Goal: Task Accomplishment & Management: Use online tool/utility

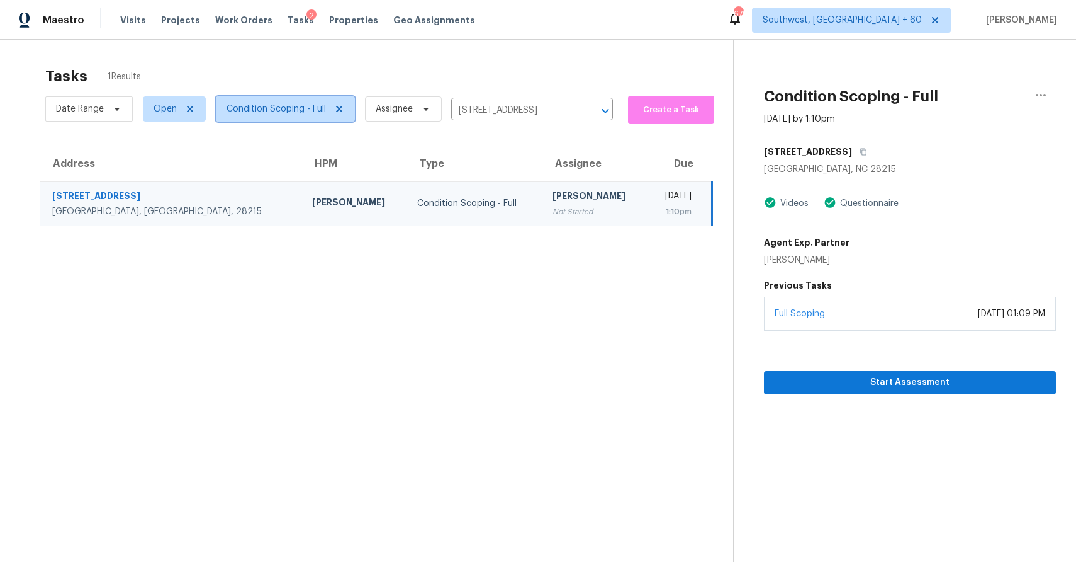
click at [292, 107] on span "Condition Scoping - Full" at bounding box center [276, 109] width 99 height 13
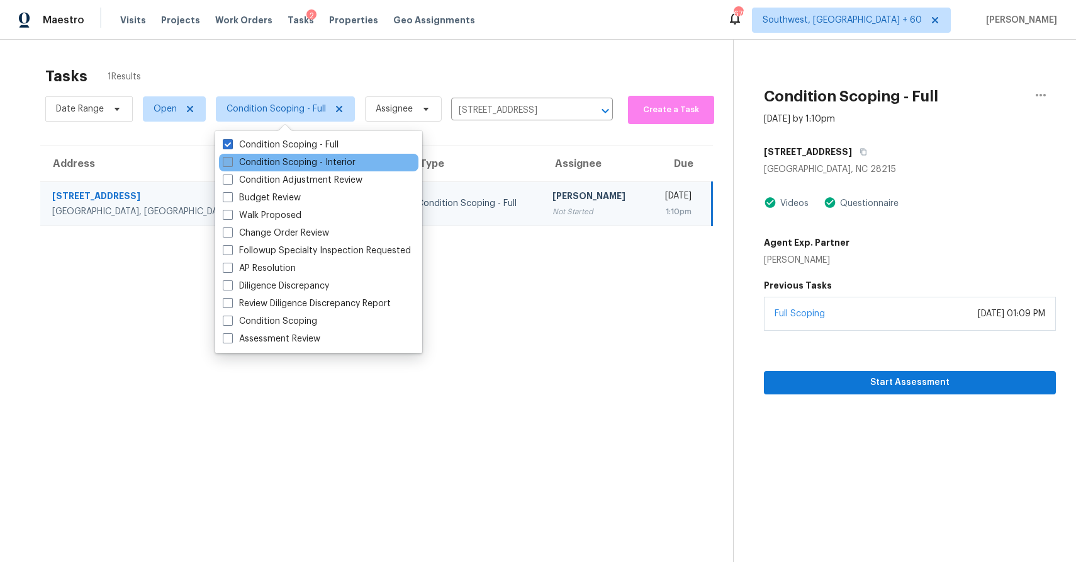
click at [307, 160] on label "Condition Scoping - Interior" at bounding box center [289, 162] width 133 height 13
click at [231, 160] on input "Condition Scoping - Interior" at bounding box center [227, 160] width 8 height 8
checkbox input "true"
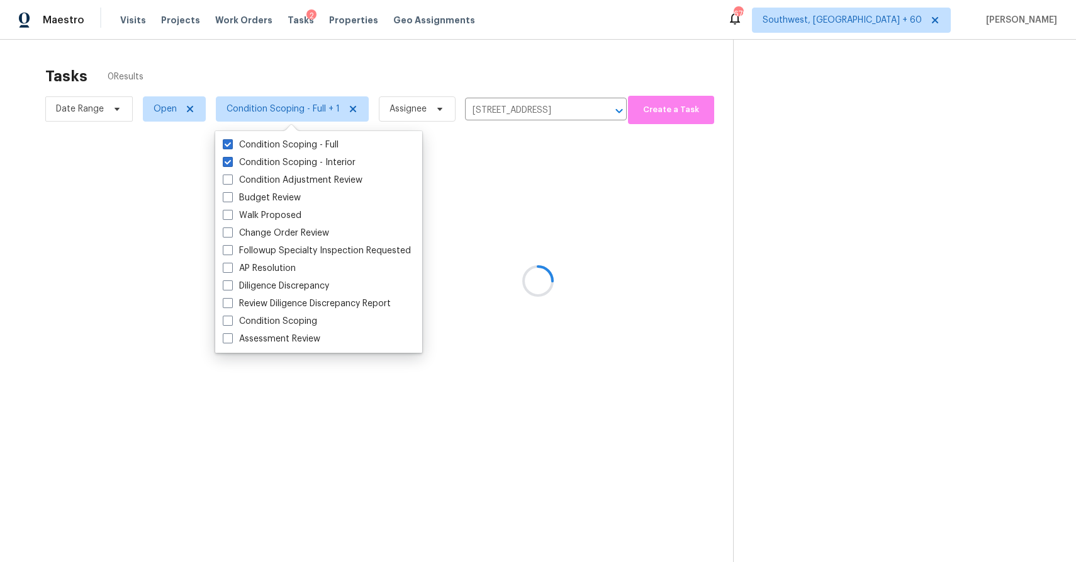
click at [434, 64] on div "Tasks 0 Results" at bounding box center [389, 76] width 688 height 33
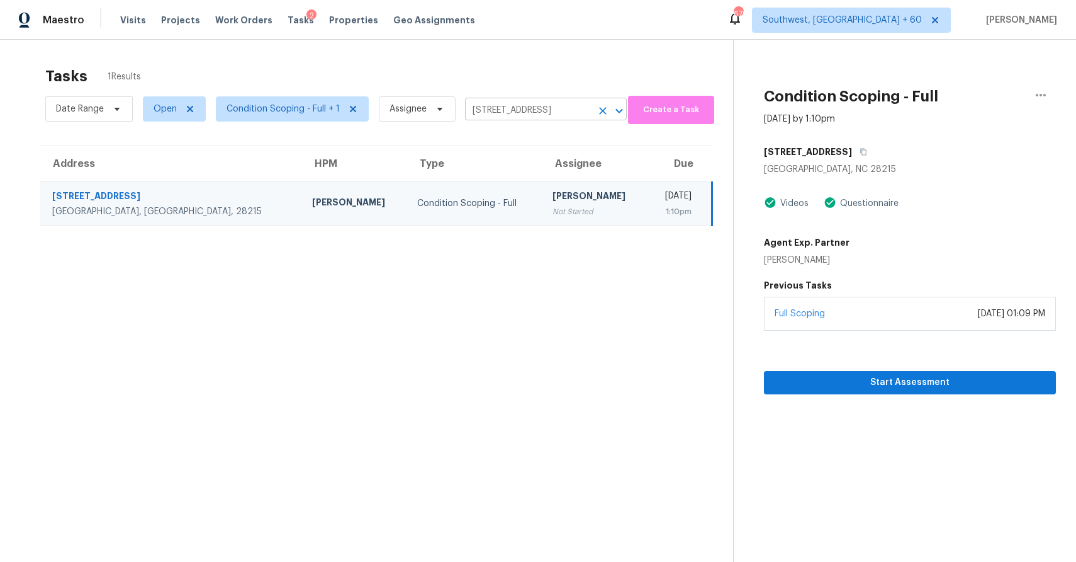
click at [594, 112] on button "Clear" at bounding box center [603, 111] width 18 height 18
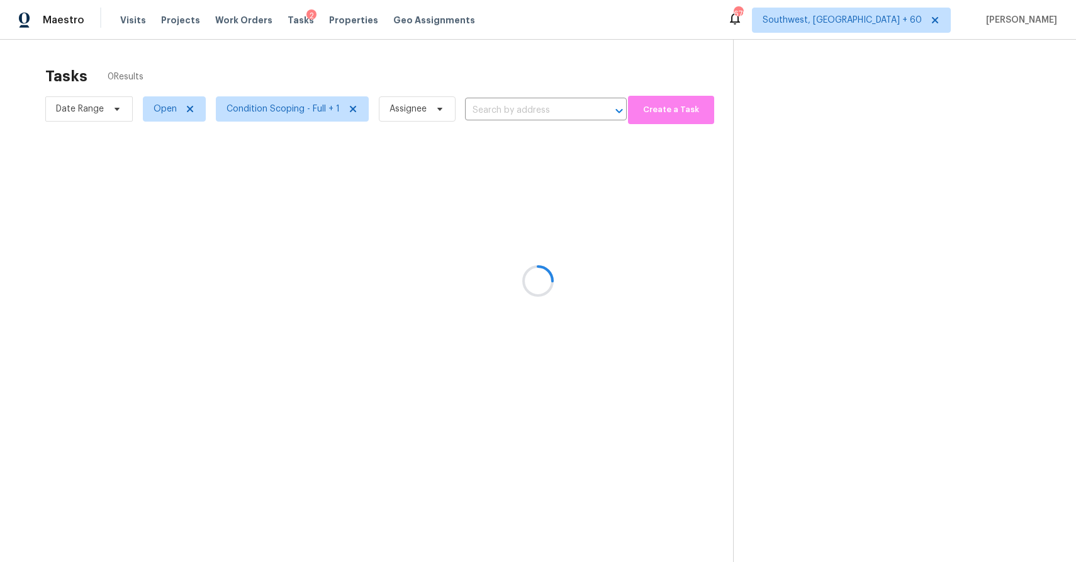
click at [603, 110] on div at bounding box center [538, 281] width 1076 height 562
click at [562, 42] on div at bounding box center [538, 281] width 1076 height 562
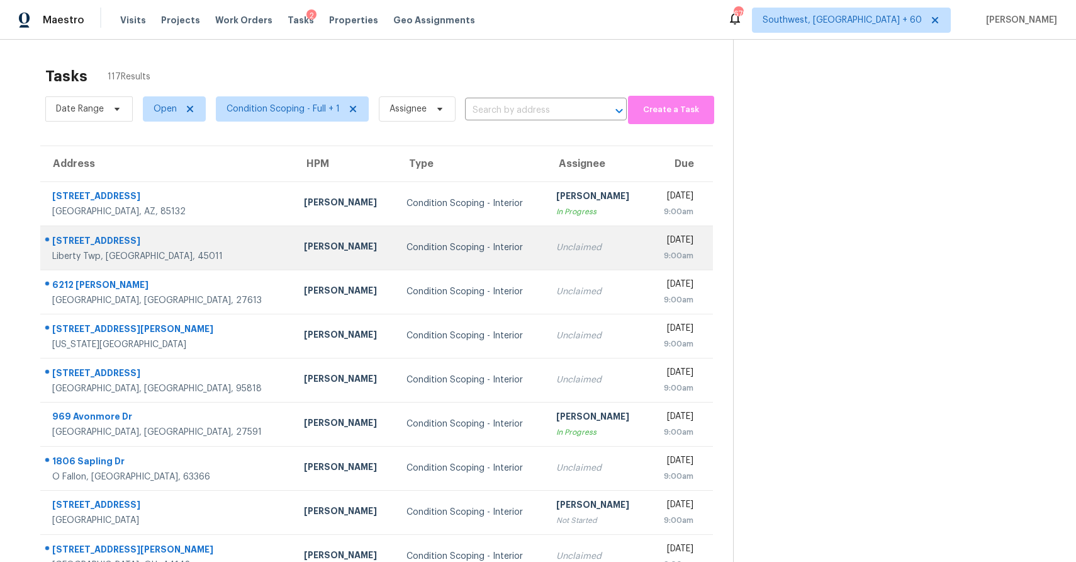
click at [447, 250] on div "Condition Scoping - Interior" at bounding box center [472, 247] width 130 height 13
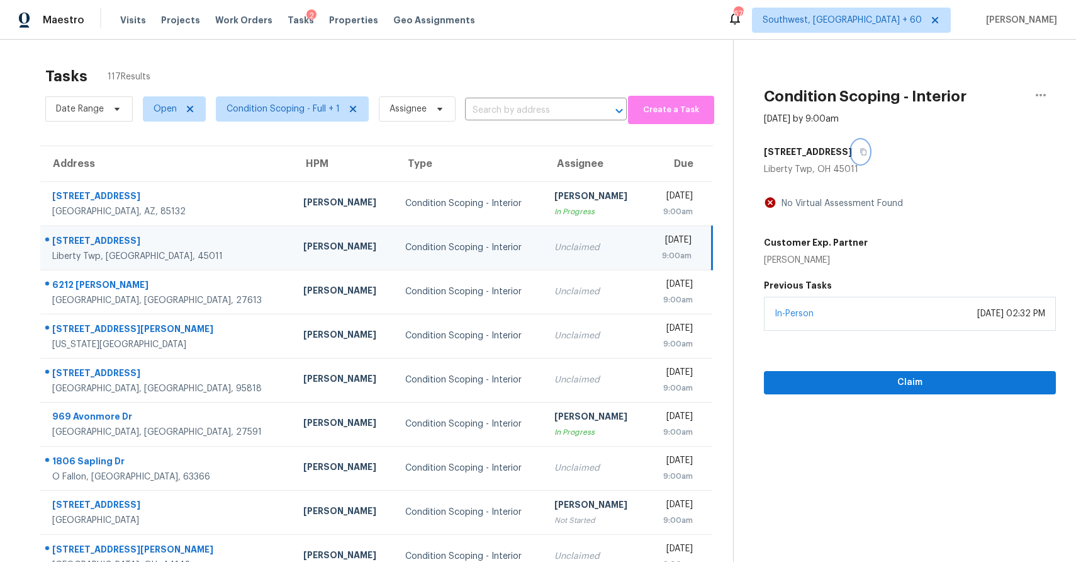
click at [852, 147] on button "button" at bounding box center [860, 151] width 17 height 23
click at [878, 367] on div "Claim" at bounding box center [910, 362] width 292 height 64
click at [889, 375] on span "Claim" at bounding box center [910, 383] width 272 height 16
click at [913, 383] on span "Start Assessment" at bounding box center [910, 383] width 272 height 16
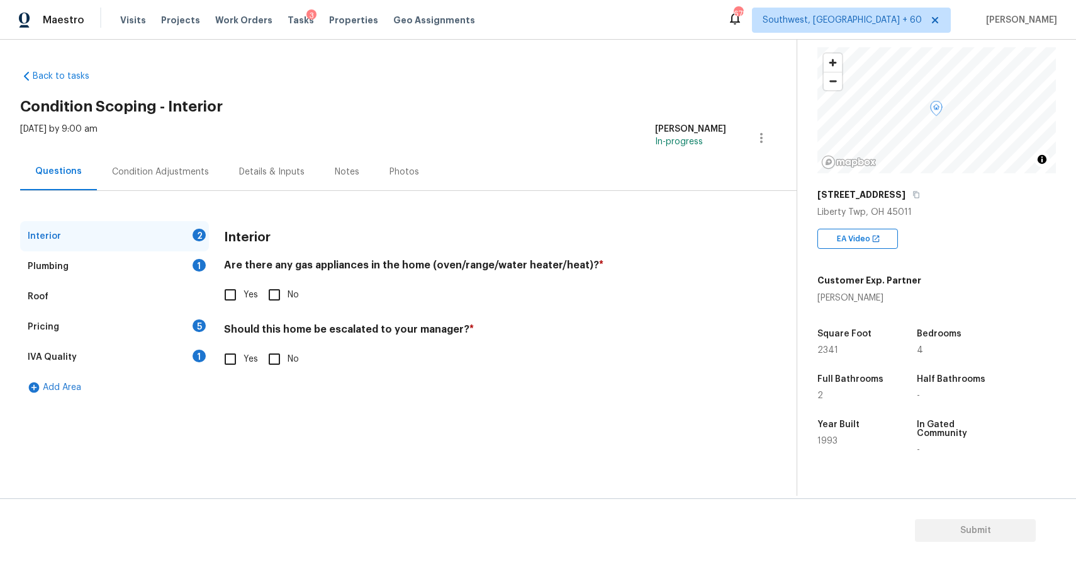
scroll to position [66, 0]
click at [174, 169] on div "Condition Adjustments" at bounding box center [160, 172] width 97 height 13
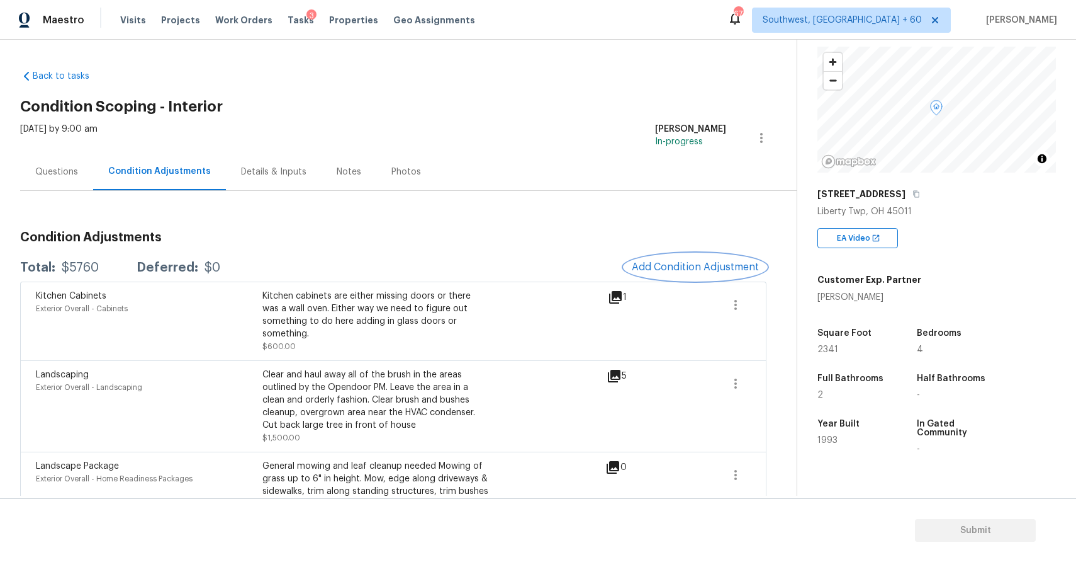
click at [720, 274] on button "Add Condition Adjustment" at bounding box center [695, 267] width 142 height 26
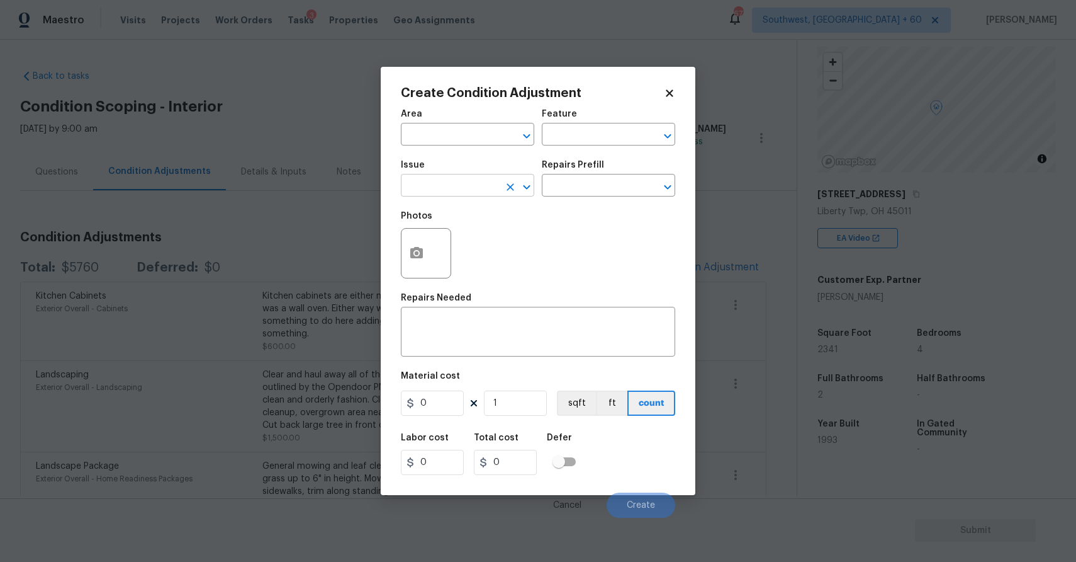
click at [502, 191] on button "Clear" at bounding box center [511, 187] width 18 height 18
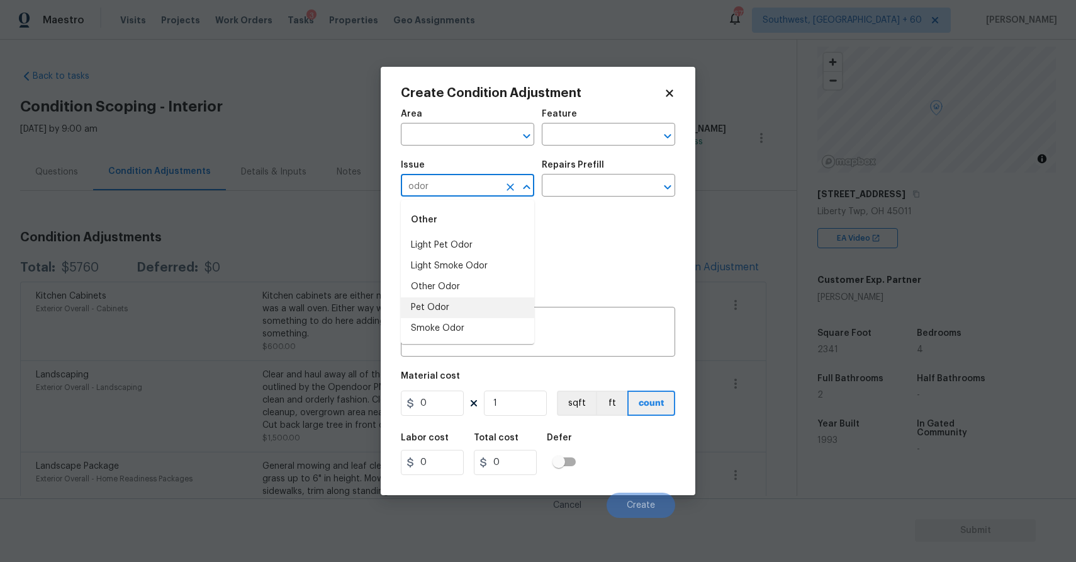
click at [455, 305] on li "Pet Odor" at bounding box center [467, 307] width 133 height 21
click at [580, 201] on div "Issue Pet Odor ​ Repairs Prefill ​" at bounding box center [538, 178] width 274 height 51
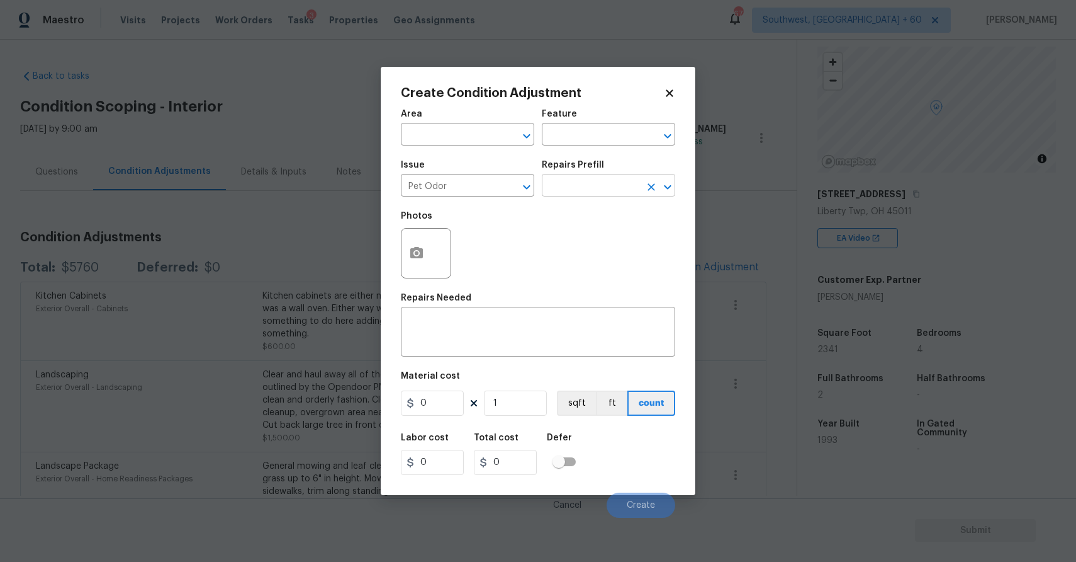
click at [594, 189] on input "text" at bounding box center [591, 187] width 98 height 20
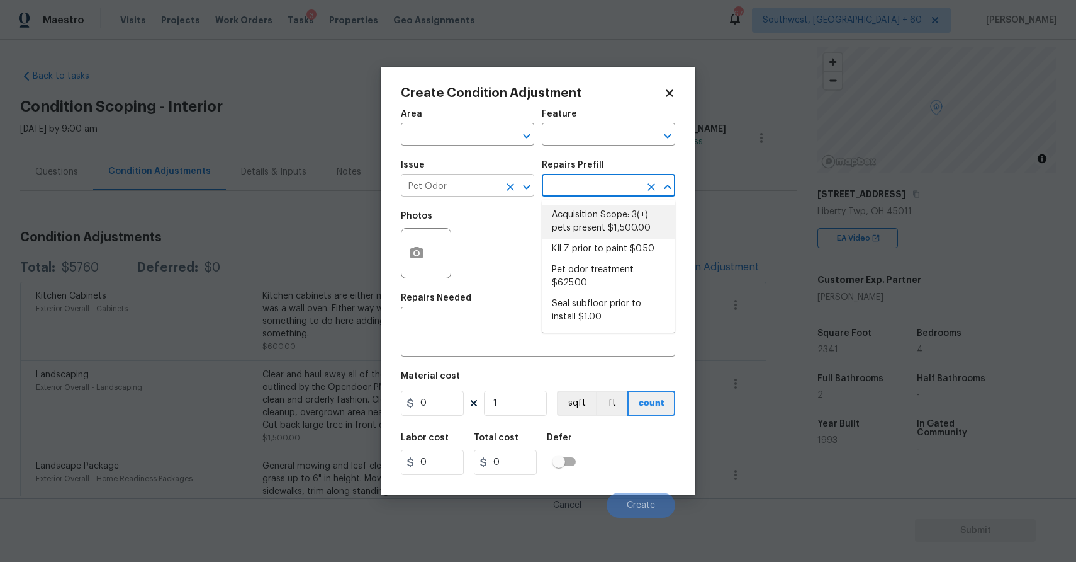
click at [501, 188] on div "Pet Odor ​" at bounding box center [467, 187] width 133 height 20
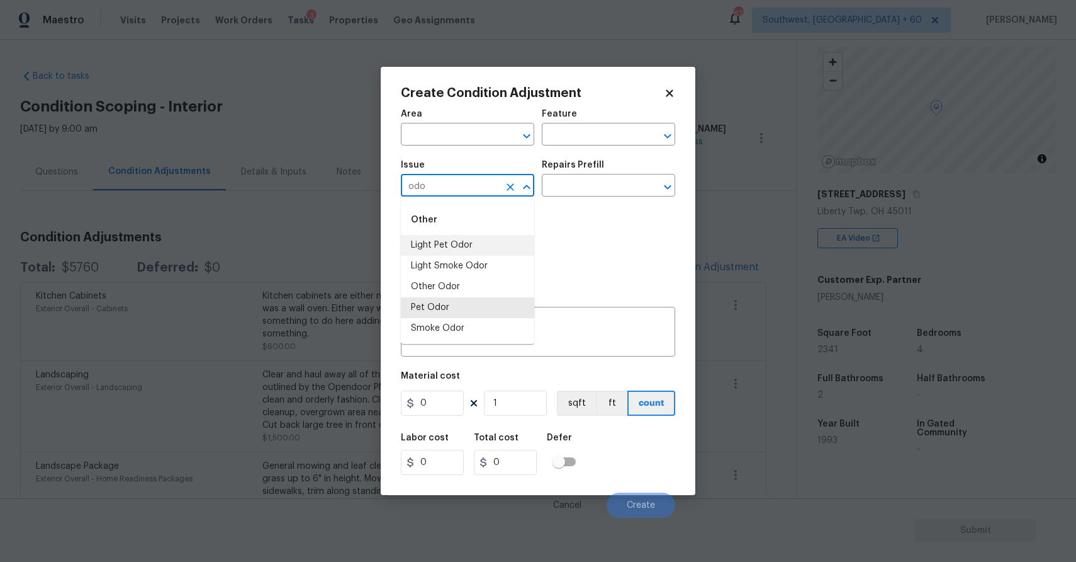
click at [444, 247] on li "Light Pet Odor" at bounding box center [467, 245] width 133 height 21
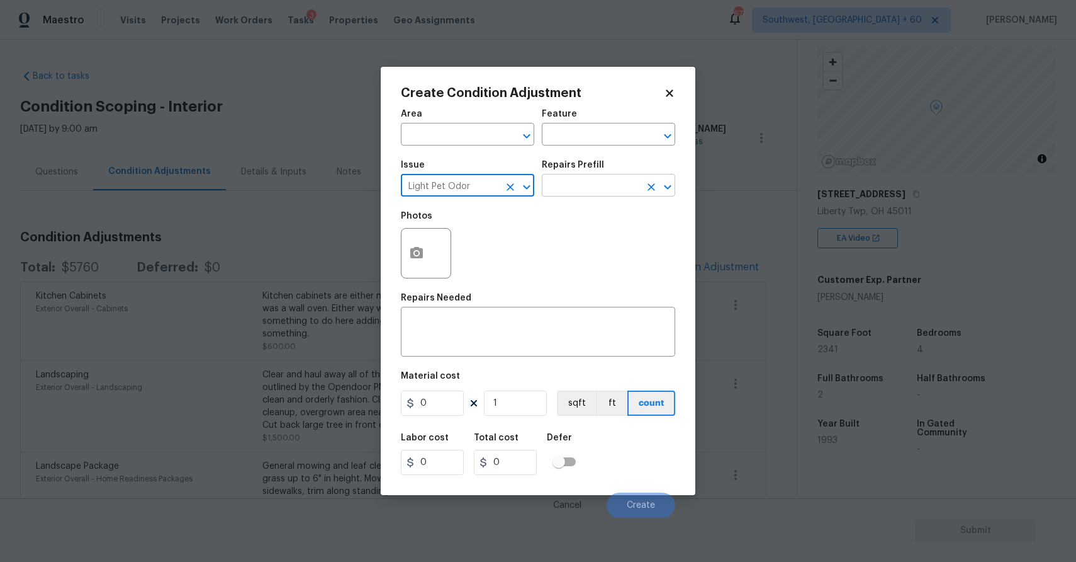
type input "Light Pet Odor"
click at [592, 184] on input "text" at bounding box center [591, 187] width 98 height 20
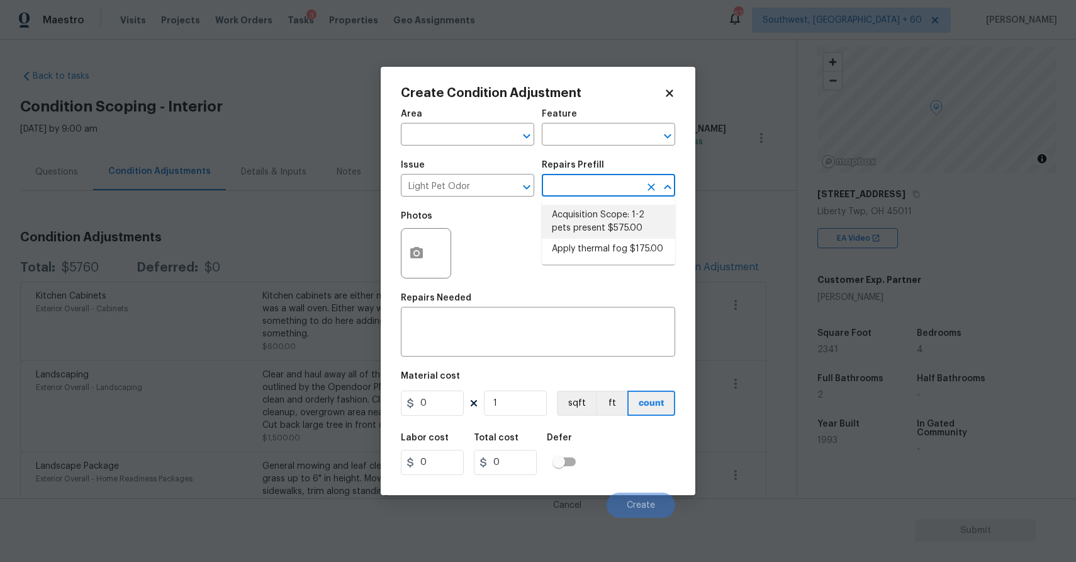
click at [592, 232] on li "Acquisition Scope: 1-2 pets present $575.00" at bounding box center [608, 222] width 133 height 34
type textarea "Acquisition Scope: 1-2 pets present"
type input "575"
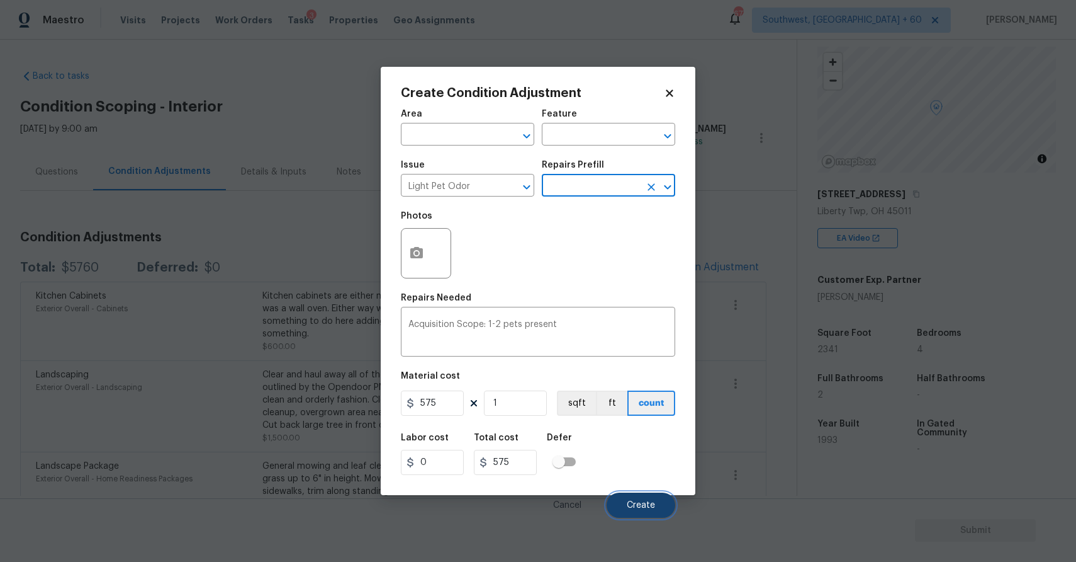
click at [650, 499] on button "Create" at bounding box center [641, 504] width 69 height 25
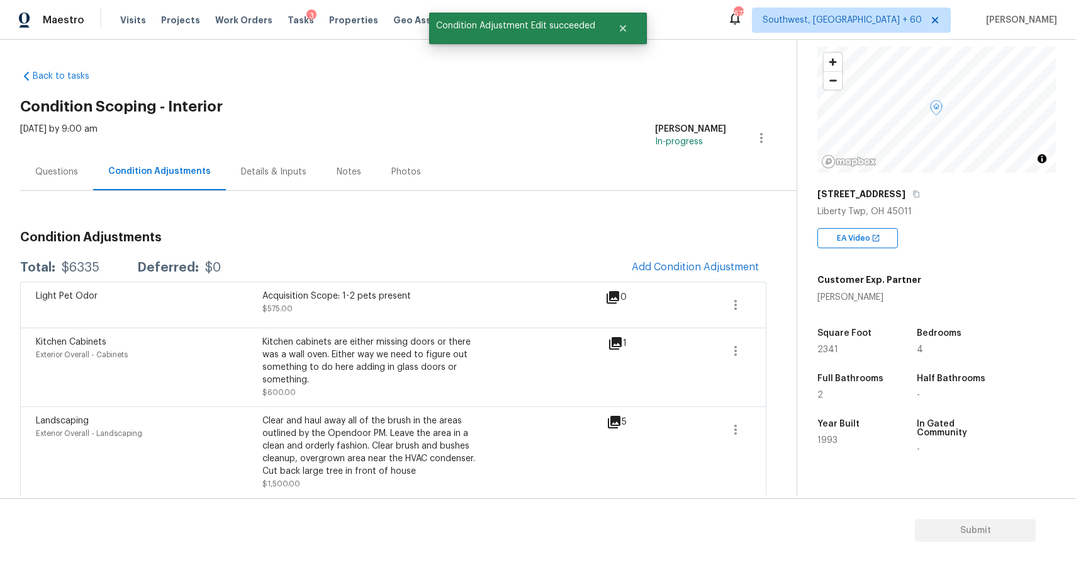
click at [21, 159] on div "Questions" at bounding box center [56, 171] width 73 height 37
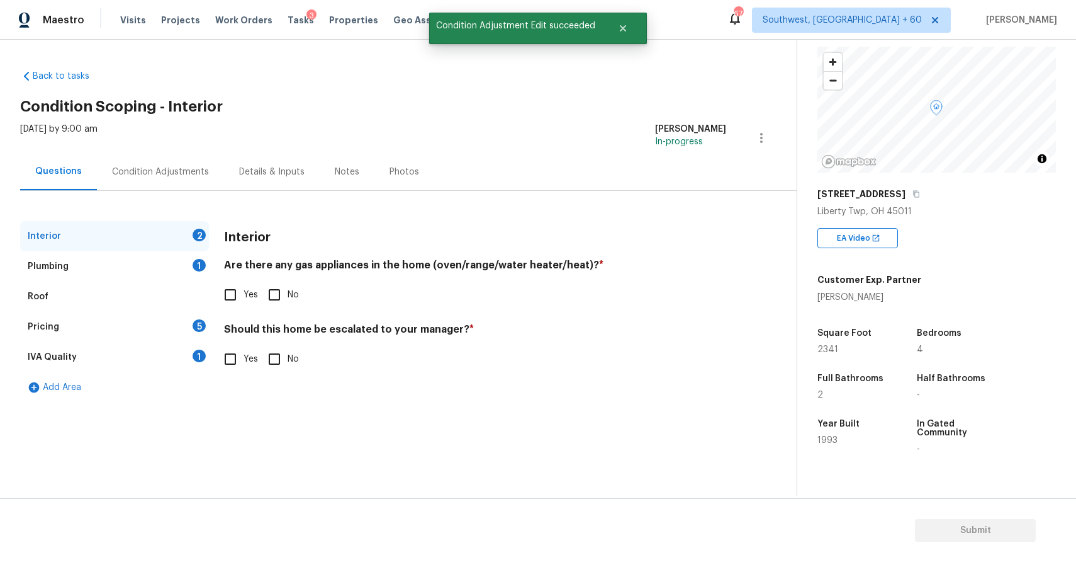
click at [283, 298] on input "No" at bounding box center [274, 294] width 26 height 26
checkbox input "true"
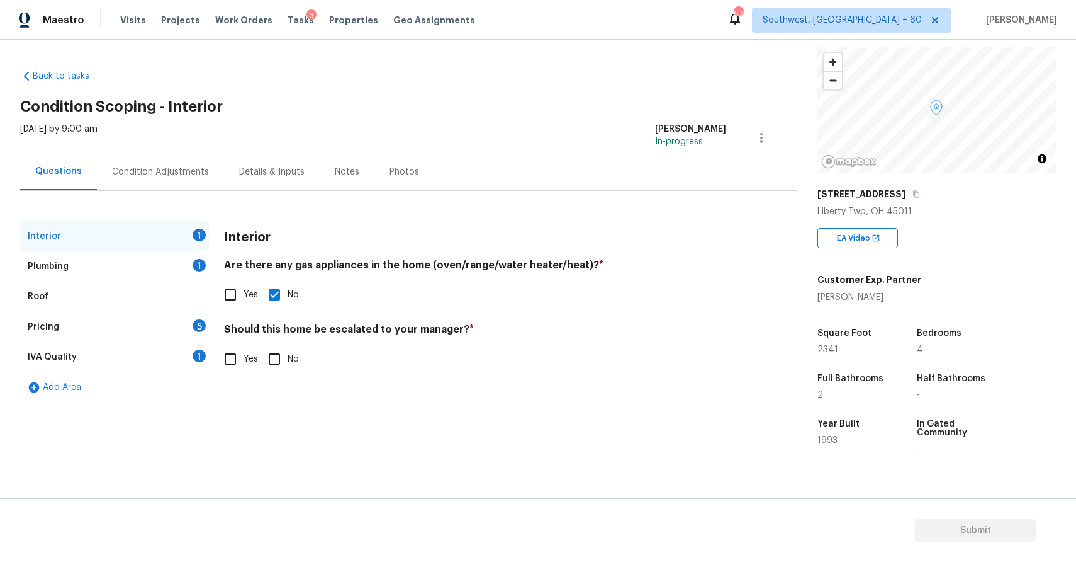
click at [267, 358] on input "No" at bounding box center [274, 359] width 26 height 26
checkbox input "true"
click at [159, 270] on div "Plumbing 1" at bounding box center [114, 266] width 189 height 30
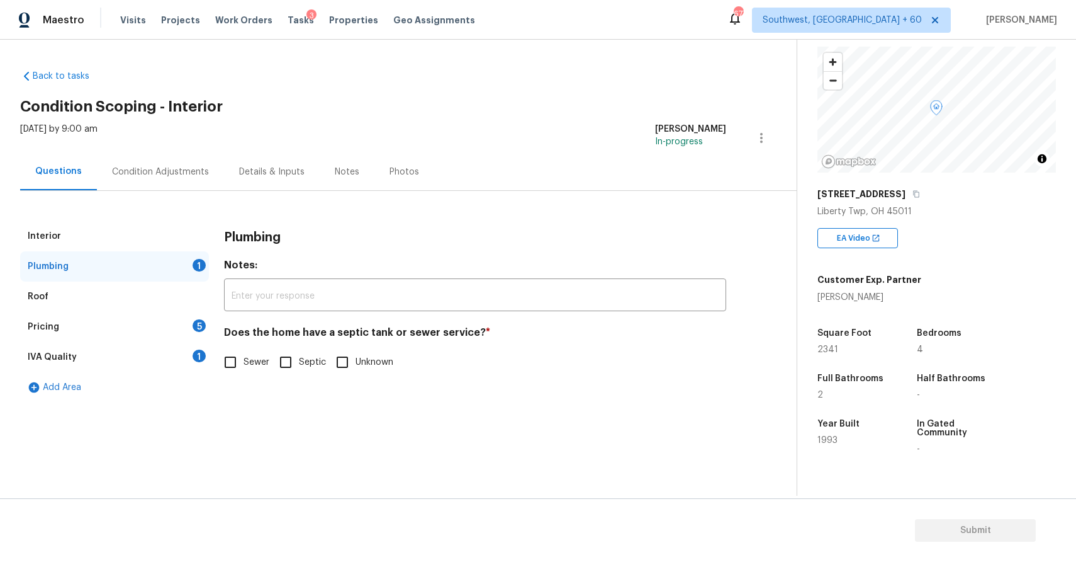
click at [224, 364] on input "Sewer" at bounding box center [230, 362] width 26 height 26
checkbox input "true"
click at [162, 336] on div "Pricing 5" at bounding box center [114, 327] width 189 height 30
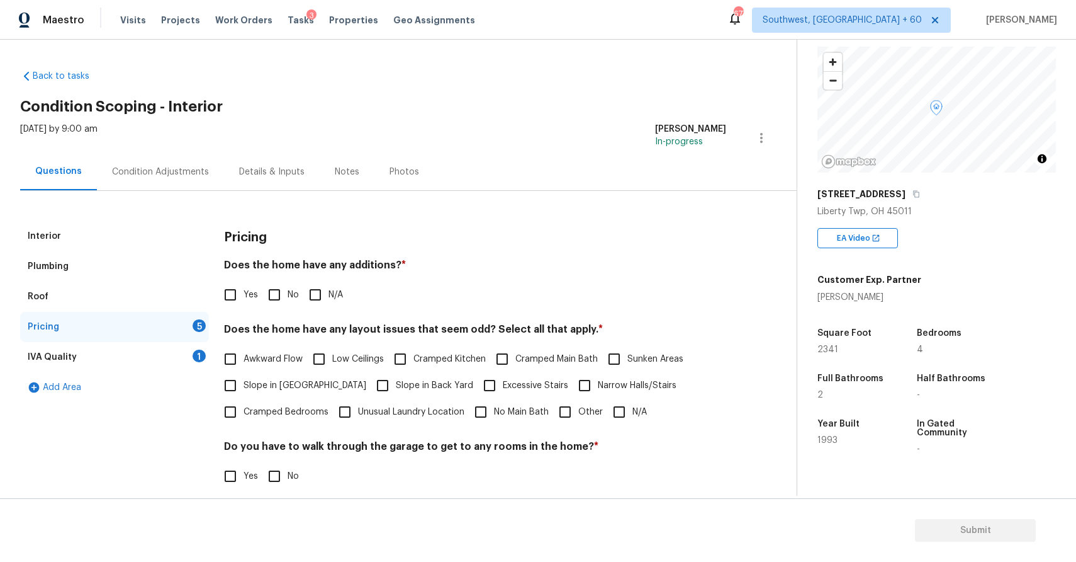
click at [323, 300] on input "N/A" at bounding box center [315, 294] width 26 height 26
checkbox input "true"
click at [601, 401] on div "Awkward Flow Low Ceilings Cramped Kitchen Cramped Main Bath Sunken Areas Slope …" at bounding box center [475, 385] width 502 height 79
click at [581, 397] on label "Narrow Halls/Stairs" at bounding box center [624, 385] width 105 height 26
click at [581, 397] on input "Narrow Halls/Stairs" at bounding box center [585, 385] width 26 height 26
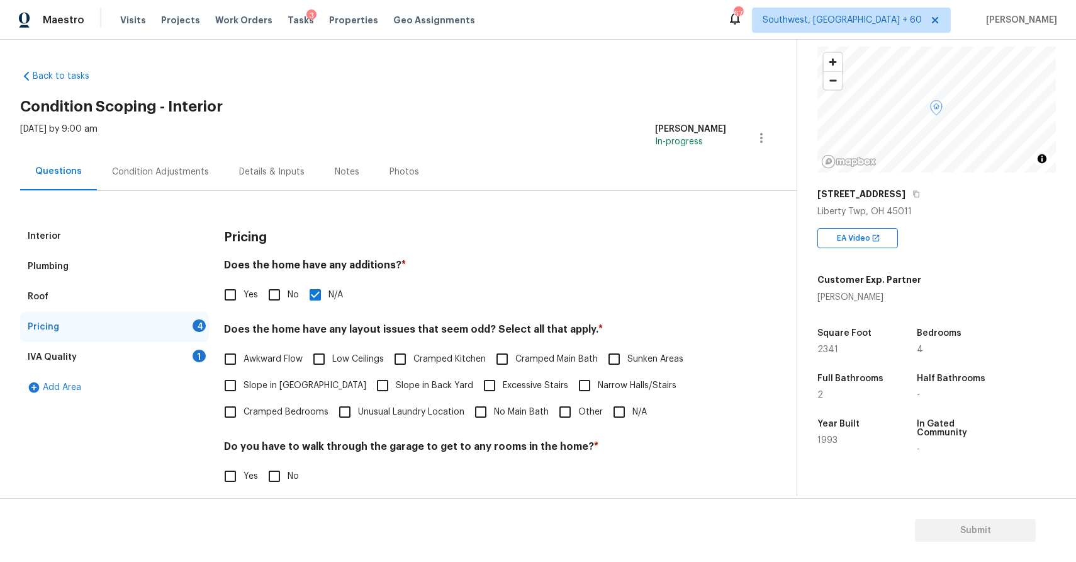
checkbox input "true"
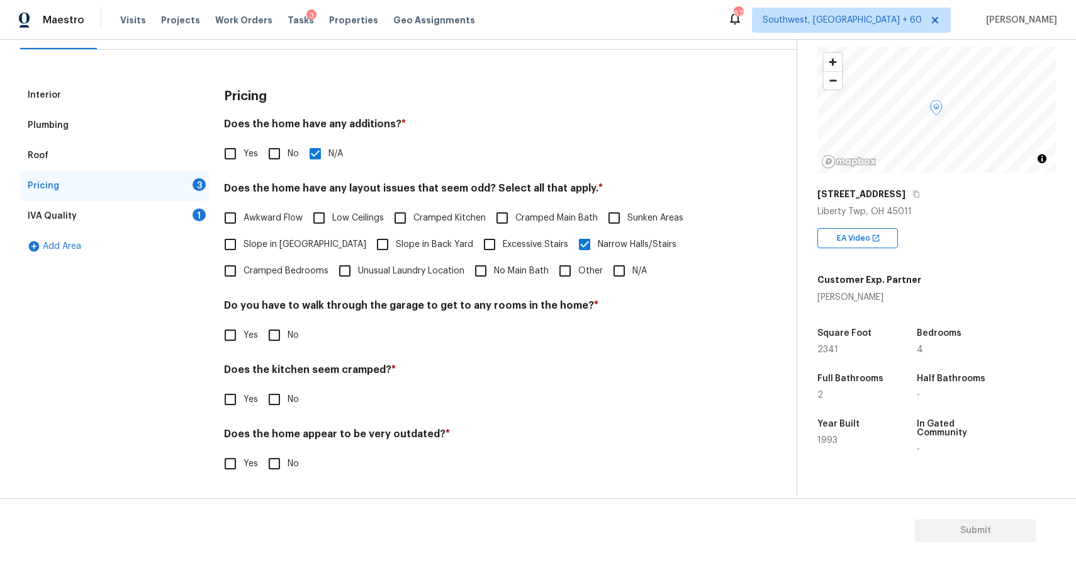
click at [272, 339] on input "No" at bounding box center [274, 335] width 26 height 26
checkbox input "true"
click at [297, 405] on span "No" at bounding box center [293, 400] width 11 height 13
click at [288, 405] on input "No" at bounding box center [274, 400] width 26 height 26
checkbox input "true"
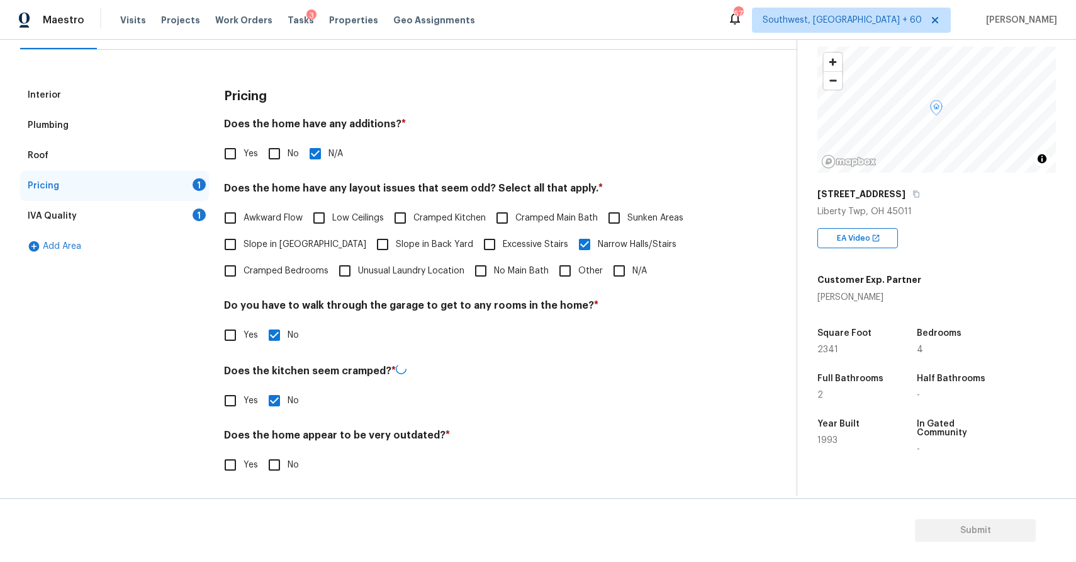
click at [294, 461] on span "No" at bounding box center [293, 464] width 11 height 13
click at [288, 461] on input "No" at bounding box center [274, 464] width 26 height 26
checkbox input "true"
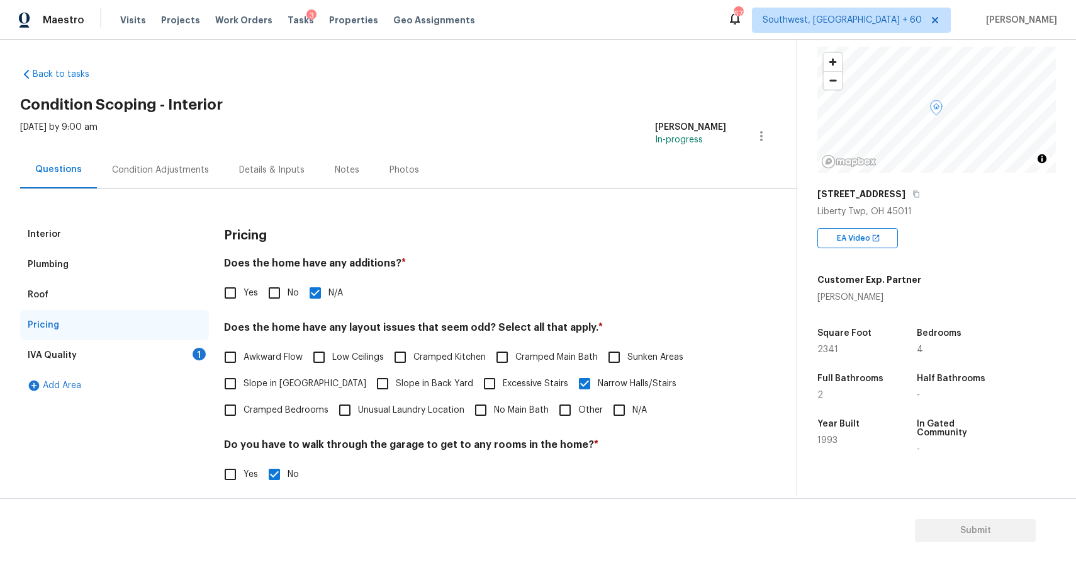
click at [205, 370] on div "Add Area" at bounding box center [114, 385] width 189 height 30
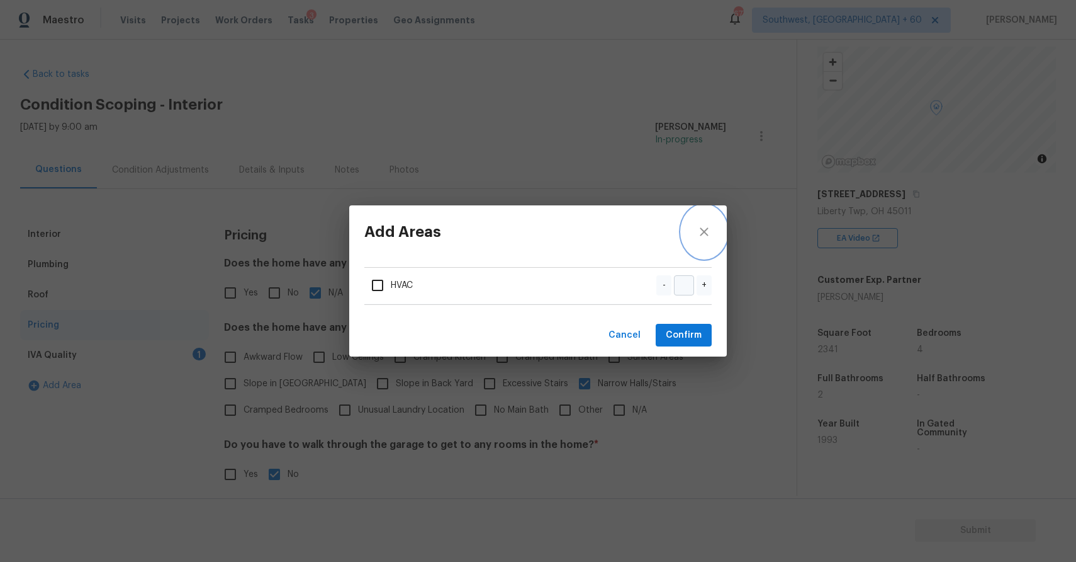
click at [703, 226] on icon "close" at bounding box center [704, 231] width 15 height 15
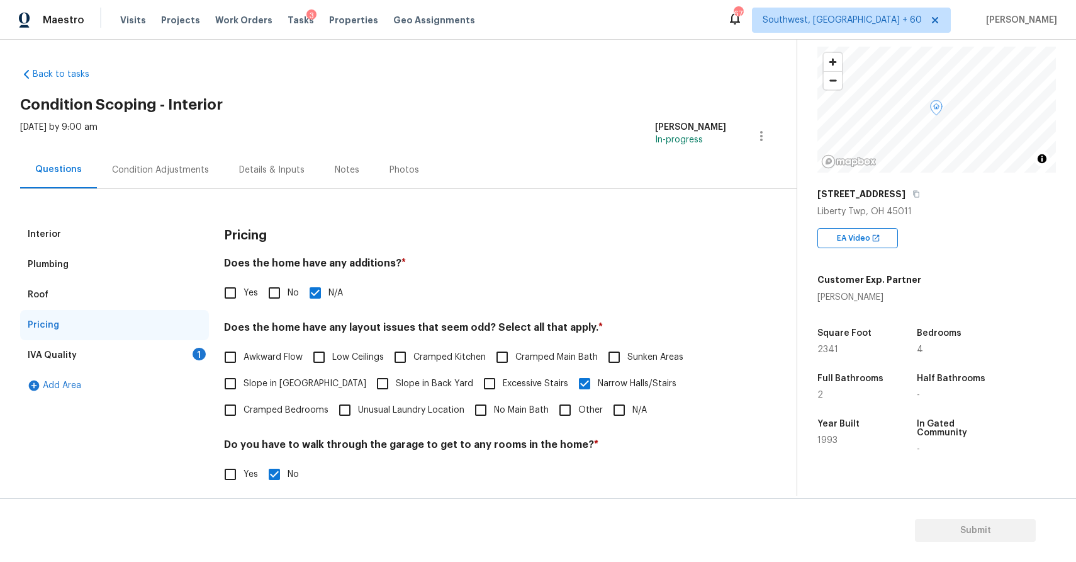
click at [184, 339] on div "Pricing" at bounding box center [114, 325] width 189 height 30
click at [166, 351] on div "IVA Quality 1" at bounding box center [114, 355] width 189 height 30
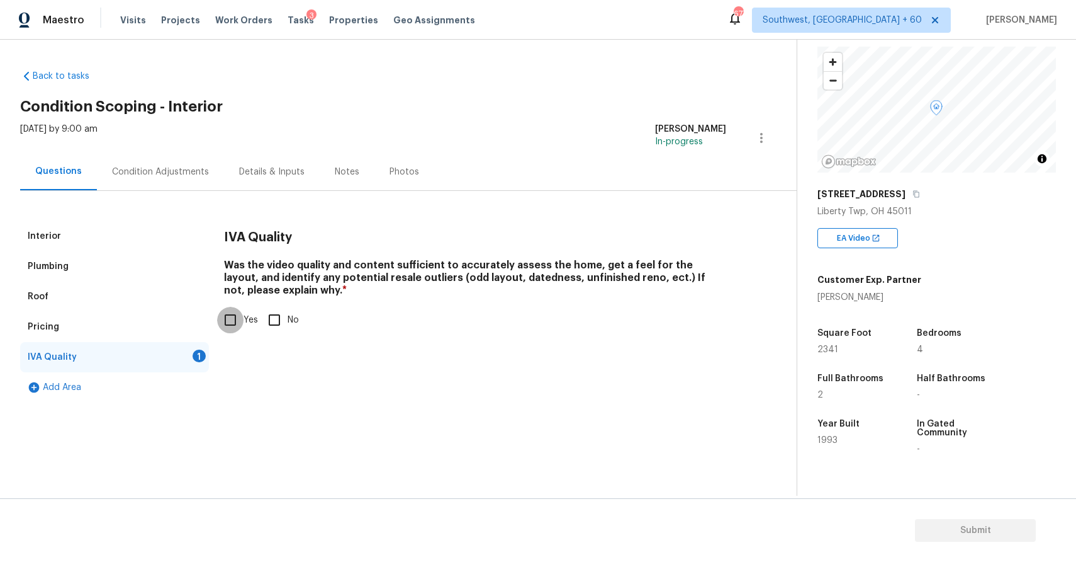
click at [229, 316] on input "Yes" at bounding box center [230, 320] width 26 height 26
checkbox input "true"
click at [130, 172] on div "Condition Adjustments" at bounding box center [160, 172] width 97 height 13
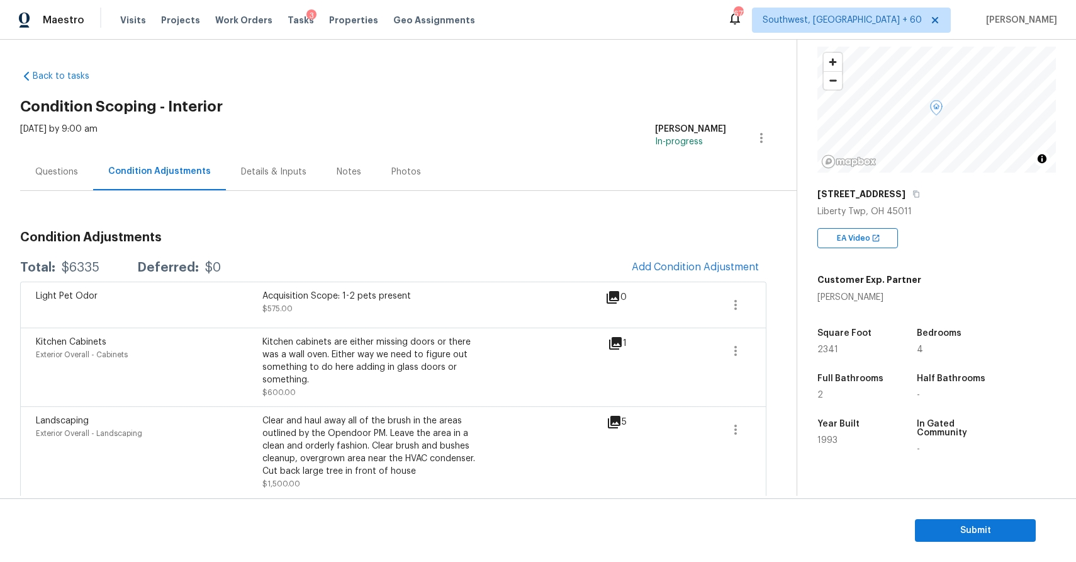
click at [26, 161] on div "Questions" at bounding box center [56, 171] width 73 height 37
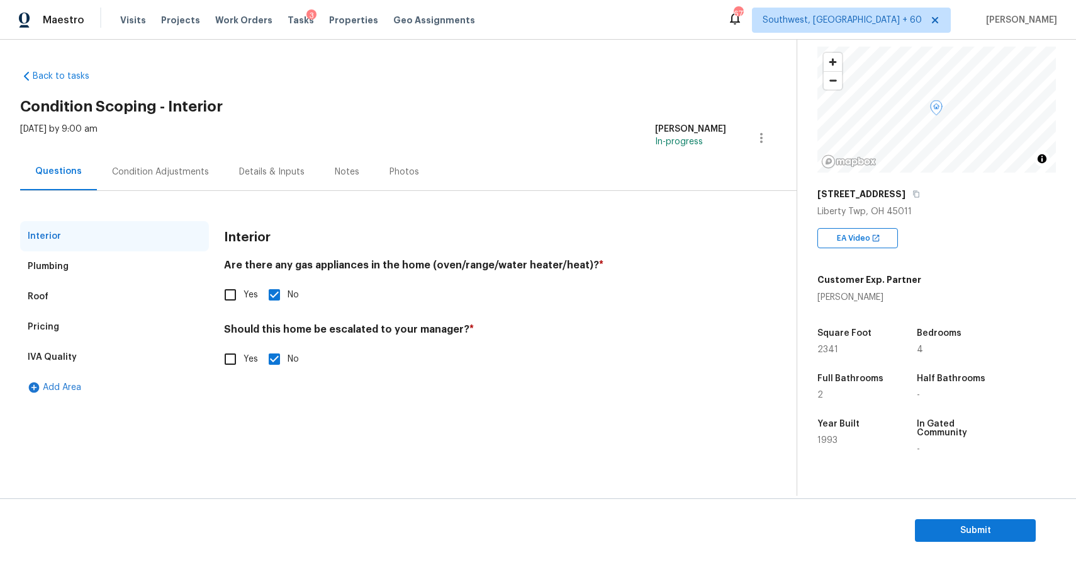
click at [73, 349] on div "IVA Quality" at bounding box center [114, 357] width 189 height 30
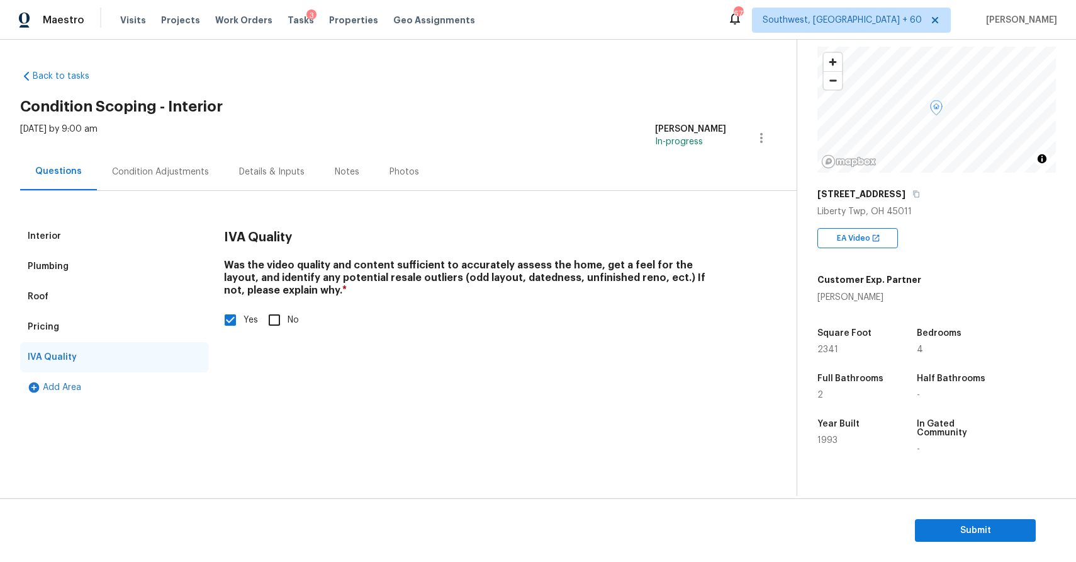
click at [88, 242] on div "Interior" at bounding box center [114, 236] width 189 height 30
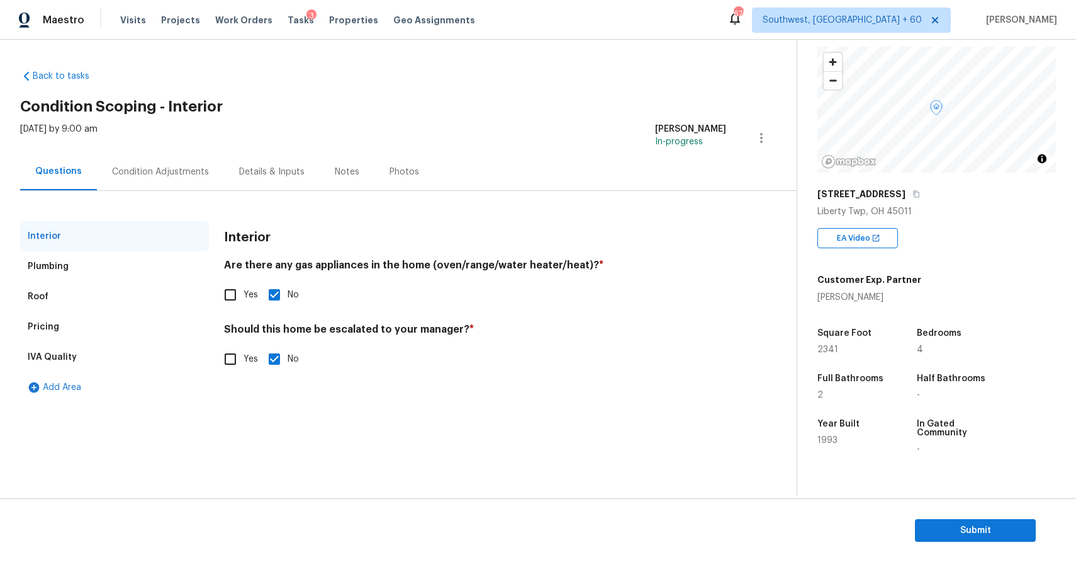
click at [212, 188] on div "Condition Adjustments" at bounding box center [160, 171] width 127 height 37
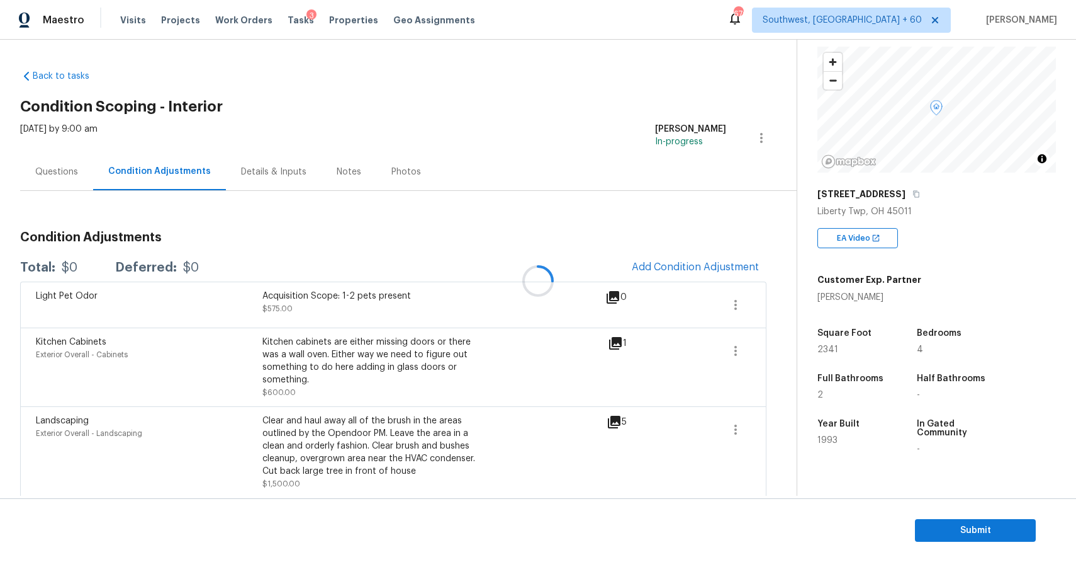
click at [212, 188] on div at bounding box center [538, 281] width 1076 height 562
click at [913, 196] on icon "button" at bounding box center [917, 194] width 8 height 8
click at [695, 274] on button "Add Condition Adjustment" at bounding box center [695, 267] width 142 height 26
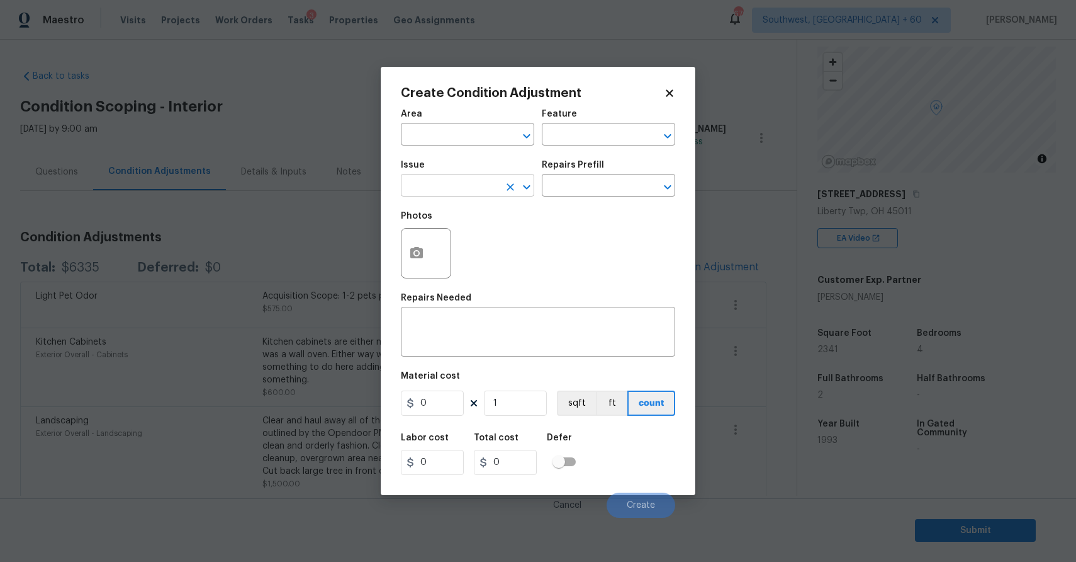
click at [458, 188] on input "text" at bounding box center [450, 187] width 98 height 20
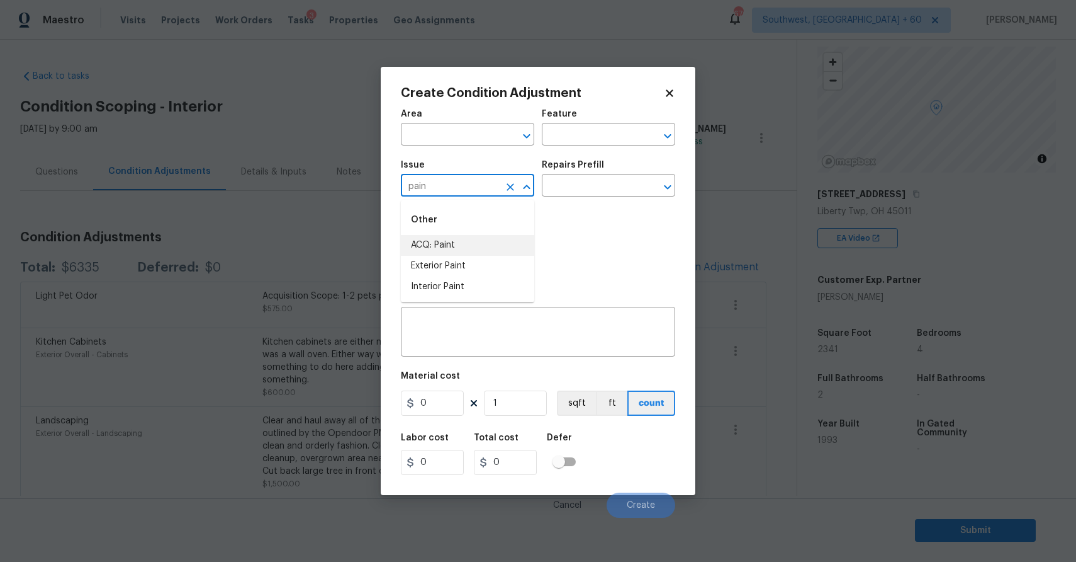
click at [457, 242] on li "ACQ: Paint" at bounding box center [467, 245] width 133 height 21
type input "ACQ: Paint"
click at [560, 185] on input "text" at bounding box center [591, 187] width 98 height 20
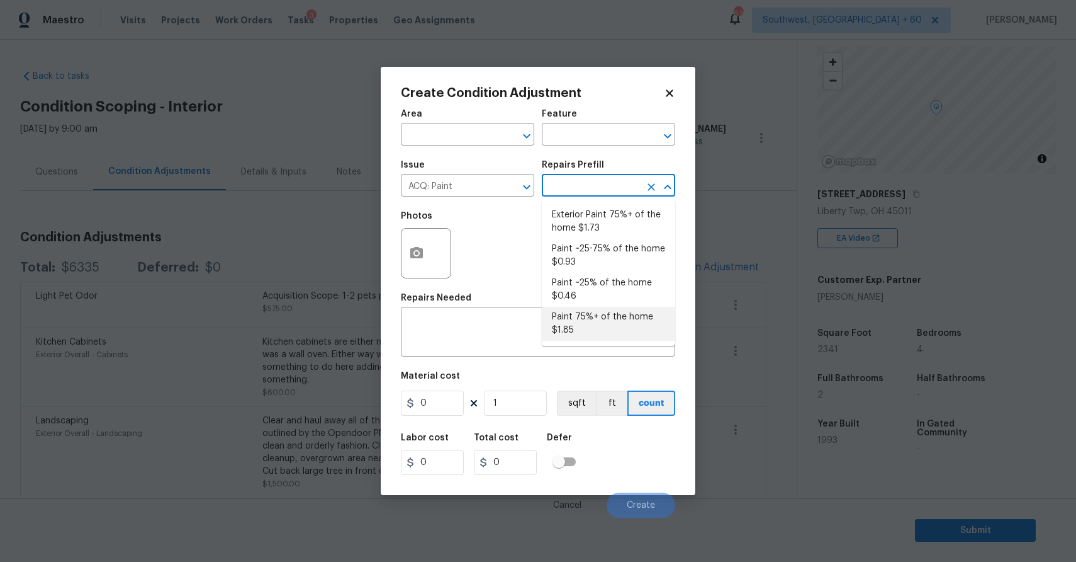
click at [597, 318] on li "Paint 75%+ of the home $1.85" at bounding box center [608, 324] width 133 height 34
type input "Acquisition"
type textarea "Acquisition Scope: 75%+ of the home will likely require interior paint"
type input "1.85"
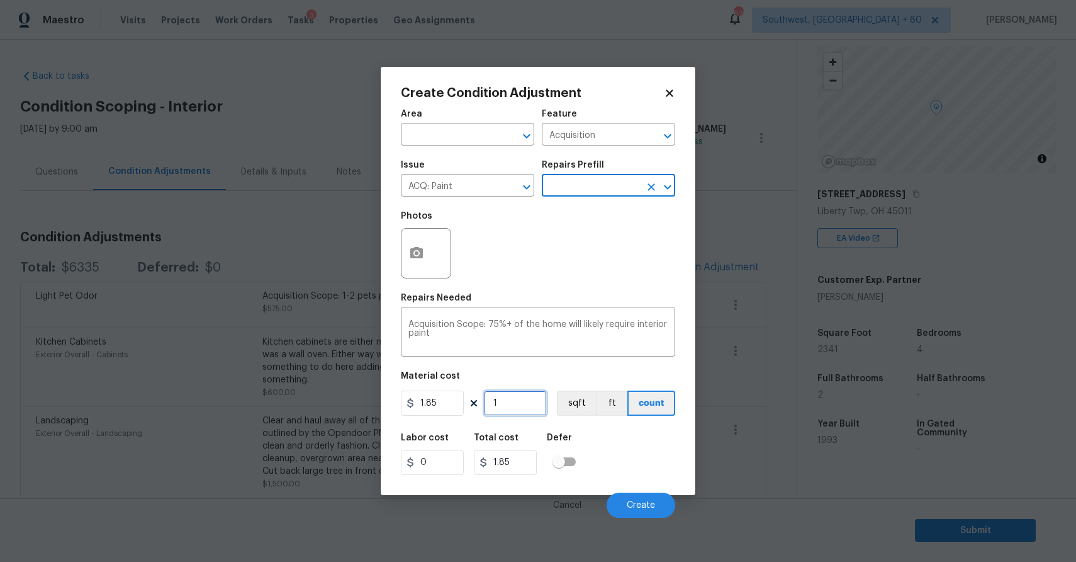
click at [501, 406] on input "1" at bounding box center [515, 402] width 63 height 25
type input "0"
type input "2"
type input "3.7"
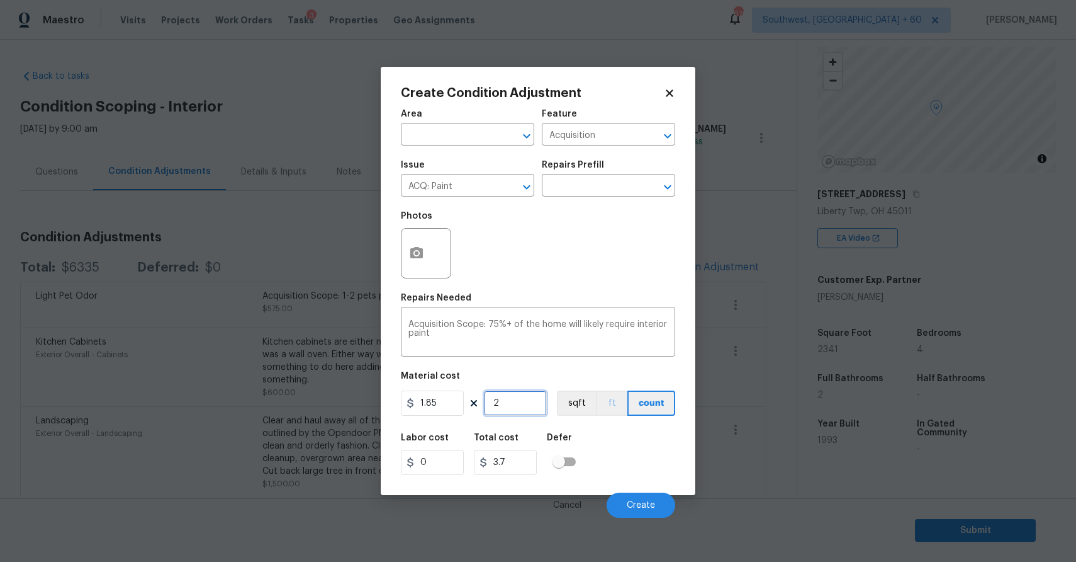
type input "23"
type input "42.55"
type input "234"
type input "432.9"
type input "2341"
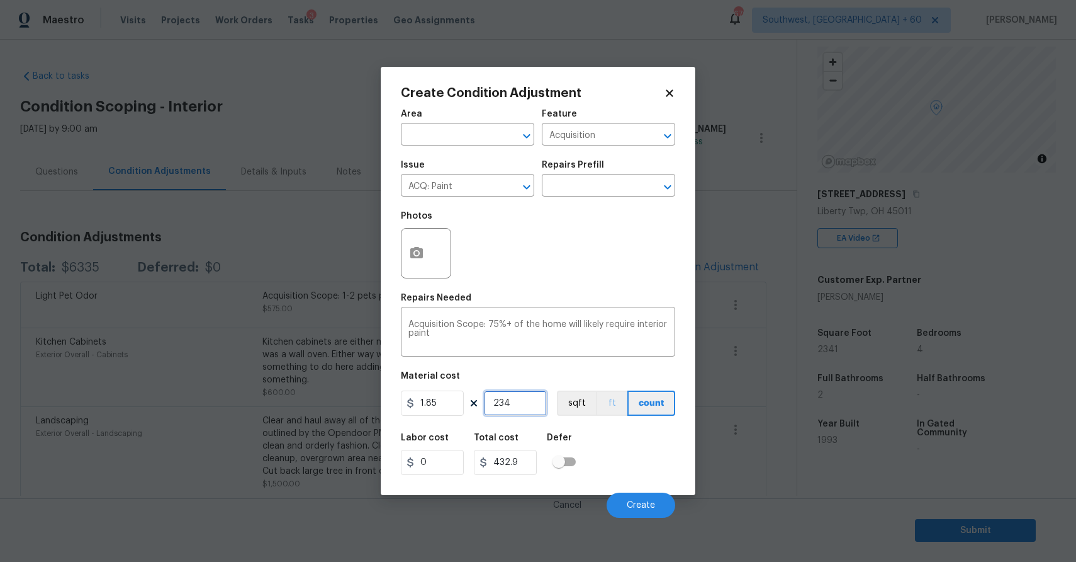
type input "4330.85"
type input "2341"
click at [410, 240] on button "button" at bounding box center [417, 253] width 30 height 49
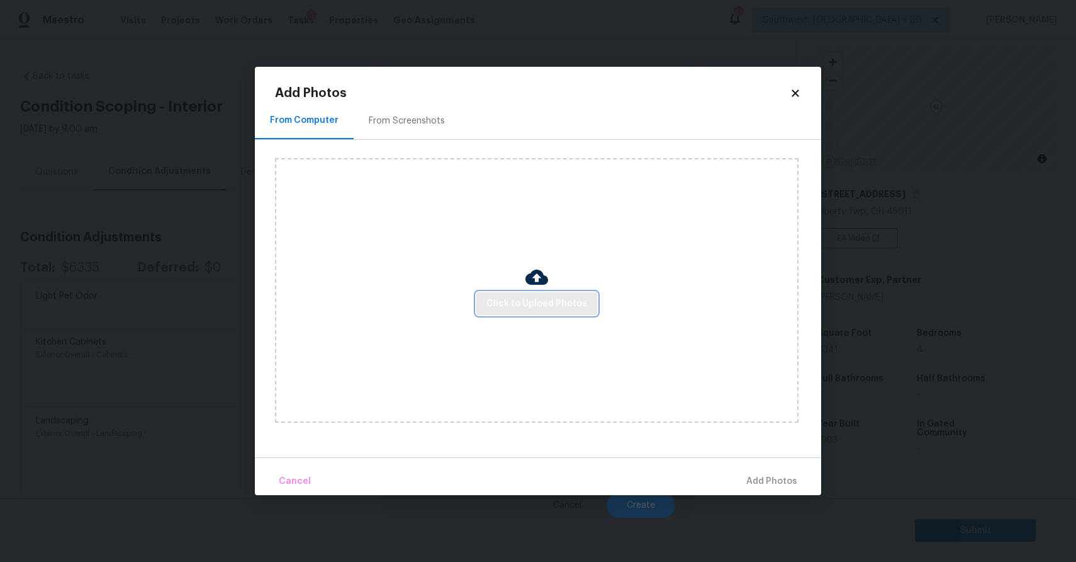
click at [526, 302] on span "Click to Upload Photos" at bounding box center [537, 304] width 101 height 16
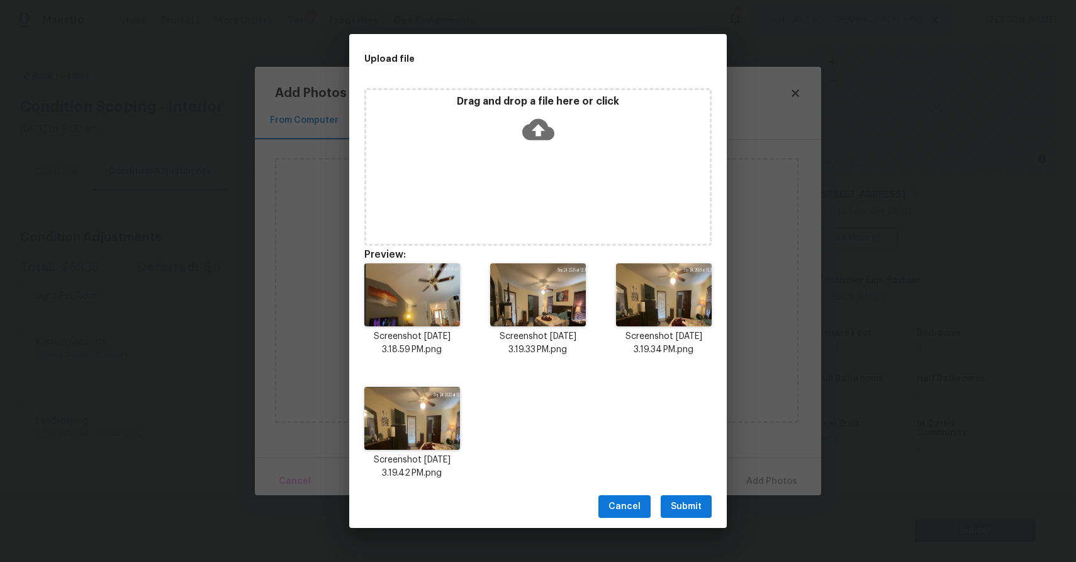
click at [704, 496] on button "Submit" at bounding box center [686, 506] width 51 height 23
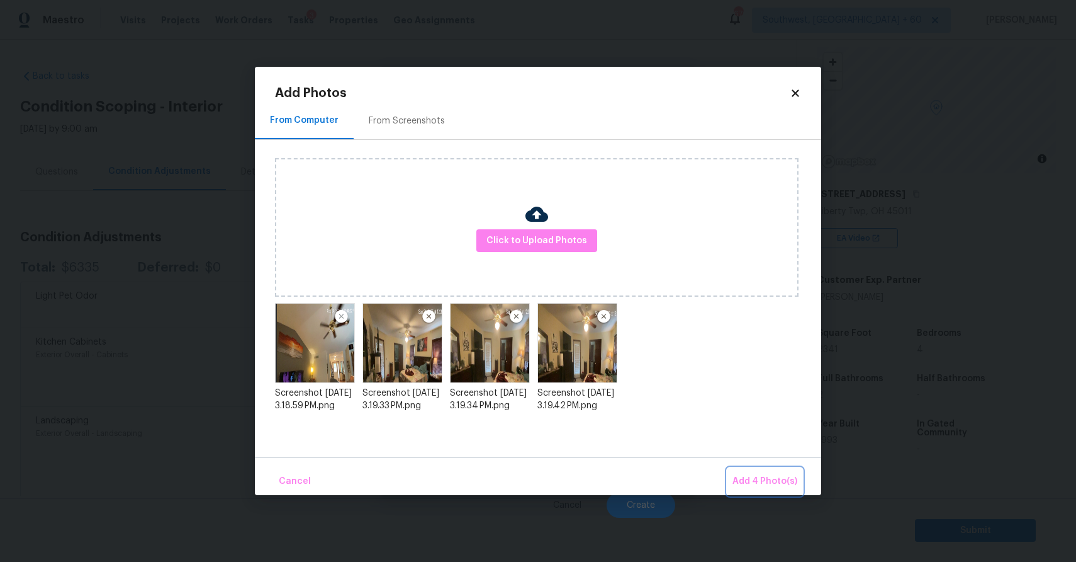
click at [764, 485] on span "Add 4 Photo(s)" at bounding box center [765, 481] width 65 height 16
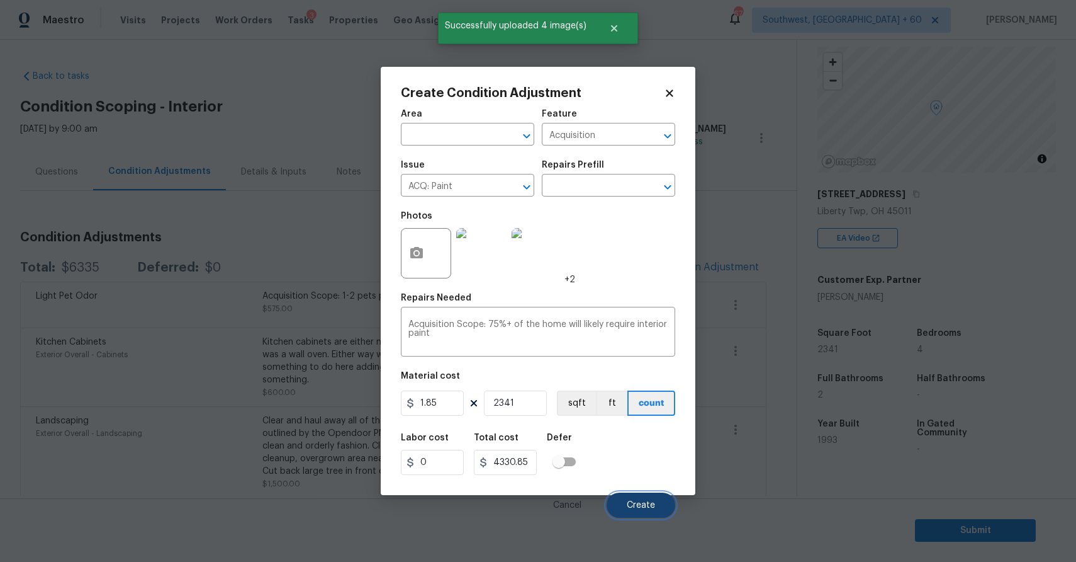
click at [641, 500] on span "Create" at bounding box center [641, 504] width 28 height 9
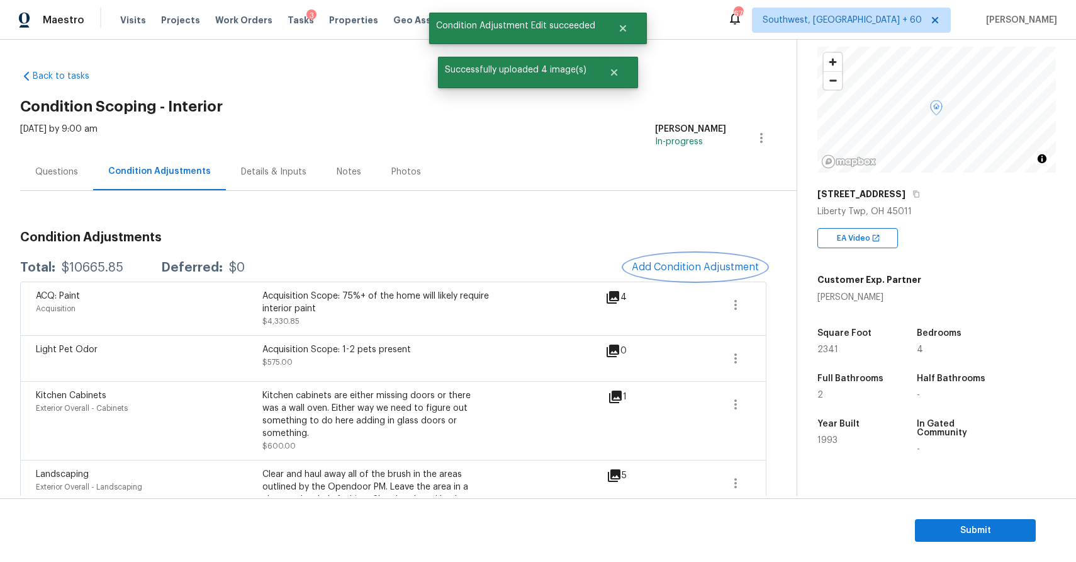
click at [688, 268] on span "Add Condition Adjustment" at bounding box center [695, 266] width 127 height 11
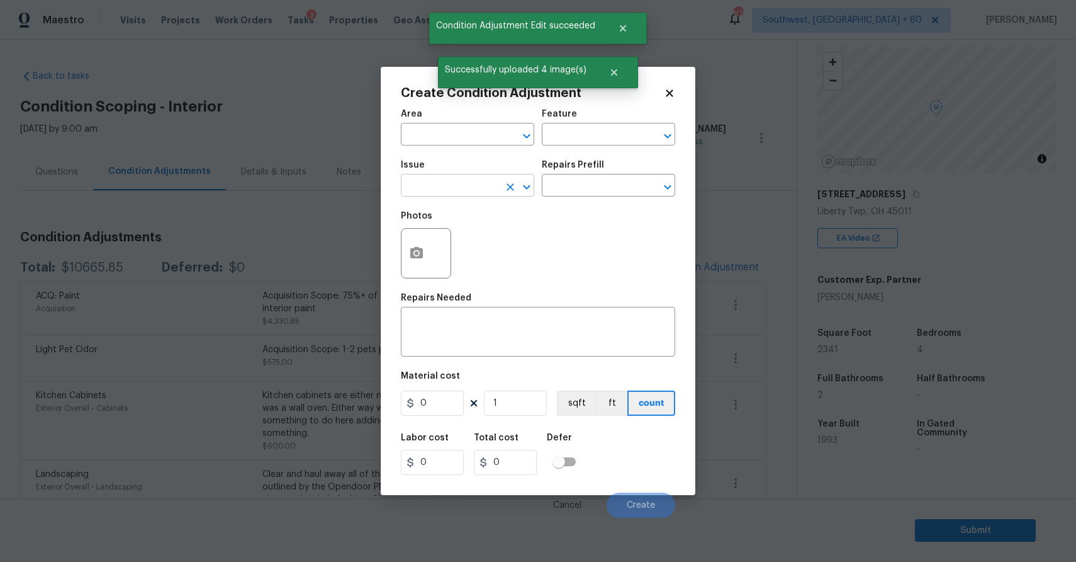
click at [442, 188] on input "text" at bounding box center [450, 187] width 98 height 20
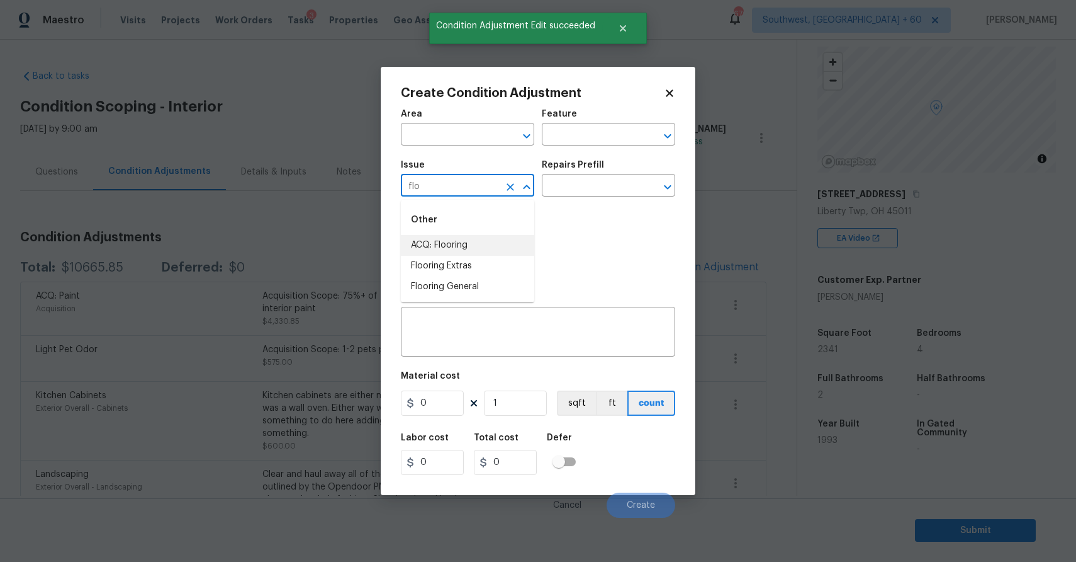
click at [495, 249] on li "ACQ: Flooring" at bounding box center [467, 245] width 133 height 21
type input "ACQ: Flooring"
click at [594, 189] on input "text" at bounding box center [591, 187] width 98 height 20
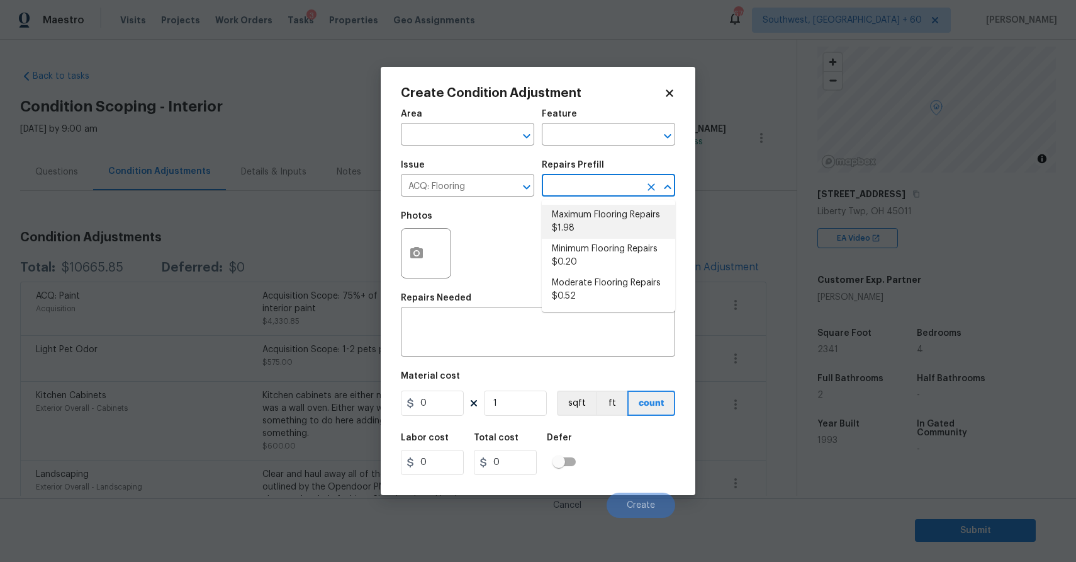
click at [603, 210] on li "Maximum Flooring Repairs $1.98" at bounding box center [608, 222] width 133 height 34
type input "Acquisition"
type textarea "Acquisition Scope: Maximum flooring repairs"
type input "1.98"
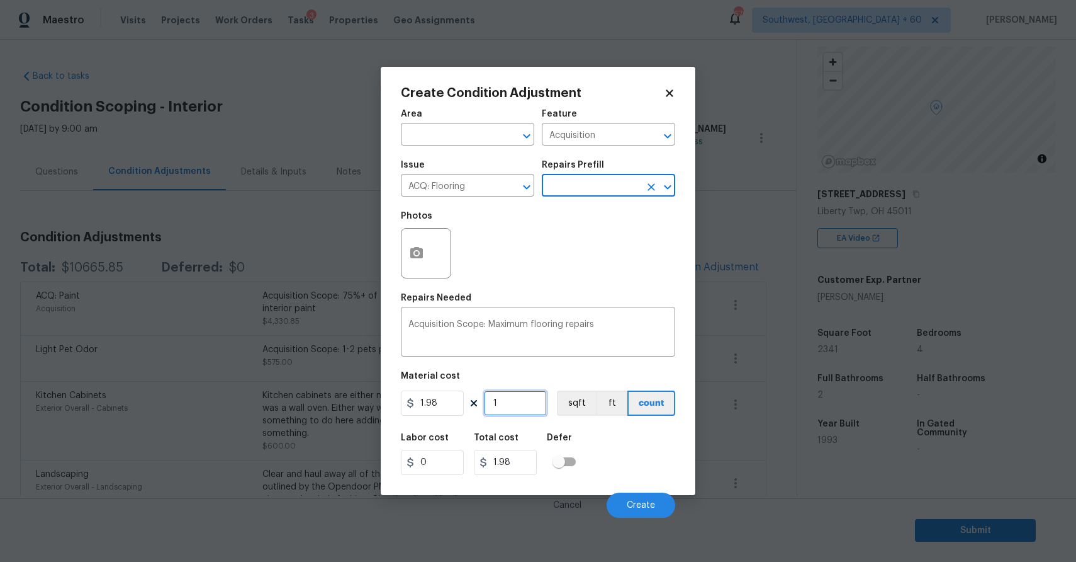
click at [522, 402] on input "1" at bounding box center [515, 402] width 63 height 25
type input "0"
type input "2"
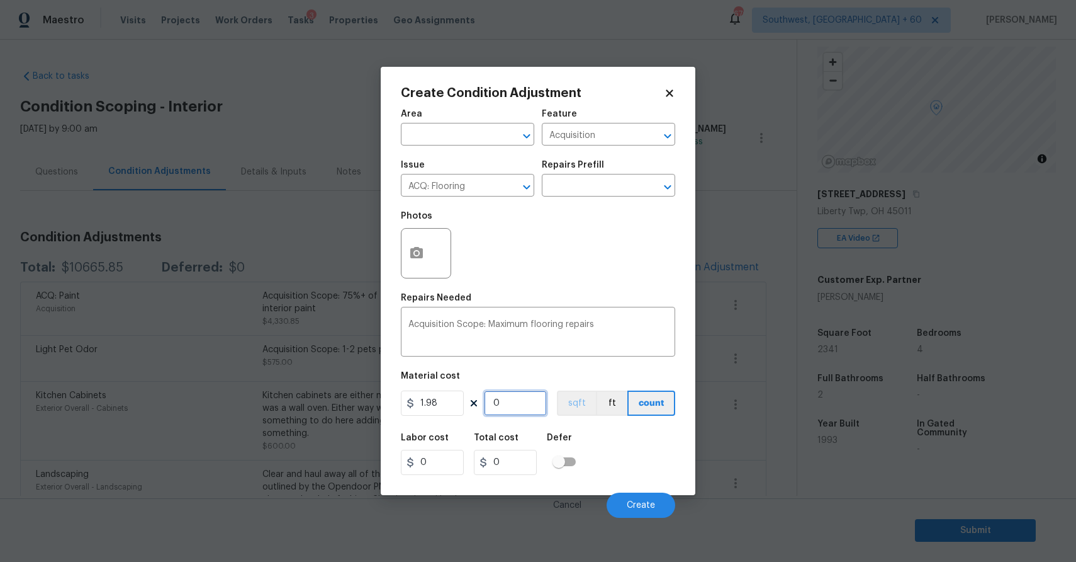
type input "3.96"
type input "23"
type input "45.54"
type input "234"
type input "463.32"
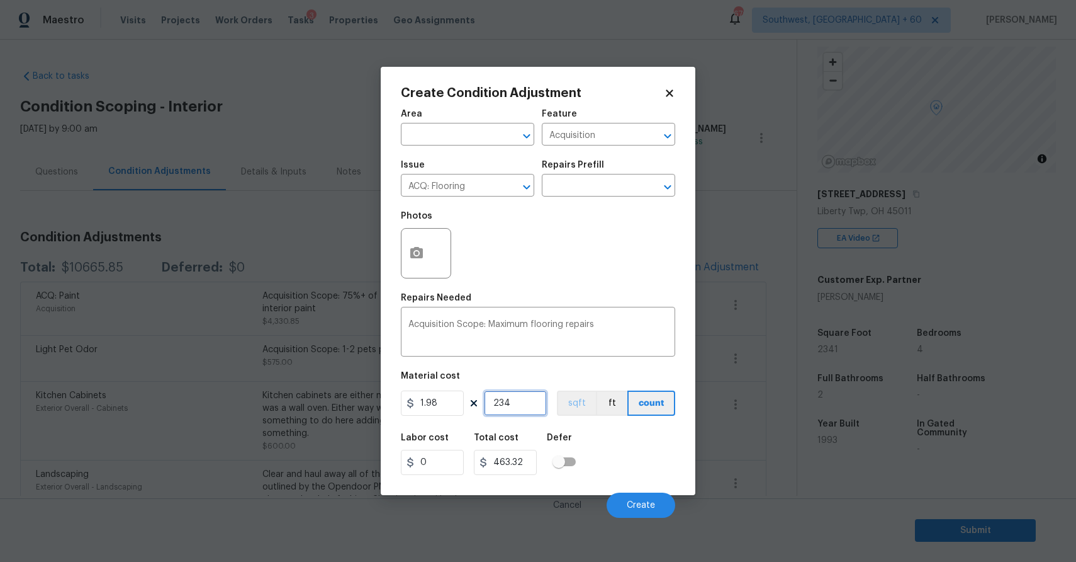
type input "2341"
type input "4635.18"
type input "2341"
click at [412, 253] on icon "button" at bounding box center [416, 252] width 13 height 11
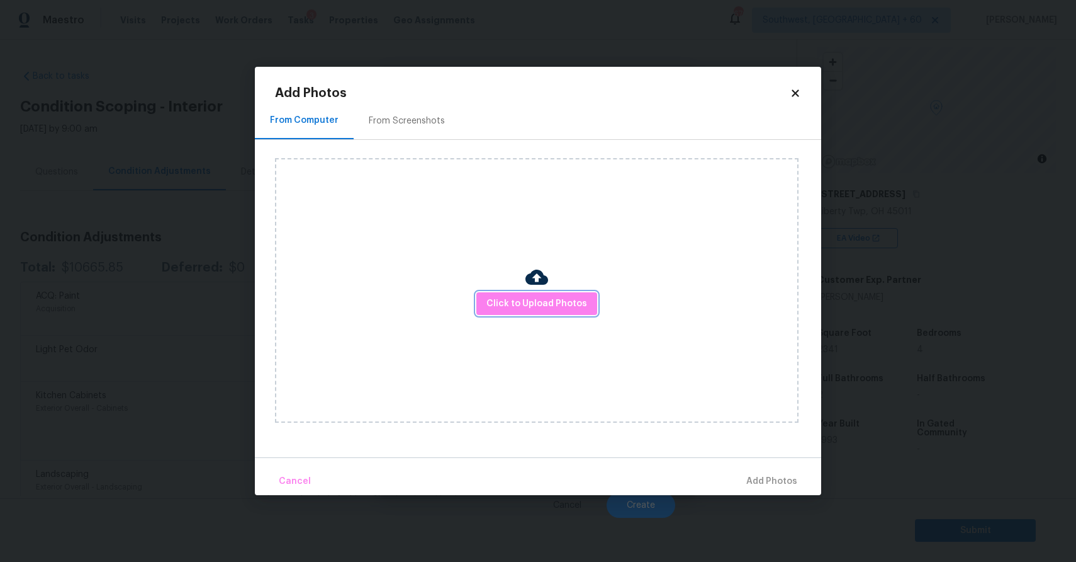
click at [567, 313] on button "Click to Upload Photos" at bounding box center [537, 303] width 121 height 23
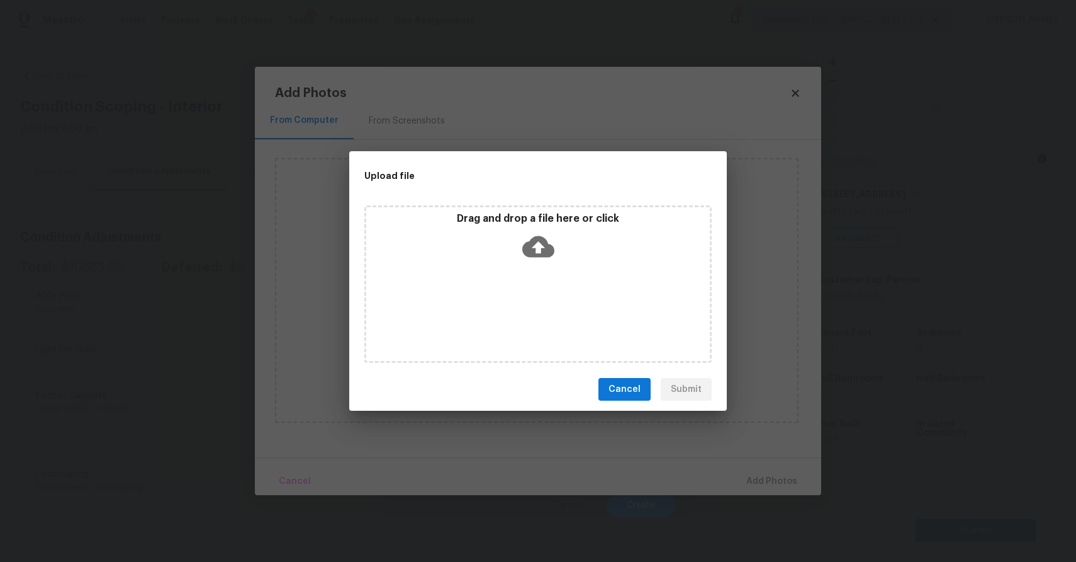
click at [567, 313] on div "Drag and drop a file here or click" at bounding box center [537, 283] width 347 height 157
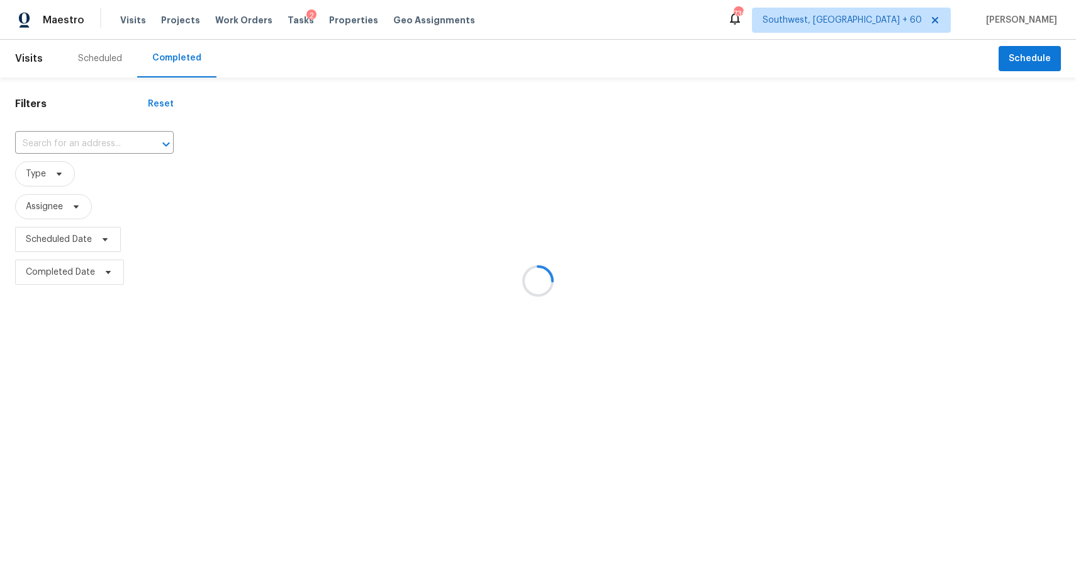
click at [96, 142] on div at bounding box center [538, 281] width 1076 height 562
click at [112, 143] on div at bounding box center [538, 281] width 1076 height 562
click at [95, 135] on div at bounding box center [538, 281] width 1076 height 562
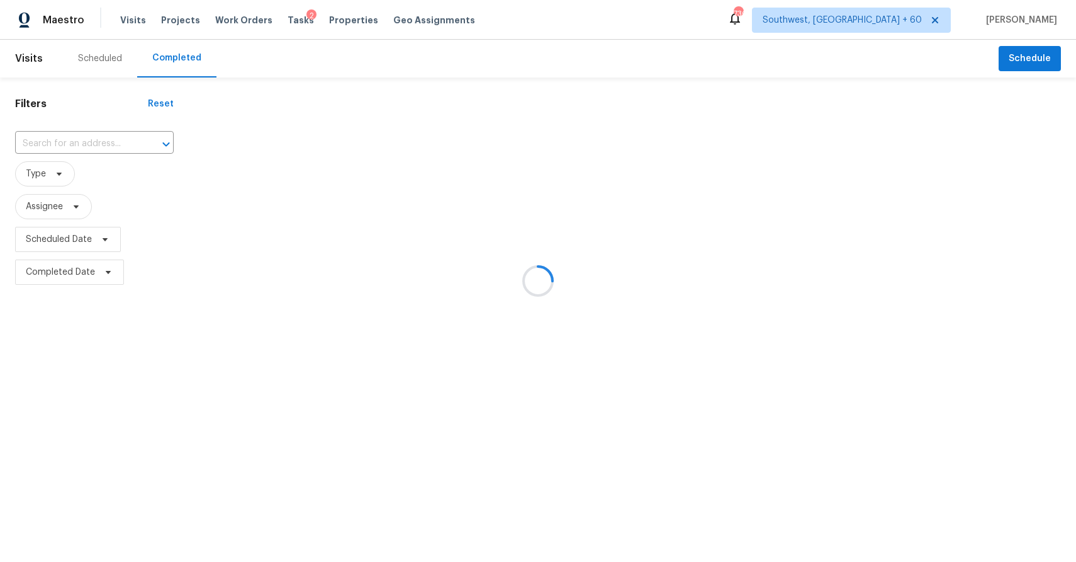
click at [106, 142] on div at bounding box center [538, 281] width 1076 height 562
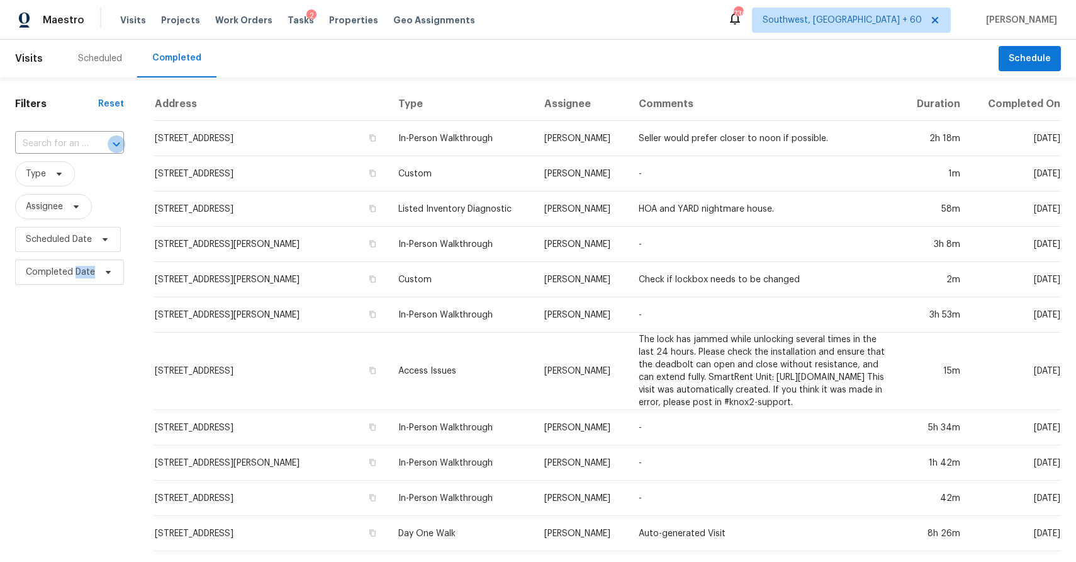
click at [108, 142] on button "Open" at bounding box center [117, 144] width 18 height 18
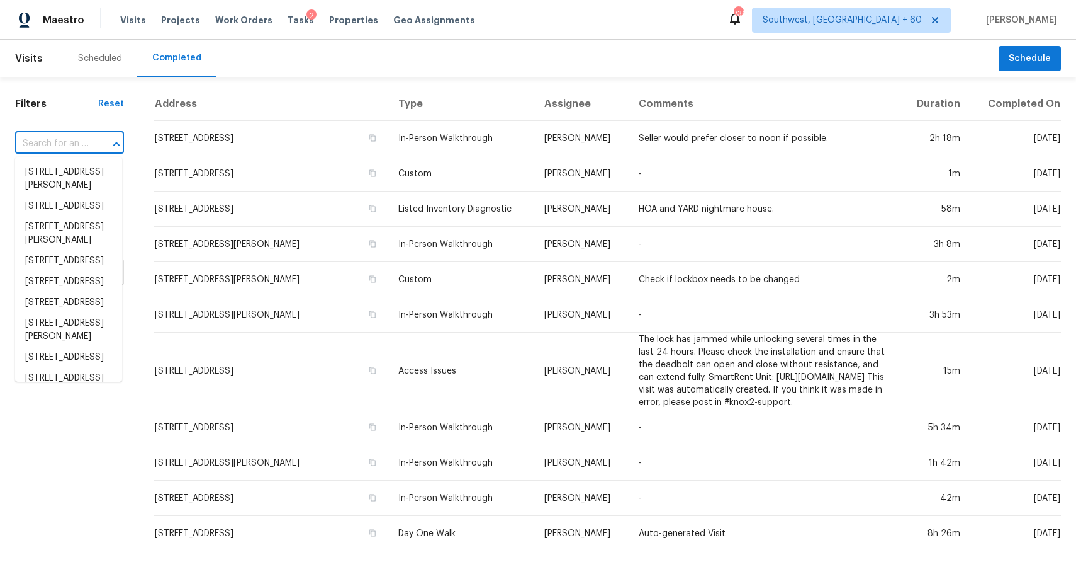
paste input "4577 Peakview Ct, Liberty Twp, OH 45011"
type input "4577 Peakview Ct, Liberty Twp, OH 45011"
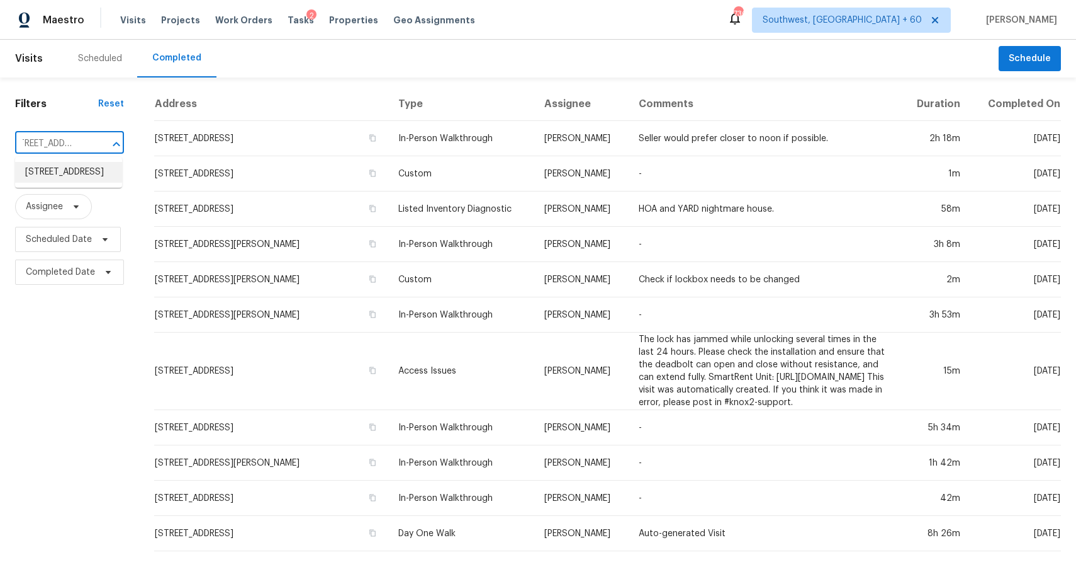
click at [68, 177] on li "4577 Peakview Ct, Liberty Twp, OH 45011" at bounding box center [68, 172] width 107 height 21
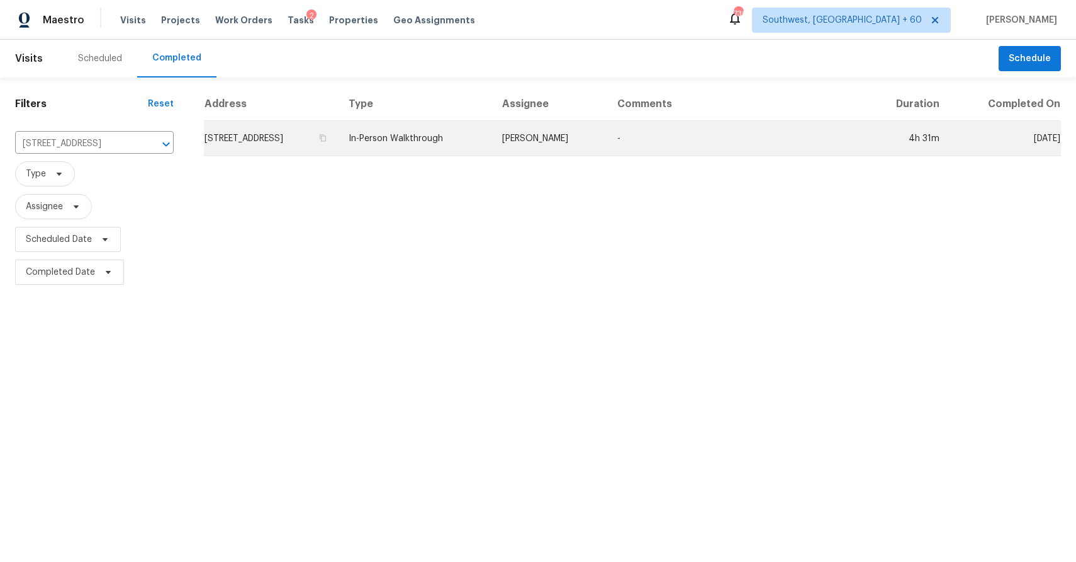
click at [597, 136] on td "Robert Carl" at bounding box center [549, 138] width 115 height 35
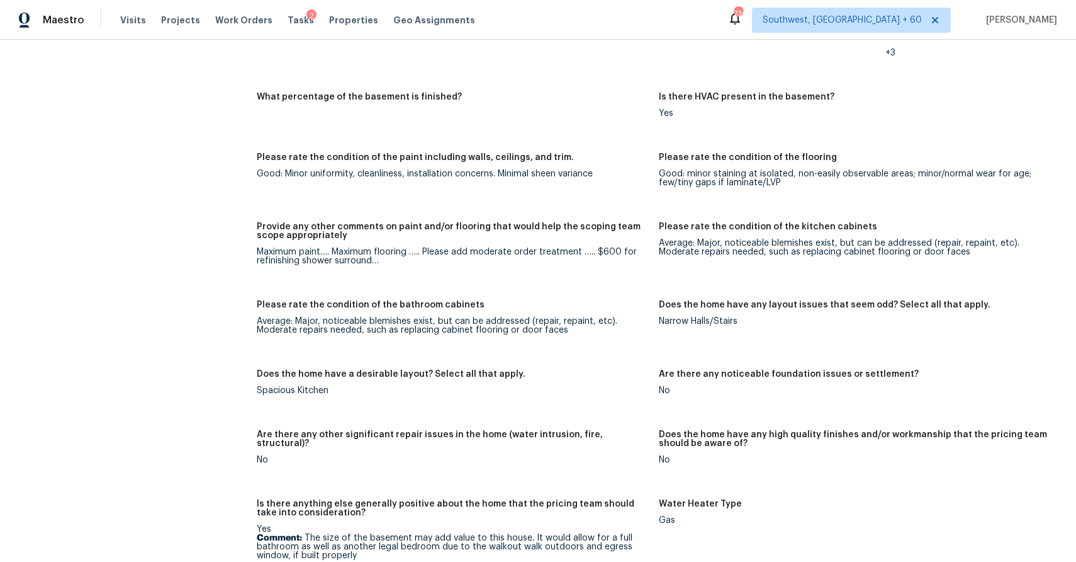
scroll to position [1639, 0]
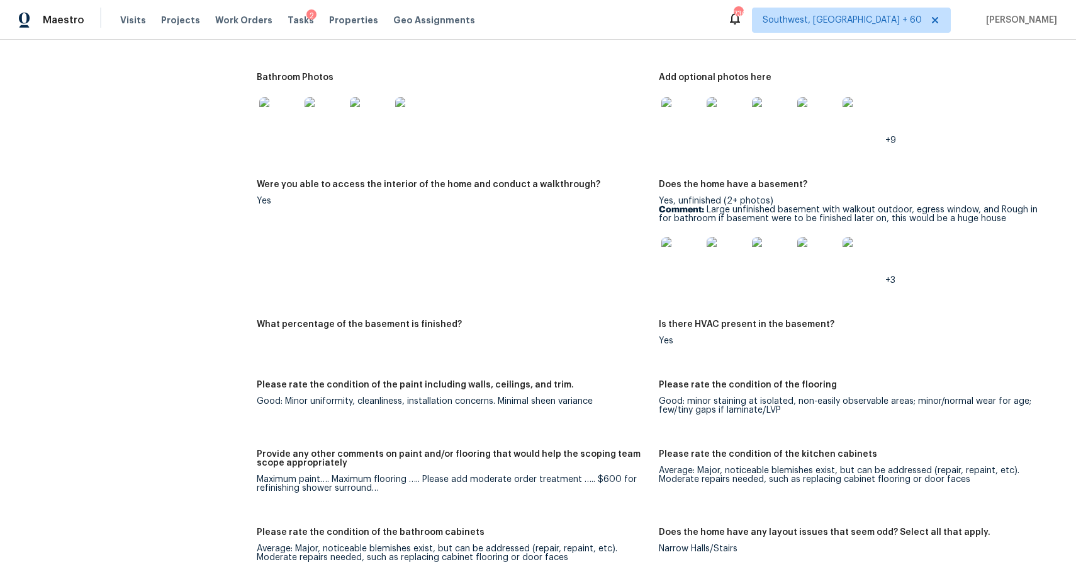
click at [689, 116] on img at bounding box center [682, 117] width 40 height 40
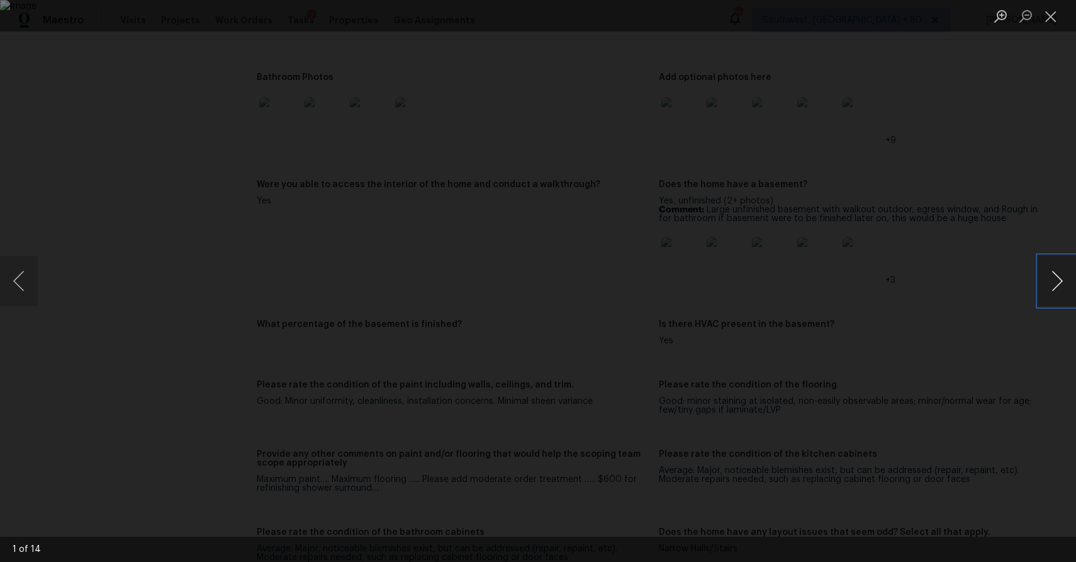
click at [1064, 282] on button "Next image" at bounding box center [1058, 281] width 38 height 50
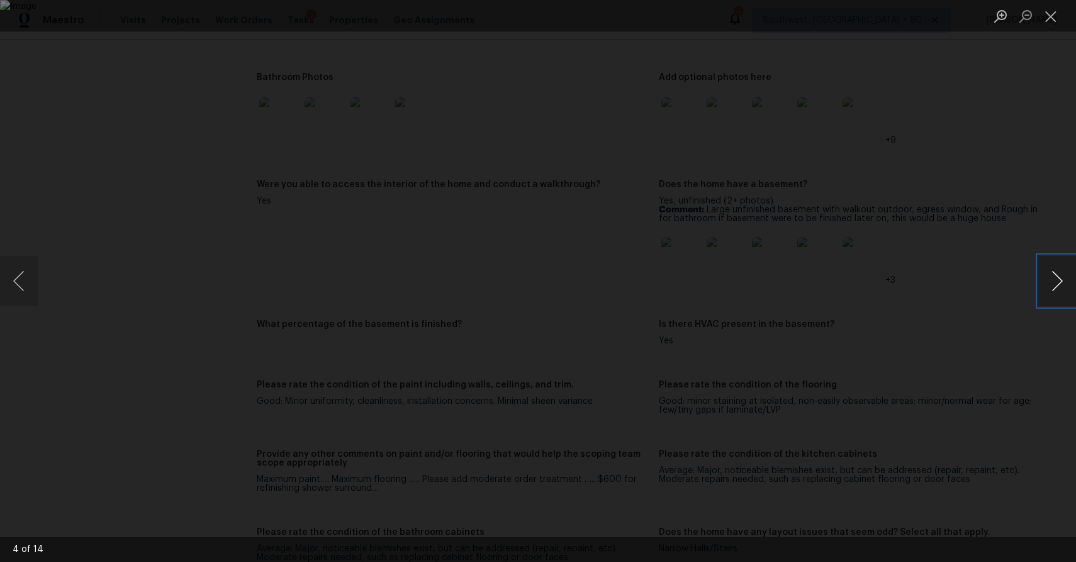
click at [1064, 282] on button "Next image" at bounding box center [1058, 281] width 38 height 50
click at [1015, 215] on div "Lightbox" at bounding box center [538, 281] width 1076 height 562
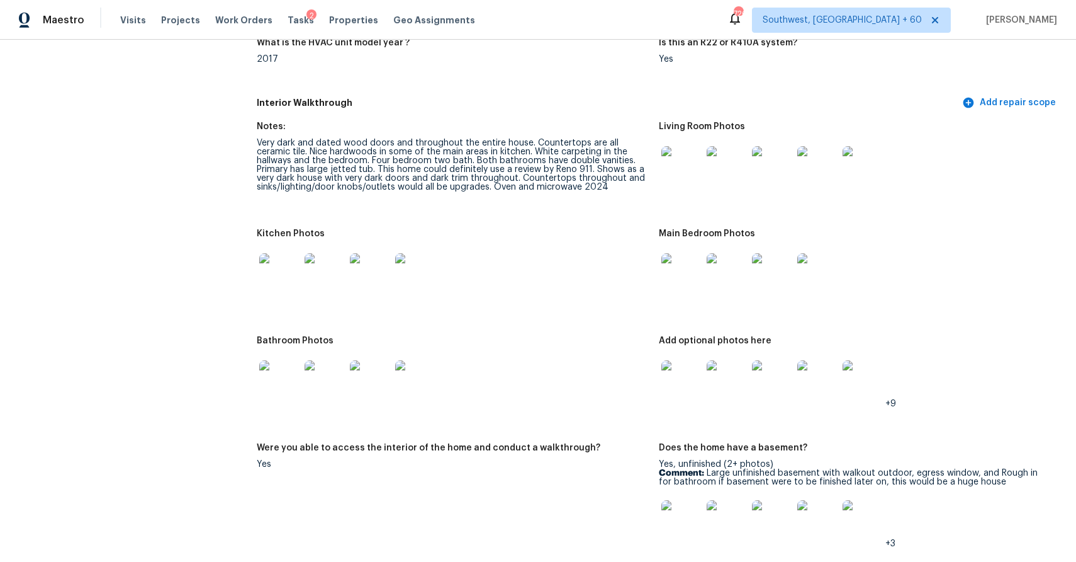
scroll to position [1342, 0]
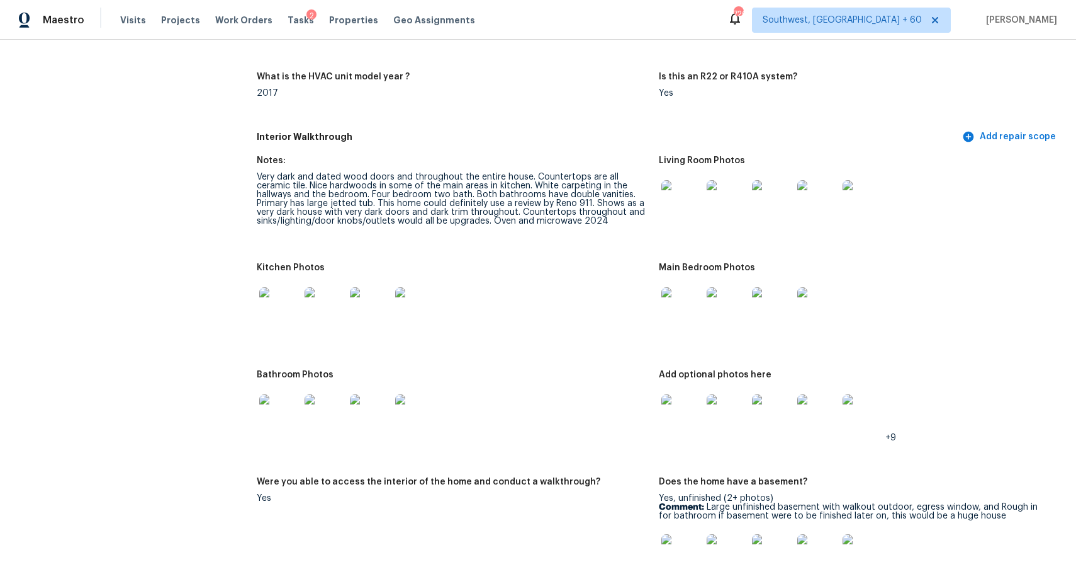
click at [672, 194] on img at bounding box center [682, 200] width 40 height 40
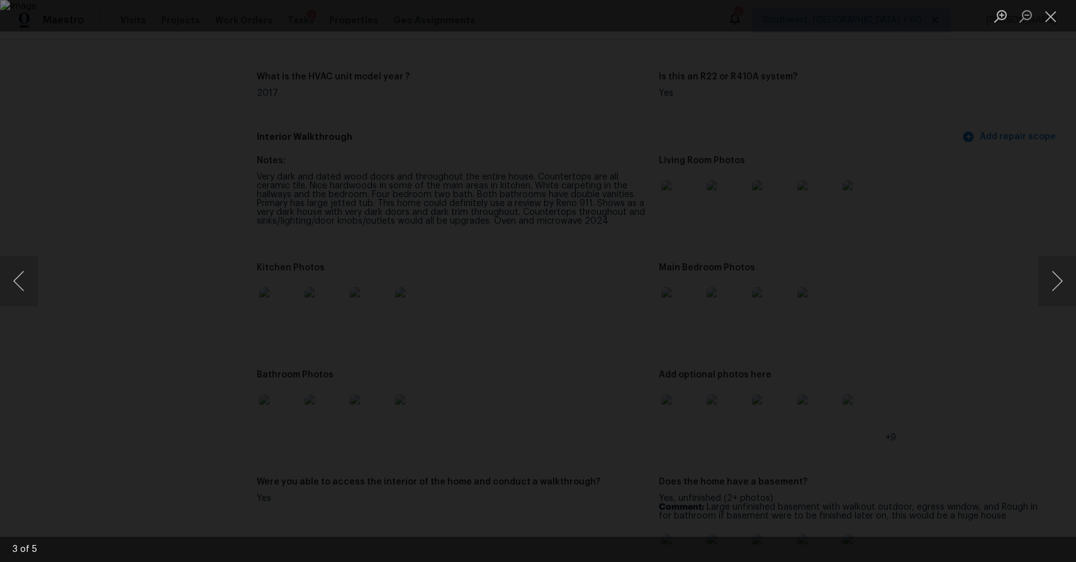
click at [871, 240] on div "Lightbox" at bounding box center [538, 281] width 1076 height 562
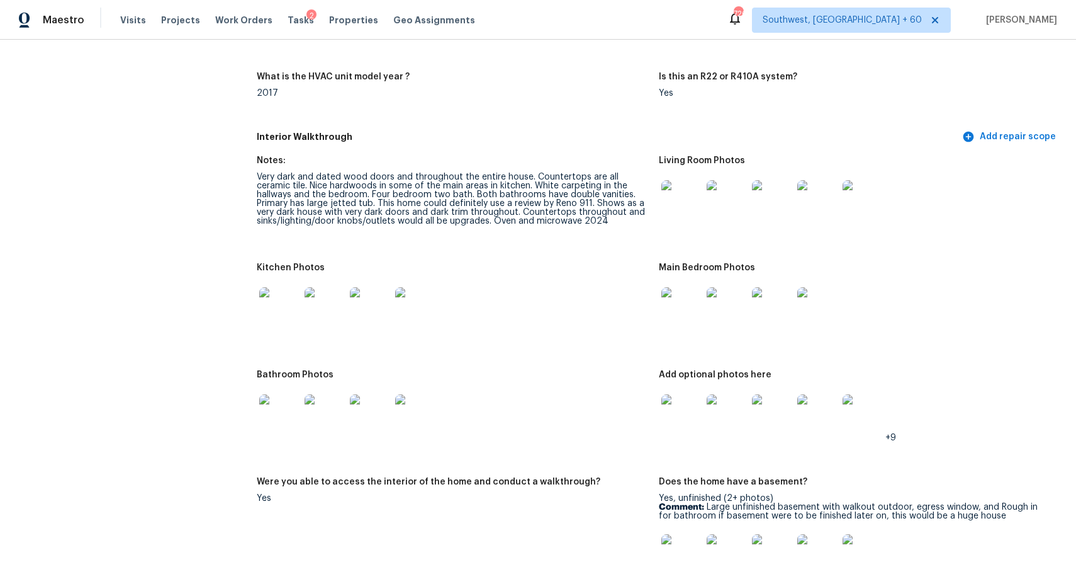
click at [731, 318] on img at bounding box center [727, 307] width 40 height 40
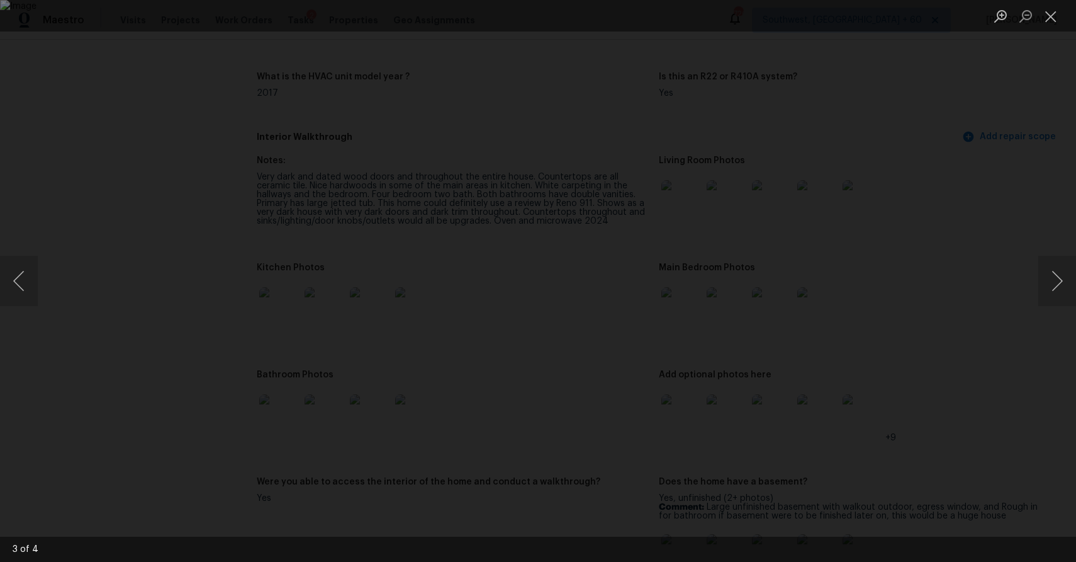
click at [959, 313] on div "Lightbox" at bounding box center [538, 281] width 1076 height 562
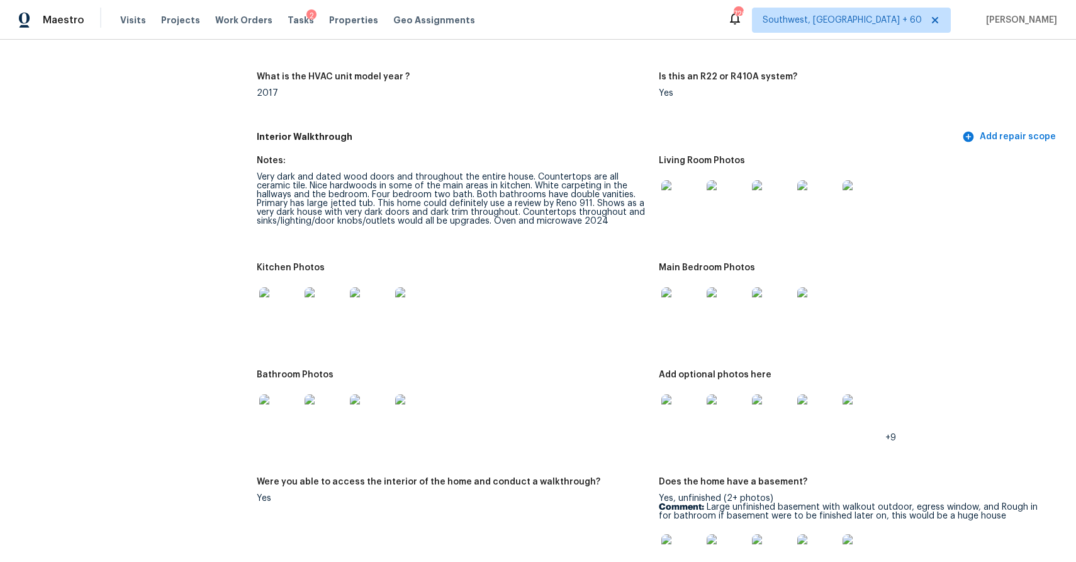
click at [857, 315] on div at bounding box center [855, 307] width 392 height 55
click at [831, 307] on img at bounding box center [818, 307] width 40 height 40
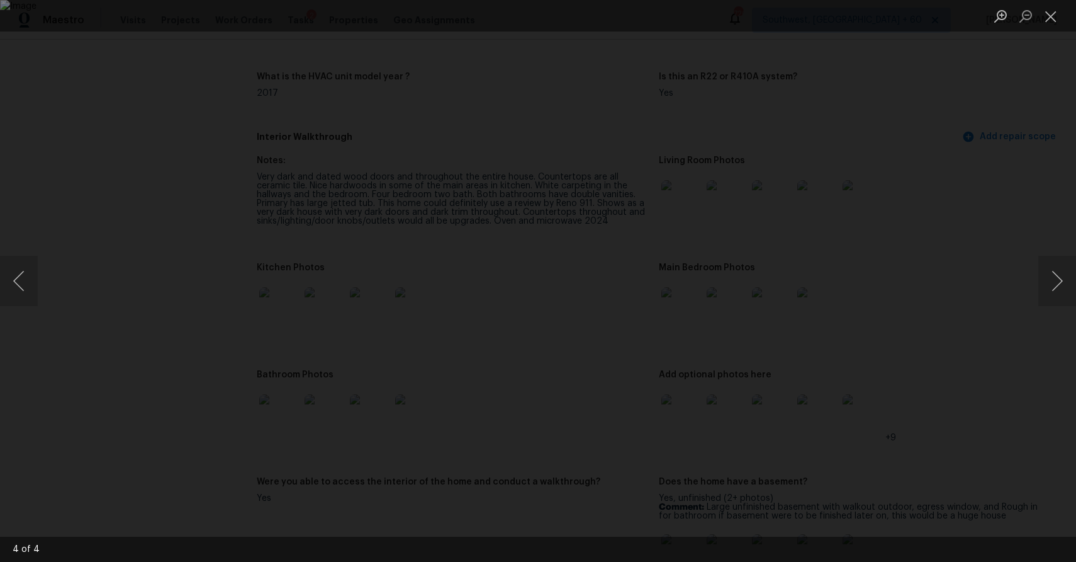
click at [993, 212] on div "Lightbox" at bounding box center [538, 281] width 1076 height 562
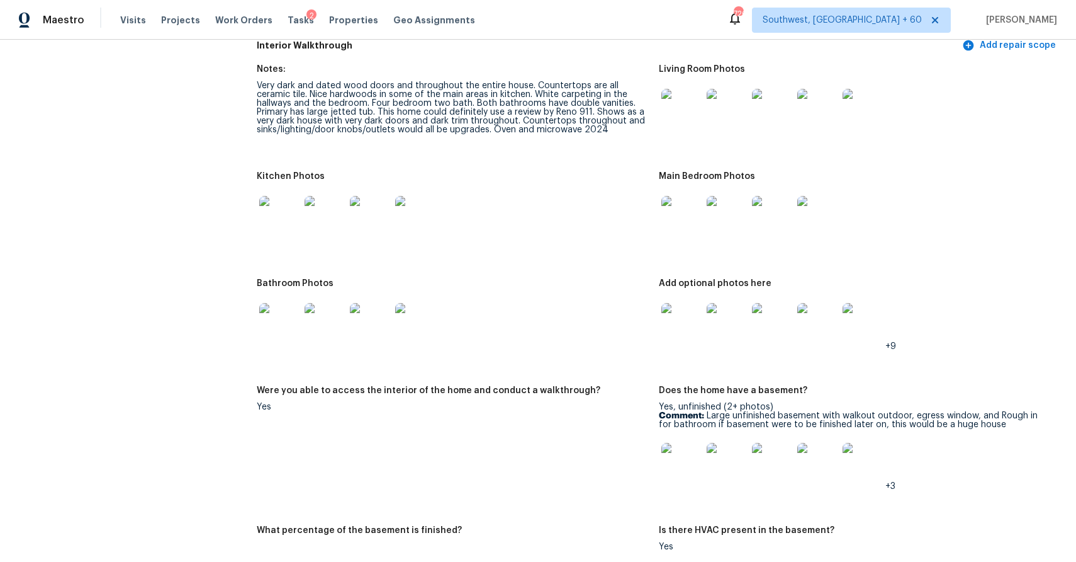
scroll to position [1434, 0]
click at [281, 319] on img at bounding box center [279, 322] width 40 height 40
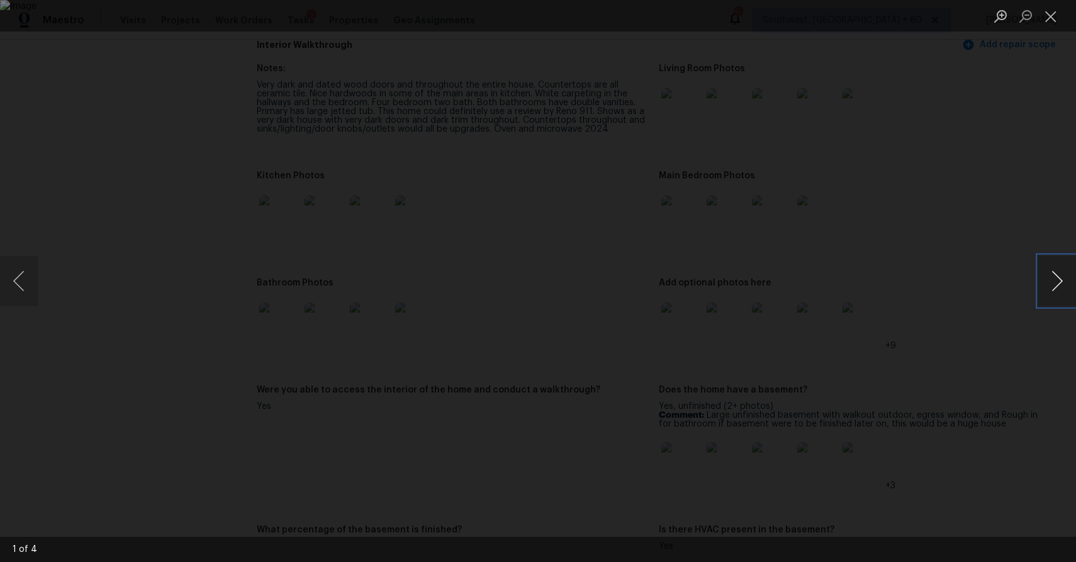
click at [1056, 266] on button "Next image" at bounding box center [1058, 281] width 38 height 50
click at [952, 248] on div "Lightbox" at bounding box center [538, 281] width 1076 height 562
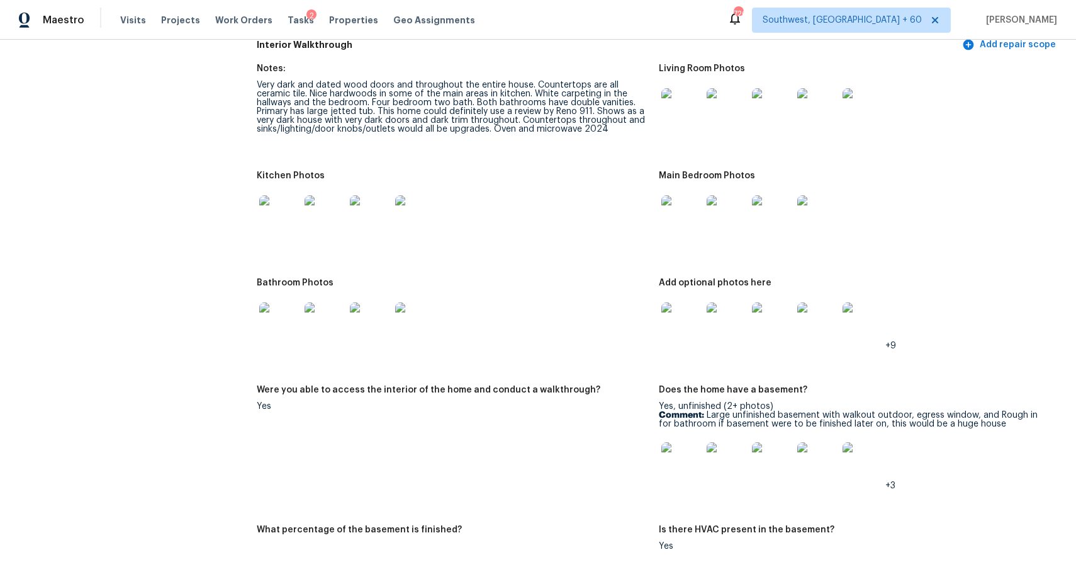
click at [283, 203] on img at bounding box center [279, 215] width 40 height 40
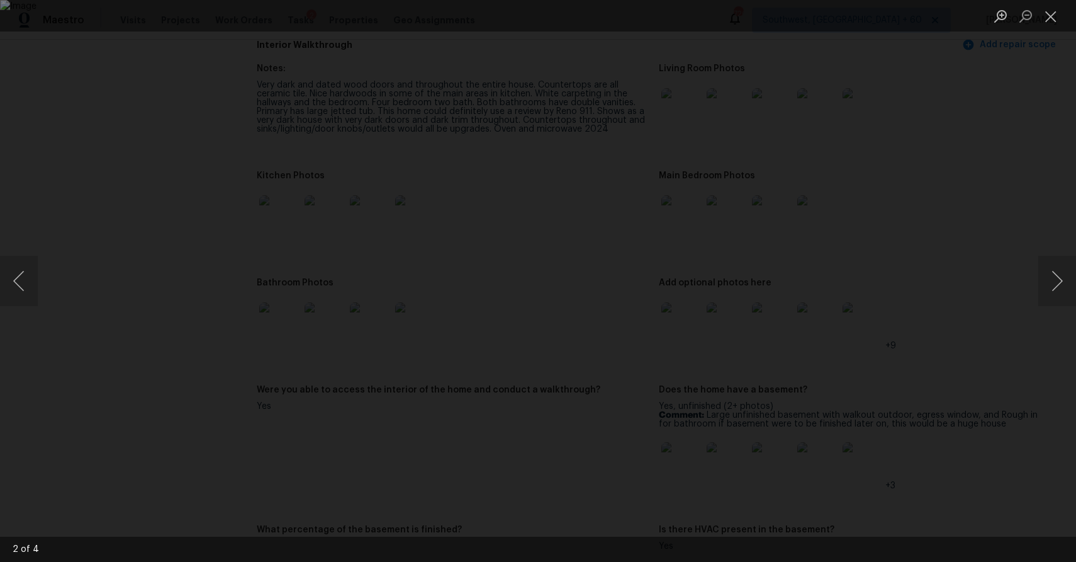
click at [932, 254] on div "Lightbox" at bounding box center [538, 281] width 1076 height 562
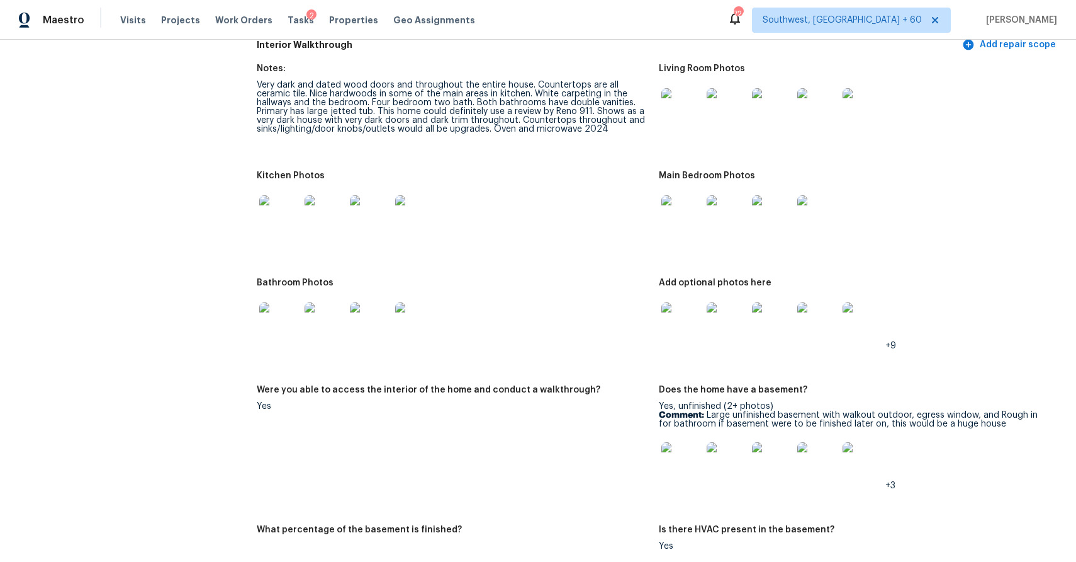
click at [683, 232] on img at bounding box center [682, 215] width 40 height 40
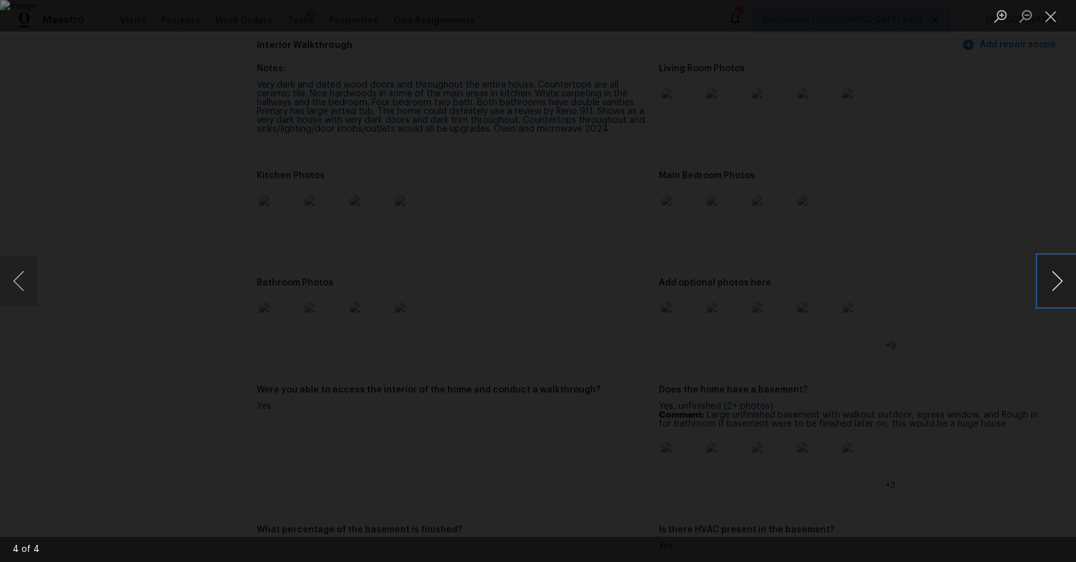
click at [1046, 266] on button "Next image" at bounding box center [1058, 281] width 38 height 50
click at [1003, 208] on div "Lightbox" at bounding box center [538, 281] width 1076 height 562
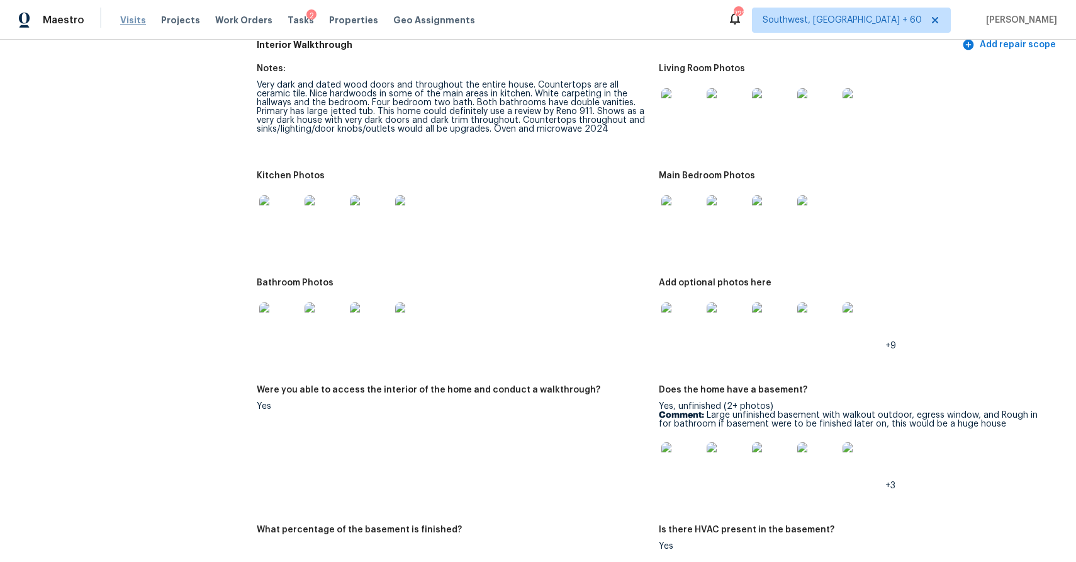
click at [130, 19] on span "Visits" at bounding box center [133, 20] width 26 height 13
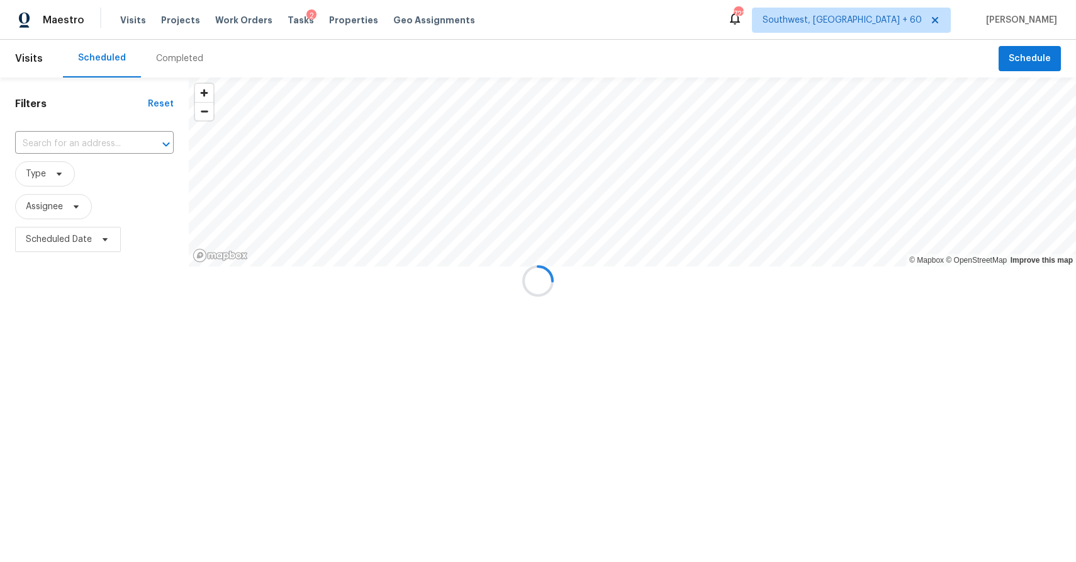
click at [178, 48] on div at bounding box center [538, 281] width 1076 height 562
click at [186, 57] on div at bounding box center [538, 281] width 1076 height 562
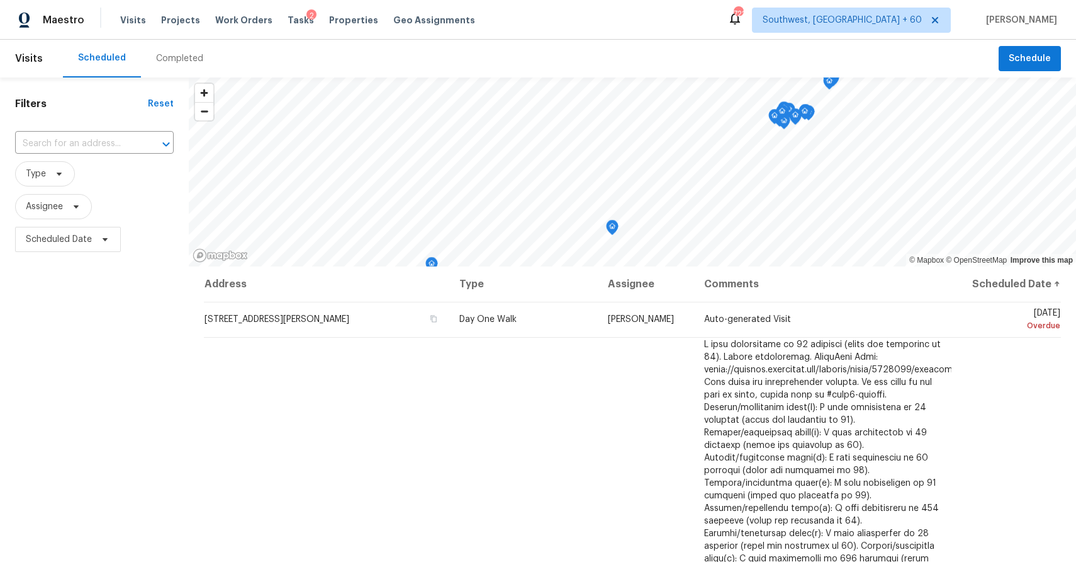
click at [189, 57] on div "Completed" at bounding box center [179, 58] width 47 height 13
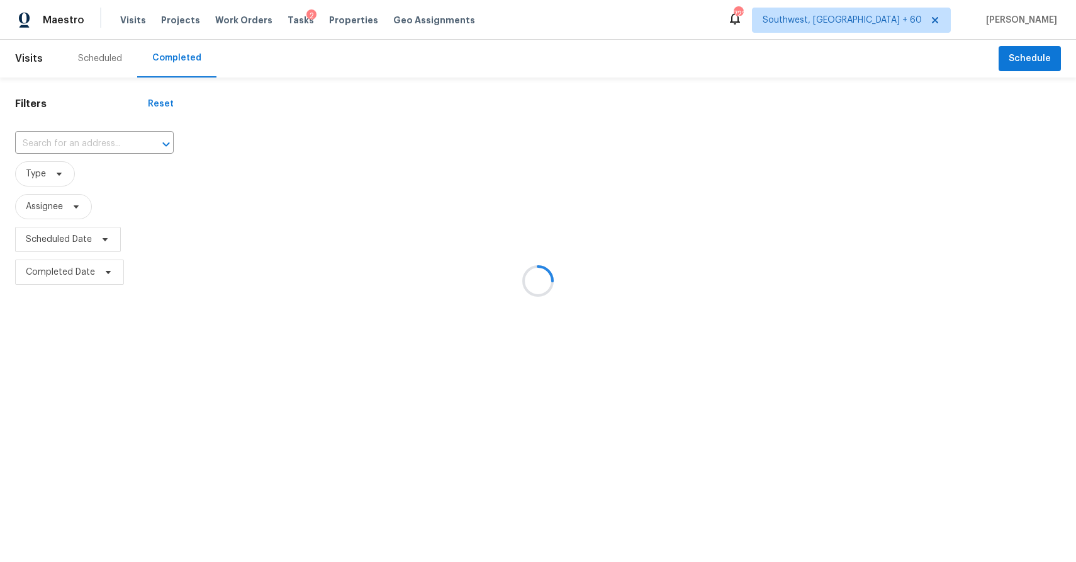
click at [110, 128] on div at bounding box center [538, 281] width 1076 height 562
click at [120, 136] on div at bounding box center [538, 281] width 1076 height 562
click at [66, 146] on div at bounding box center [538, 281] width 1076 height 562
click at [75, 138] on input "text" at bounding box center [76, 144] width 123 height 20
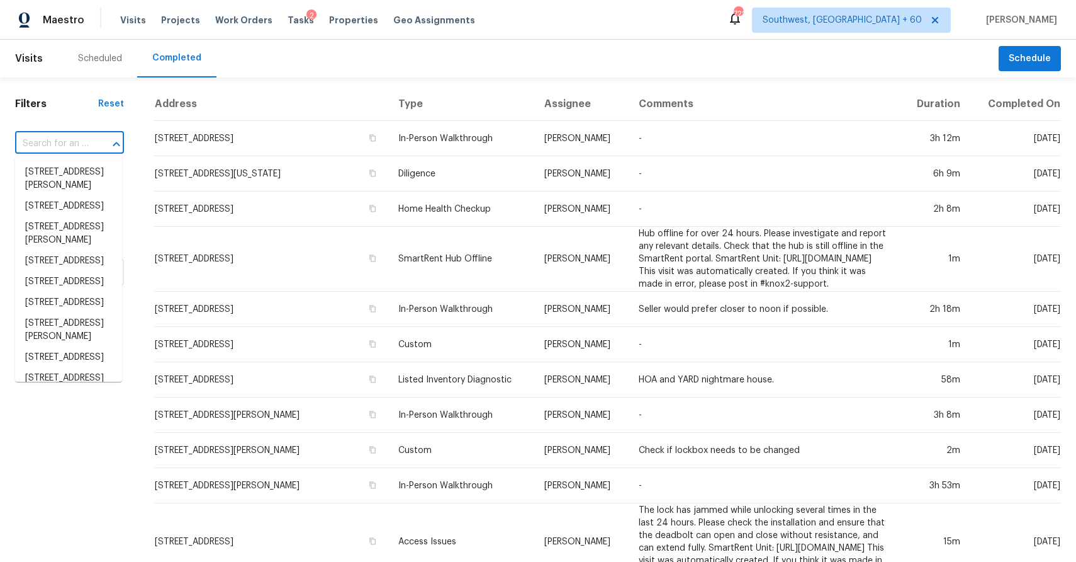
click at [75, 138] on input "text" at bounding box center [52, 144] width 74 height 20
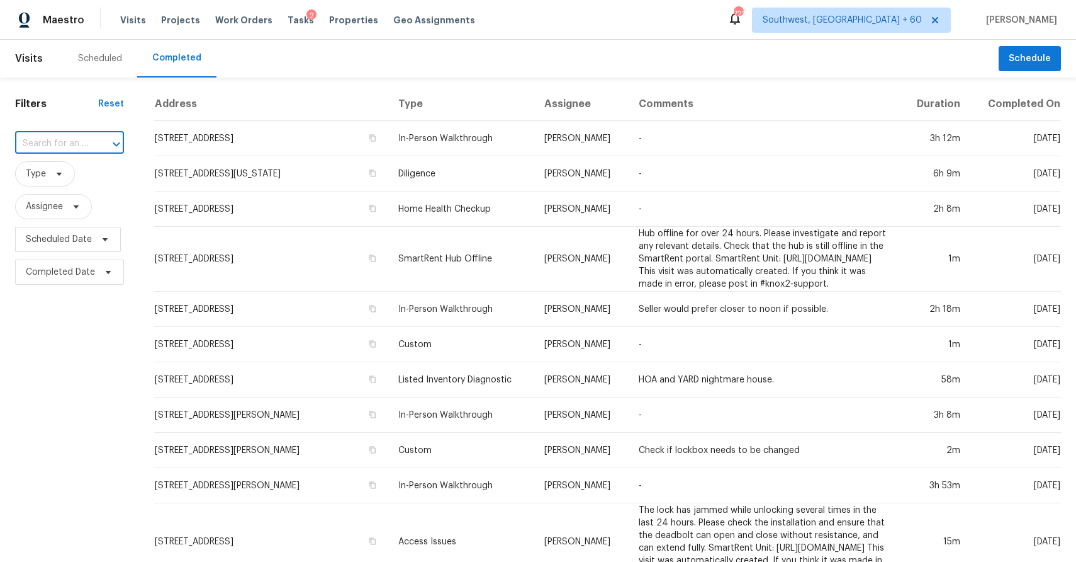
paste input "96 Ryan Way, Hoschton, GA 30548"
type input "96 Ryan Way, Hoschton, GA 30548"
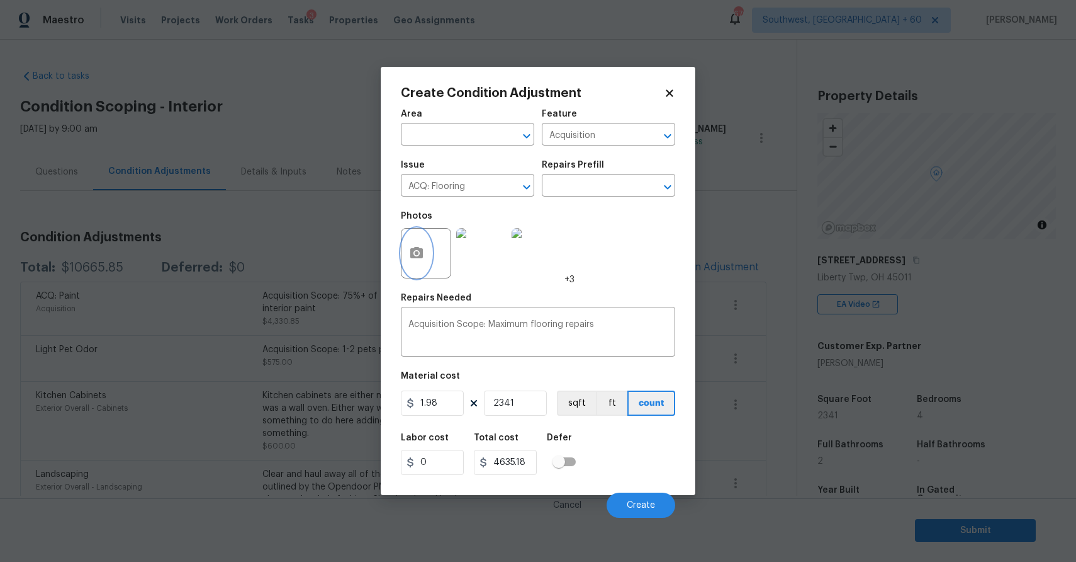
scroll to position [66, 0]
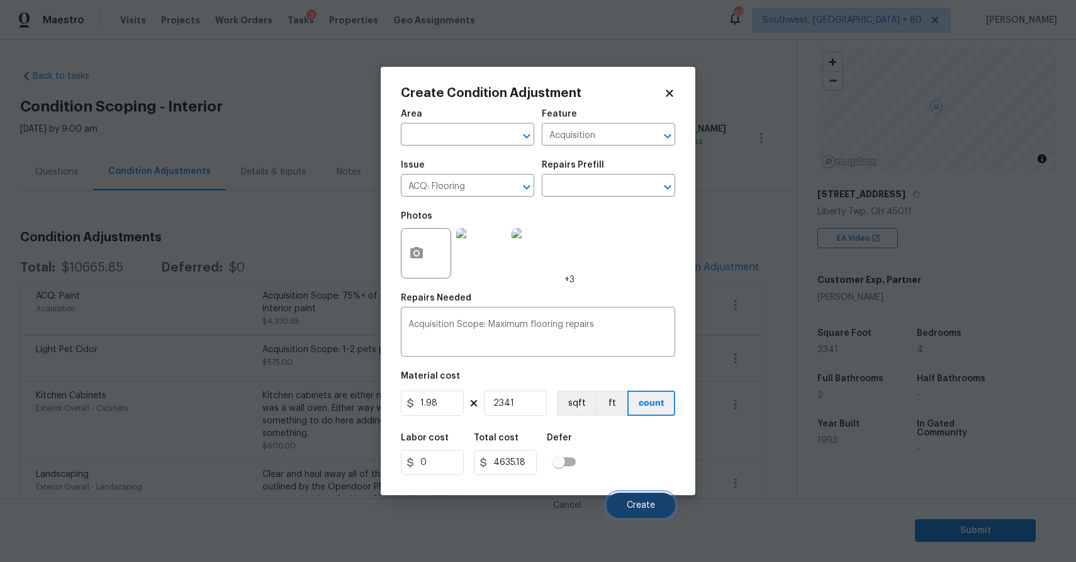
click at [643, 506] on span "Create" at bounding box center [641, 504] width 28 height 9
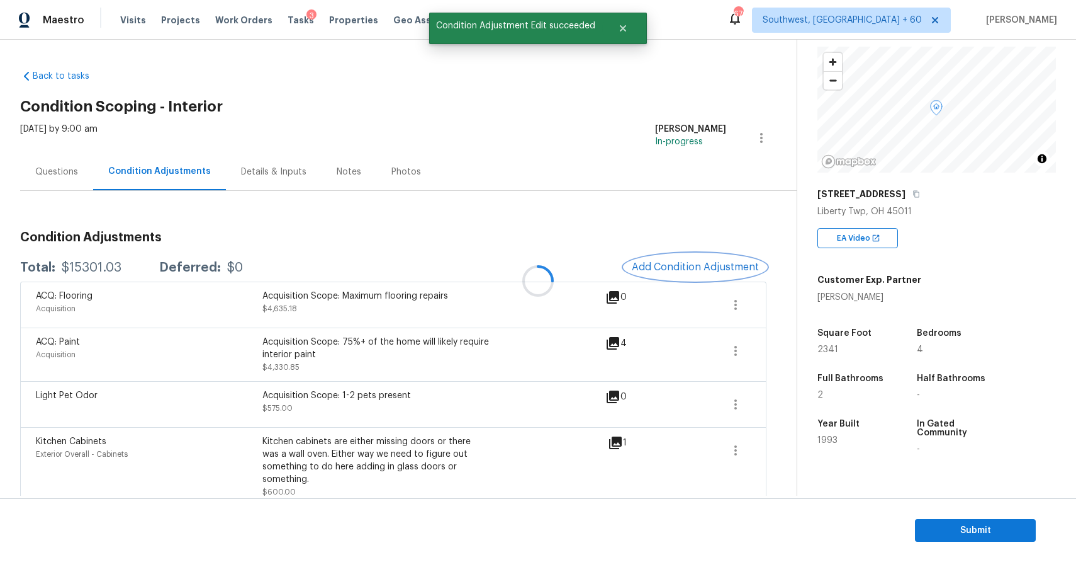
click at [674, 259] on button "Add Condition Adjustment" at bounding box center [695, 267] width 142 height 26
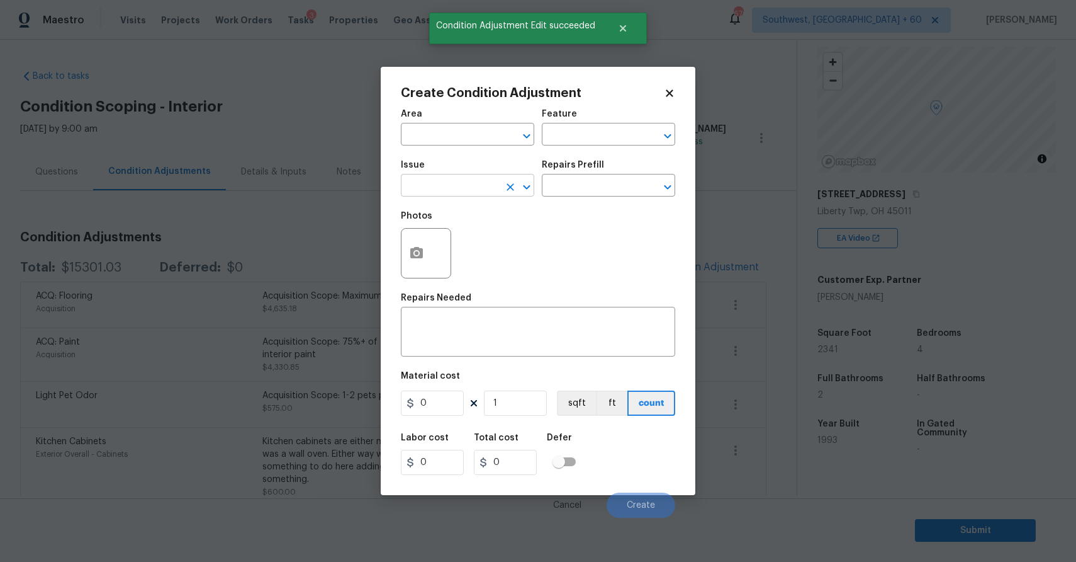
click at [439, 183] on input "text" at bounding box center [450, 187] width 98 height 20
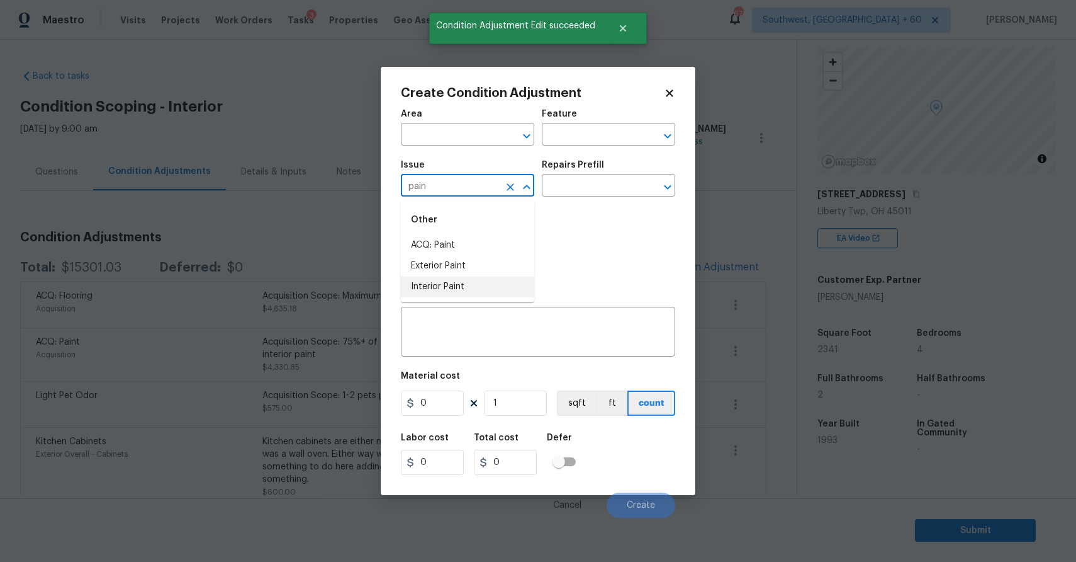
click at [489, 288] on li "Interior Paint" at bounding box center [467, 286] width 133 height 21
type input "Interior Paint"
click at [587, 193] on input "text" at bounding box center [591, 187] width 98 height 20
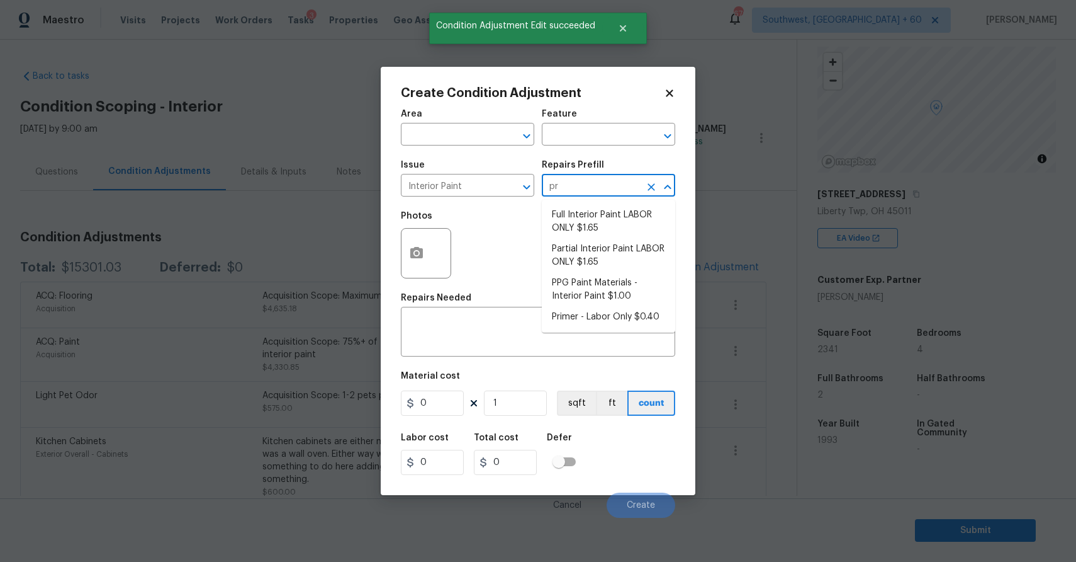
type input "pri"
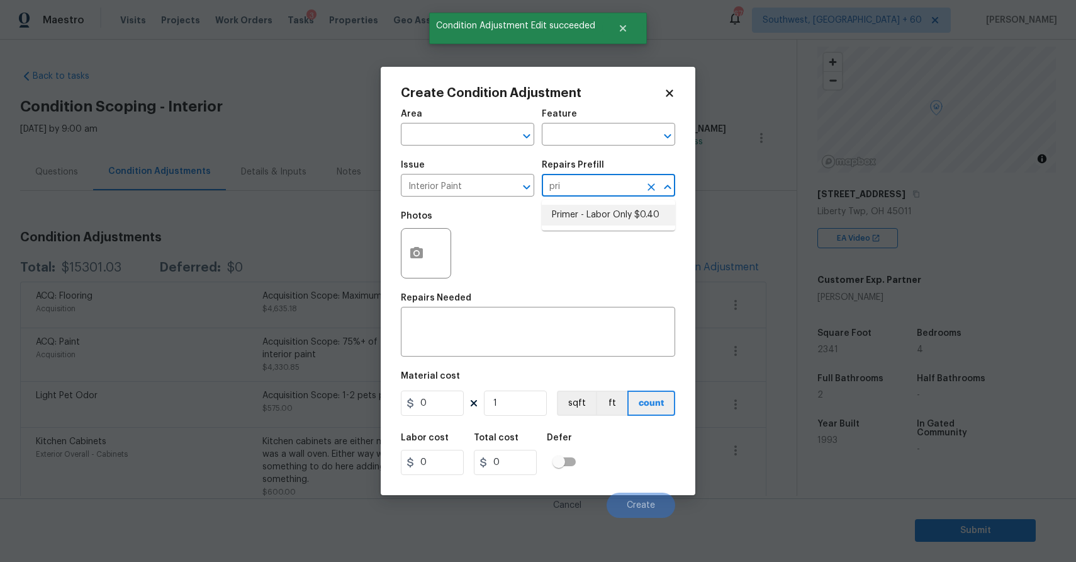
click at [607, 215] on li "Primer - Labor Only $0.40" at bounding box center [608, 215] width 133 height 21
type input "Overall Paint"
type textarea "Interior primer - PRIMER PROVIDED BY OPENDOOR - All nails, screws, drywall anch…"
type input "0.4"
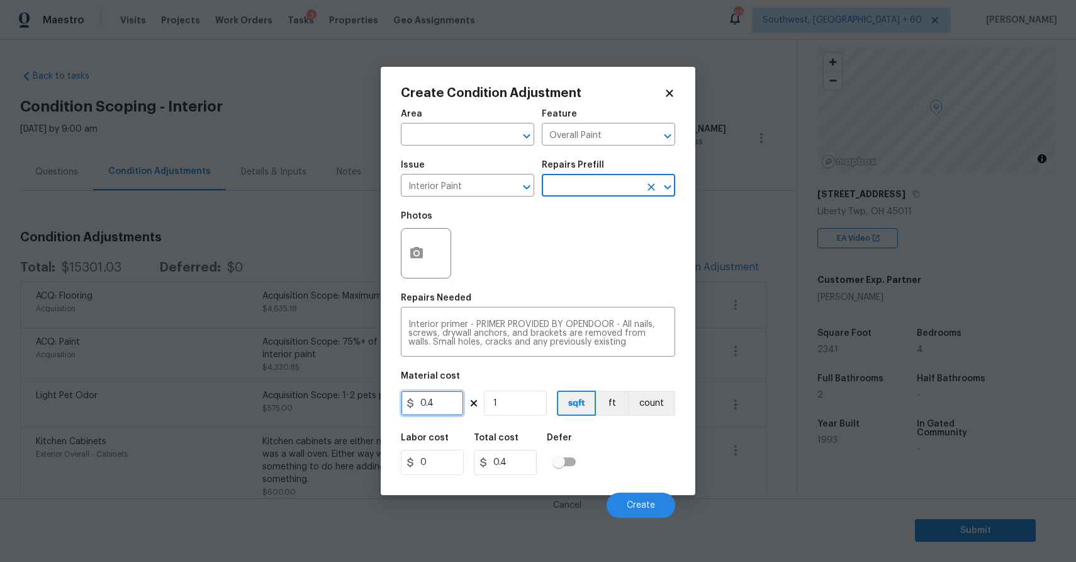
click at [450, 406] on input "0.4" at bounding box center [432, 402] width 63 height 25
type input "300"
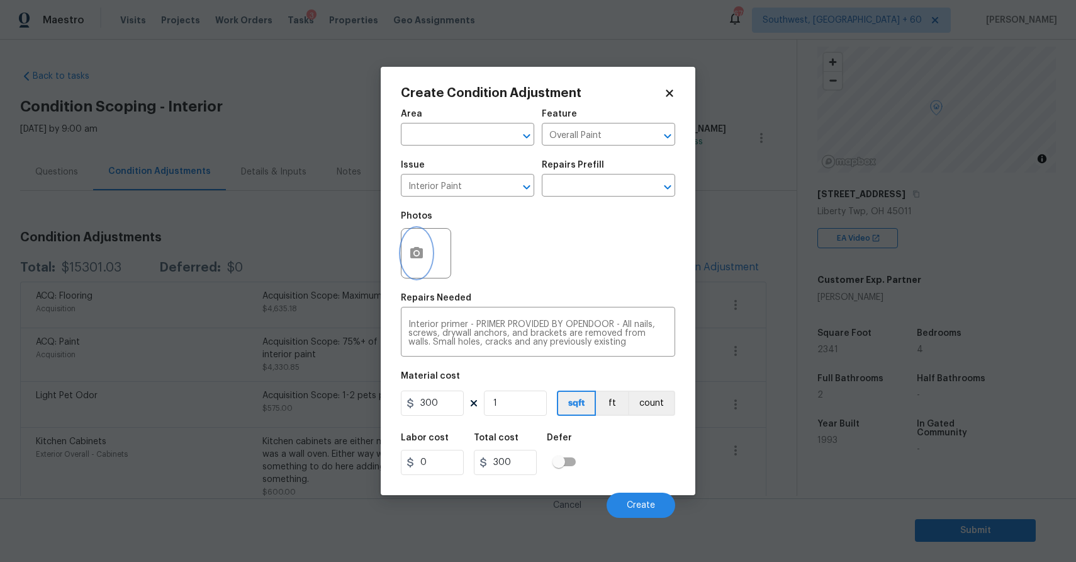
click at [412, 251] on icon "button" at bounding box center [416, 252] width 13 height 11
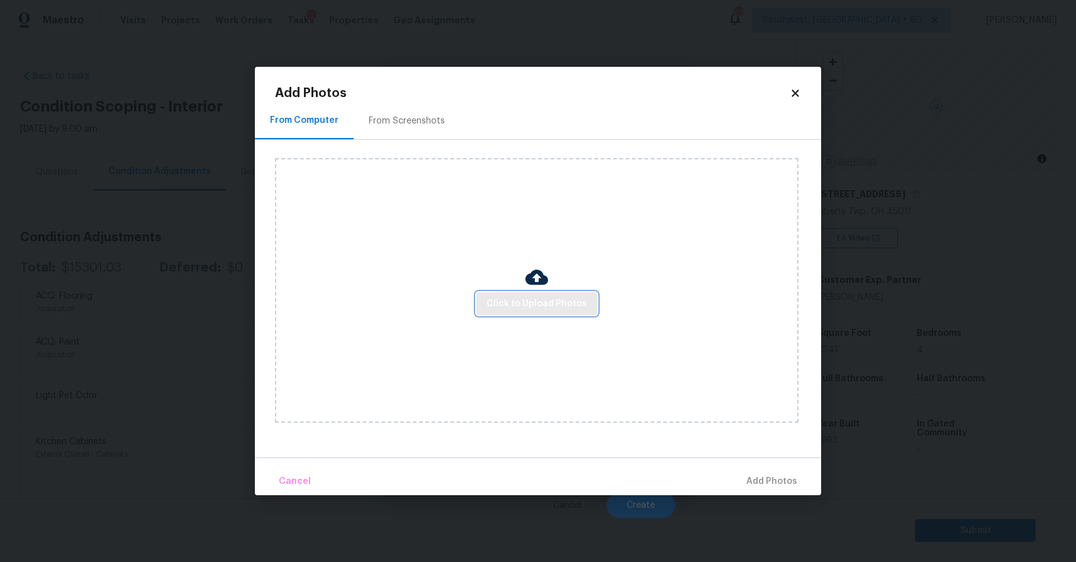
click at [568, 300] on span "Click to Upload Photos" at bounding box center [537, 304] width 101 height 16
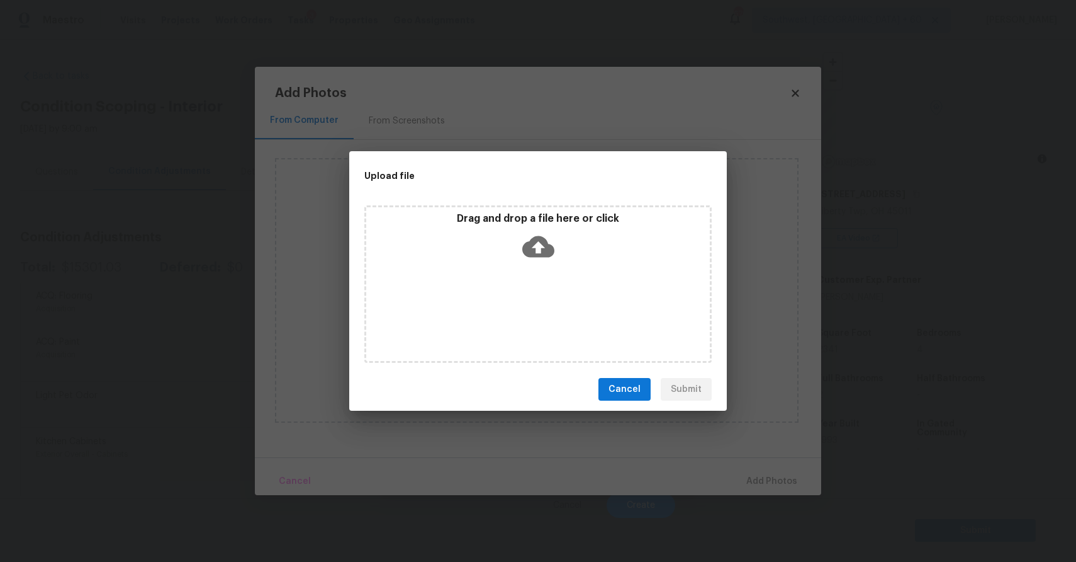
click at [568, 300] on div "Drag and drop a file here or click" at bounding box center [537, 283] width 347 height 157
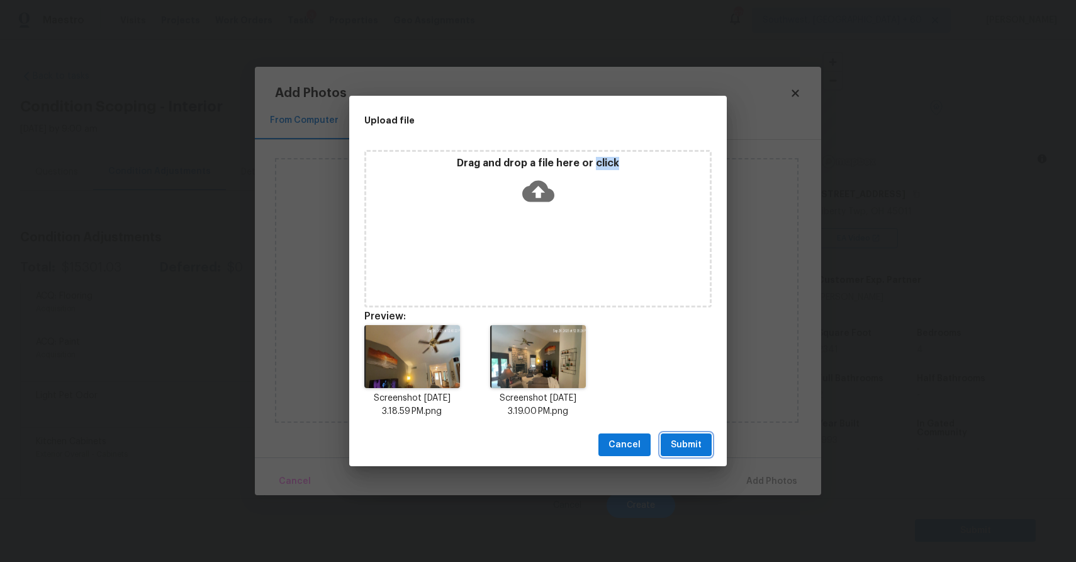
click at [689, 443] on span "Submit" at bounding box center [686, 445] width 31 height 16
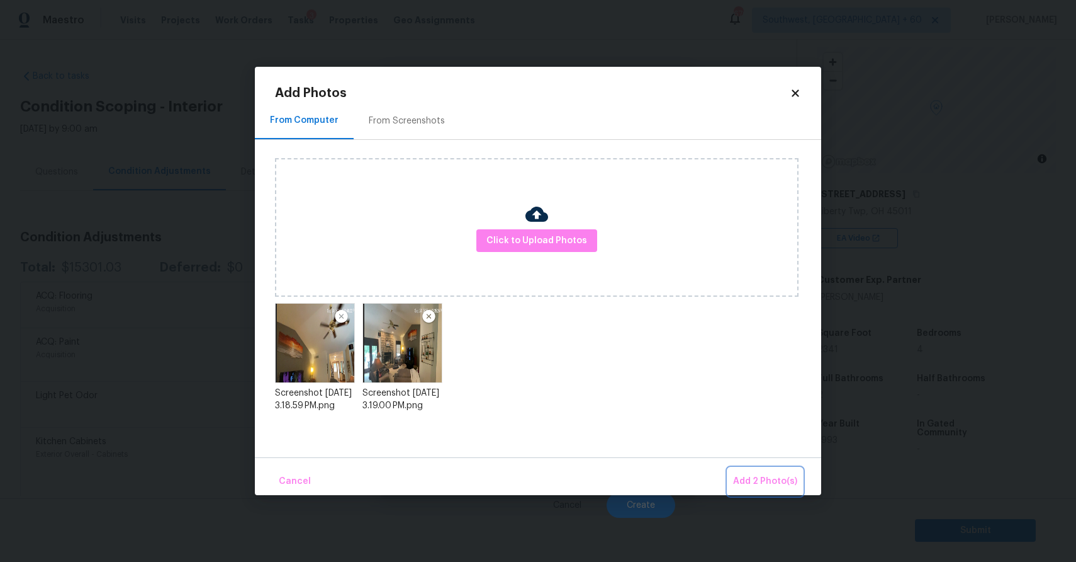
click at [765, 472] on button "Add 2 Photo(s)" at bounding box center [765, 481] width 74 height 27
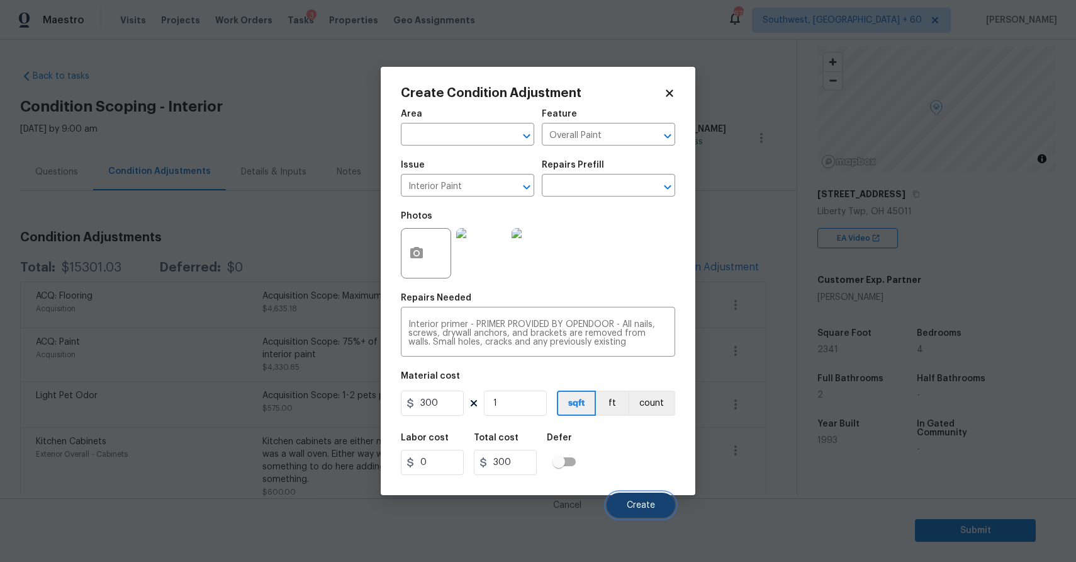
click at [640, 508] on span "Create" at bounding box center [641, 504] width 28 height 9
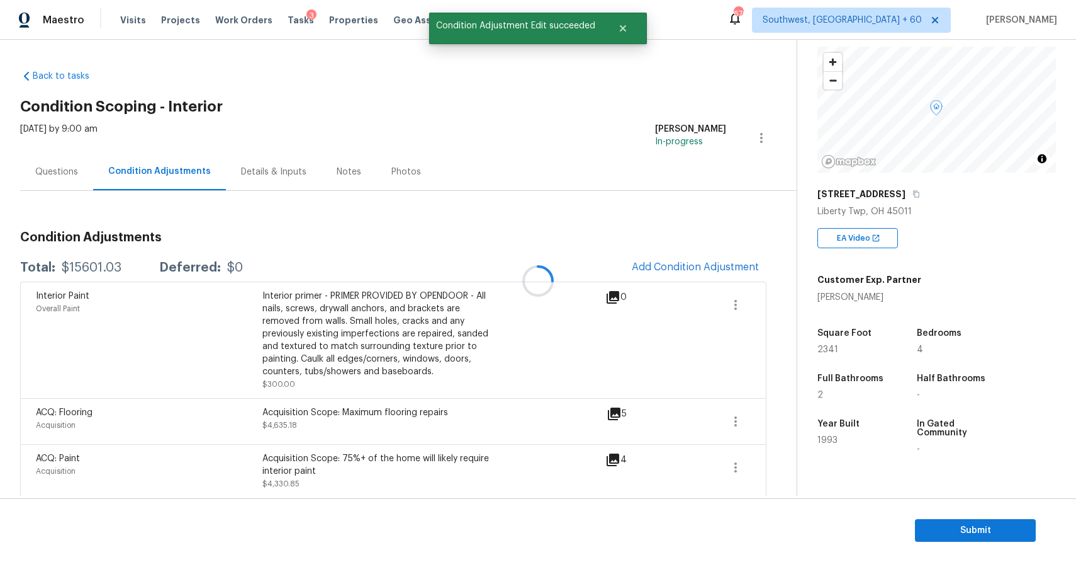
click at [705, 266] on div at bounding box center [538, 281] width 1076 height 562
click at [667, 262] on span "Add Condition Adjustment" at bounding box center [695, 266] width 127 height 11
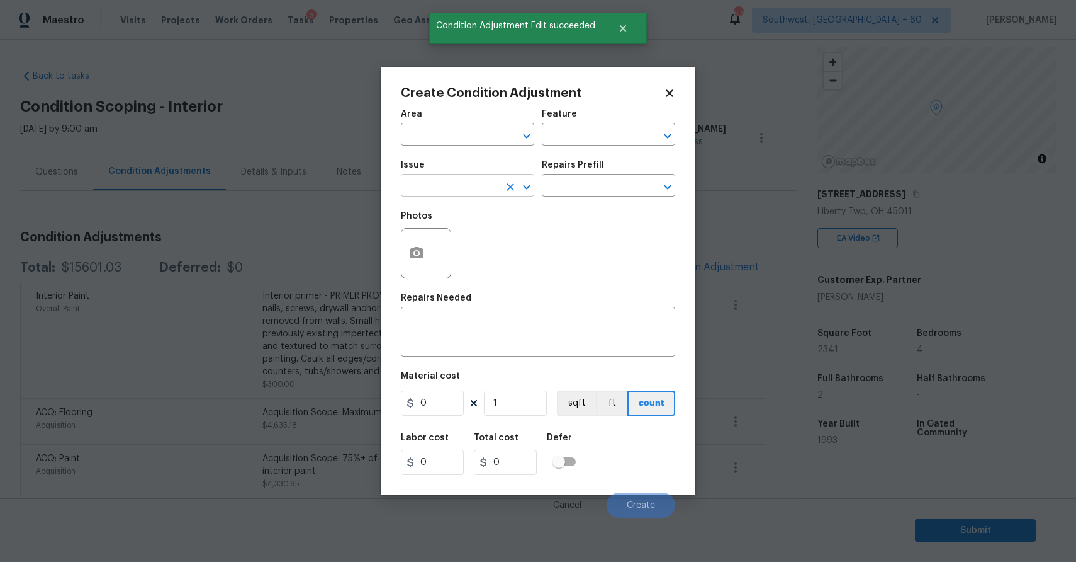
click at [471, 184] on input "text" at bounding box center [450, 187] width 98 height 20
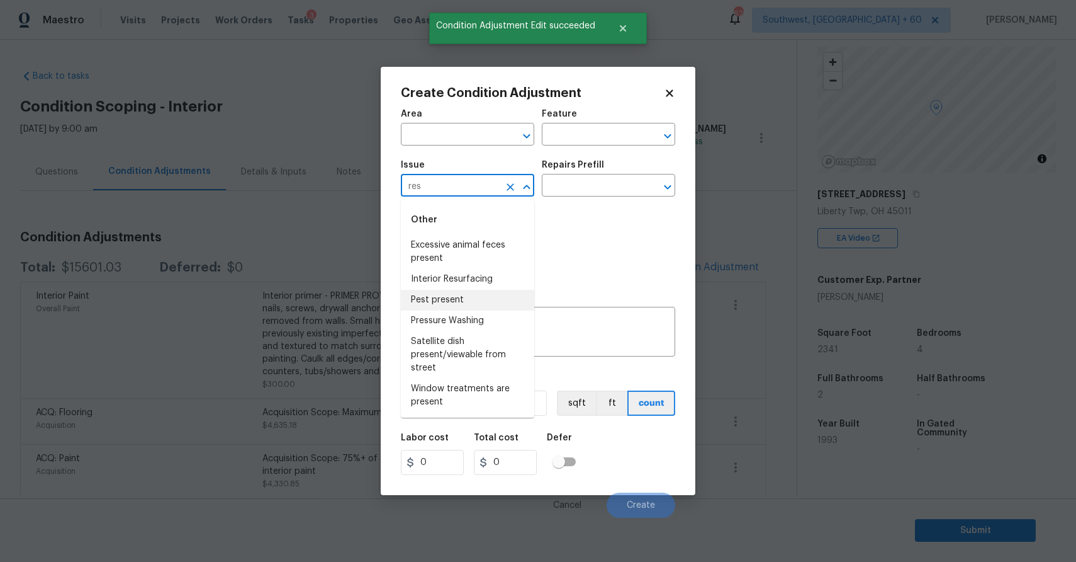
click at [495, 285] on li "Interior Resurfacing" at bounding box center [467, 279] width 133 height 21
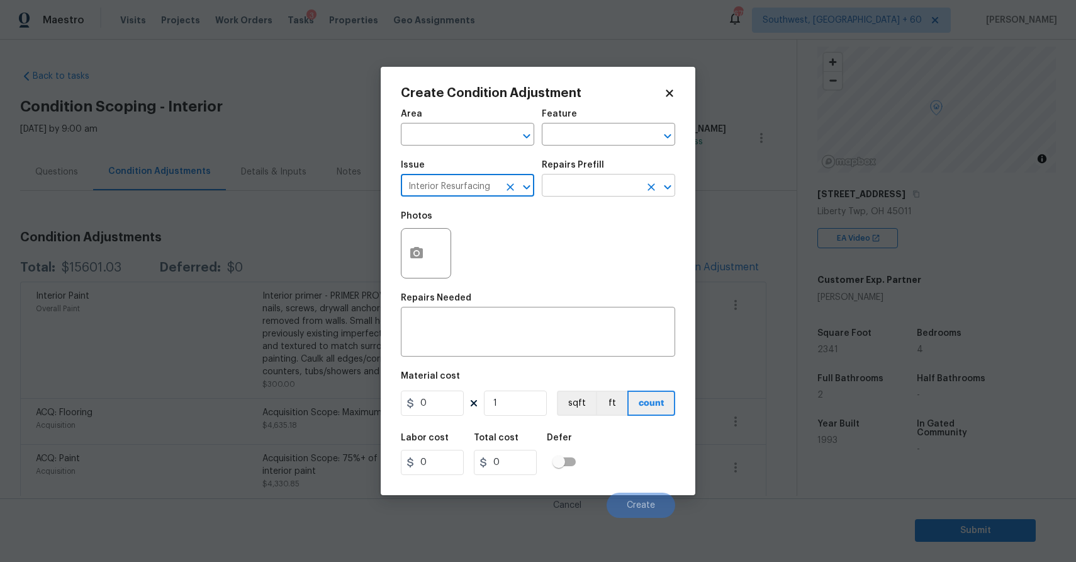
type input "Interior Resurfacing"
click at [578, 193] on input "text" at bounding box center [591, 187] width 98 height 20
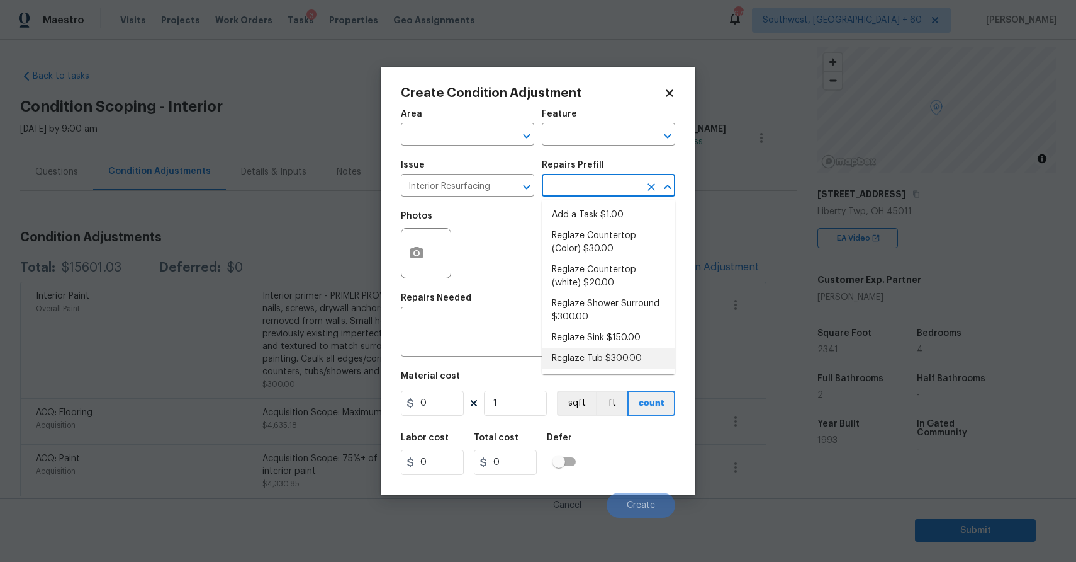
click at [621, 357] on li "Reglaze Tub $300.00" at bounding box center [608, 358] width 133 height 21
type textarea "Prep, mask, clean and reglaze the tub (white) both on the in and outer sides. H…"
type input "300"
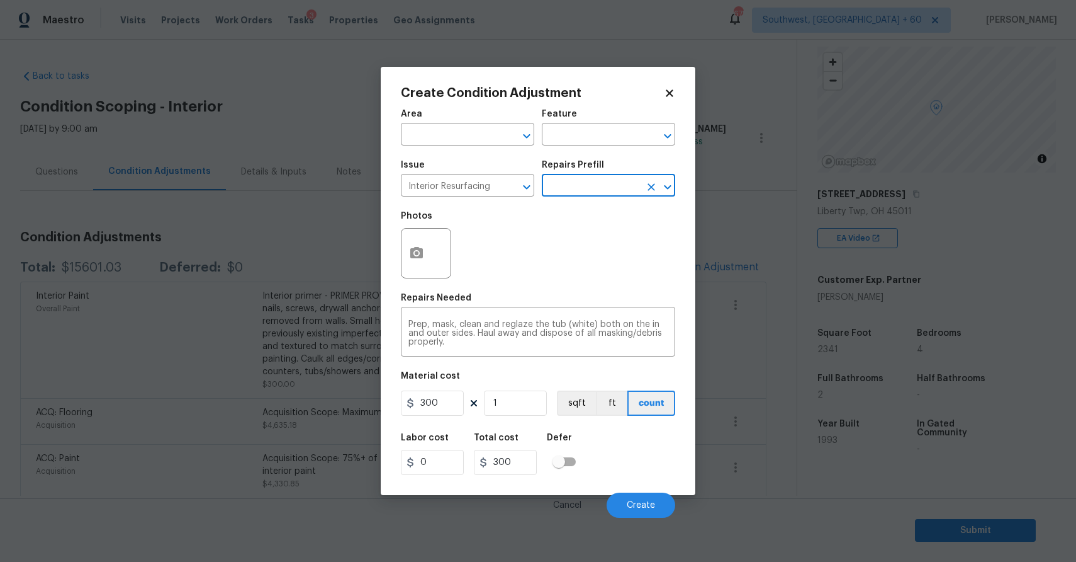
click at [601, 175] on div "Repairs Prefill" at bounding box center [608, 169] width 133 height 16
click at [609, 179] on input "text" at bounding box center [591, 187] width 98 height 20
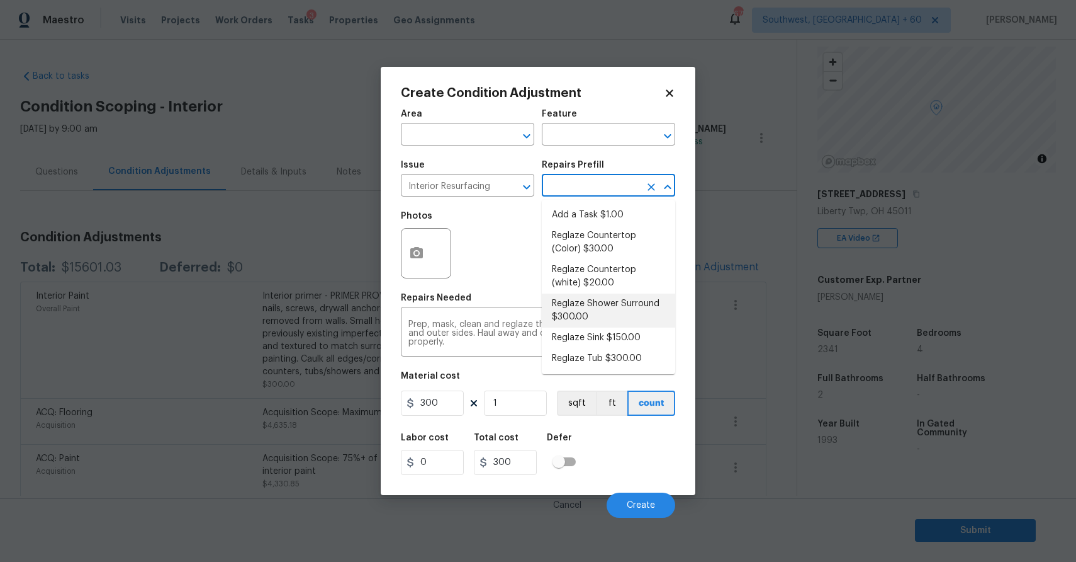
click at [617, 296] on li "Reglaze Shower Surround $300.00" at bounding box center [608, 310] width 133 height 34
type textarea "Prep, mask, clean and reglaze the fiberglass shower surround (white) both on th…"
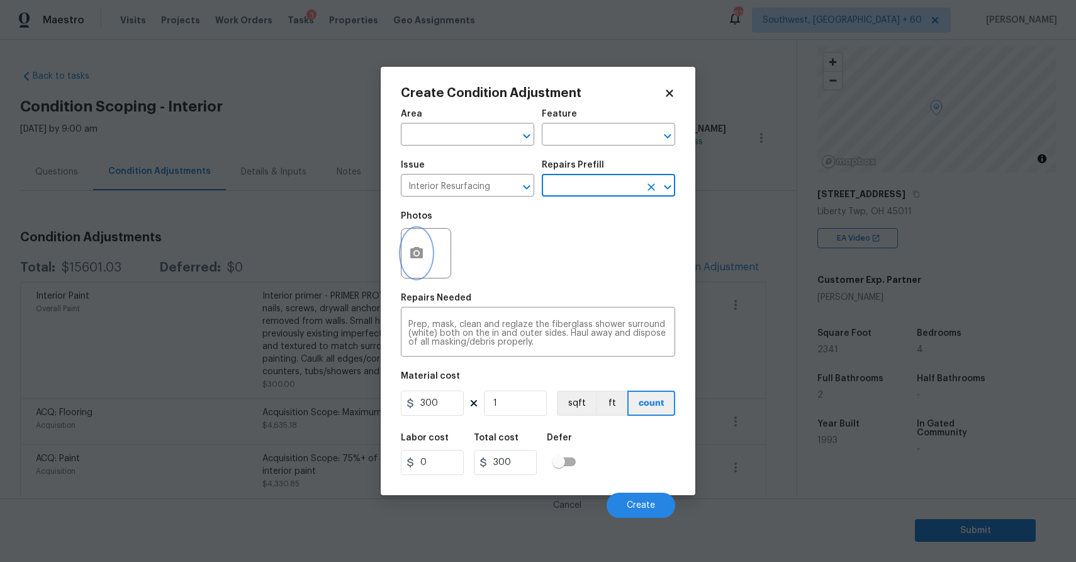
click at [412, 254] on icon "button" at bounding box center [416, 252] width 13 height 11
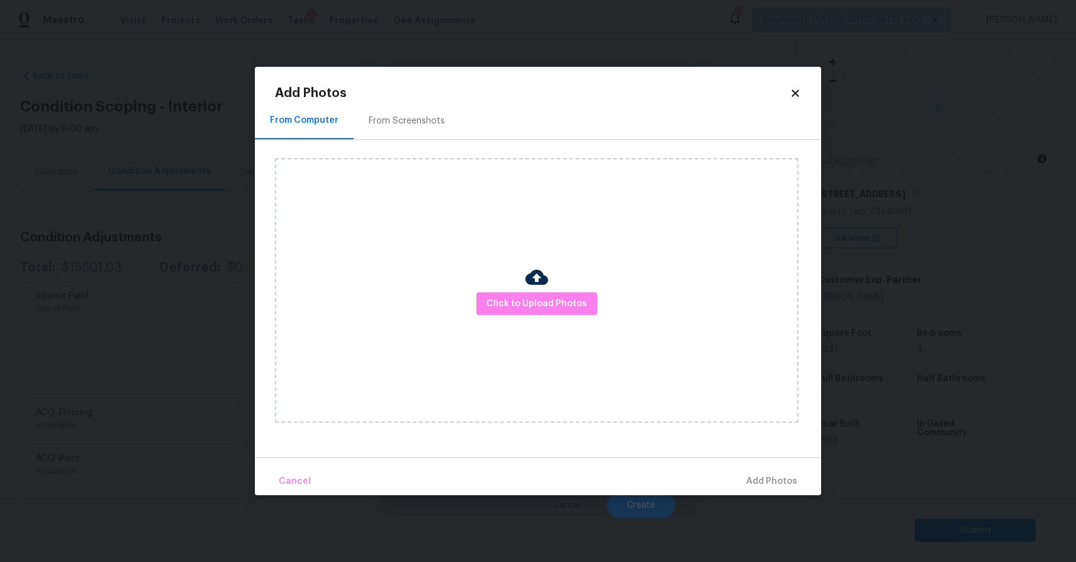
click at [487, 286] on div "Click to Upload Photos" at bounding box center [537, 290] width 524 height 264
click at [503, 296] on span "Click to Upload Photos" at bounding box center [537, 304] width 101 height 16
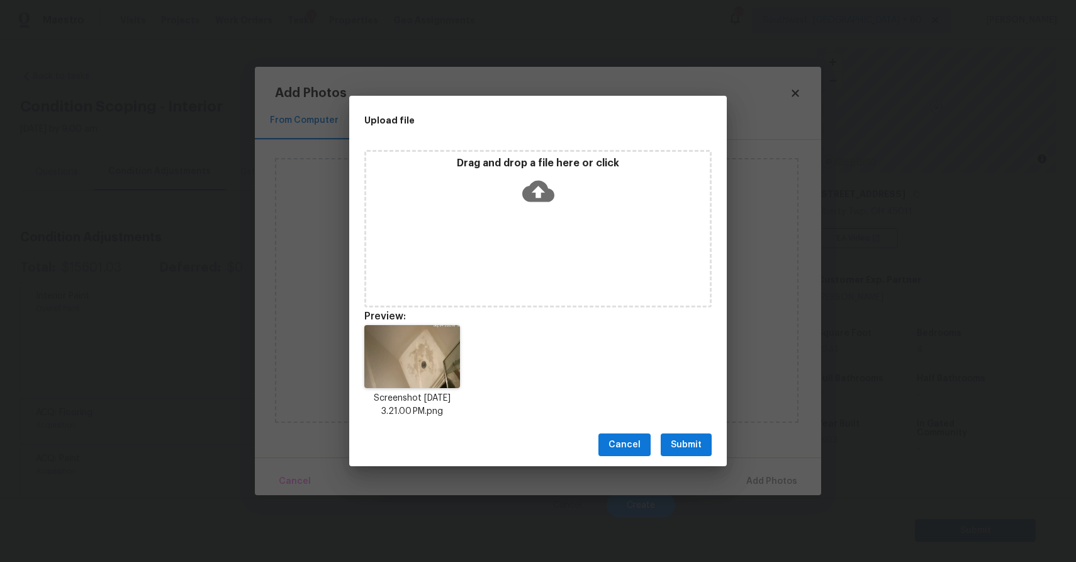
click at [675, 426] on div "Cancel Submit" at bounding box center [538, 444] width 378 height 43
click at [682, 434] on button "Submit" at bounding box center [686, 444] width 51 height 23
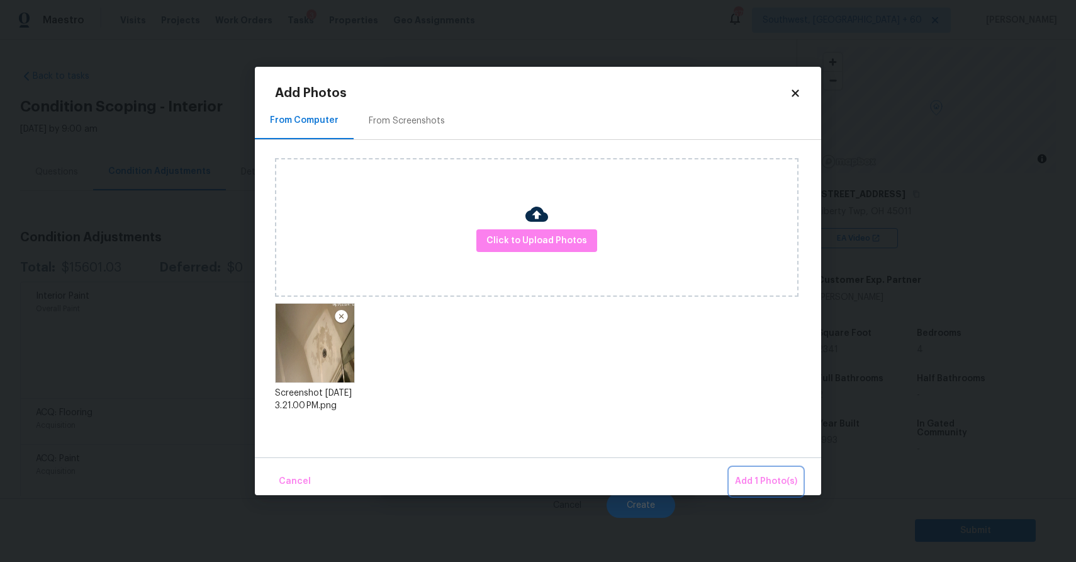
click at [749, 469] on button "Add 1 Photo(s)" at bounding box center [766, 481] width 72 height 27
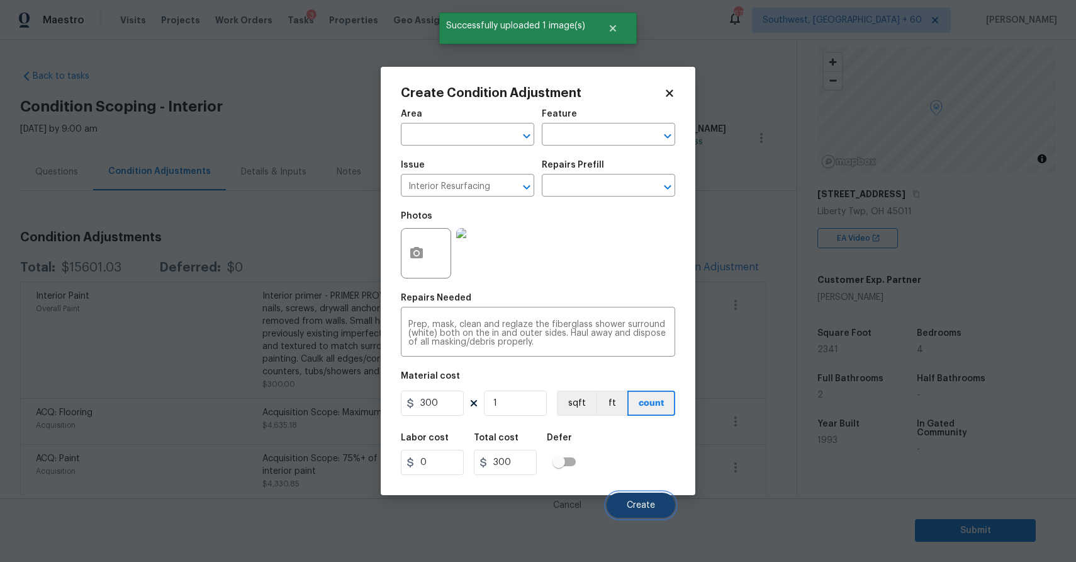
click at [644, 500] on button "Create" at bounding box center [641, 504] width 69 height 25
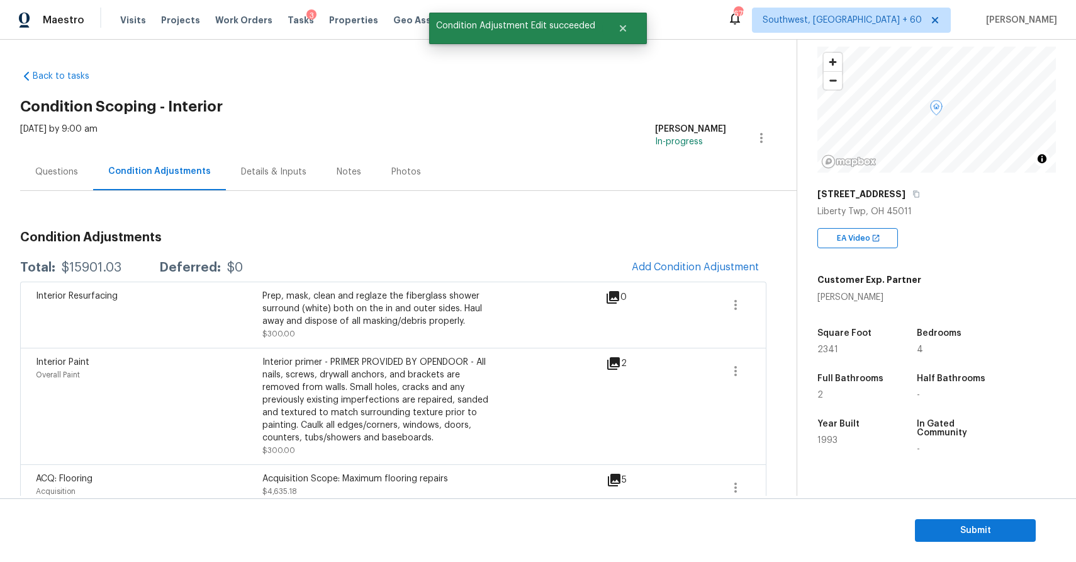
click at [25, 152] on div "Thu, Sep 25 2025 by 9:00 am" at bounding box center [58, 138] width 77 height 30
click at [52, 172] on div "Questions" at bounding box center [56, 172] width 43 height 13
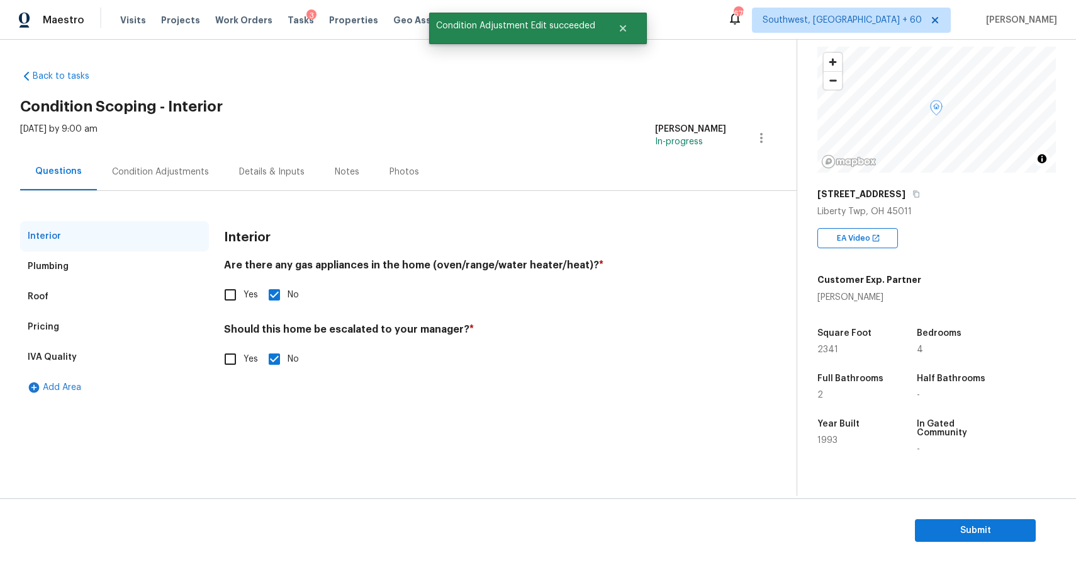
click at [155, 167] on div "Condition Adjustments" at bounding box center [160, 172] width 97 height 13
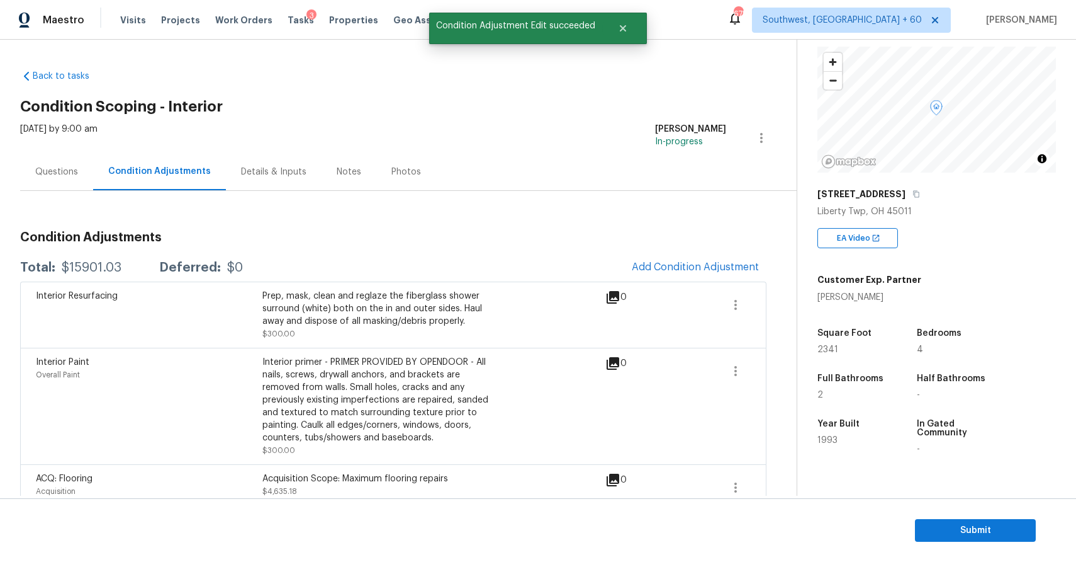
click at [97, 281] on div "Interior Resurfacing Prep, mask, clean and reglaze the fiberglass shower surrou…" at bounding box center [393, 314] width 747 height 66
copy span "Interior Resurfacing"
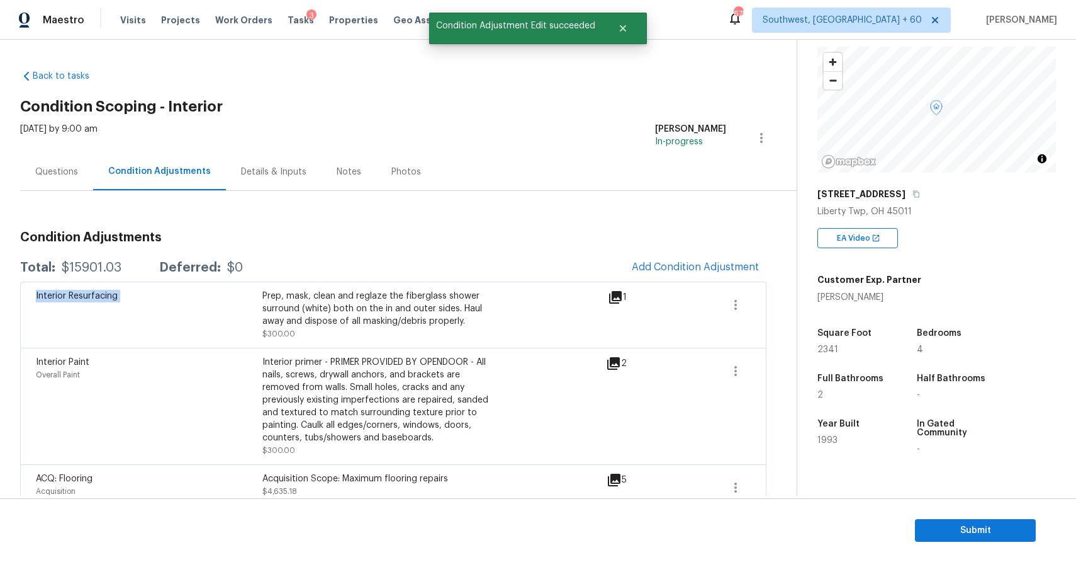
click at [90, 261] on div "Total: $15901.03 Deferred: $0 Add Condition Adjustment" at bounding box center [393, 268] width 747 height 28
copy div "$15901.03"
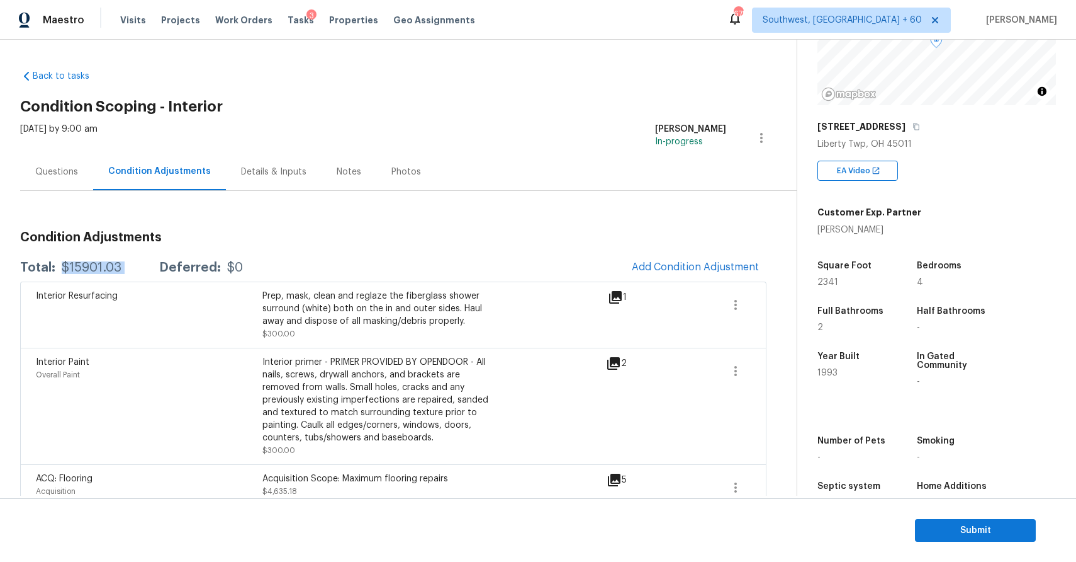
scroll to position [170, 0]
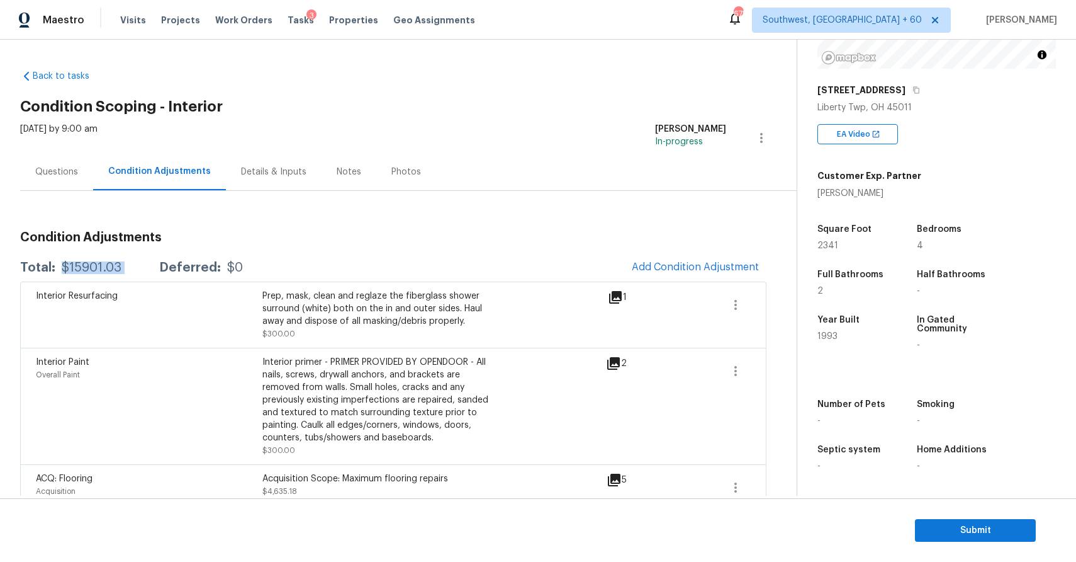
click at [524, 2] on div "Maestro Visits Projects Work Orders Tasks 3 Properties Geo Assignments 675 Sout…" at bounding box center [538, 20] width 1076 height 40
click at [40, 163] on div "Questions" at bounding box center [56, 171] width 73 height 37
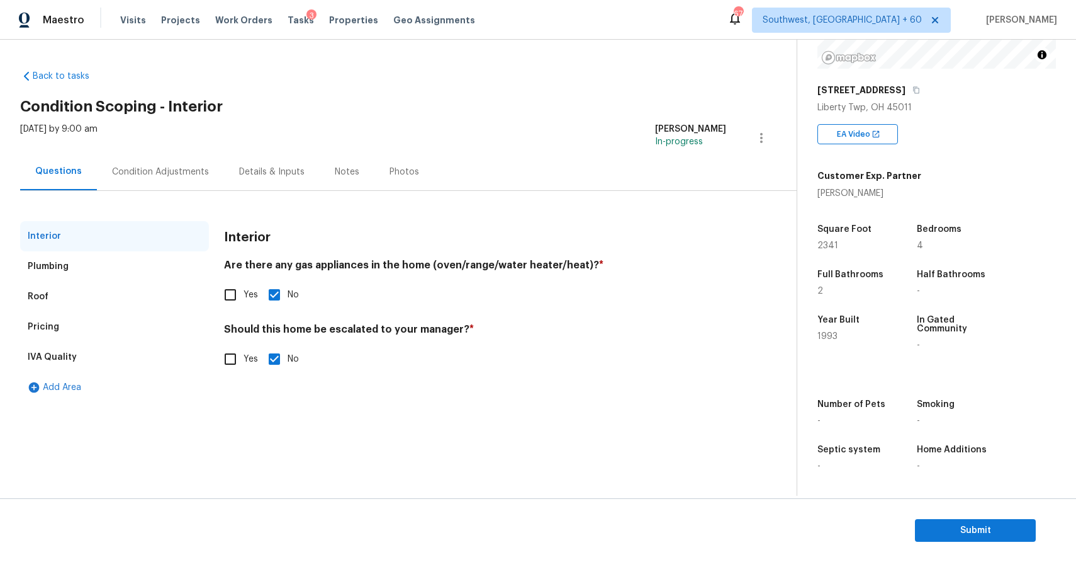
click at [983, 515] on section "Submit" at bounding box center [538, 530] width 1076 height 64
click at [973, 507] on section "Submit" at bounding box center [538, 530] width 1076 height 64
click at [986, 527] on span "Submit" at bounding box center [975, 530] width 101 height 16
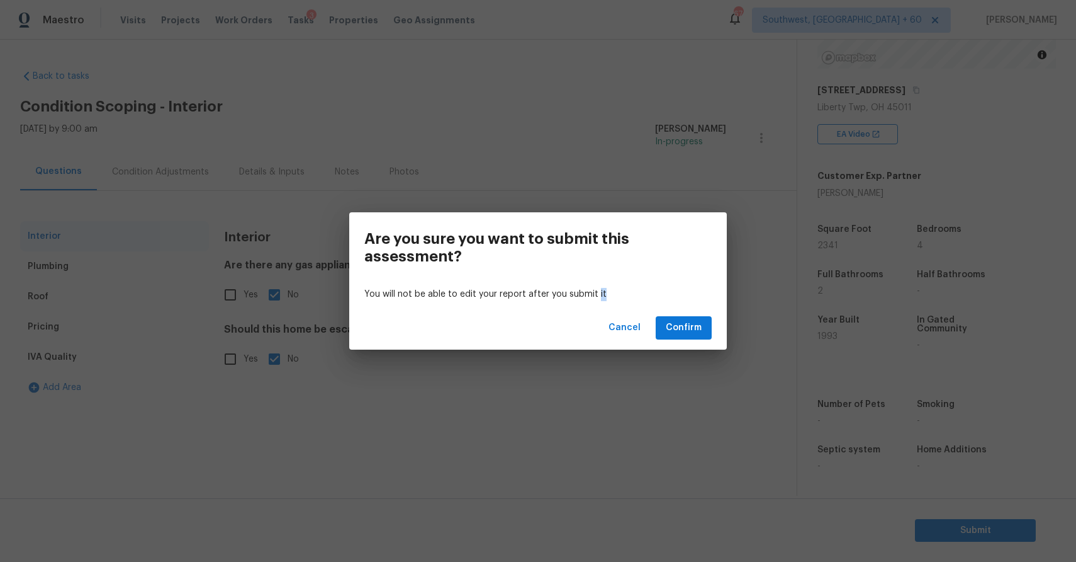
drag, startPoint x: 986, startPoint y: 527, endPoint x: 806, endPoint y: 405, distance: 217.2
click at [815, 417] on div "Are you sure you want to submit this assessment? You will not be able to edit y…" at bounding box center [538, 281] width 1076 height 562
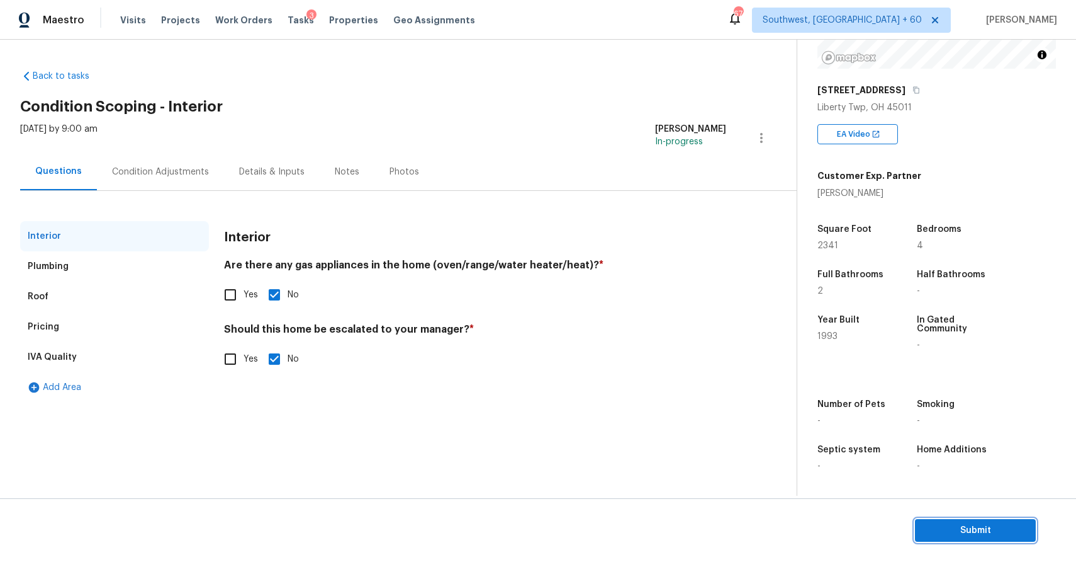
click at [973, 531] on span "Submit" at bounding box center [975, 530] width 101 height 16
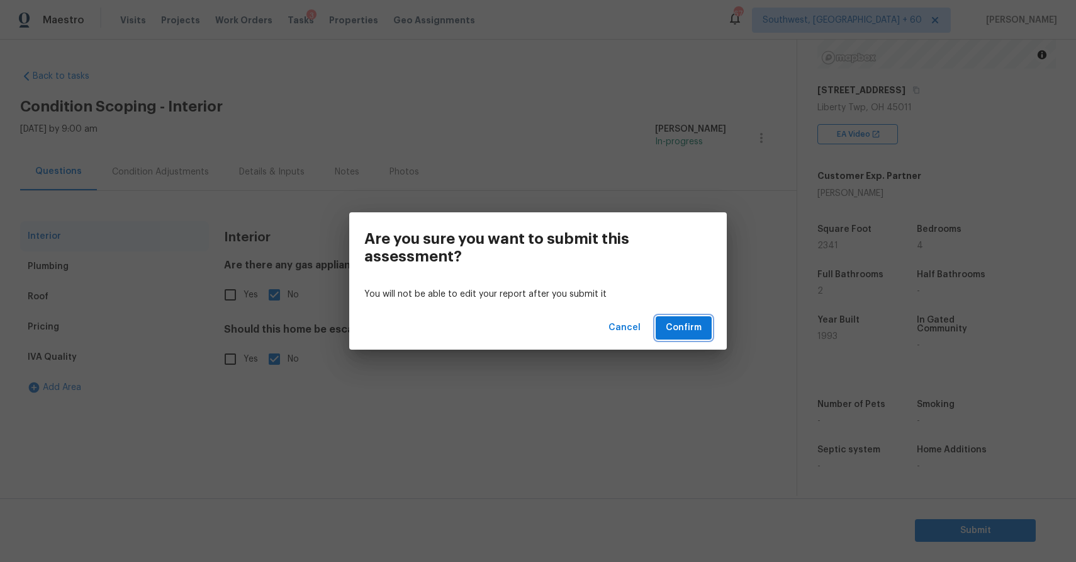
click at [704, 329] on button "Confirm" at bounding box center [684, 327] width 56 height 23
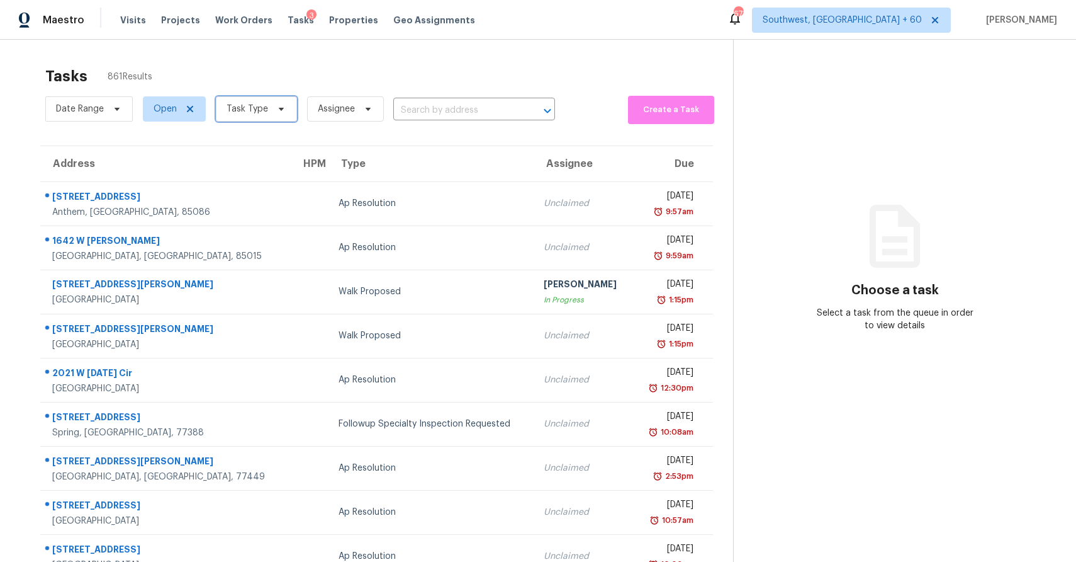
click at [232, 120] on span "Task Type" at bounding box center [256, 108] width 81 height 25
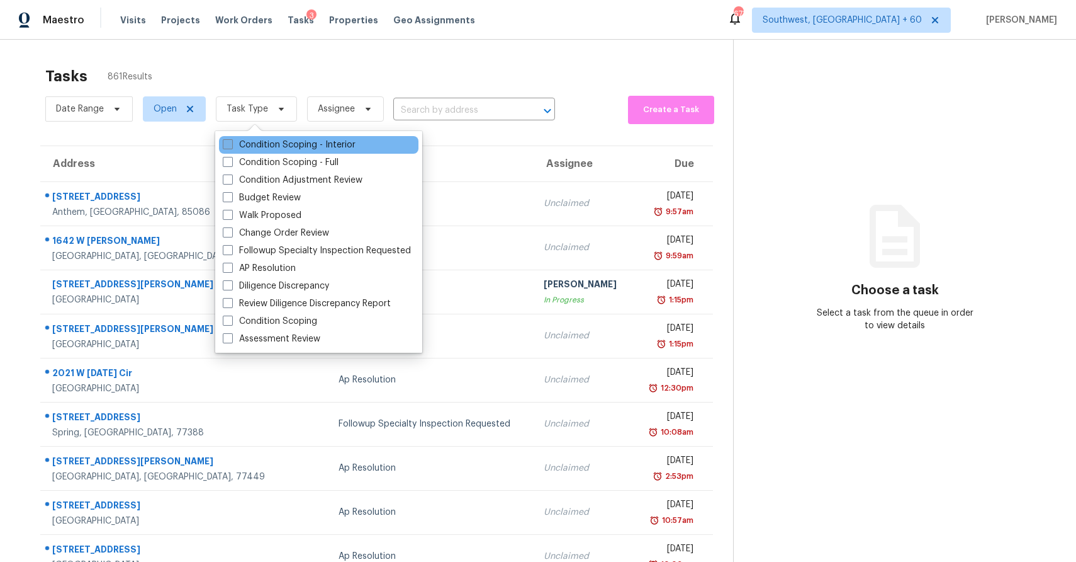
click at [317, 143] on label "Condition Scoping - Interior" at bounding box center [289, 144] width 133 height 13
click at [231, 143] on input "Condition Scoping - Interior" at bounding box center [227, 142] width 8 height 8
checkbox input "true"
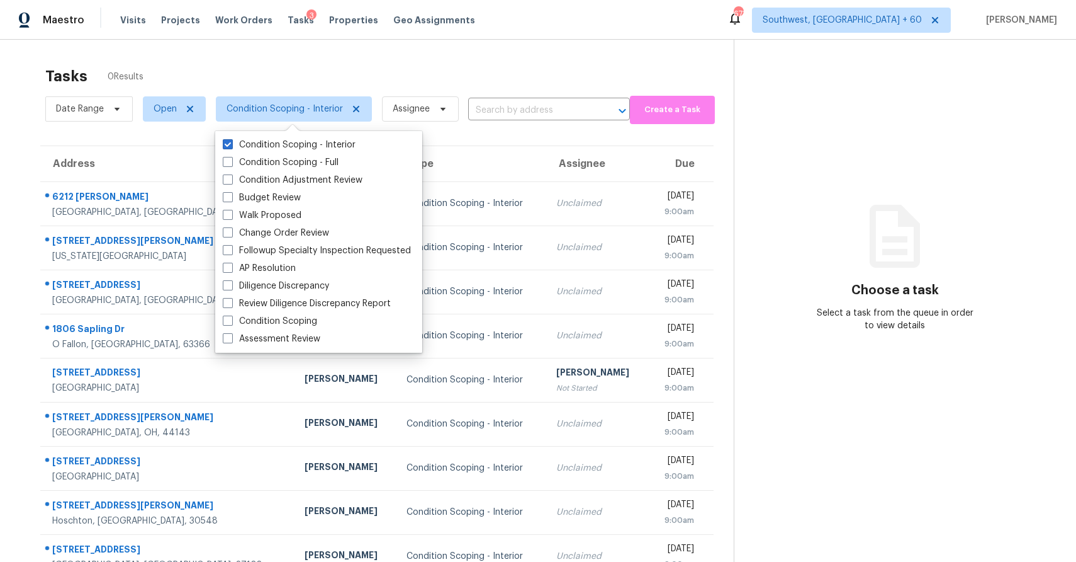
click at [536, 60] on div "Tasks 0 Results" at bounding box center [389, 76] width 689 height 33
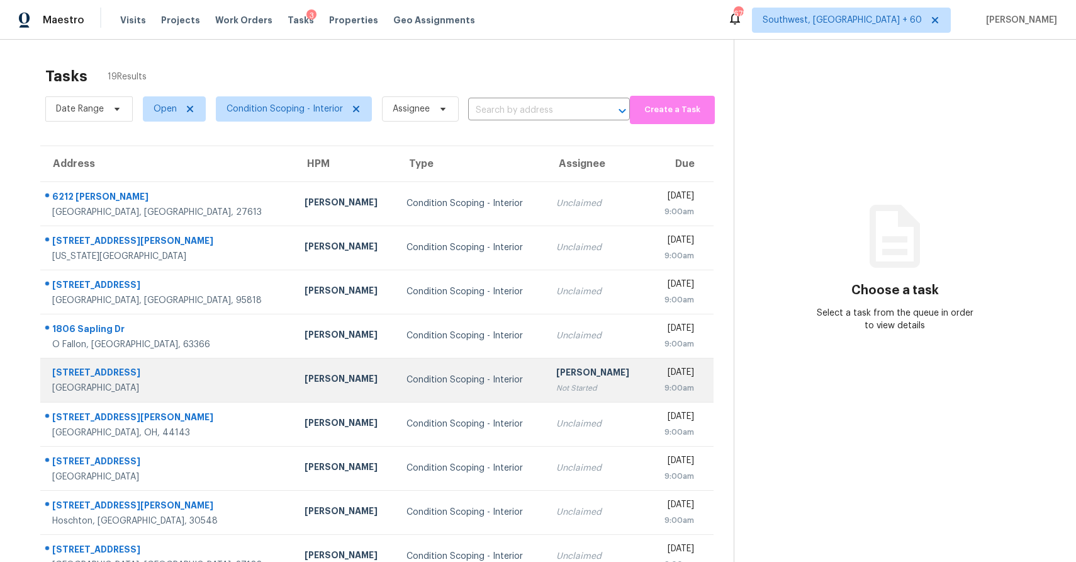
scroll to position [94, 0]
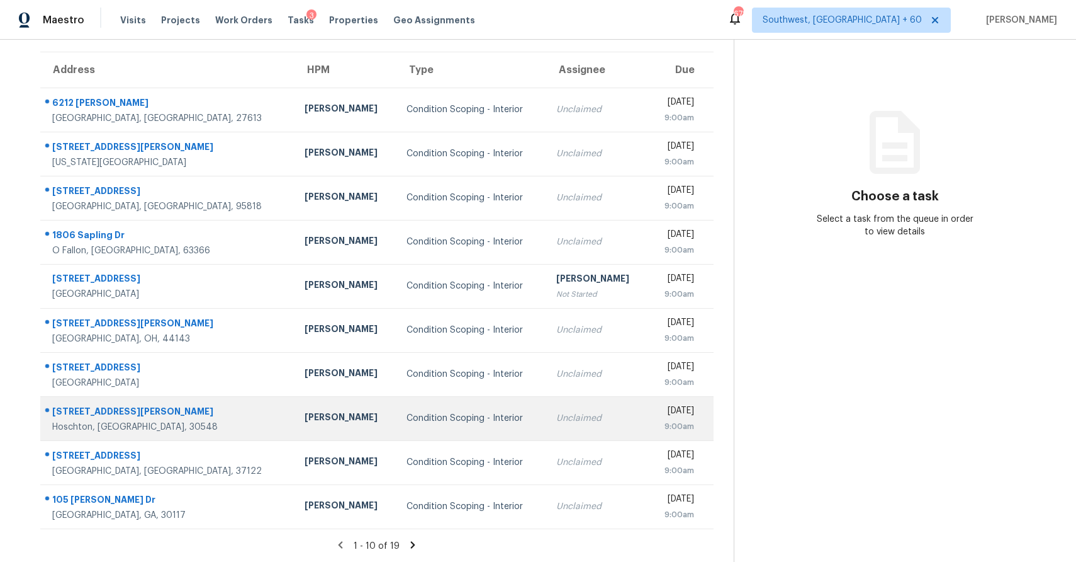
click at [441, 422] on div "Condition Scoping - Interior" at bounding box center [472, 418] width 130 height 13
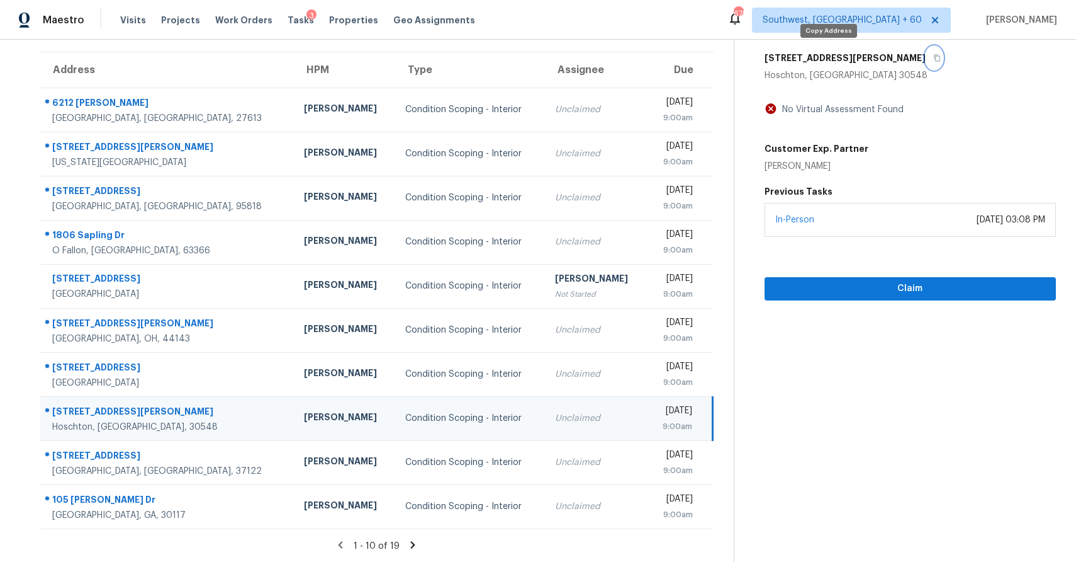
click at [934, 56] on icon "button" at bounding box center [938, 58] width 8 height 8
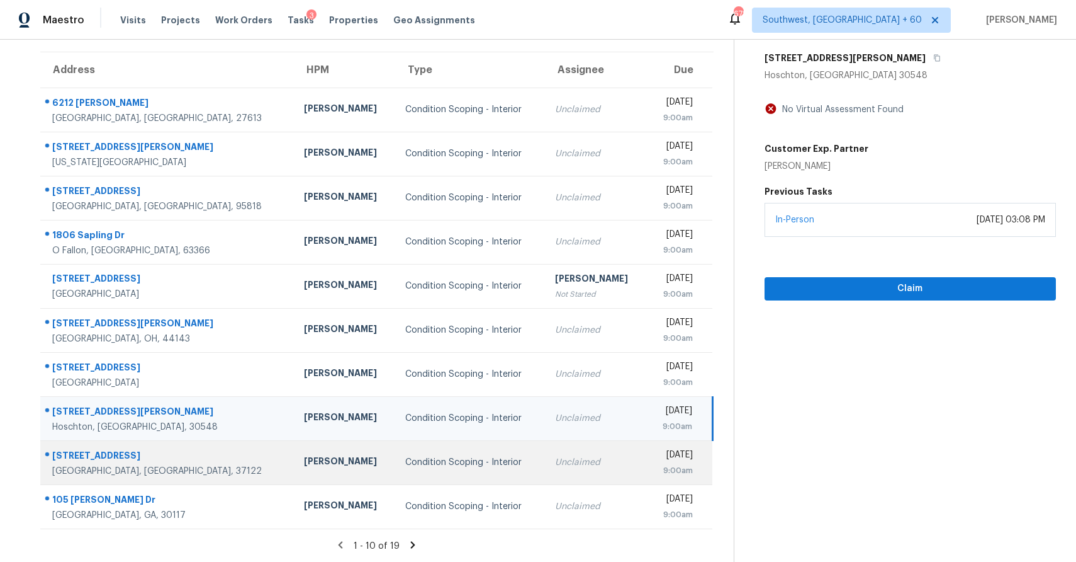
click at [545, 475] on td "Unclaimed" at bounding box center [596, 462] width 102 height 44
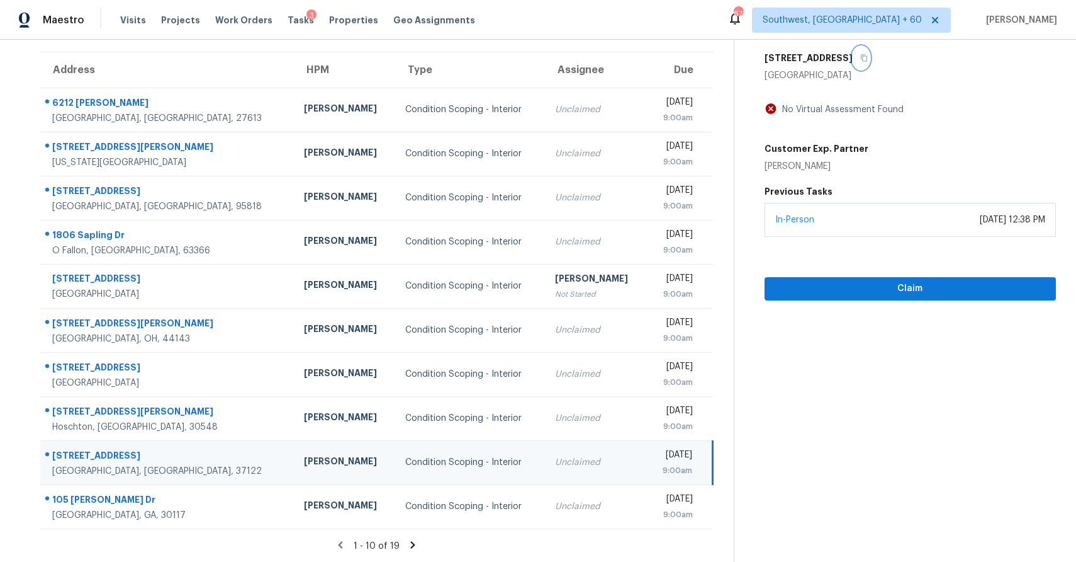
click at [861, 55] on icon "button" at bounding box center [864, 58] width 6 height 7
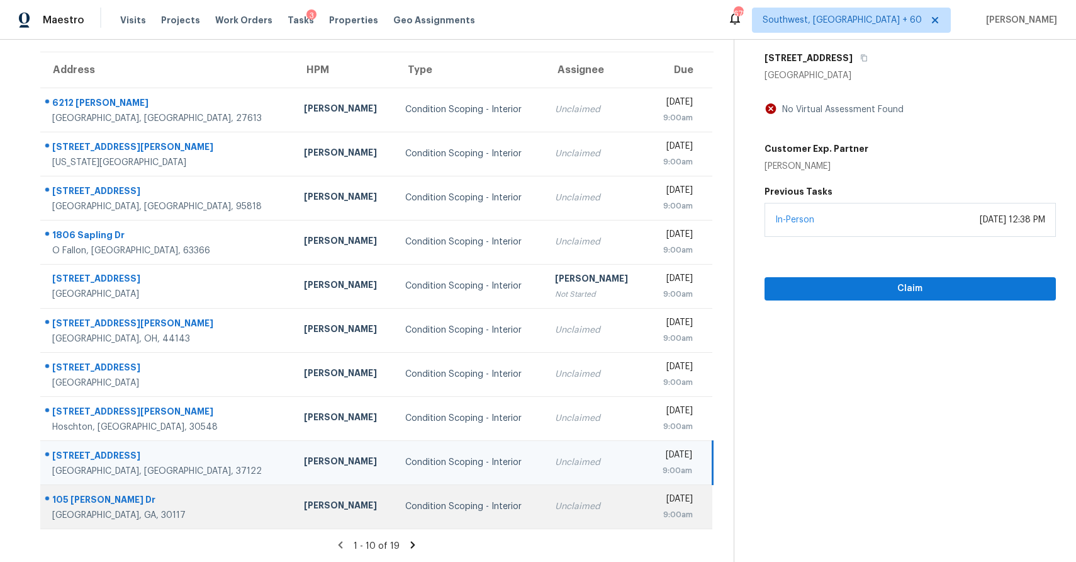
click at [555, 503] on div "Unclaimed" at bounding box center [596, 506] width 82 height 13
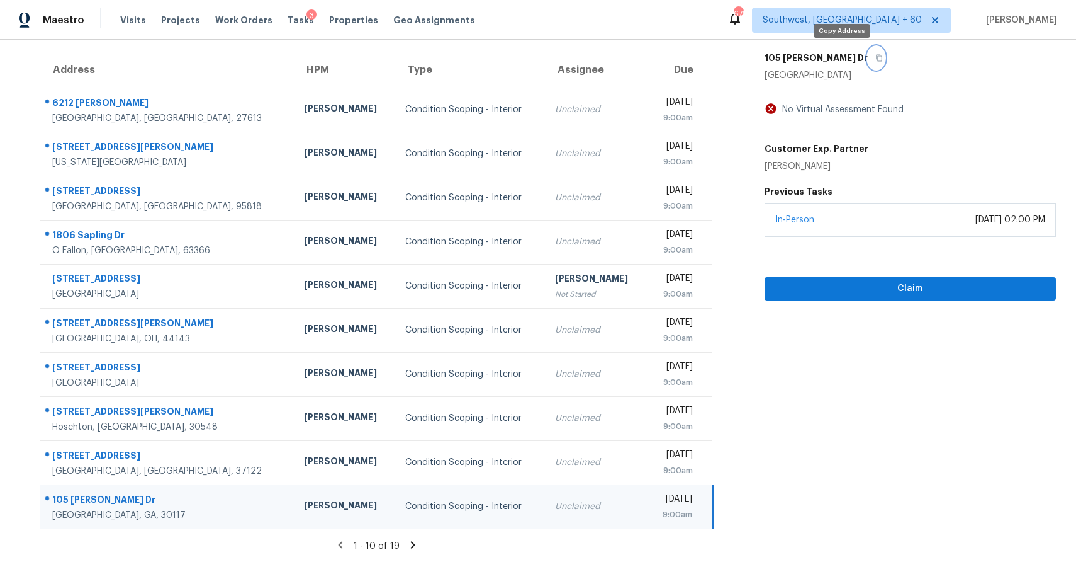
click at [868, 54] on button "button" at bounding box center [876, 58] width 17 height 23
click at [407, 546] on icon at bounding box center [412, 544] width 11 height 11
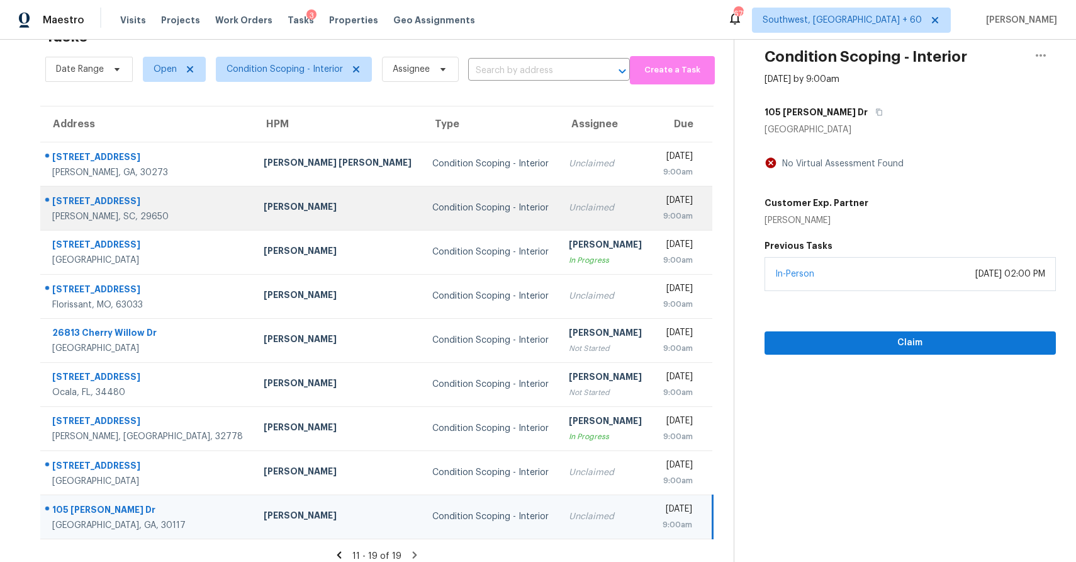
scroll to position [50, 0]
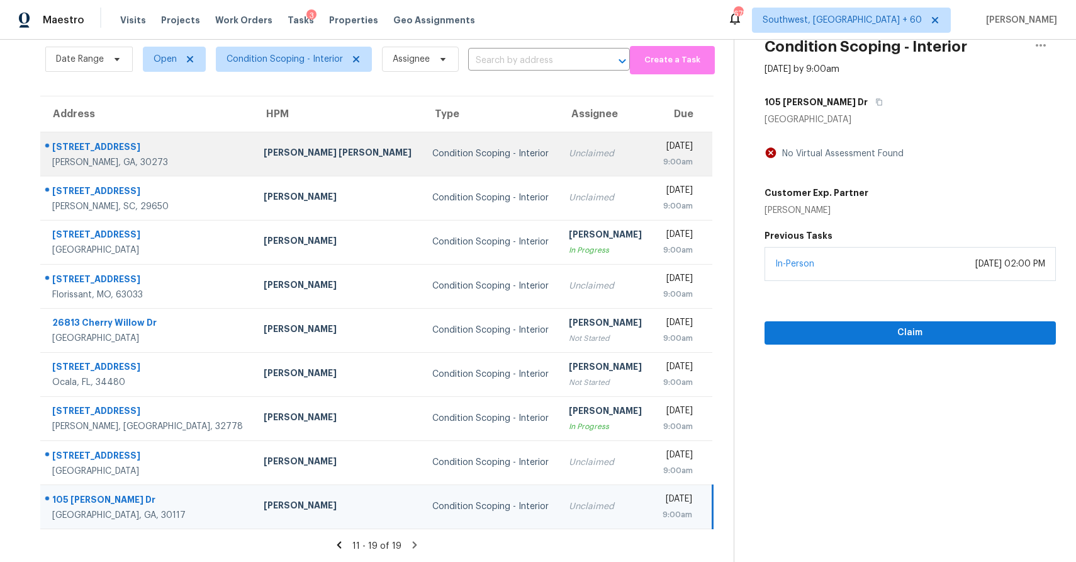
click at [432, 147] on div "Condition Scoping - Interior" at bounding box center [490, 153] width 117 height 13
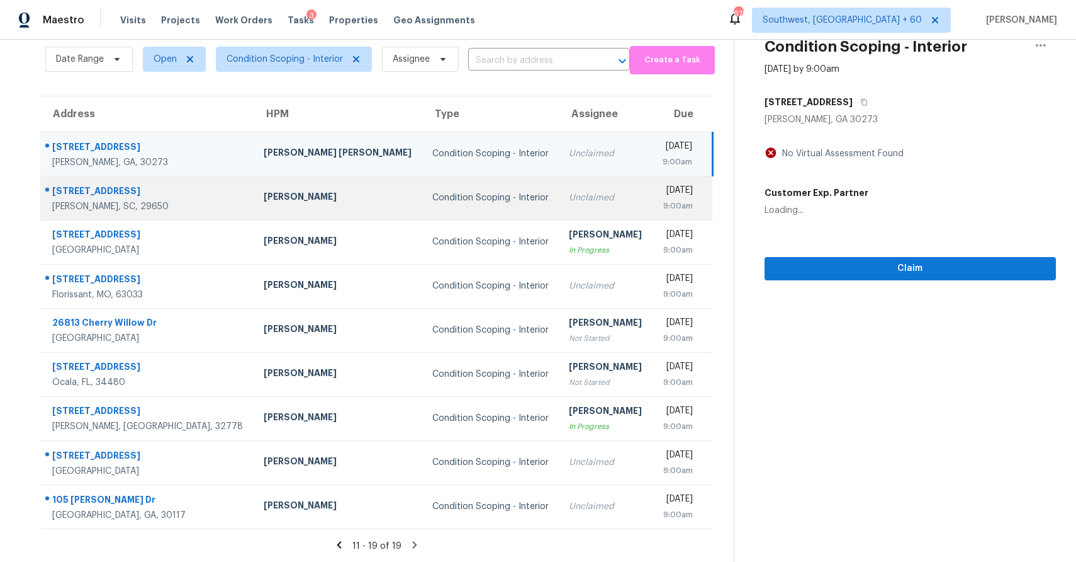
click at [466, 201] on div "Condition Scoping - Interior" at bounding box center [490, 197] width 117 height 13
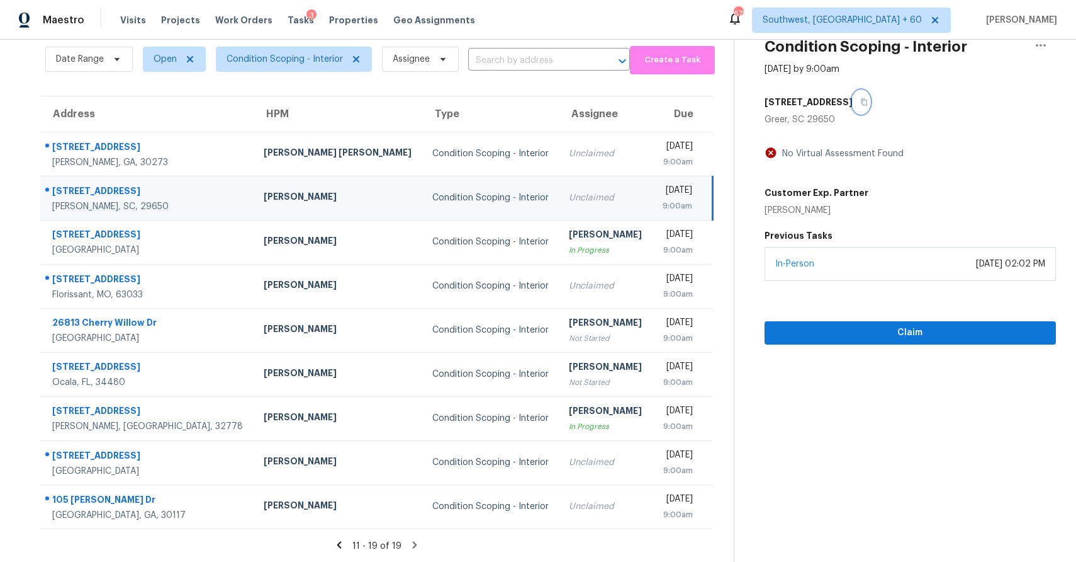
click at [861, 100] on icon "button" at bounding box center [865, 102] width 8 height 8
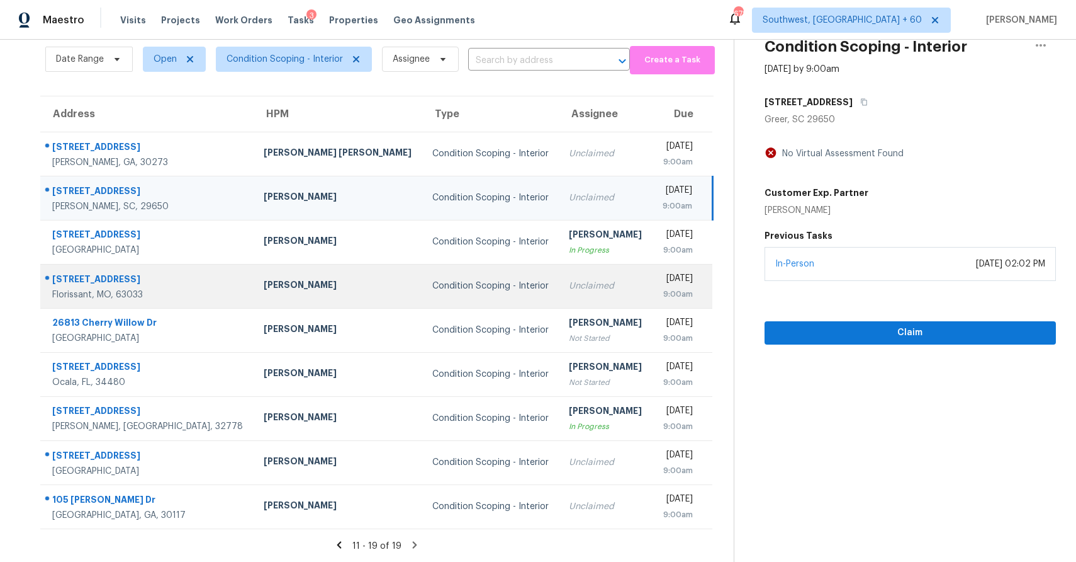
click at [559, 283] on td "Unclaimed" at bounding box center [605, 286] width 93 height 44
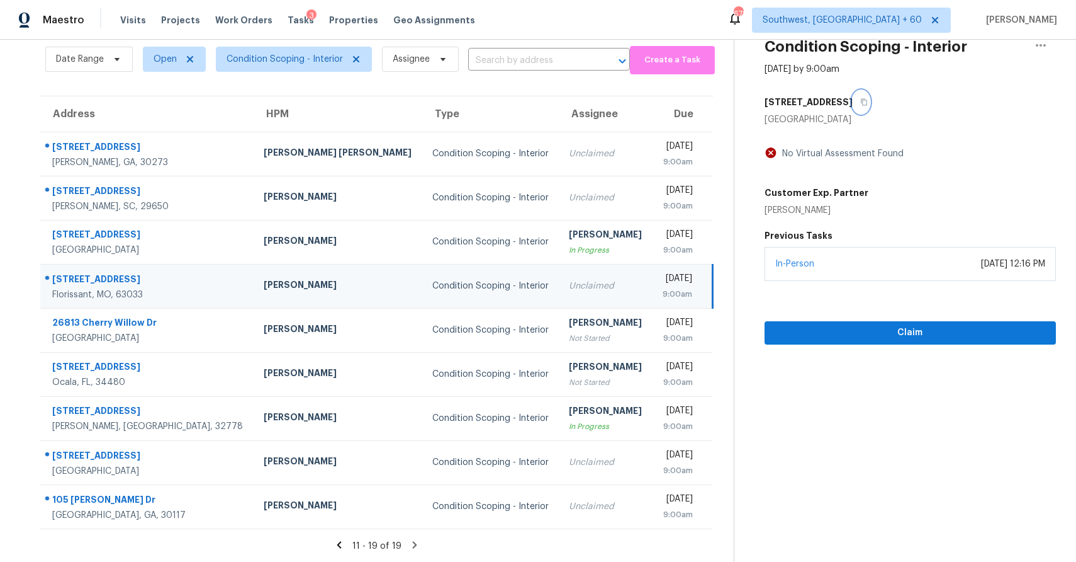
click at [859, 94] on button "button" at bounding box center [861, 102] width 17 height 23
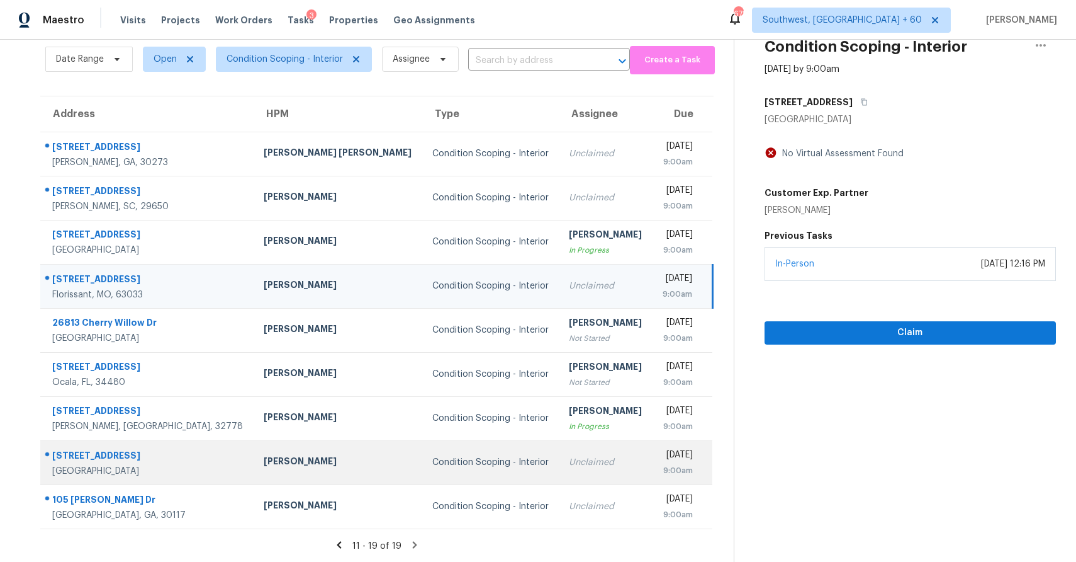
click at [445, 473] on td "Condition Scoping - Interior" at bounding box center [490, 462] width 137 height 44
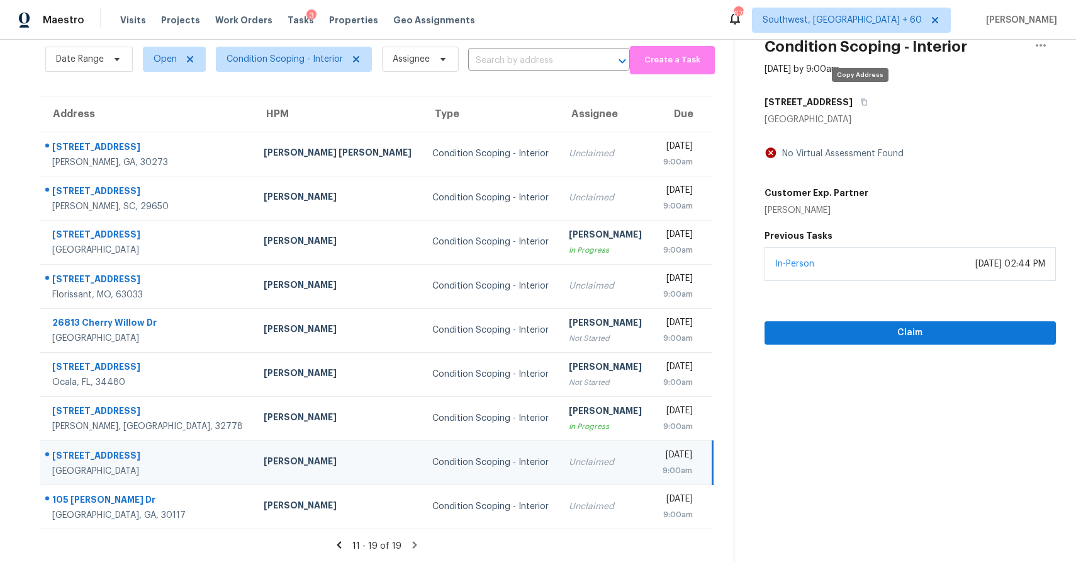
click at [870, 103] on div "[STREET_ADDRESS]" at bounding box center [910, 102] width 291 height 23
click at [856, 98] on button "button" at bounding box center [861, 102] width 17 height 23
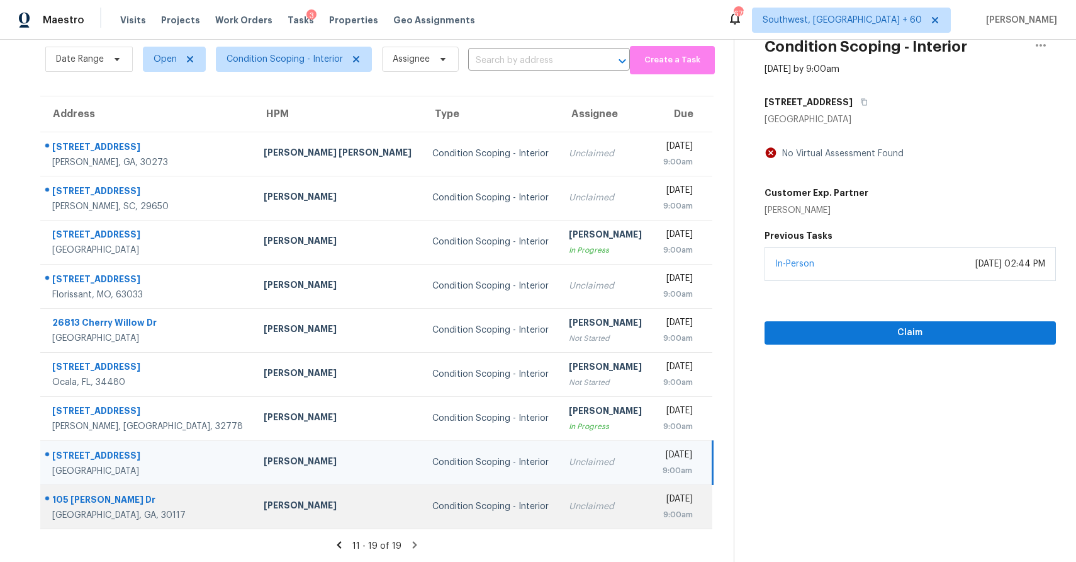
click at [472, 512] on td "Condition Scoping - Interior" at bounding box center [490, 506] width 137 height 44
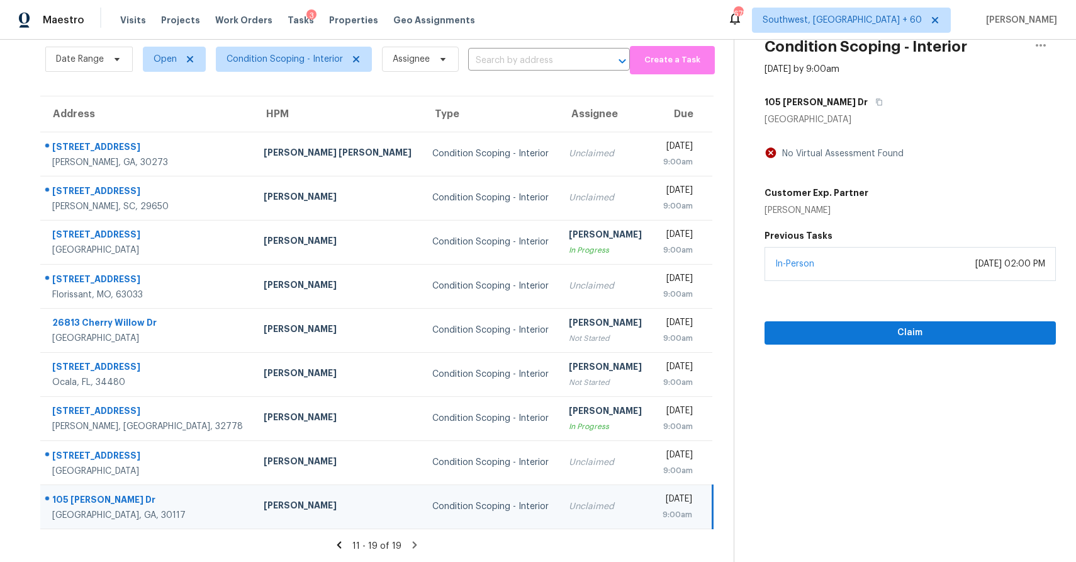
click at [409, 541] on icon at bounding box center [414, 544] width 11 height 11
click at [416, 546] on icon at bounding box center [414, 544] width 11 height 11
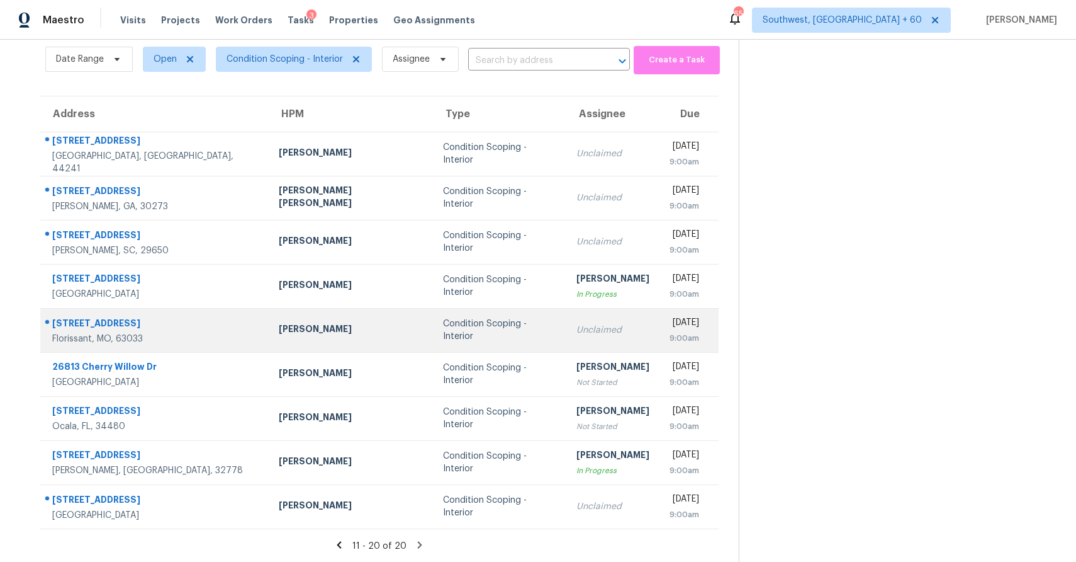
scroll to position [0, 0]
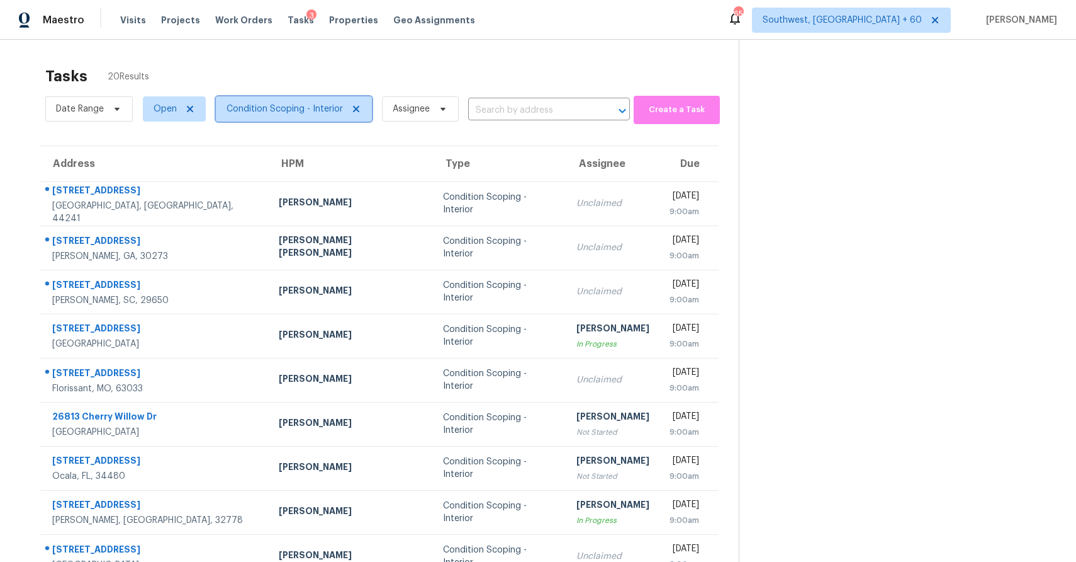
click at [301, 106] on span "Condition Scoping - Interior" at bounding box center [285, 109] width 116 height 13
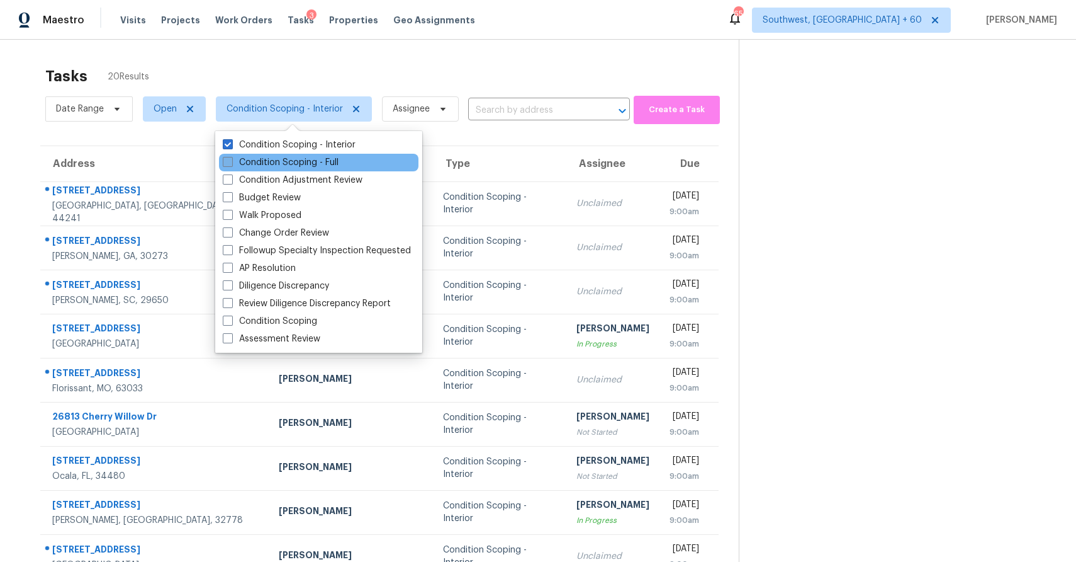
click at [316, 163] on label "Condition Scoping - Full" at bounding box center [281, 162] width 116 height 13
click at [231, 163] on input "Condition Scoping - Full" at bounding box center [227, 160] width 8 height 8
checkbox input "true"
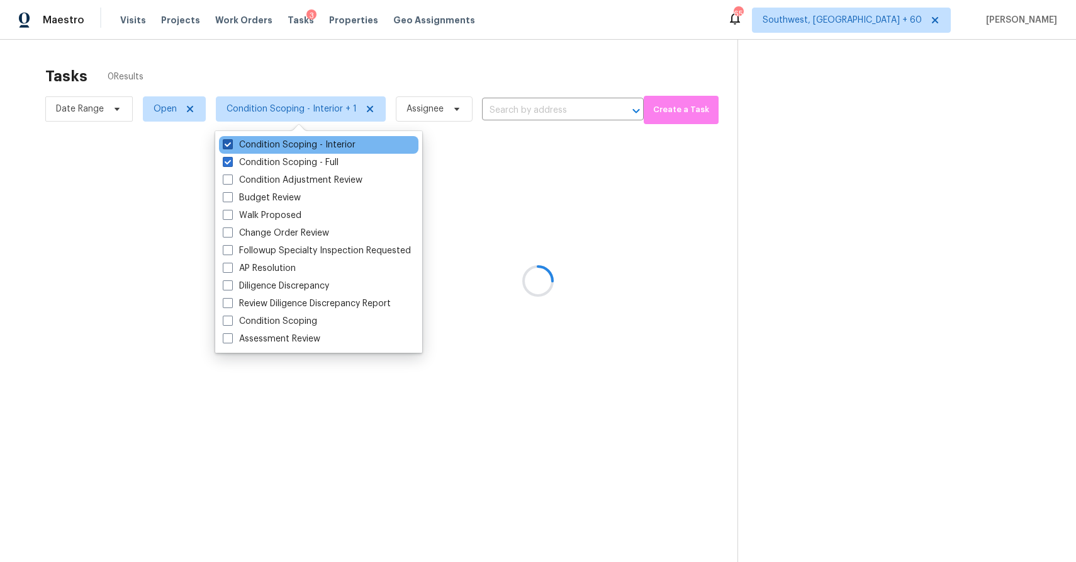
click at [288, 143] on label "Condition Scoping - Interior" at bounding box center [289, 144] width 133 height 13
click at [231, 143] on input "Condition Scoping - Interior" at bounding box center [227, 142] width 8 height 8
checkbox input "false"
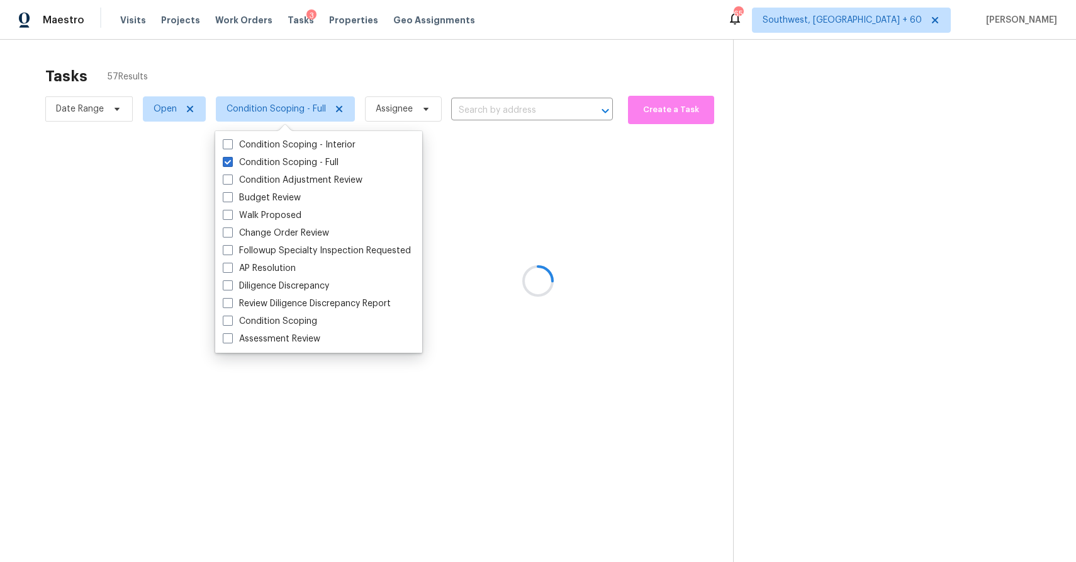
click at [446, 53] on div at bounding box center [538, 281] width 1076 height 562
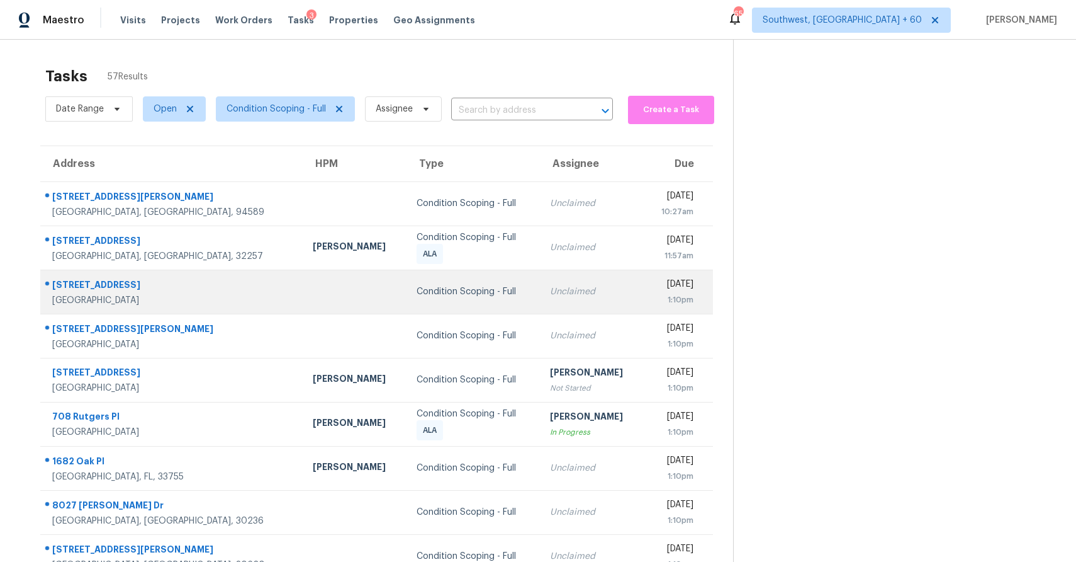
scroll to position [94, 0]
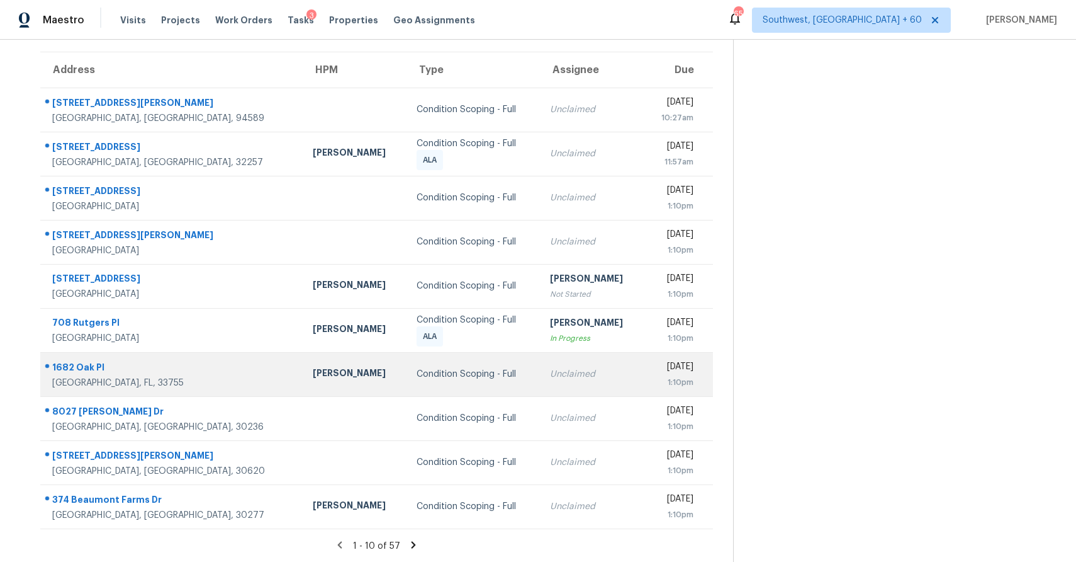
click at [440, 381] on td "Condition Scoping - Full" at bounding box center [473, 374] width 133 height 44
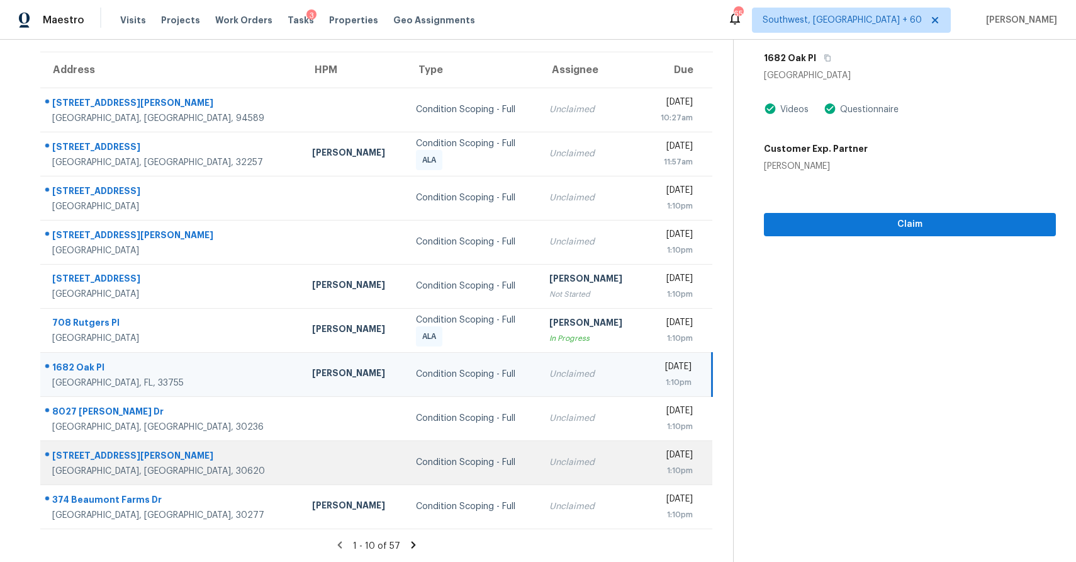
click at [539, 449] on td "Unclaimed" at bounding box center [591, 462] width 104 height 44
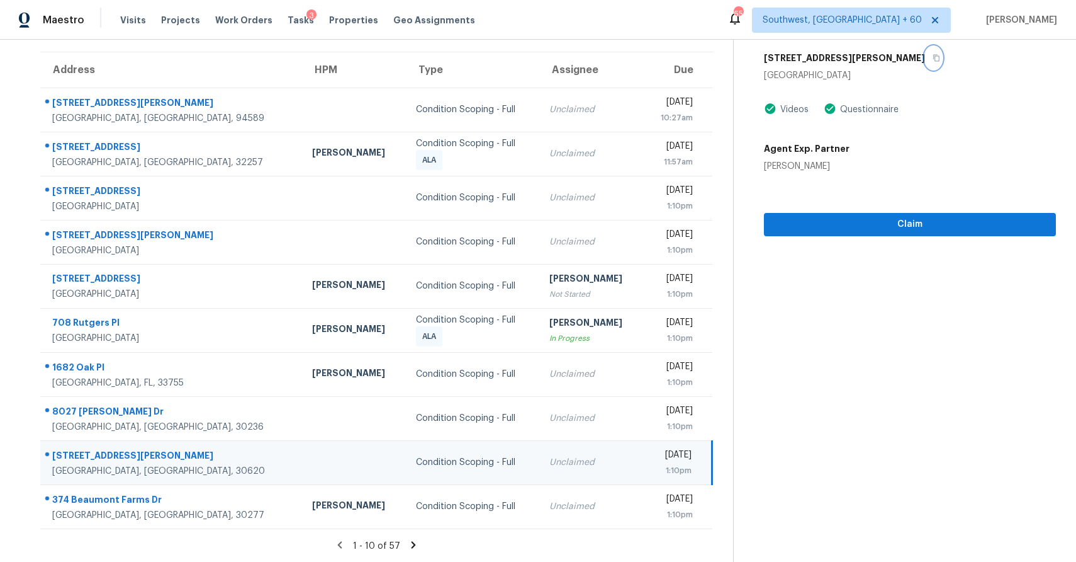
click at [925, 53] on button "button" at bounding box center [933, 58] width 17 height 23
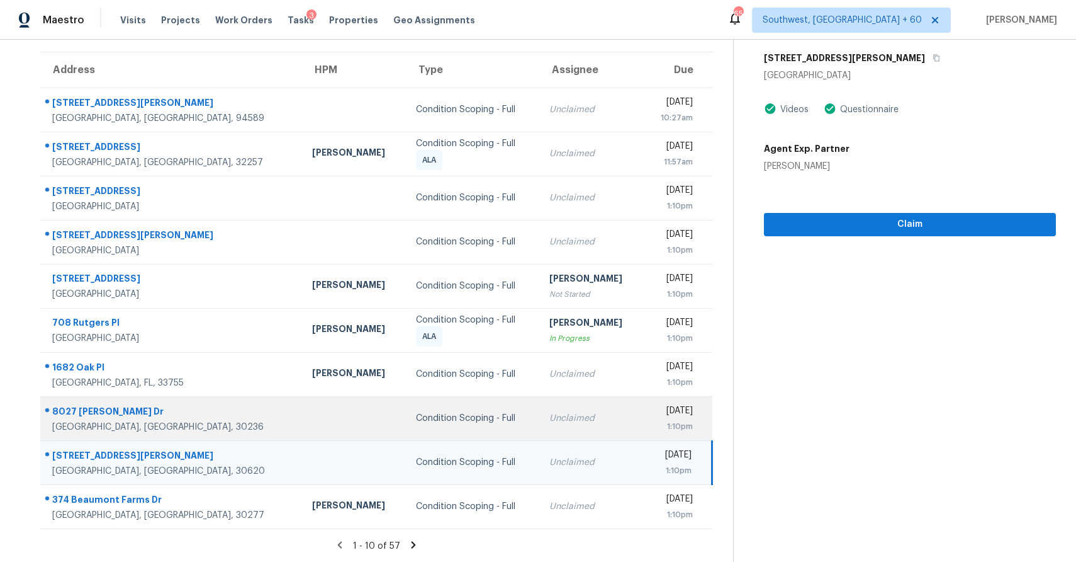
click at [539, 436] on td "Unclaimed" at bounding box center [591, 418] width 104 height 44
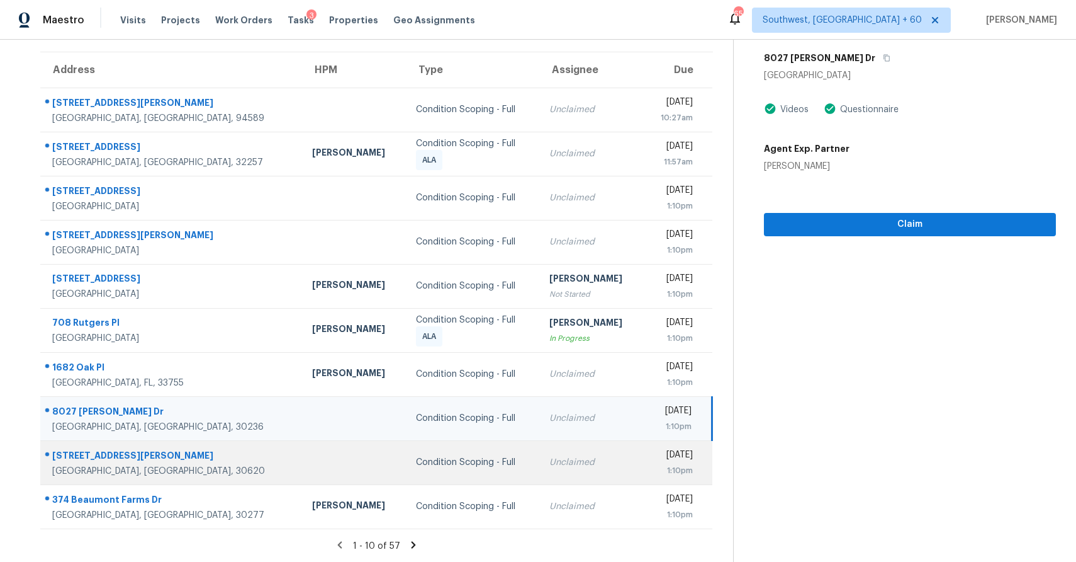
click at [550, 461] on div "Unclaimed" at bounding box center [592, 462] width 84 height 13
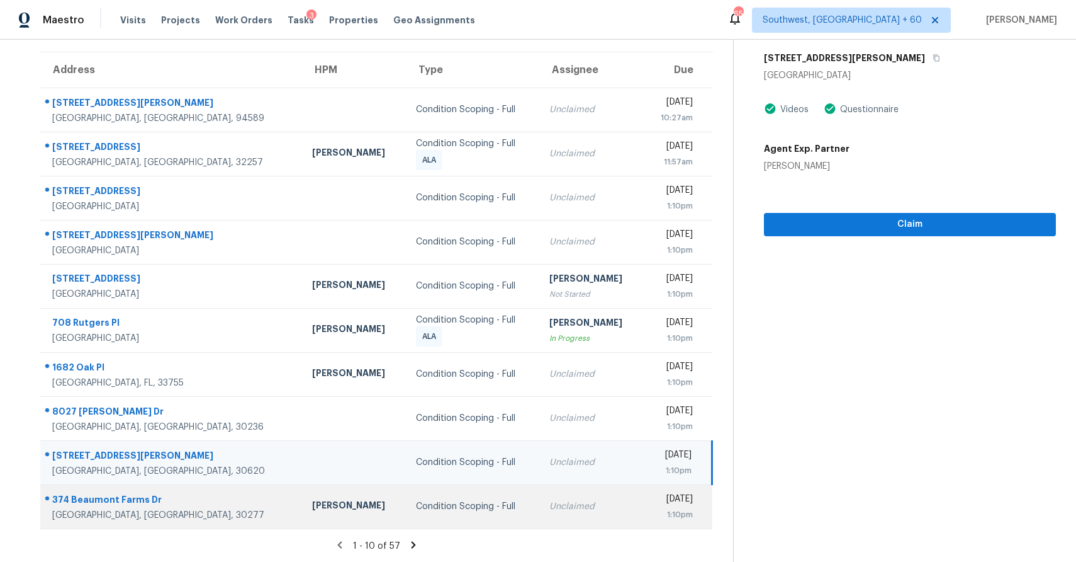
click at [550, 502] on div "Unclaimed" at bounding box center [592, 506] width 84 height 13
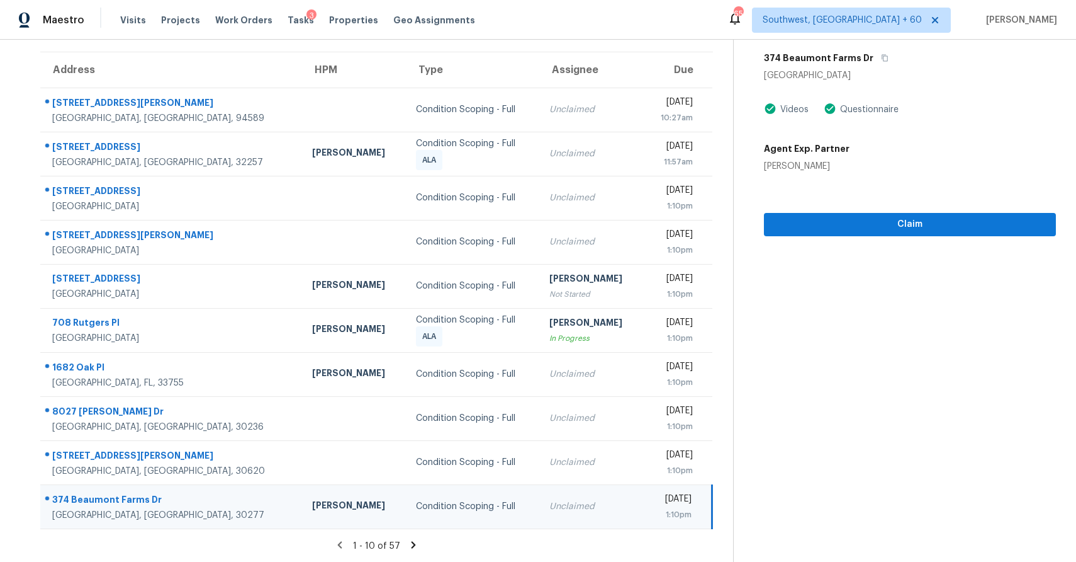
click at [415, 537] on section "Tasks 57 Results Date Range Open Condition Scoping - Full Assignee ​ Create a T…" at bounding box center [376, 264] width 713 height 596
click at [409, 545] on icon at bounding box center [413, 544] width 11 height 11
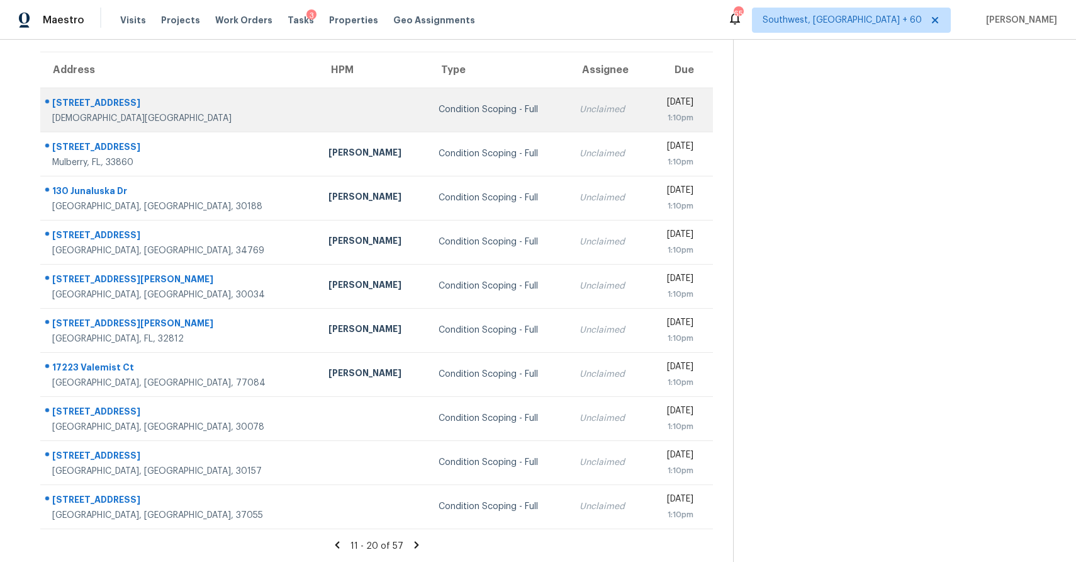
click at [580, 108] on div "Unclaimed" at bounding box center [608, 109] width 57 height 13
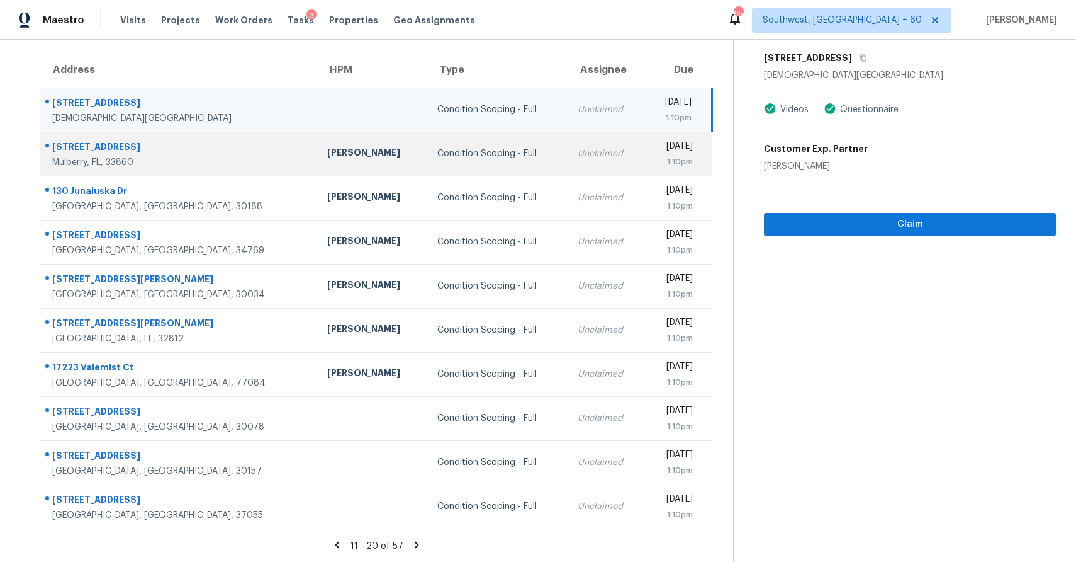
click at [568, 168] on td "Unclaimed" at bounding box center [606, 154] width 77 height 44
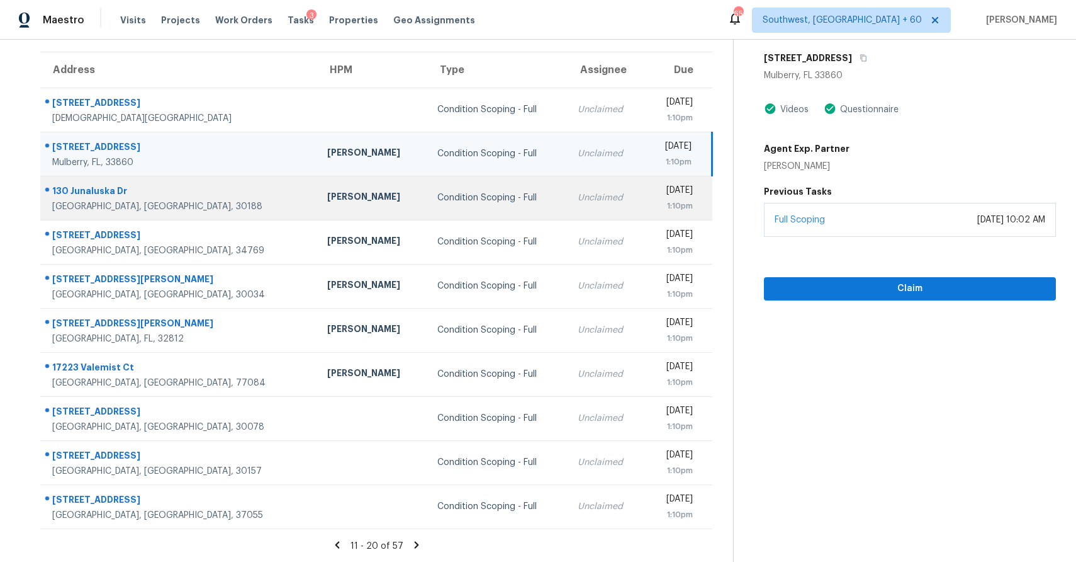
click at [578, 198] on div "Unclaimed" at bounding box center [606, 197] width 57 height 13
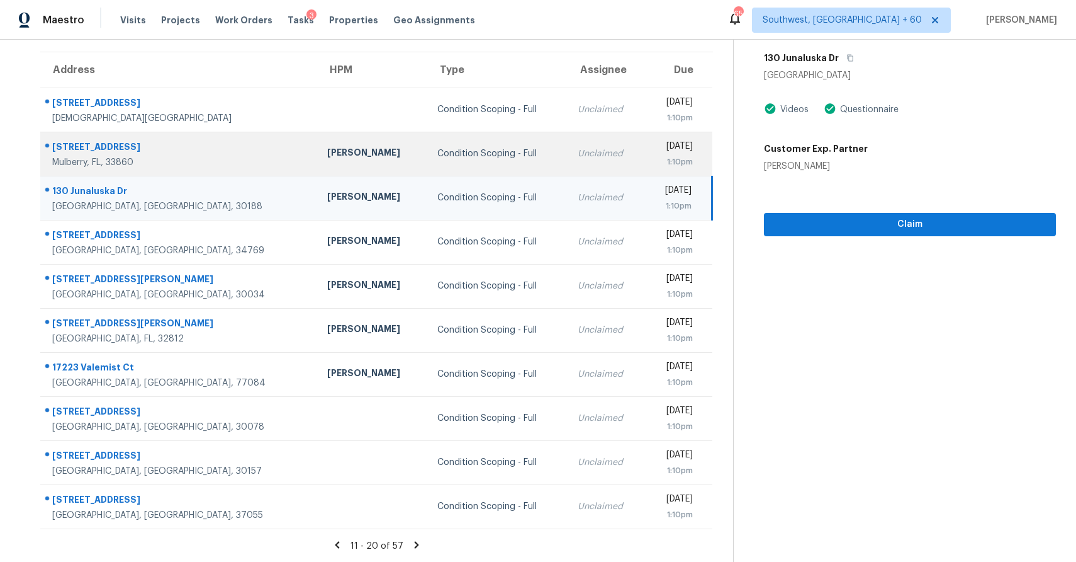
click at [568, 169] on td "Unclaimed" at bounding box center [606, 154] width 77 height 44
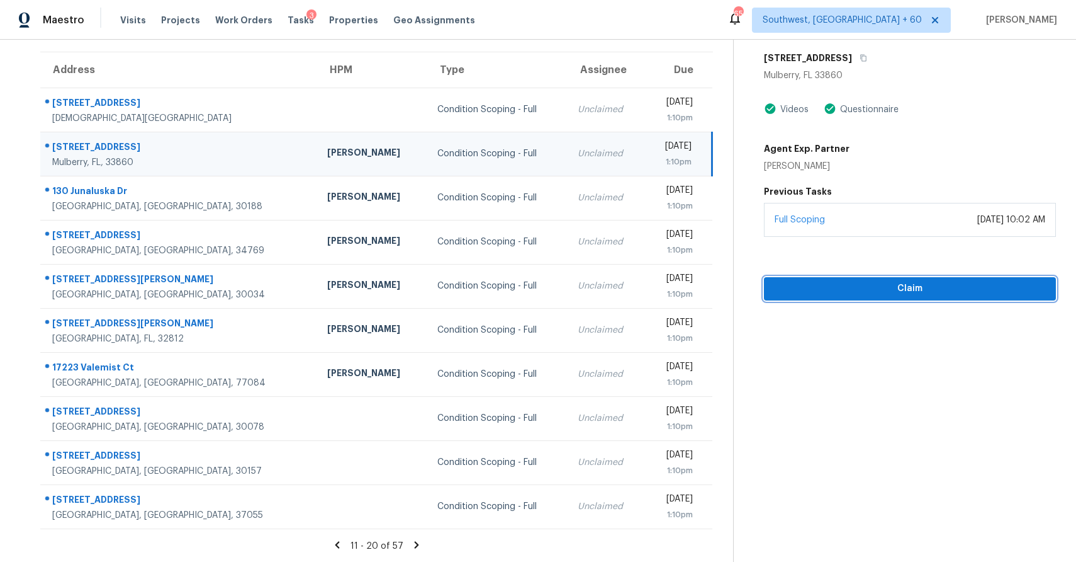
click at [922, 288] on span "Claim" at bounding box center [910, 289] width 272 height 16
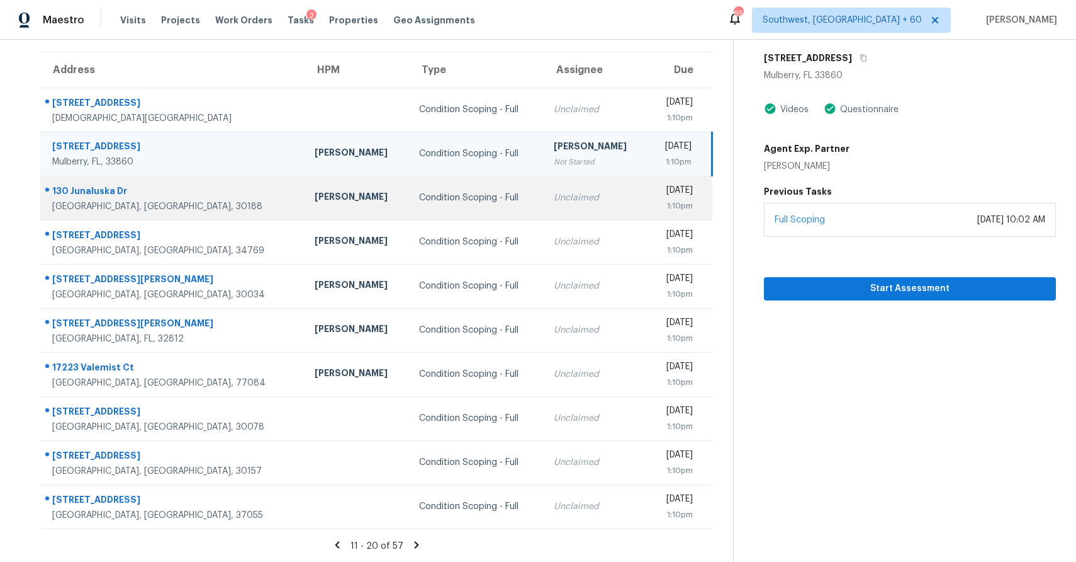
click at [554, 193] on div "Unclaimed" at bounding box center [596, 197] width 84 height 13
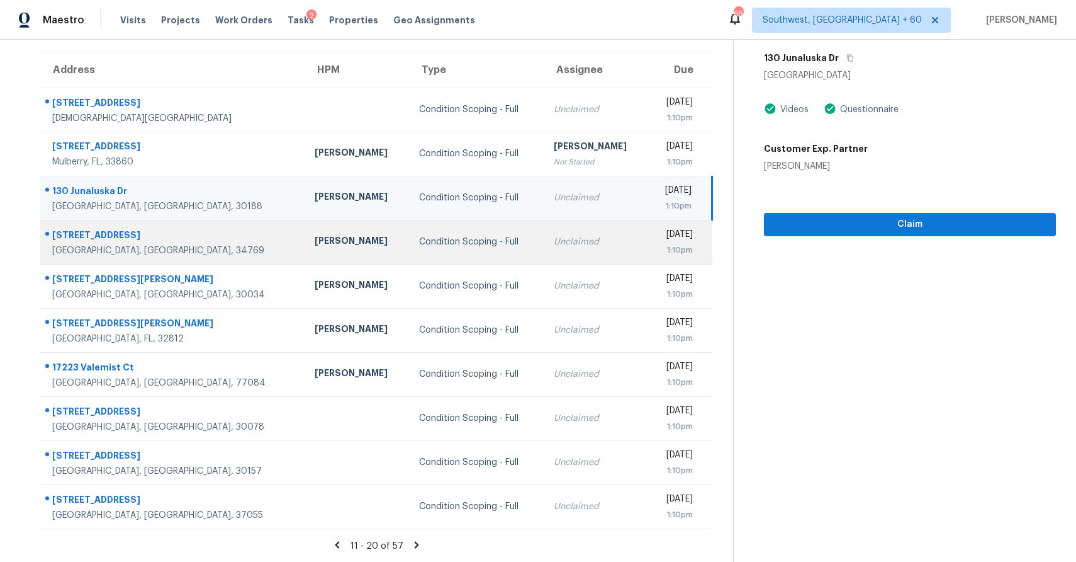
click at [566, 235] on td "Unclaimed" at bounding box center [596, 242] width 104 height 44
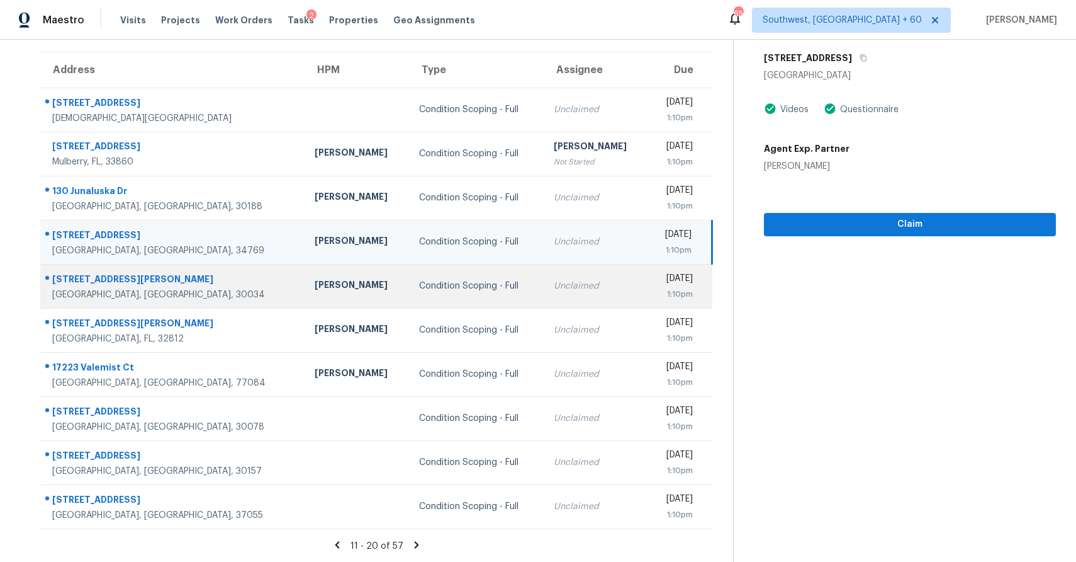
click at [648, 299] on td "Thu, Sep 25th 2025 1:10pm" at bounding box center [680, 286] width 64 height 44
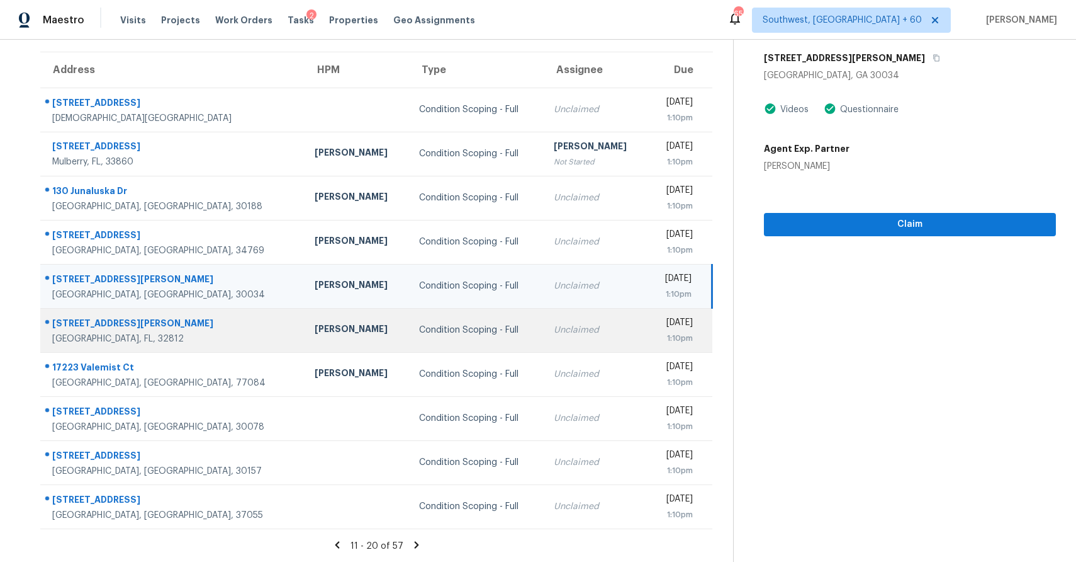
click at [565, 335] on div "Unclaimed" at bounding box center [596, 330] width 84 height 13
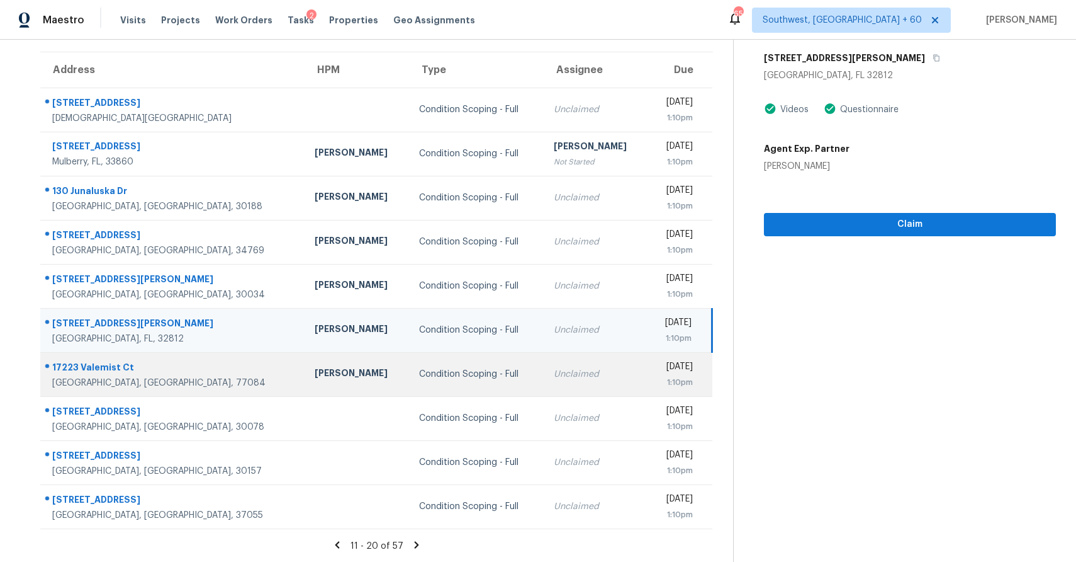
click at [554, 374] on div "Unclaimed" at bounding box center [596, 374] width 84 height 13
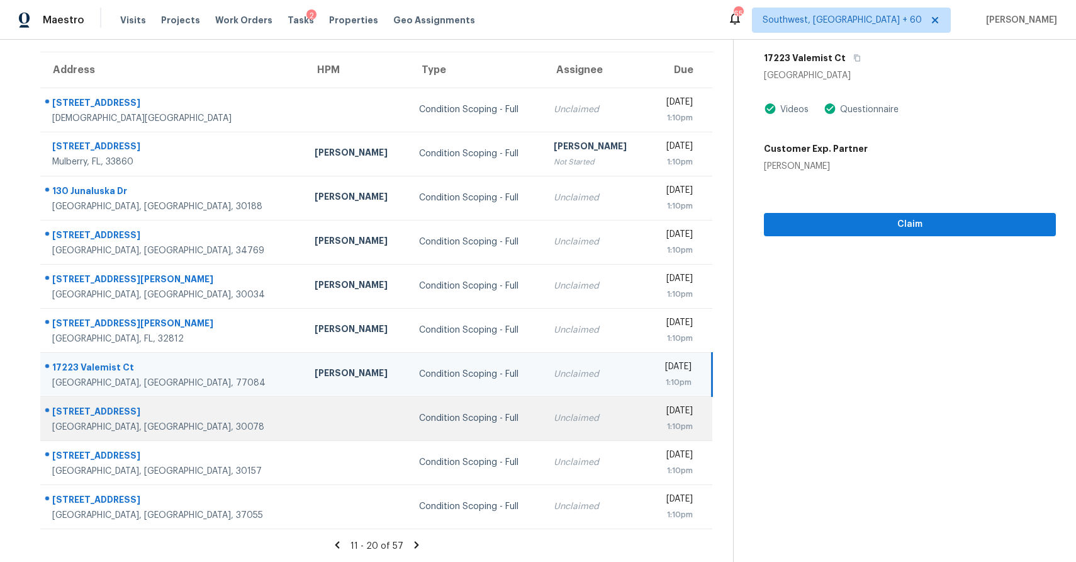
click at [544, 425] on td "Unclaimed" at bounding box center [596, 418] width 104 height 44
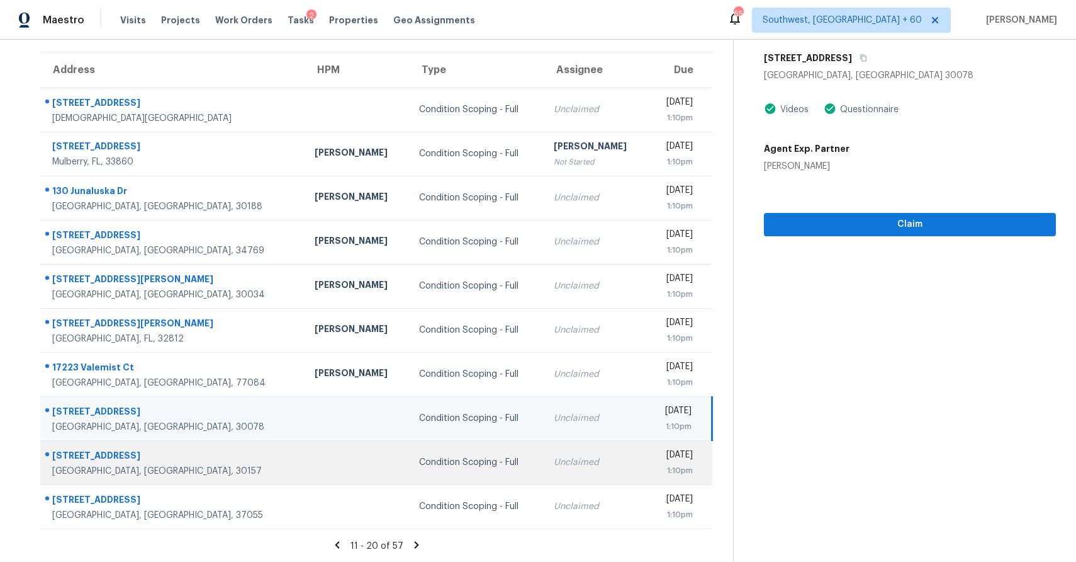
click at [544, 470] on td "Unclaimed" at bounding box center [596, 462] width 104 height 44
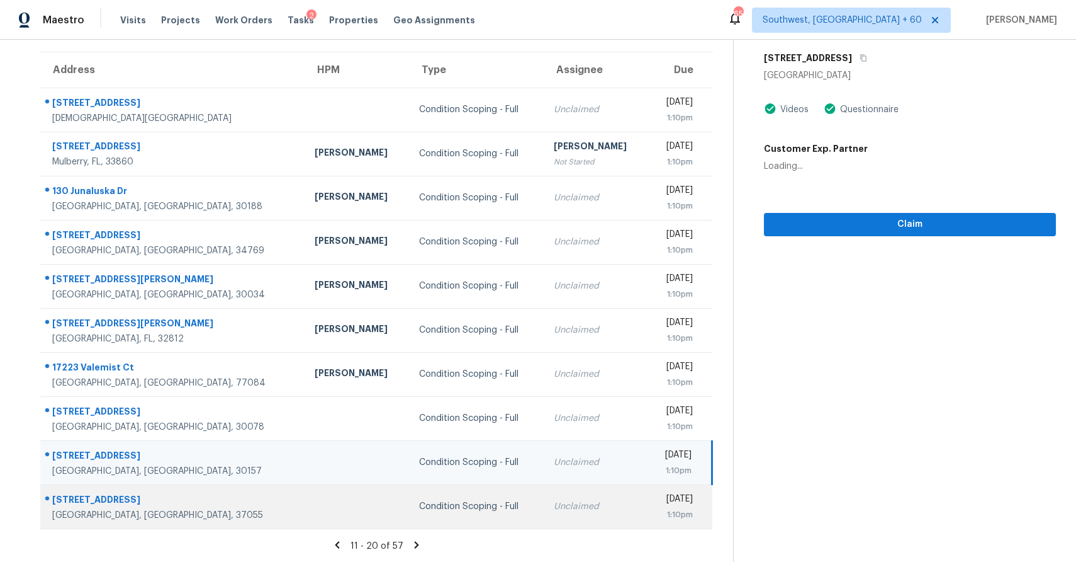
click at [554, 507] on div "Unclaimed" at bounding box center [596, 506] width 84 height 13
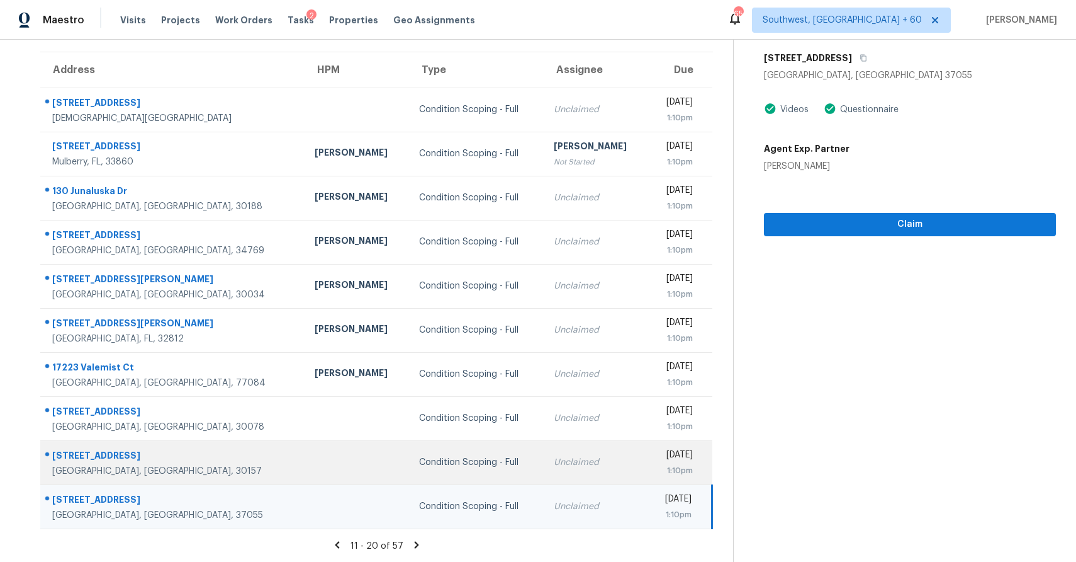
click at [554, 467] on div "Unclaimed" at bounding box center [596, 462] width 84 height 13
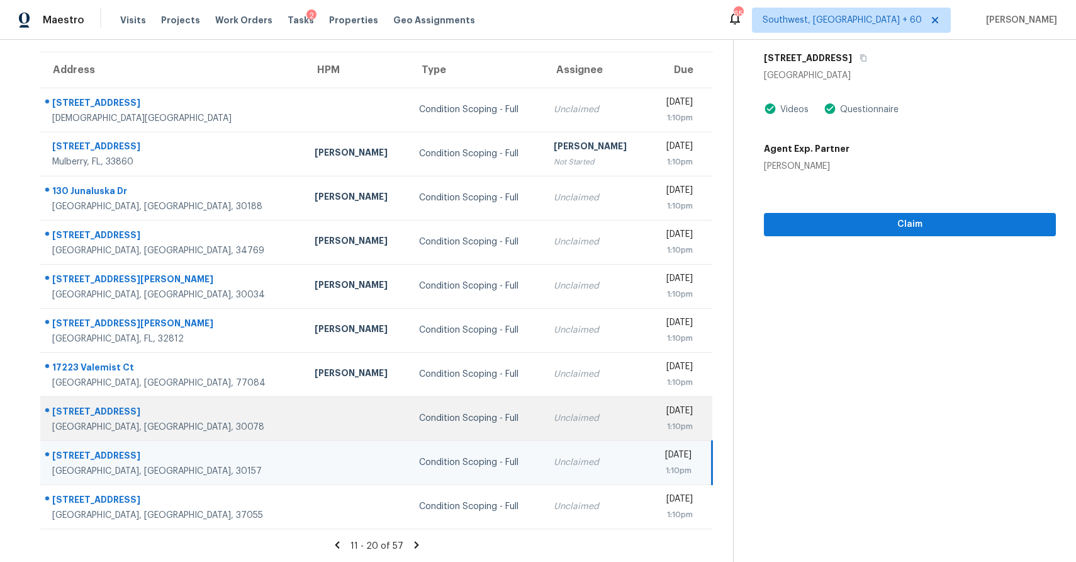
click at [544, 432] on td "Unclaimed" at bounding box center [596, 418] width 104 height 44
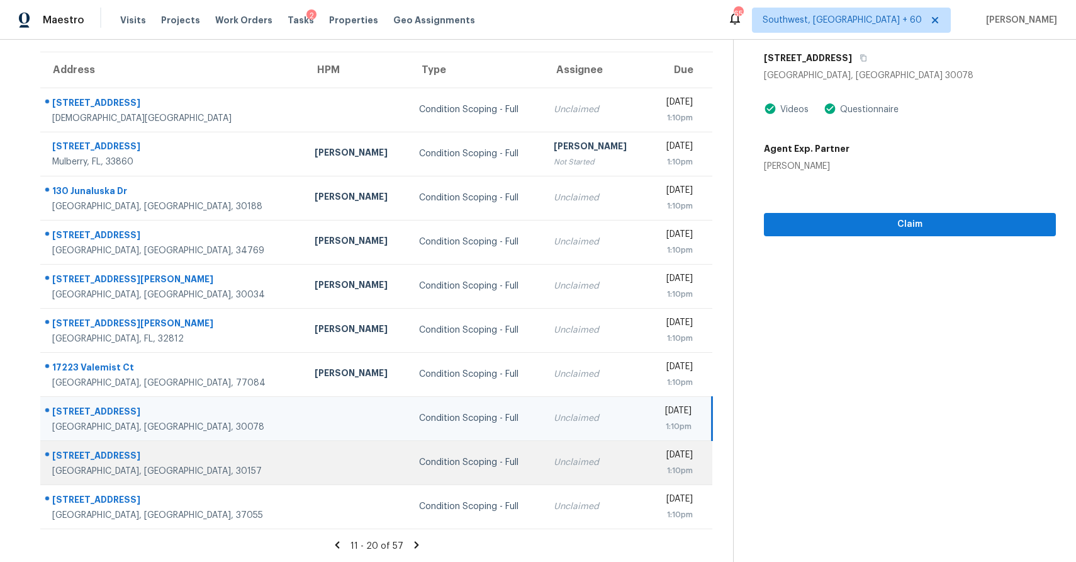
click at [648, 465] on td "Thu, Sep 25th 2025 1:10pm" at bounding box center [680, 462] width 64 height 44
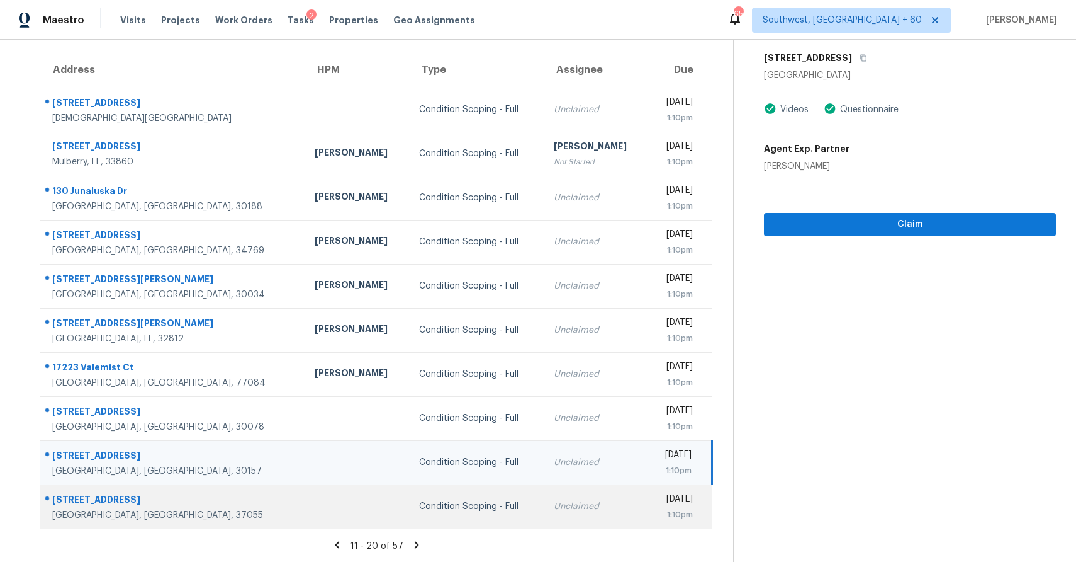
click at [554, 500] on div "Unclaimed" at bounding box center [596, 506] width 84 height 13
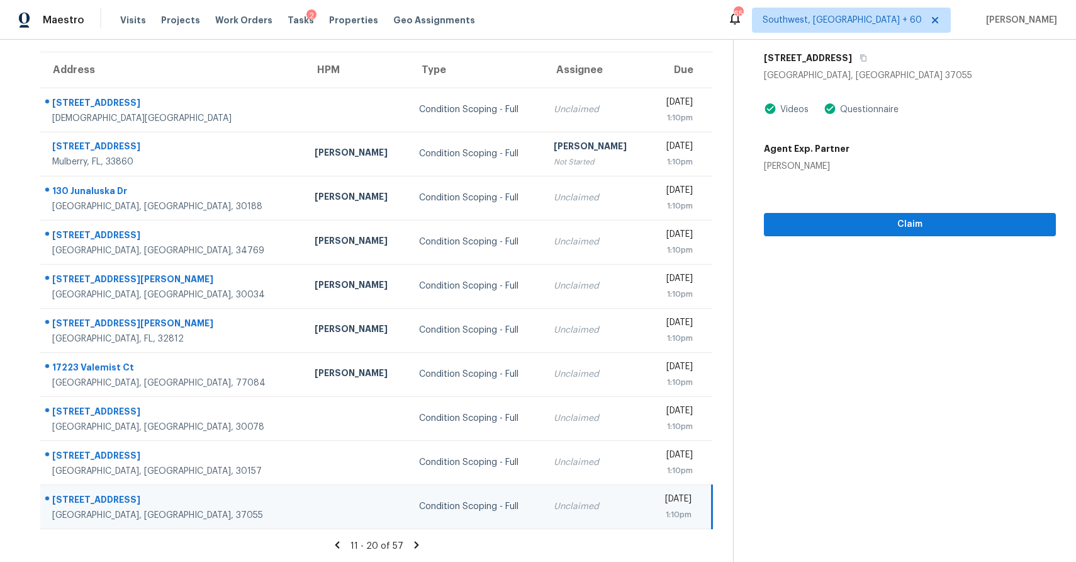
click at [414, 546] on icon at bounding box center [416, 544] width 4 height 7
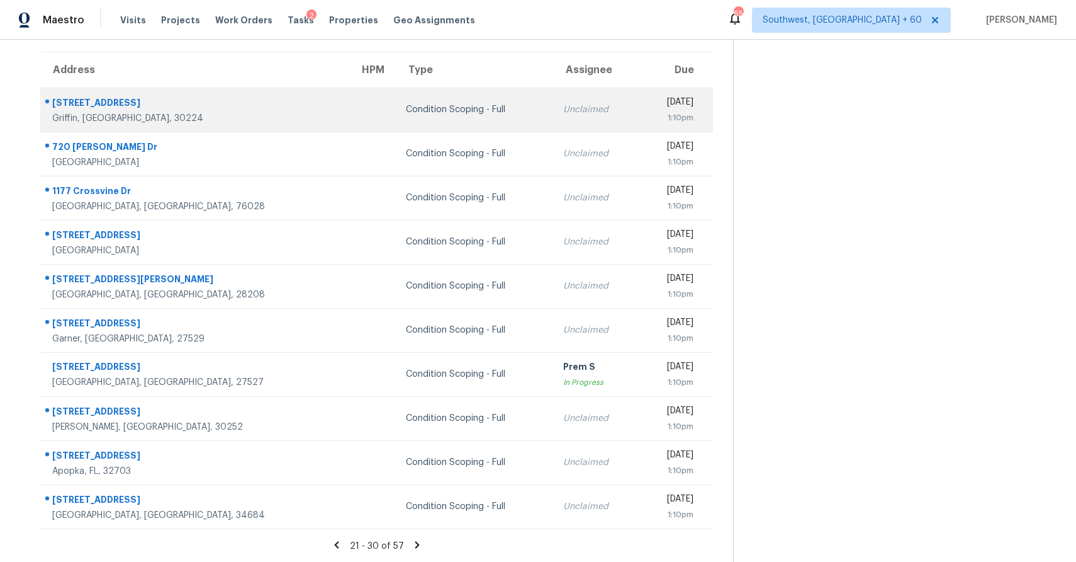
click at [553, 127] on td "Unclaimed" at bounding box center [596, 110] width 86 height 44
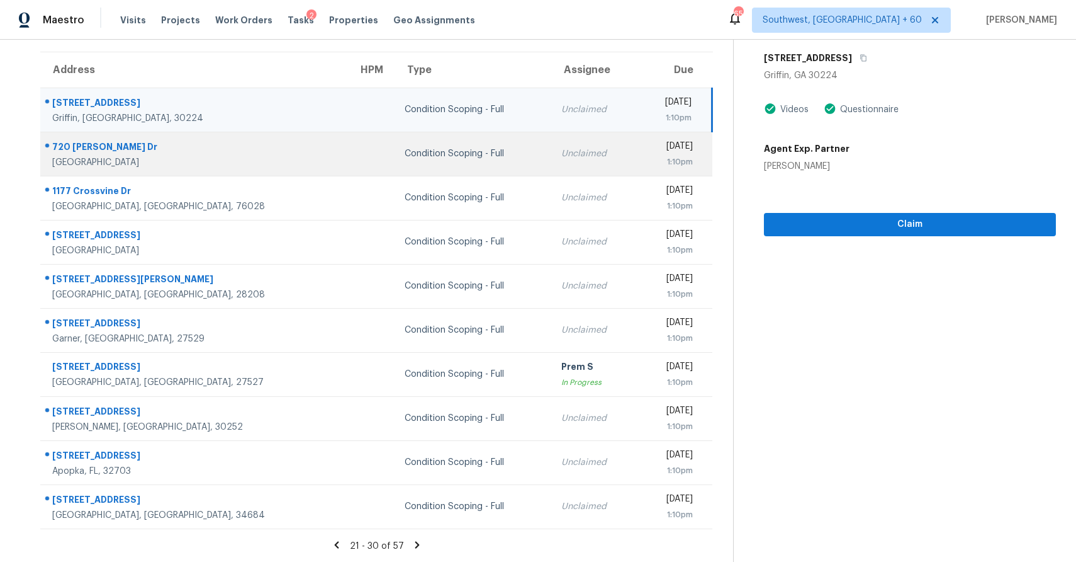
click at [551, 149] on td "Unclaimed" at bounding box center [594, 154] width 86 height 44
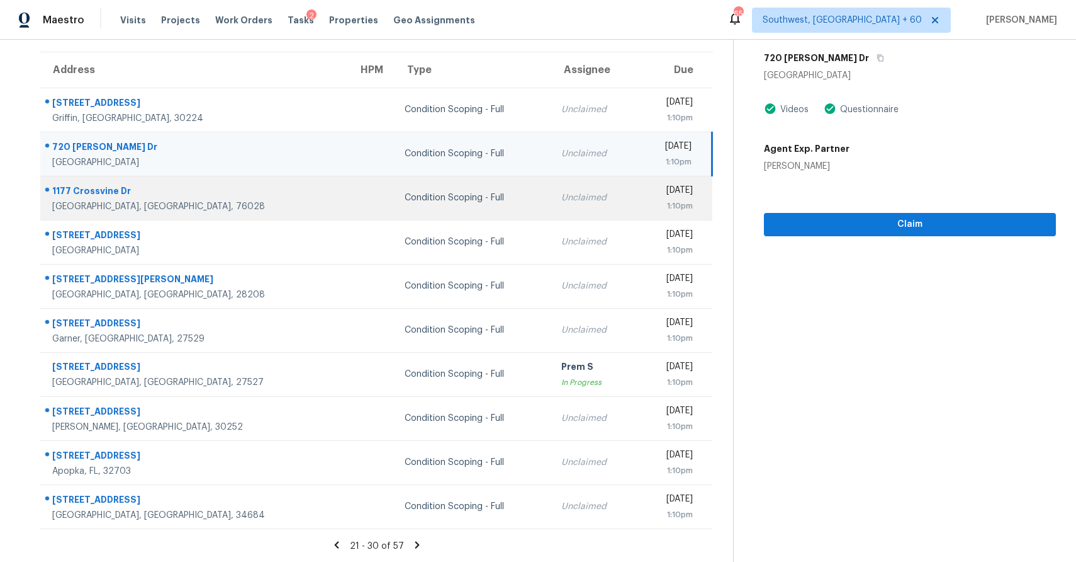
click at [551, 200] on td "Unclaimed" at bounding box center [594, 198] width 86 height 44
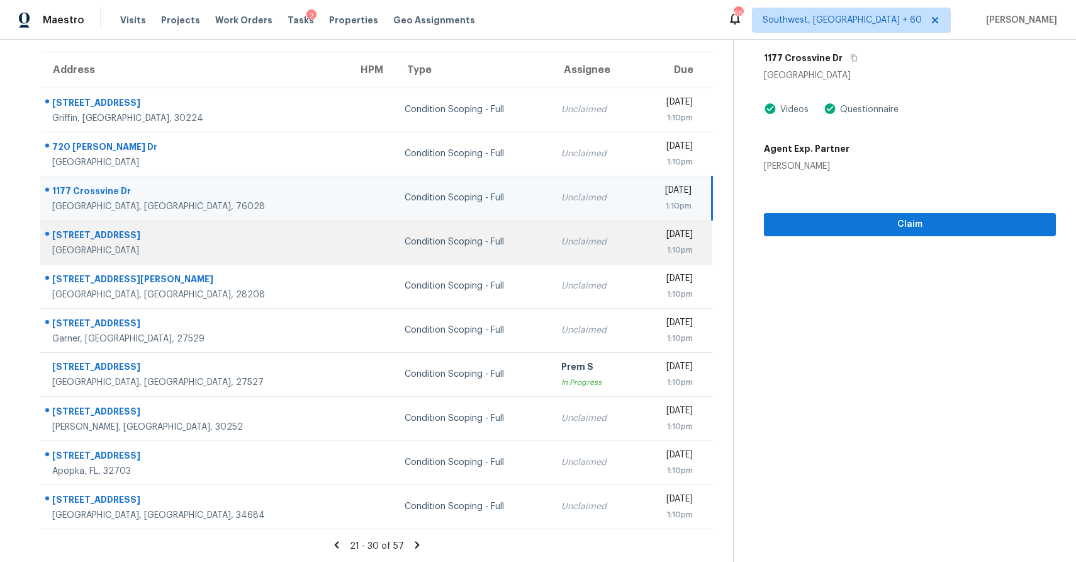
click at [648, 253] on div "1:10pm" at bounding box center [670, 250] width 45 height 13
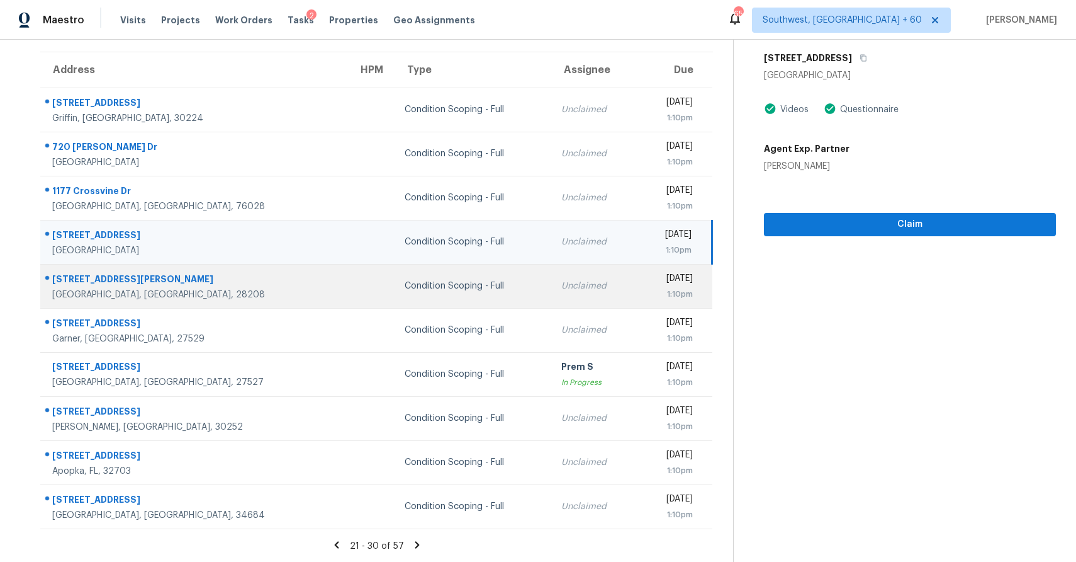
click at [562, 286] on div "Unclaimed" at bounding box center [594, 286] width 65 height 13
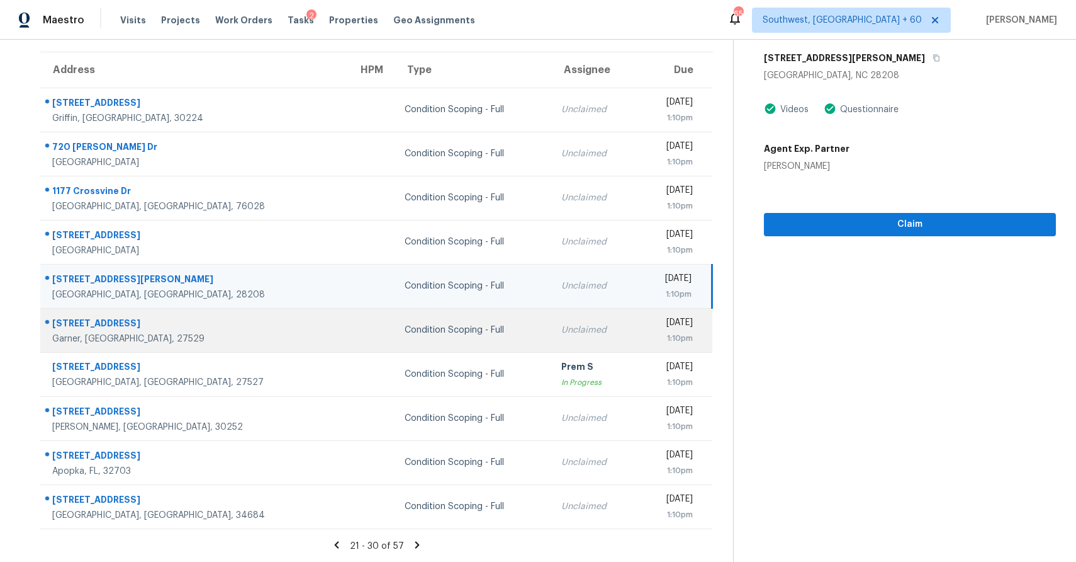
click at [551, 323] on td "Unclaimed" at bounding box center [594, 330] width 86 height 44
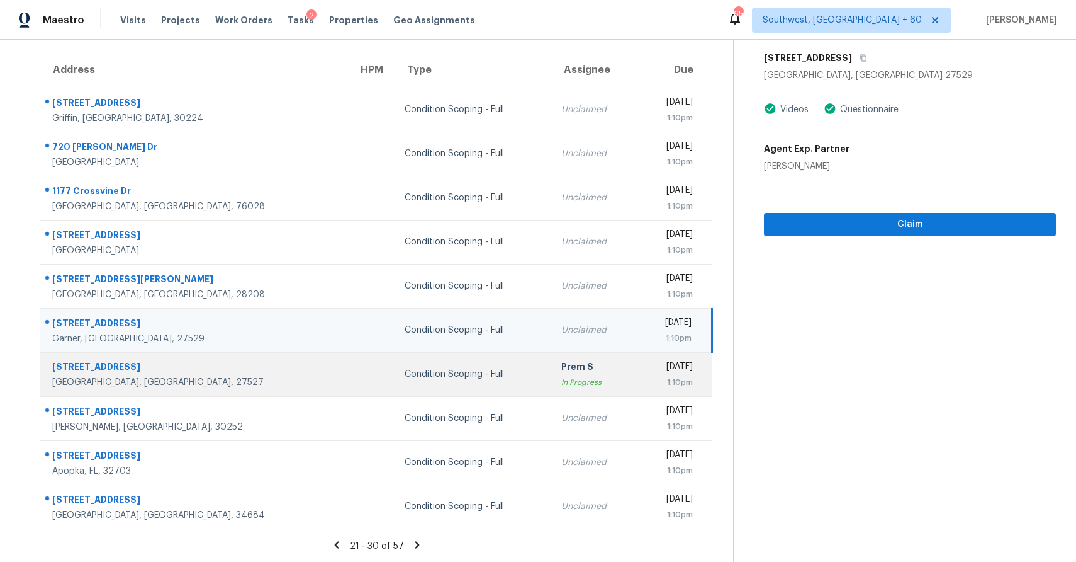
click at [638, 373] on td "Thu, Sep 25th 2025 1:10pm" at bounding box center [675, 374] width 75 height 44
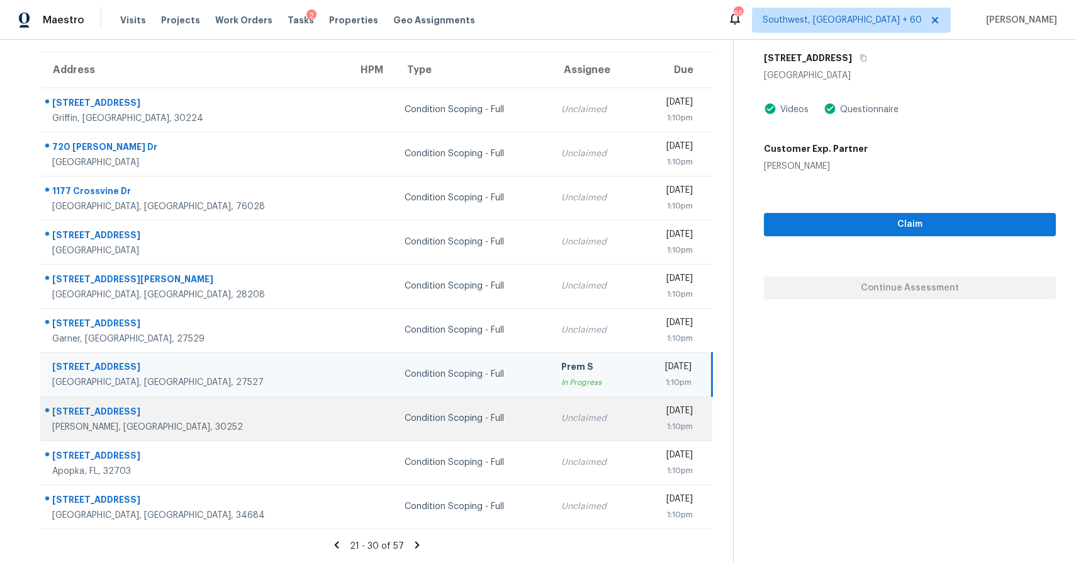
click at [638, 417] on td "Thu, Sep 25th 2025 1:10pm" at bounding box center [675, 418] width 75 height 44
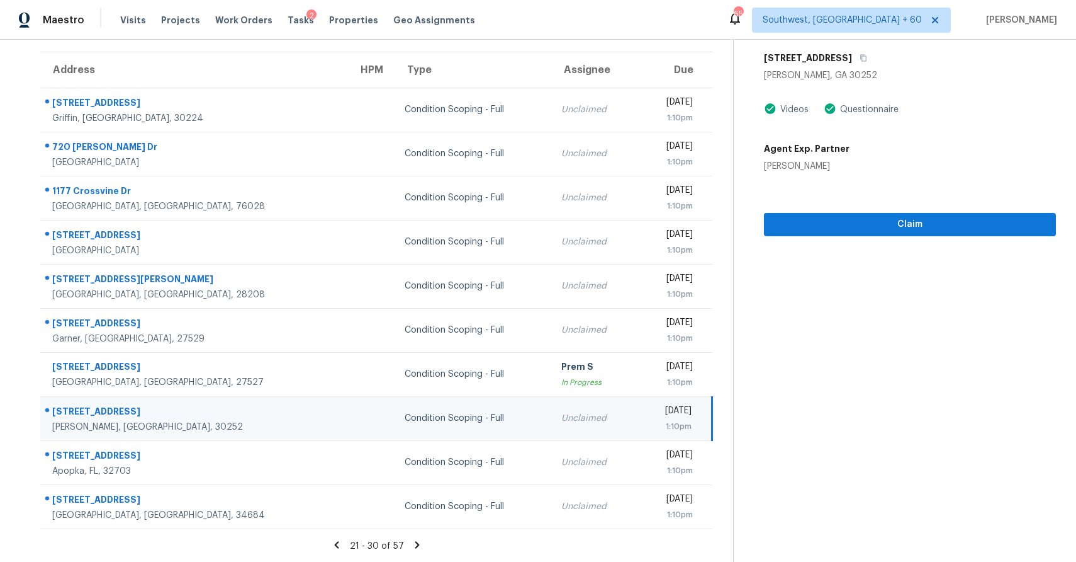
click at [551, 432] on td "Unclaimed" at bounding box center [594, 418] width 86 height 44
click at [638, 419] on td "Thu, Sep 25th 2025 1:10pm" at bounding box center [675, 418] width 75 height 44
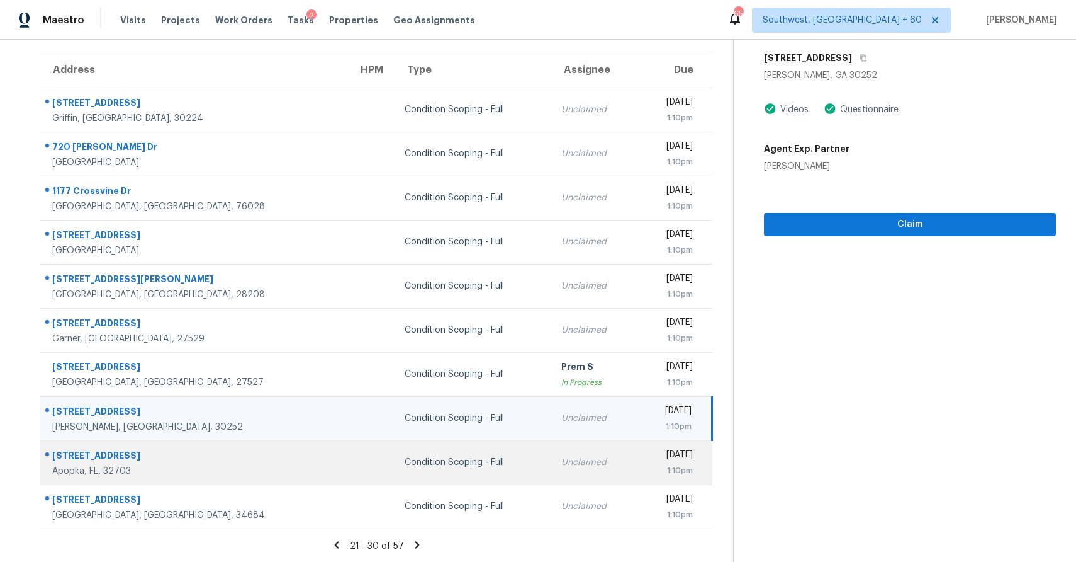
click at [648, 471] on div "1:10pm" at bounding box center [670, 470] width 45 height 13
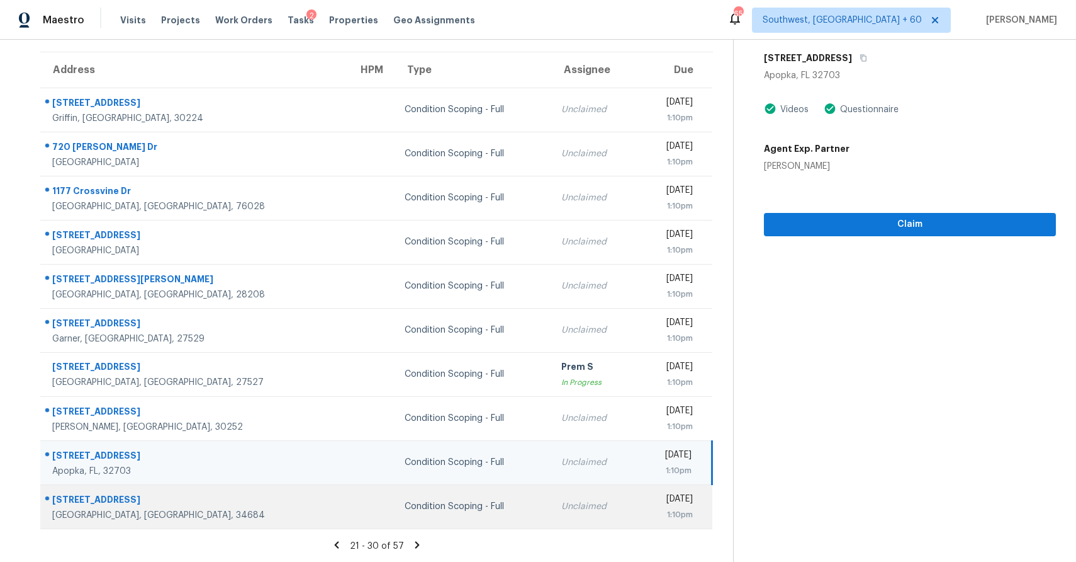
click at [648, 516] on div "1:10pm" at bounding box center [670, 514] width 45 height 13
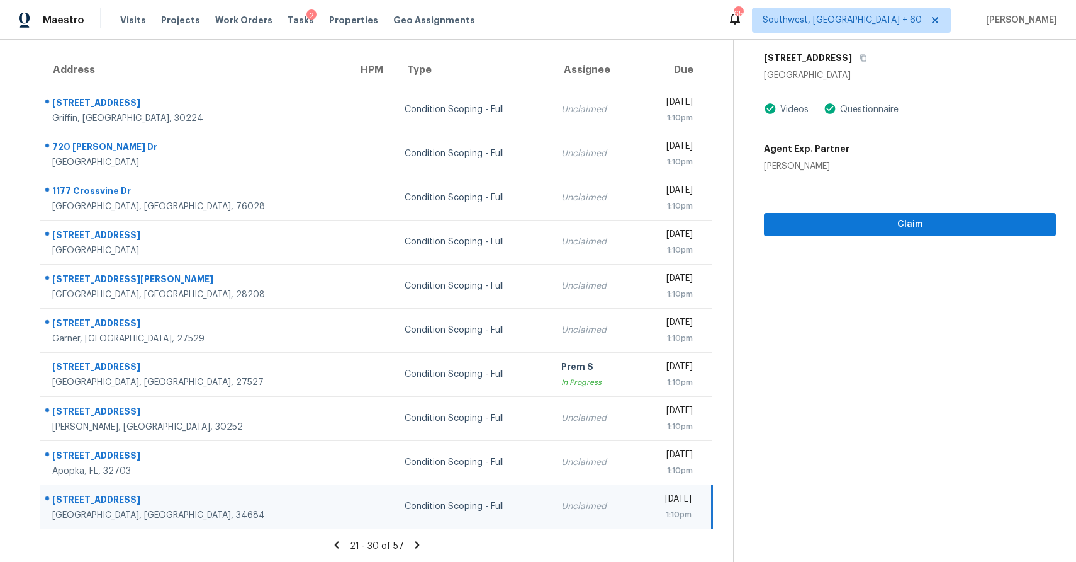
click at [418, 539] on icon at bounding box center [417, 544] width 11 height 11
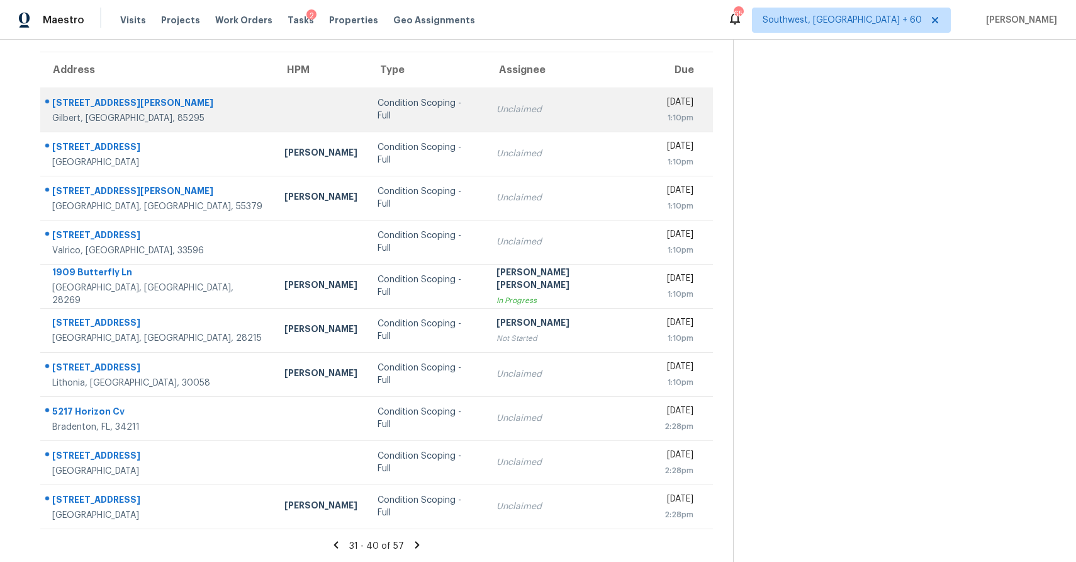
click at [497, 121] on td "Unclaimed" at bounding box center [571, 110] width 168 height 44
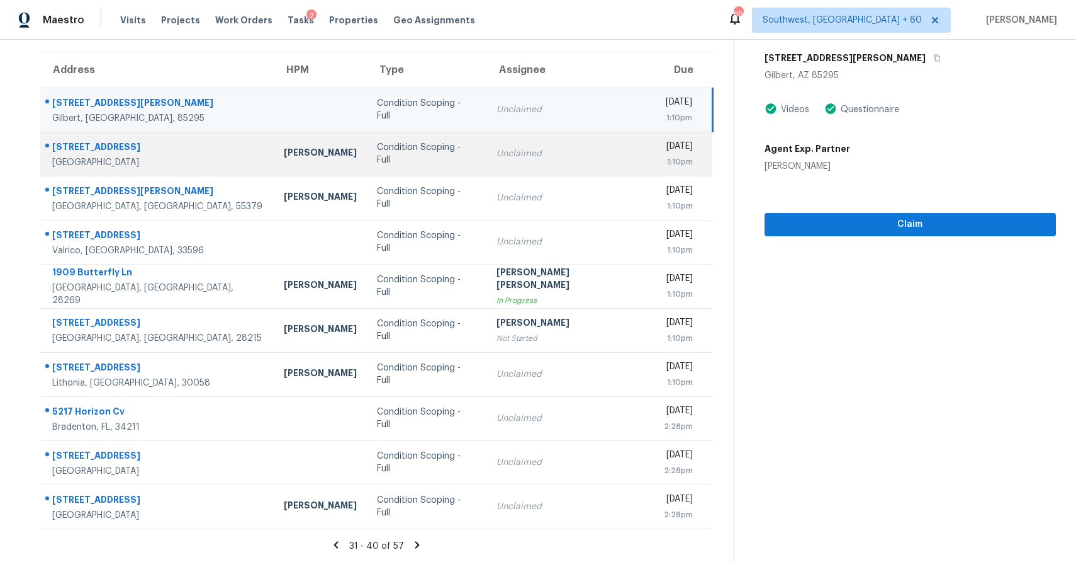
click at [555, 158] on div "Unclaimed" at bounding box center [570, 153] width 147 height 13
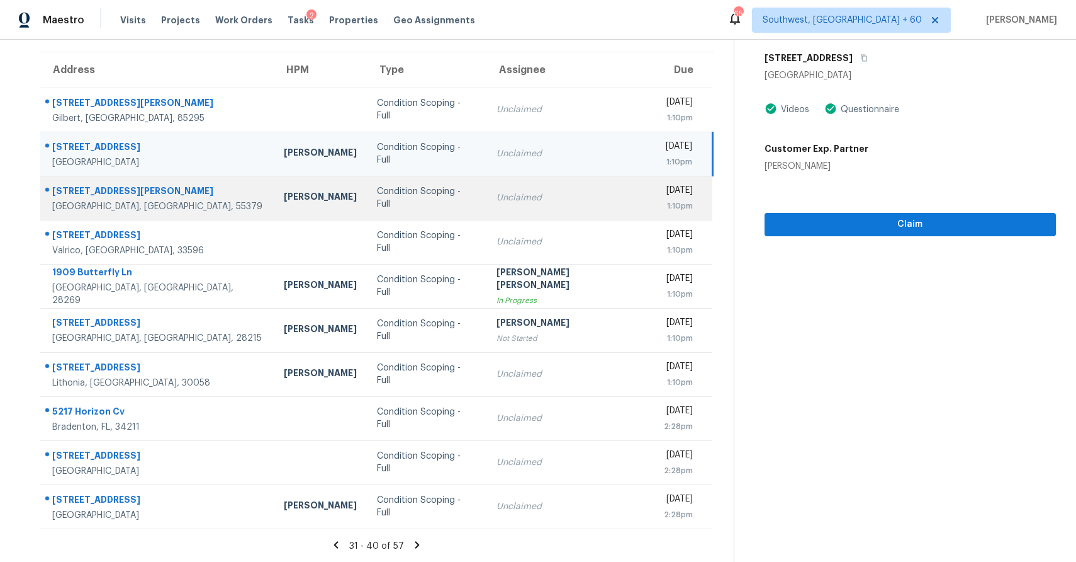
click at [545, 202] on div "Unclaimed" at bounding box center [570, 197] width 147 height 13
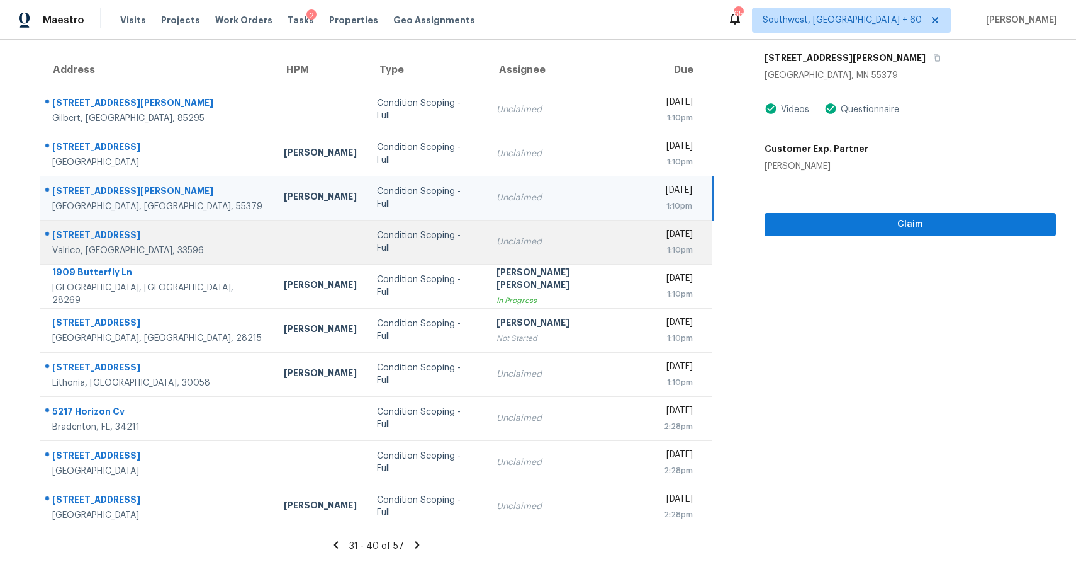
click at [555, 243] on div "Unclaimed" at bounding box center [570, 241] width 147 height 13
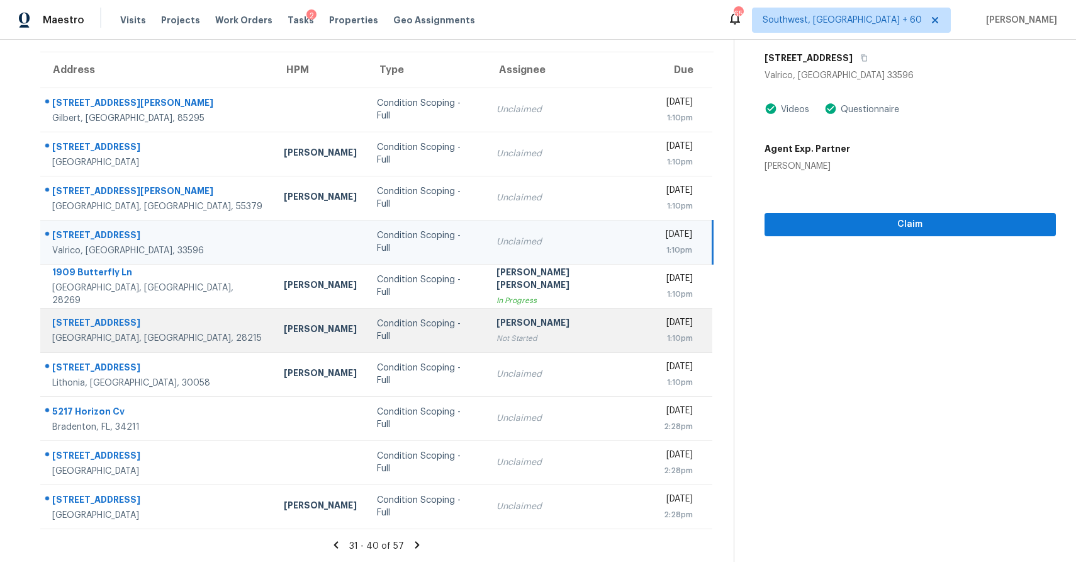
click at [567, 344] on td "Ranjith Kumar P Not Started" at bounding box center [570, 330] width 167 height 44
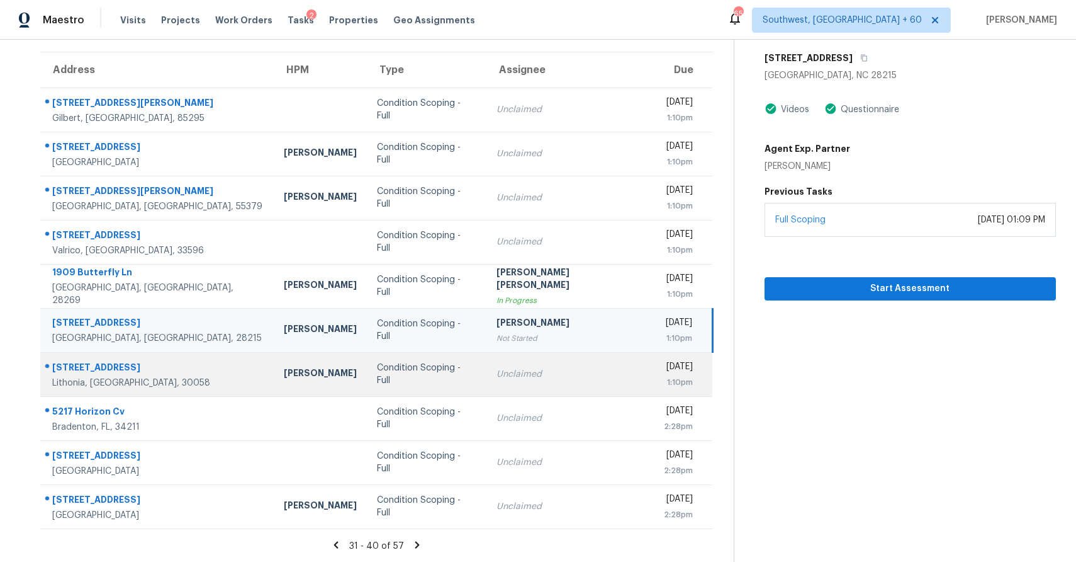
click at [555, 355] on td "Unclaimed" at bounding box center [570, 374] width 167 height 44
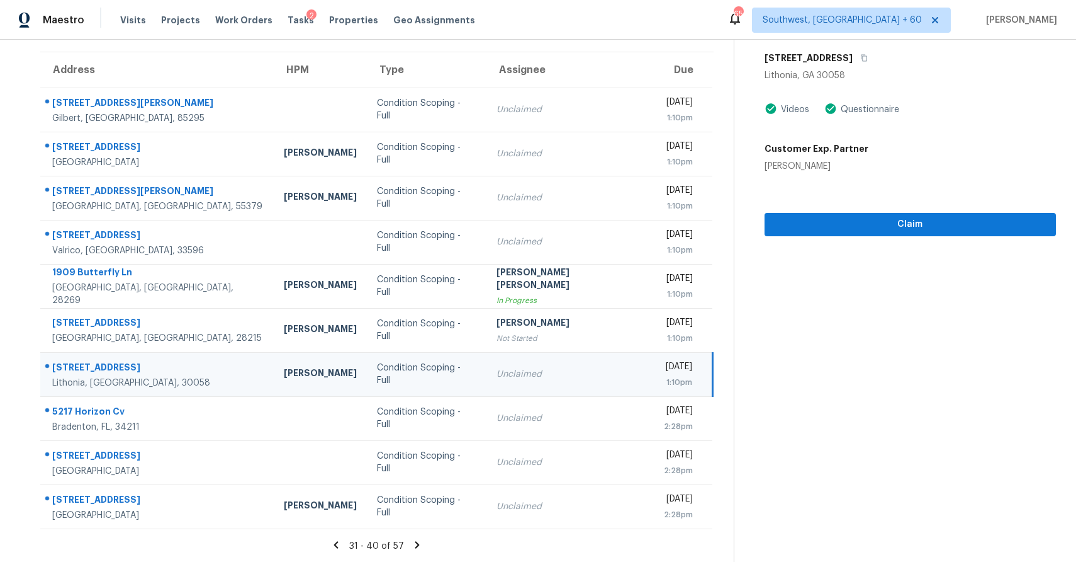
click at [664, 382] on div "1:10pm" at bounding box center [678, 382] width 28 height 13
click at [564, 368] on td "Unclaimed" at bounding box center [570, 374] width 167 height 44
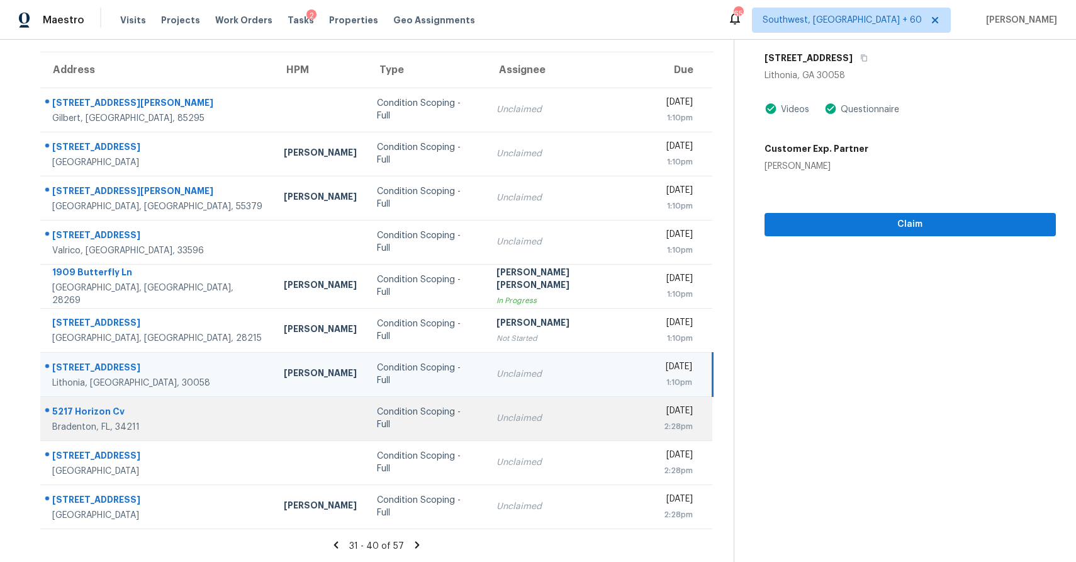
click at [553, 405] on td "Unclaimed" at bounding box center [570, 418] width 167 height 44
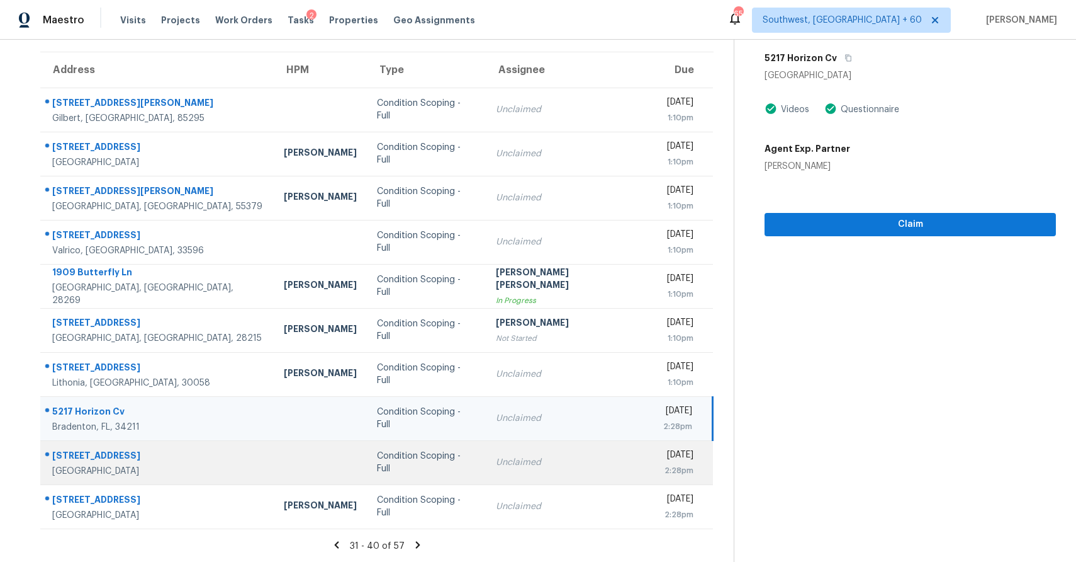
click at [566, 464] on td "Unclaimed" at bounding box center [569, 462] width 167 height 44
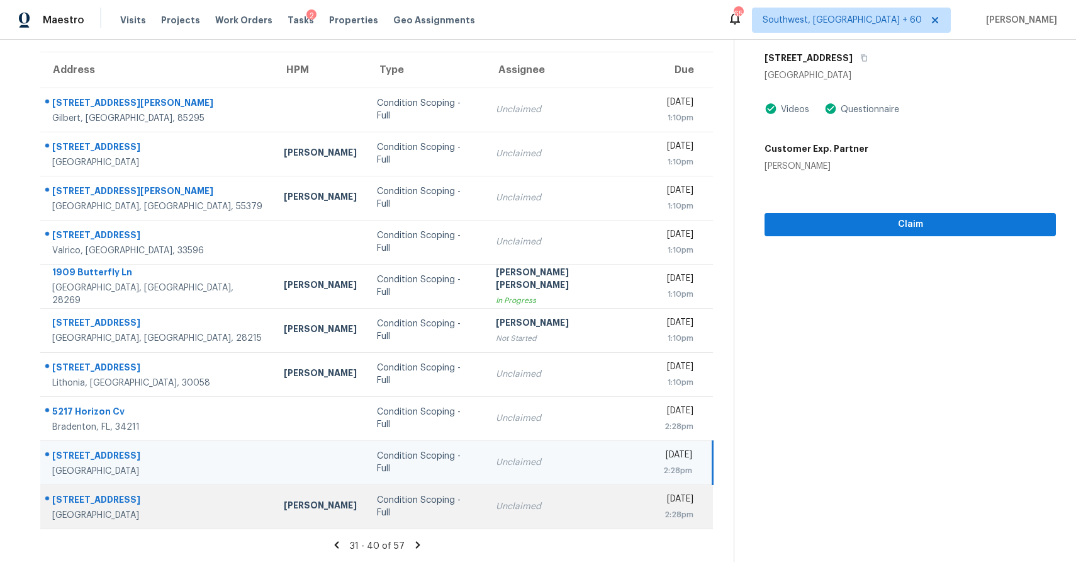
click at [538, 507] on div "Unclaimed" at bounding box center [569, 506] width 147 height 13
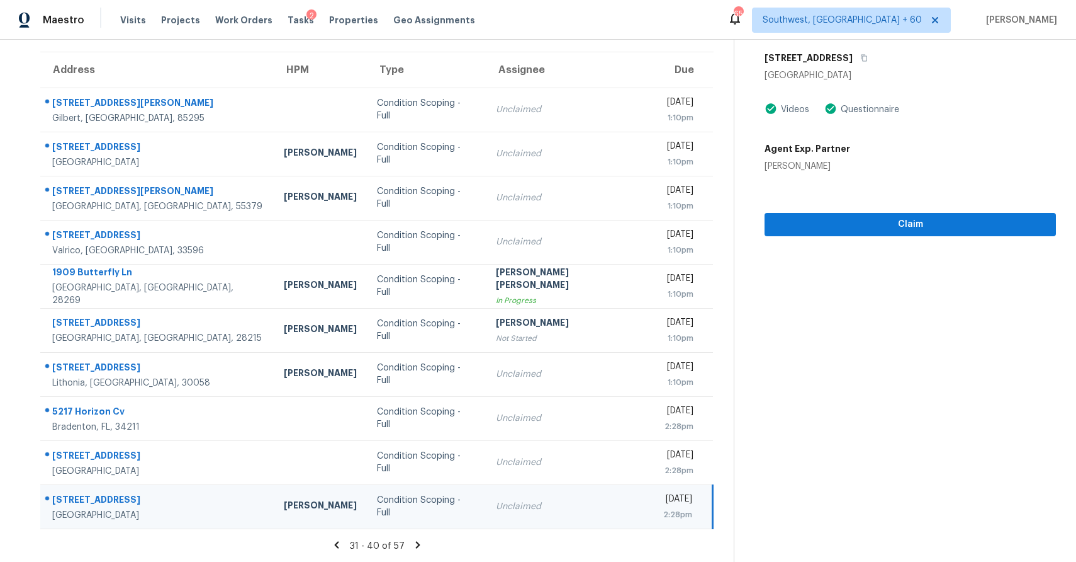
click at [412, 543] on icon at bounding box center [417, 544] width 11 height 11
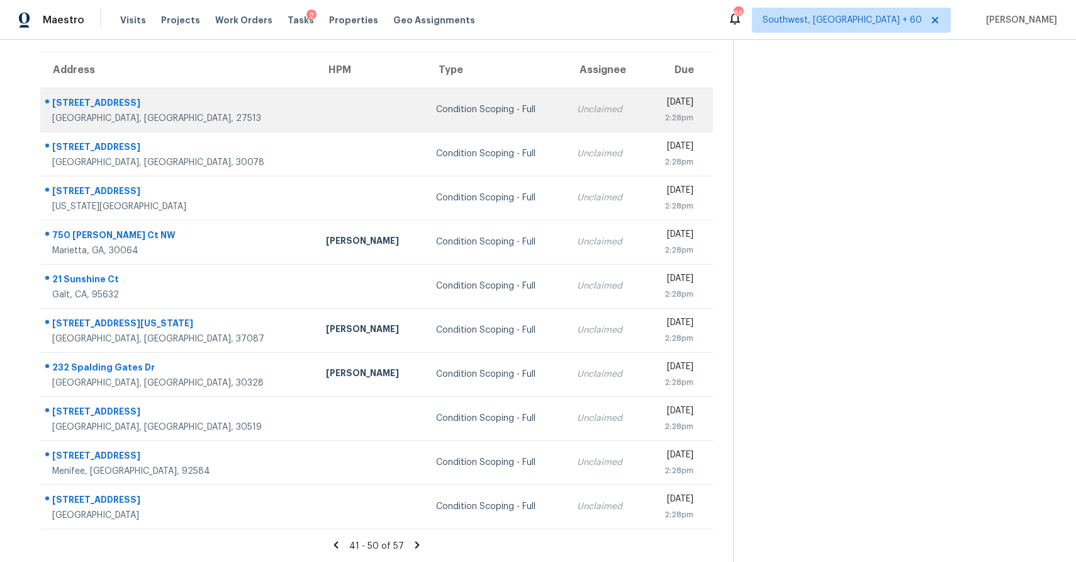
click at [487, 106] on td "Condition Scoping - Full" at bounding box center [496, 110] width 141 height 44
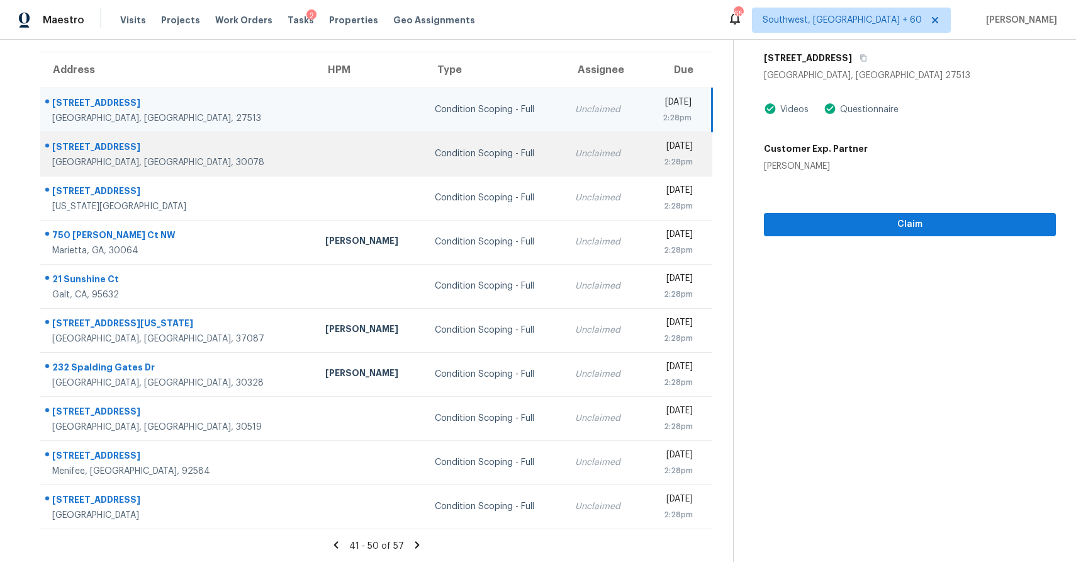
click at [575, 149] on div "Unclaimed" at bounding box center [603, 153] width 57 height 13
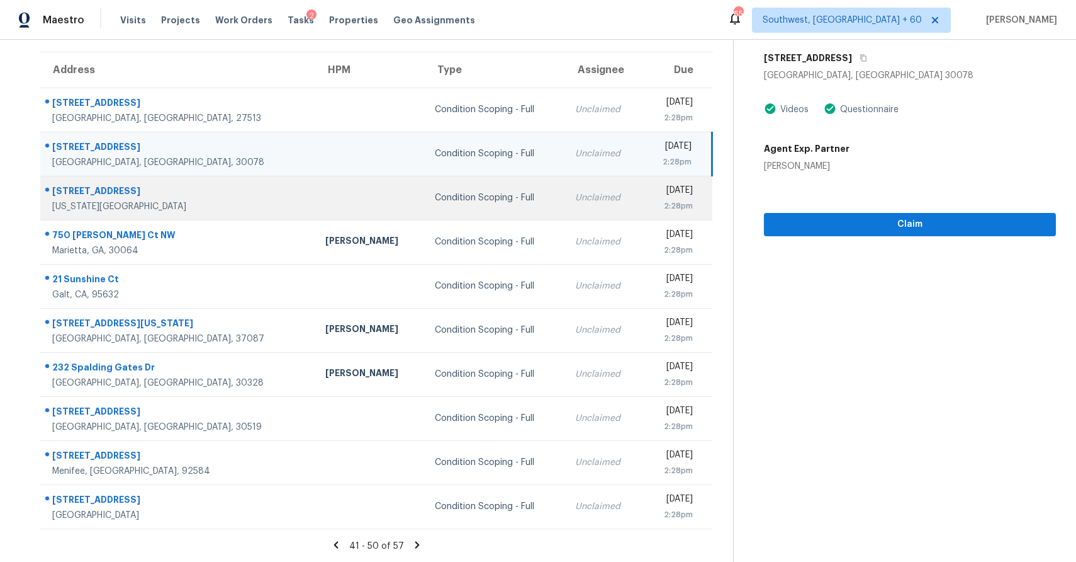
click at [575, 193] on div "Unclaimed" at bounding box center [603, 197] width 57 height 13
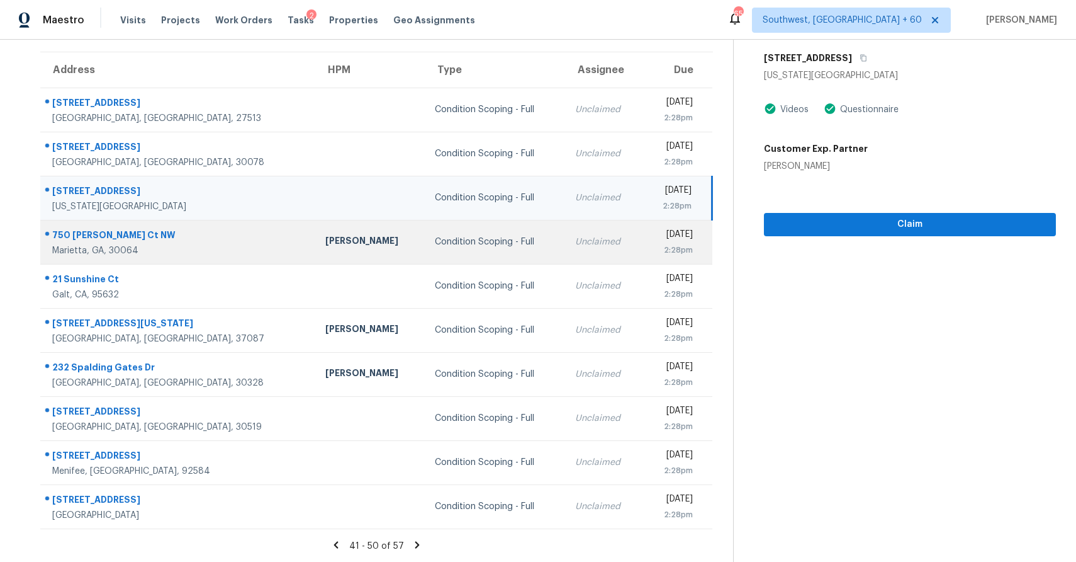
click at [575, 240] on div "Unclaimed" at bounding box center [603, 241] width 57 height 13
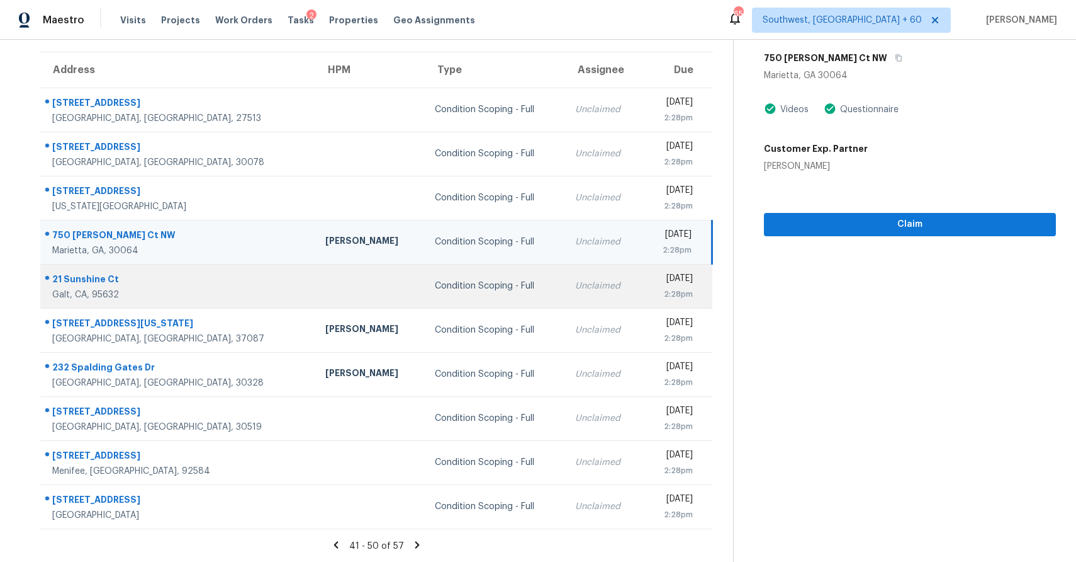
click at [565, 294] on td "Unclaimed" at bounding box center [603, 286] width 77 height 44
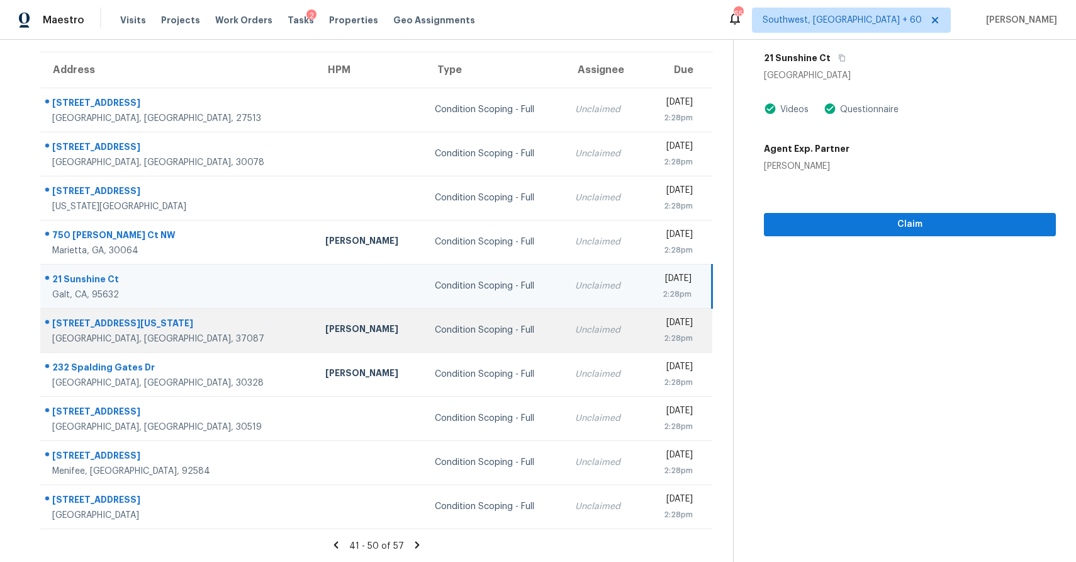
click at [575, 335] on div "Unclaimed" at bounding box center [603, 330] width 57 height 13
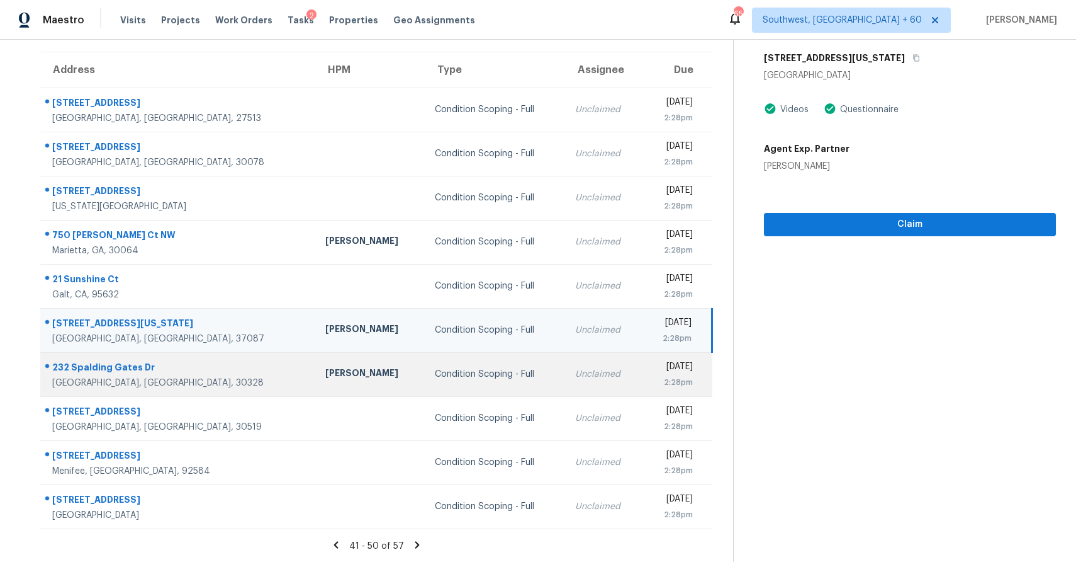
click at [575, 374] on div "Unclaimed" at bounding box center [603, 374] width 57 height 13
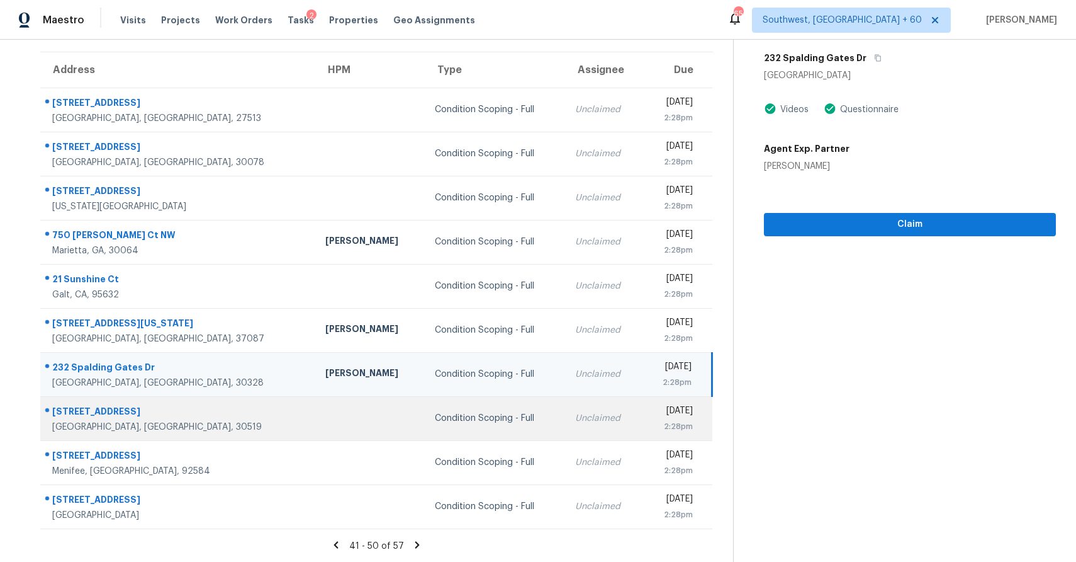
click at [642, 410] on td "Thu, Sep 25th 2025 2:28pm" at bounding box center [677, 418] width 70 height 44
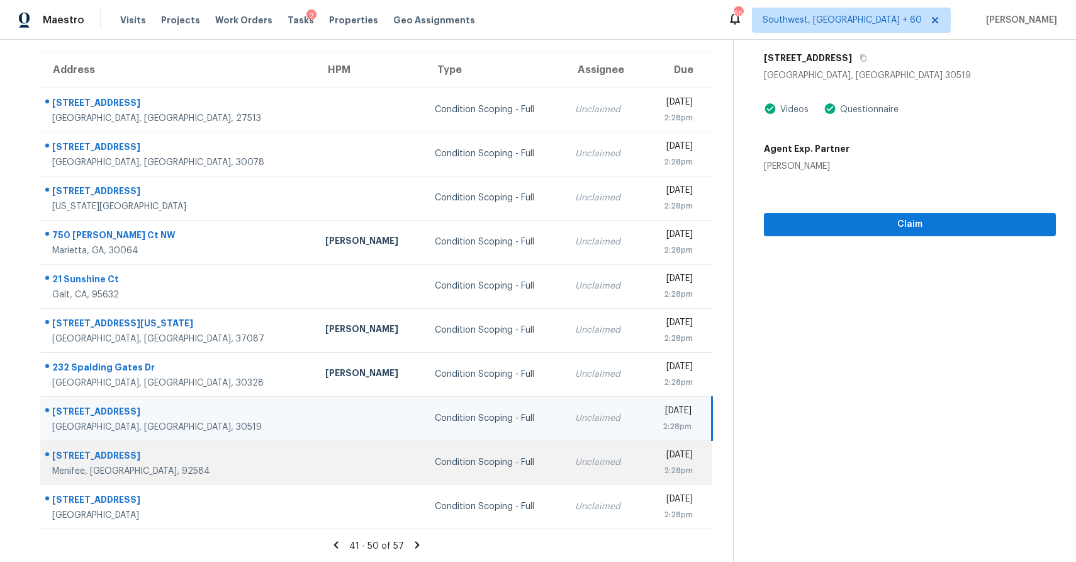
click at [575, 456] on div "Unclaimed" at bounding box center [603, 462] width 57 height 13
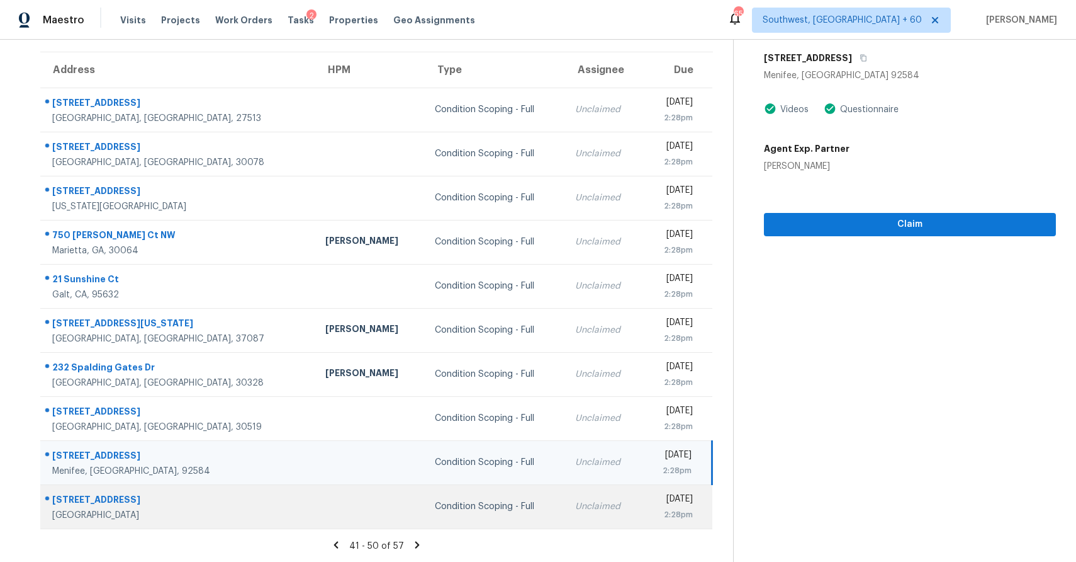
click at [575, 511] on div "Unclaimed" at bounding box center [603, 506] width 57 height 13
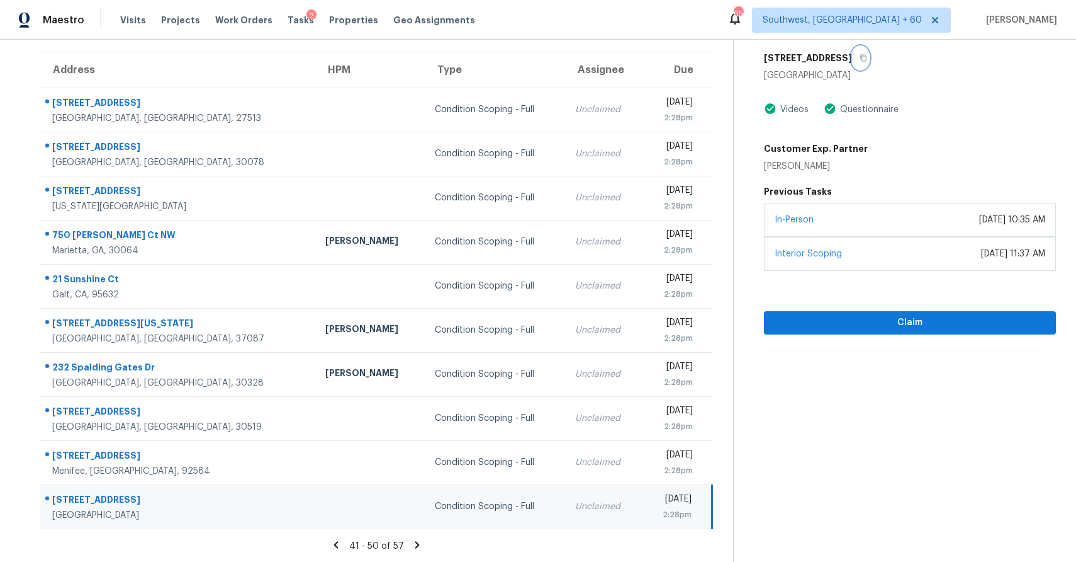
click at [860, 58] on icon "button" at bounding box center [864, 58] width 8 height 8
click at [412, 541] on icon at bounding box center [417, 544] width 11 height 11
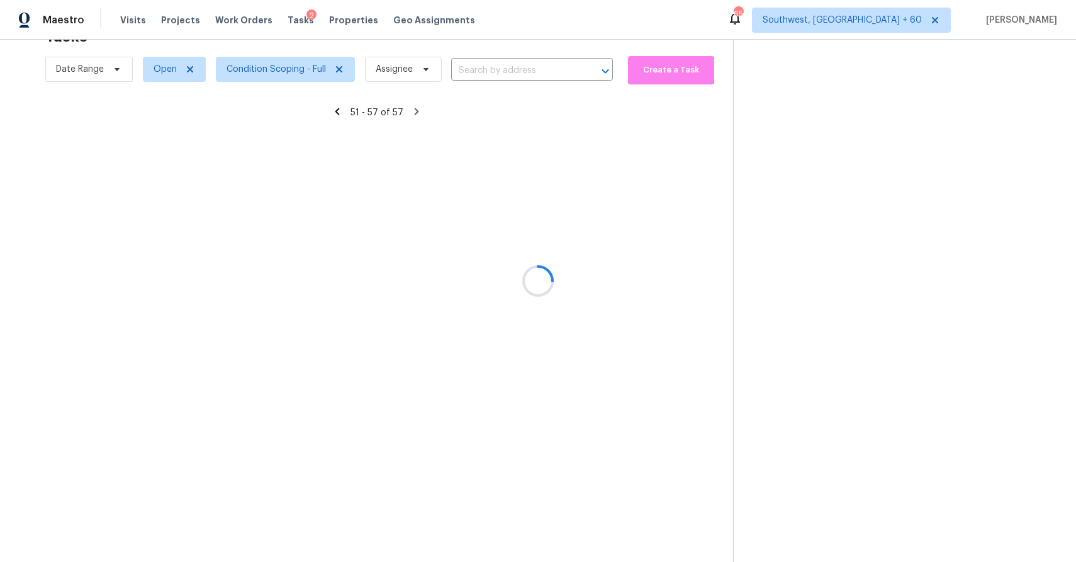
scroll to position [40, 0]
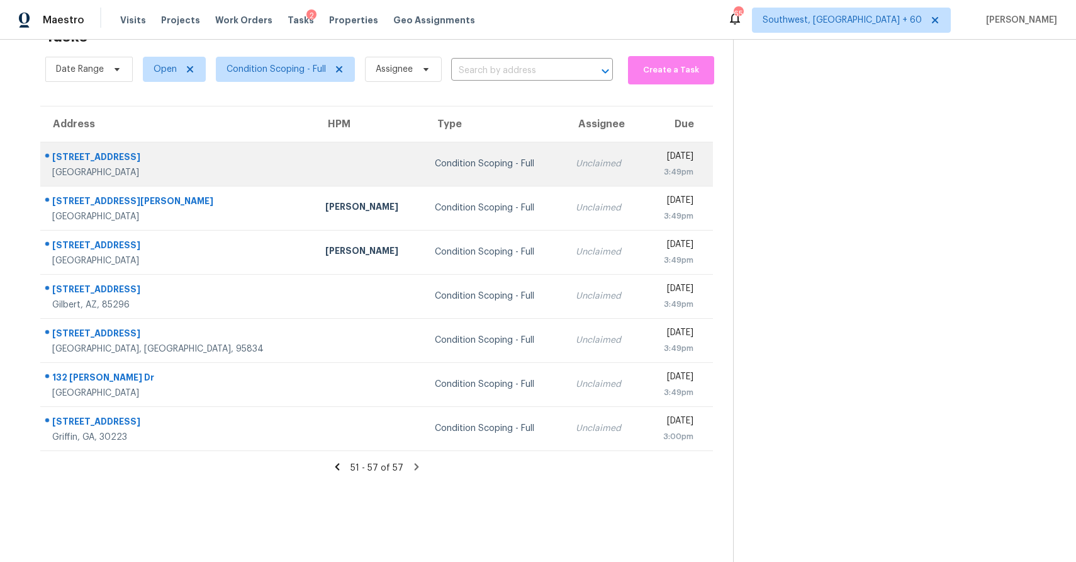
click at [566, 176] on td "Unclaimed" at bounding box center [604, 164] width 77 height 44
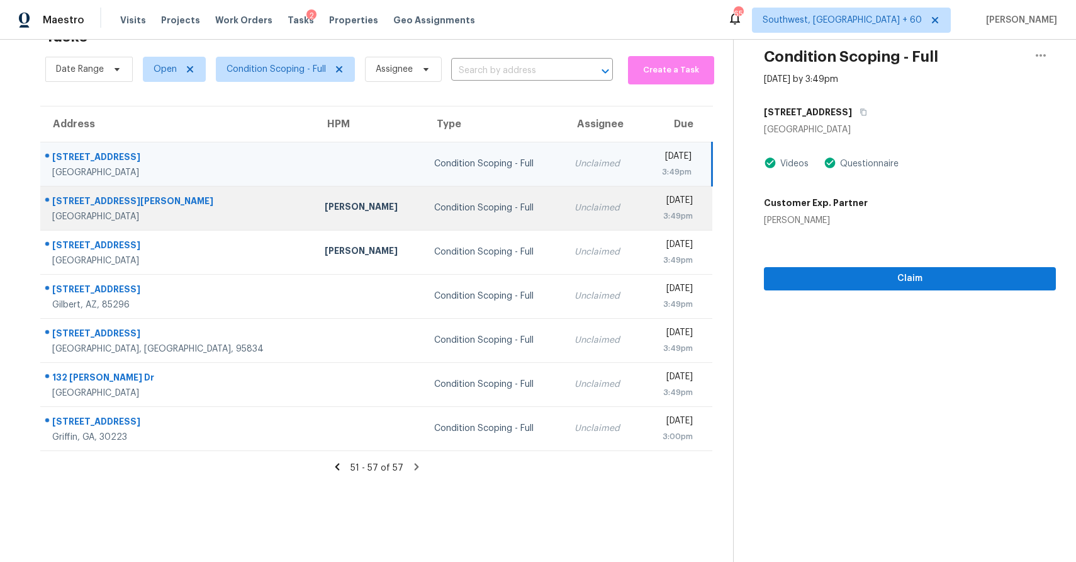
click at [565, 218] on td "Unclaimed" at bounding box center [603, 208] width 77 height 44
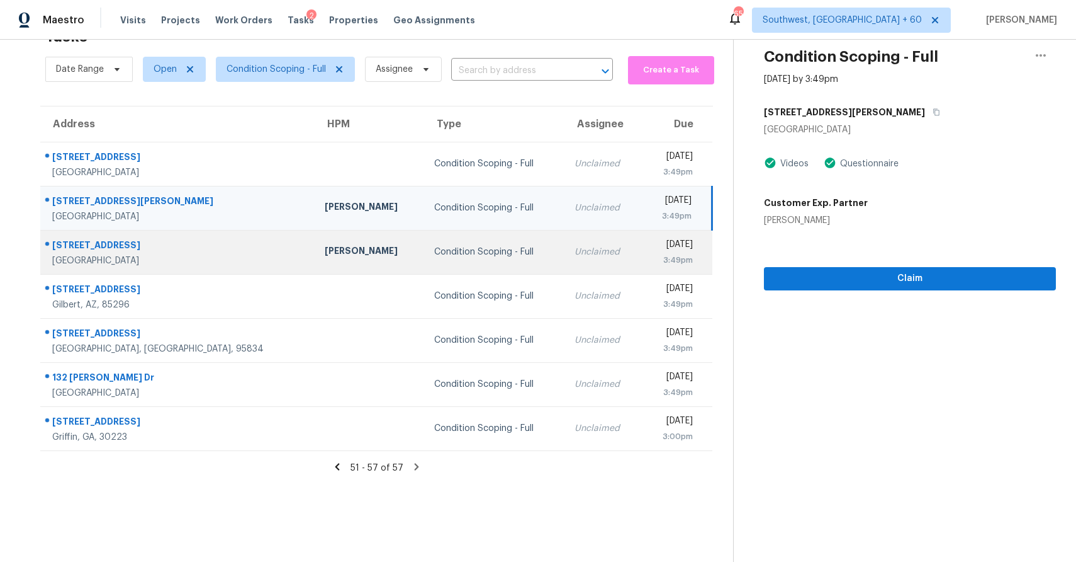
click at [575, 256] on div "Unclaimed" at bounding box center [603, 252] width 57 height 13
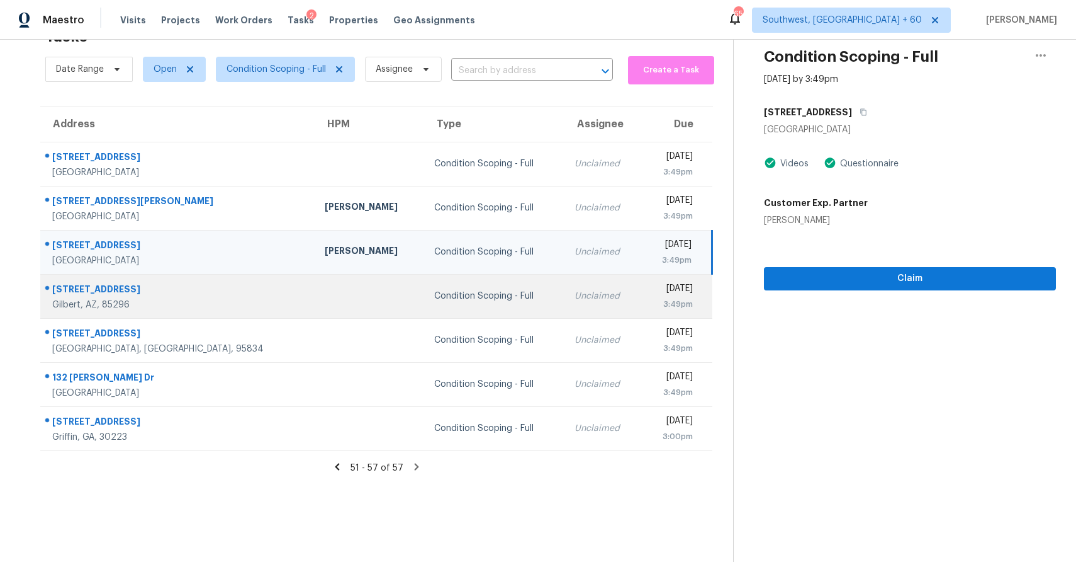
click at [575, 291] on div "Unclaimed" at bounding box center [603, 296] width 57 height 13
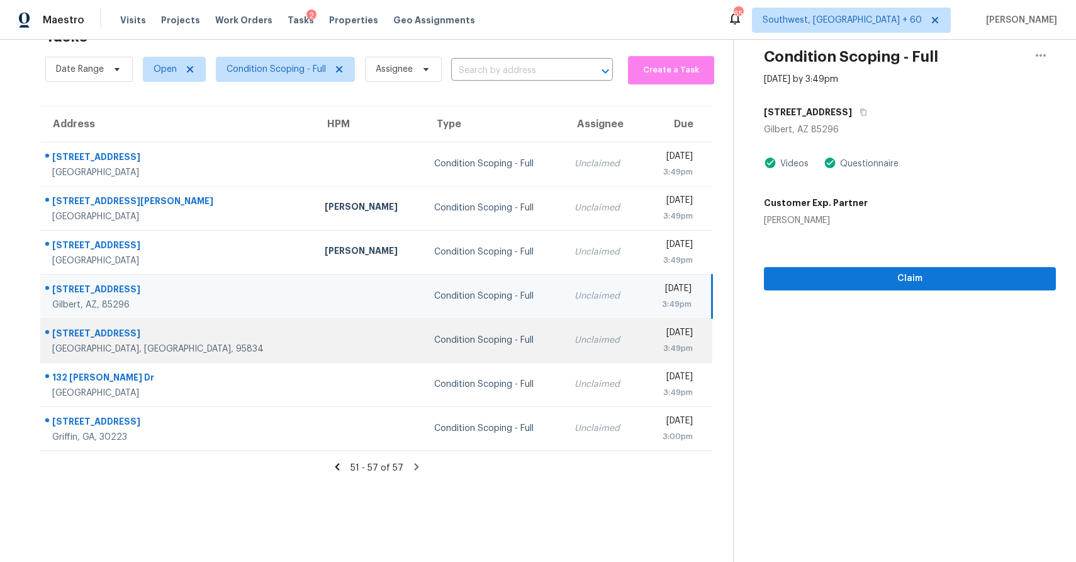
click at [575, 340] on div "Unclaimed" at bounding box center [603, 340] width 57 height 13
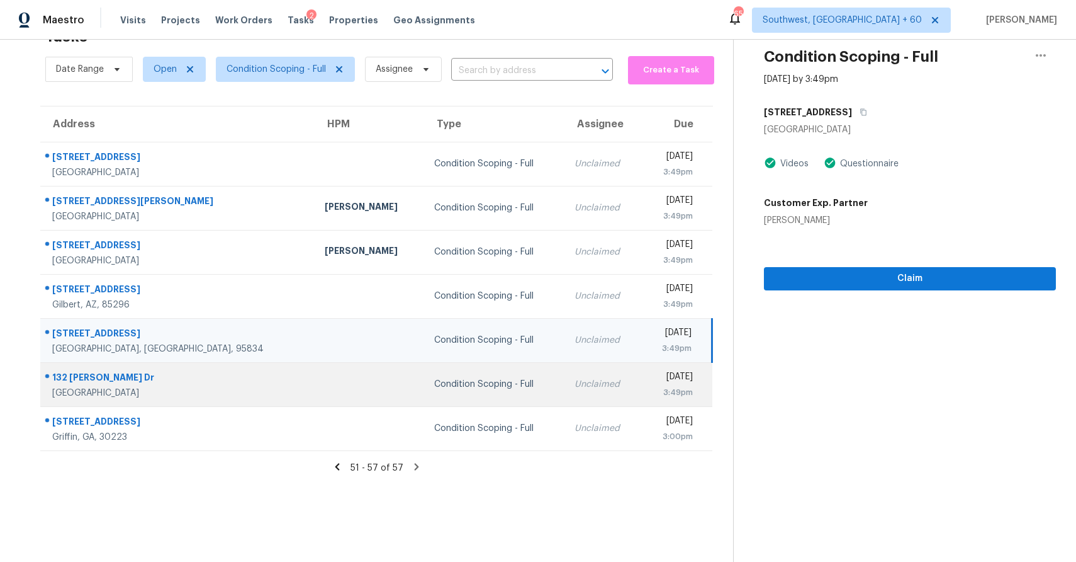
click at [565, 392] on td "Unclaimed" at bounding box center [603, 384] width 77 height 44
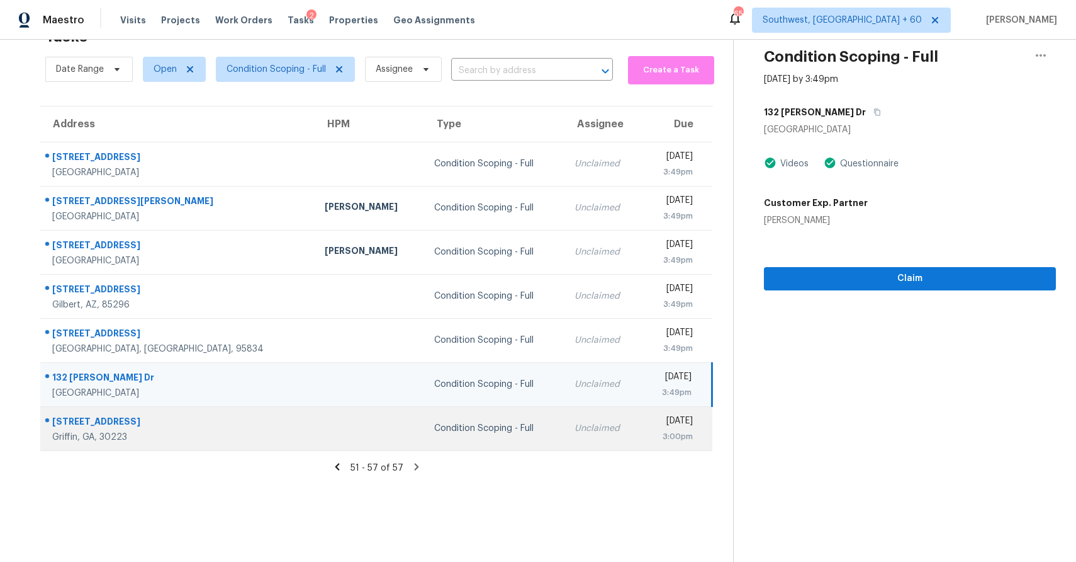
click at [575, 428] on div "Unclaimed" at bounding box center [603, 428] width 57 height 13
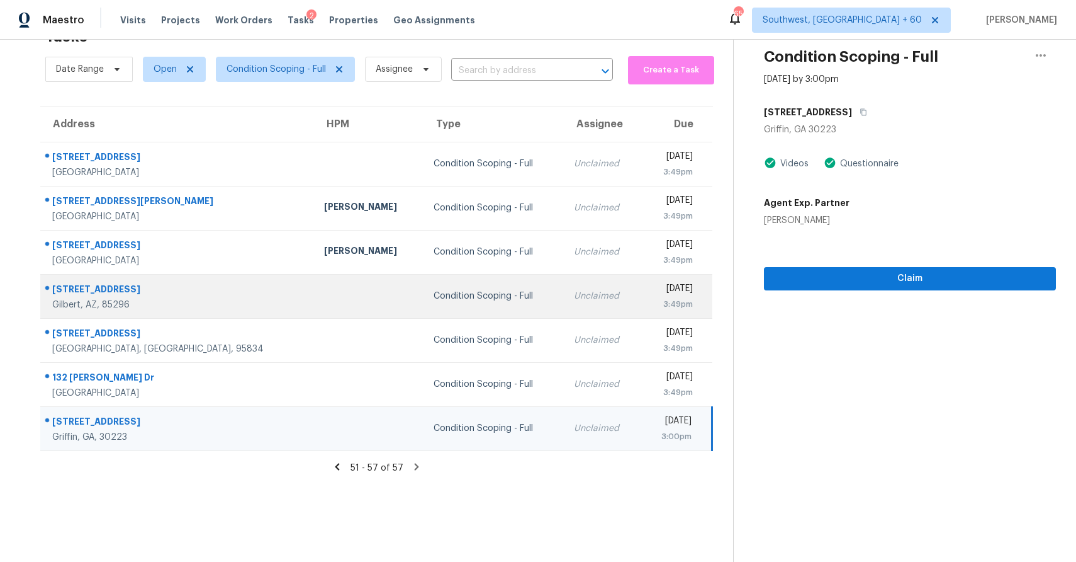
scroll to position [0, 0]
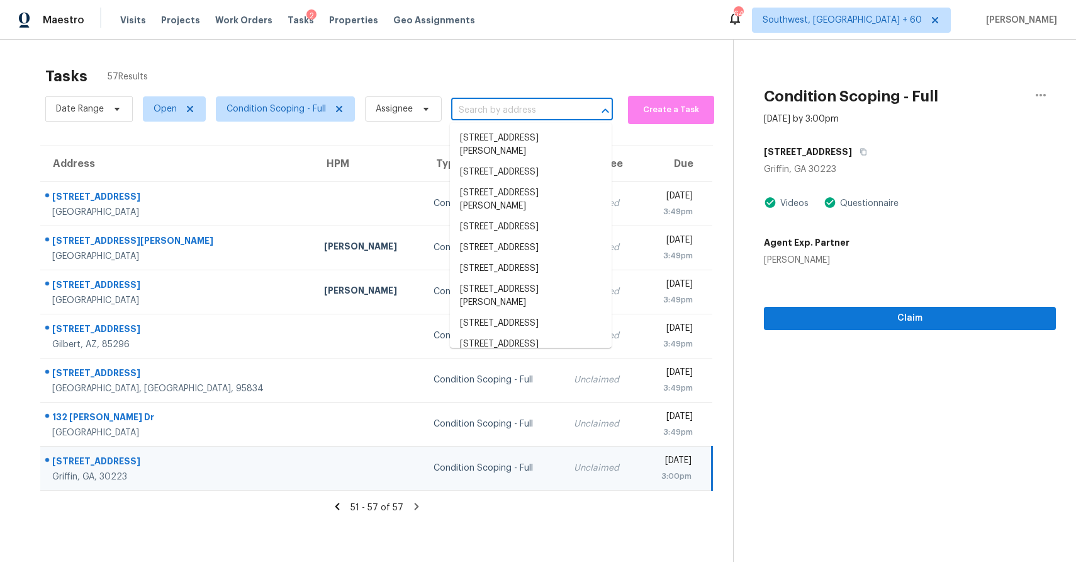
click at [507, 114] on input "text" at bounding box center [514, 111] width 127 height 20
paste input "[STREET_ADDRESS]"
type input "[STREET_ADDRESS]"
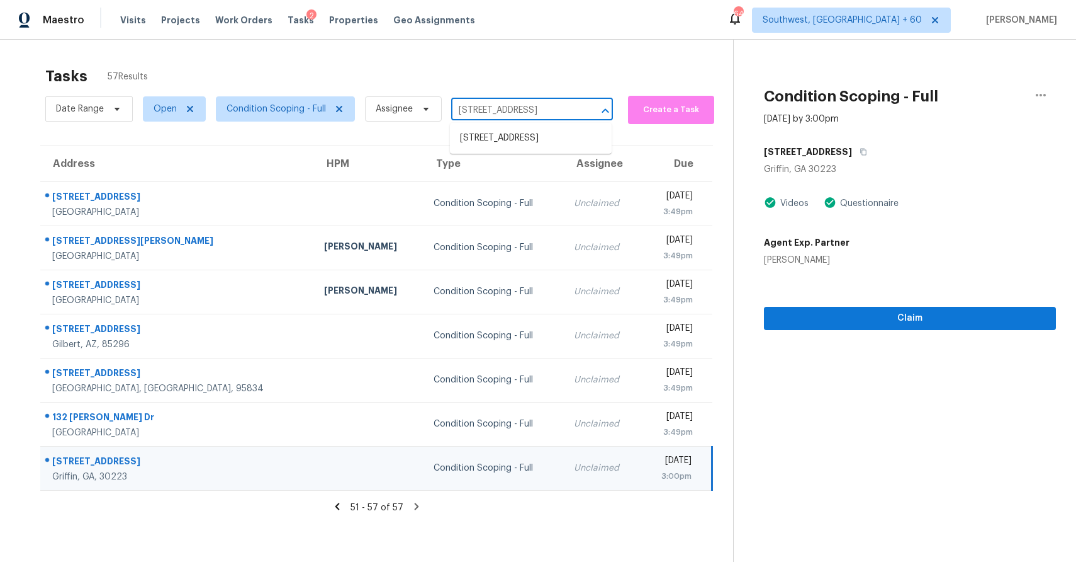
scroll to position [0, 33]
click at [539, 135] on li "[STREET_ADDRESS]" at bounding box center [531, 138] width 162 height 21
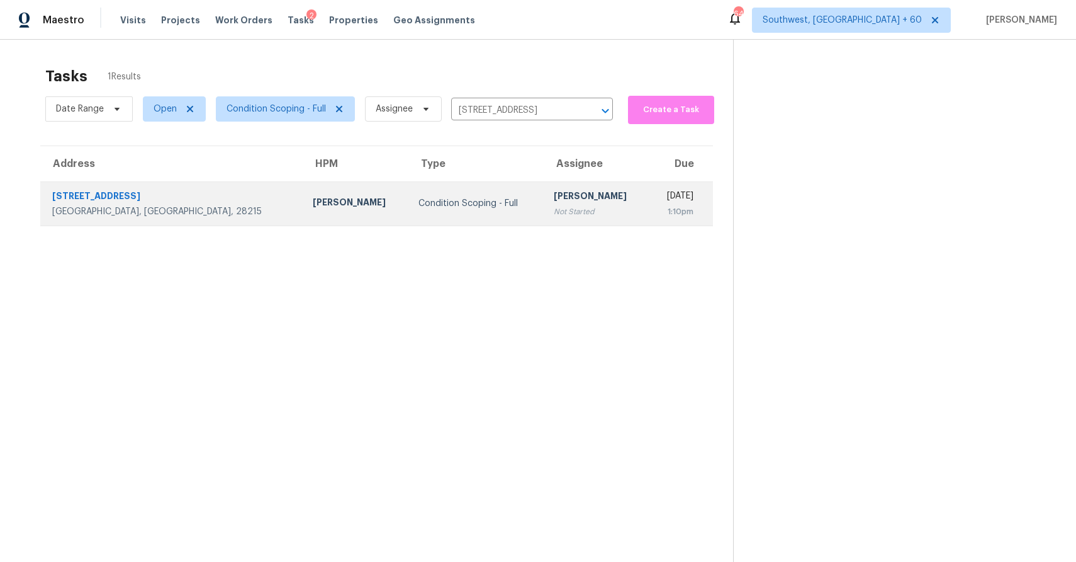
click at [544, 188] on td "Ranjith Kumar P Not Started" at bounding box center [597, 203] width 106 height 44
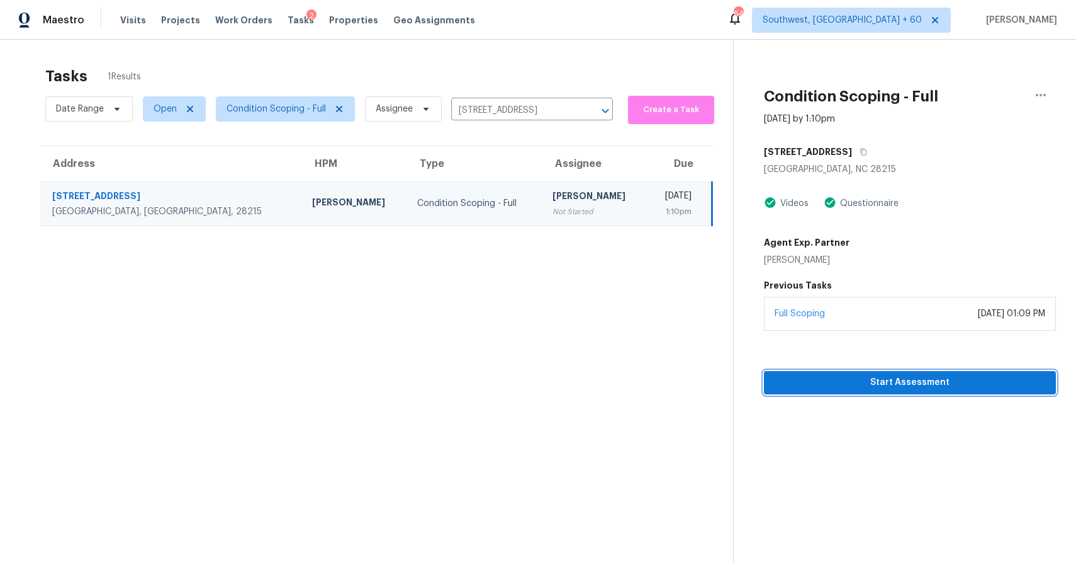
click at [942, 377] on span "Start Assessment" at bounding box center [910, 383] width 272 height 16
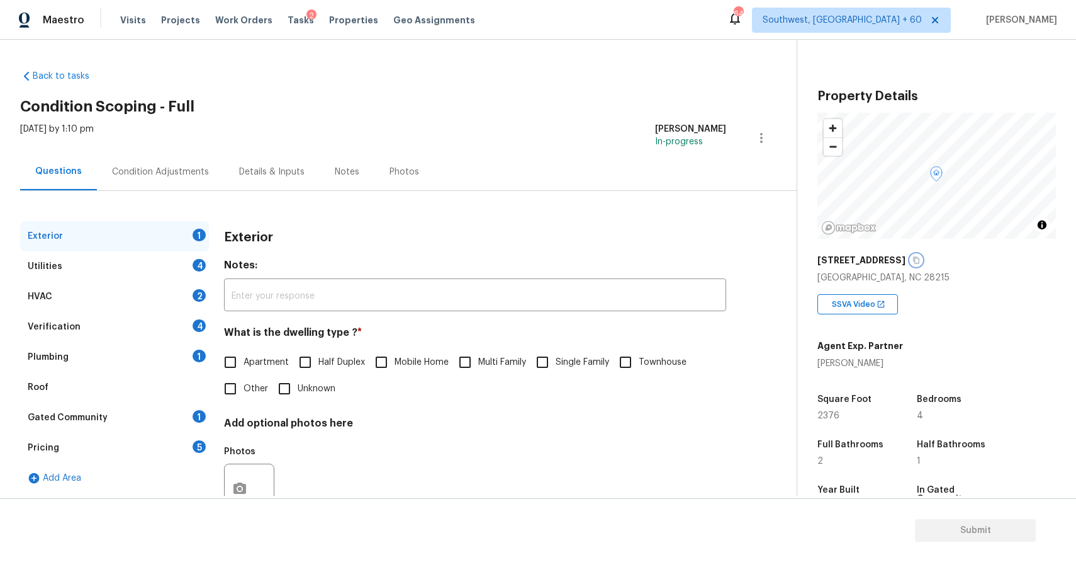
click at [914, 258] on icon "button" at bounding box center [917, 260] width 6 height 7
click at [559, 365] on span "Single Family" at bounding box center [583, 362] width 54 height 13
click at [556, 365] on input "Single Family" at bounding box center [542, 362] width 26 height 26
checkbox input "true"
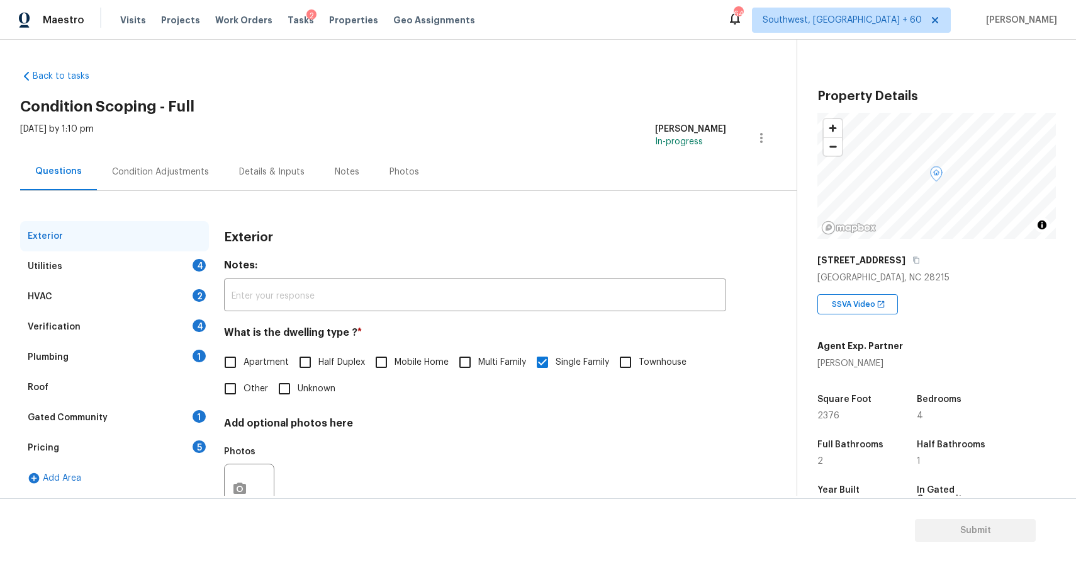
click at [169, 273] on div "Utilities 4" at bounding box center [114, 266] width 189 height 30
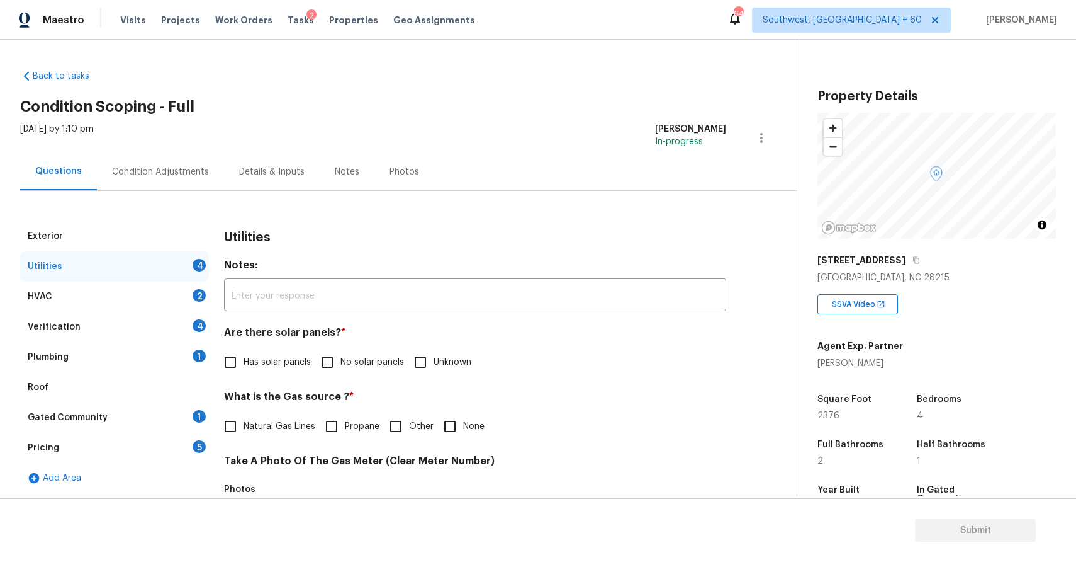
click at [314, 368] on input "No solar panels" at bounding box center [327, 362] width 26 height 26
checkbox input "true"
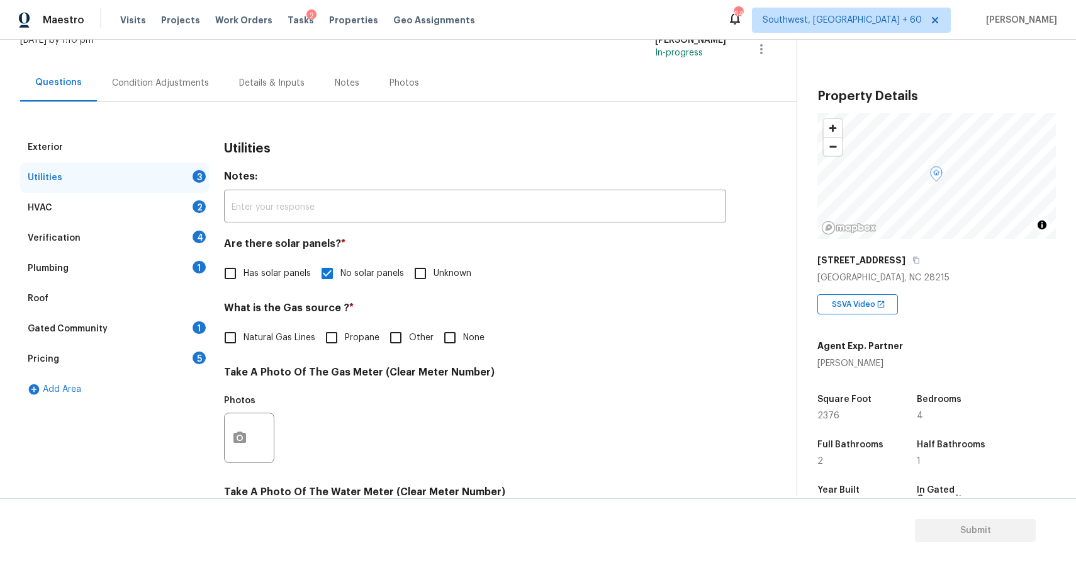
click at [454, 336] on input "None" at bounding box center [450, 337] width 26 height 26
checkbox input "true"
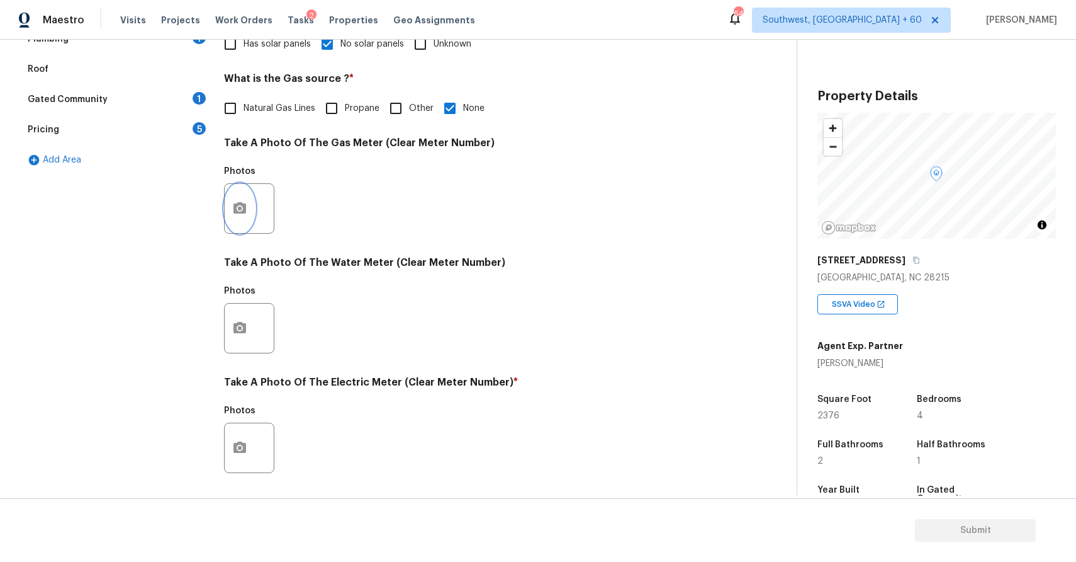
click at [247, 206] on button "button" at bounding box center [240, 208] width 30 height 49
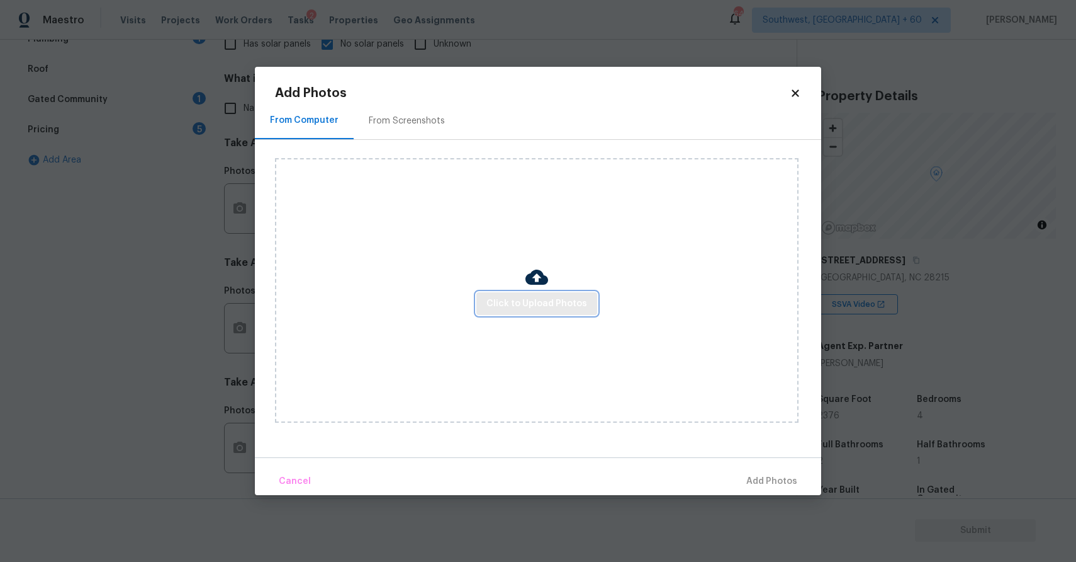
click at [549, 296] on span "Click to Upload Photos" at bounding box center [537, 304] width 101 height 16
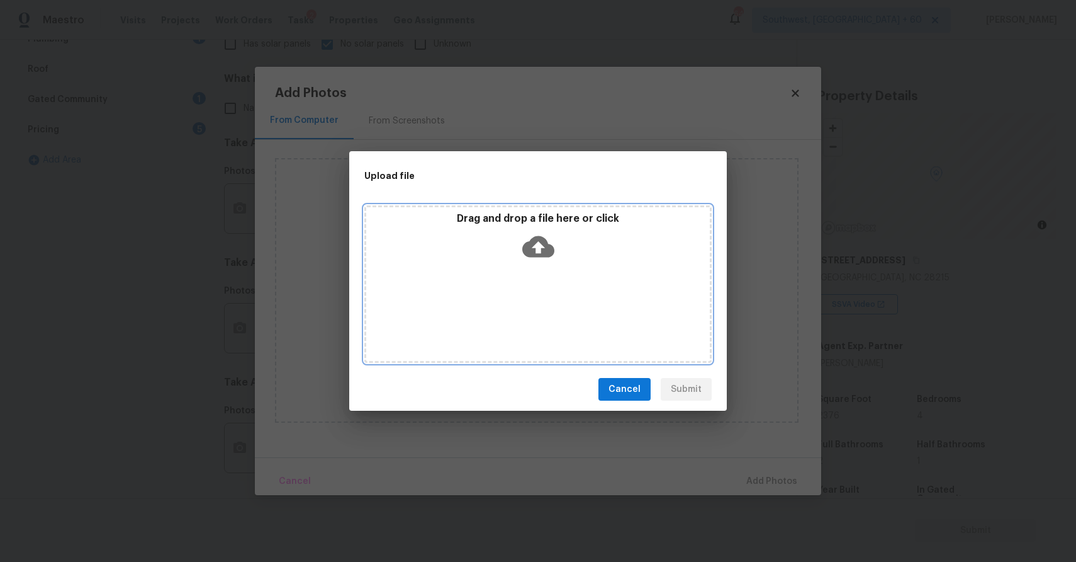
click at [549, 295] on div "Drag and drop a file here or click" at bounding box center [537, 283] width 347 height 157
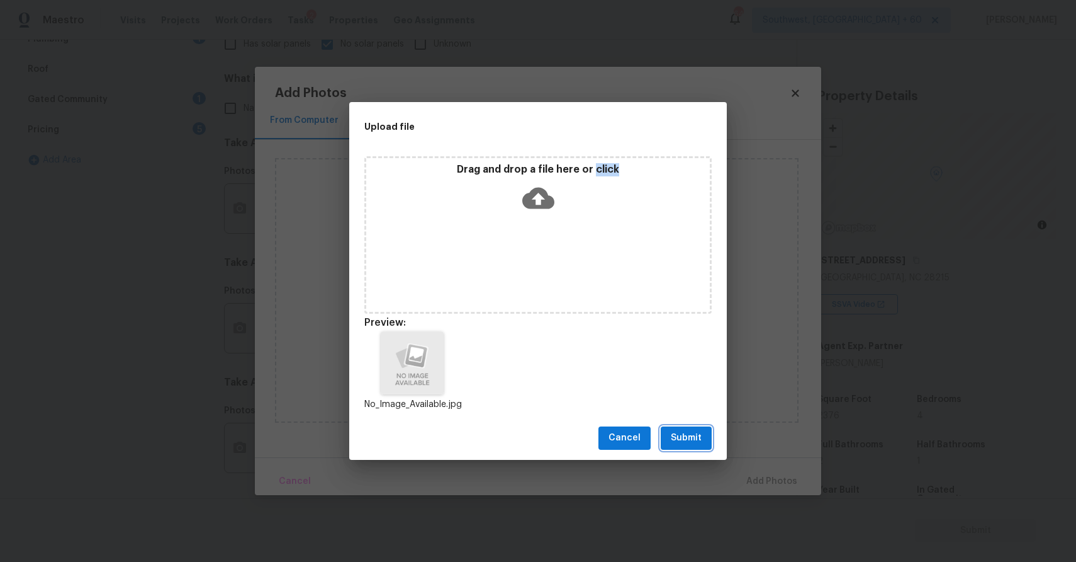
click at [689, 432] on span "Submit" at bounding box center [686, 438] width 31 height 16
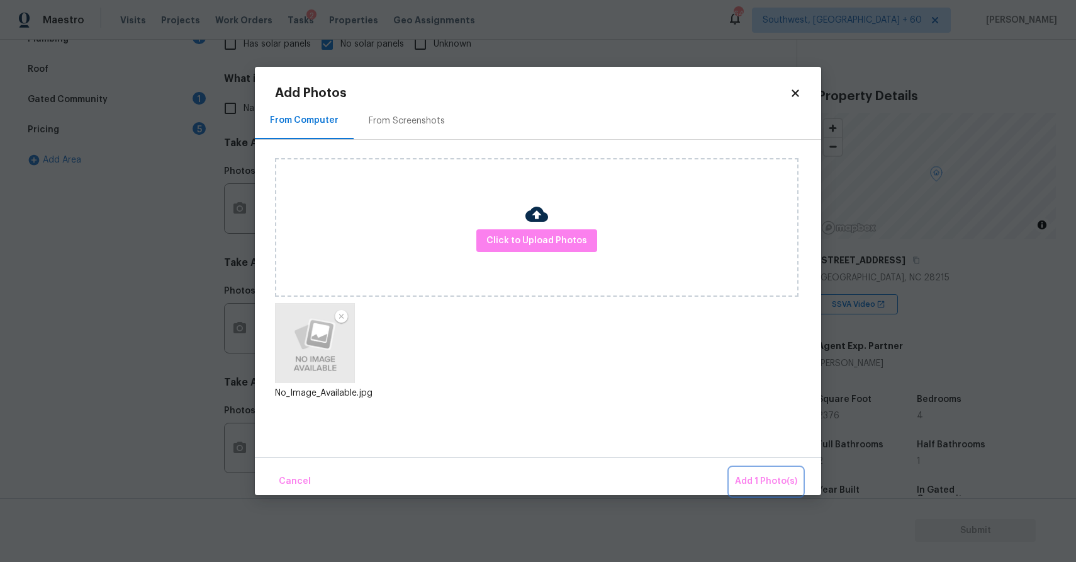
click at [789, 487] on span "Add 1 Photo(s)" at bounding box center [766, 481] width 62 height 16
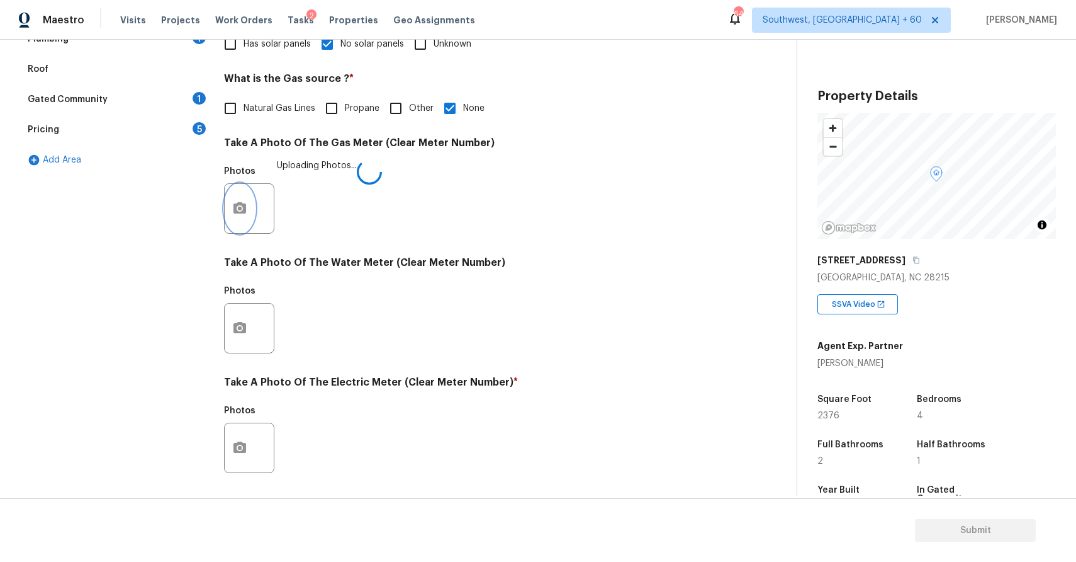
scroll to position [386, 0]
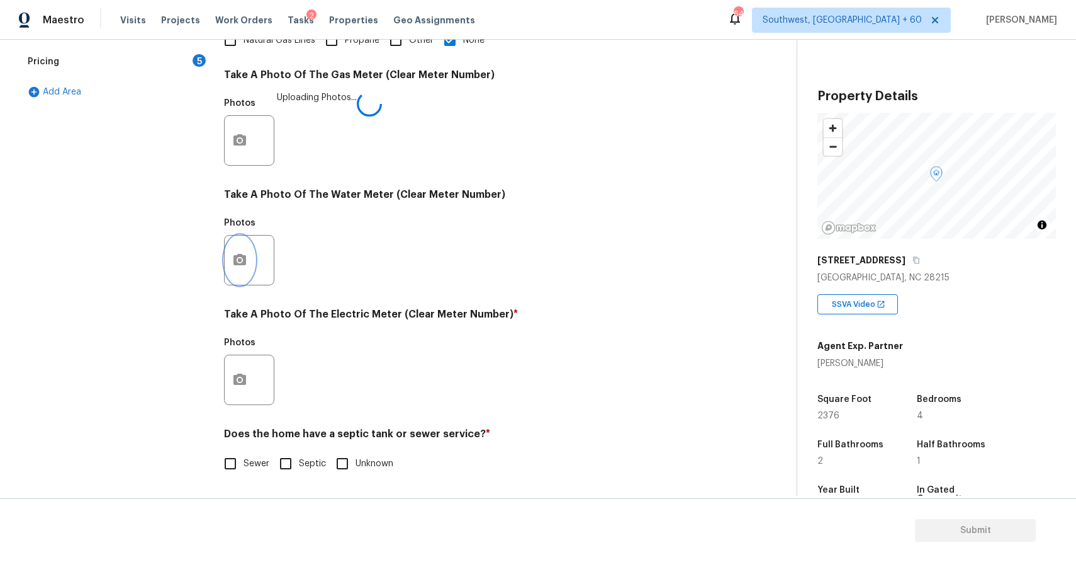
click at [239, 273] on button "button" at bounding box center [240, 259] width 30 height 49
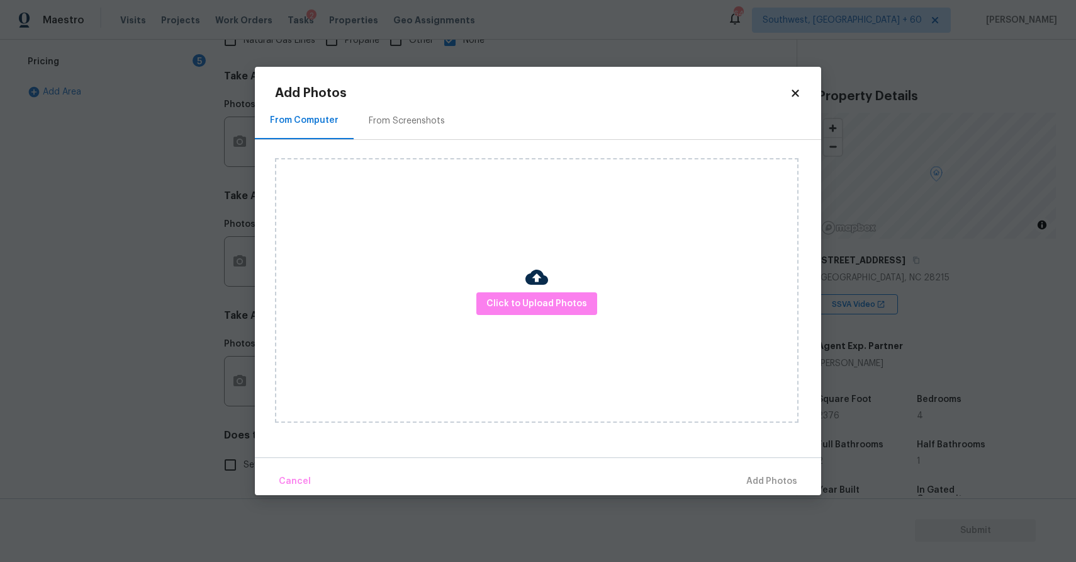
click at [526, 286] on img at bounding box center [537, 277] width 23 height 23
click at [536, 295] on button "Click to Upload Photos" at bounding box center [537, 303] width 121 height 23
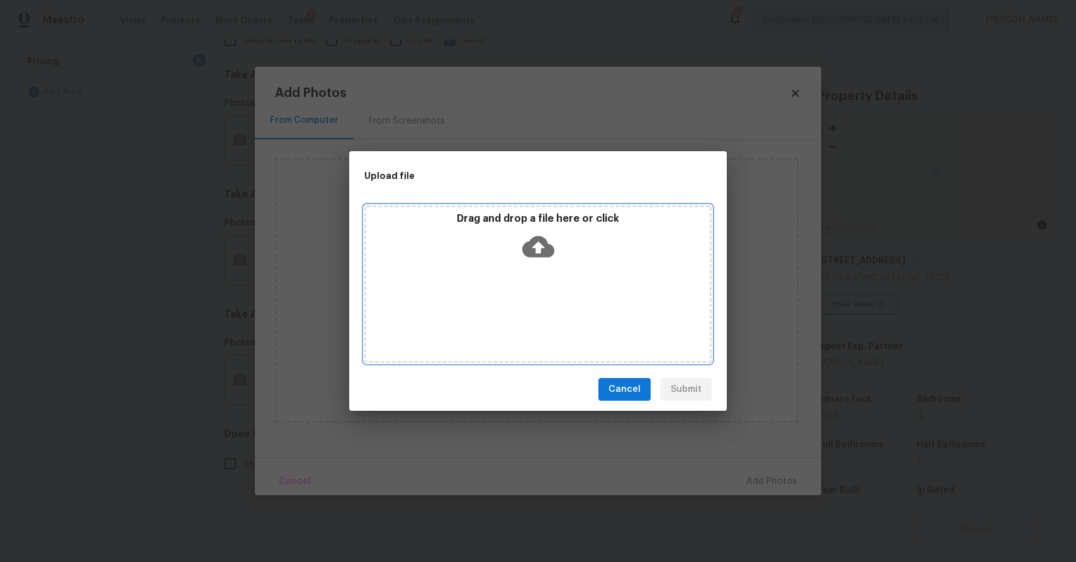
click at [536, 295] on div "Drag and drop a file here or click" at bounding box center [537, 283] width 347 height 157
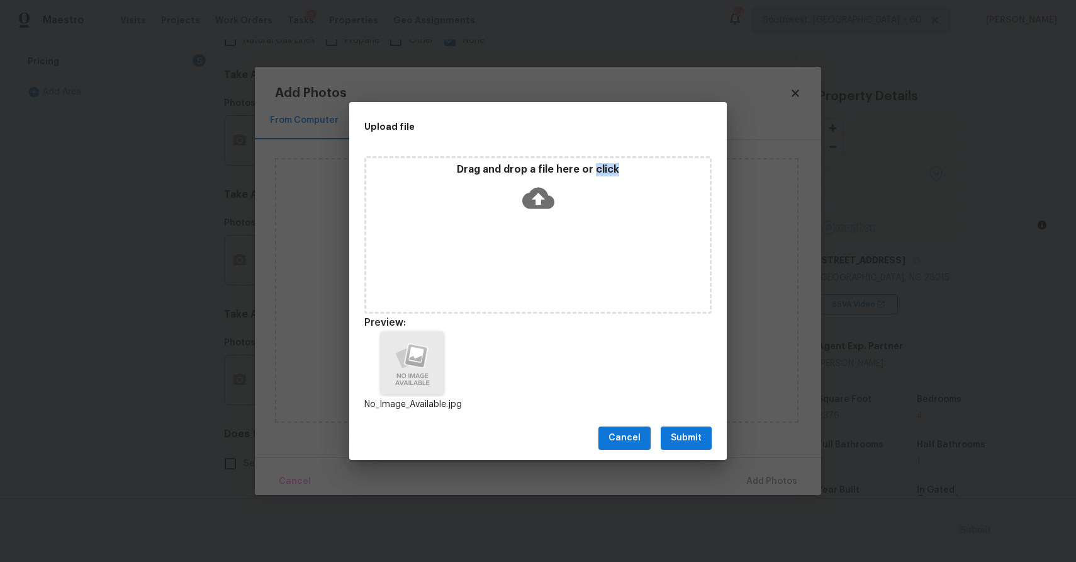
click at [693, 429] on button "Submit" at bounding box center [686, 437] width 51 height 23
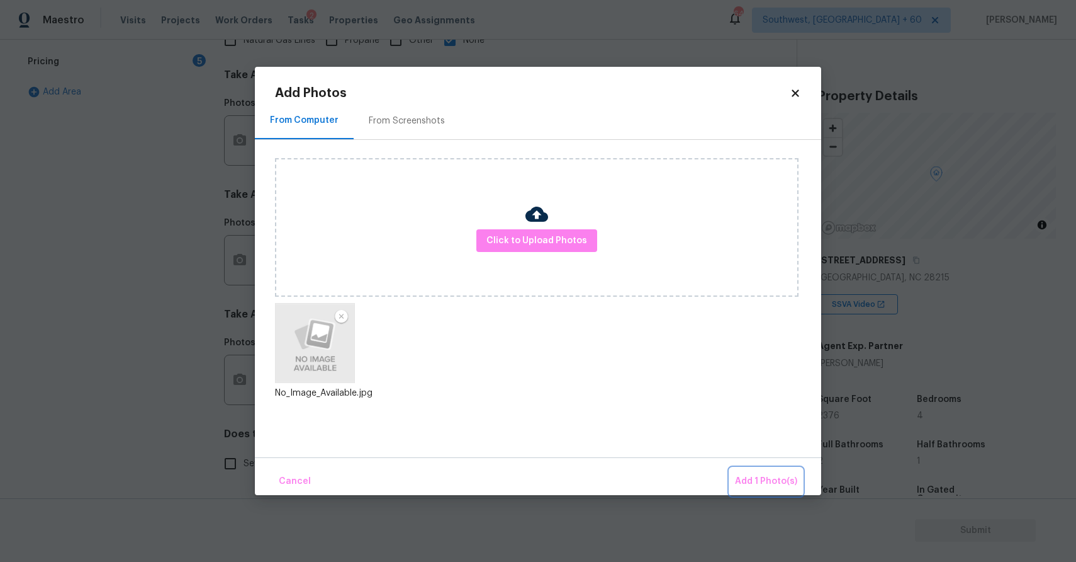
click at [765, 483] on span "Add 1 Photo(s)" at bounding box center [766, 481] width 62 height 16
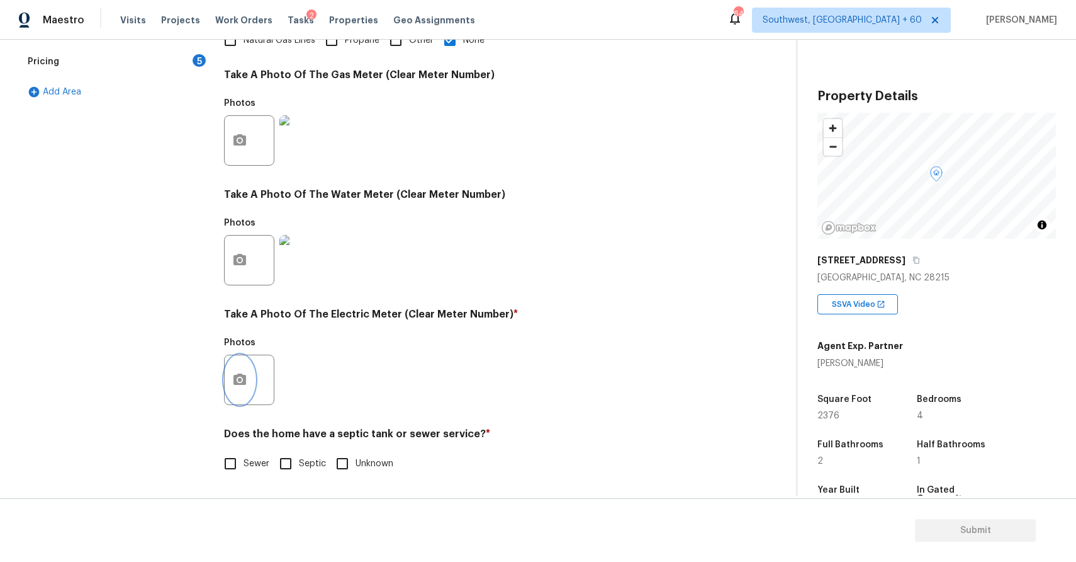
click at [234, 379] on icon "button" at bounding box center [240, 378] width 13 height 11
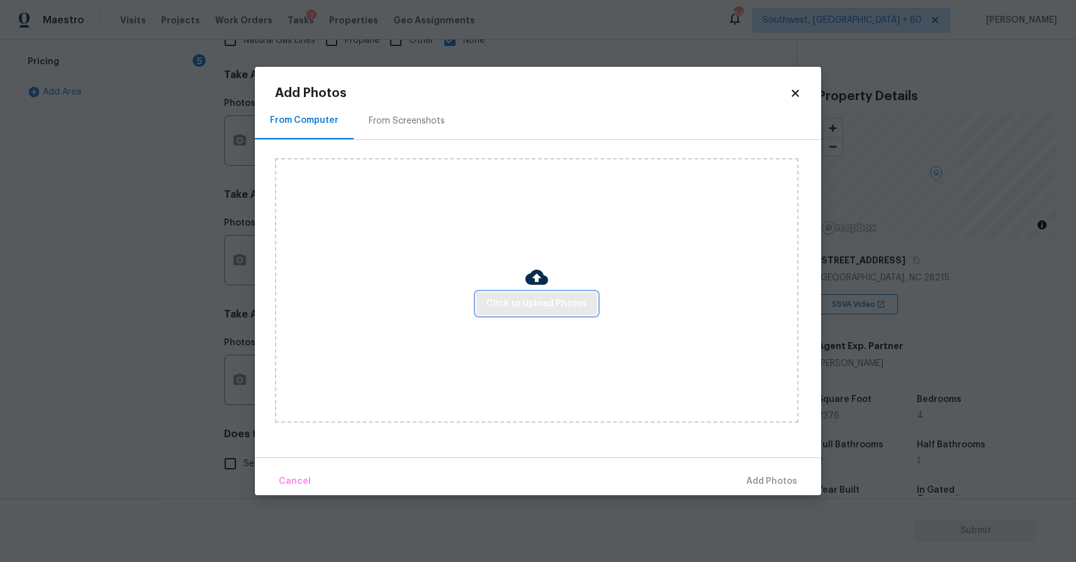
click at [545, 311] on button "Click to Upload Photos" at bounding box center [537, 303] width 121 height 23
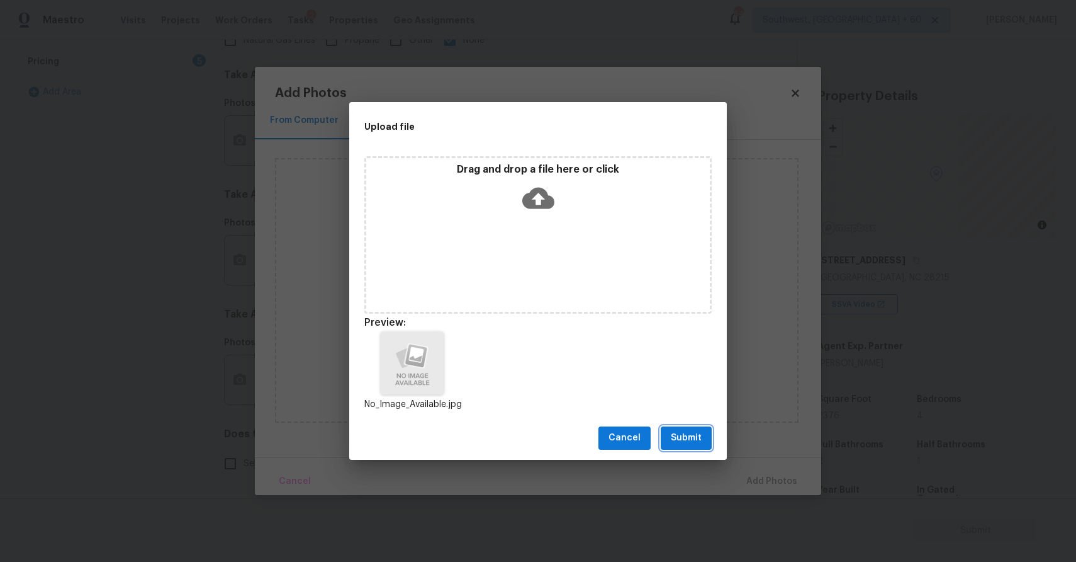
click at [690, 434] on span "Submit" at bounding box center [686, 438] width 31 height 16
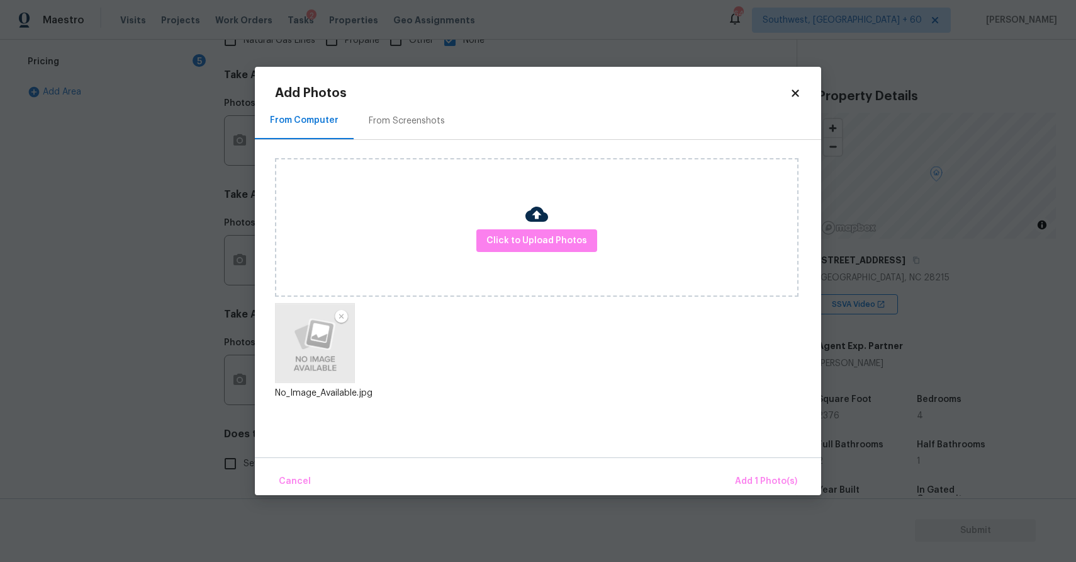
click at [736, 463] on div "Cancel Add 1 Photo(s)" at bounding box center [538, 476] width 567 height 38
click at [767, 477] on span "Add 1 Photo(s)" at bounding box center [766, 481] width 62 height 16
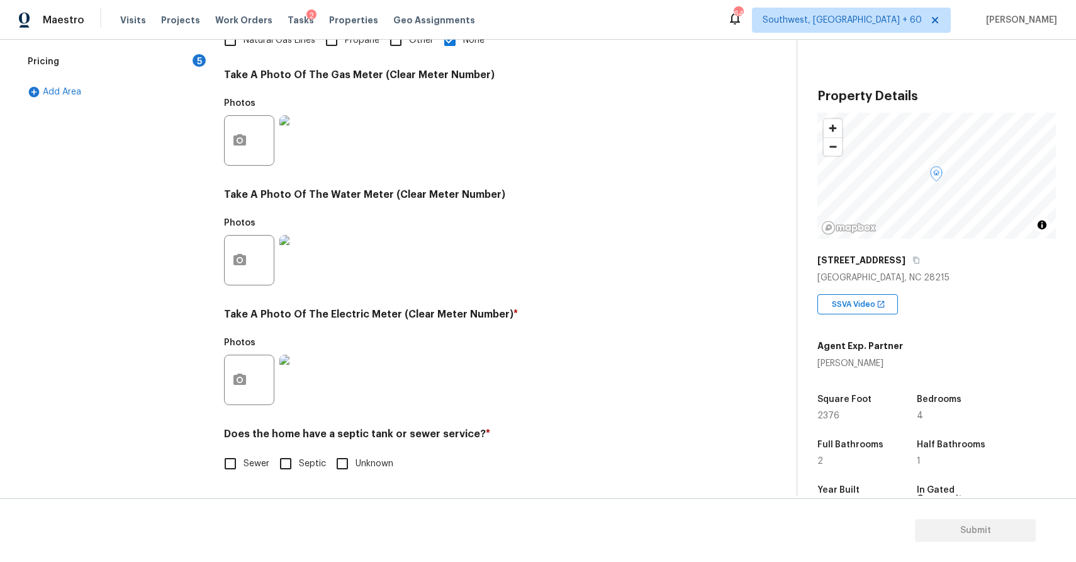
click at [251, 471] on label "Sewer" at bounding box center [243, 463] width 52 height 26
click at [244, 471] on input "Sewer" at bounding box center [230, 463] width 26 height 26
checkbox input "true"
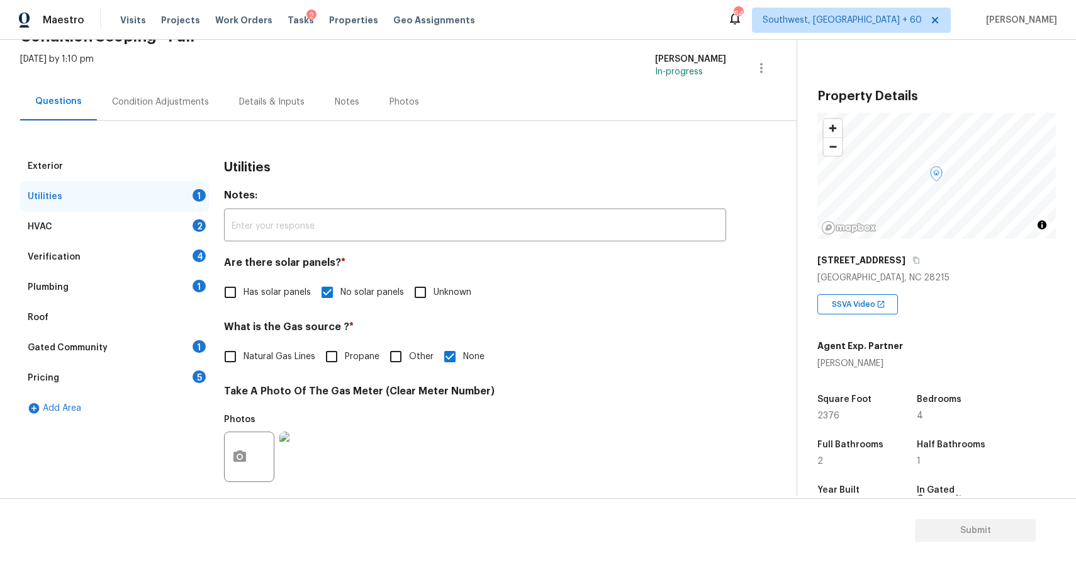
scroll to position [0, 0]
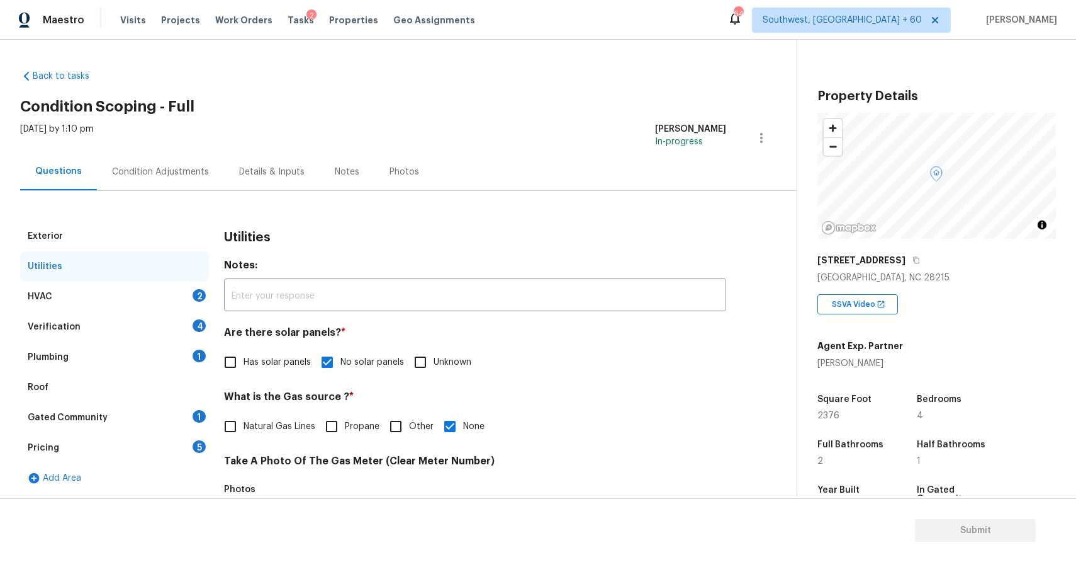
click at [174, 278] on div "Utilities" at bounding box center [114, 266] width 189 height 30
click at [214, 301] on div "Exterior Utilities HVAC 2 Verification 4 Plumbing 1 Roof Gated Community 1 Pric…" at bounding box center [393, 549] width 747 height 657
click at [195, 303] on div "HVAC 2" at bounding box center [114, 296] width 189 height 30
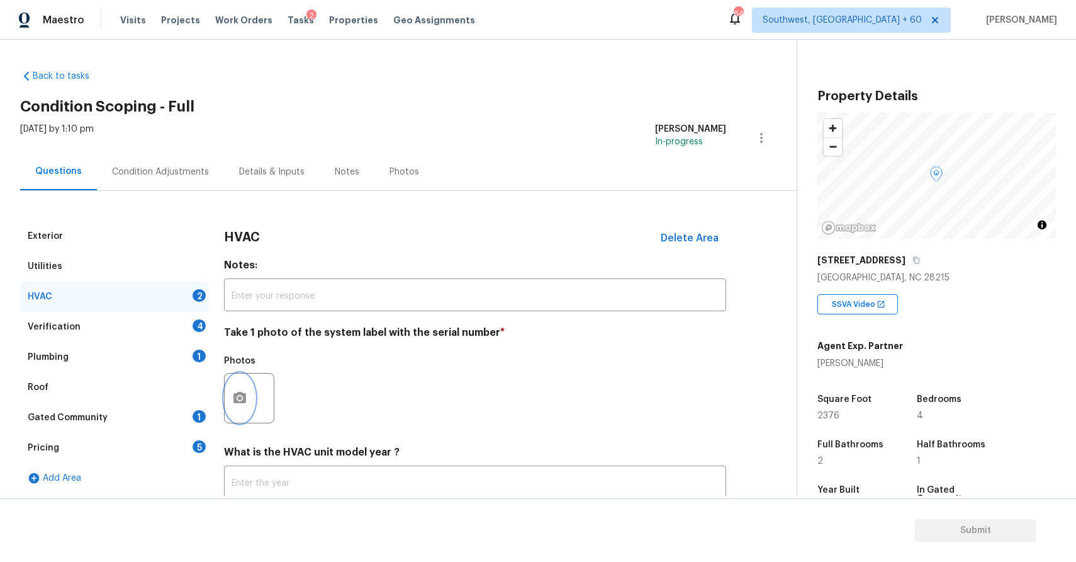
click at [225, 395] on button "button" at bounding box center [240, 397] width 30 height 49
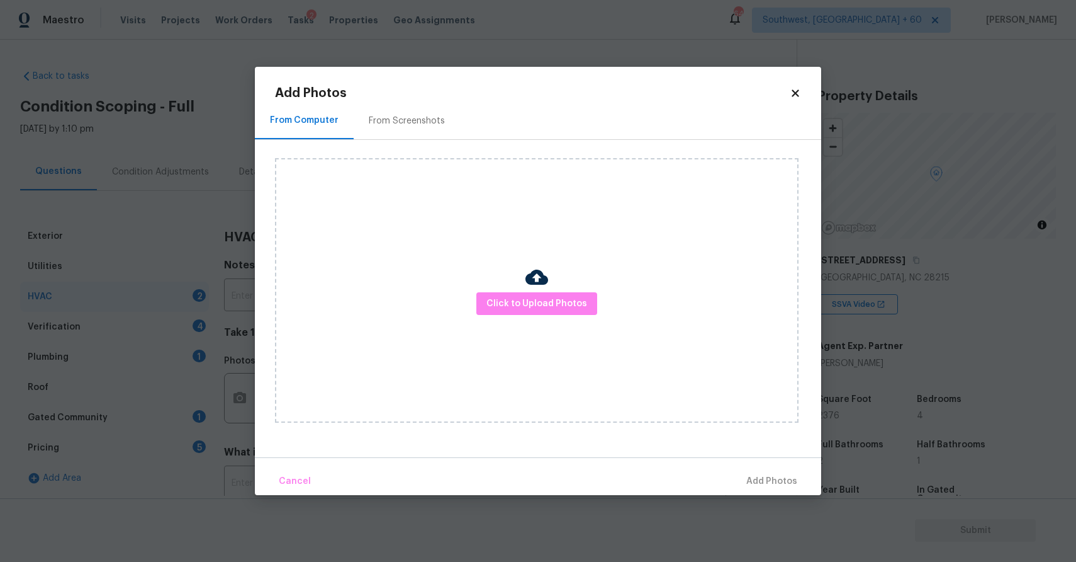
click at [224, 395] on body "Maestro Visits Projects Work Orders Tasks 2 Properties Geo Assignments 644 Sout…" at bounding box center [538, 281] width 1076 height 562
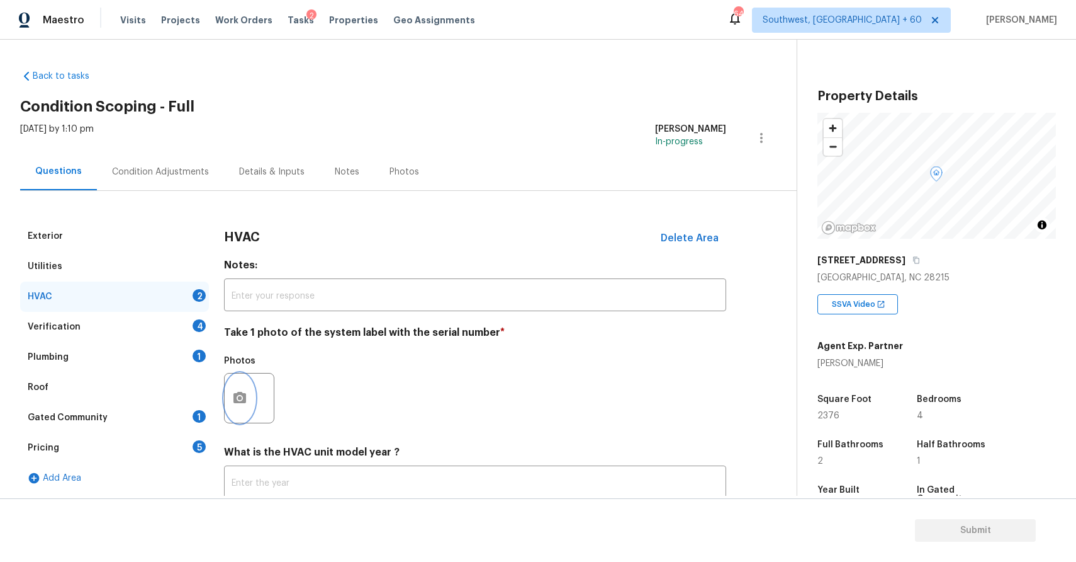
click at [244, 395] on icon "button" at bounding box center [240, 397] width 13 height 11
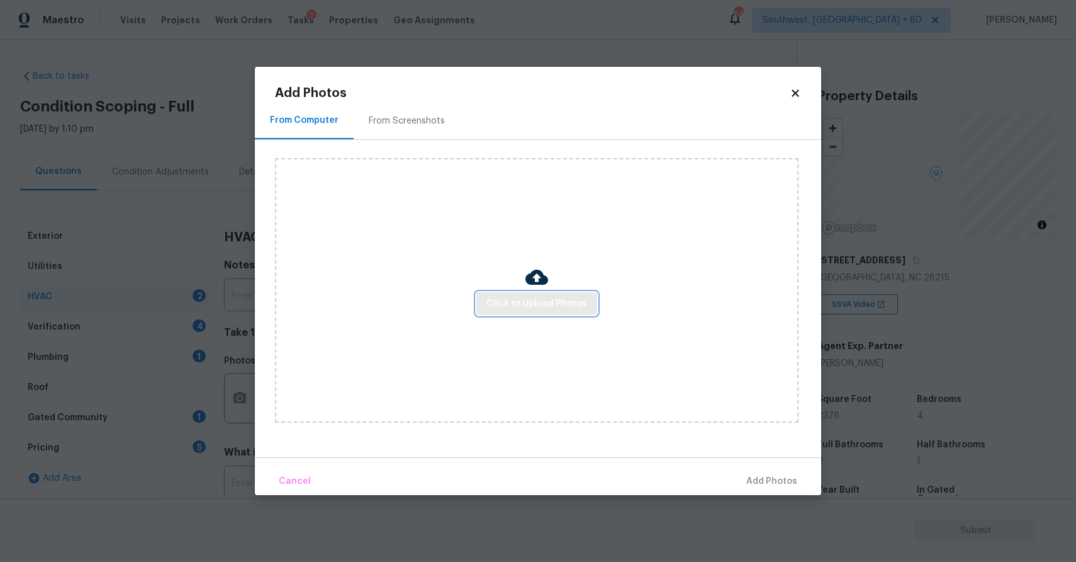
click at [528, 312] on button "Click to Upload Photos" at bounding box center [537, 303] width 121 height 23
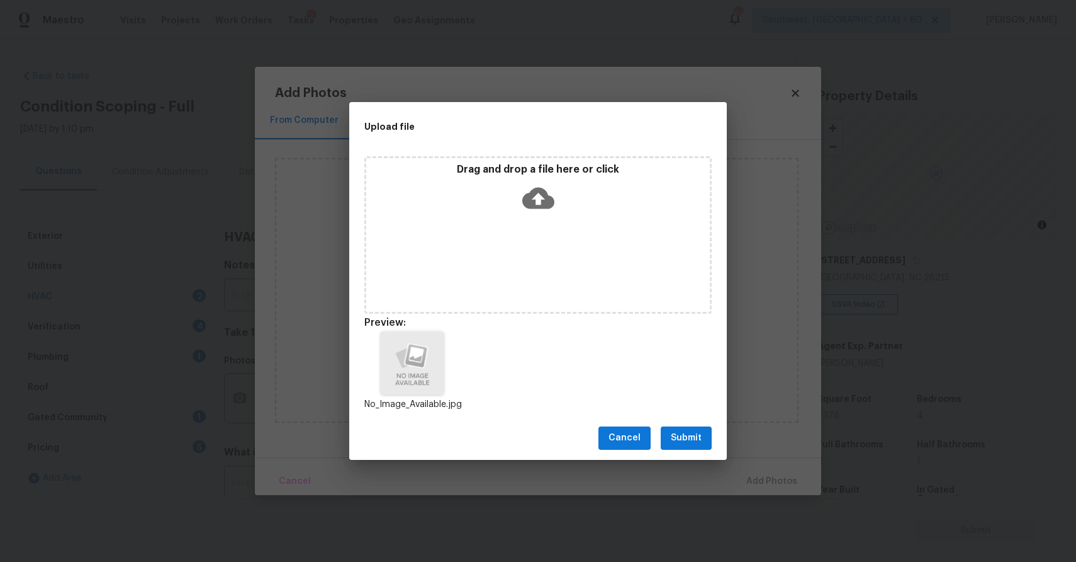
click at [690, 435] on span "Submit" at bounding box center [686, 438] width 31 height 16
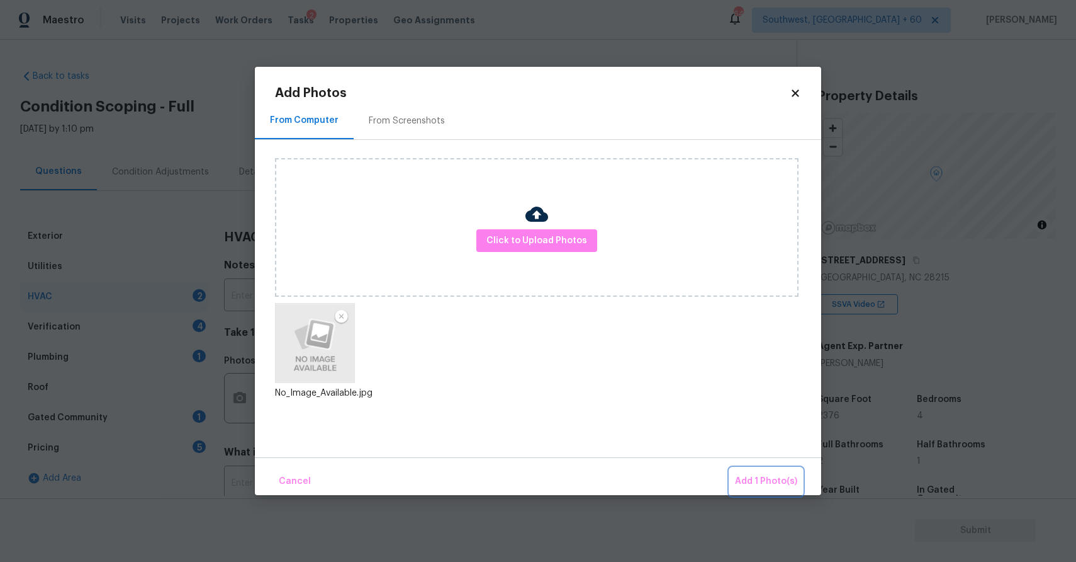
click at [776, 468] on button "Add 1 Photo(s)" at bounding box center [766, 481] width 72 height 27
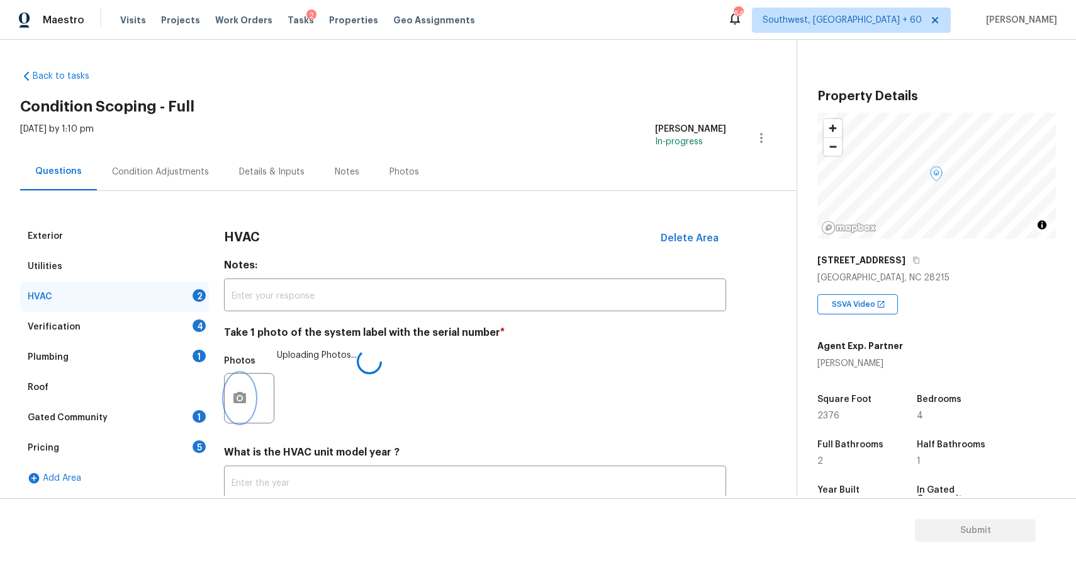
scroll to position [86, 0]
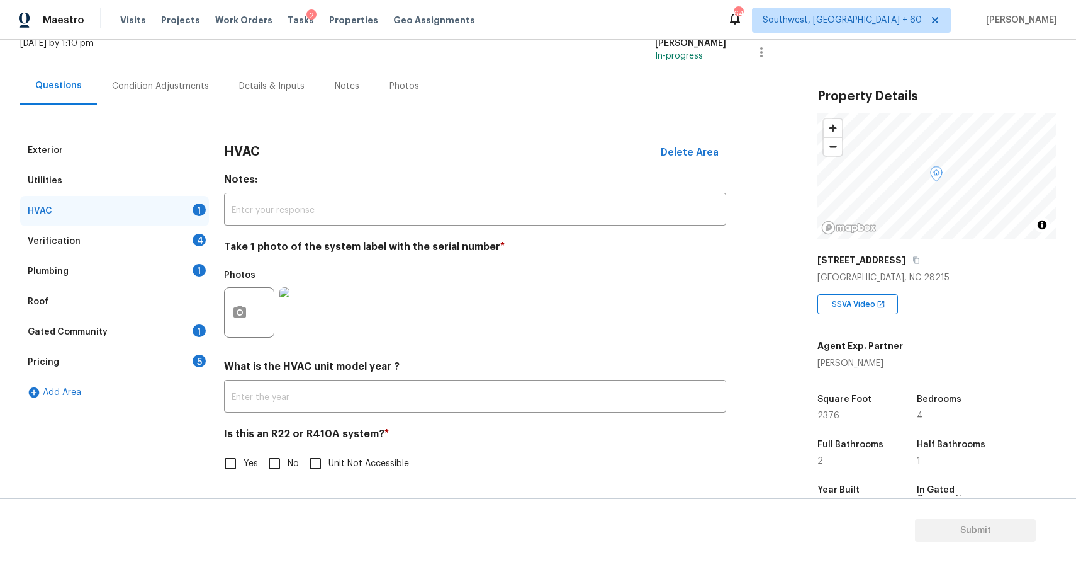
click at [281, 455] on input "No" at bounding box center [274, 463] width 26 height 26
checkbox input "true"
drag, startPoint x: 281, startPoint y: 455, endPoint x: 269, endPoint y: 308, distance: 147.8
click at [259, 339] on div "HVAC Delete Area Notes: ​ Take 1 photo of the system label with the serial numb…" at bounding box center [475, 314] width 502 height 358
click at [179, 239] on div "Verification 4" at bounding box center [114, 241] width 189 height 30
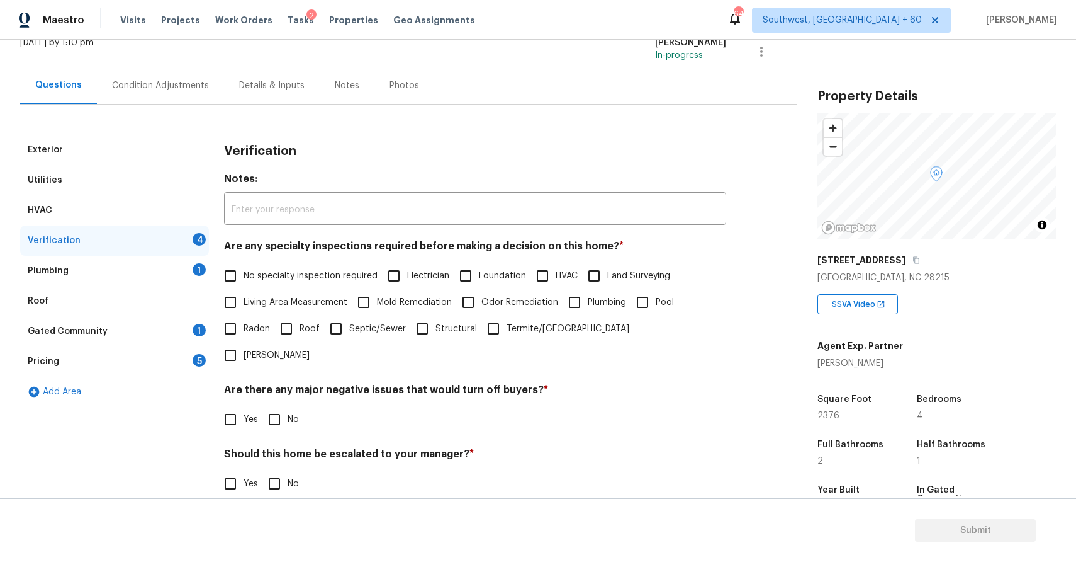
click at [291, 281] on span "No specialty inspection required" at bounding box center [311, 275] width 134 height 13
click at [244, 281] on input "No specialty inspection required" at bounding box center [230, 276] width 26 height 26
checkbox input "true"
click at [278, 406] on input "No" at bounding box center [274, 419] width 26 height 26
checkbox input "true"
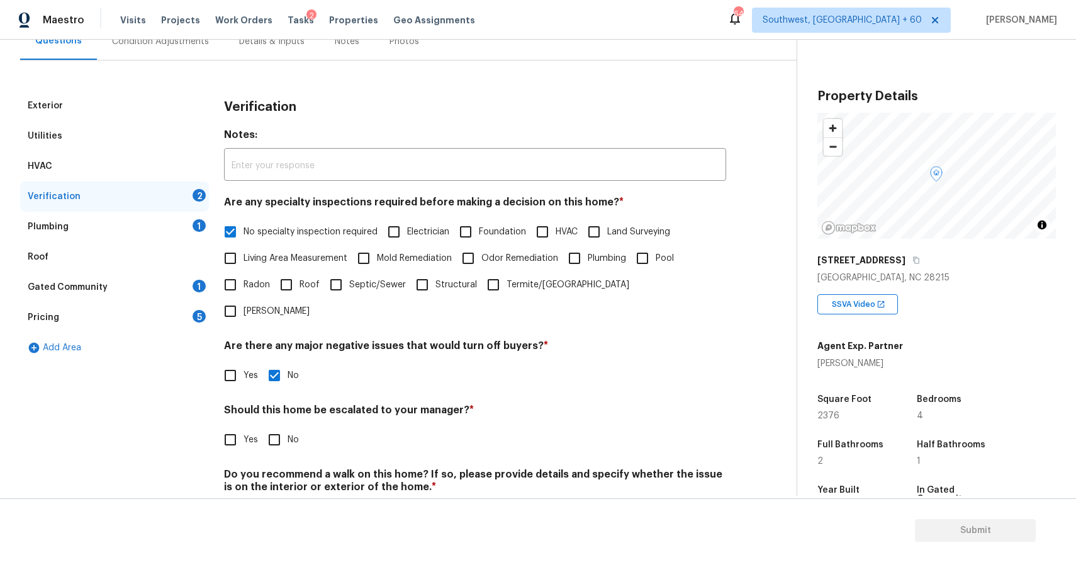
scroll to position [157, 0]
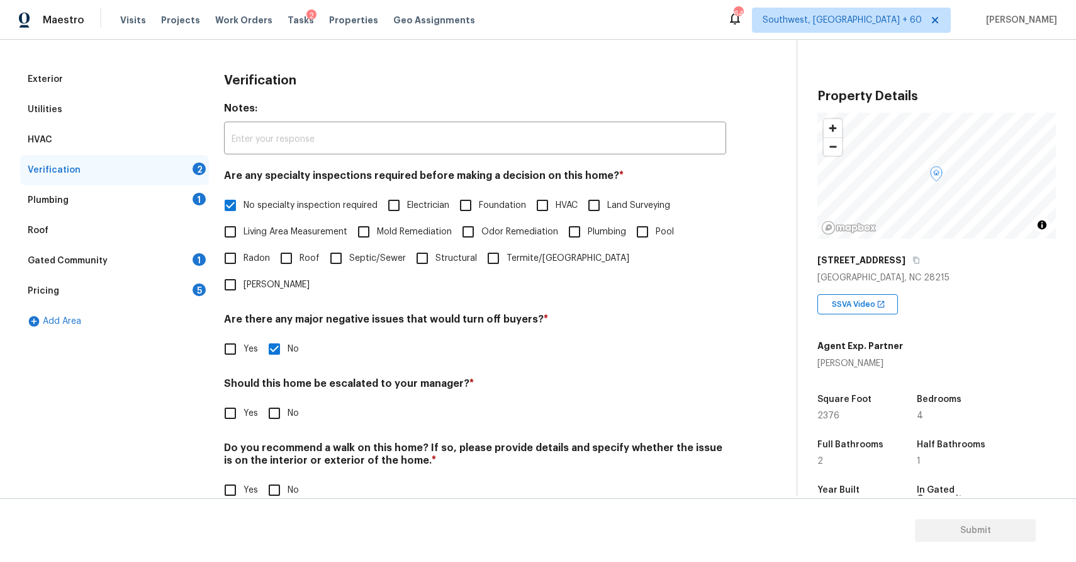
click at [242, 400] on input "Yes" at bounding box center [230, 413] width 26 height 26
checkbox input "true"
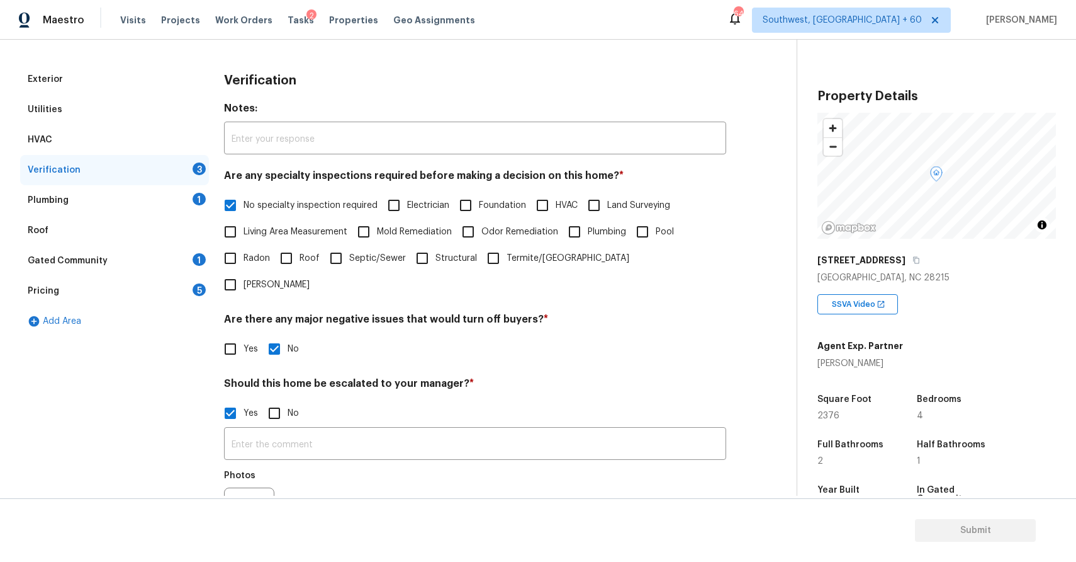
click at [181, 199] on div "Plumbing 1" at bounding box center [114, 200] width 189 height 30
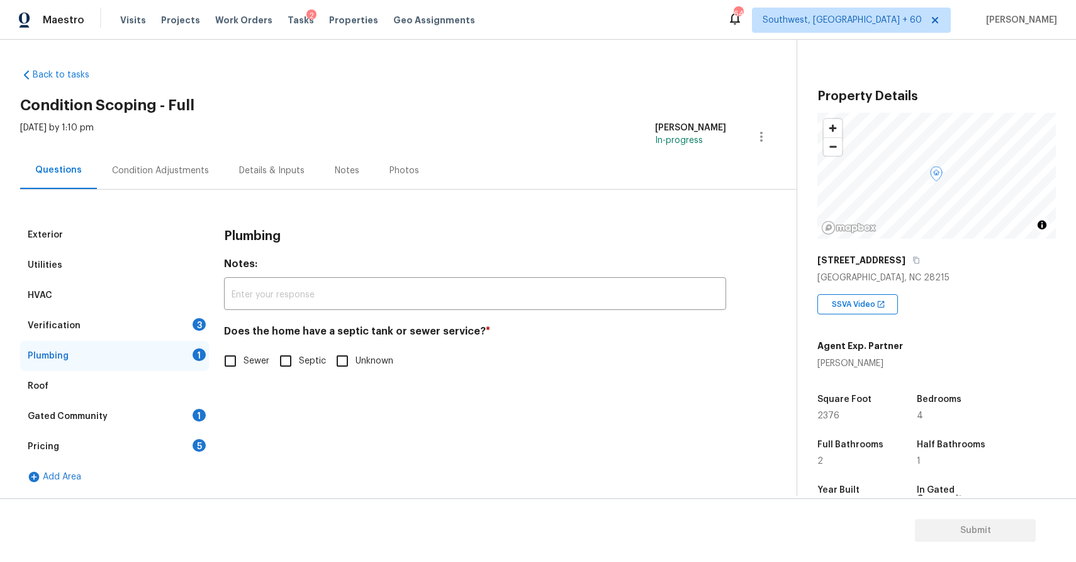
click at [249, 362] on span "Sewer" at bounding box center [257, 360] width 26 height 13
click at [244, 362] on input "Sewer" at bounding box center [230, 360] width 26 height 26
checkbox input "true"
click at [140, 339] on div "Verification 3" at bounding box center [114, 325] width 189 height 30
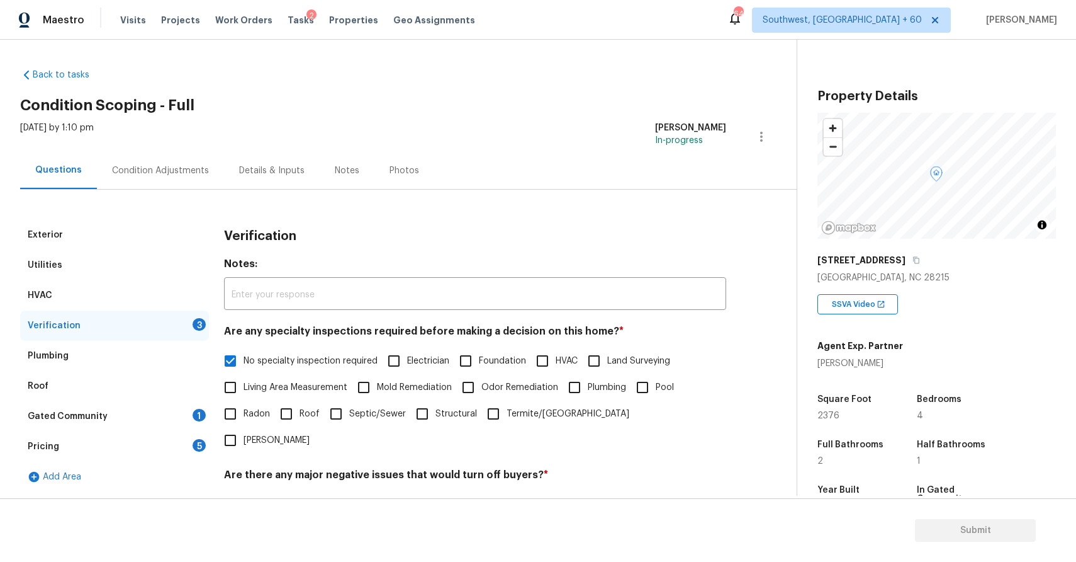
scroll to position [276, 0]
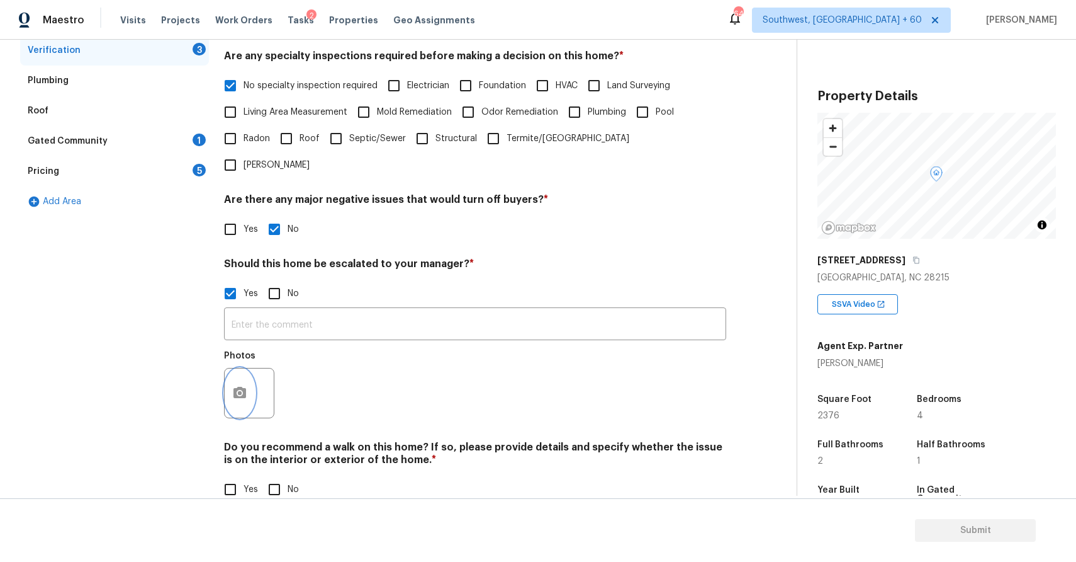
click at [240, 391] on circle "button" at bounding box center [240, 393] width 4 height 4
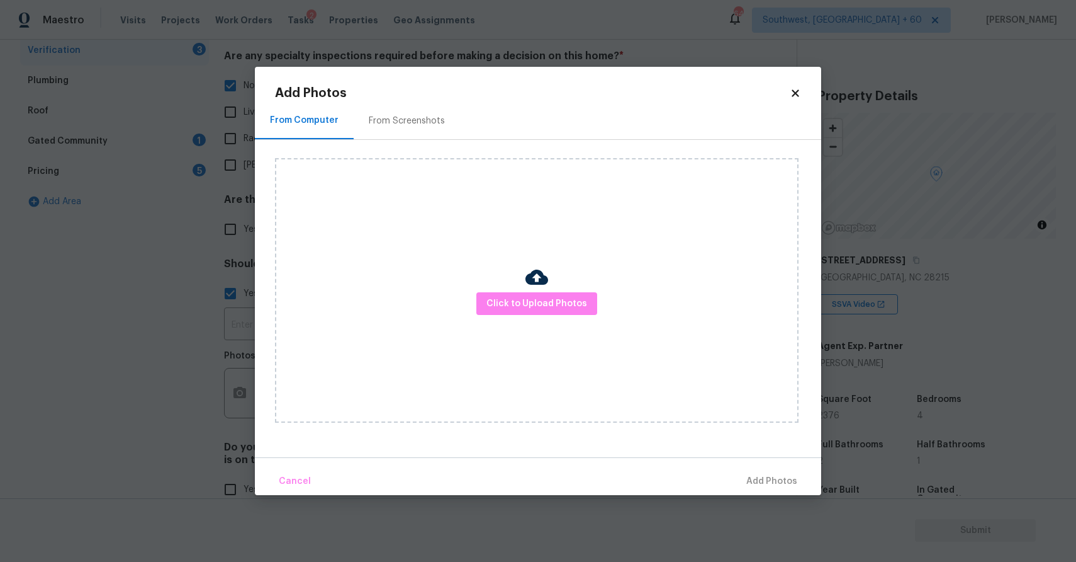
click at [799, 98] on icon at bounding box center [795, 93] width 11 height 11
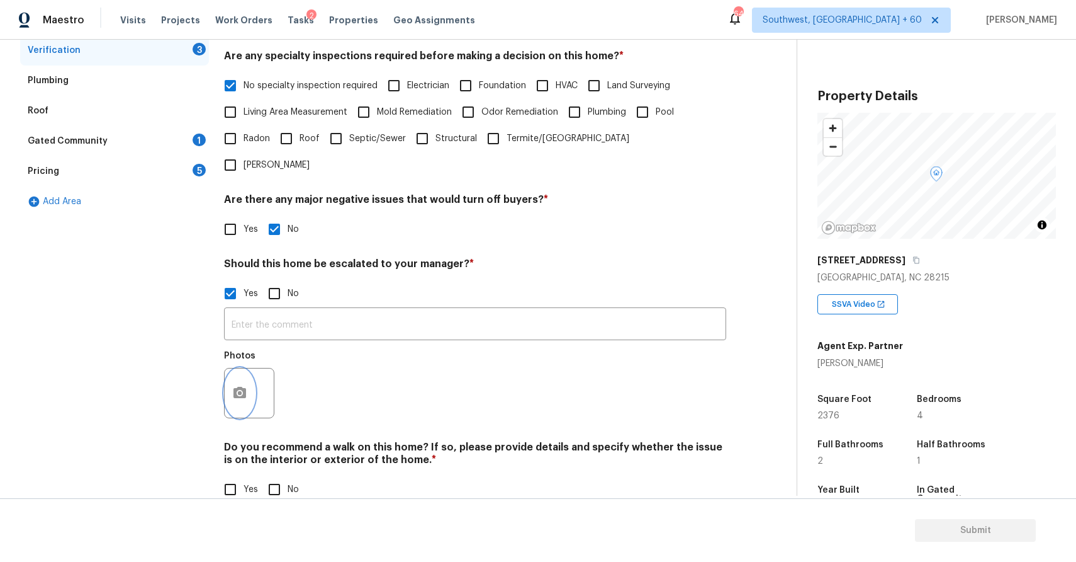
click at [232, 375] on button "button" at bounding box center [240, 392] width 30 height 49
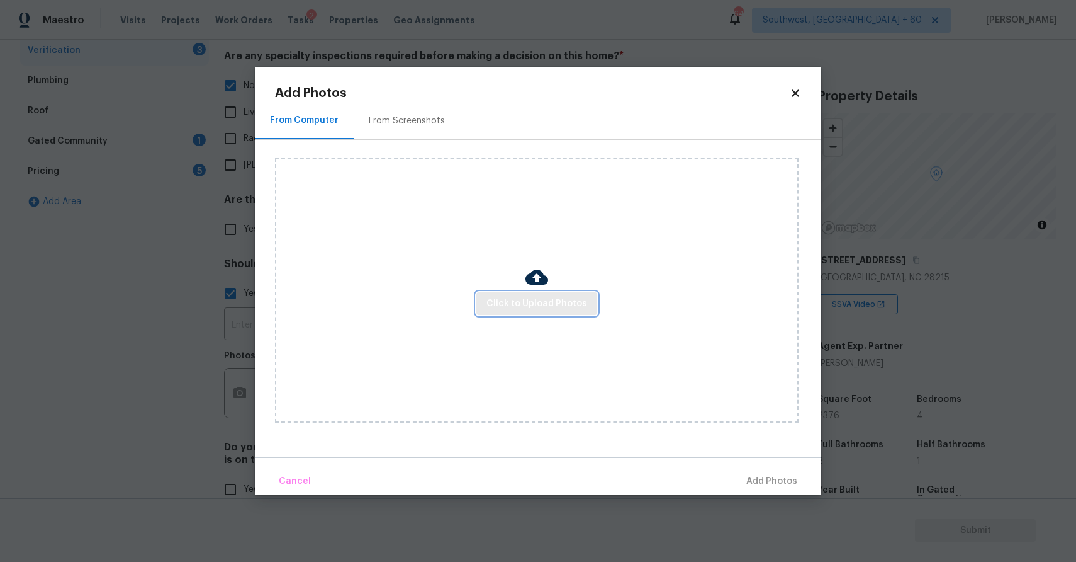
click at [502, 300] on span "Click to Upload Photos" at bounding box center [537, 304] width 101 height 16
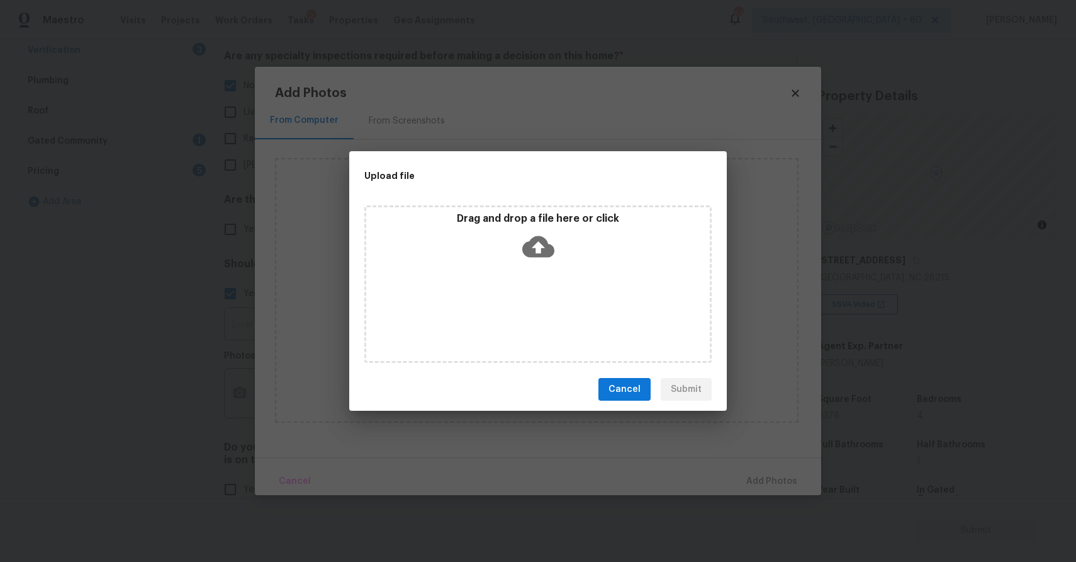
click at [502, 300] on div "Drag and drop a file here or click" at bounding box center [537, 283] width 347 height 157
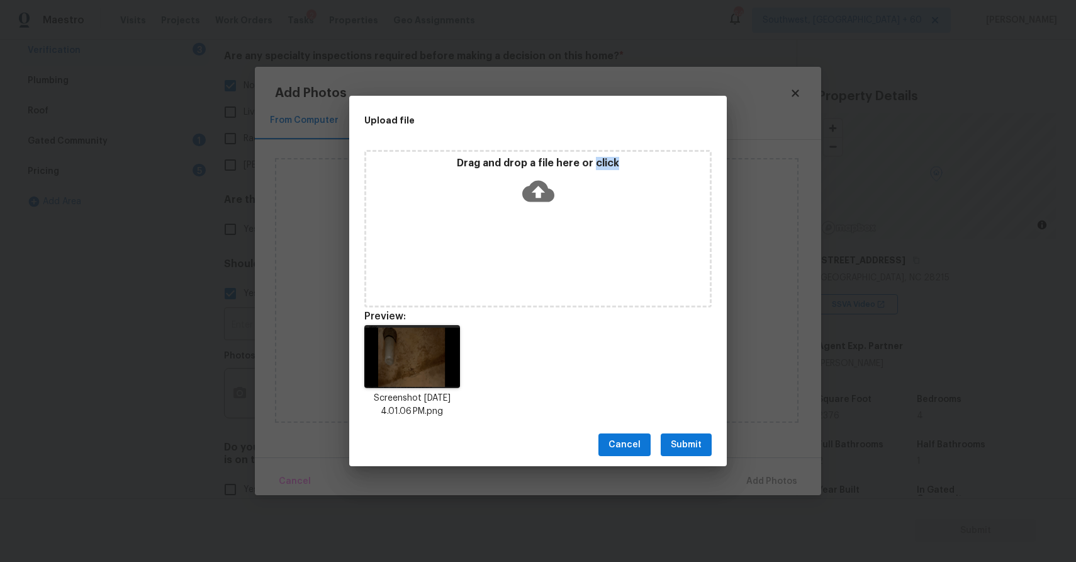
click at [679, 439] on span "Submit" at bounding box center [686, 445] width 31 height 16
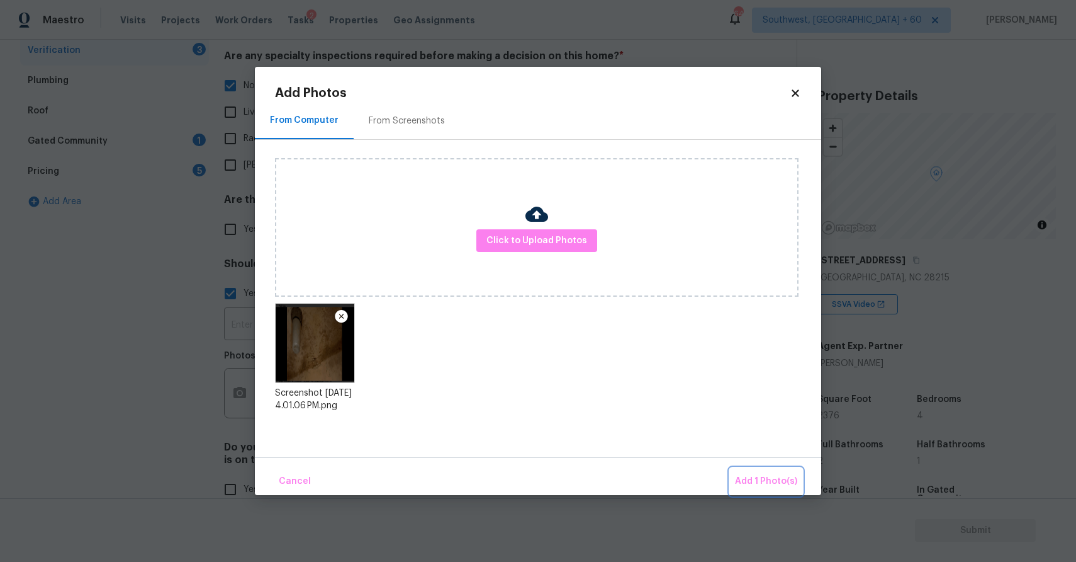
click at [792, 485] on span "Add 1 Photo(s)" at bounding box center [766, 481] width 62 height 16
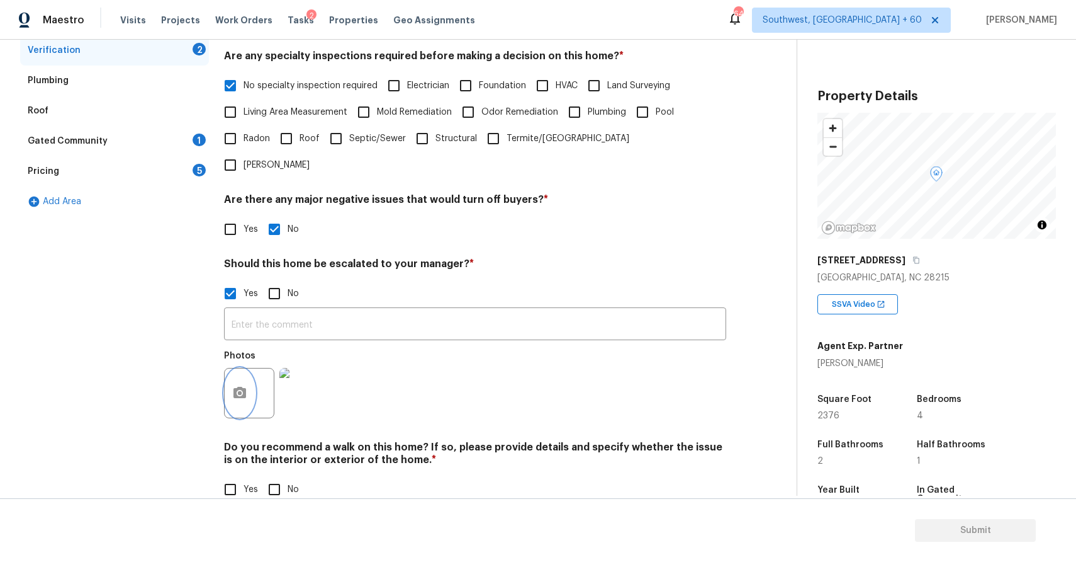
scroll to position [0, 0]
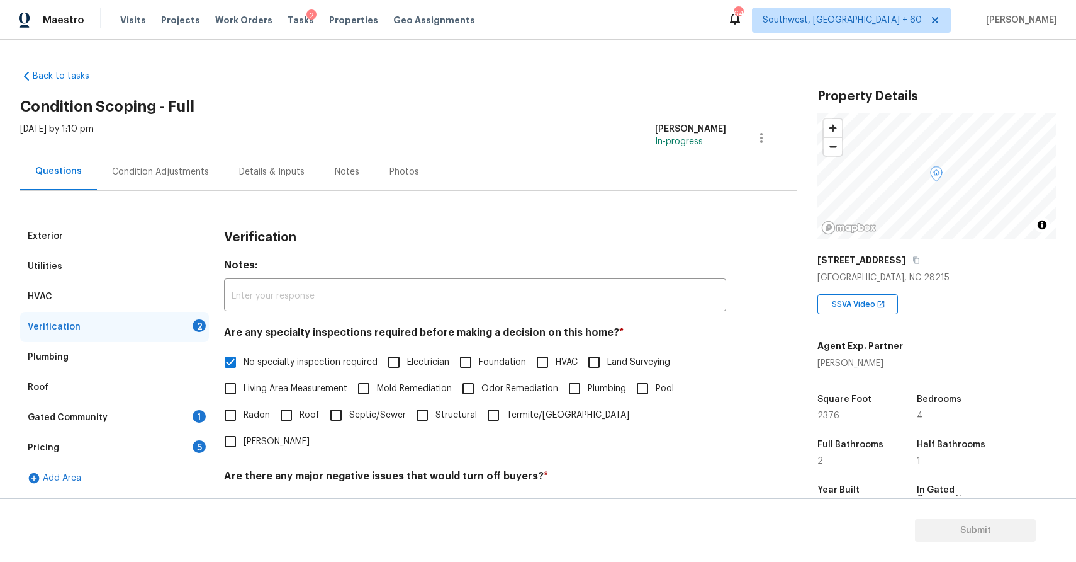
click at [155, 411] on div "Gated Community 1" at bounding box center [114, 417] width 189 height 30
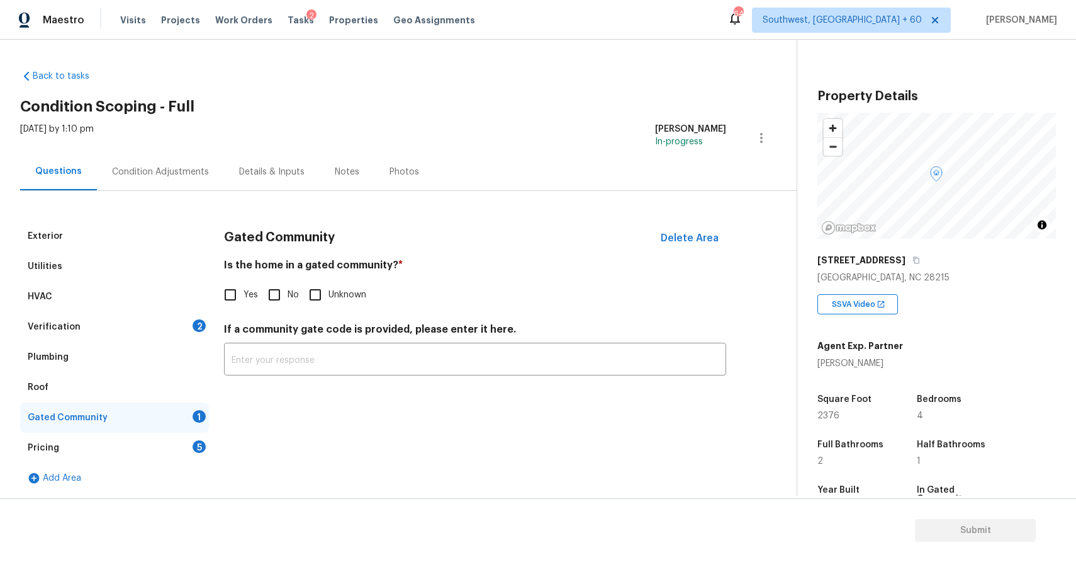
scroll to position [1, 0]
click at [158, 325] on div "Verification 2" at bounding box center [114, 325] width 189 height 30
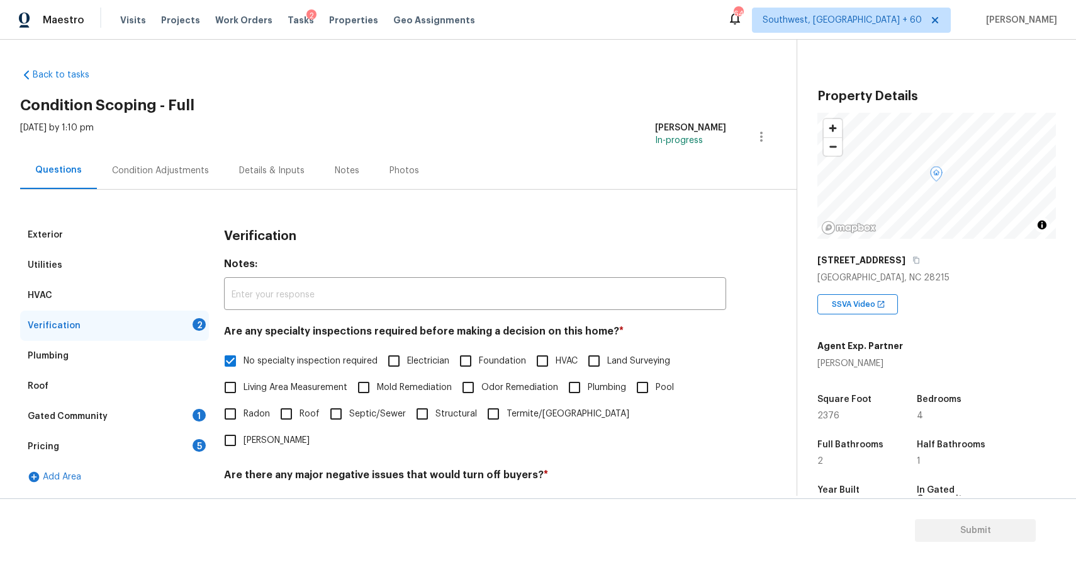
scroll to position [276, 0]
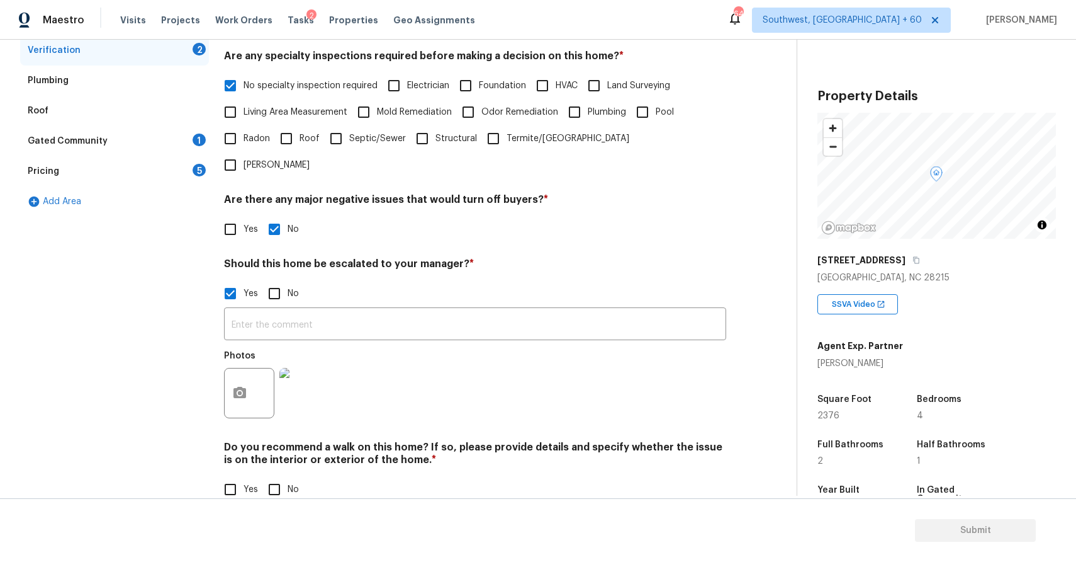
click at [280, 476] on input "No" at bounding box center [274, 489] width 26 height 26
checkbox input "true"
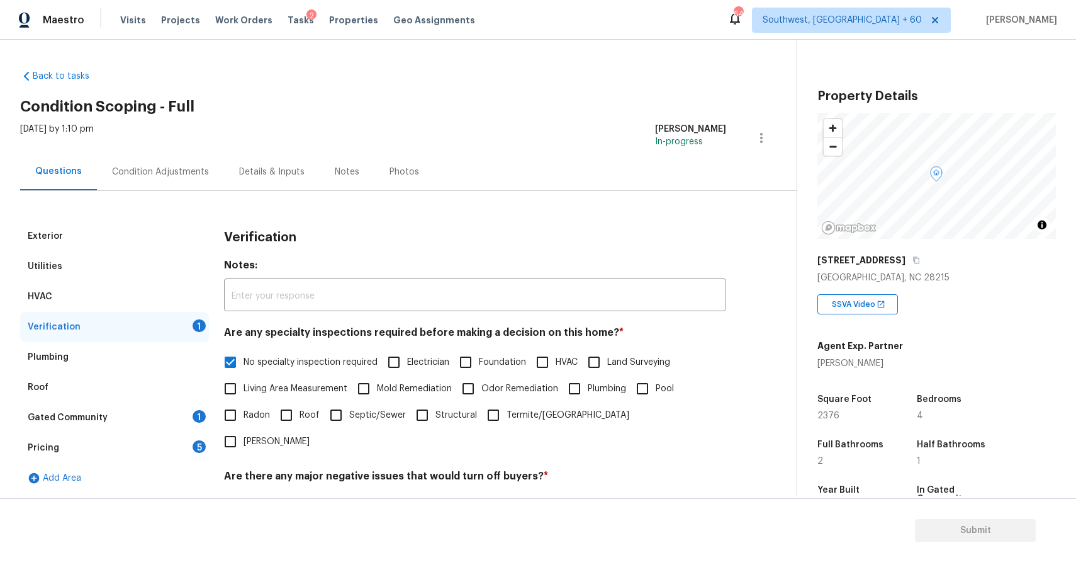
click at [118, 414] on div "Gated Community 1" at bounding box center [114, 417] width 189 height 30
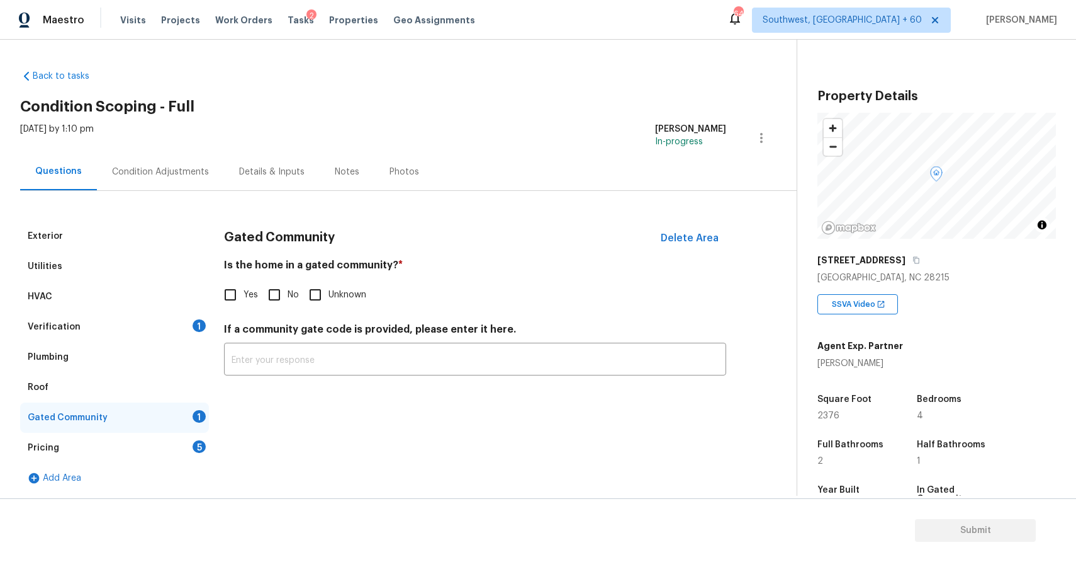
click at [286, 291] on input "No" at bounding box center [274, 294] width 26 height 26
checkbox input "true"
click at [187, 449] on div "Pricing 5" at bounding box center [114, 447] width 189 height 30
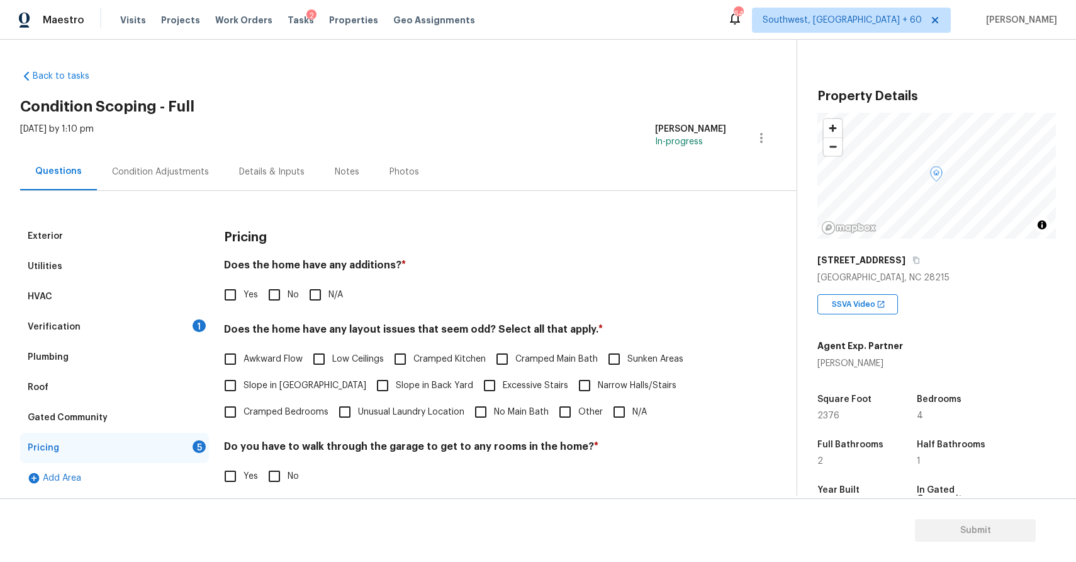
click at [320, 286] on input "N/A" at bounding box center [315, 294] width 26 height 26
checkbox input "true"
click at [579, 418] on span "Other" at bounding box center [591, 411] width 25 height 13
click at [577, 418] on input "Other" at bounding box center [565, 411] width 26 height 26
checkbox input "true"
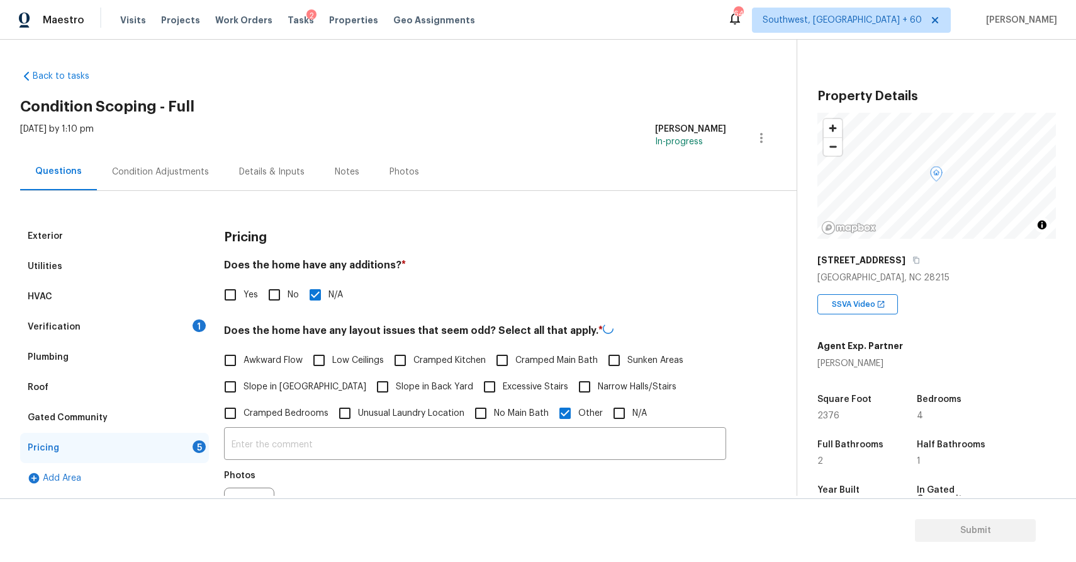
click at [545, 424] on label "No Main Bath" at bounding box center [508, 413] width 81 height 26
click at [494, 424] on input "No Main Bath" at bounding box center [481, 413] width 26 height 26
click at [568, 444] on input "text" at bounding box center [475, 444] width 502 height 30
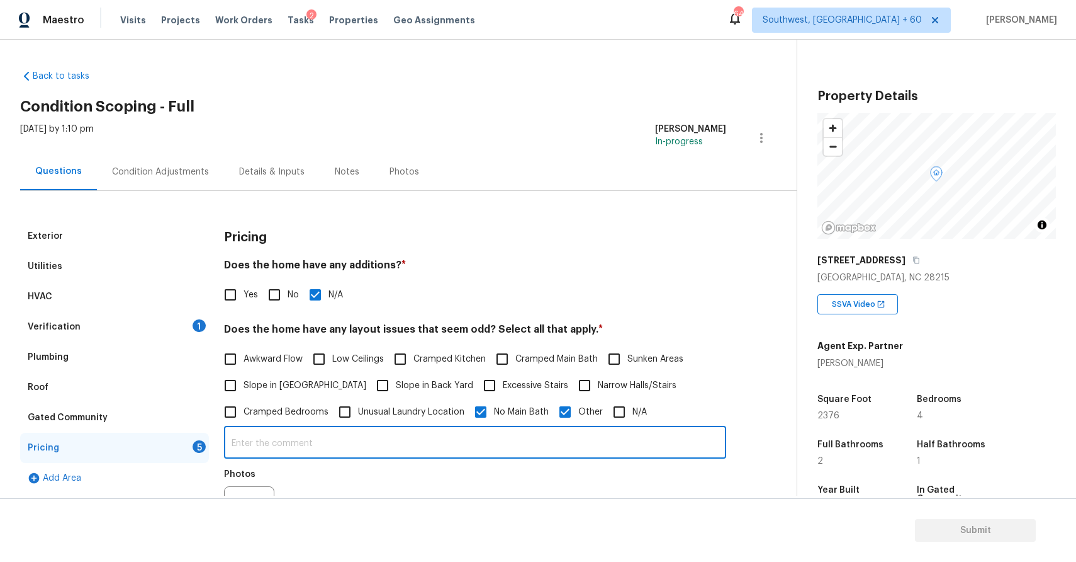
click at [500, 408] on span "No Main Bath" at bounding box center [521, 411] width 55 height 13
click at [494, 408] on input "No Main Bath" at bounding box center [481, 411] width 26 height 26
checkbox input "false"
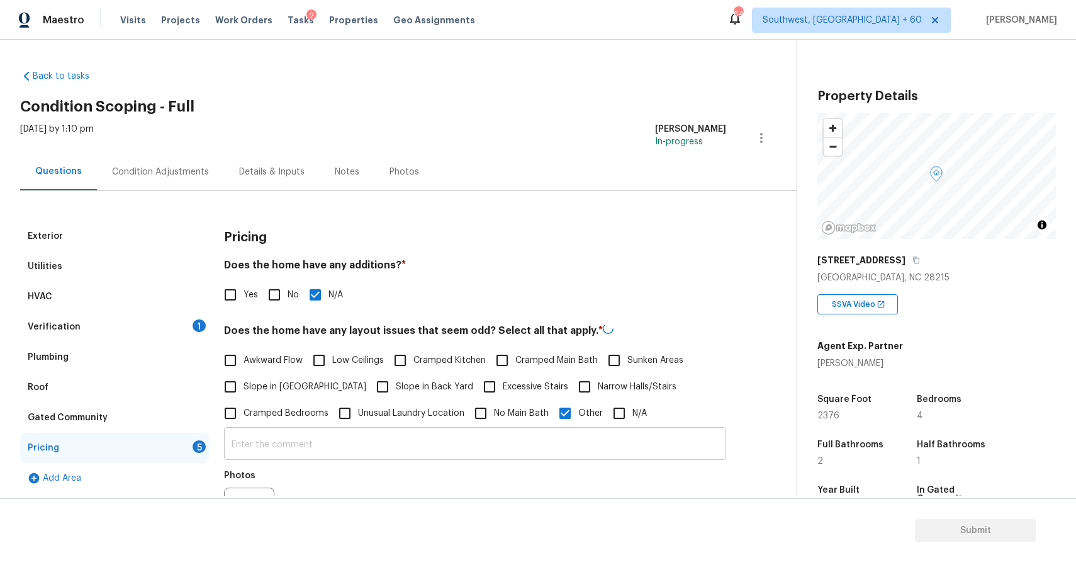
click at [523, 446] on input "text" at bounding box center [475, 445] width 502 height 30
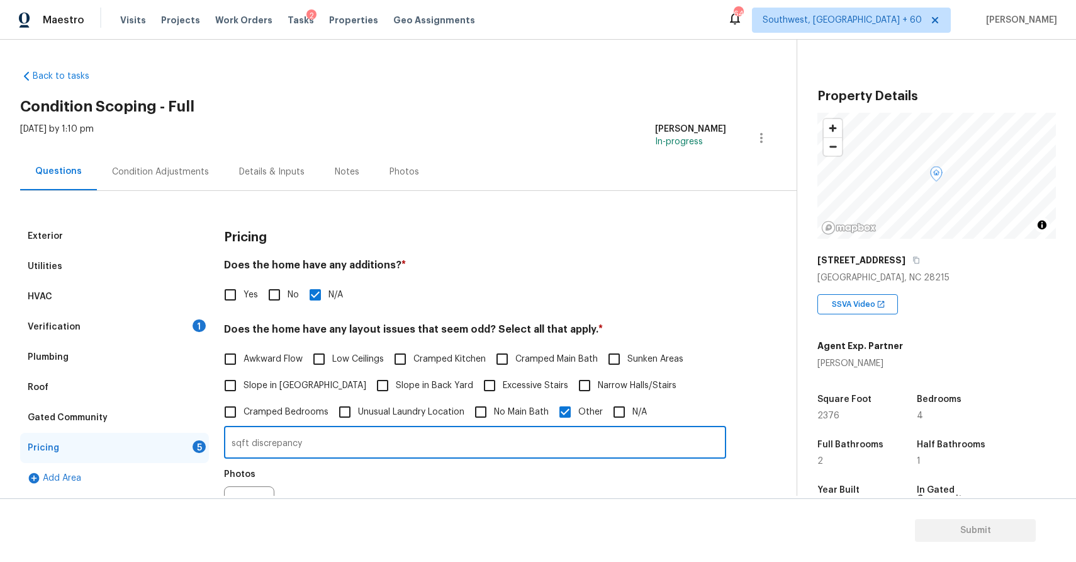
scroll to position [260, 0]
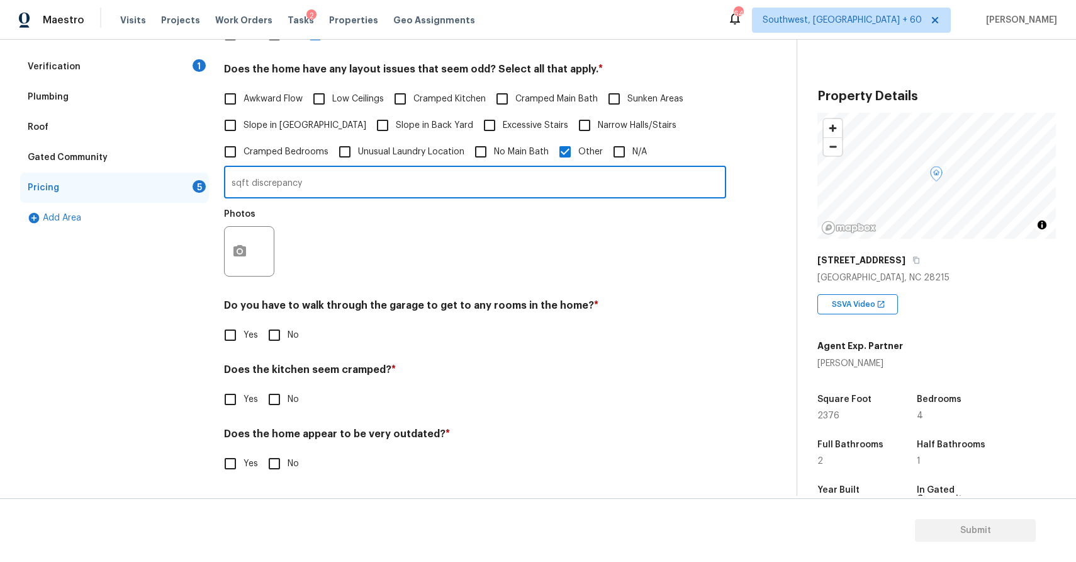
type input "sqft discrepancy"
click at [237, 243] on button "button" at bounding box center [240, 251] width 30 height 49
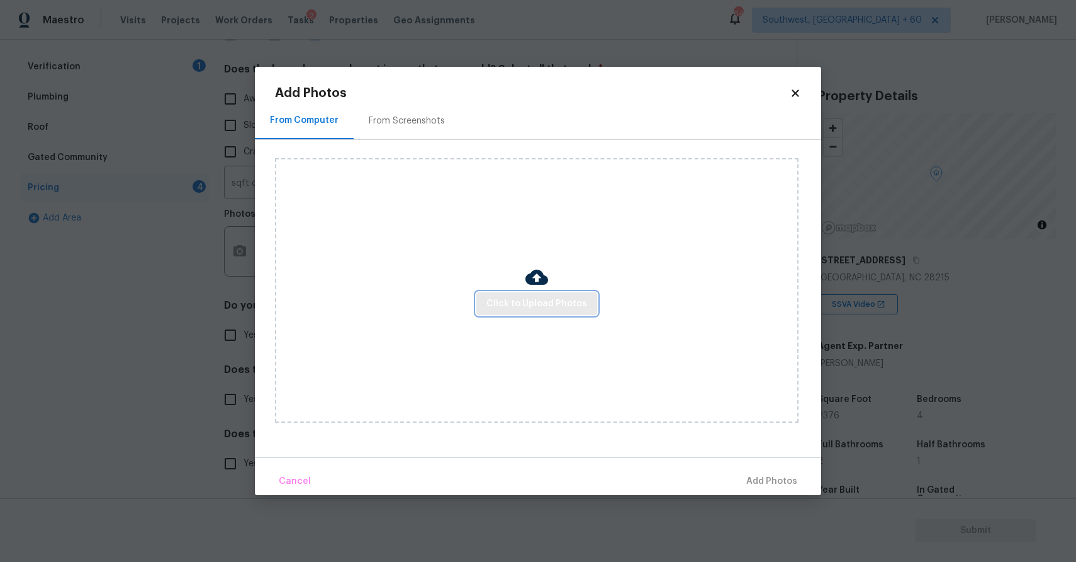
click at [514, 296] on span "Click to Upload Photos" at bounding box center [537, 304] width 101 height 16
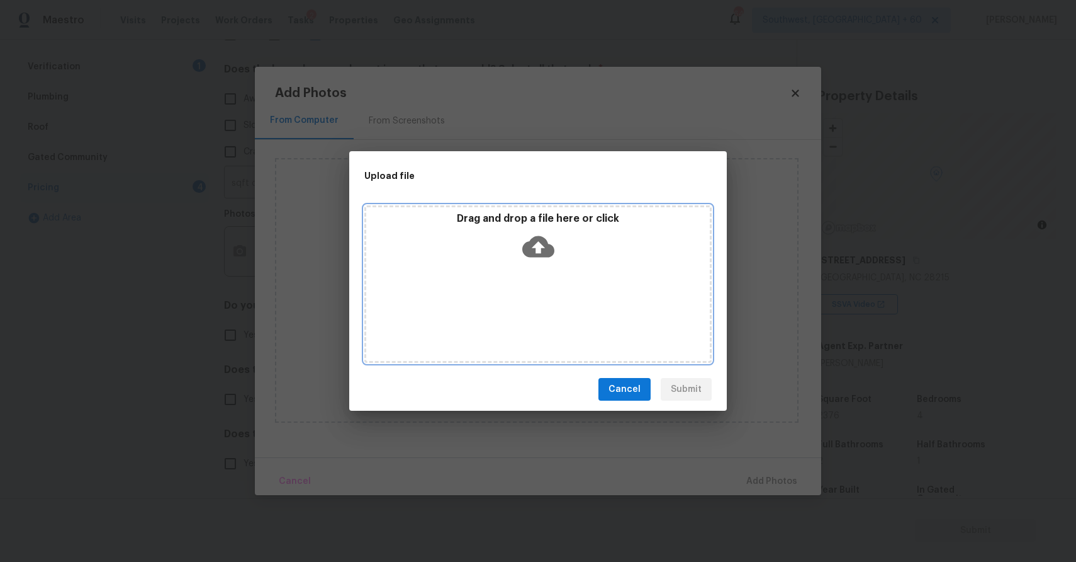
click at [515, 297] on div "Drag and drop a file here or click" at bounding box center [537, 283] width 347 height 157
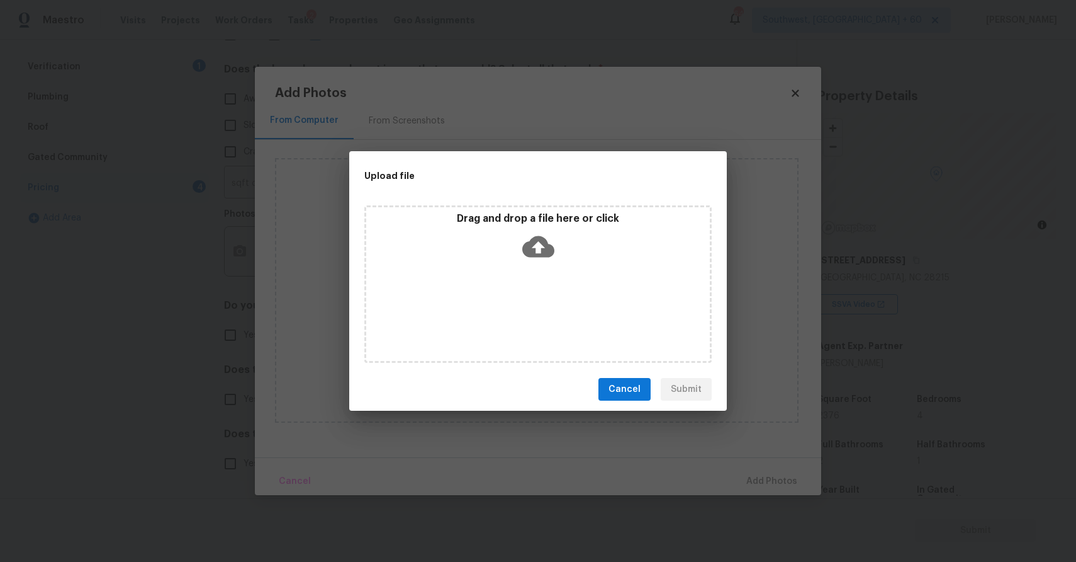
click at [881, 455] on div "Upload file Drag and drop a file here or click Cancel Submit" at bounding box center [538, 281] width 1076 height 562
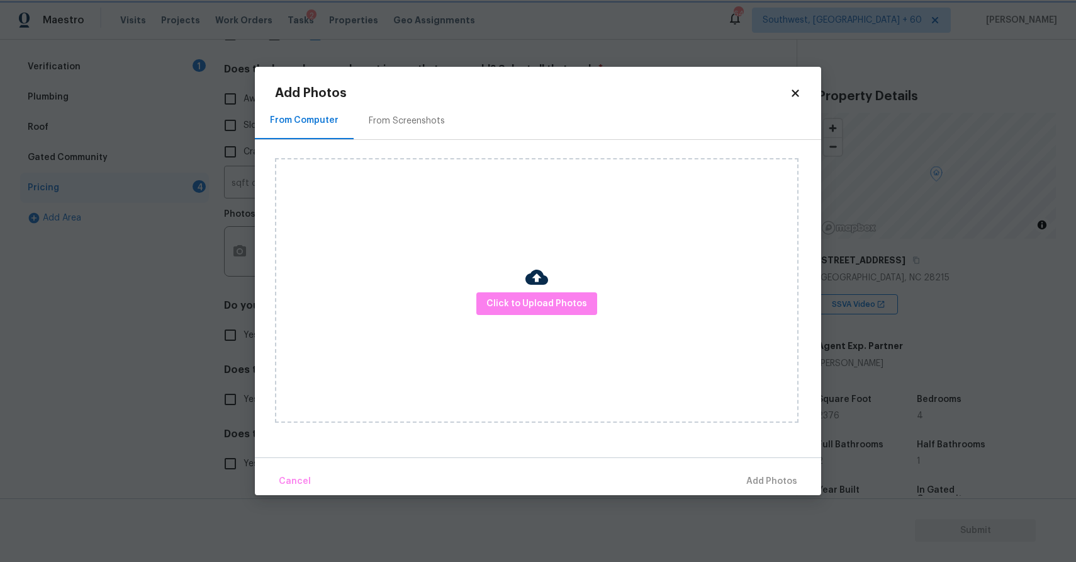
click at [881, 455] on div "Upload file Drag and drop a file here or click Cancel Submit" at bounding box center [538, 281] width 1076 height 562
click at [881, 455] on body "Maestro Visits Projects Work Orders Tasks 2 Properties Geo Assignments 641 Sout…" at bounding box center [538, 281] width 1076 height 562
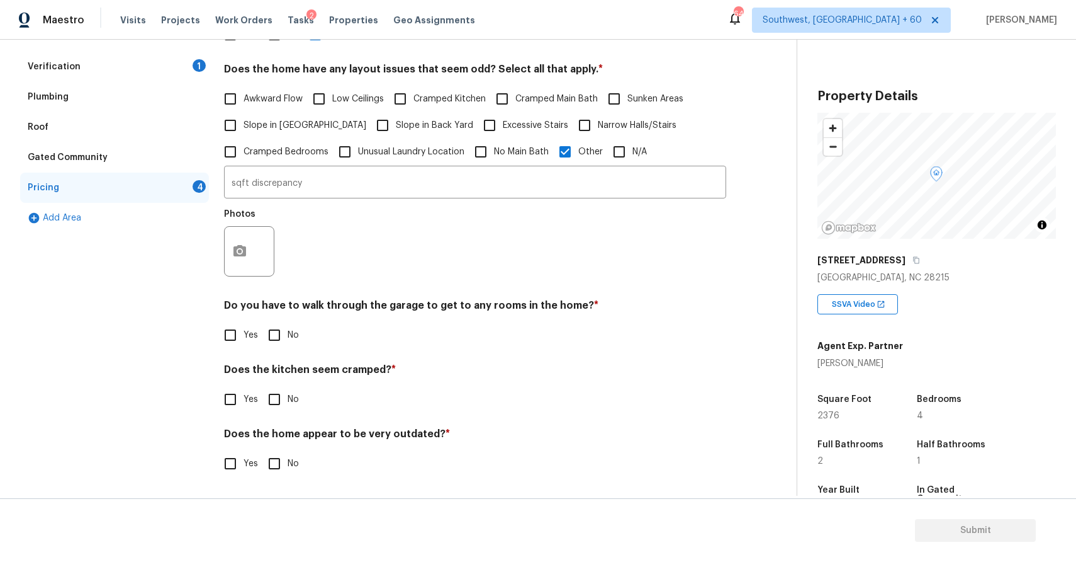
click at [221, 239] on div "Exterior Utilities HVAC Verification 1 Plumbing Roof Gated Community Pricing 4 …" at bounding box center [393, 226] width 747 height 531
click at [252, 251] on button "button" at bounding box center [240, 251] width 30 height 49
click at [252, 251] on body "Maestro Visits Projects Work Orders Tasks 2 Properties Geo Assignments 641 Sout…" at bounding box center [538, 281] width 1076 height 562
click at [227, 248] on button "button" at bounding box center [240, 251] width 30 height 49
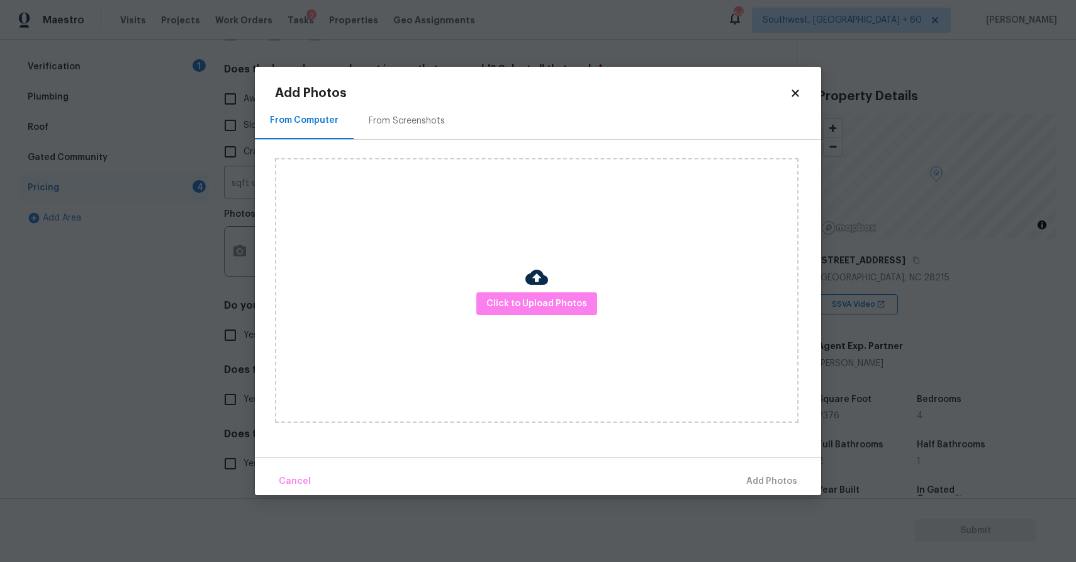
click at [227, 248] on body "Maestro Visits Projects Work Orders Tasks 2 Properties Geo Assignments 641 Sout…" at bounding box center [538, 281] width 1076 height 562
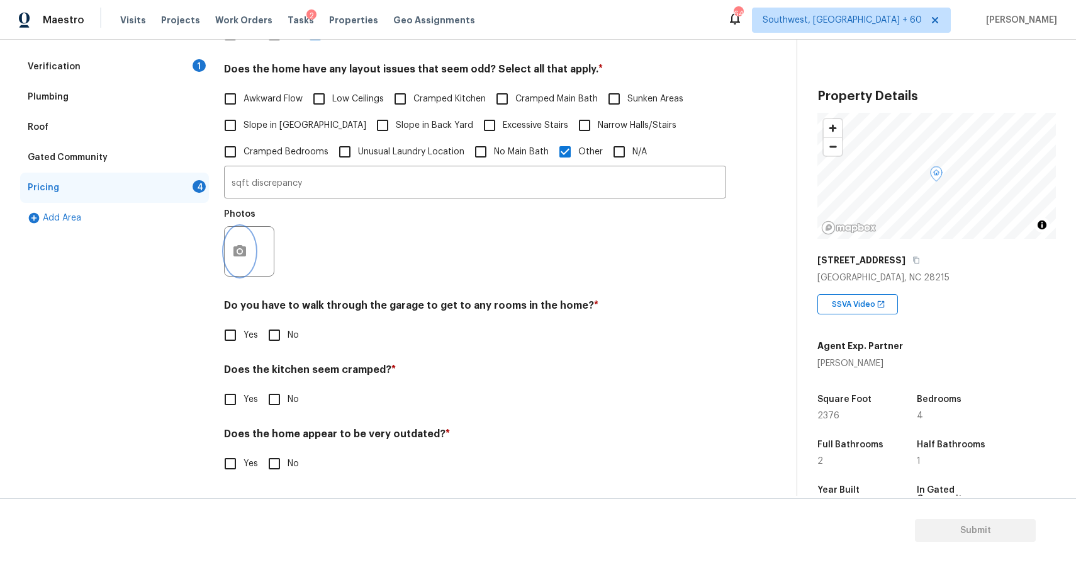
click at [234, 247] on icon "button" at bounding box center [240, 250] width 13 height 11
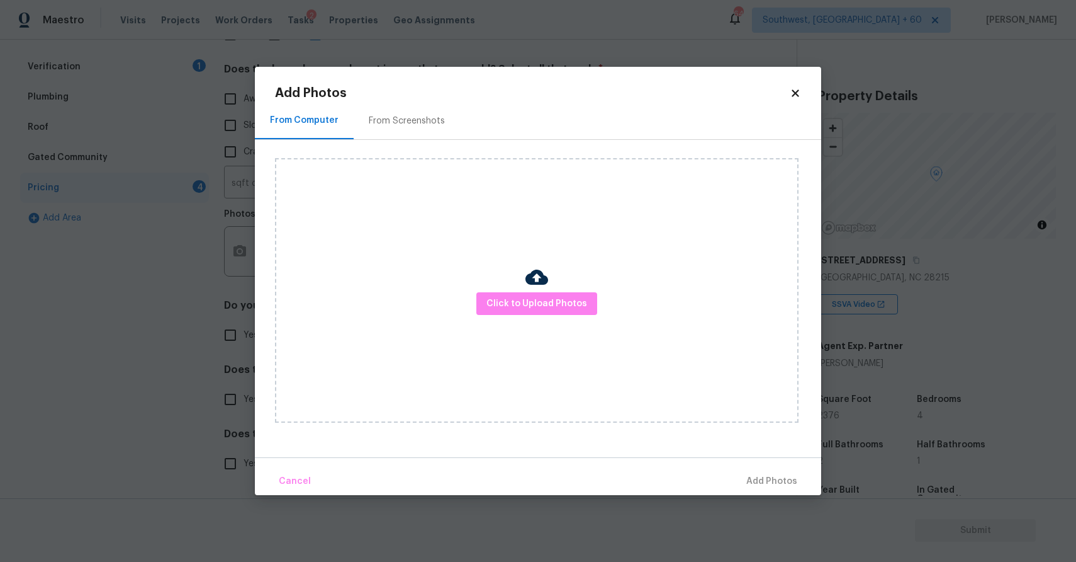
click at [515, 280] on div "Click to Upload Photos" at bounding box center [537, 290] width 524 height 264
click at [528, 293] on button "Click to Upload Photos" at bounding box center [537, 303] width 121 height 23
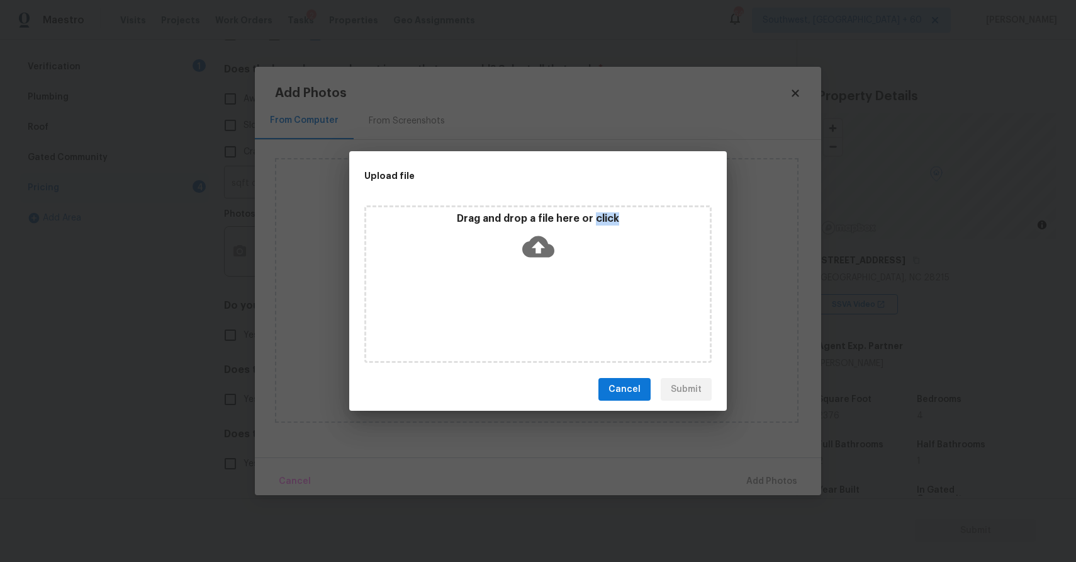
click at [528, 293] on div "Drag and drop a file here or click" at bounding box center [537, 283] width 347 height 157
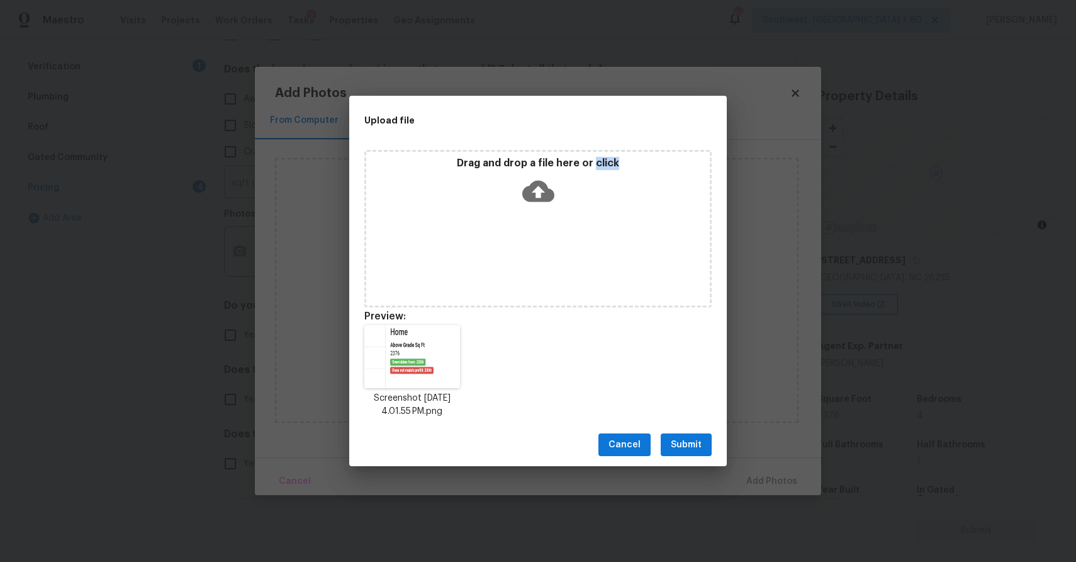
click at [677, 441] on span "Submit" at bounding box center [686, 445] width 31 height 16
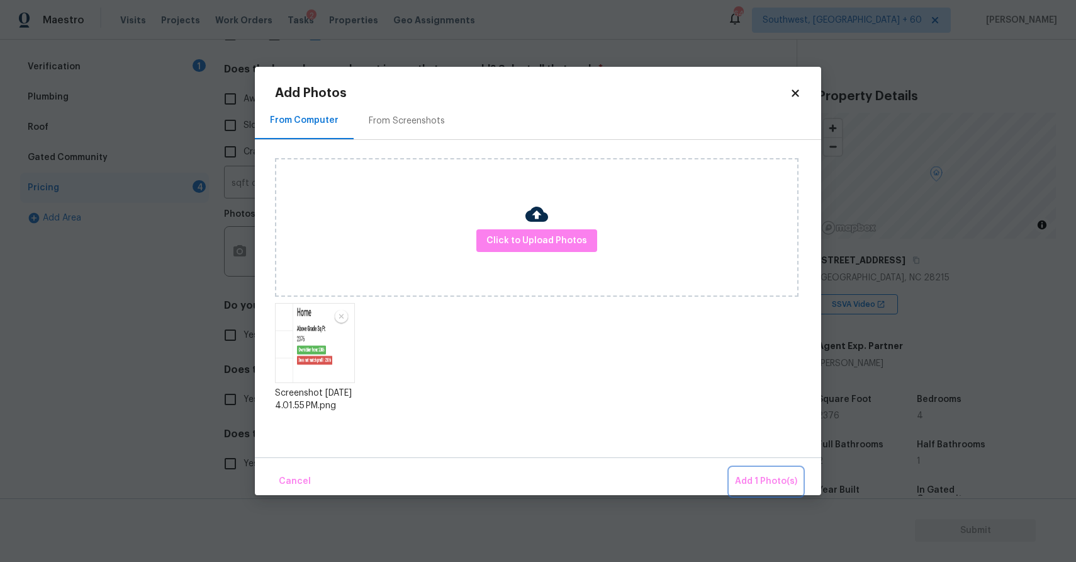
click at [785, 475] on span "Add 1 Photo(s)" at bounding box center [766, 481] width 62 height 16
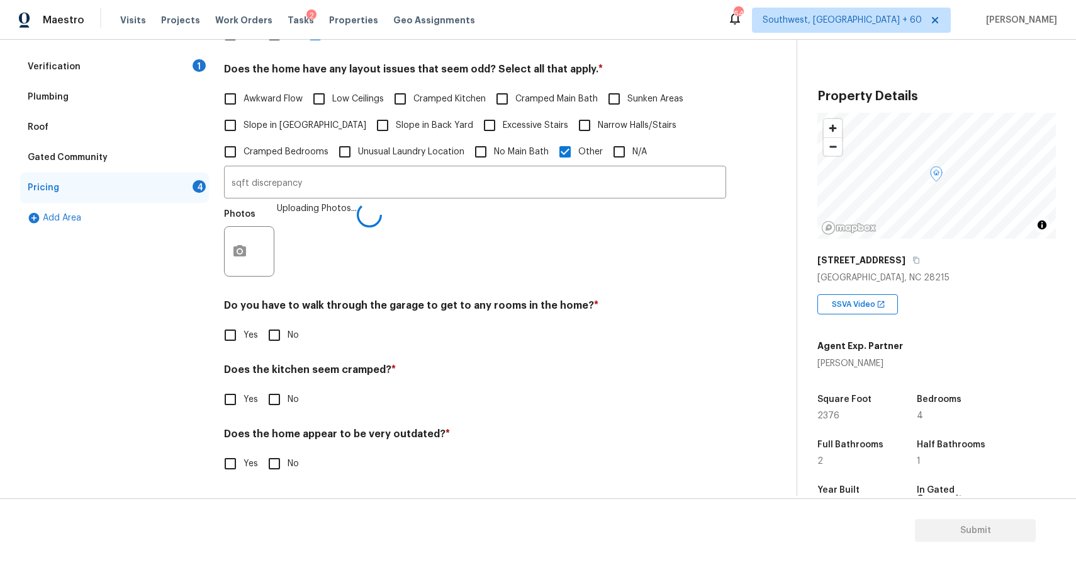
click at [272, 331] on input "No" at bounding box center [274, 335] width 26 height 26
checkbox input "true"
click at [275, 387] on input "No" at bounding box center [274, 400] width 26 height 26
checkbox input "true"
click at [288, 463] on span "No" at bounding box center [293, 464] width 11 height 13
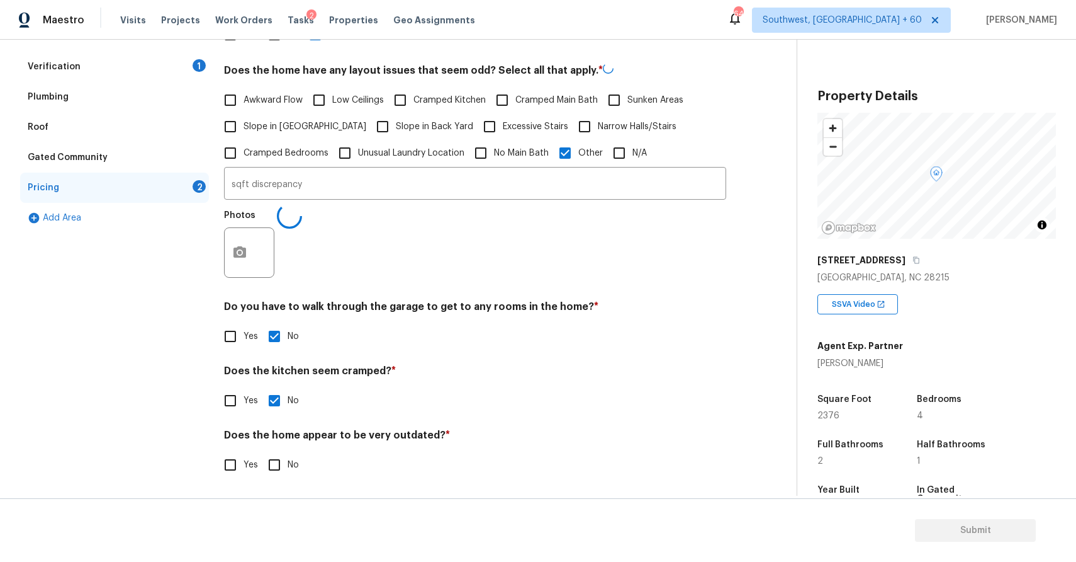
click at [288, 463] on input "No" at bounding box center [274, 464] width 26 height 26
checkbox input "true"
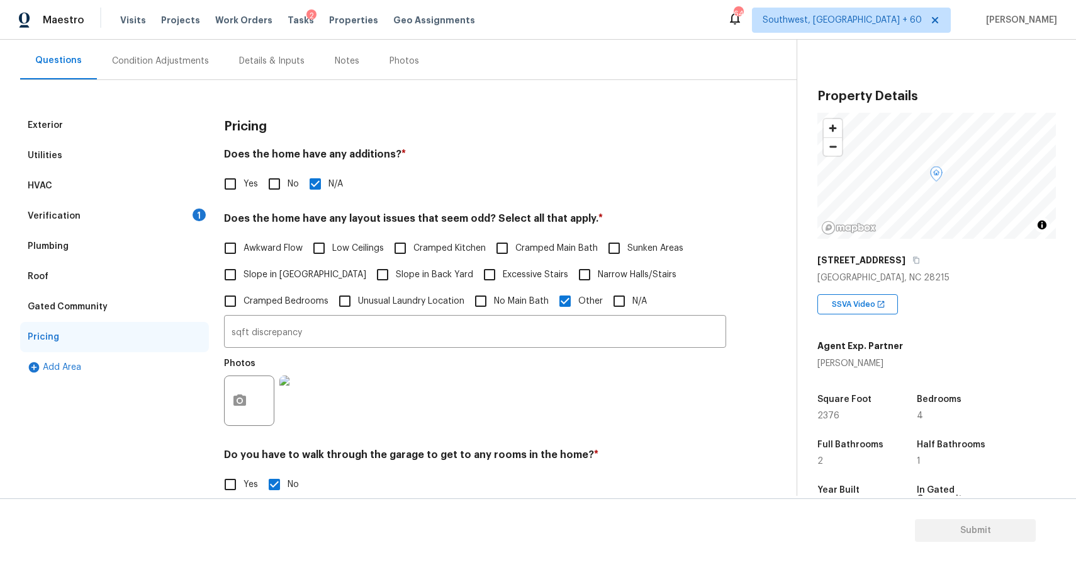
click at [172, 199] on div "HVAC" at bounding box center [114, 186] width 189 height 30
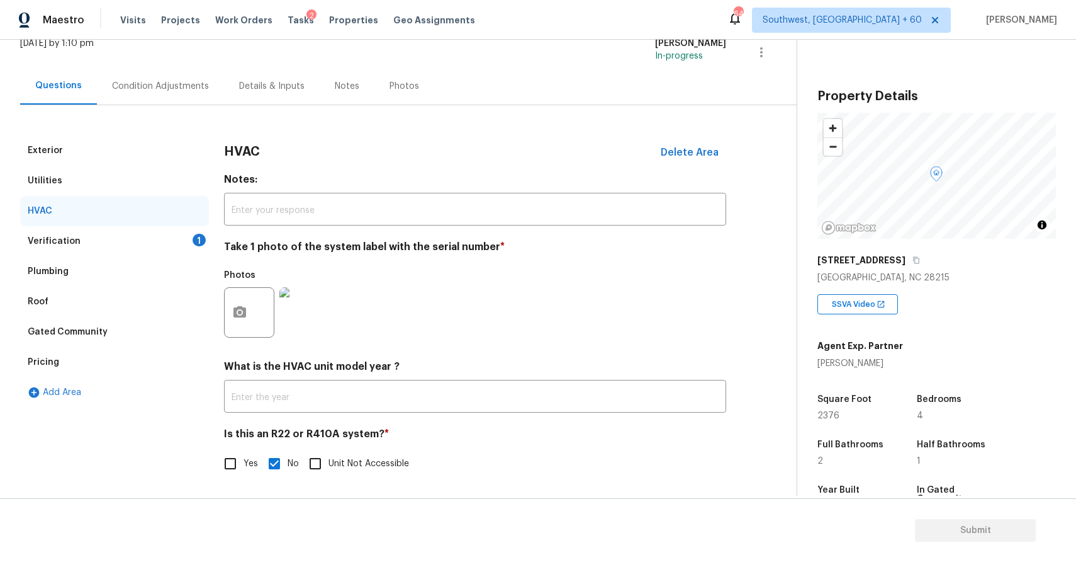
scroll to position [86, 0]
click at [154, 81] on div "Condition Adjustments" at bounding box center [160, 86] width 97 height 13
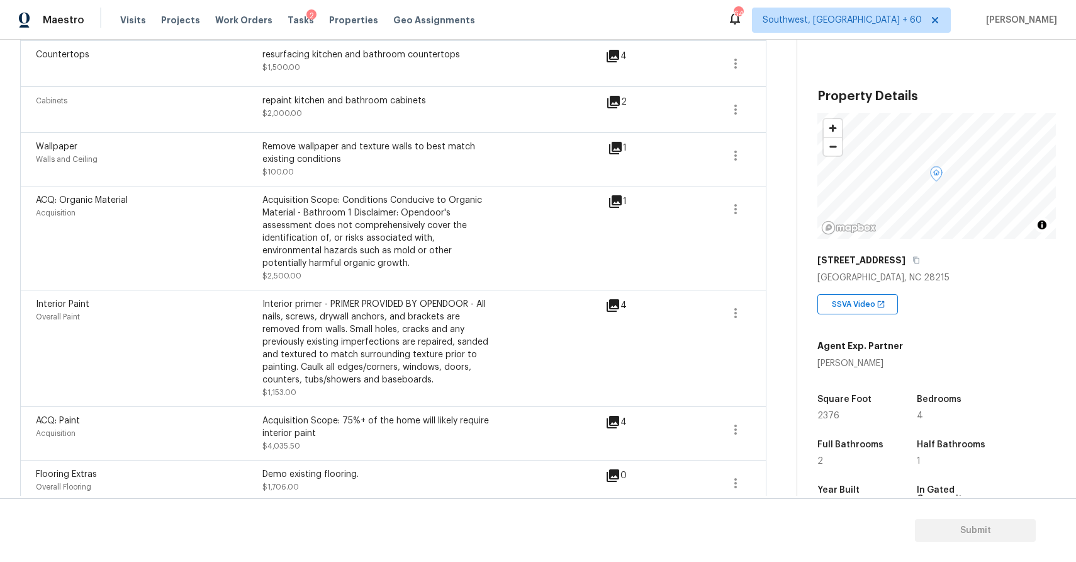
scroll to position [567, 0]
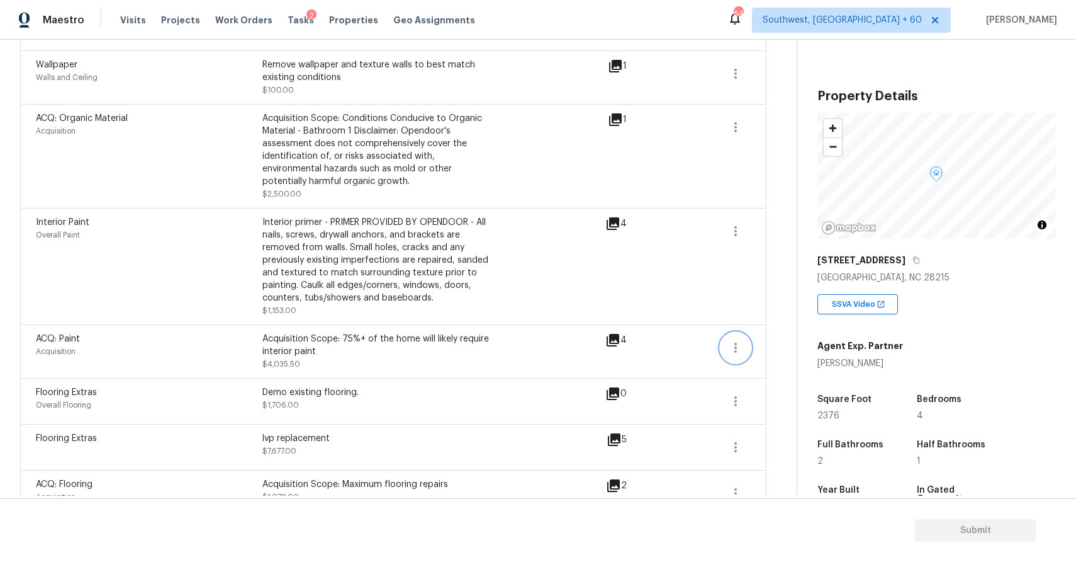
click at [734, 345] on icon "button" at bounding box center [735, 347] width 15 height 15
click at [783, 339] on link "Edit" at bounding box center [807, 346] width 107 height 19
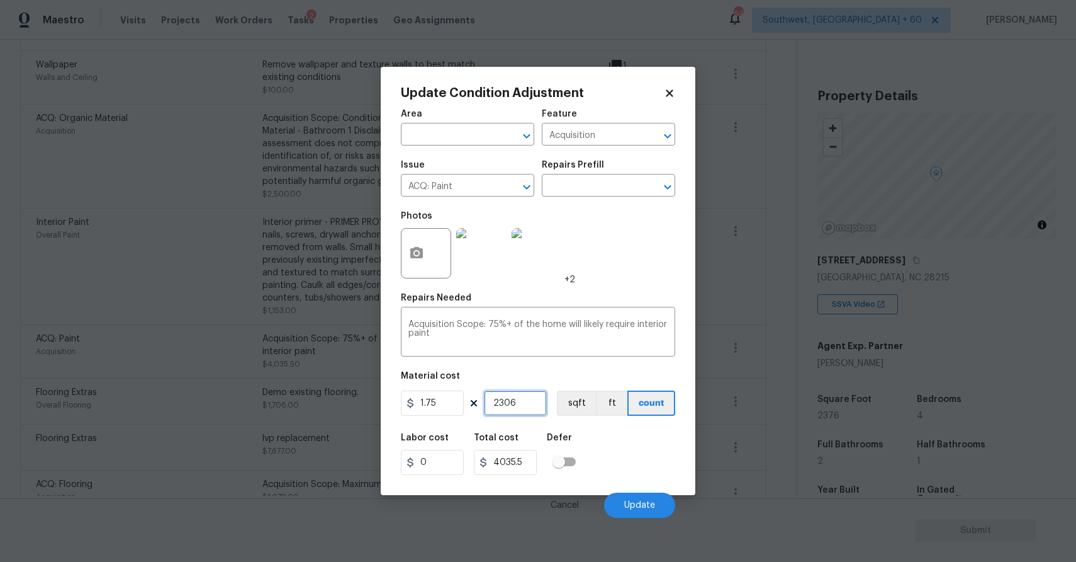
click at [528, 407] on input "2306" at bounding box center [515, 402] width 63 height 25
type input "230"
type input "402.5"
type input "23"
type input "40.25"
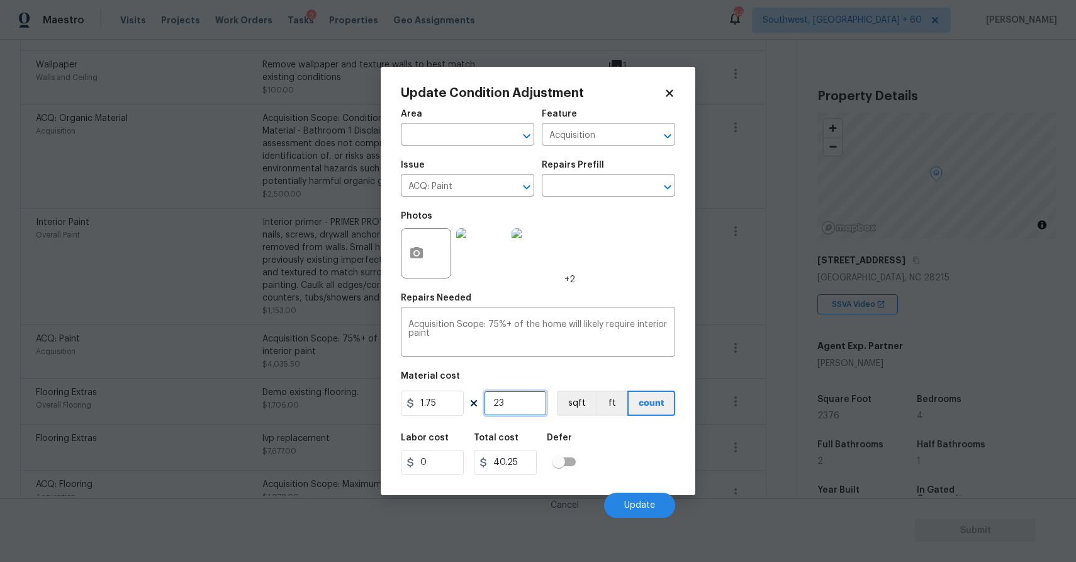
type input "237"
type input "414.75"
type input "2376"
type input "4158"
type input "2376"
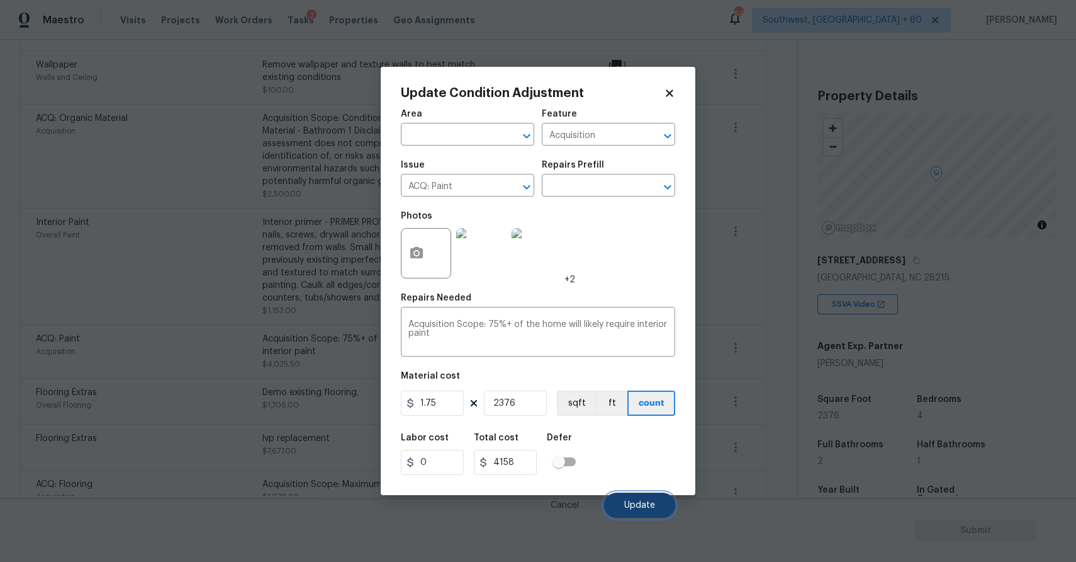
click at [648, 497] on button "Update" at bounding box center [639, 504] width 71 height 25
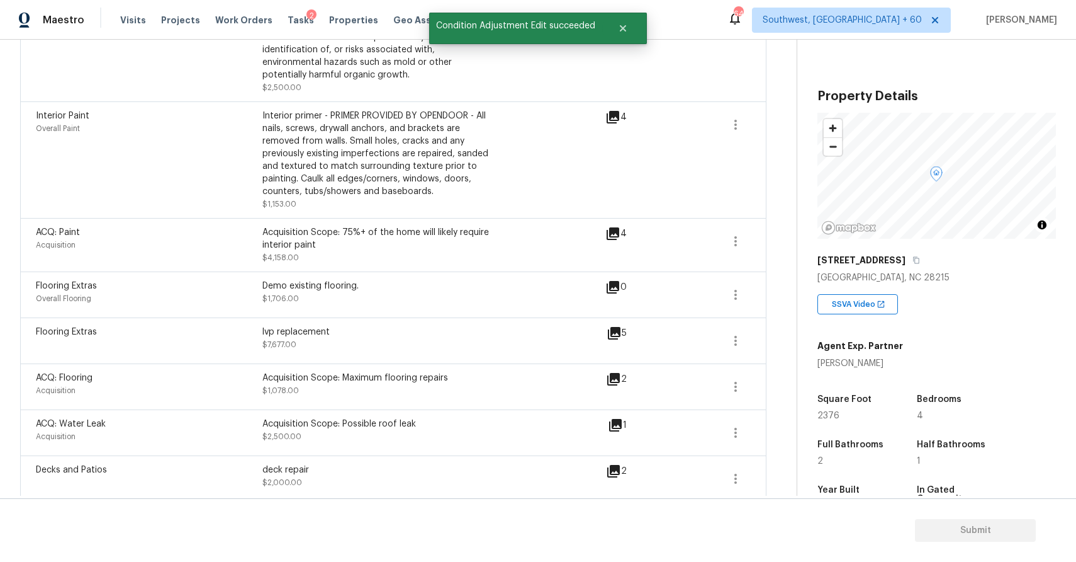
scroll to position [678, 0]
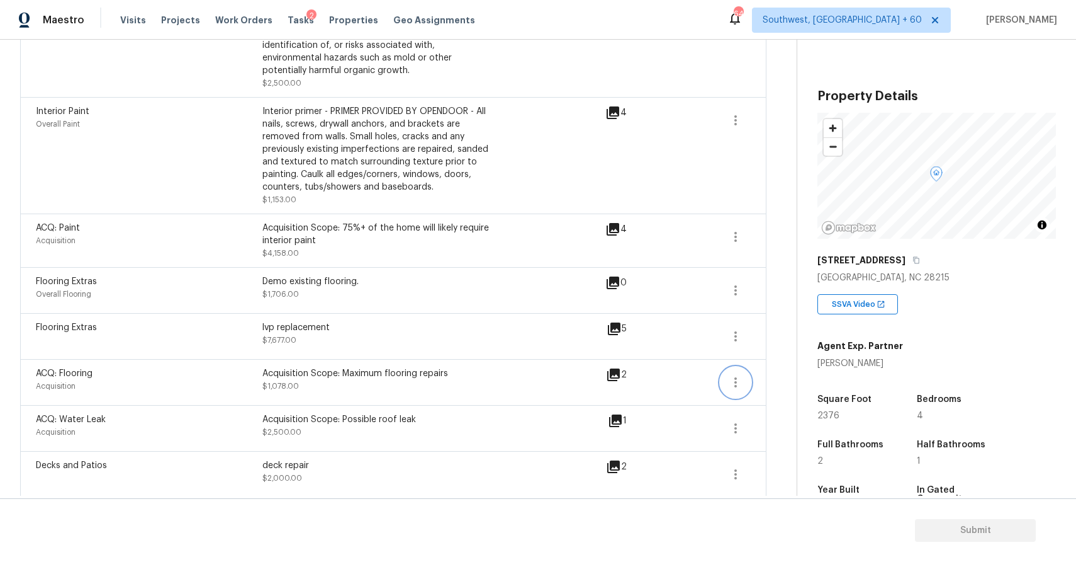
click at [746, 382] on button "button" at bounding box center [736, 382] width 30 height 30
click at [813, 375] on div "Edit" at bounding box center [808, 381] width 98 height 13
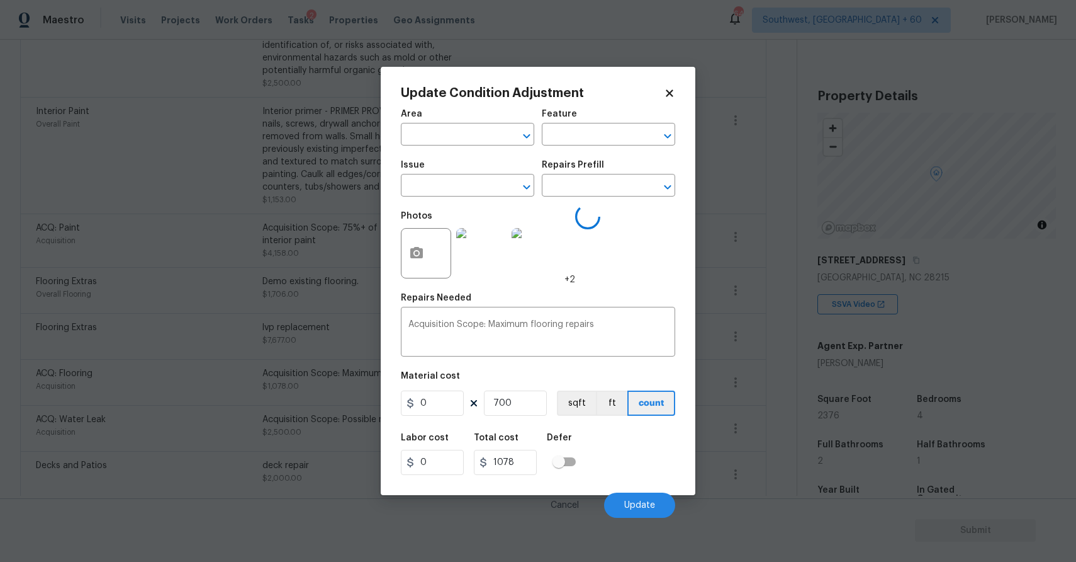
type input "Acquisition"
type input "ACQ: Flooring"
type input "1.54"
click at [528, 400] on input "700" at bounding box center [515, 402] width 63 height 25
type input "70"
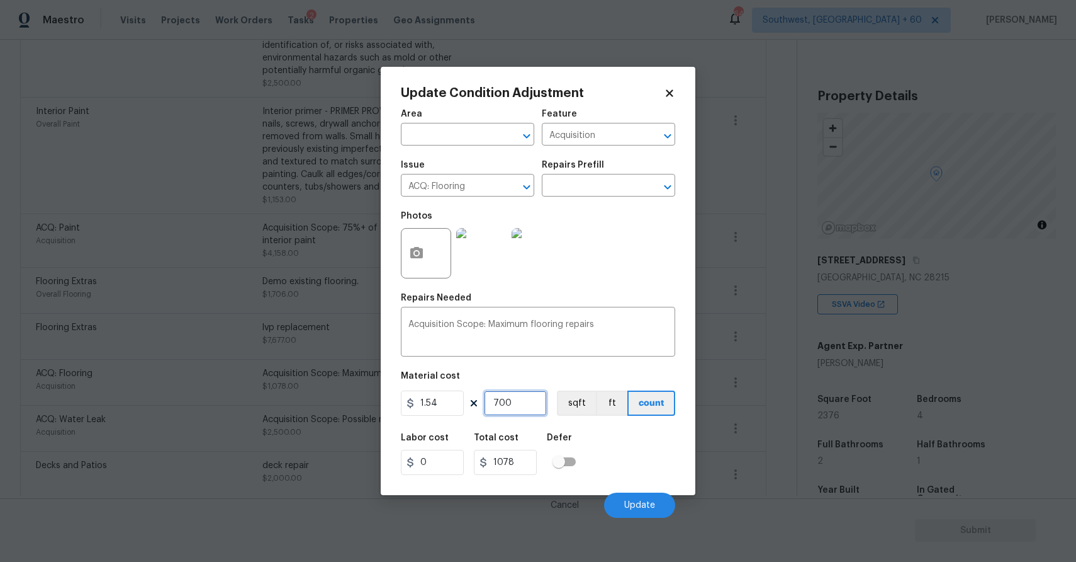
type input "107.8"
type input "7"
type input "10.78"
type input "77"
type input "118.58"
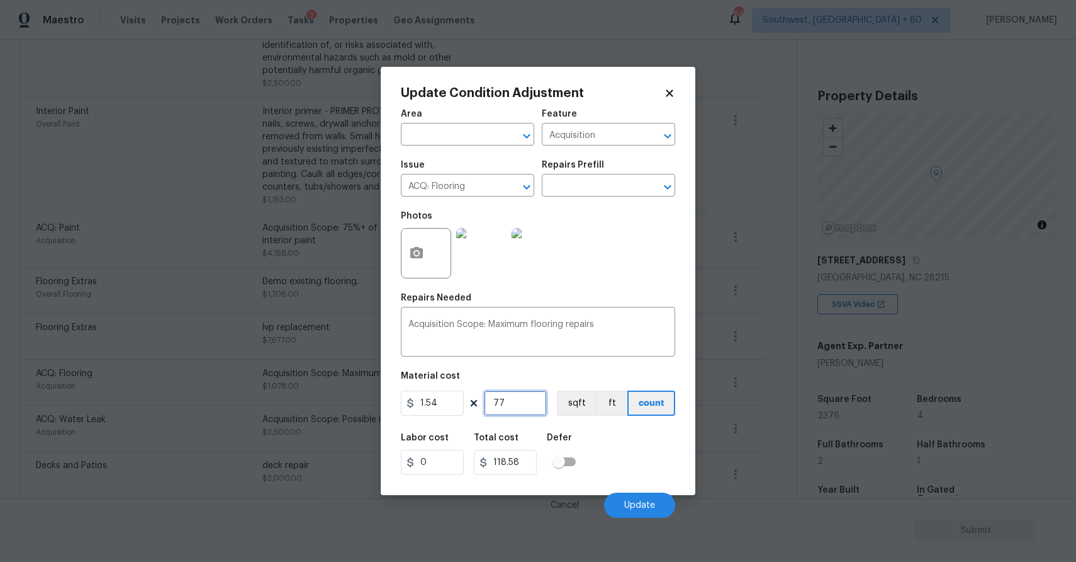
type input "770"
type input "1185.8"
type input "770"
click at [655, 506] on button "Update" at bounding box center [639, 504] width 71 height 25
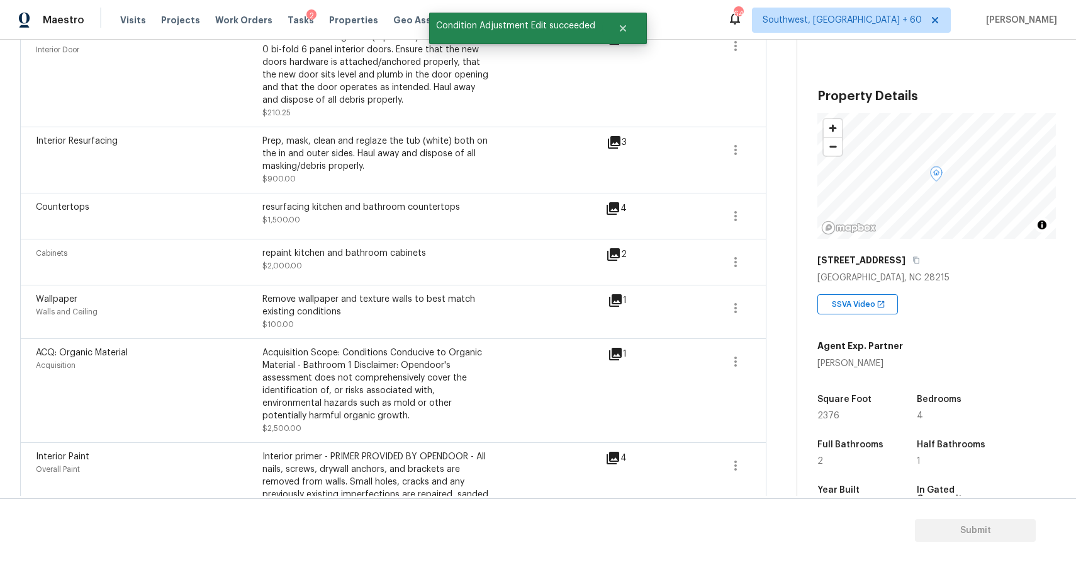
scroll to position [0, 0]
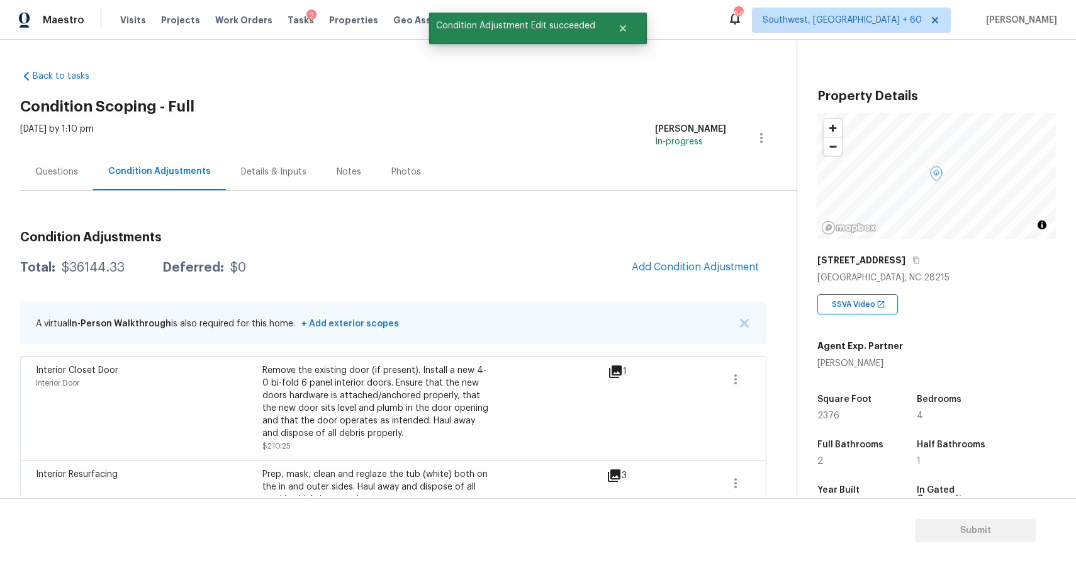
click at [57, 172] on div "Questions" at bounding box center [56, 172] width 43 height 13
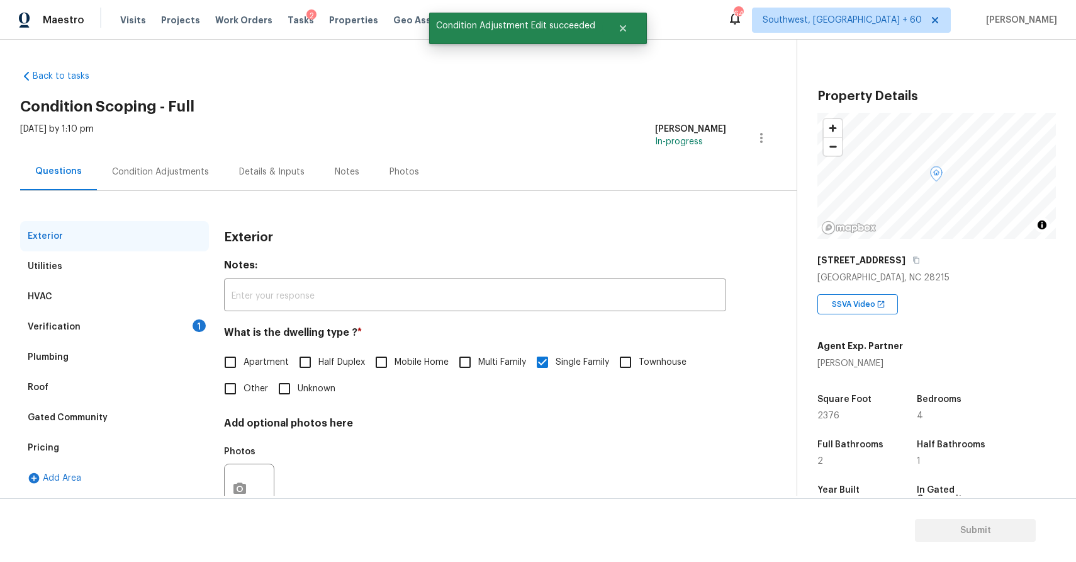
click at [171, 185] on div "Condition Adjustments" at bounding box center [160, 171] width 127 height 37
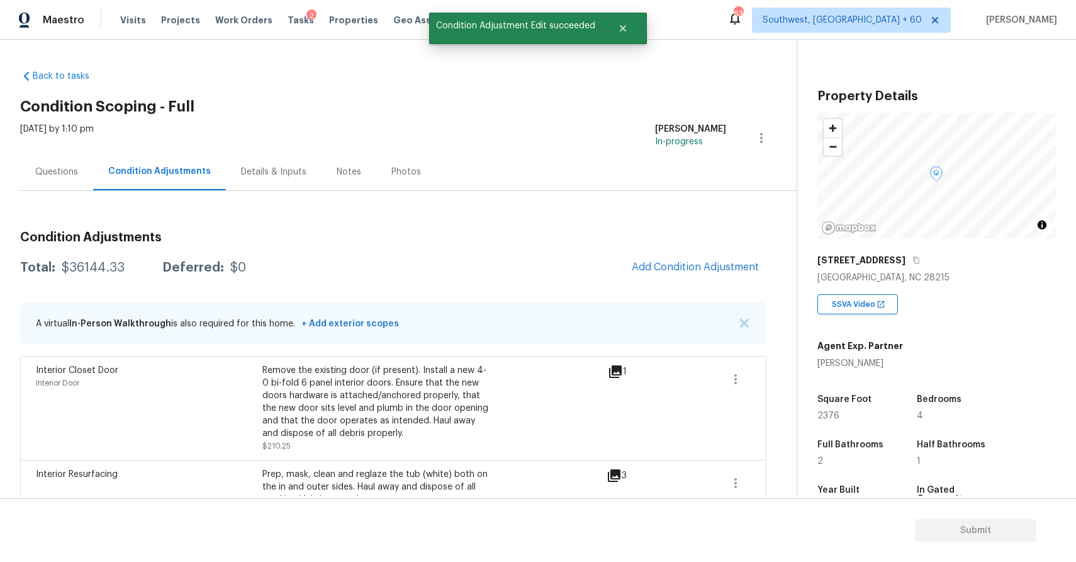
click at [67, 183] on div "Questions" at bounding box center [56, 171] width 73 height 37
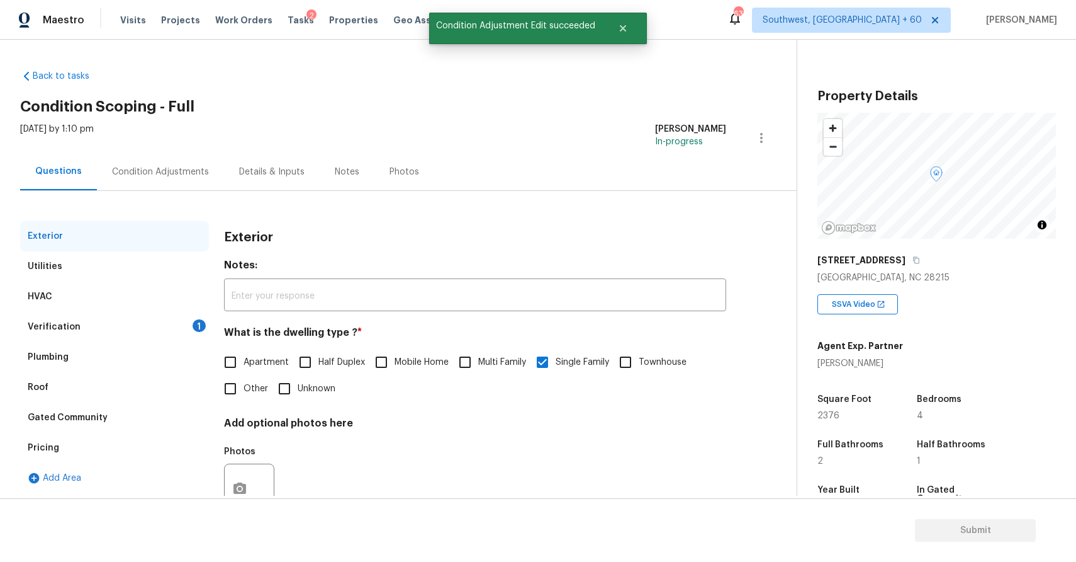
click at [121, 316] on div "Verification 1" at bounding box center [114, 327] width 189 height 30
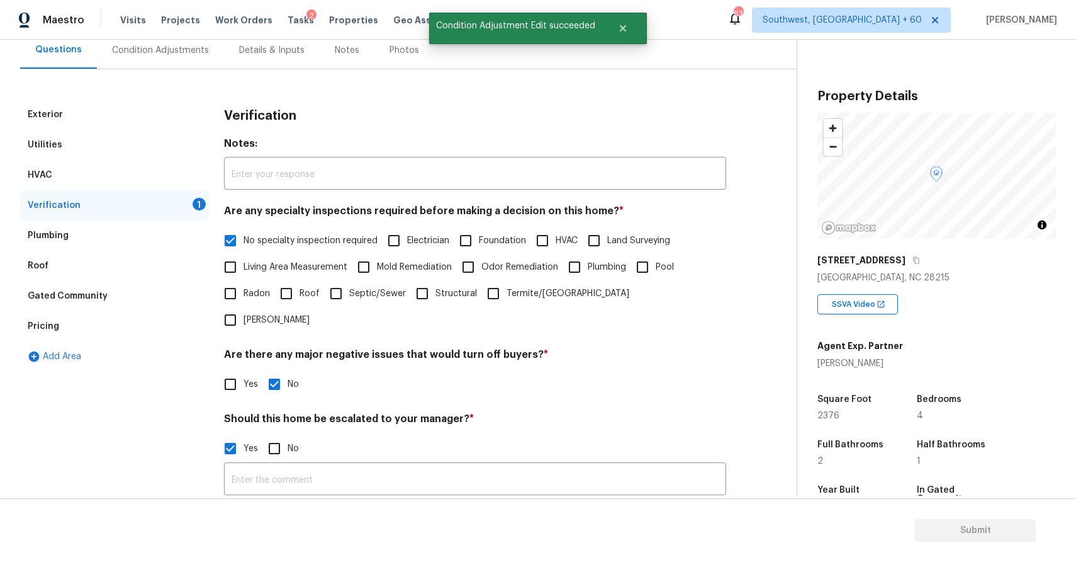
scroll to position [276, 0]
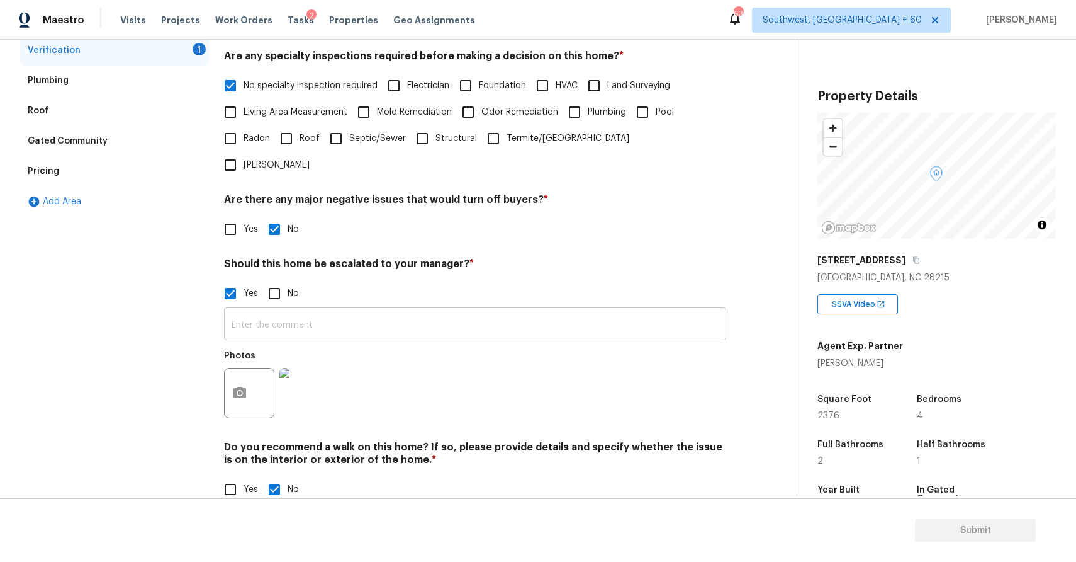
click at [322, 310] on input "text" at bounding box center [475, 325] width 502 height 30
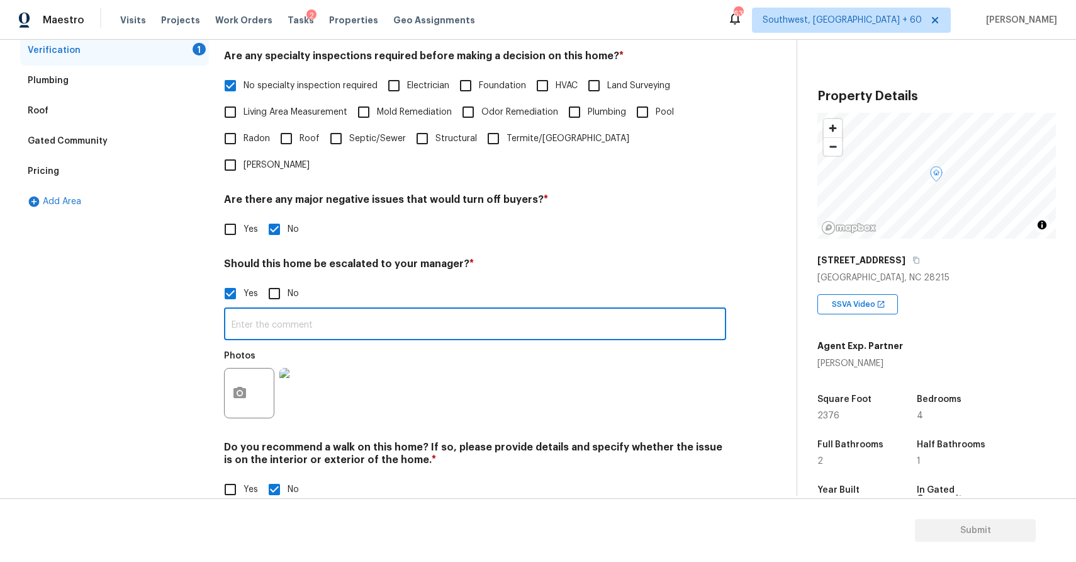
paste input "this home having lot of issue which include mold in the bathroom ceiling @ 3.27…"
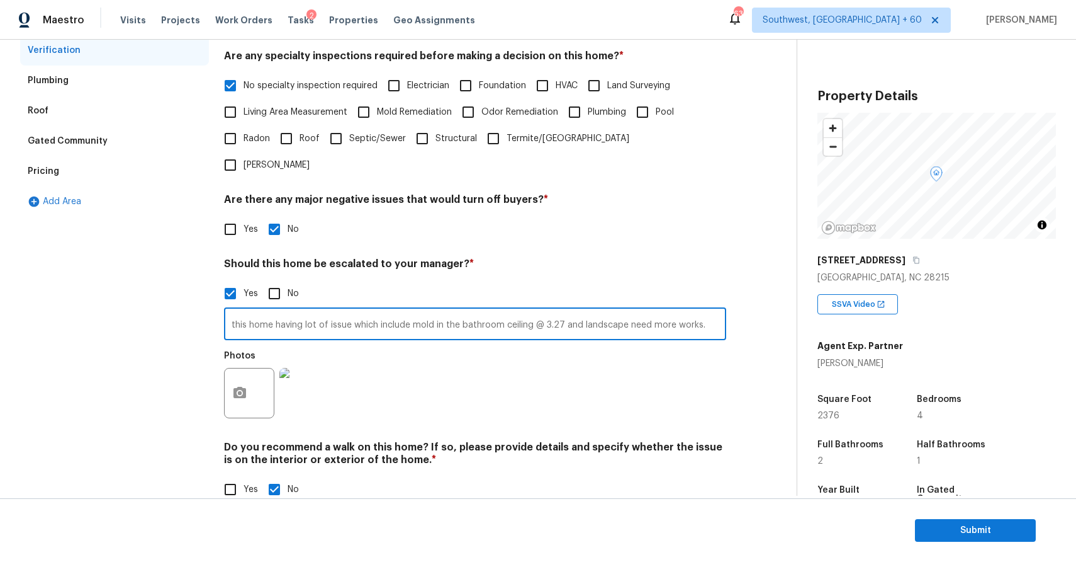
click at [711, 310] on input "this home having lot of issue which include mold in the bathroom ceiling @ 3.27…" at bounding box center [475, 325] width 502 height 30
click at [698, 310] on input "this home having lot of issue which include mold in the bathroom ceiling @ 3.27…" at bounding box center [475, 325] width 502 height 30
click at [716, 310] on input "this home having lot of issue which include mold in the bathroom ceiling @ 3.27…" at bounding box center [475, 325] width 502 height 30
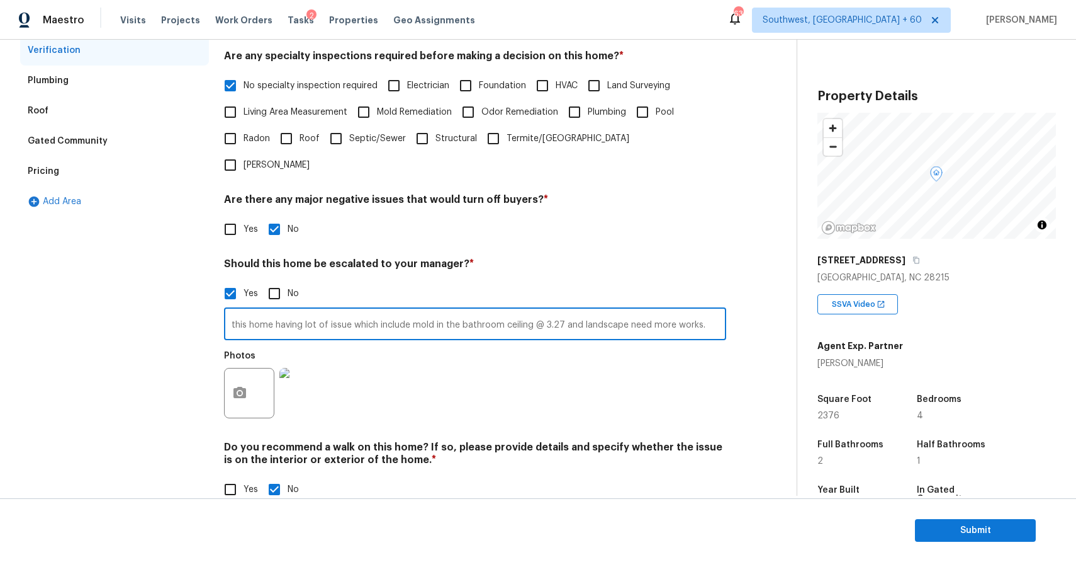
paste input "This is a duplicate assessment ,last assessment completed recently ,all scopes …"
type input "this home having lot of issue which include mold in the bathroom ceiling @ 3.27…"
click at [619, 344] on div "Photos" at bounding box center [475, 385] width 502 height 82
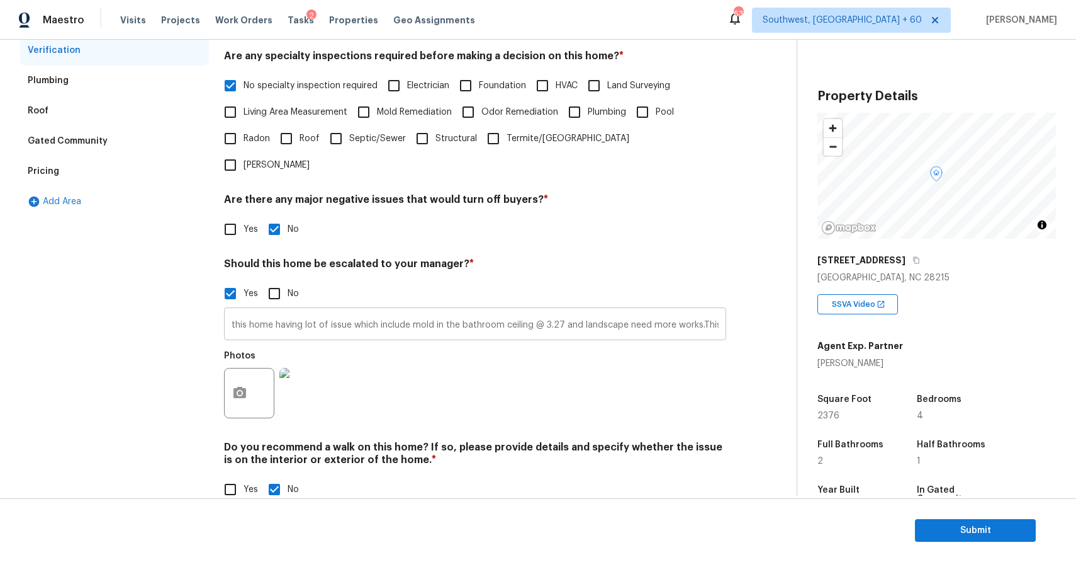
click at [543, 310] on input "this home having lot of issue which include mold in the bathroom ceiling @ 3.27…" at bounding box center [475, 325] width 502 height 30
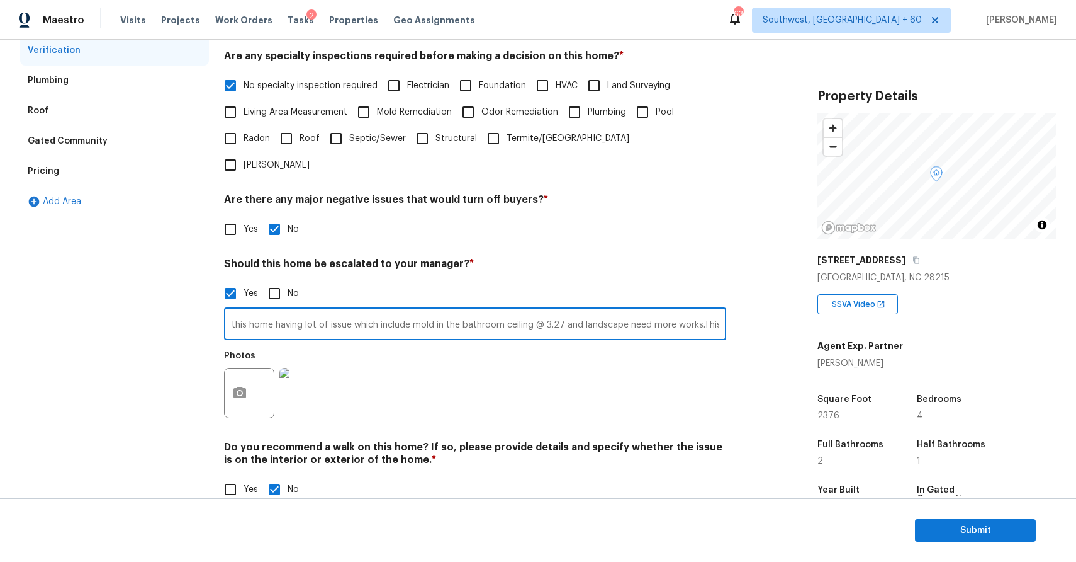
click at [543, 310] on input "this home having lot of issue which include mold in the bathroom ceiling @ 3.27…" at bounding box center [475, 325] width 502 height 30
click at [694, 344] on div "Photos" at bounding box center [475, 385] width 502 height 82
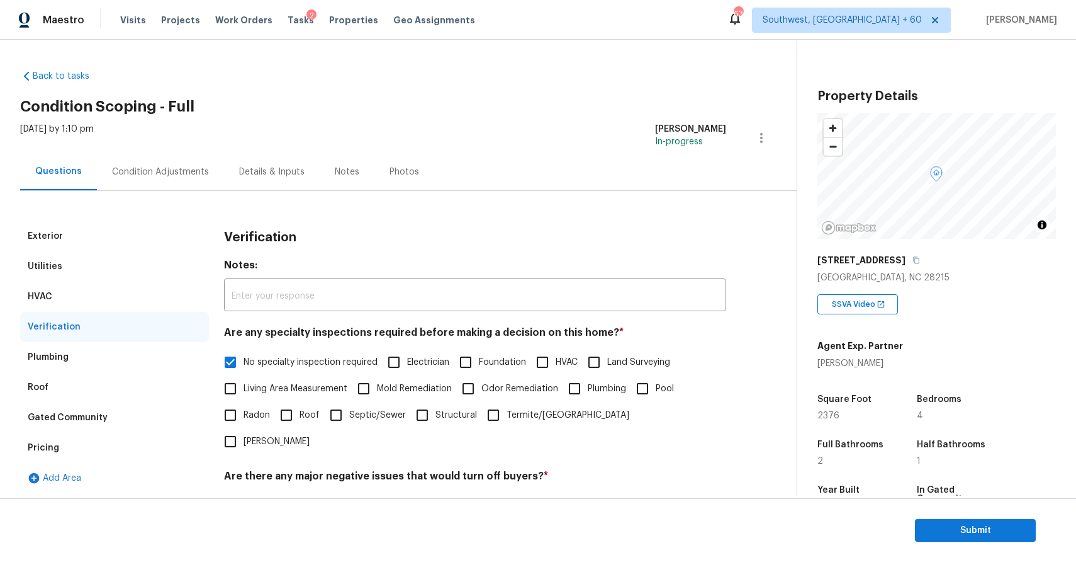
click at [213, 166] on div "Condition Adjustments" at bounding box center [160, 171] width 127 height 37
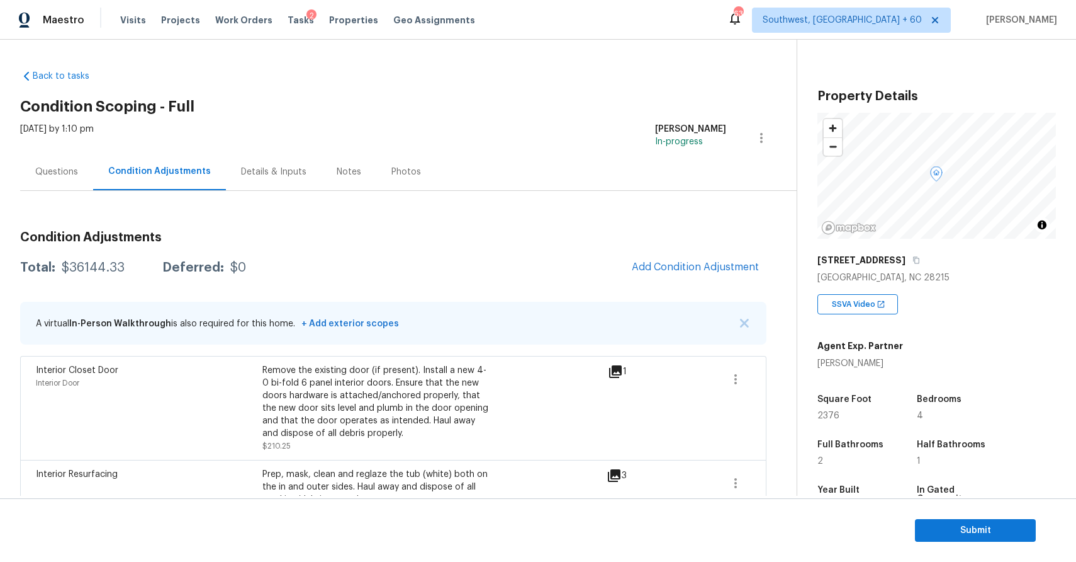
click at [66, 176] on div "Questions" at bounding box center [56, 172] width 43 height 13
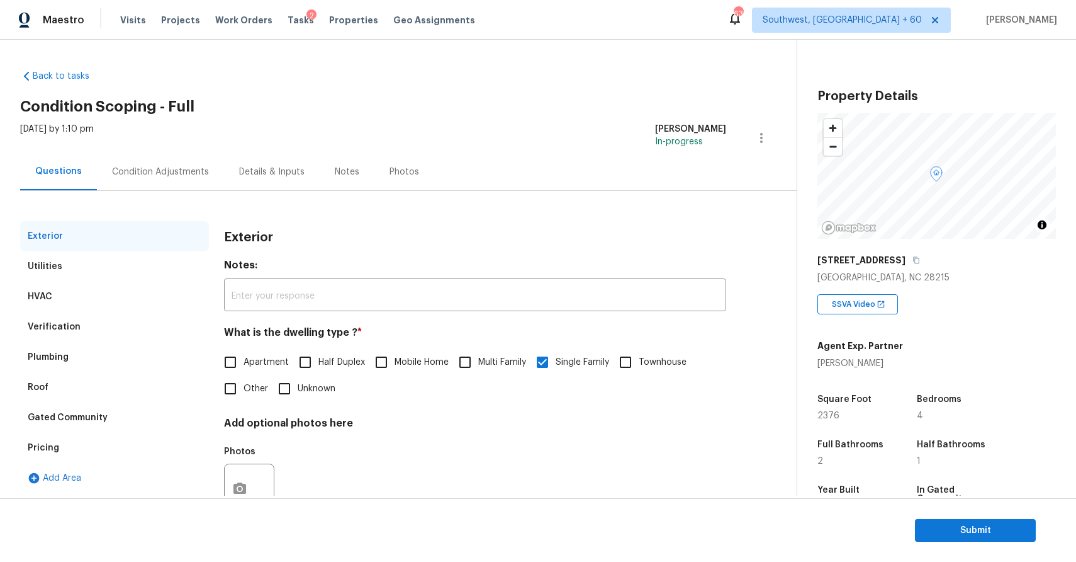
scroll to position [45, 0]
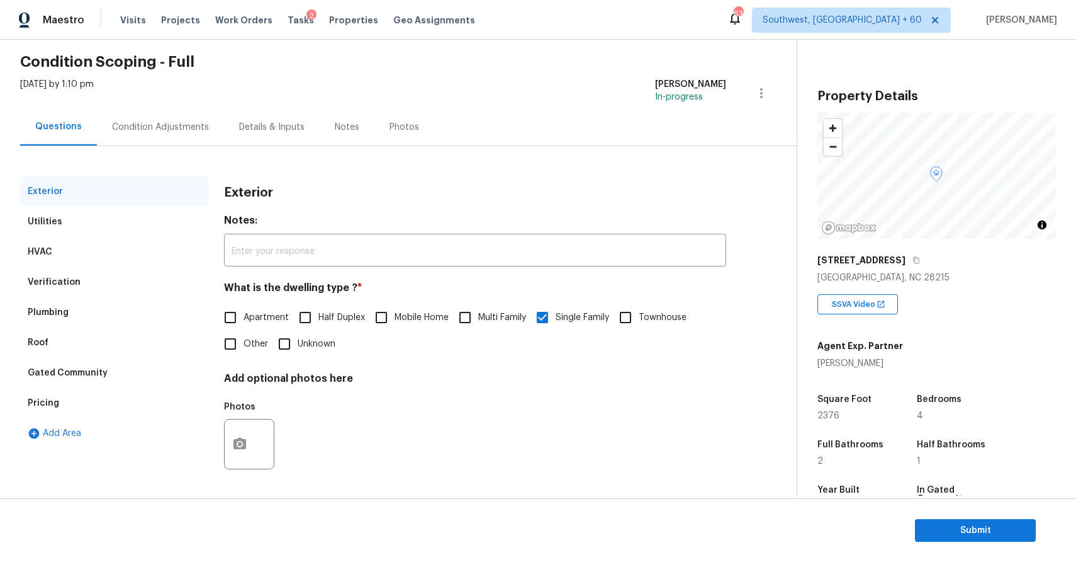
click at [159, 126] on div "Condition Adjustments" at bounding box center [160, 127] width 97 height 13
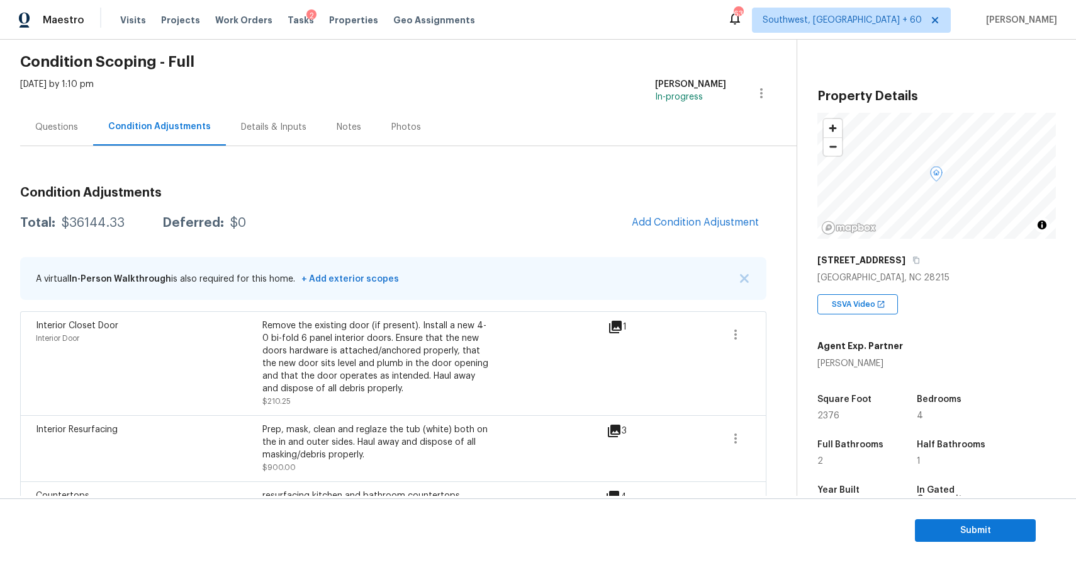
click at [111, 223] on div "$36144.33" at bounding box center [93, 223] width 63 height 13
copy div "$36144.33"
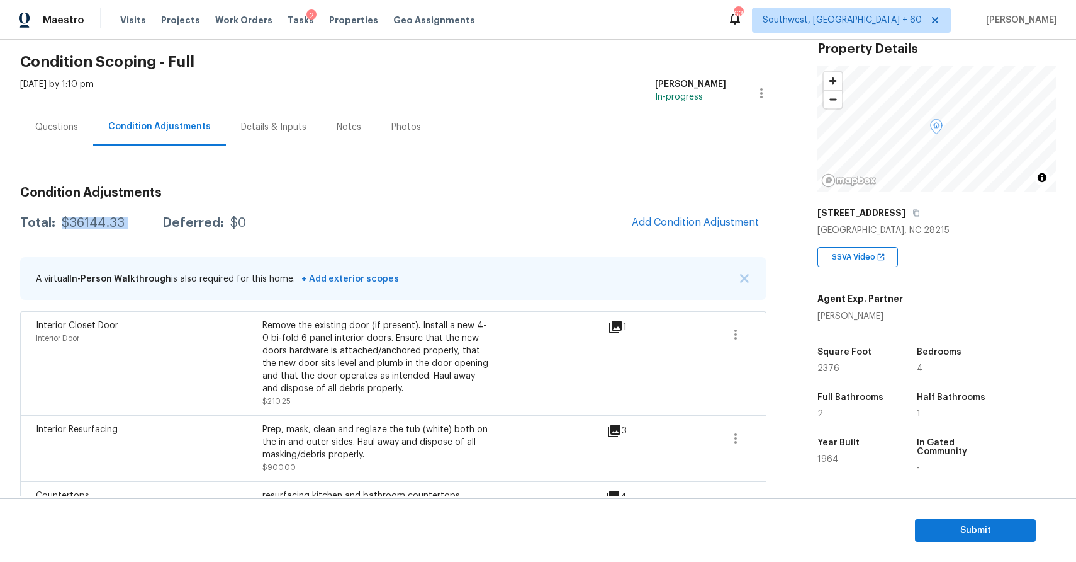
scroll to position [54, 0]
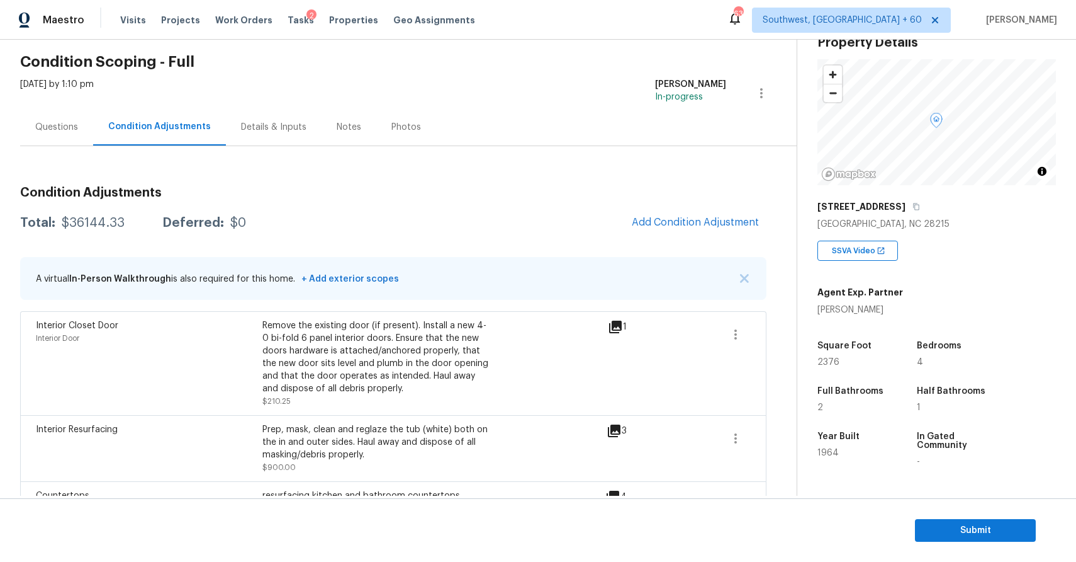
click at [71, 137] on div "Questions" at bounding box center [56, 126] width 73 height 37
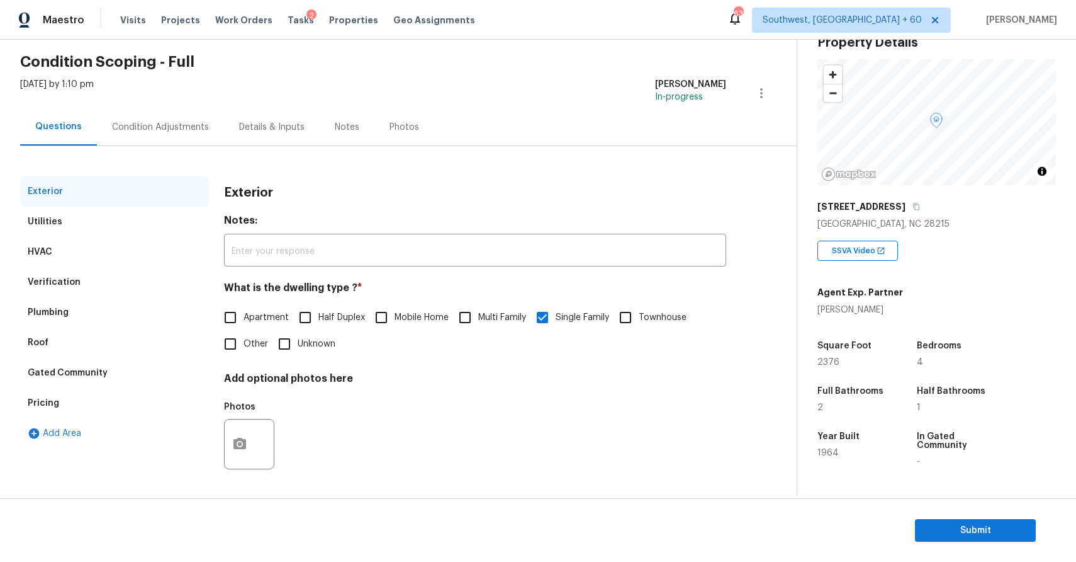
click at [977, 516] on section "Submit" at bounding box center [538, 530] width 1076 height 64
click at [980, 530] on span "Submit" at bounding box center [975, 530] width 101 height 16
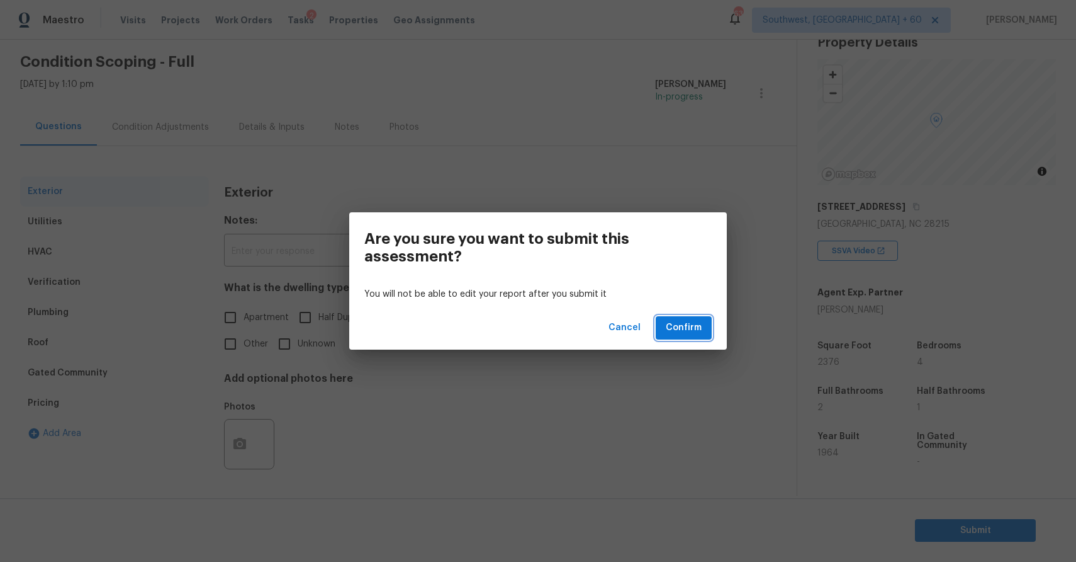
click at [699, 336] on button "Confirm" at bounding box center [684, 327] width 56 height 23
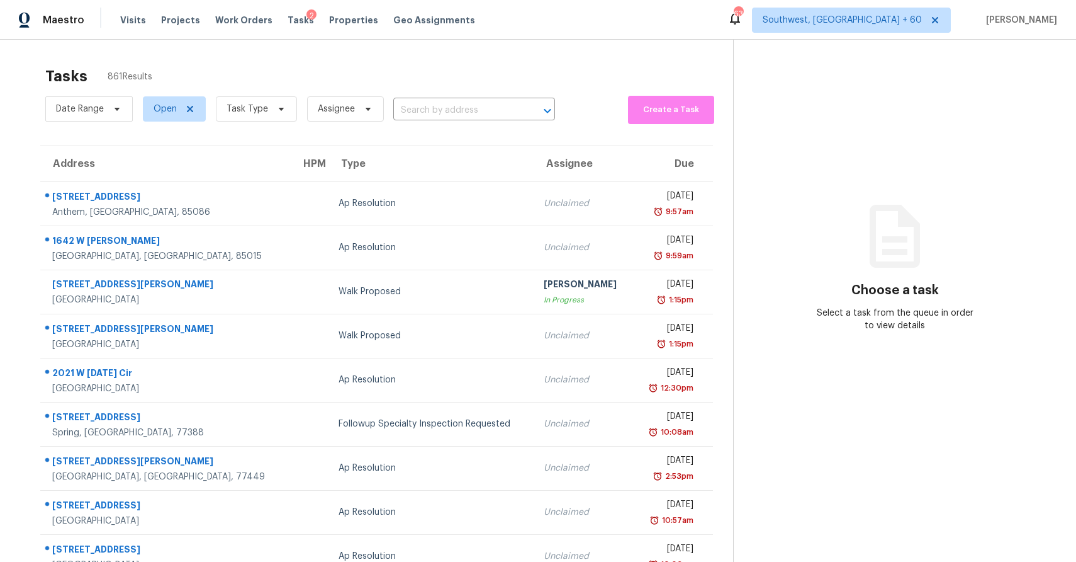
click at [267, 130] on section "Tasks 861 Results Date Range Open Task Type Assignee ​ Create a Task Address HP…" at bounding box center [376, 358] width 713 height 596
click at [270, 120] on span "Task Type" at bounding box center [256, 108] width 81 height 25
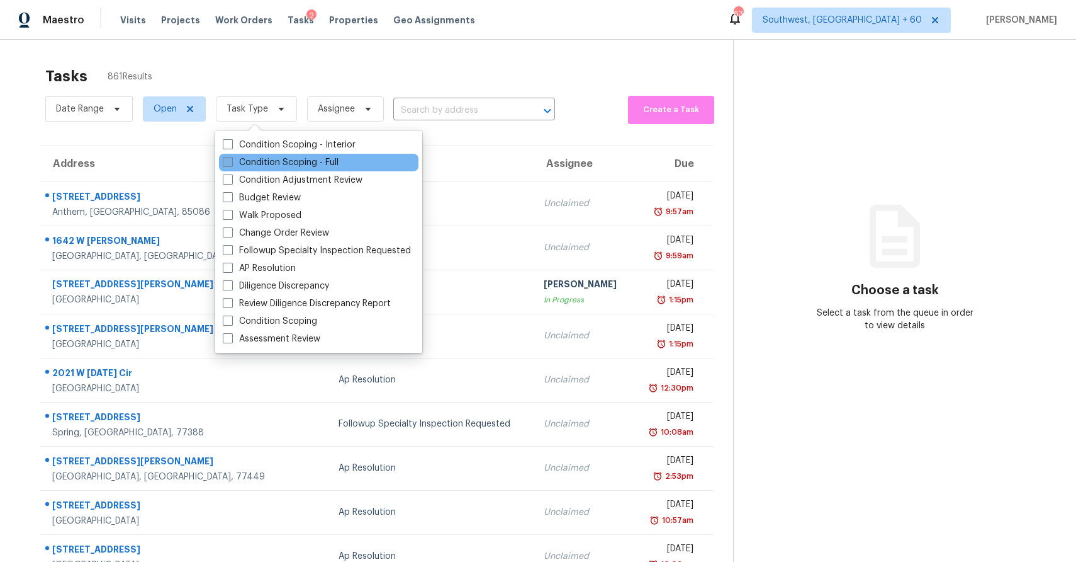
click at [320, 164] on label "Condition Scoping - Full" at bounding box center [281, 162] width 116 height 13
click at [231, 164] on input "Condition Scoping - Full" at bounding box center [227, 160] width 8 height 8
checkbox input "true"
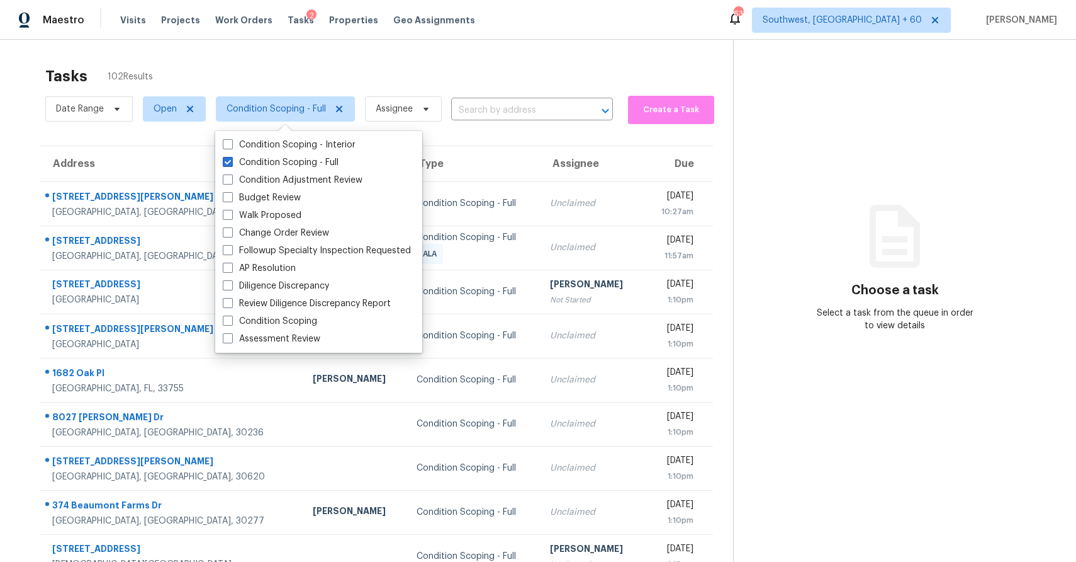
click at [478, 54] on div "Tasks 102 Results Date Range Open Condition Scoping - Full Assignee ​ Create a …" at bounding box center [538, 348] width 1076 height 616
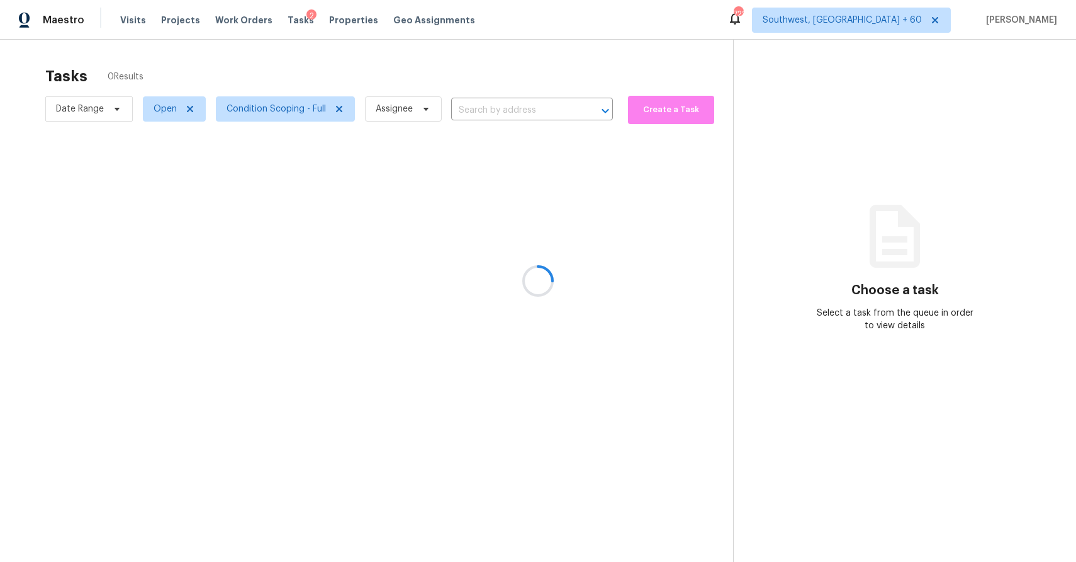
click at [409, 107] on div at bounding box center [538, 281] width 1076 height 562
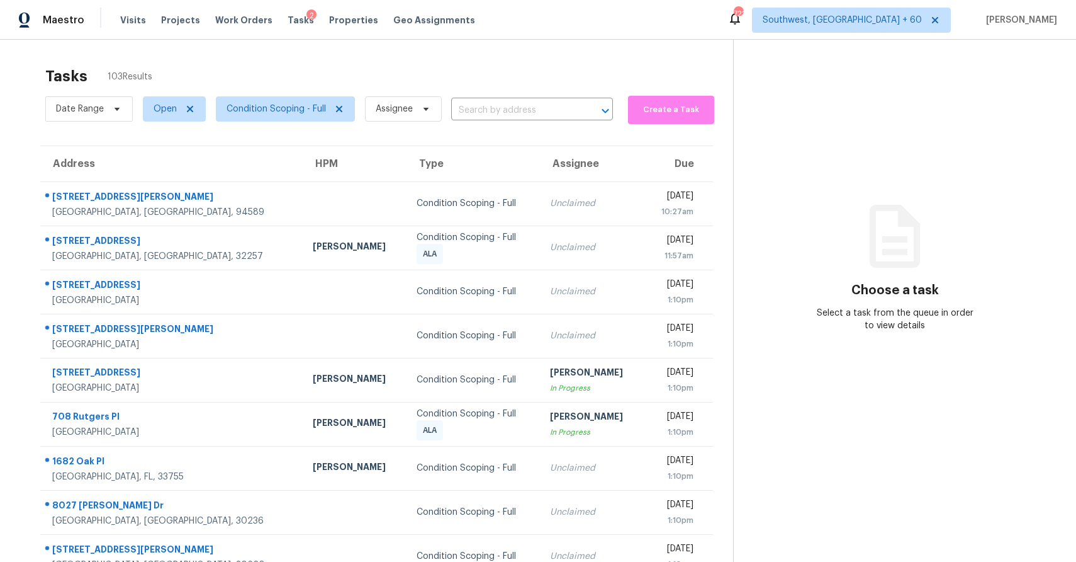
click at [400, 91] on div "Tasks 103 Results" at bounding box center [389, 76] width 688 height 33
click at [415, 100] on span "Assignee" at bounding box center [403, 108] width 77 height 25
type input "ranjith"
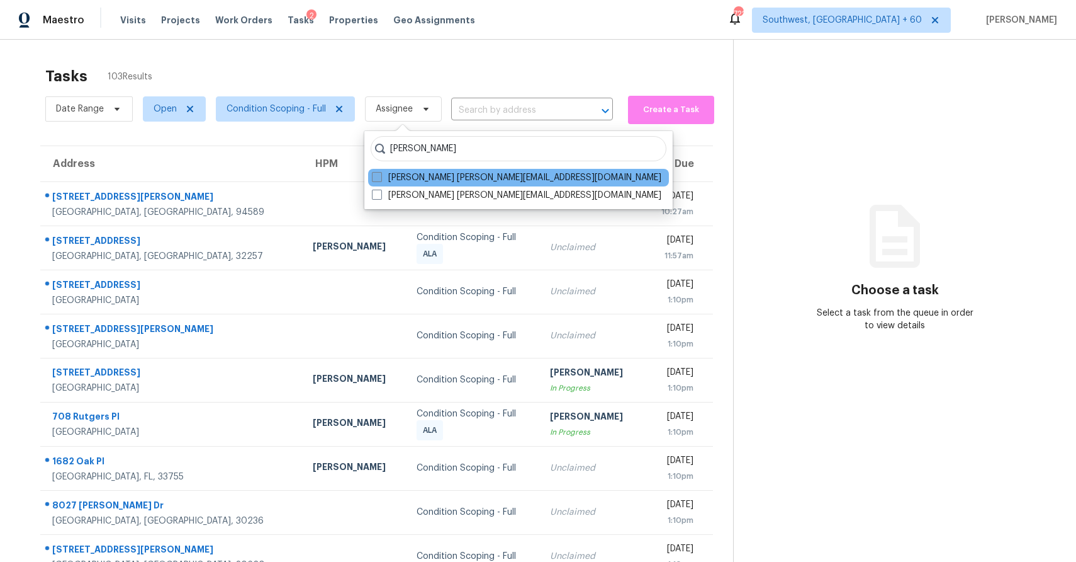
click at [413, 174] on label "Ranjith Kumar P ranjith.kumar@opendoor.com" at bounding box center [517, 177] width 290 height 13
click at [380, 174] on input "Ranjith Kumar P ranjith.kumar@opendoor.com" at bounding box center [376, 175] width 8 height 8
checkbox input "true"
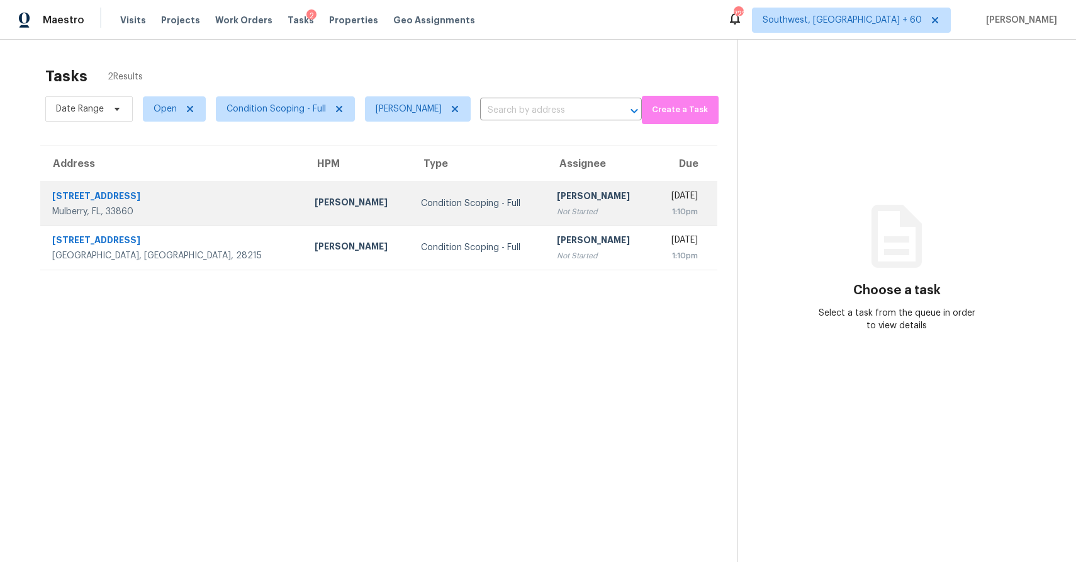
click at [557, 203] on div "[PERSON_NAME]" at bounding box center [600, 197] width 86 height 16
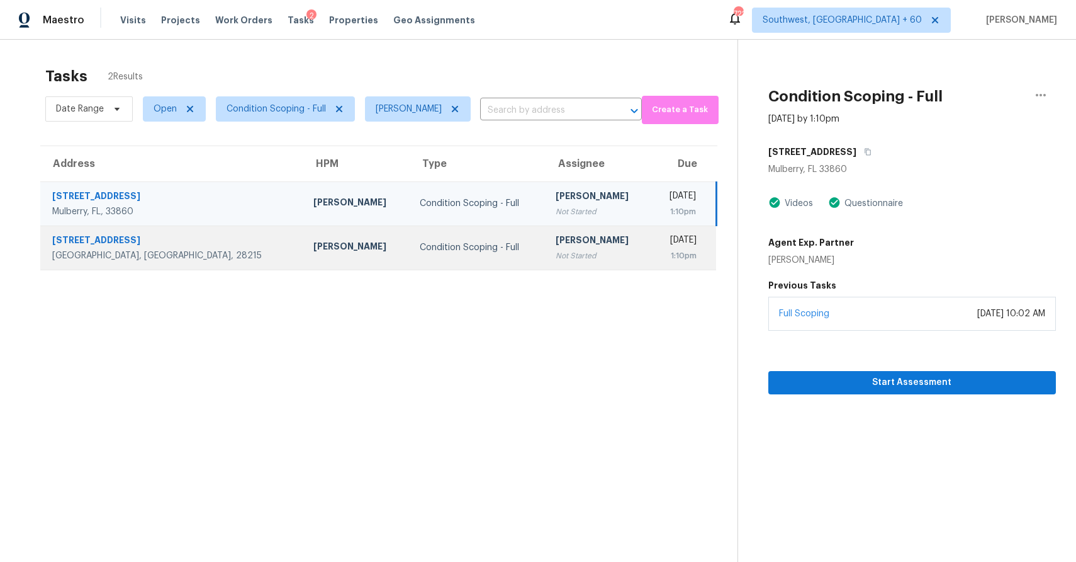
click at [652, 254] on td "Thu, Sep 25th 2025 1:10pm" at bounding box center [684, 247] width 65 height 44
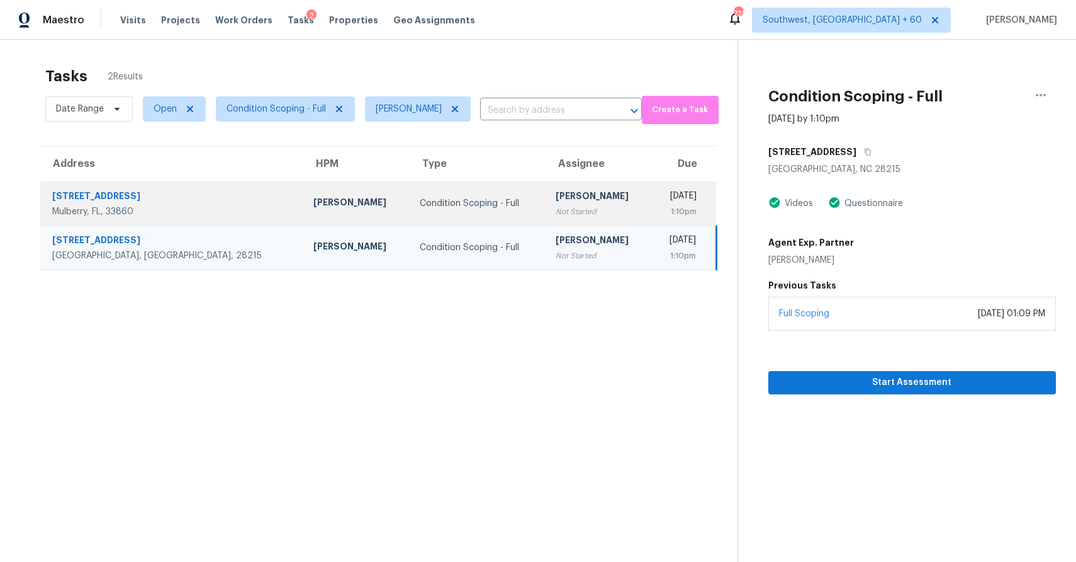
click at [652, 198] on td "Thu, Sep 25th 2025 1:10pm" at bounding box center [684, 203] width 65 height 44
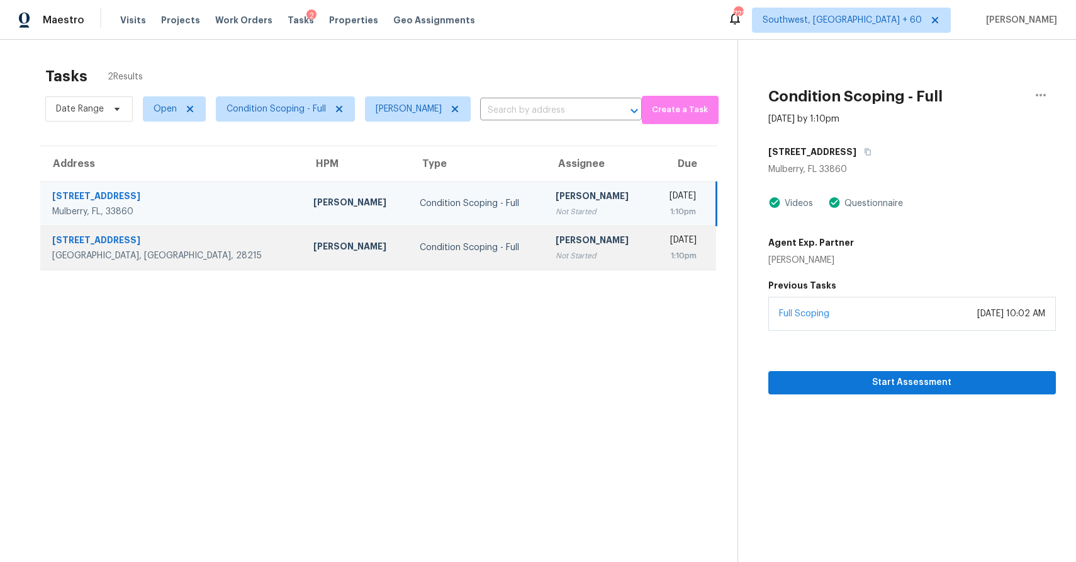
click at [652, 244] on td "Thu, Sep 25th 2025 1:10pm" at bounding box center [684, 247] width 65 height 44
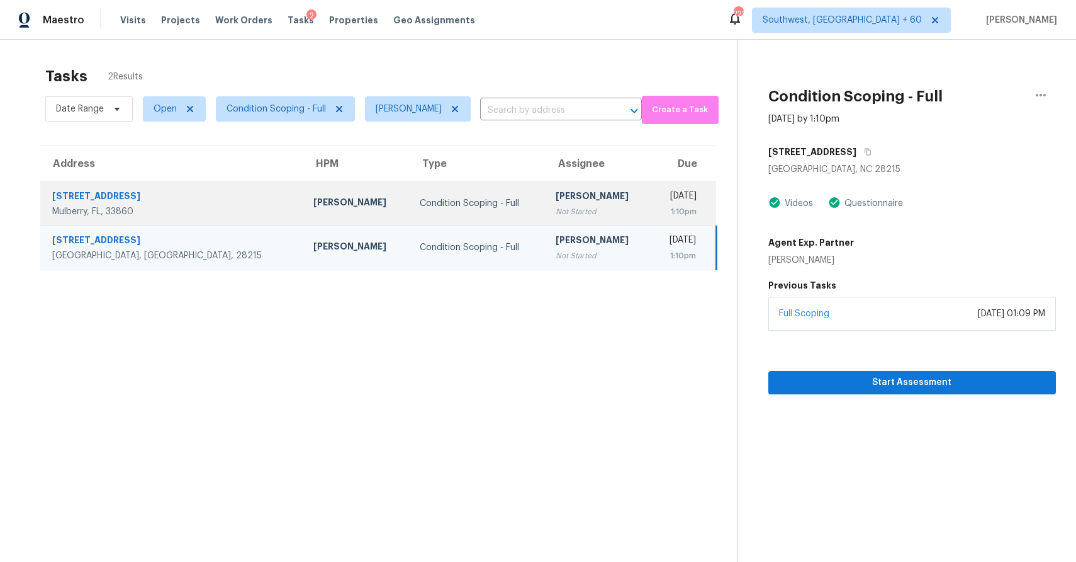
click at [662, 206] on div "1:10pm" at bounding box center [679, 211] width 35 height 13
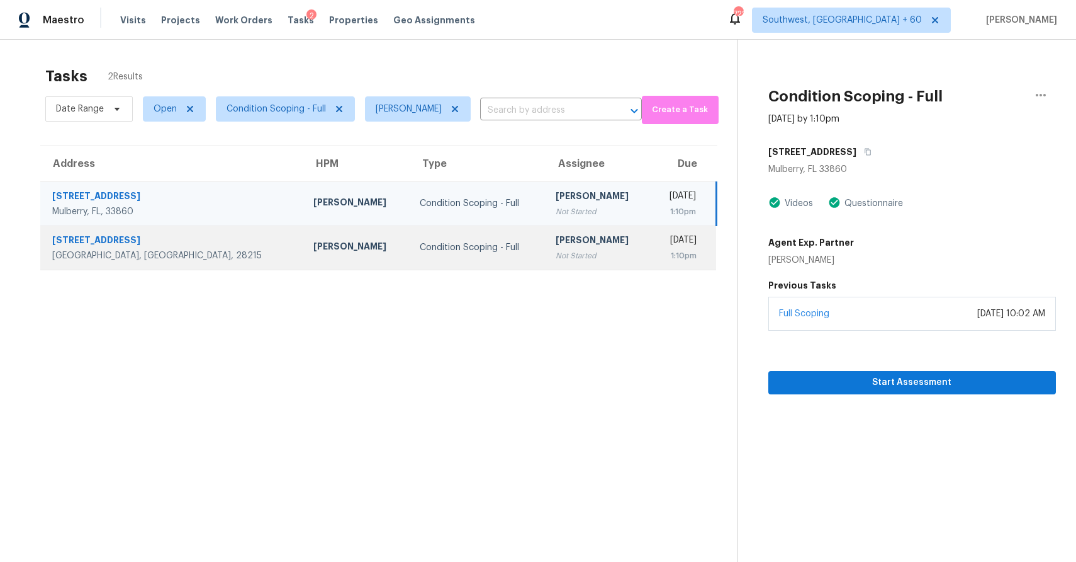
click at [556, 237] on div "[PERSON_NAME]" at bounding box center [599, 242] width 86 height 16
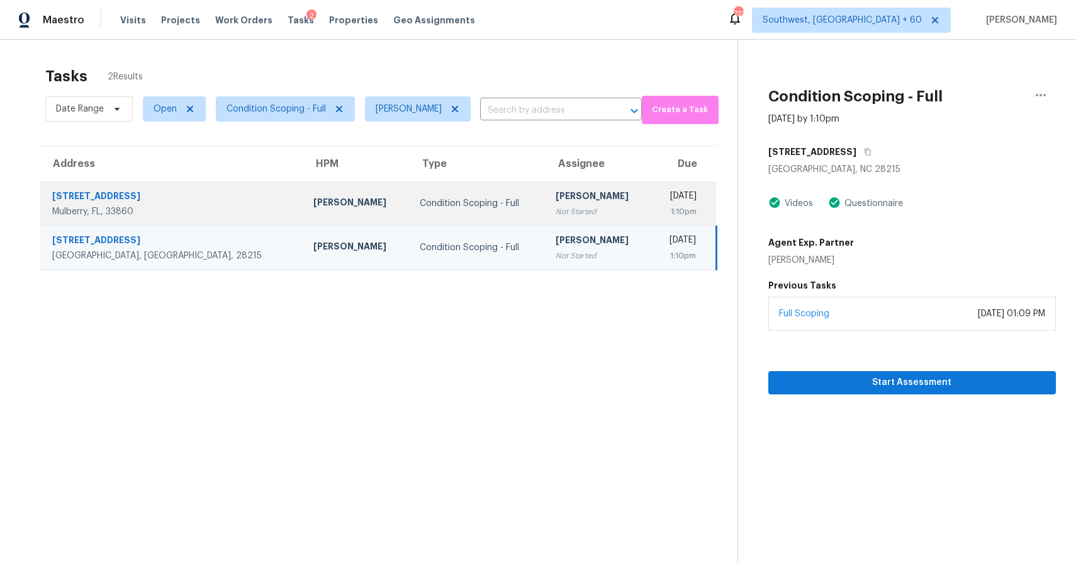
click at [662, 198] on div "Thu, Sep 25th 2025" at bounding box center [679, 197] width 35 height 16
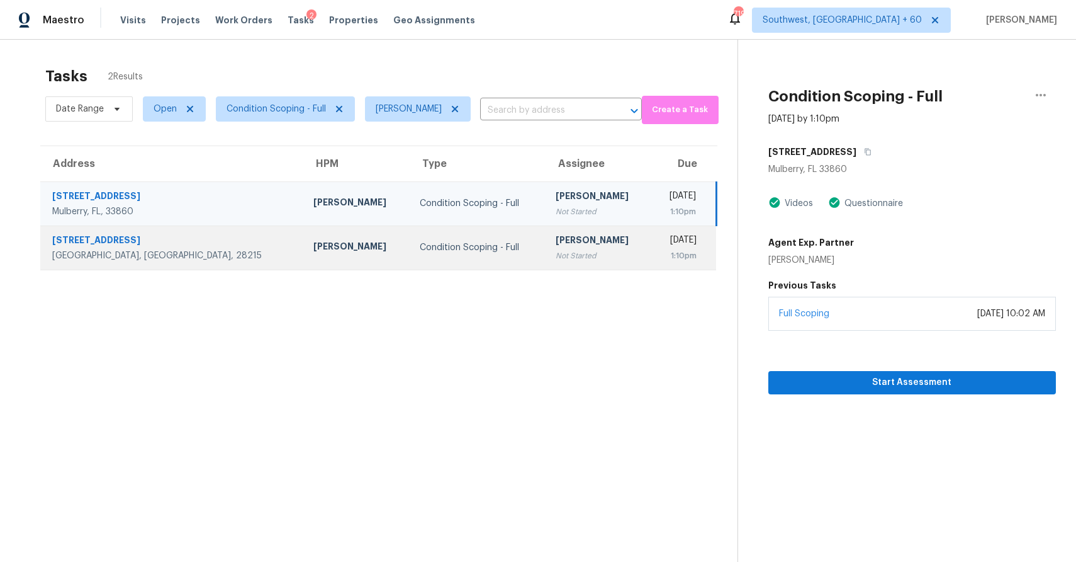
click at [662, 252] on div "1:10pm" at bounding box center [679, 255] width 35 height 13
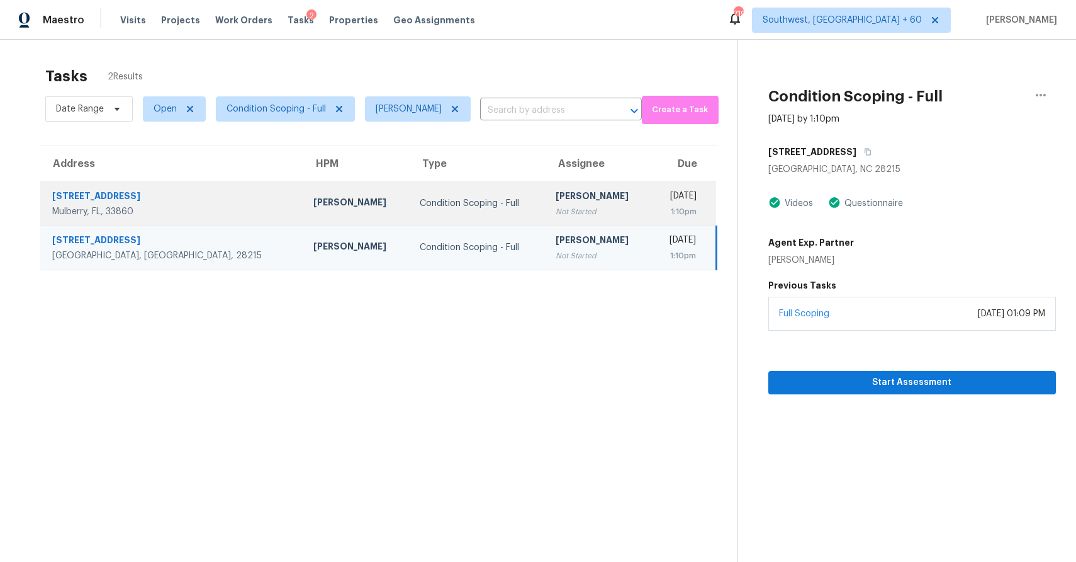
click at [652, 185] on td "Thu, Sep 25th 2025 1:10pm" at bounding box center [684, 203] width 65 height 44
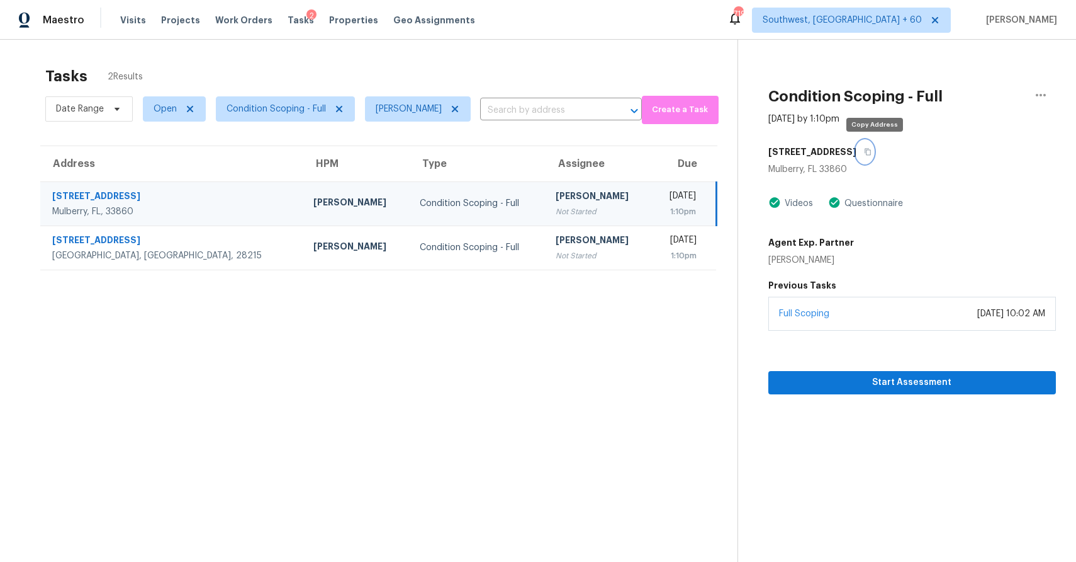
click at [872, 152] on icon "button" at bounding box center [868, 152] width 8 height 8
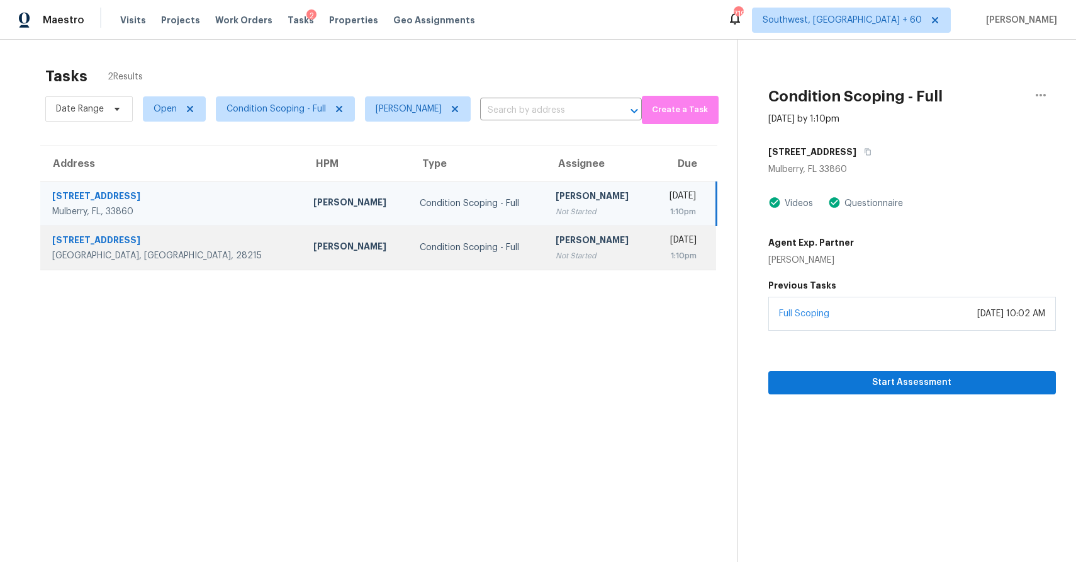
click at [652, 247] on td "Thu, Sep 25th 2025 1:10pm" at bounding box center [684, 247] width 65 height 44
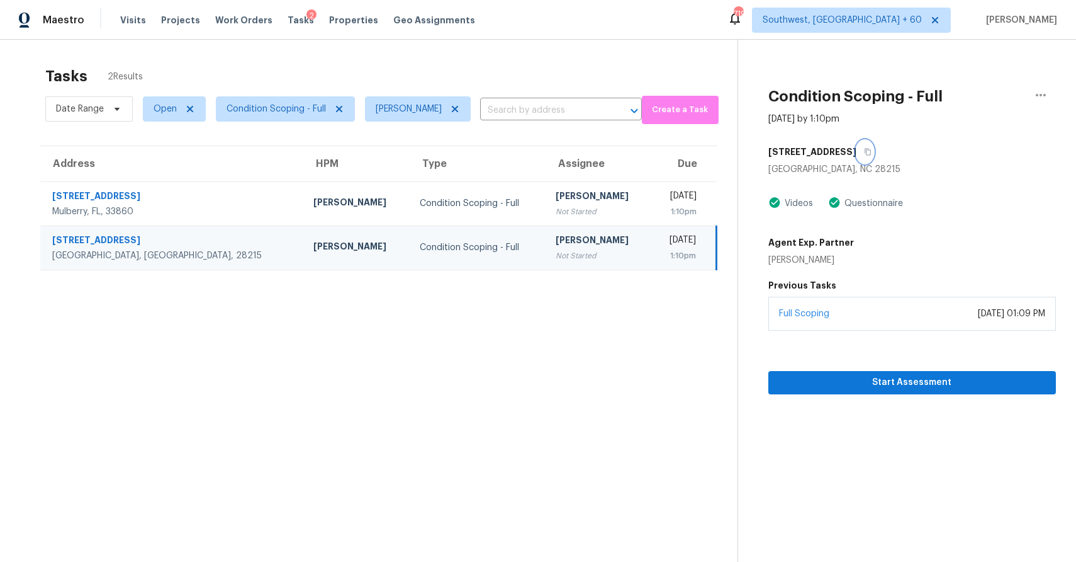
click at [857, 157] on button "button" at bounding box center [865, 151] width 17 height 23
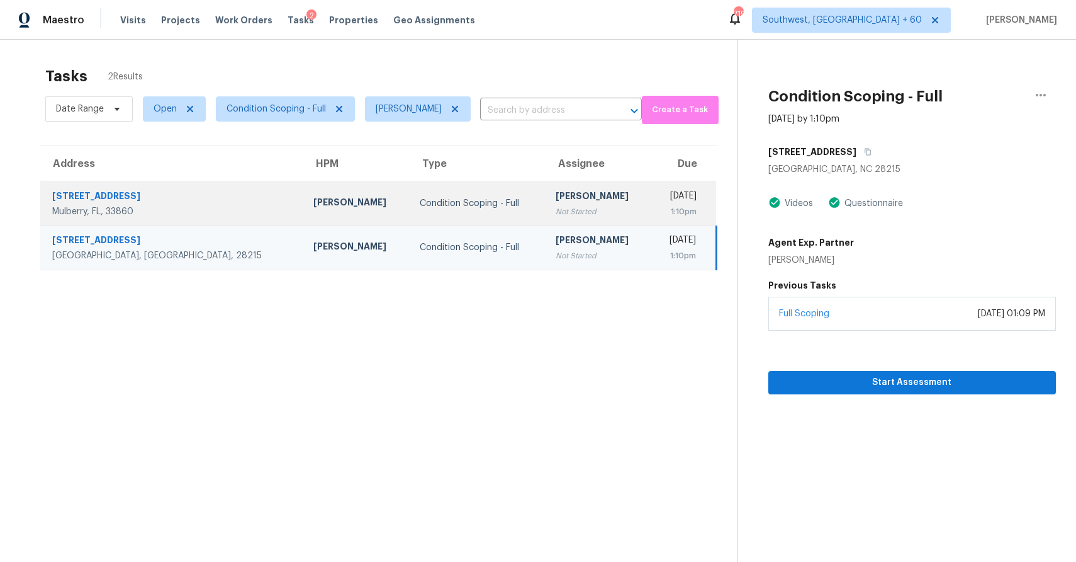
click at [662, 207] on div "1:10pm" at bounding box center [679, 211] width 35 height 13
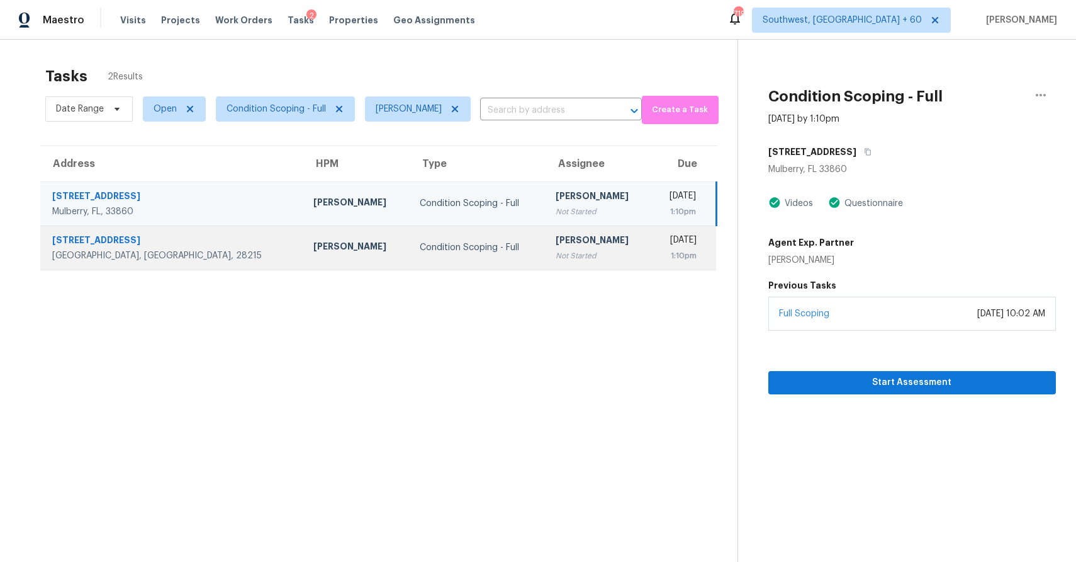
click at [701, 238] on div "Thu, Sep 25th 2025 1:10pm" at bounding box center [689, 248] width 54 height 28
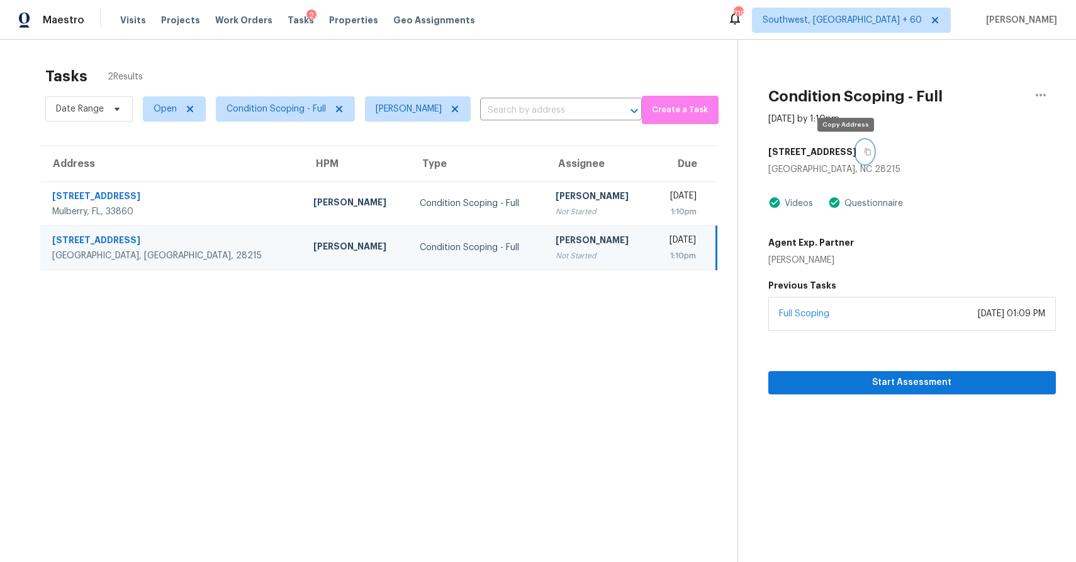
click at [857, 147] on button "button" at bounding box center [865, 151] width 17 height 23
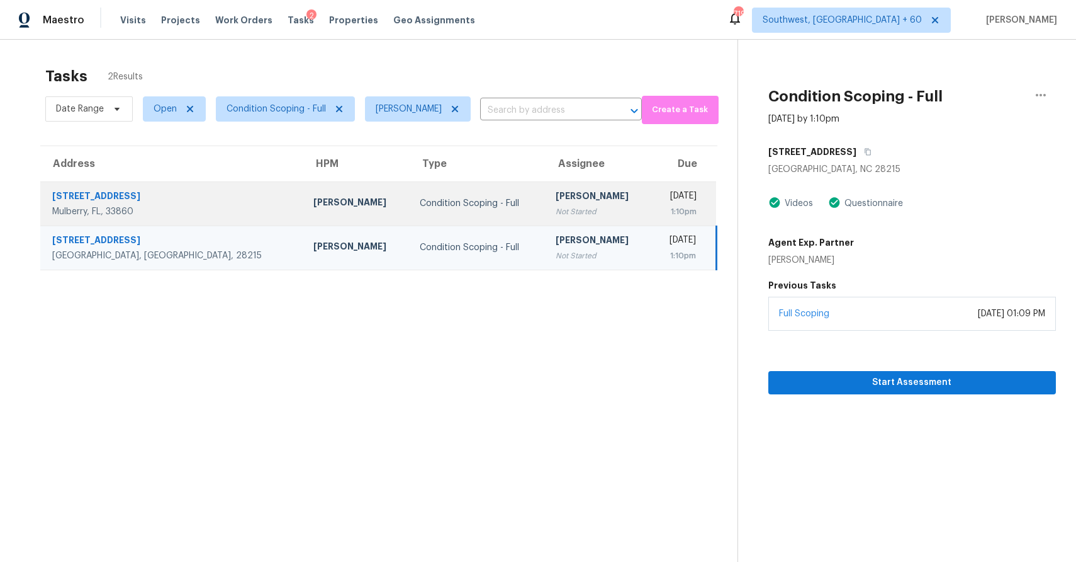
click at [662, 189] on div "[DATE]" at bounding box center [679, 197] width 35 height 16
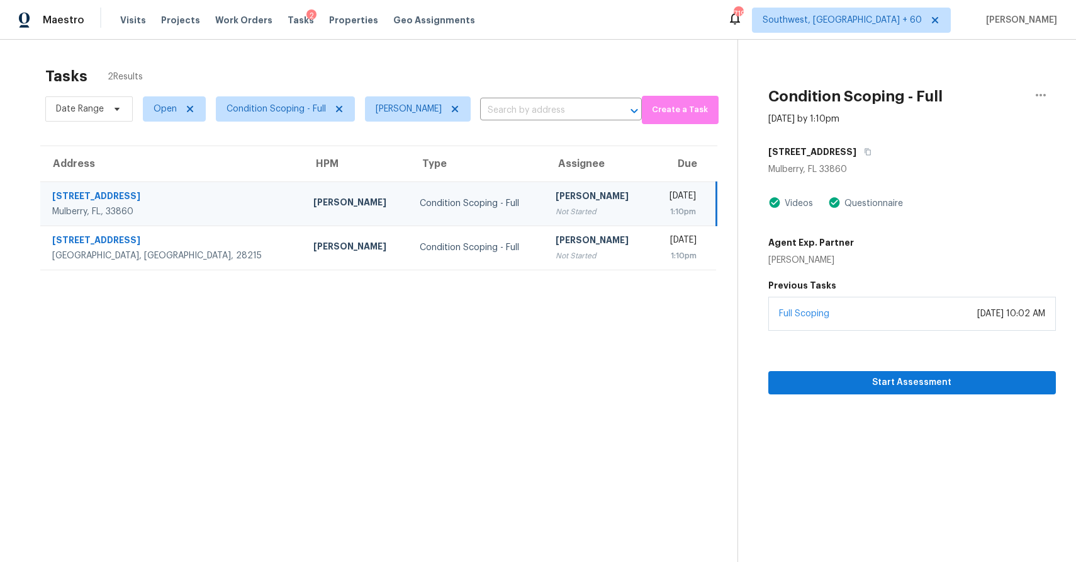
click at [959, 400] on section "Condition Scoping - Full Sep 25th 2025 by 1:10pm 4790 Myrtle View Dr W Mulberry…" at bounding box center [897, 321] width 319 height 562
click at [966, 393] on section "Condition Scoping - Full Sep 25th 2025 by 1:10pm 4790 Myrtle View Dr W Mulberry…" at bounding box center [897, 321] width 319 height 562
click at [933, 380] on span "Start Assessment" at bounding box center [913, 383] width 268 height 16
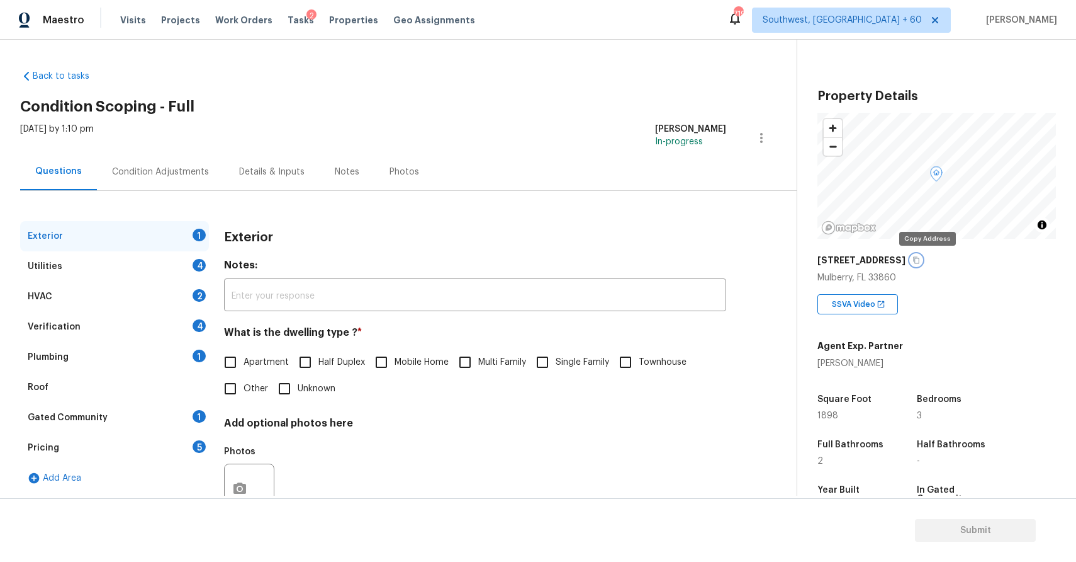
click at [920, 257] on icon "button" at bounding box center [917, 260] width 8 height 8
click at [920, 257] on icon "button" at bounding box center [917, 260] width 6 height 7
click at [567, 358] on span "Single Family" at bounding box center [583, 362] width 54 height 13
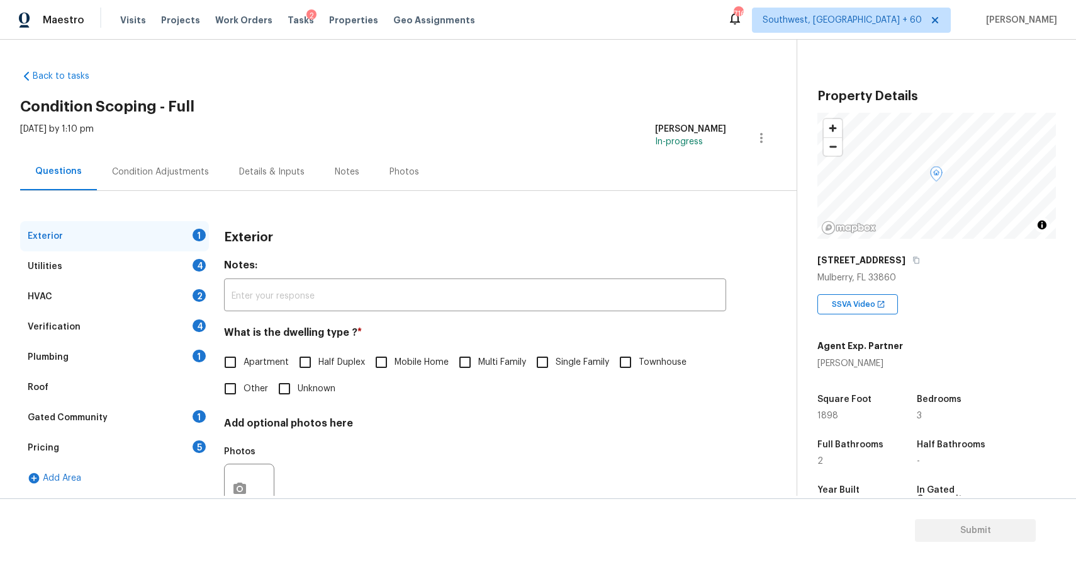
click at [556, 358] on input "Single Family" at bounding box center [542, 362] width 26 height 26
checkbox input "true"
click at [147, 263] on div "Utilities 4" at bounding box center [114, 266] width 189 height 30
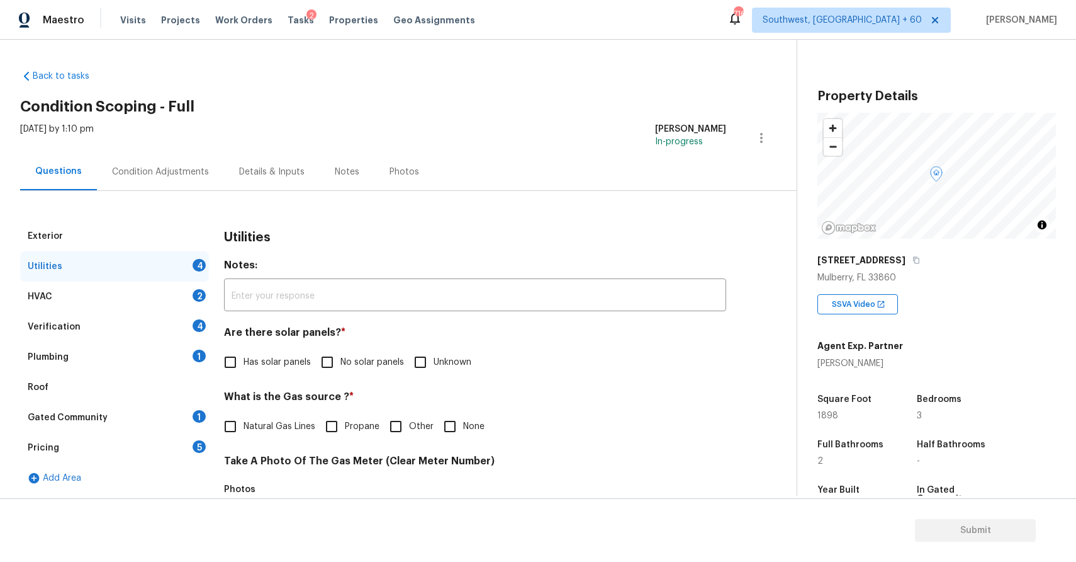
click at [348, 364] on span "No solar panels" at bounding box center [373, 362] width 64 height 13
click at [341, 364] on input "No solar panels" at bounding box center [327, 362] width 26 height 26
checkbox input "true"
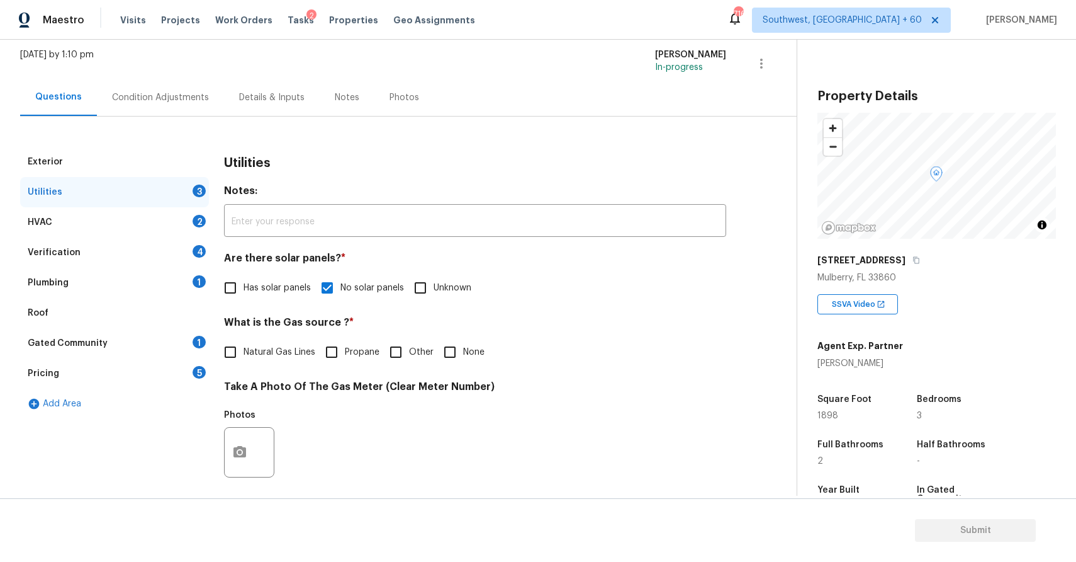
click at [441, 351] on input "None" at bounding box center [450, 352] width 26 height 26
checkbox input "true"
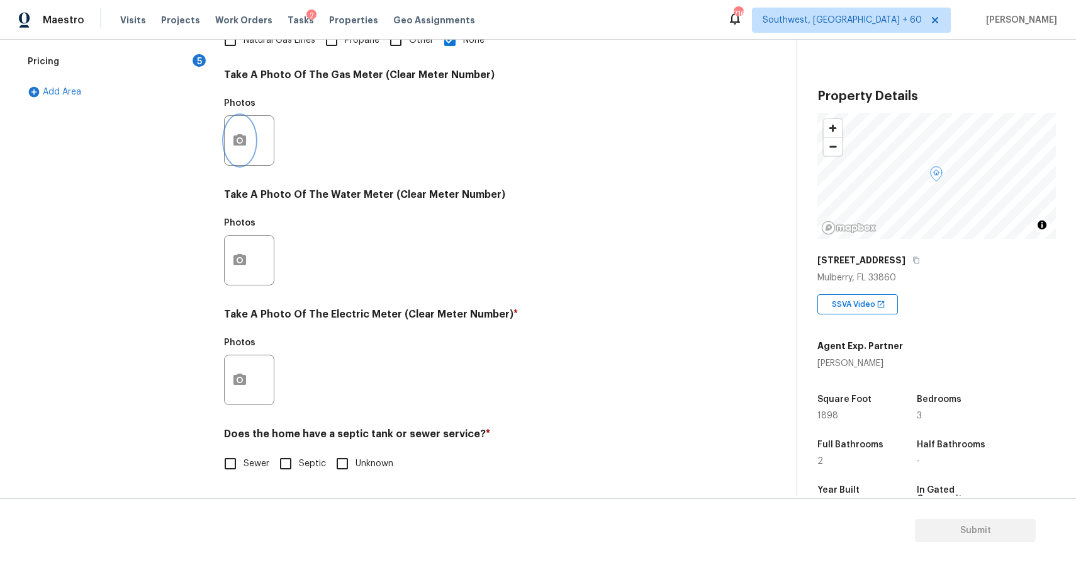
click at [237, 140] on icon "button" at bounding box center [239, 140] width 15 height 15
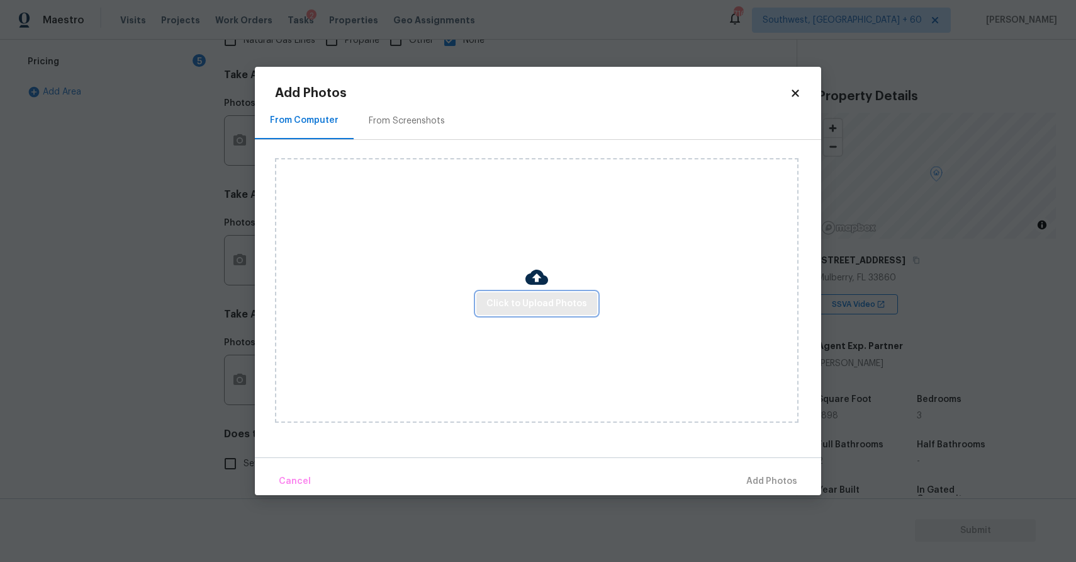
click at [553, 297] on span "Click to Upload Photos" at bounding box center [537, 304] width 101 height 16
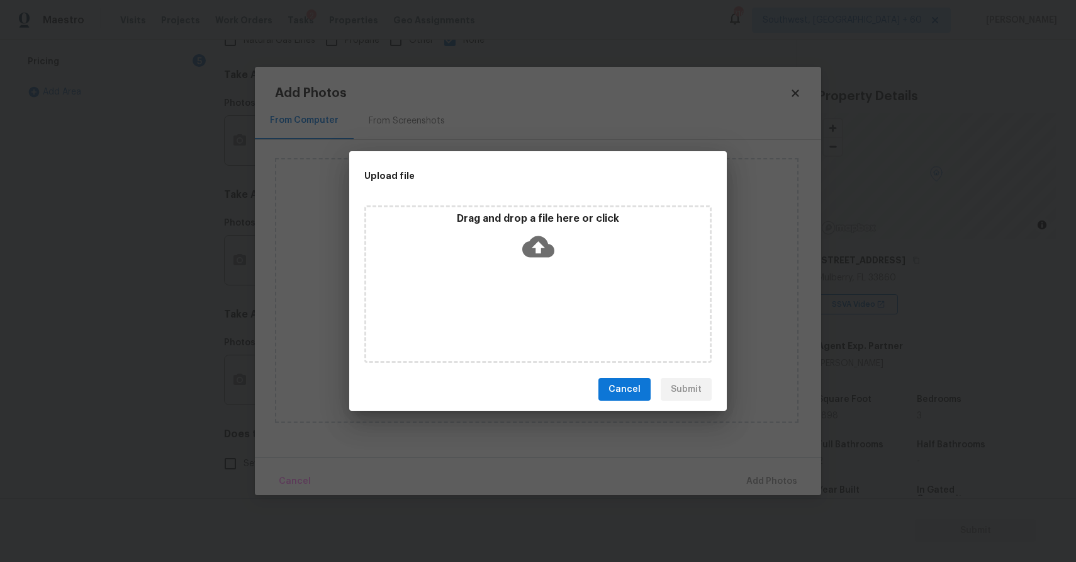
click at [553, 297] on div "Drag and drop a file here or click" at bounding box center [537, 283] width 347 height 157
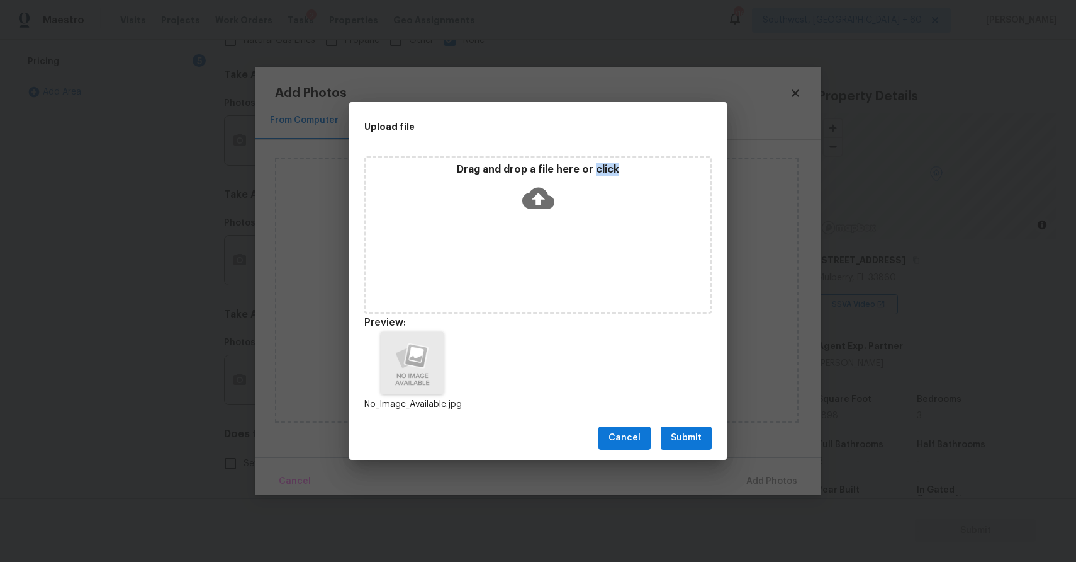
click at [692, 441] on span "Submit" at bounding box center [686, 438] width 31 height 16
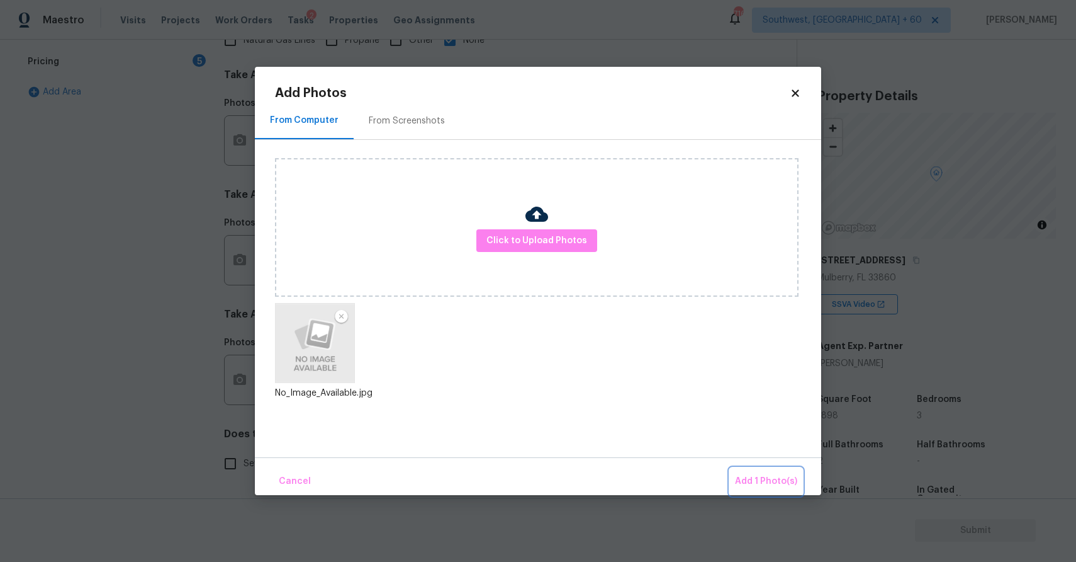
click at [776, 479] on span "Add 1 Photo(s)" at bounding box center [766, 481] width 62 height 16
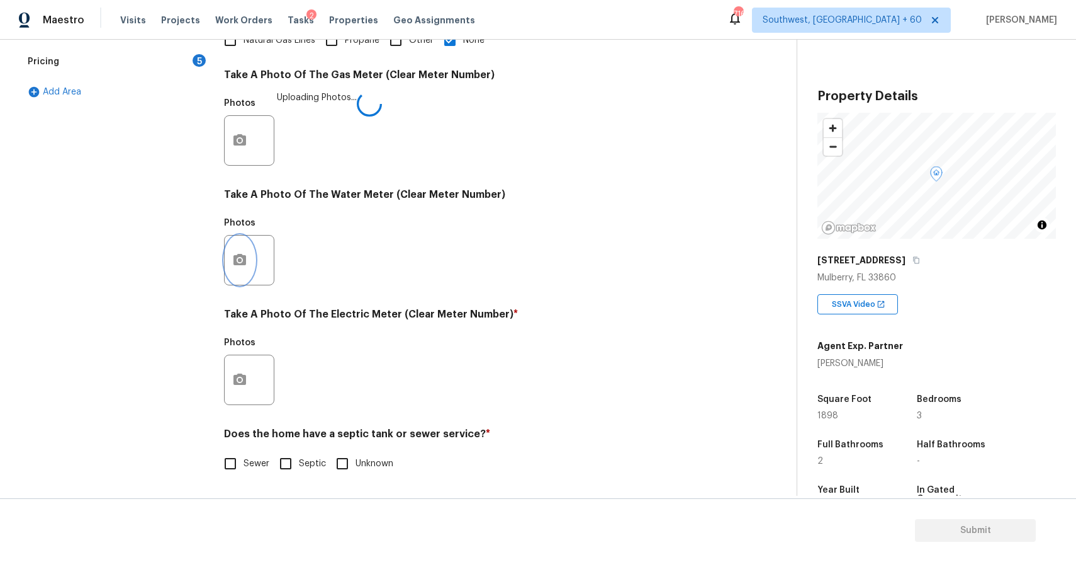
click at [237, 251] on button "button" at bounding box center [240, 259] width 30 height 49
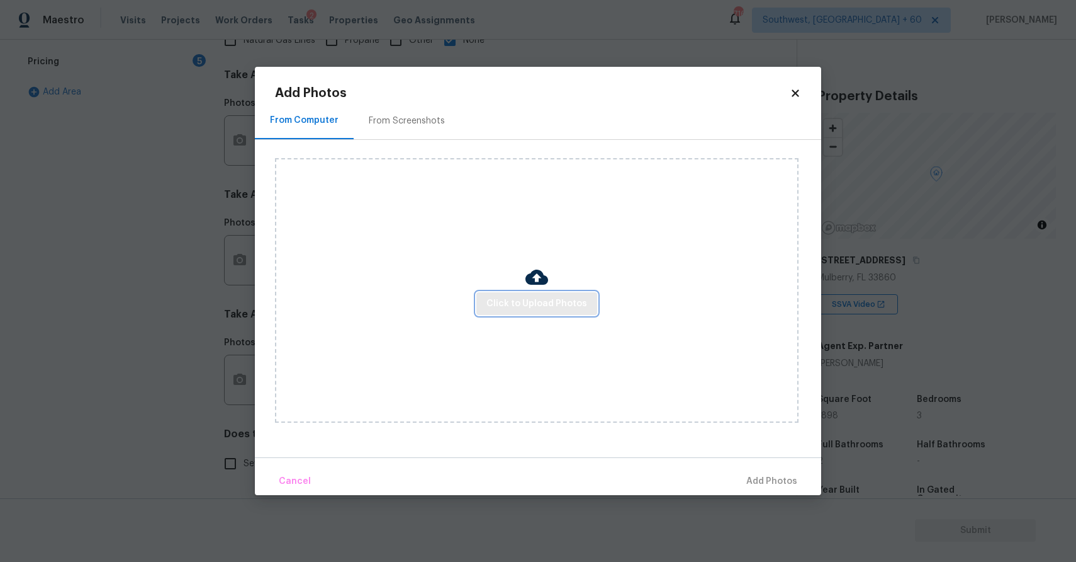
click at [483, 304] on button "Click to Upload Photos" at bounding box center [537, 303] width 121 height 23
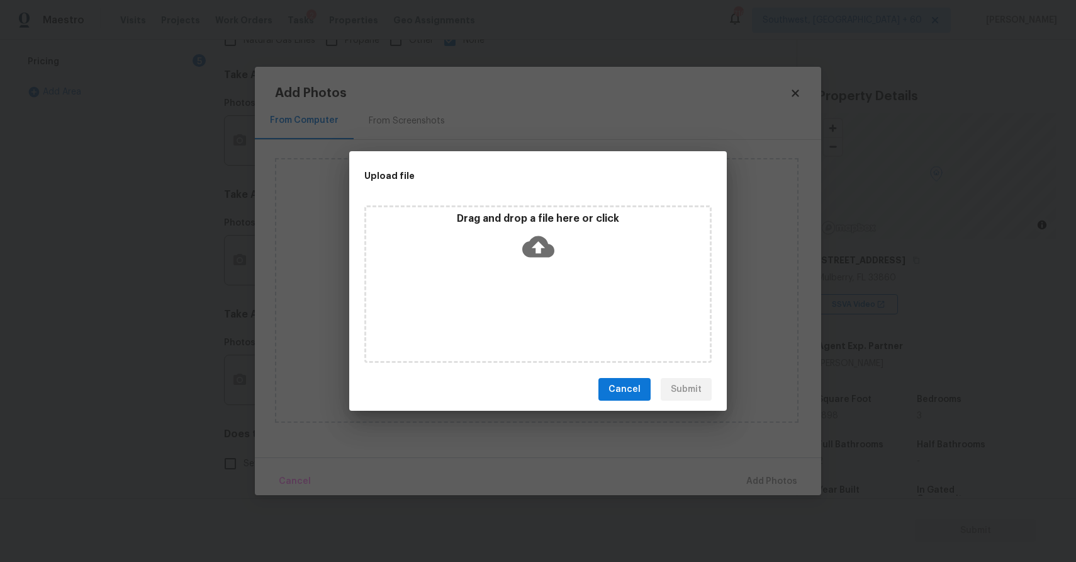
click at [498, 269] on div "Drag and drop a file here or click" at bounding box center [537, 283] width 347 height 157
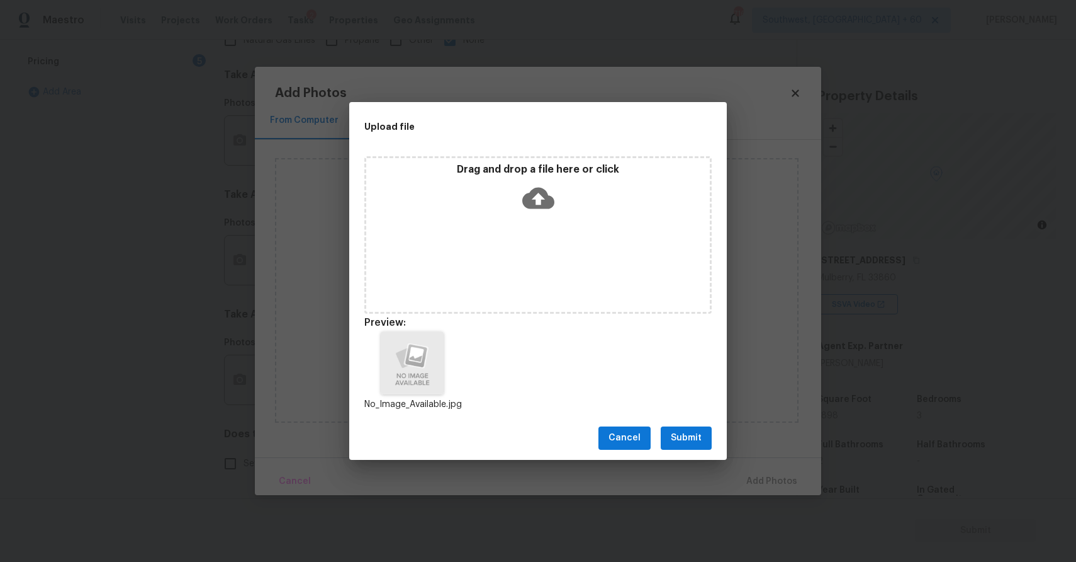
click at [689, 439] on span "Submit" at bounding box center [686, 438] width 31 height 16
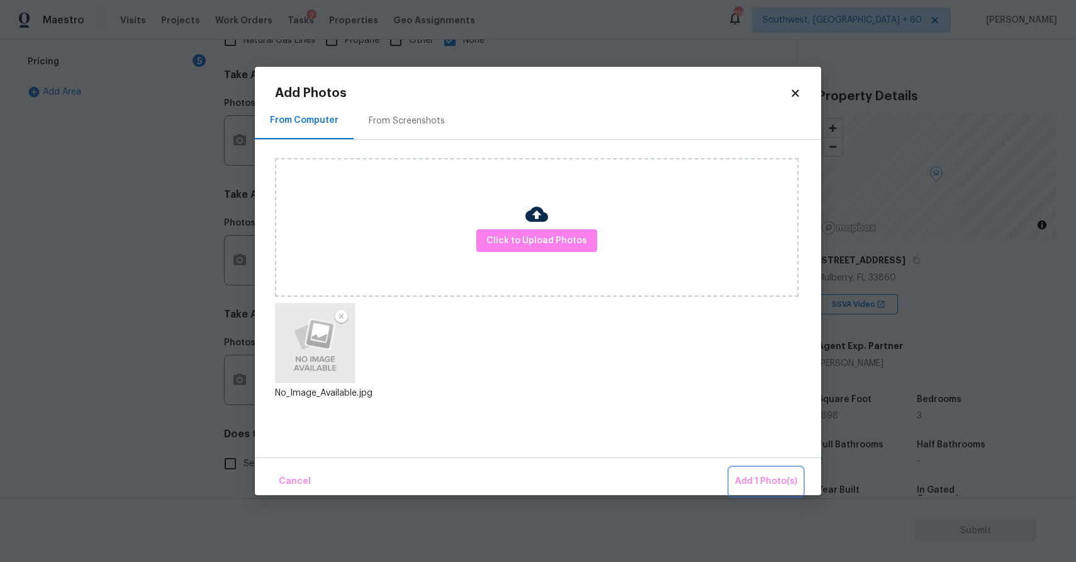
click at [788, 489] on button "Add 1 Photo(s)" at bounding box center [766, 481] width 72 height 27
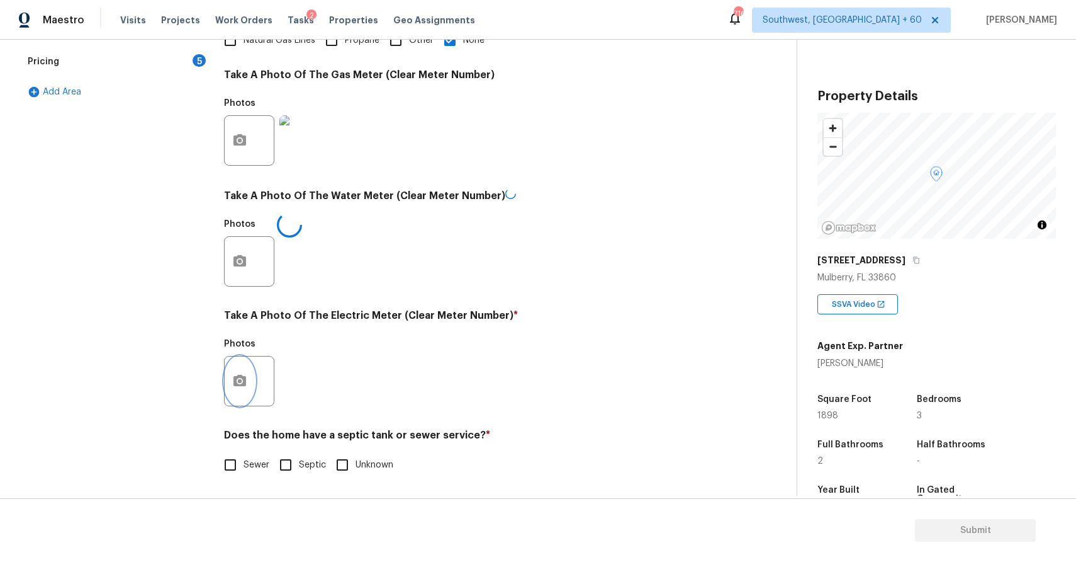
click at [231, 364] on button "button" at bounding box center [240, 380] width 30 height 49
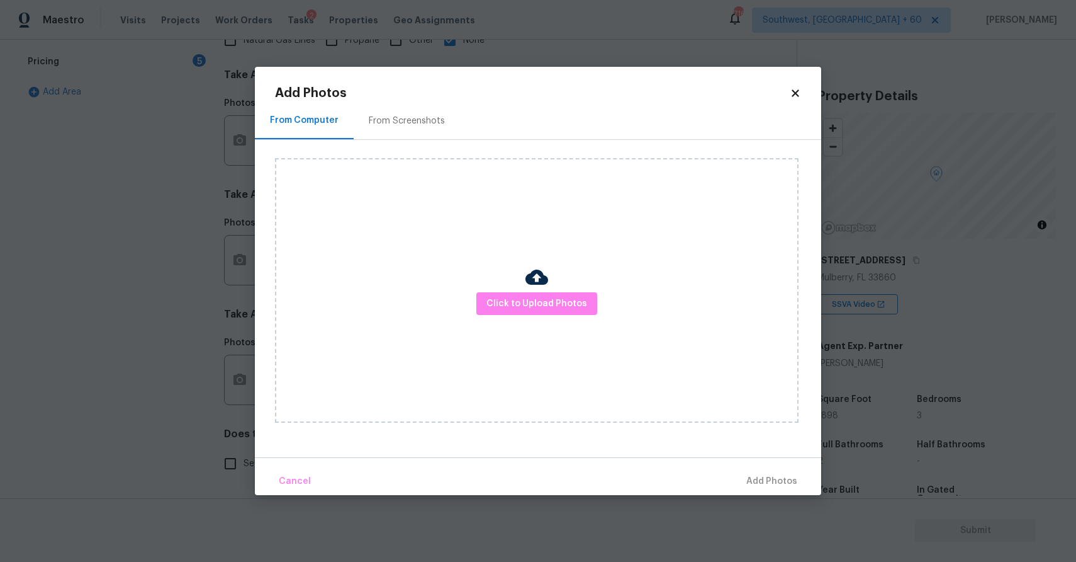
click at [470, 305] on div "Click to Upload Photos" at bounding box center [537, 290] width 524 height 264
click at [522, 307] on span "Click to Upload Photos" at bounding box center [537, 304] width 101 height 16
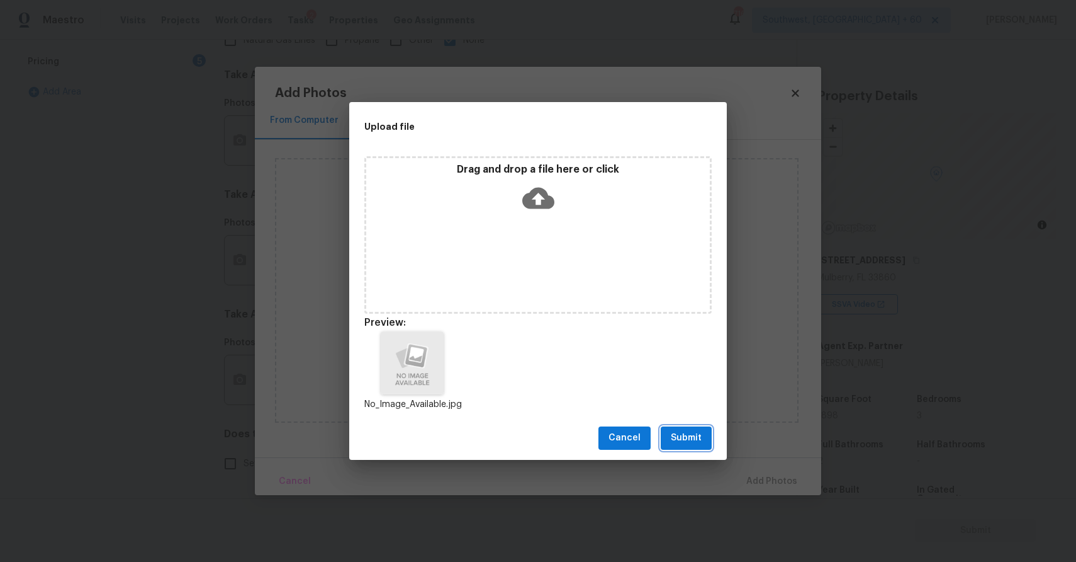
click at [694, 427] on button "Submit" at bounding box center [686, 437] width 51 height 23
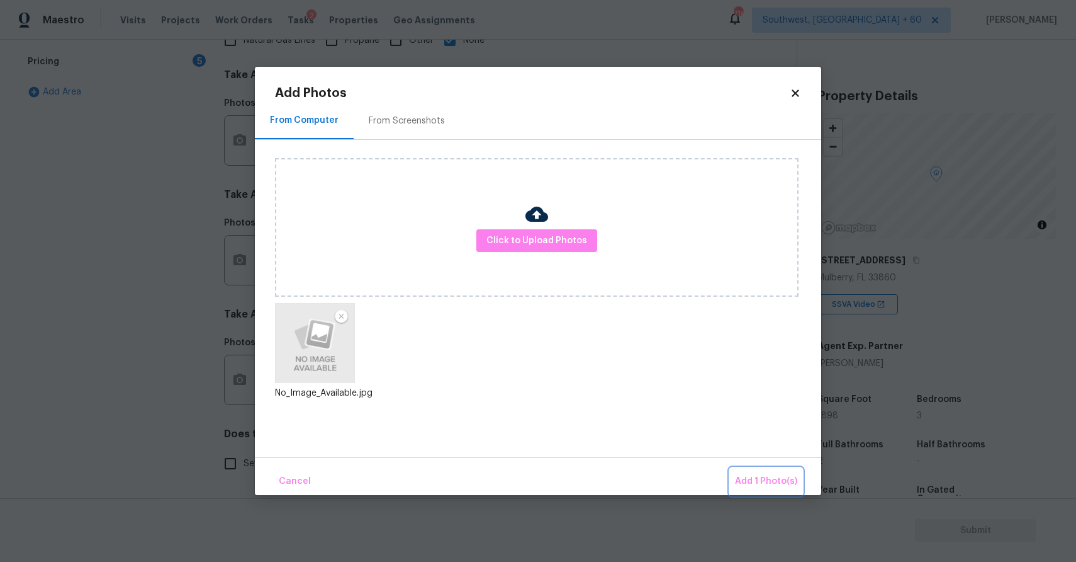
click at [765, 472] on button "Add 1 Photo(s)" at bounding box center [766, 481] width 72 height 27
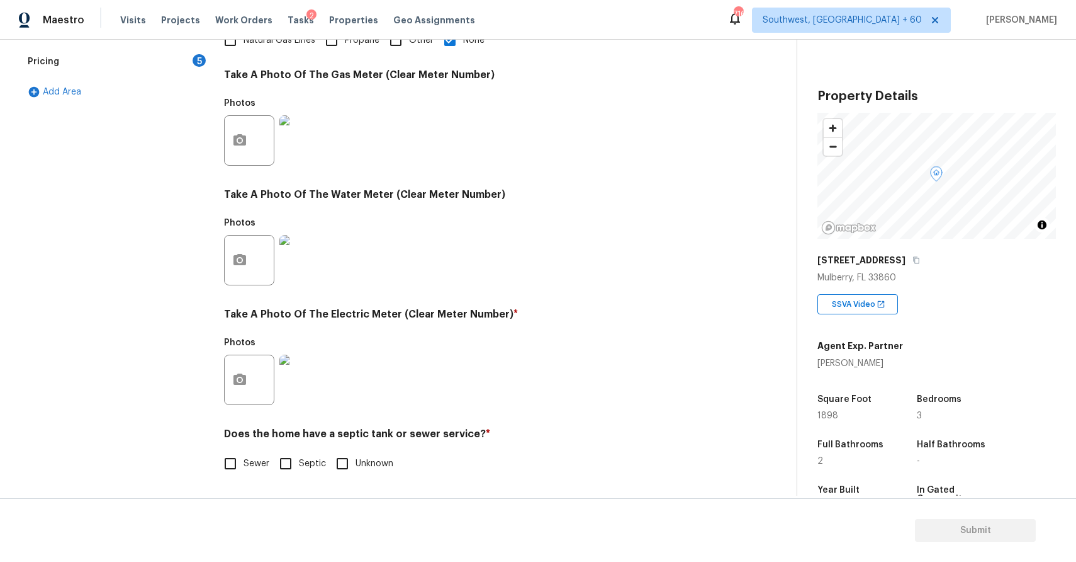
click at [247, 457] on span "Sewer" at bounding box center [257, 463] width 26 height 13
click at [244, 457] on input "Sewer" at bounding box center [230, 463] width 26 height 26
checkbox input "true"
click at [294, 461] on input "Septic" at bounding box center [286, 463] width 26 height 26
checkbox input "true"
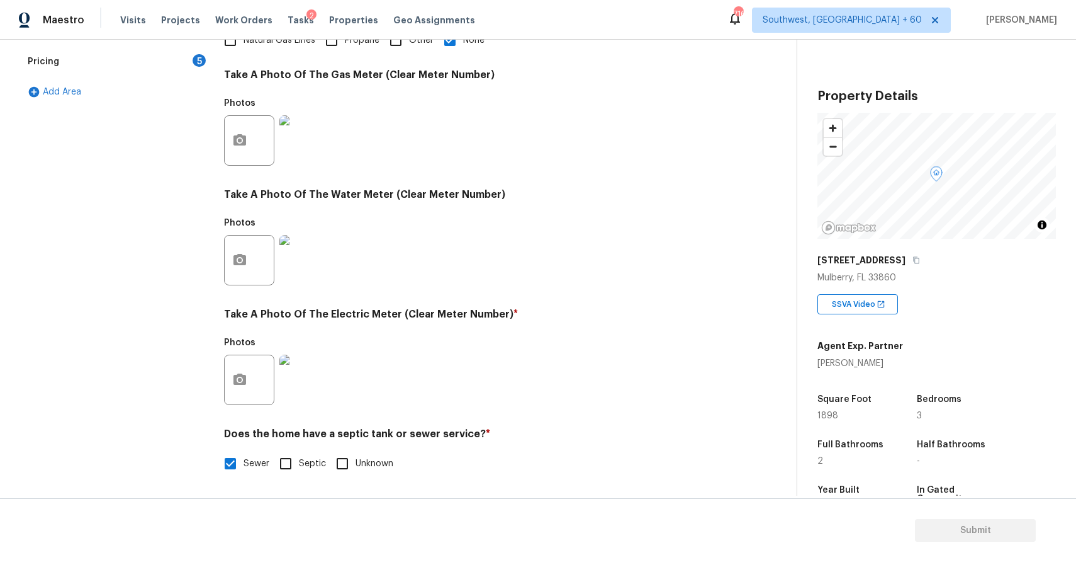
checkbox input "false"
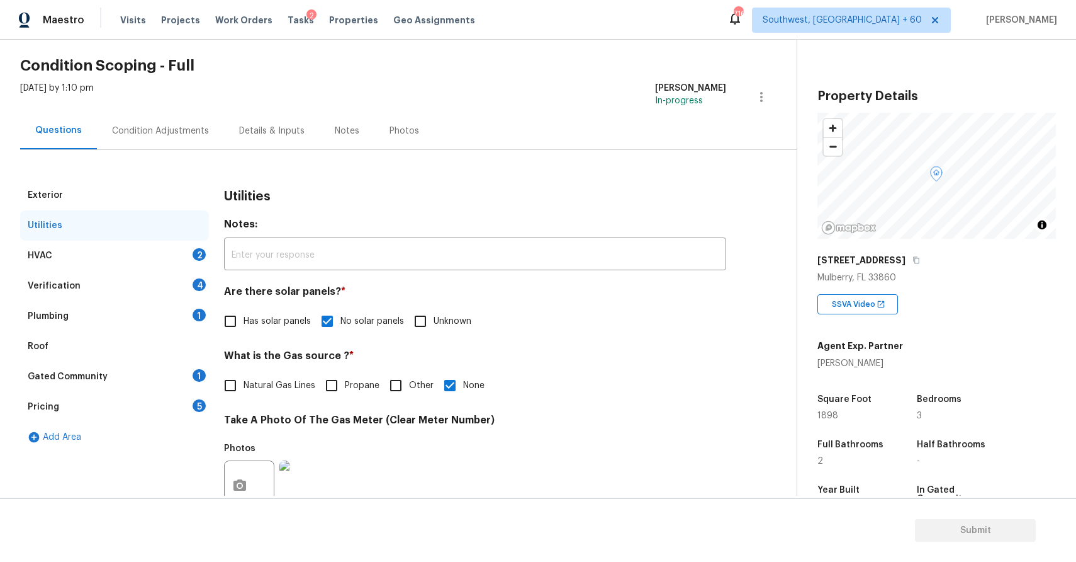
click at [162, 266] on div "HVAC 2" at bounding box center [114, 255] width 189 height 30
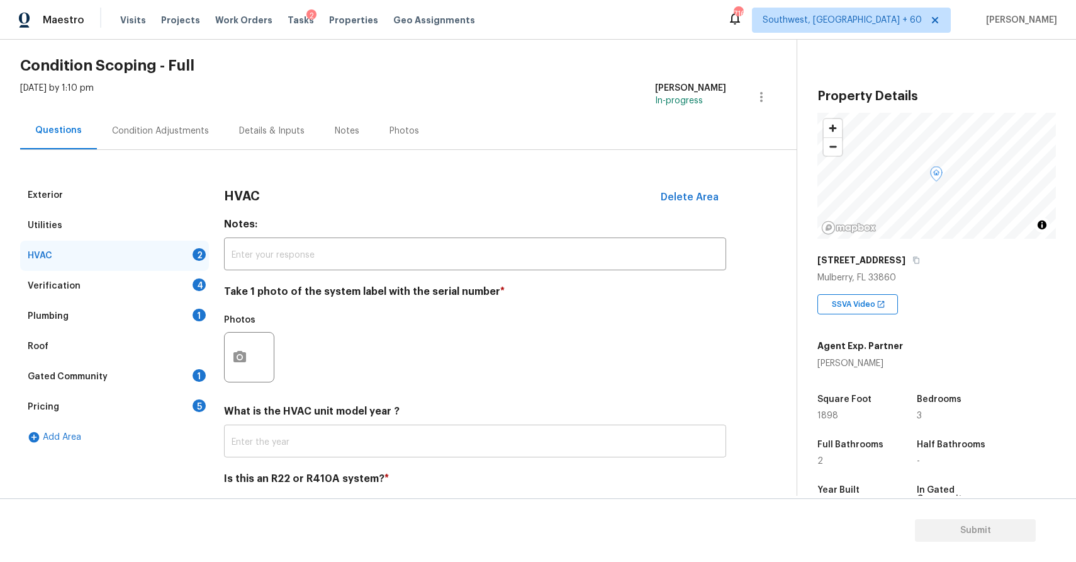
click at [312, 437] on input "text" at bounding box center [475, 442] width 502 height 30
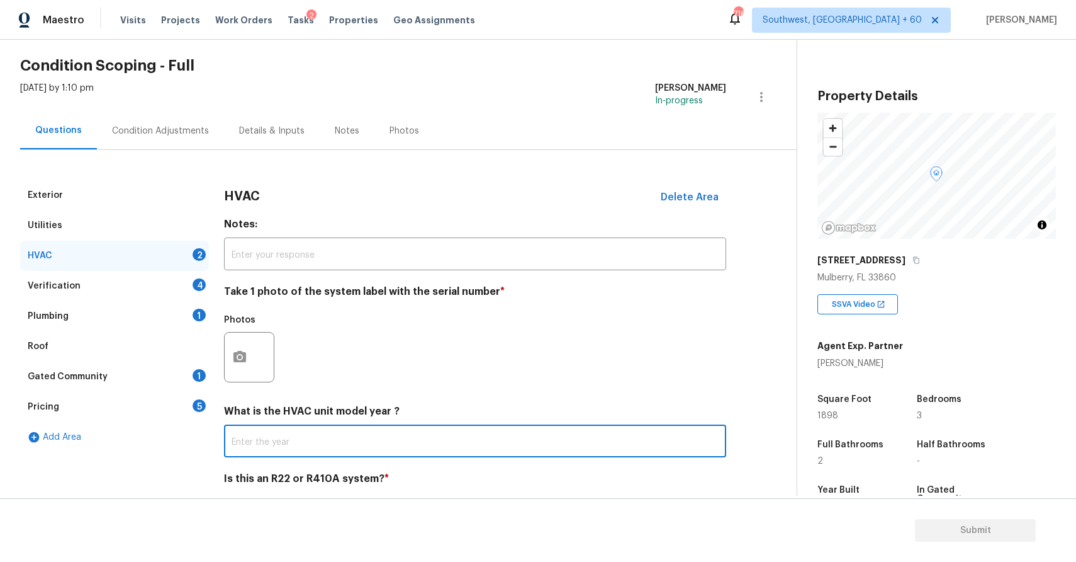
scroll to position [86, 0]
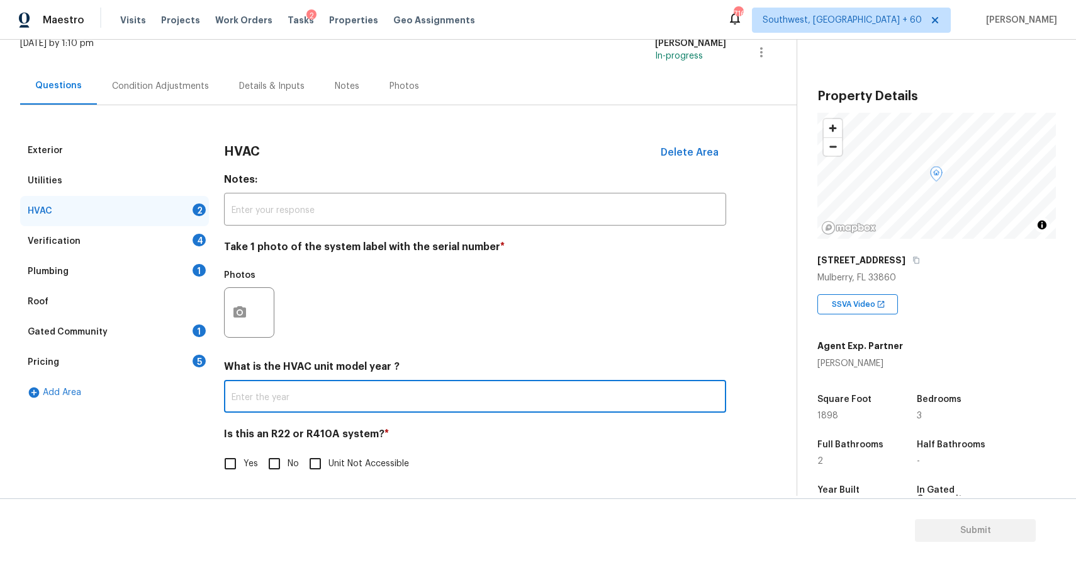
click at [263, 472] on input "No" at bounding box center [274, 463] width 26 height 26
checkbox input "true"
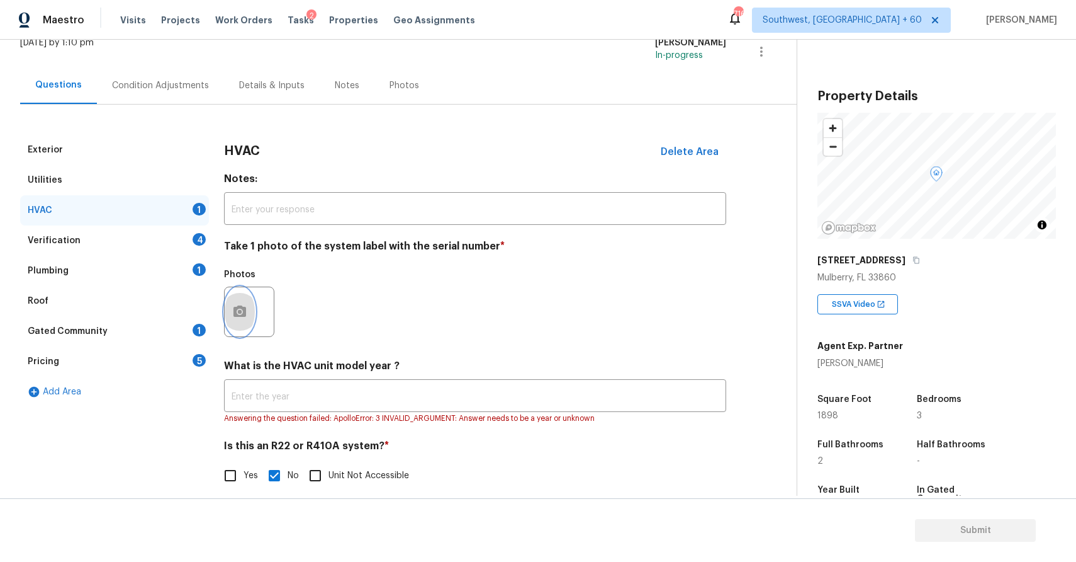
click at [251, 317] on button "button" at bounding box center [240, 311] width 30 height 49
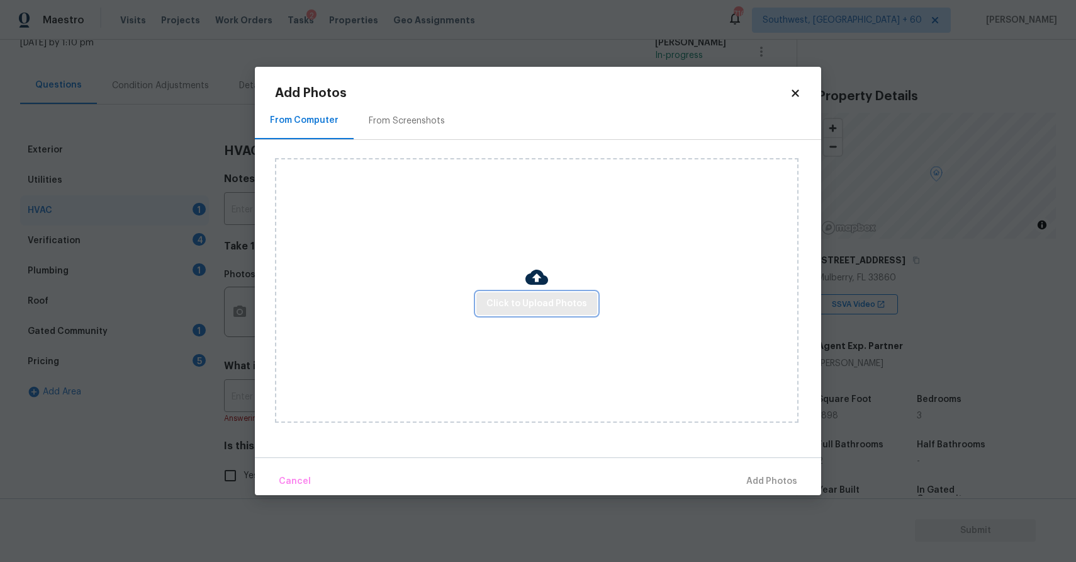
click at [589, 298] on button "Click to Upload Photos" at bounding box center [537, 303] width 121 height 23
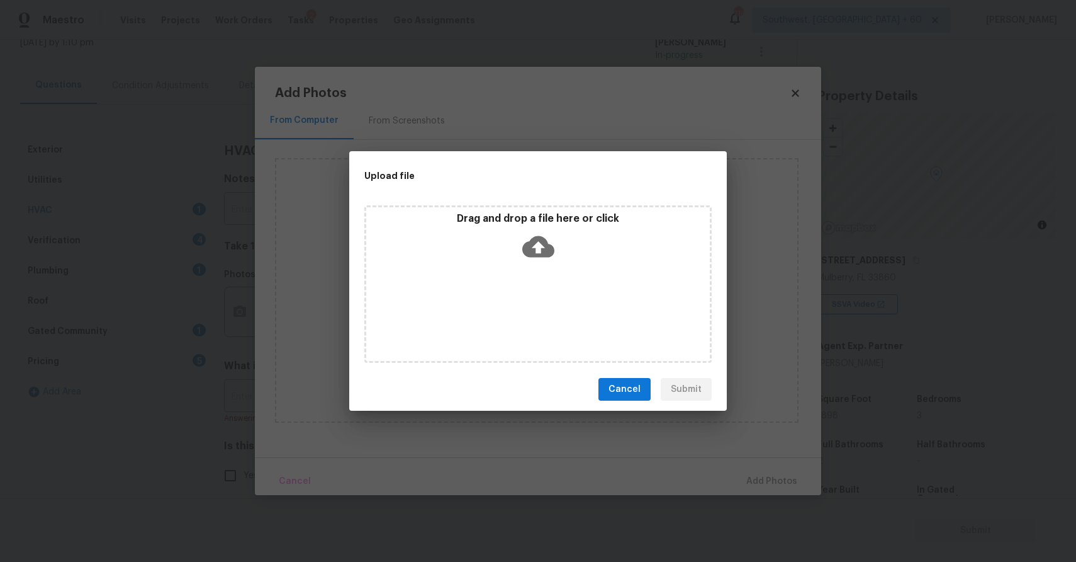
click at [589, 298] on div "Drag and drop a file here or click" at bounding box center [537, 283] width 347 height 157
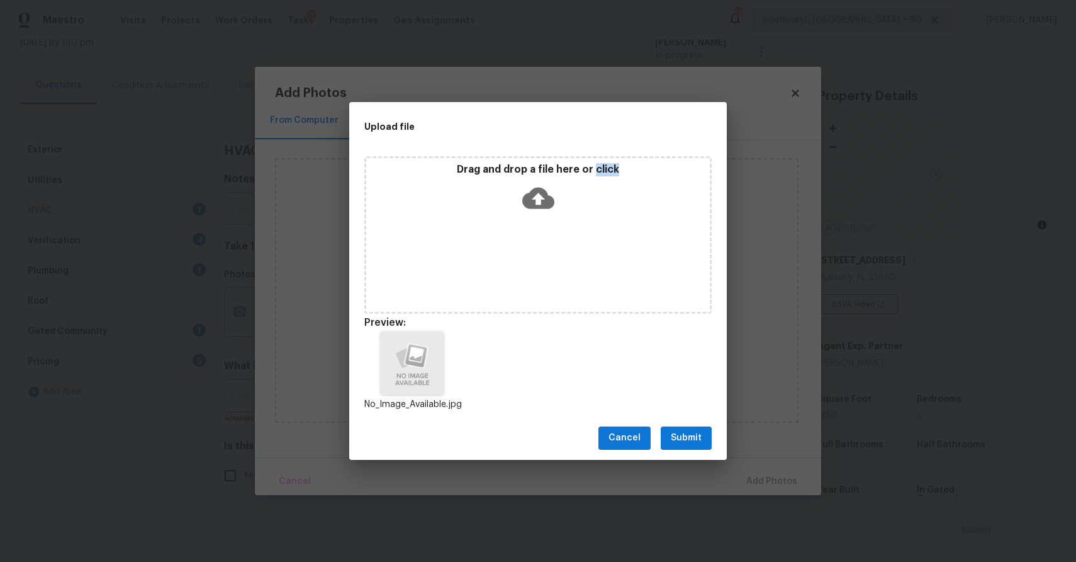
click at [692, 438] on span "Submit" at bounding box center [686, 438] width 31 height 16
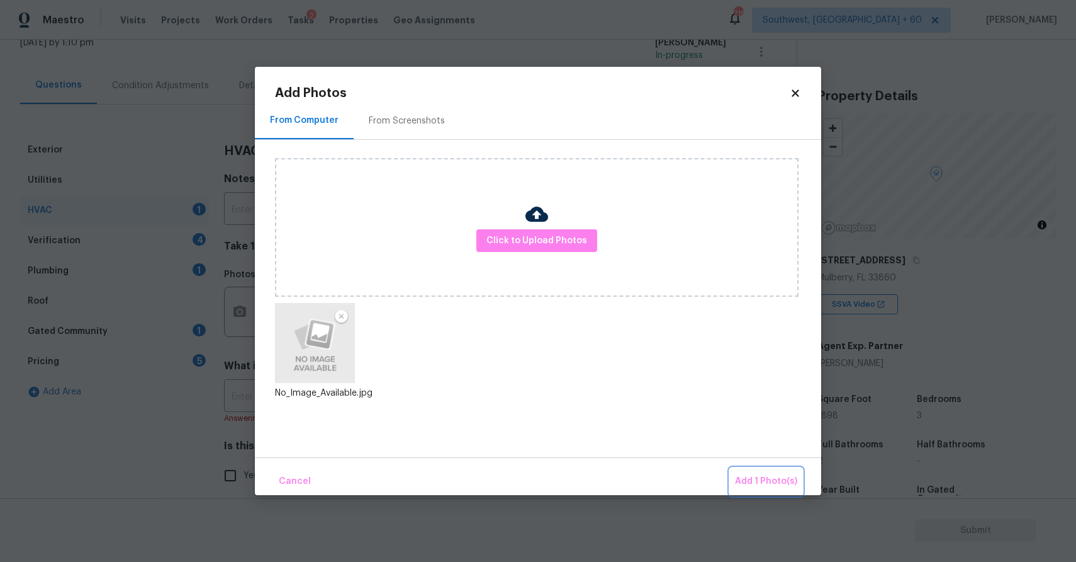
click at [776, 488] on span "Add 1 Photo(s)" at bounding box center [766, 481] width 62 height 16
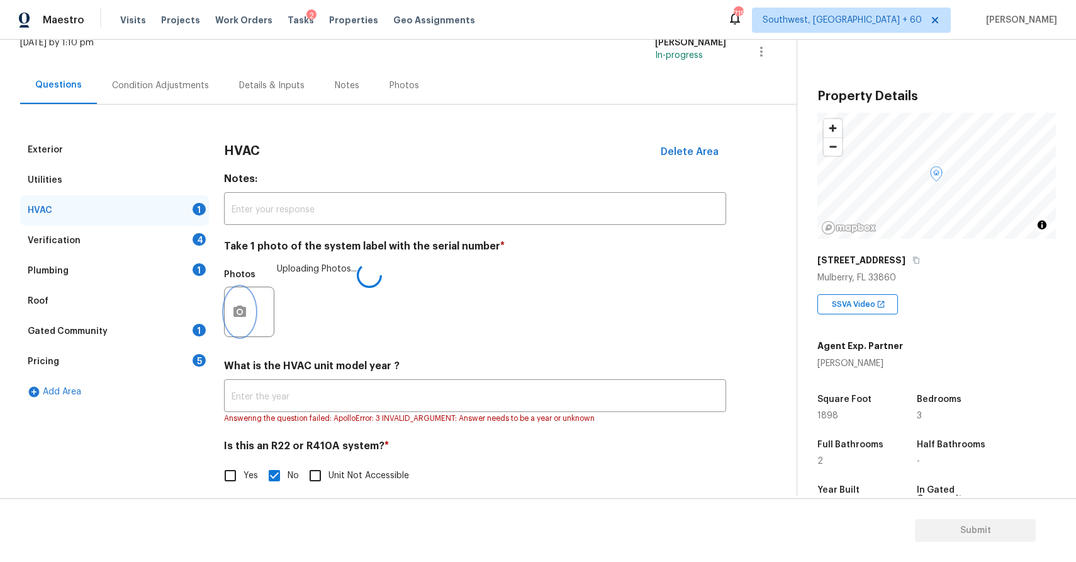
scroll to position [99, 0]
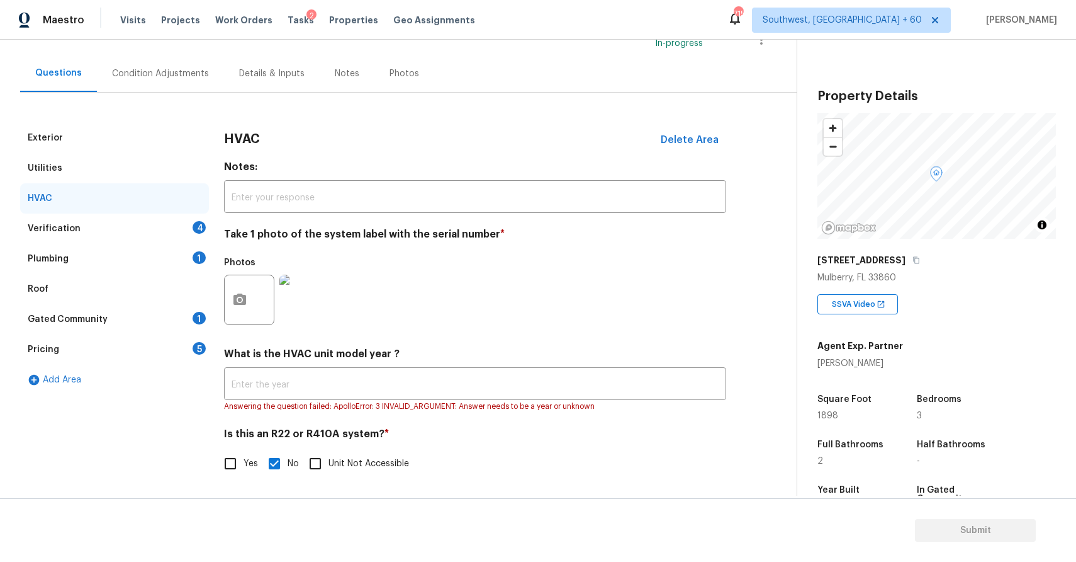
click at [180, 225] on div "Verification 4" at bounding box center [114, 228] width 189 height 30
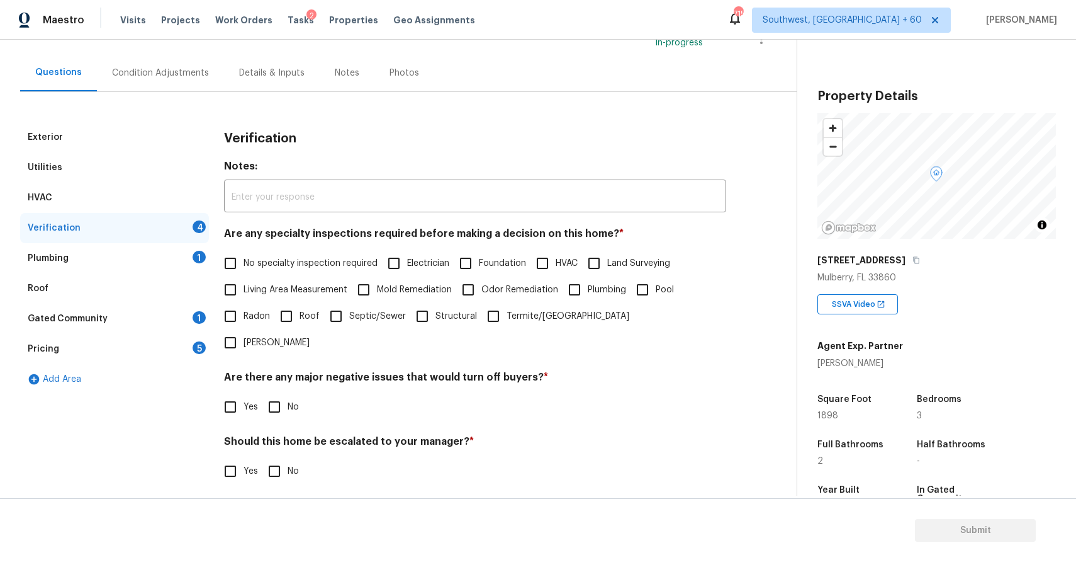
click at [303, 263] on span "No specialty inspection required" at bounding box center [311, 263] width 134 height 13
click at [244, 263] on input "No specialty inspection required" at bounding box center [230, 263] width 26 height 26
checkbox input "true"
click at [283, 393] on input "No" at bounding box center [274, 406] width 26 height 26
checkbox input "true"
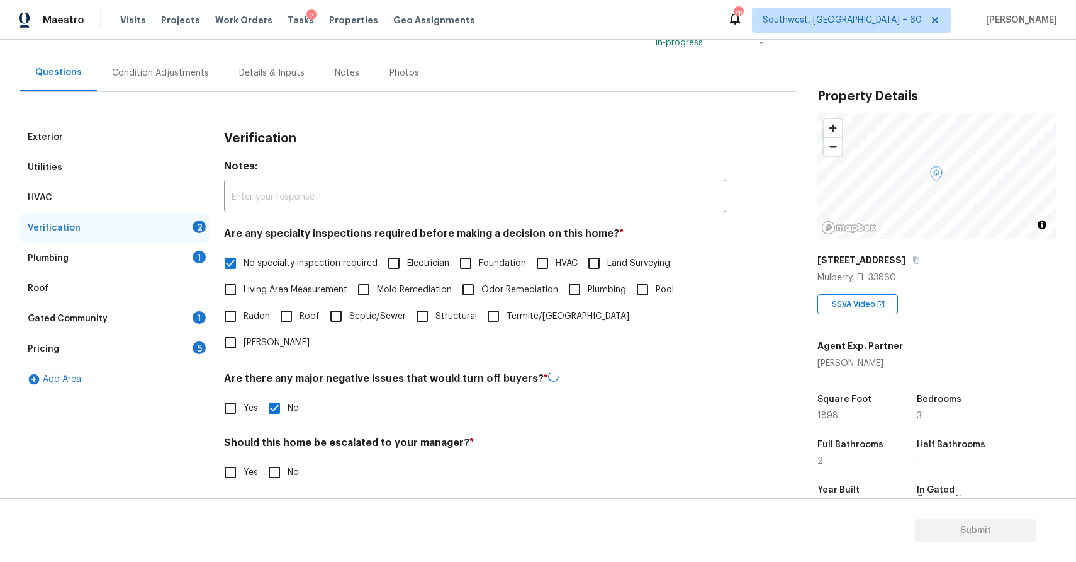
click at [280, 459] on input "No" at bounding box center [274, 472] width 26 height 26
checkbox input "true"
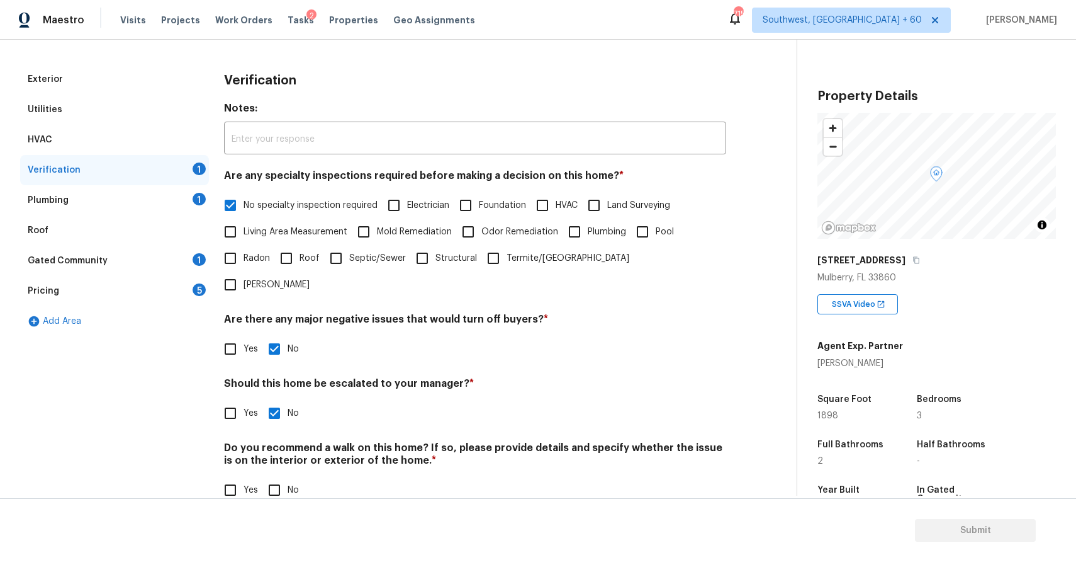
click at [235, 400] on input "Yes" at bounding box center [230, 413] width 26 height 26
checkbox input "true"
checkbox input "false"
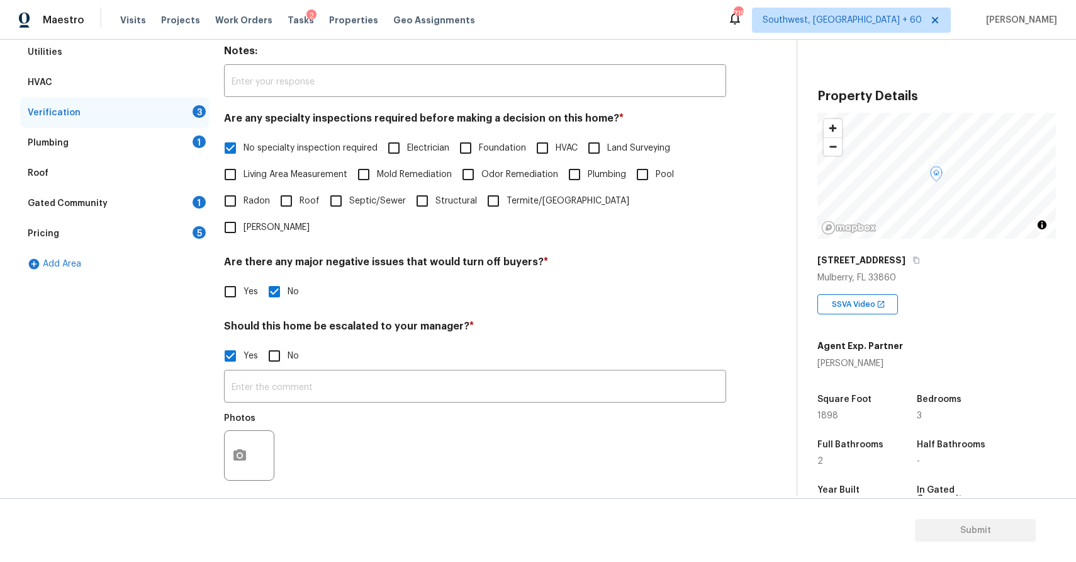
scroll to position [249, 0]
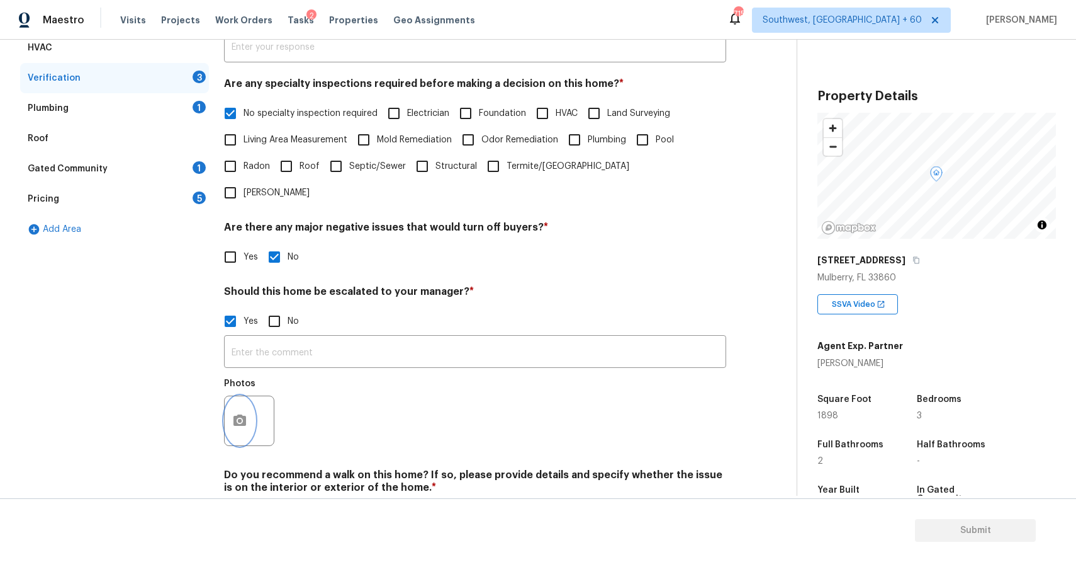
click at [242, 396] on button "button" at bounding box center [240, 420] width 30 height 49
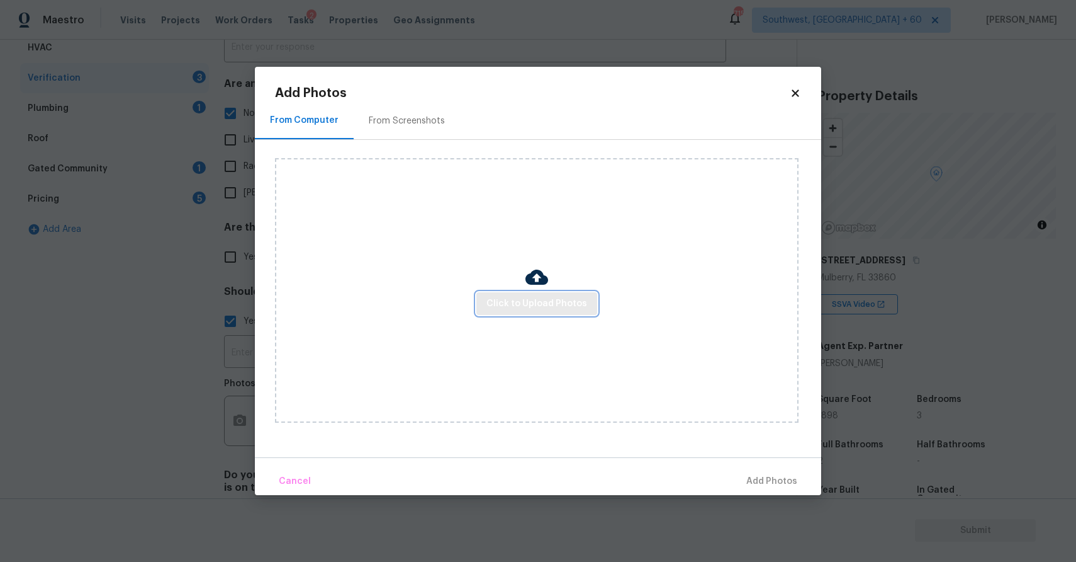
click at [528, 314] on button "Click to Upload Photos" at bounding box center [537, 303] width 121 height 23
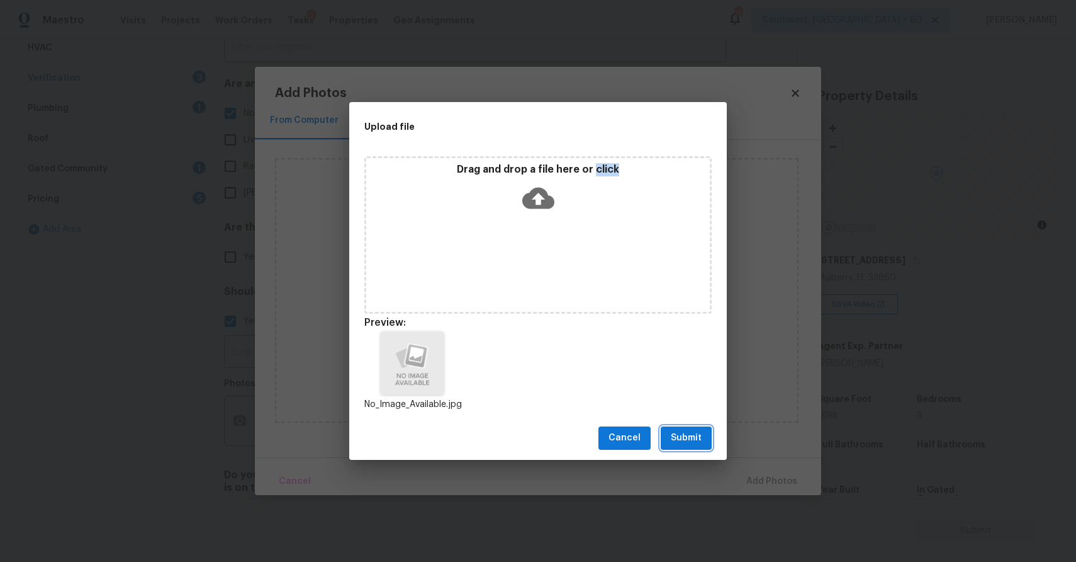
click at [683, 444] on span "Submit" at bounding box center [686, 438] width 31 height 16
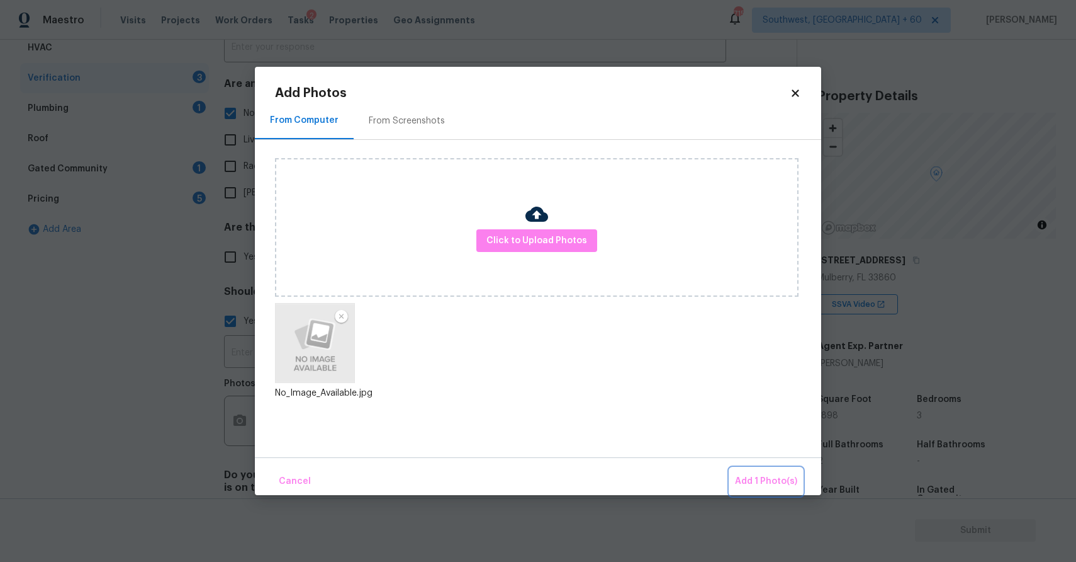
click at [782, 478] on span "Add 1 Photo(s)" at bounding box center [766, 481] width 62 height 16
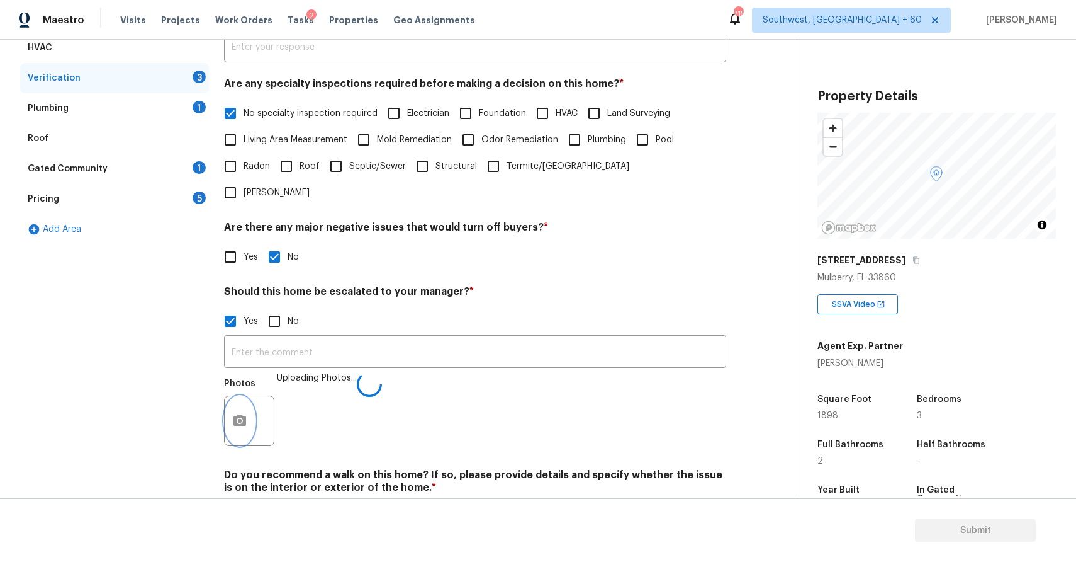
scroll to position [276, 0]
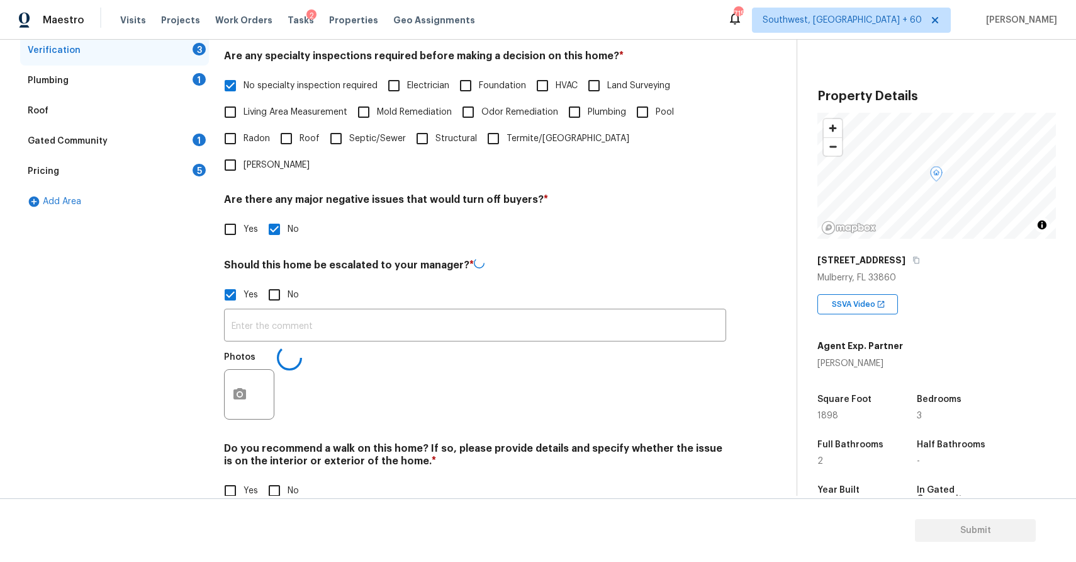
click at [267, 449] on div "Do you recommend a walk on this home? If so, please provide details and specify…" at bounding box center [475, 473] width 502 height 62
click at [281, 477] on input "No" at bounding box center [274, 490] width 26 height 26
checkbox input "true"
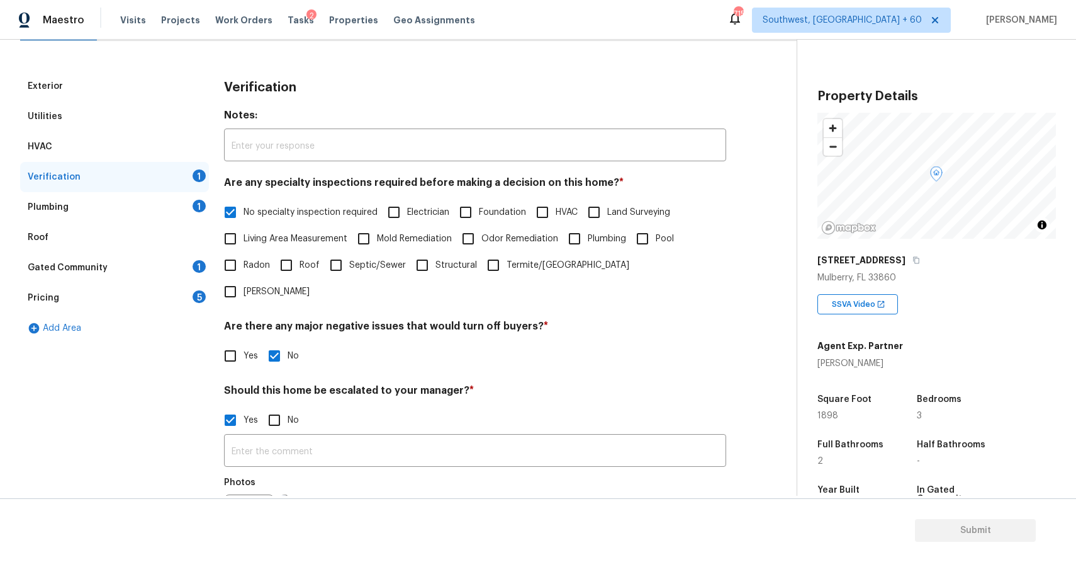
click at [171, 211] on div "Plumbing 1" at bounding box center [114, 207] width 189 height 30
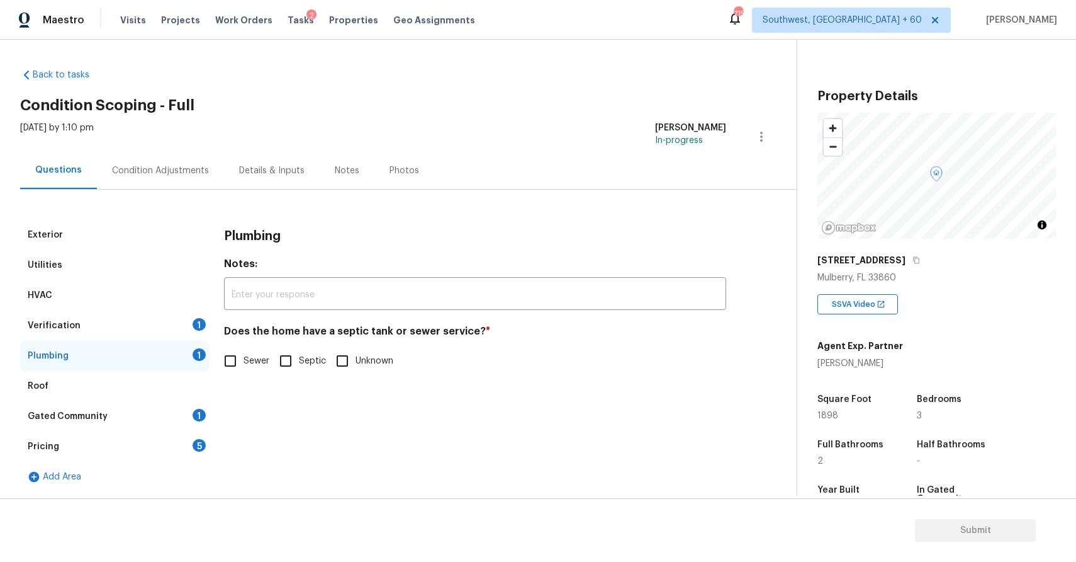
scroll to position [1, 0]
click at [247, 370] on label "Sewer" at bounding box center [243, 360] width 52 height 26
click at [244, 370] on input "Sewer" at bounding box center [230, 360] width 26 height 26
checkbox input "true"
click at [291, 351] on input "Septic" at bounding box center [286, 360] width 26 height 26
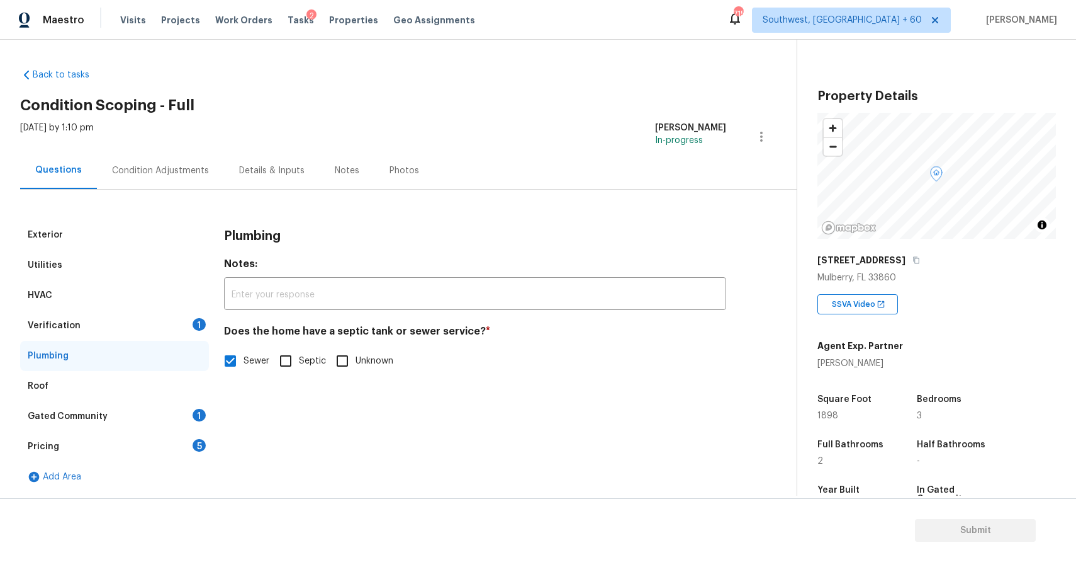
checkbox input "true"
checkbox input "false"
click at [176, 336] on div "Verification 1" at bounding box center [114, 325] width 189 height 30
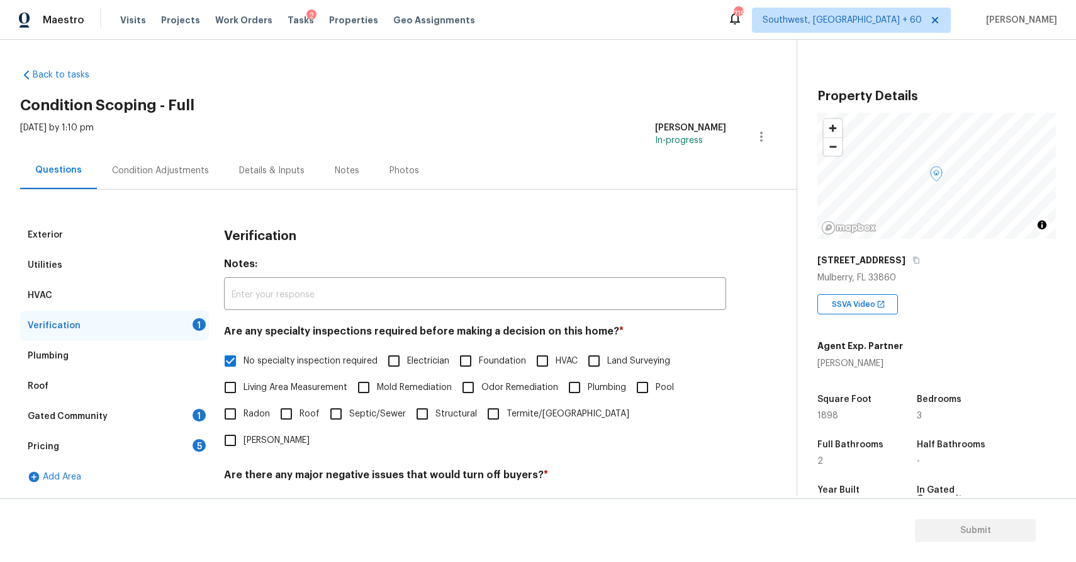
click at [150, 414] on div "Gated Community 1" at bounding box center [114, 416] width 189 height 30
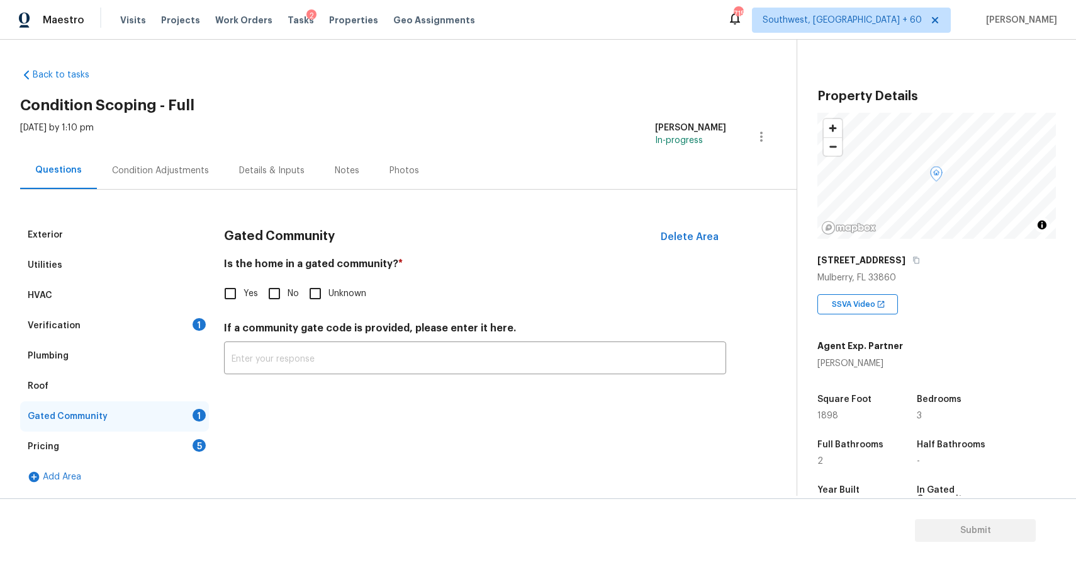
click at [281, 286] on input "No" at bounding box center [274, 293] width 26 height 26
checkbox input "true"
click at [165, 440] on div "Pricing 5" at bounding box center [114, 446] width 189 height 30
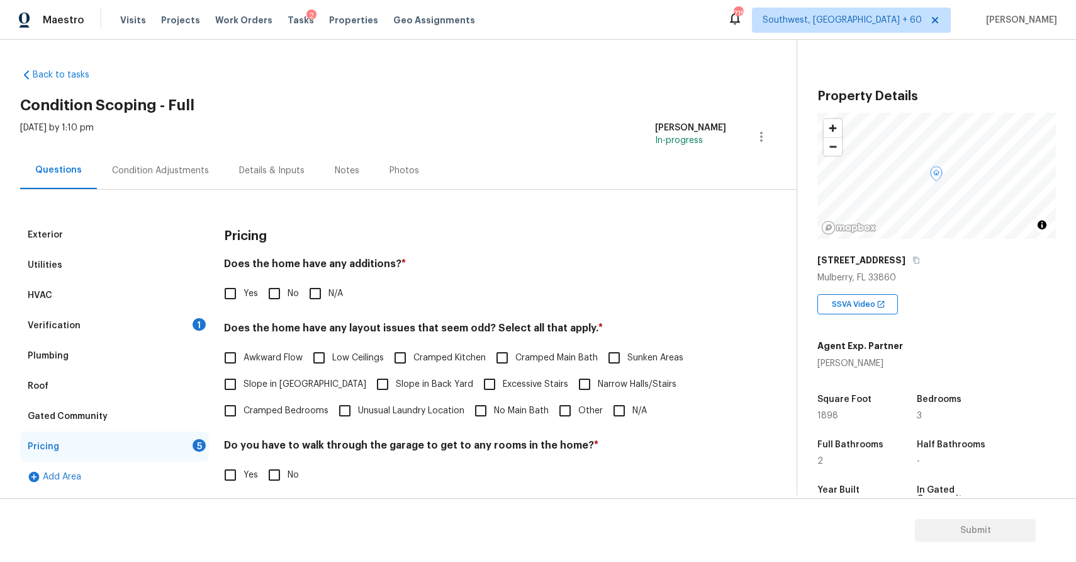
click at [330, 289] on span "N/A" at bounding box center [336, 293] width 14 height 13
click at [329, 289] on input "N/A" at bounding box center [315, 293] width 26 height 26
checkbox input "true"
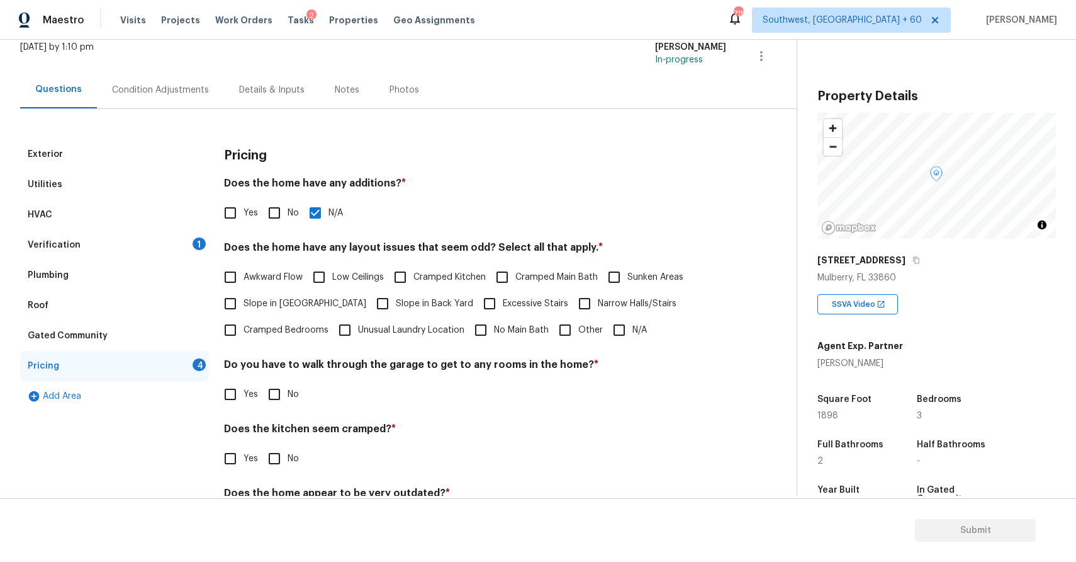
scroll to position [96, 0]
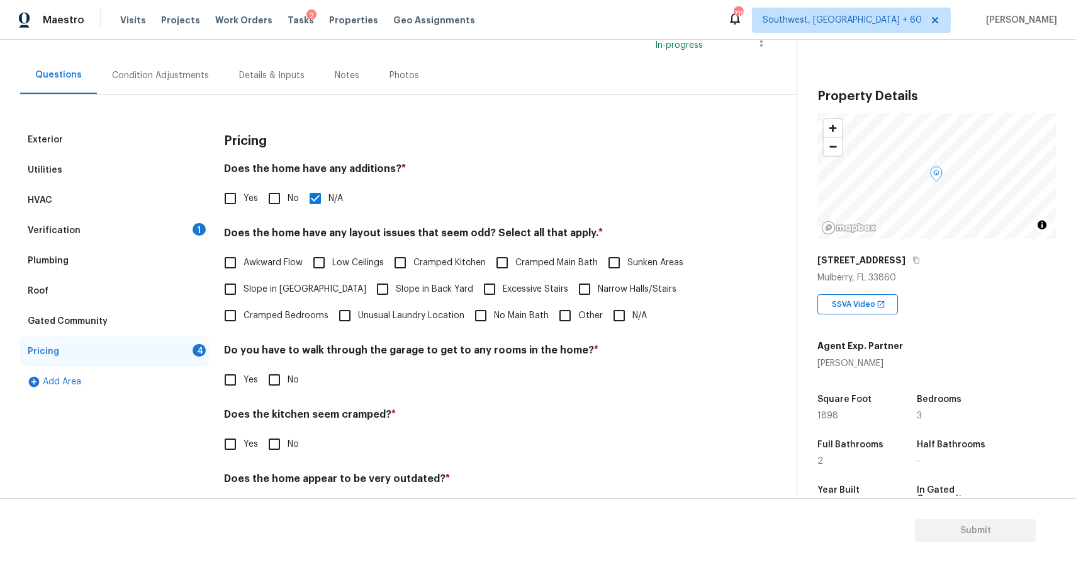
click at [626, 288] on span "Narrow Halls/Stairs" at bounding box center [637, 289] width 79 height 13
click at [598, 288] on input "Narrow Halls/Stairs" at bounding box center [585, 289] width 26 height 26
click at [624, 298] on label "Narrow Halls/Stairs" at bounding box center [624, 290] width 105 height 26
click at [598, 298] on input "Narrow Halls/Stairs" at bounding box center [585, 290] width 26 height 26
checkbox input "false"
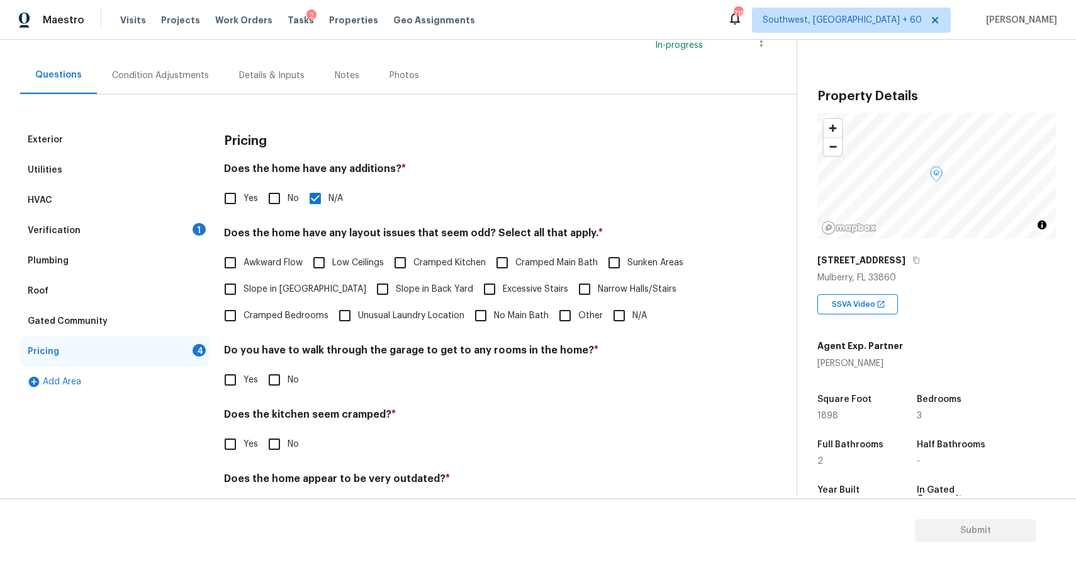
click at [603, 312] on div "Awkward Flow Low Ceilings Cramped Kitchen Cramped Main Bath Sunken Areas Slope …" at bounding box center [475, 288] width 502 height 79
click at [617, 314] on input "N/A" at bounding box center [619, 315] width 26 height 26
checkbox input "true"
click at [264, 374] on input "No" at bounding box center [274, 379] width 26 height 26
checkbox input "true"
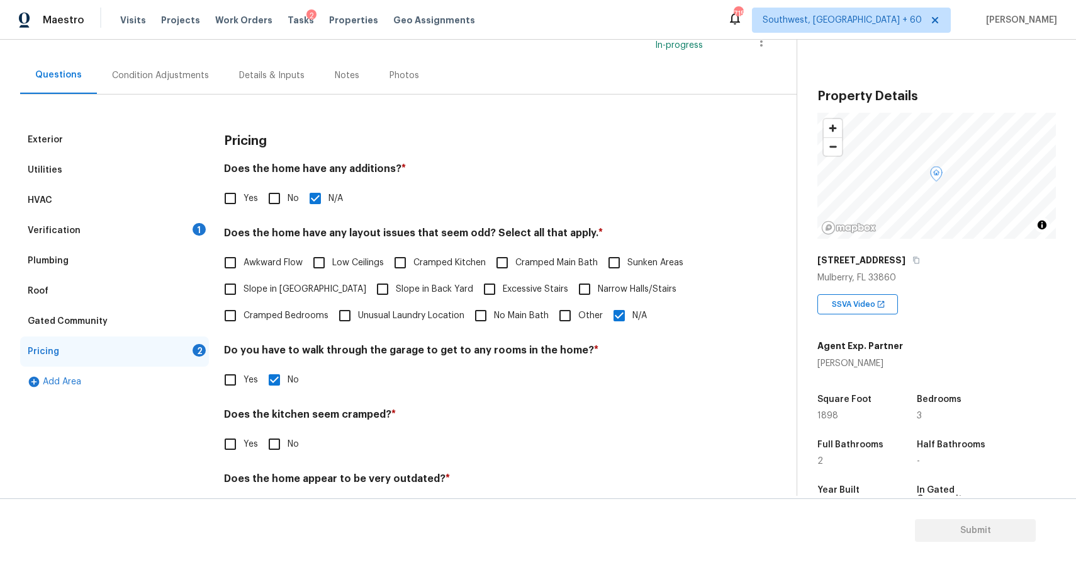
click at [269, 439] on input "No" at bounding box center [274, 444] width 26 height 26
checkbox input "true"
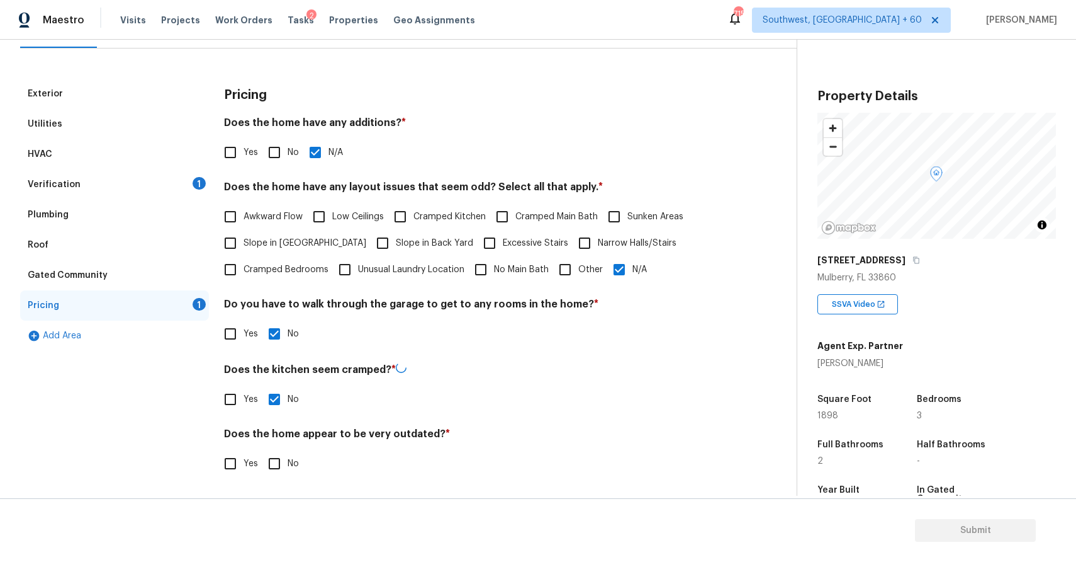
scroll to position [141, 0]
click at [272, 473] on input "No" at bounding box center [274, 463] width 26 height 26
checkbox input "true"
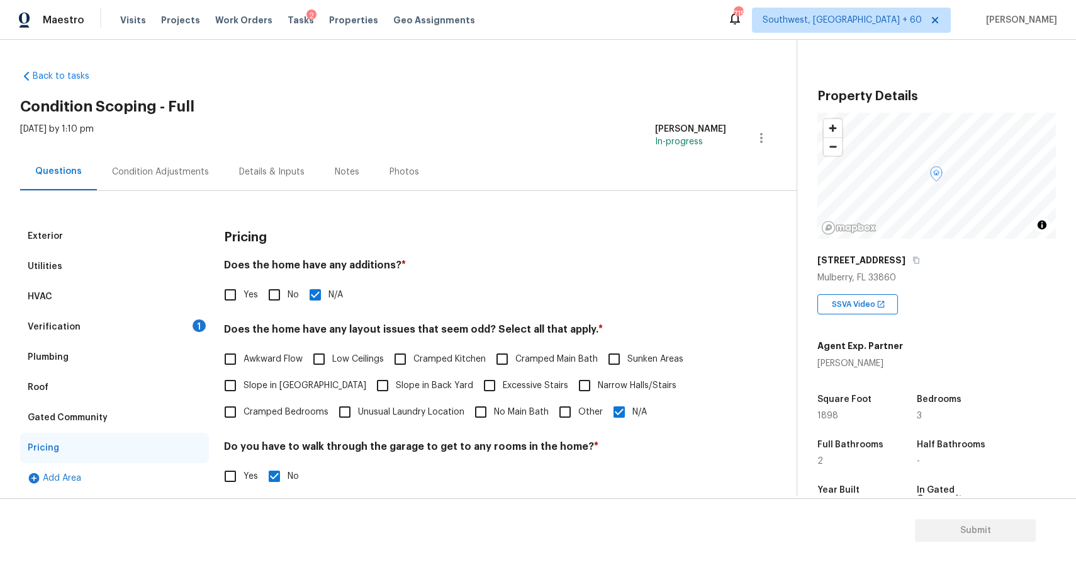
click at [159, 334] on div "Verification 1" at bounding box center [114, 327] width 189 height 30
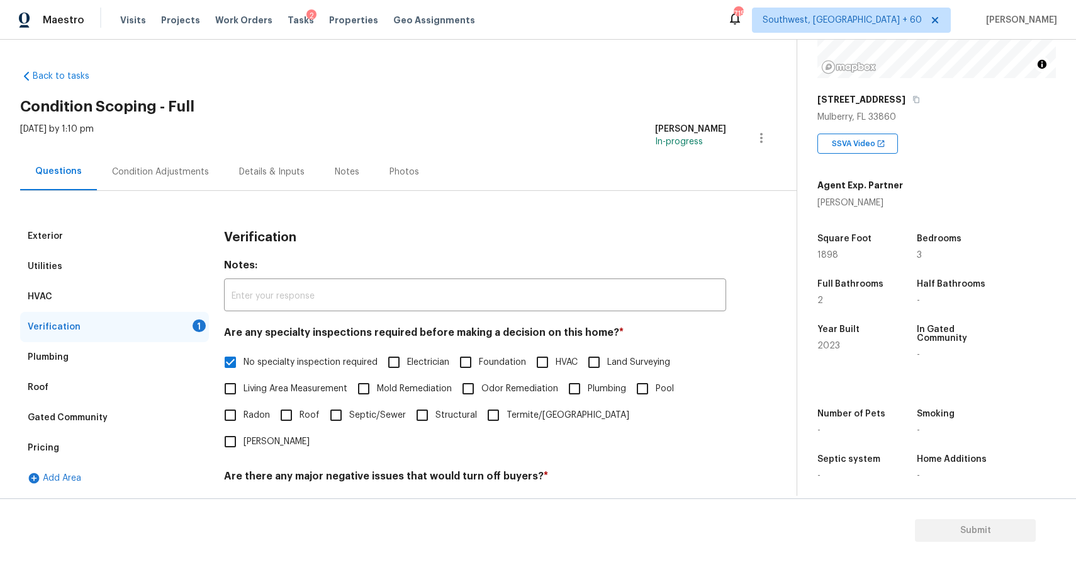
scroll to position [166, 0]
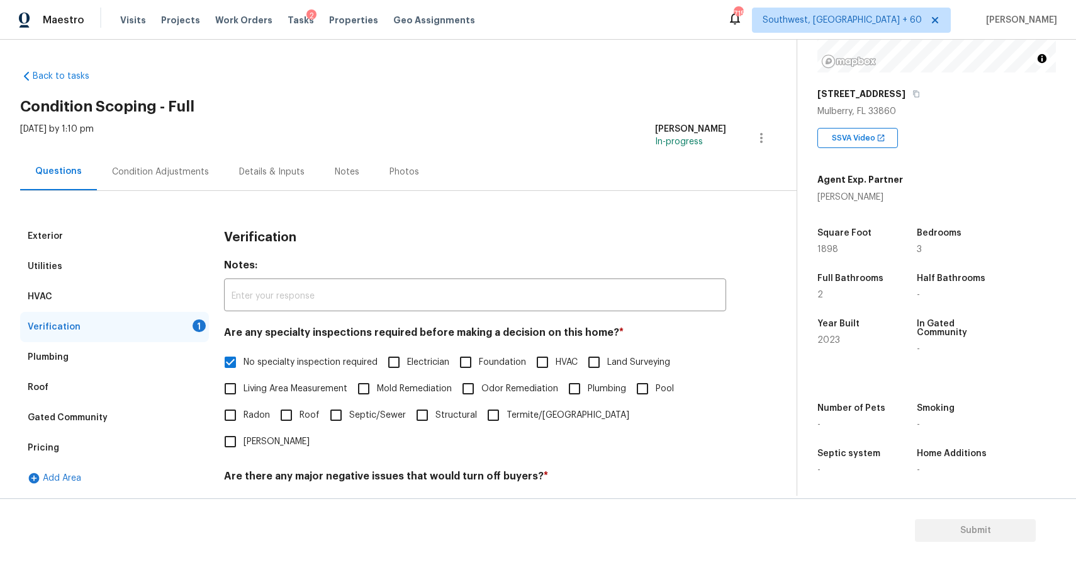
click at [162, 174] on div "Condition Adjustments" at bounding box center [160, 172] width 97 height 13
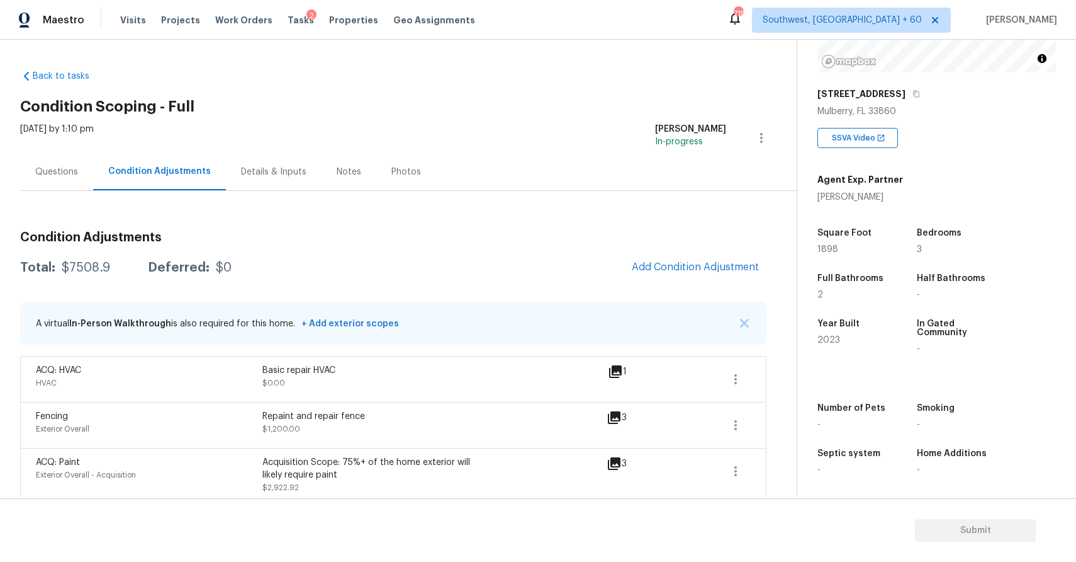
click at [82, 264] on div "$7508.9" at bounding box center [86, 267] width 48 height 13
copy div "$7508.9"
click at [52, 149] on div "[DATE] by 1:10 pm" at bounding box center [57, 138] width 74 height 30
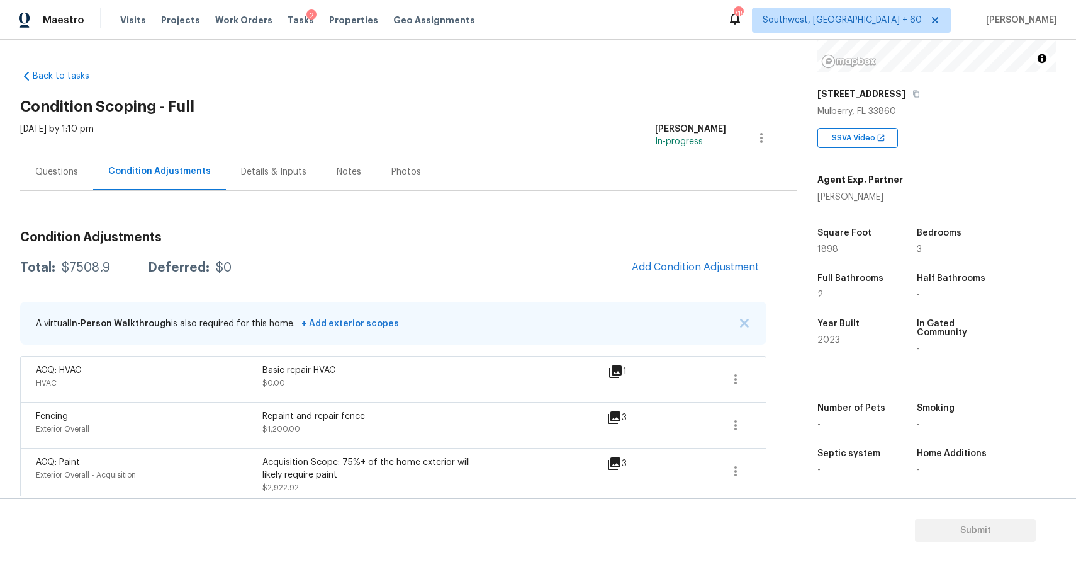
click at [71, 171] on div "Questions" at bounding box center [56, 172] width 43 height 13
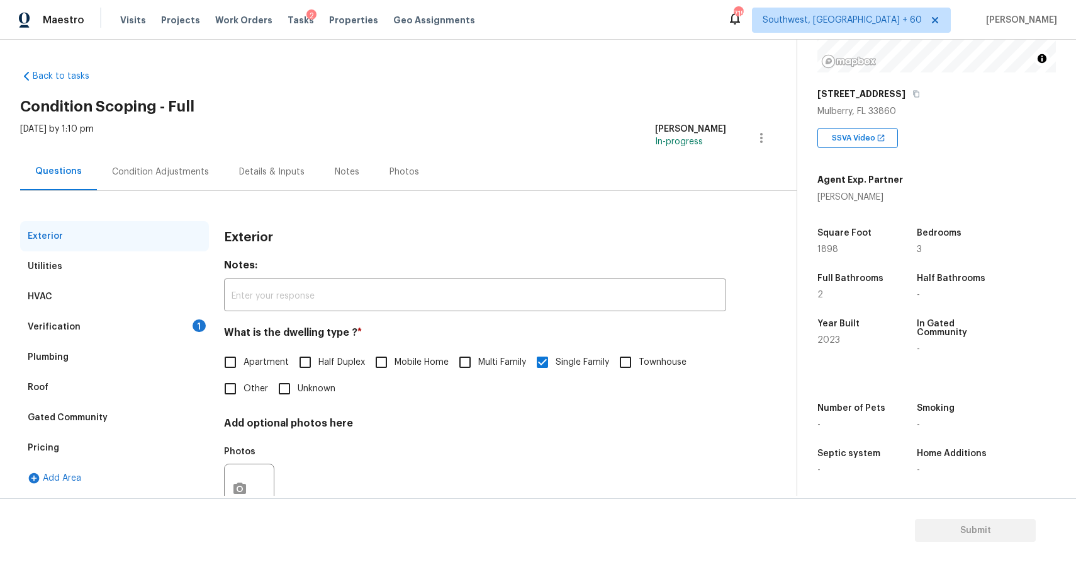
scroll to position [45, 0]
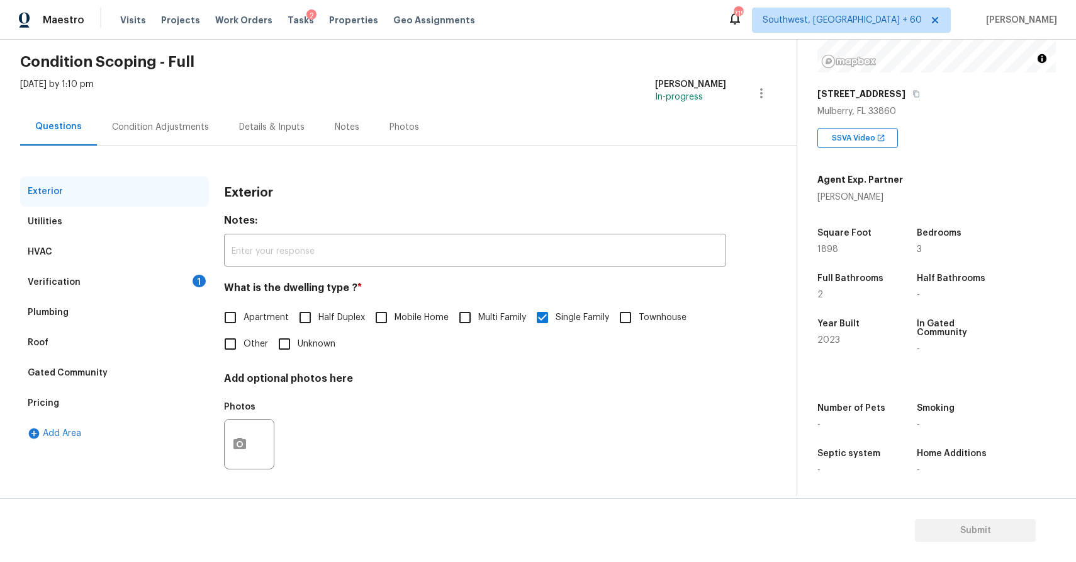
click at [161, 283] on div "Verification 1" at bounding box center [114, 282] width 189 height 30
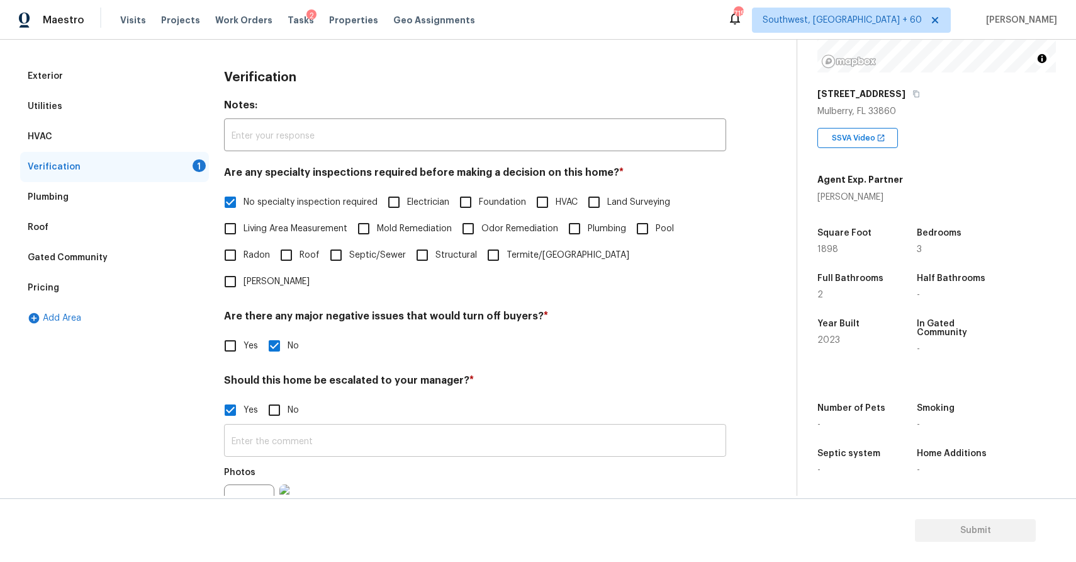
scroll to position [161, 0]
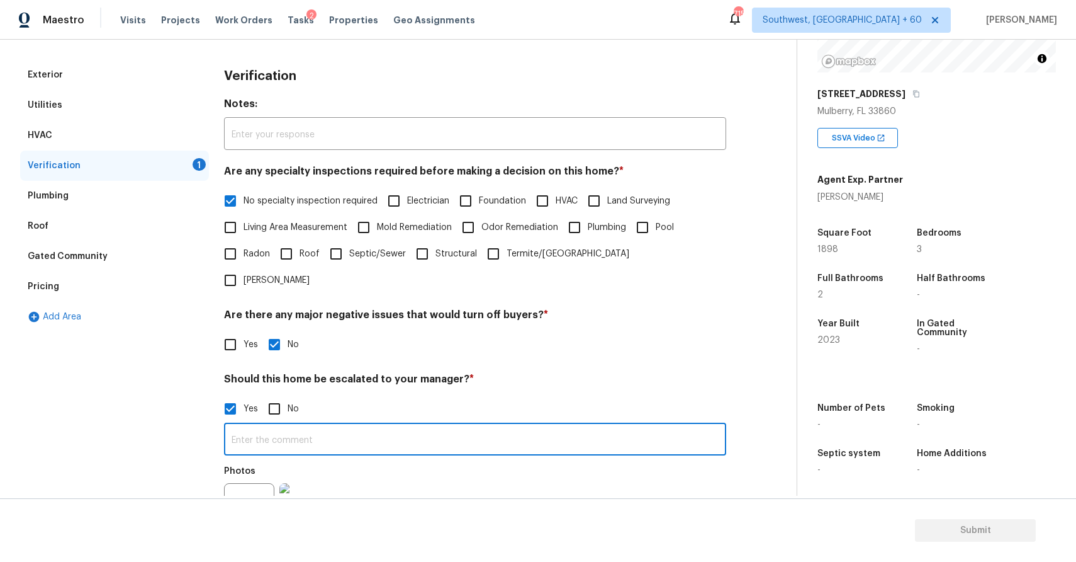
click at [297, 426] on input "text" at bounding box center [475, 441] width 502 height 30
paste input "This is a duplicate assessment ,last assessment completed recently ,all scopes …"
type input "This is a duplicate assessment ,last assessment completed recently ,all scopes …"
click at [174, 105] on div "Utilities" at bounding box center [114, 105] width 189 height 30
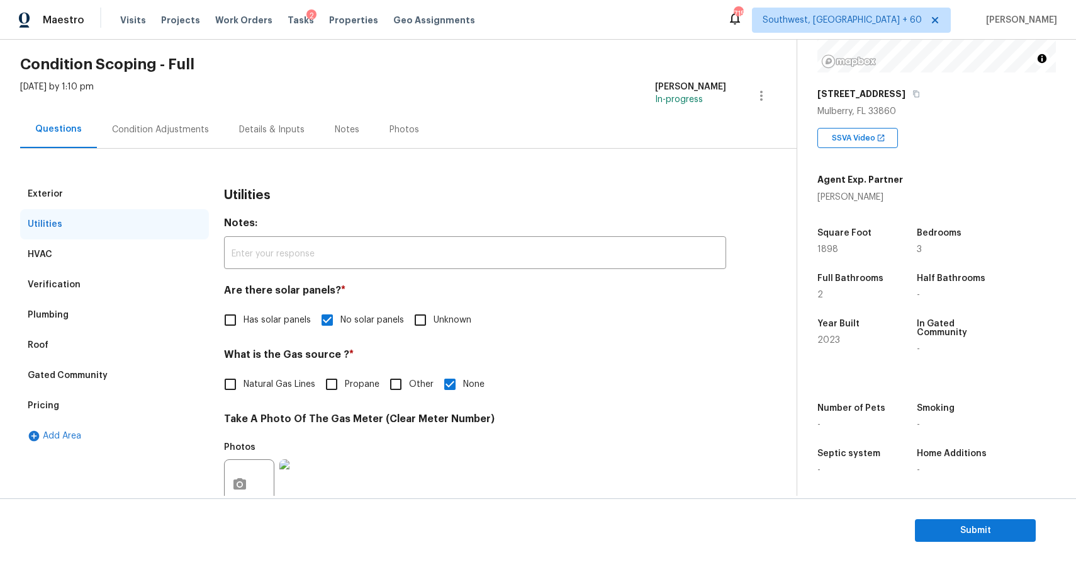
scroll to position [0, 0]
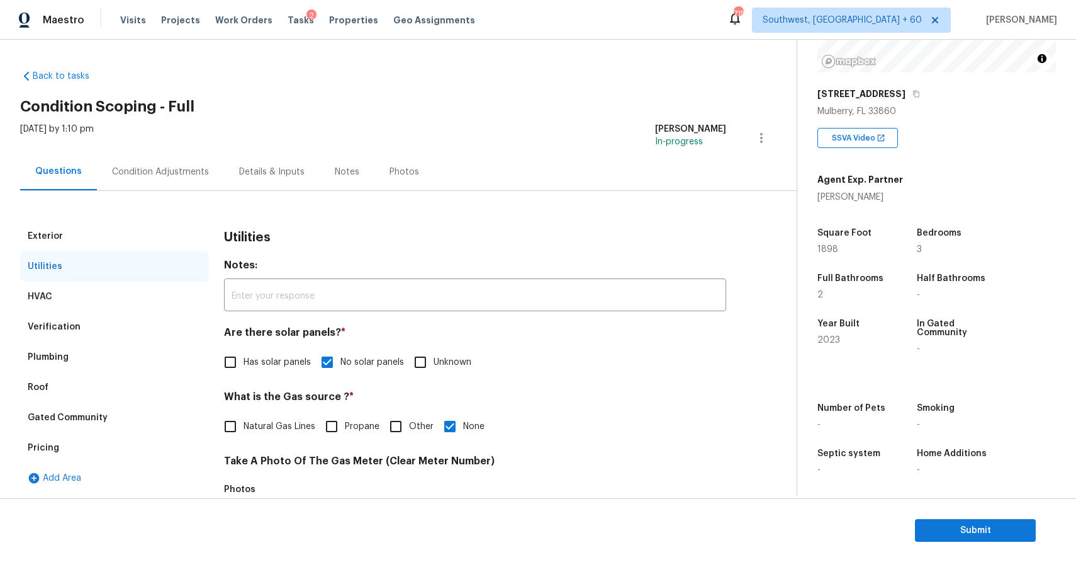
click at [168, 153] on div "Condition Adjustments" at bounding box center [160, 171] width 127 height 37
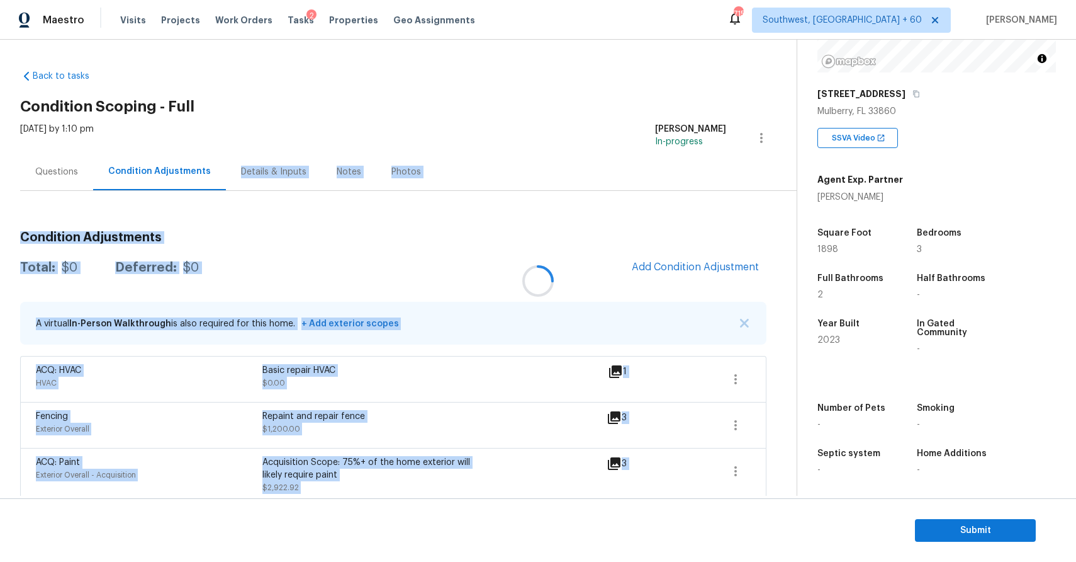
drag, startPoint x: 208, startPoint y: 177, endPoint x: 136, endPoint y: 186, distance: 72.9
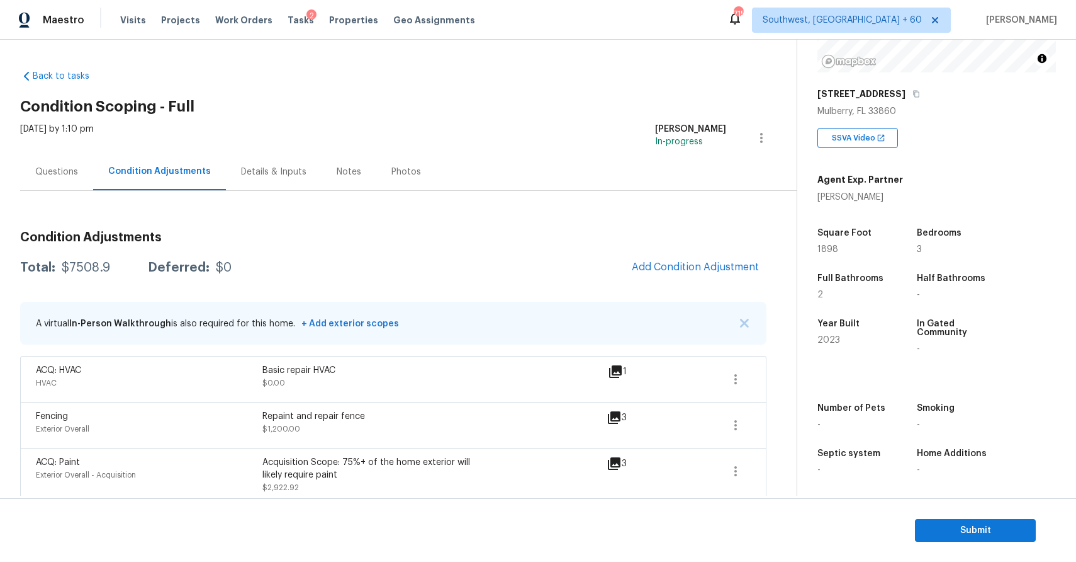
drag, startPoint x: 111, startPoint y: 142, endPoint x: 77, endPoint y: 147, distance: 34.4
click at [94, 142] on div "[DATE] by 1:10 pm" at bounding box center [57, 138] width 74 height 30
click at [67, 166] on div "Questions" at bounding box center [56, 172] width 43 height 13
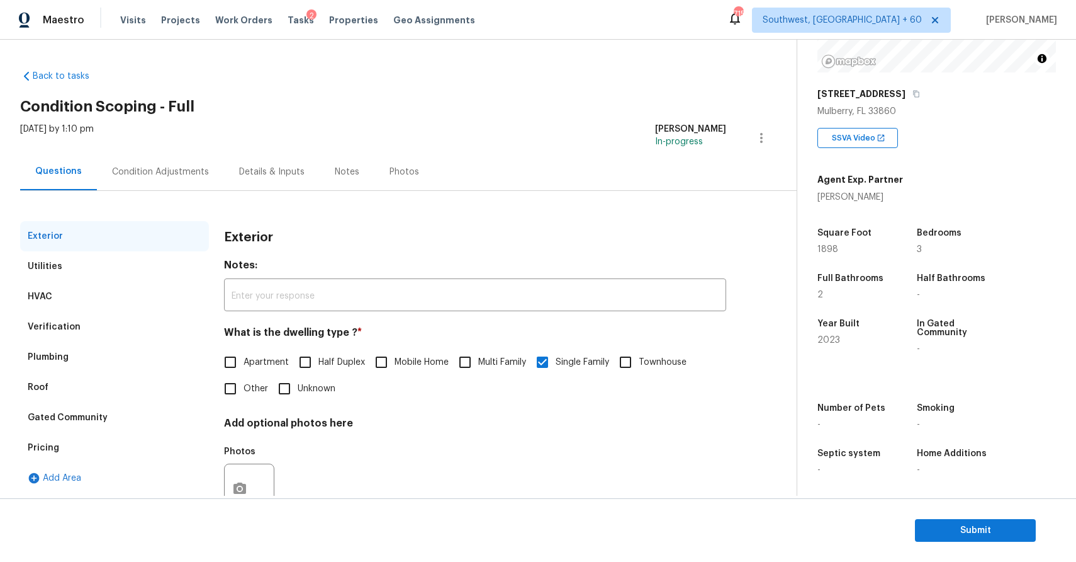
click at [67, 165] on div "Questions" at bounding box center [58, 171] width 47 height 13
click at [132, 166] on div "Condition Adjustments" at bounding box center [160, 172] width 97 height 13
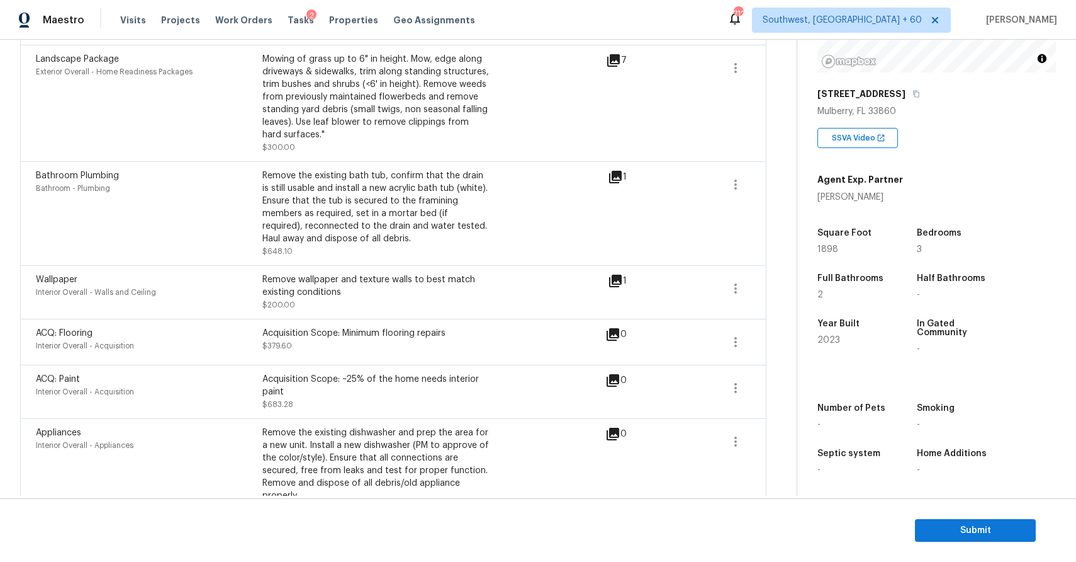
scroll to position [601, 0]
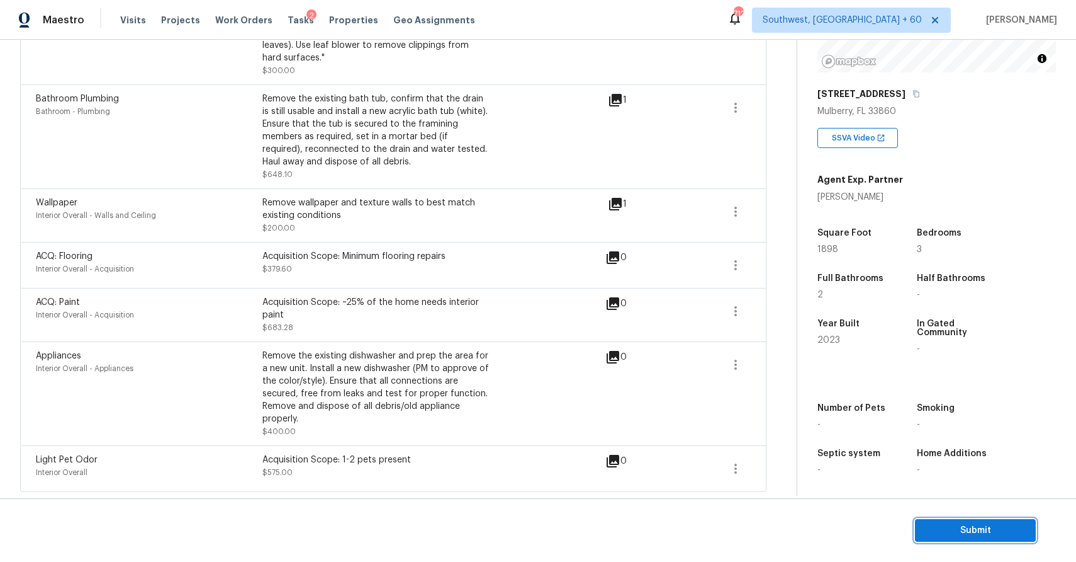
click at [1014, 523] on span "Submit" at bounding box center [975, 530] width 101 height 16
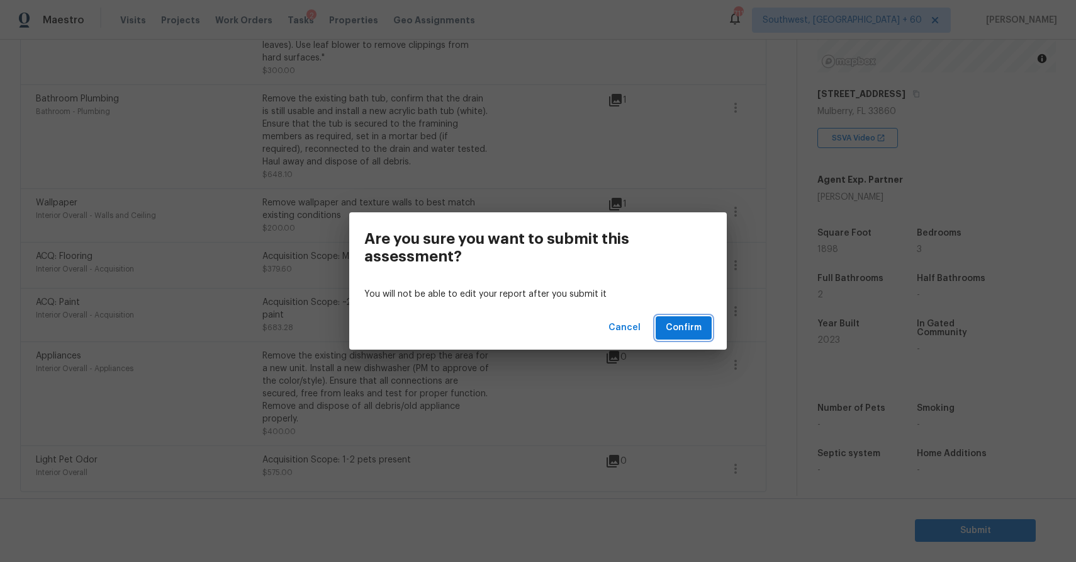
click at [687, 318] on button "Confirm" at bounding box center [684, 327] width 56 height 23
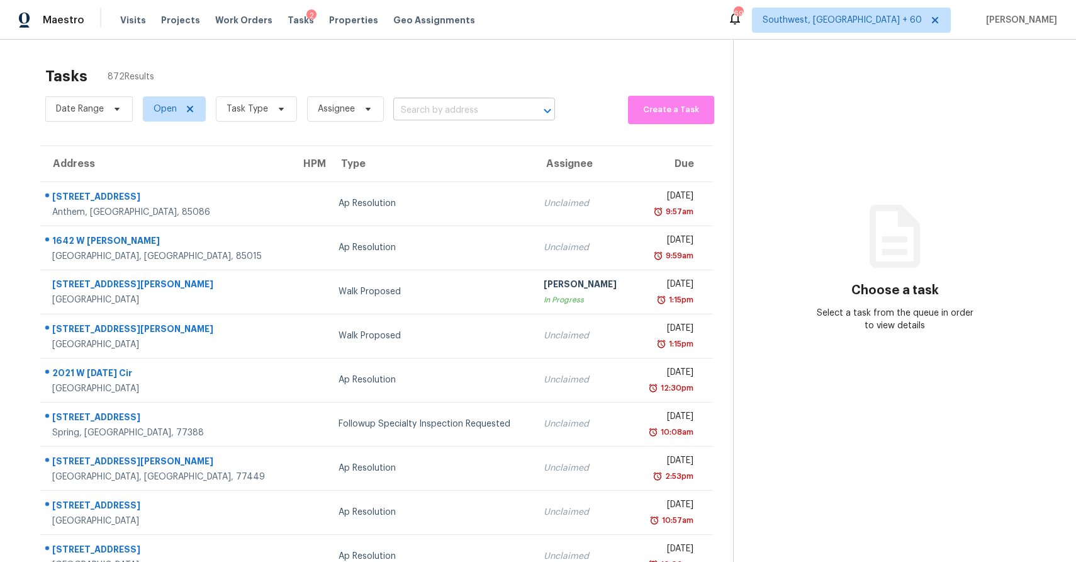
click at [479, 107] on input "text" at bounding box center [456, 111] width 127 height 20
paste input "[STREET_ADDRESS][PERSON_NAME]"
click at [472, 113] on input "[STREET_ADDRESS][PERSON_NAME]" at bounding box center [456, 111] width 127 height 20
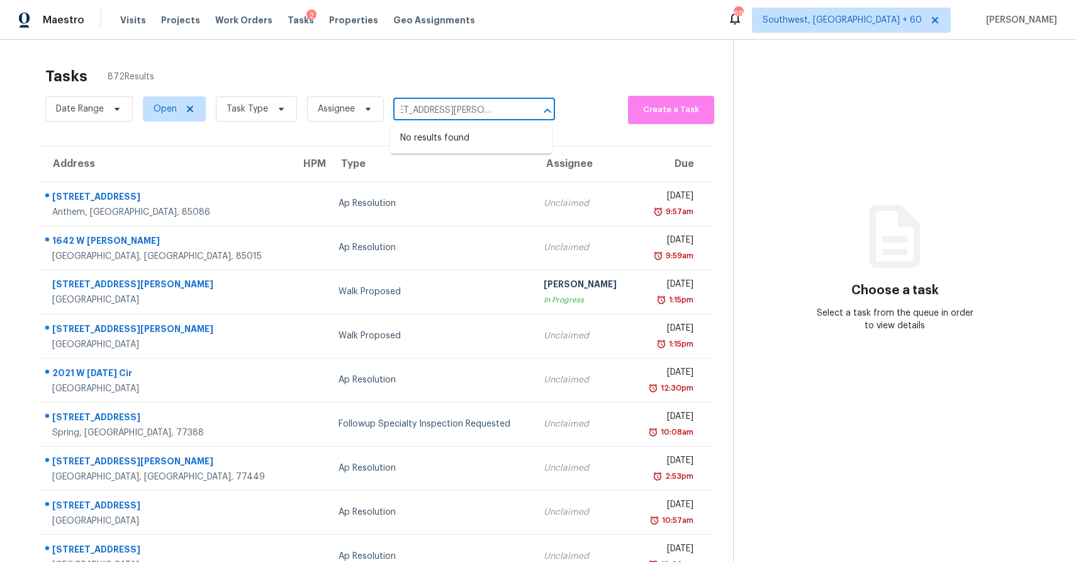
click at [472, 113] on input "[STREET_ADDRESS][PERSON_NAME]" at bounding box center [456, 111] width 127 height 20
type input "[STREET_ADDRESS][PERSON_NAME]"
click at [235, 115] on span "Task Type" at bounding box center [256, 108] width 81 height 25
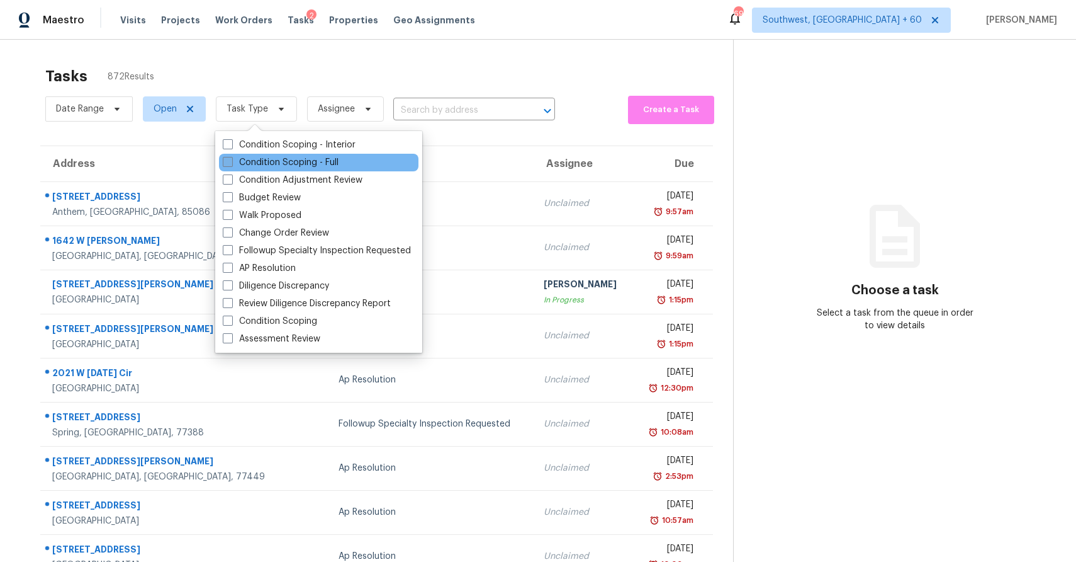
click at [297, 156] on label "Condition Scoping - Full" at bounding box center [281, 162] width 116 height 13
click at [231, 156] on input "Condition Scoping - Full" at bounding box center [227, 160] width 8 height 8
checkbox input "true"
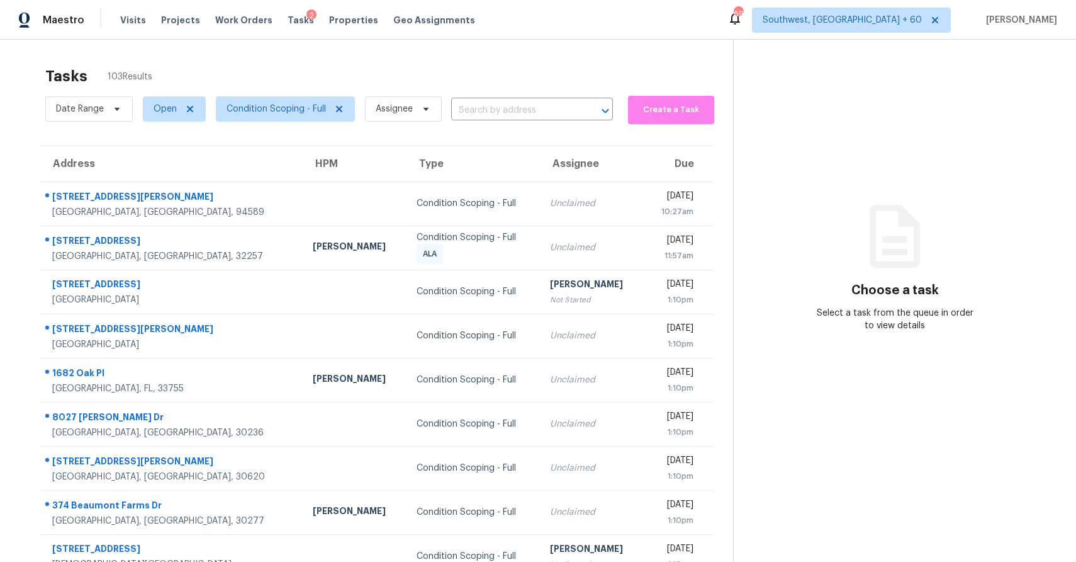
click at [492, 56] on div "Tasks 103 Results Date Range Open Condition Scoping - Full Assignee ​ Create a …" at bounding box center [538, 348] width 1076 height 616
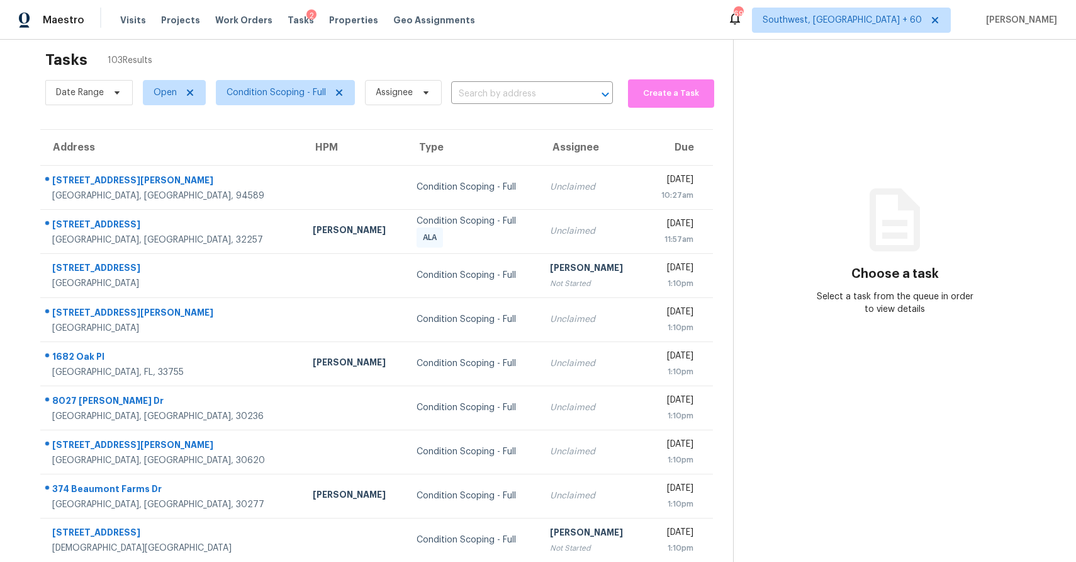
scroll to position [8, 0]
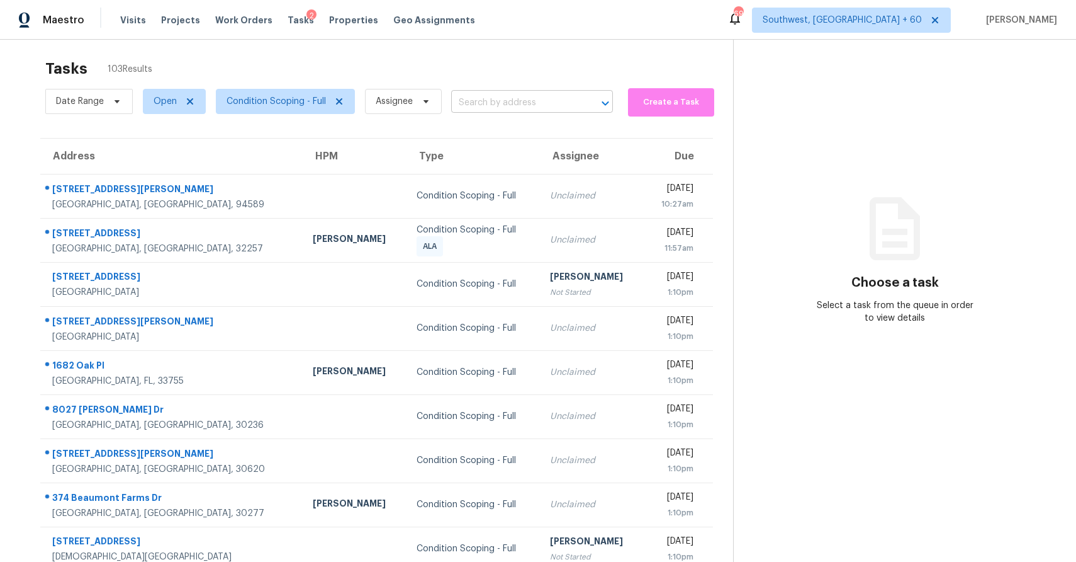
click at [514, 98] on input "text" at bounding box center [514, 103] width 127 height 20
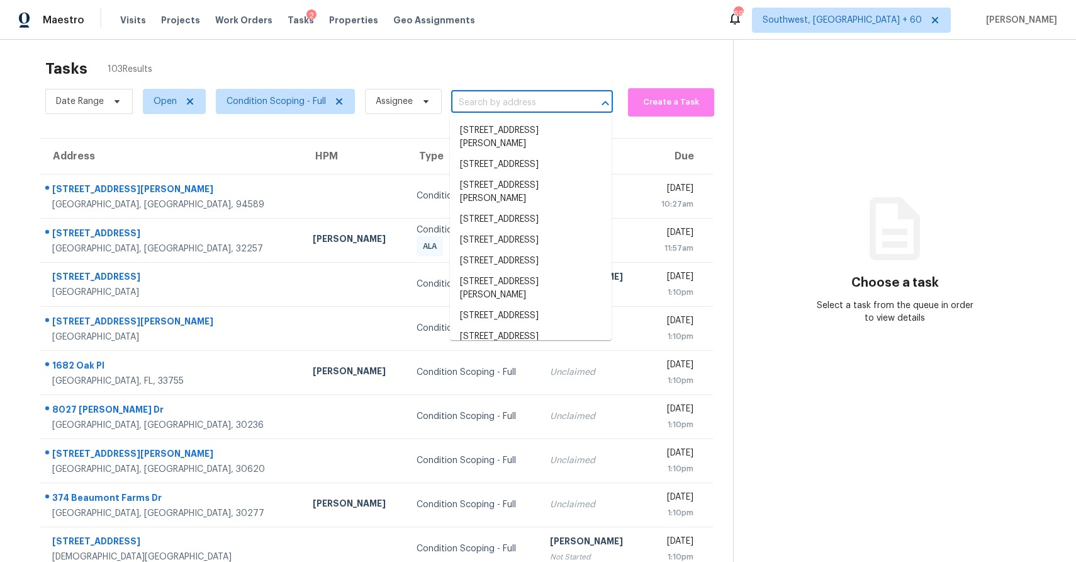
paste input "[STREET_ADDRESS][PERSON_NAME]"
type input "[STREET_ADDRESS][PERSON_NAME]"
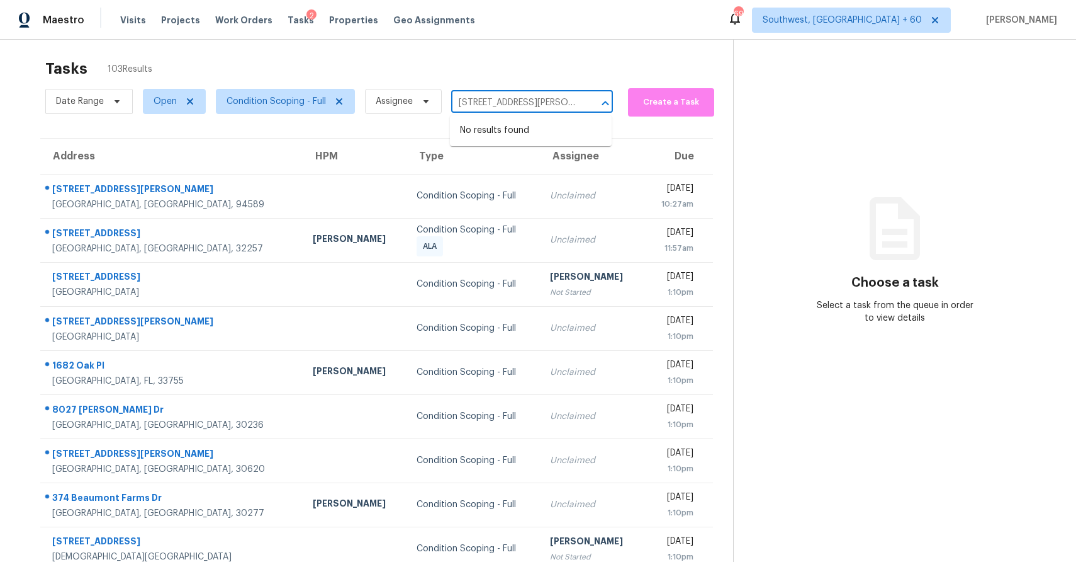
scroll to position [0, 26]
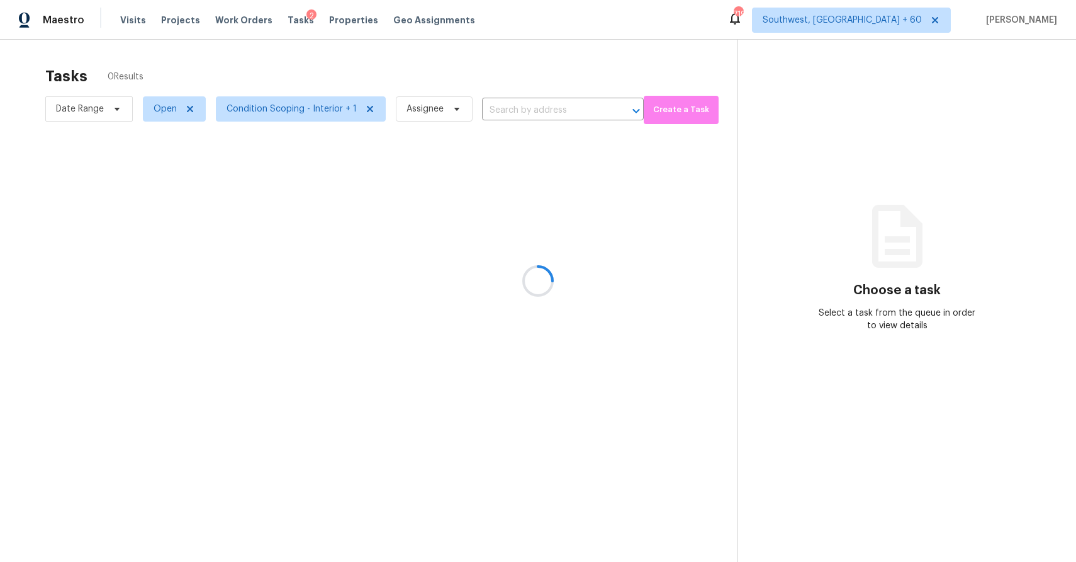
click at [502, 108] on div at bounding box center [538, 281] width 1076 height 562
click at [502, 104] on div at bounding box center [538, 281] width 1076 height 562
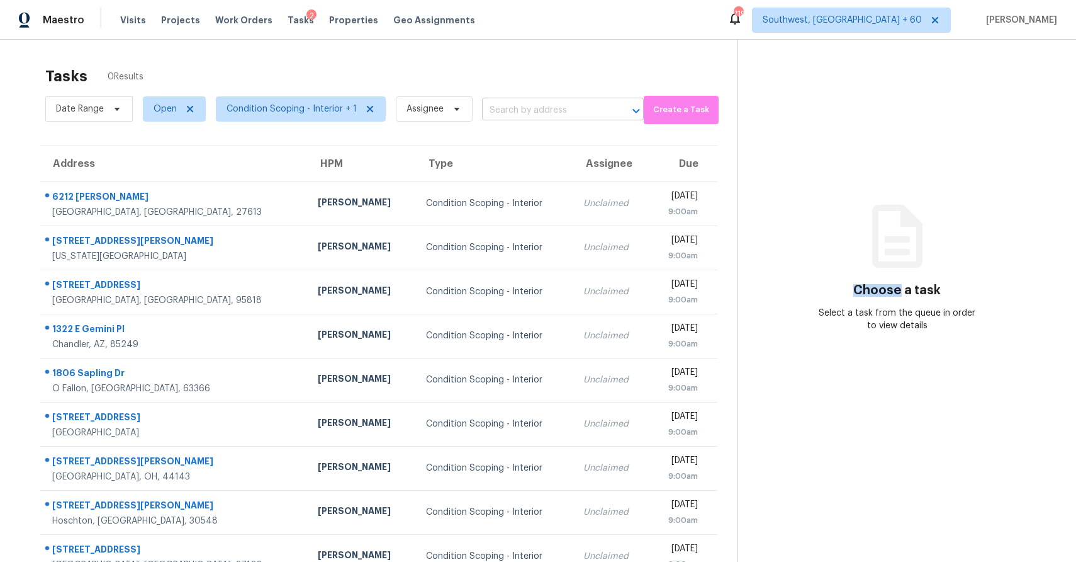
click at [522, 103] on input "text" at bounding box center [545, 111] width 127 height 20
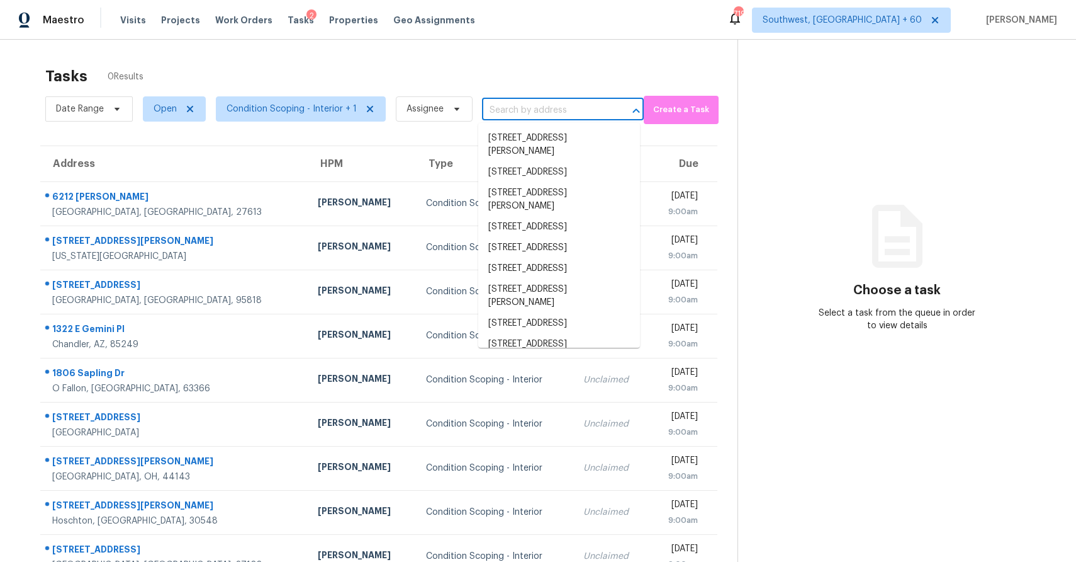
click at [522, 103] on input "text" at bounding box center [545, 111] width 127 height 20
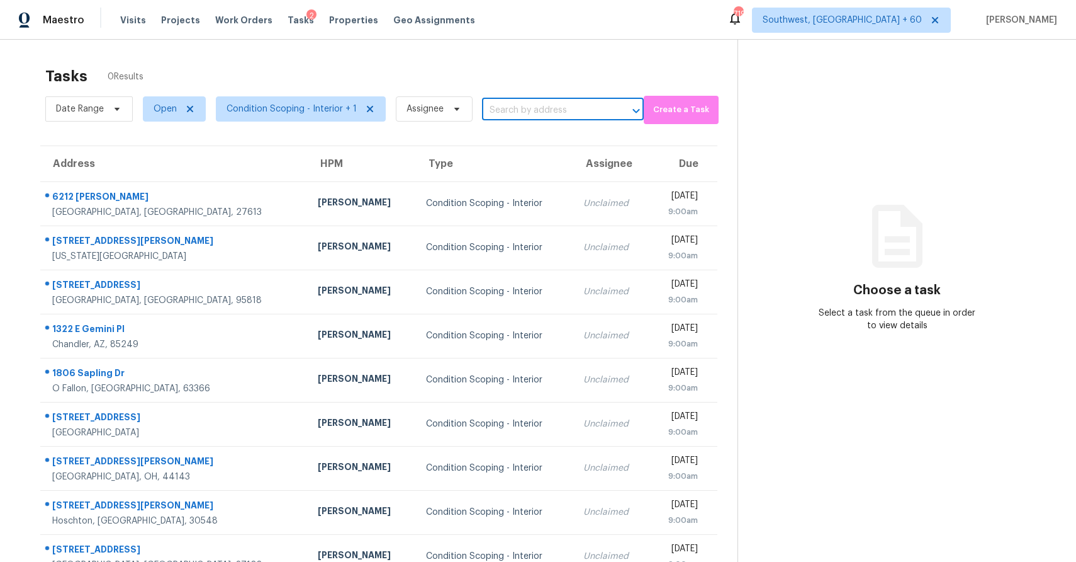
paste input "[STREET_ADDRESS]"
type input "[STREET_ADDRESS]"
click at [144, 114] on span "Open" at bounding box center [174, 108] width 63 height 25
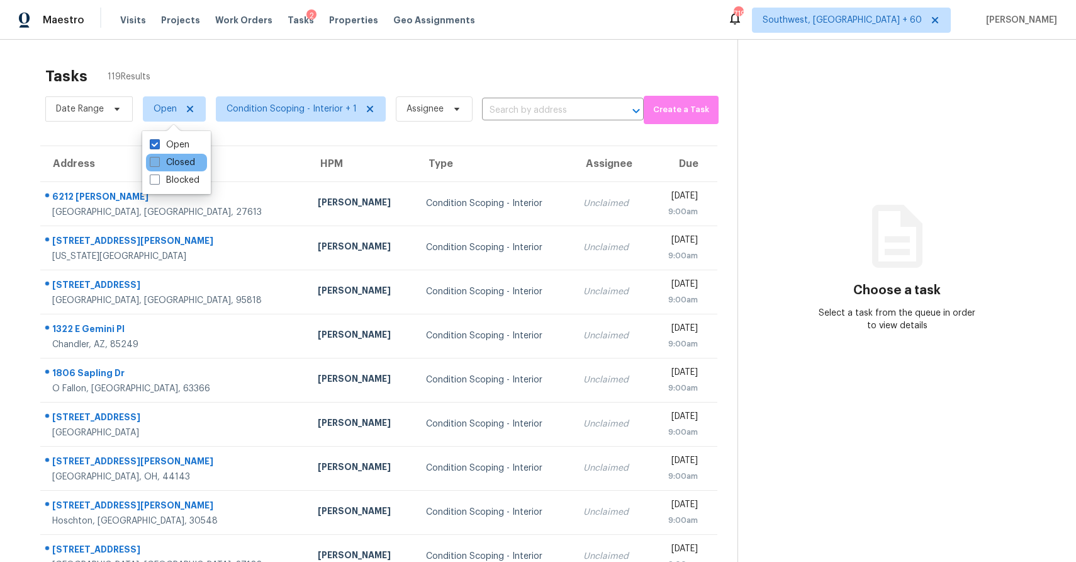
click at [179, 158] on label "Closed" at bounding box center [172, 162] width 45 height 13
click at [158, 158] on input "Closed" at bounding box center [154, 160] width 8 height 8
checkbox input "true"
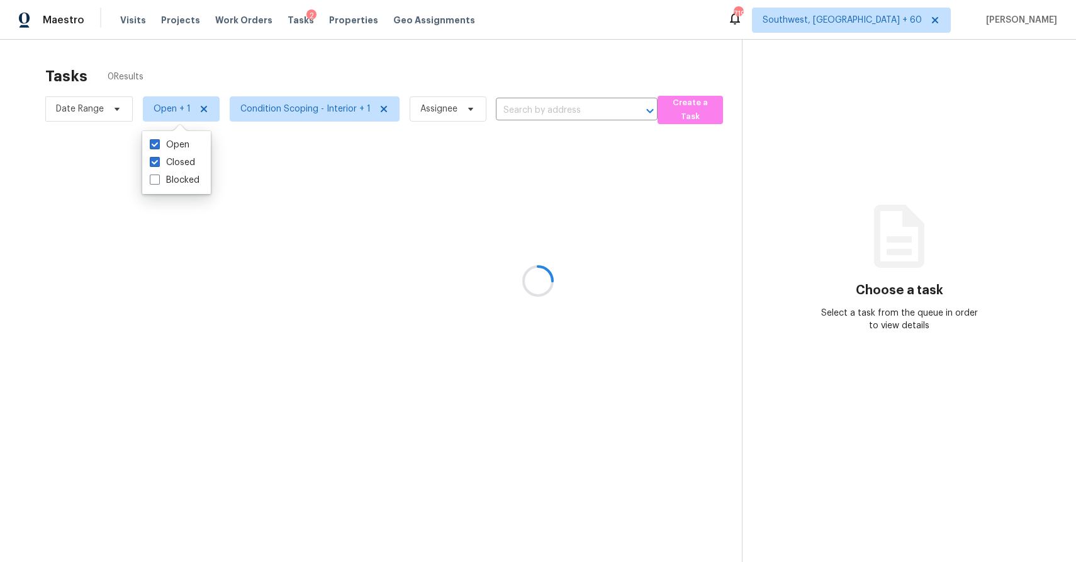
click at [387, 38] on div at bounding box center [538, 281] width 1076 height 562
click at [563, 101] on div at bounding box center [538, 281] width 1076 height 562
click at [563, 113] on div at bounding box center [538, 281] width 1076 height 562
click at [550, 102] on div at bounding box center [538, 281] width 1076 height 562
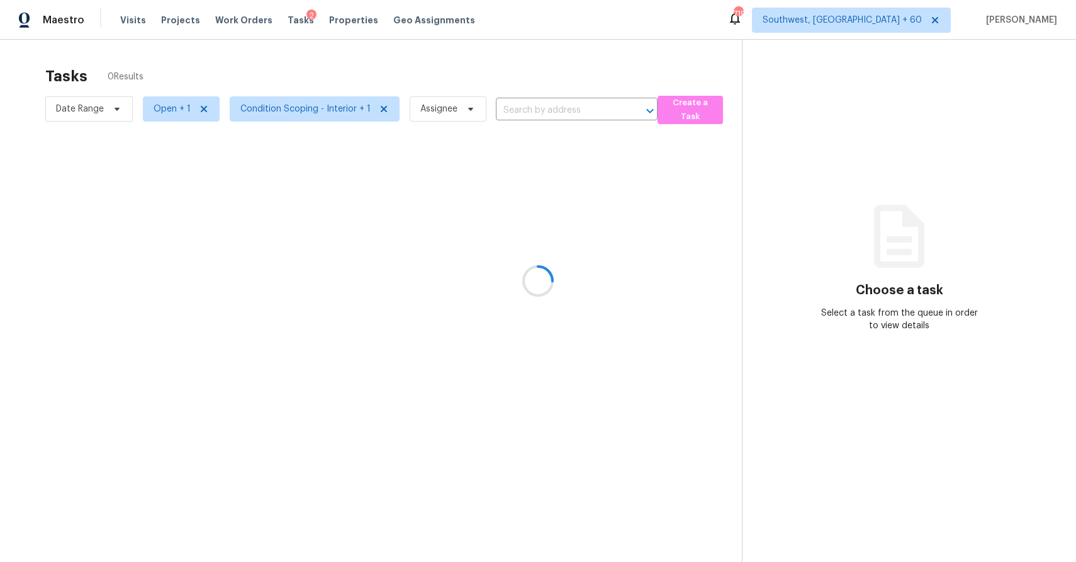
click at [535, 105] on div at bounding box center [538, 281] width 1076 height 562
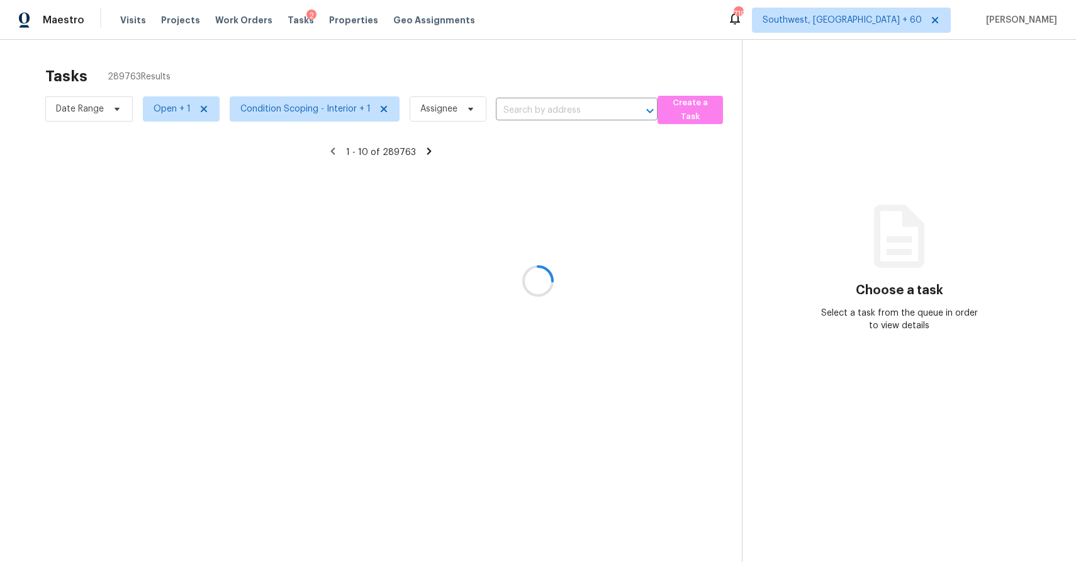
click at [535, 105] on div at bounding box center [538, 281] width 1076 height 562
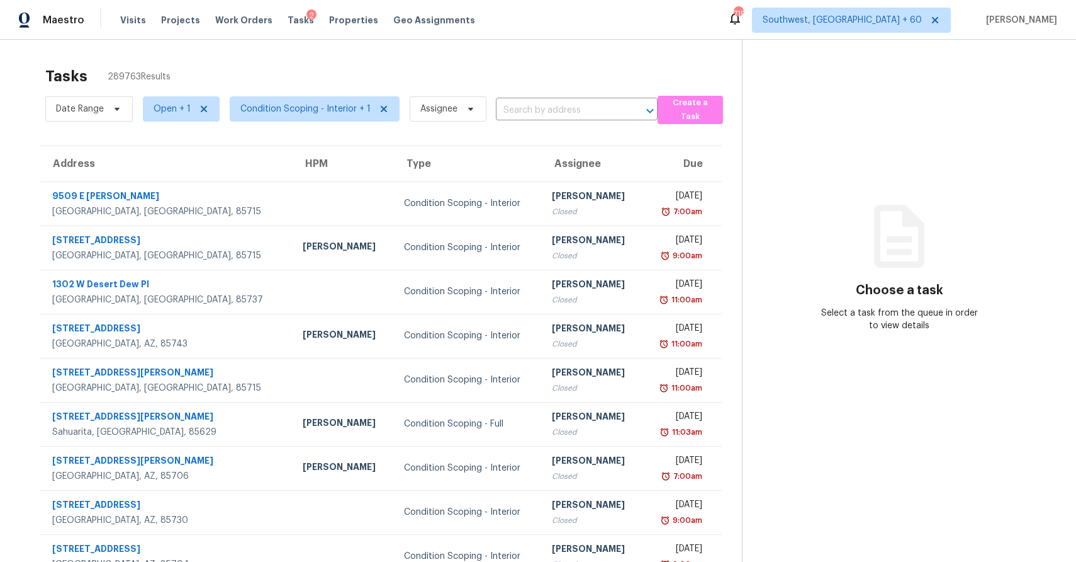
click at [535, 105] on input "text" at bounding box center [559, 111] width 127 height 20
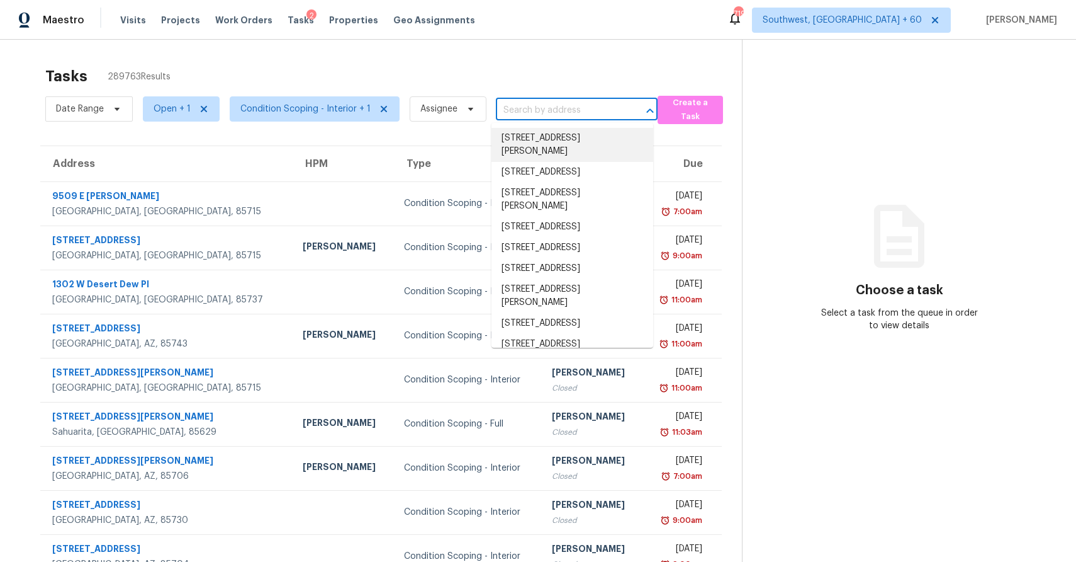
paste input "[STREET_ADDRESS]"
type input "[STREET_ADDRESS]"
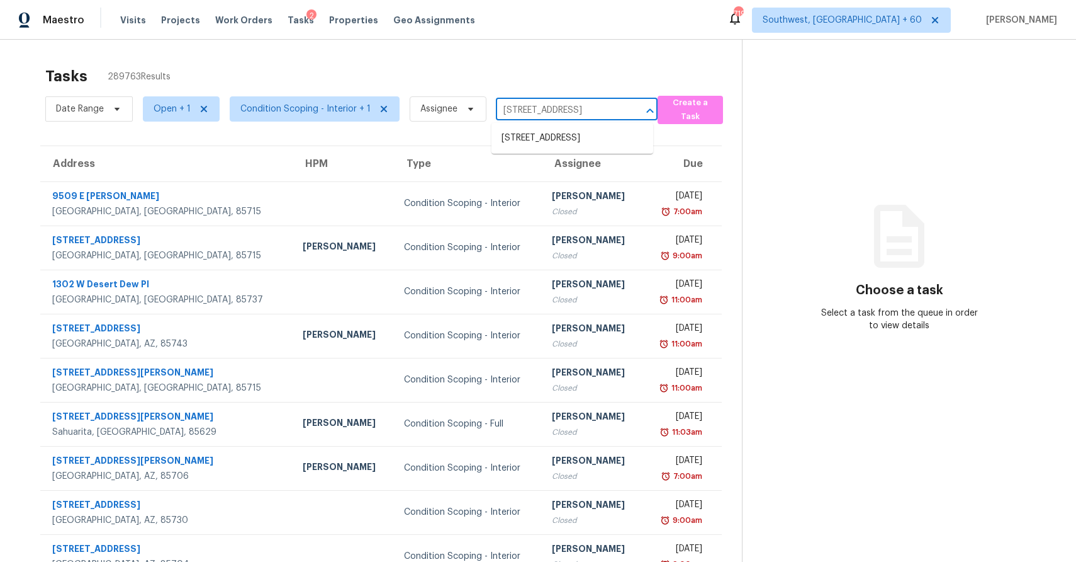
scroll to position [0, 59]
click at [531, 130] on li "[STREET_ADDRESS]" at bounding box center [573, 138] width 162 height 21
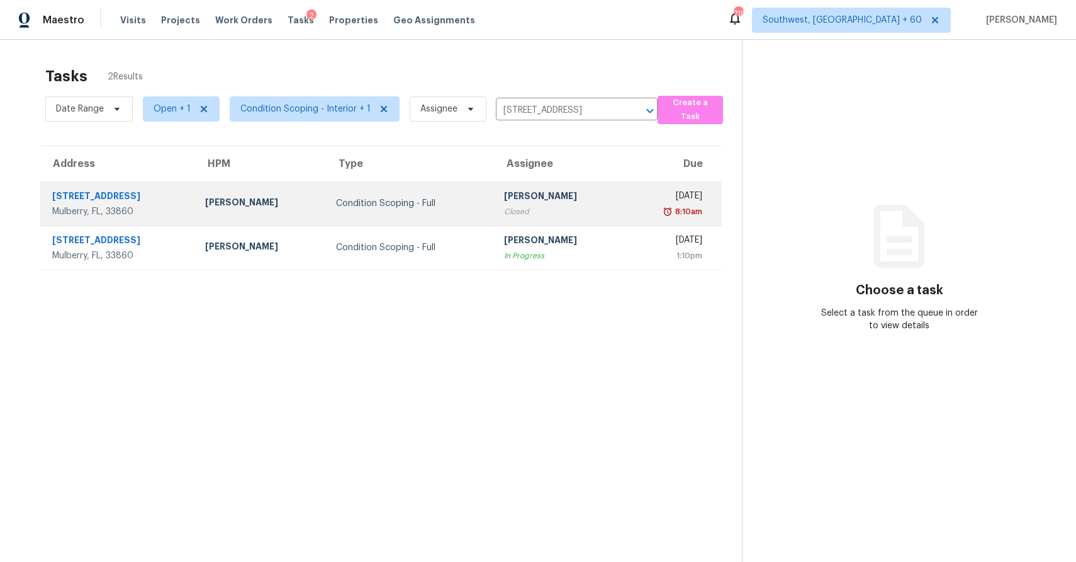
click at [504, 212] on div "Closed" at bounding box center [559, 211] width 111 height 13
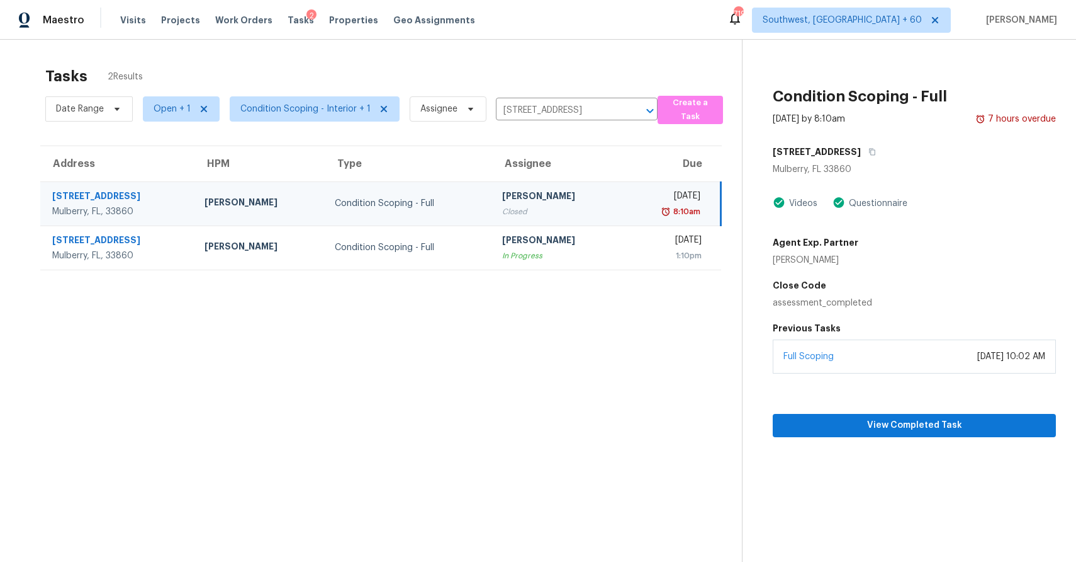
click at [990, 363] on div "Full Scoping [DATE] 10:02 AM" at bounding box center [914, 356] width 283 height 34
click at [987, 421] on span "View Completed Task" at bounding box center [914, 425] width 263 height 16
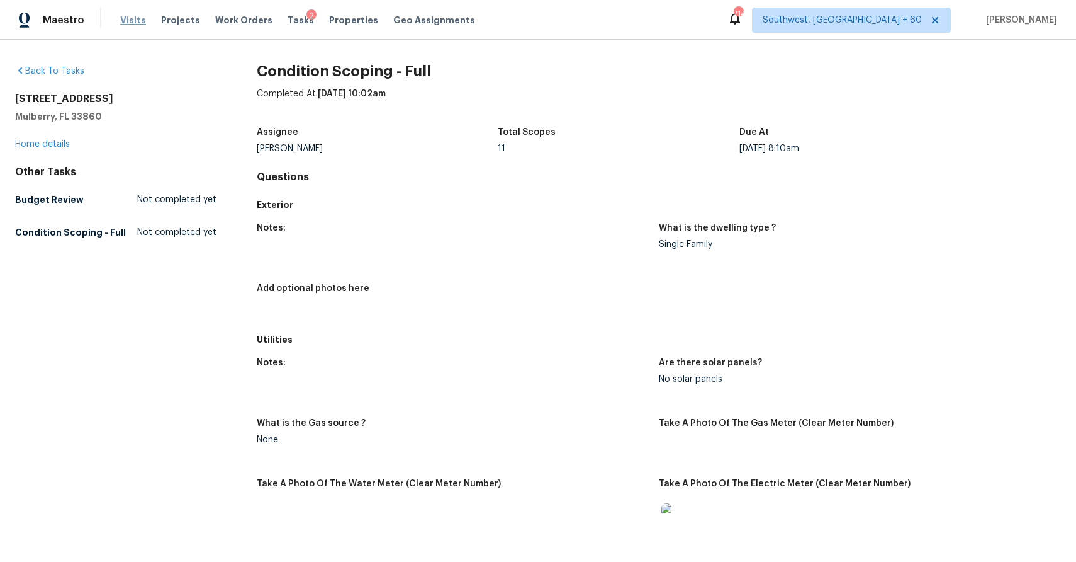
click at [125, 21] on span "Visits" at bounding box center [133, 20] width 26 height 13
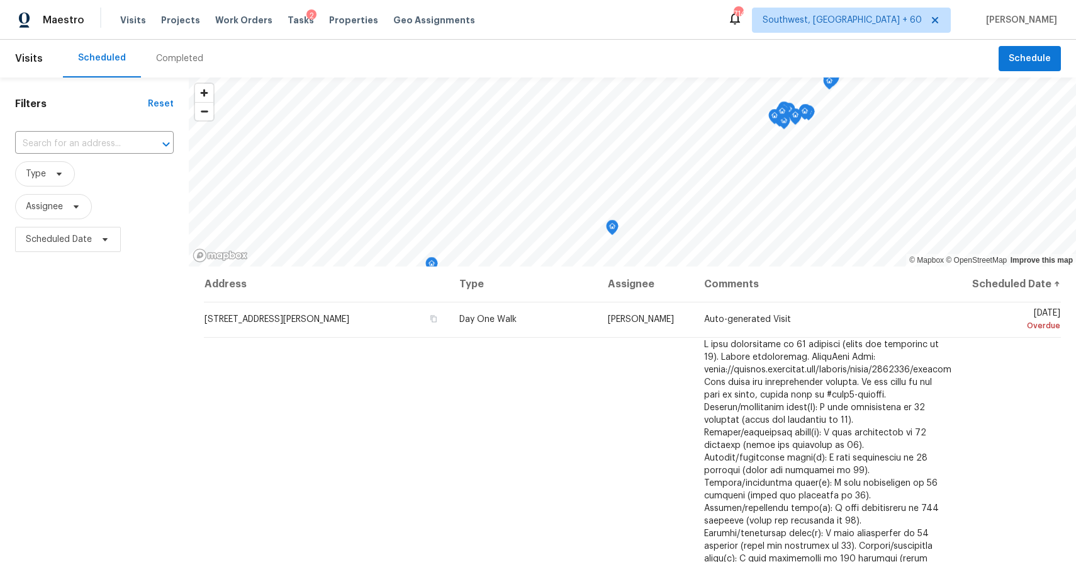
click at [288, 15] on div "Tasks 2" at bounding box center [301, 20] width 26 height 13
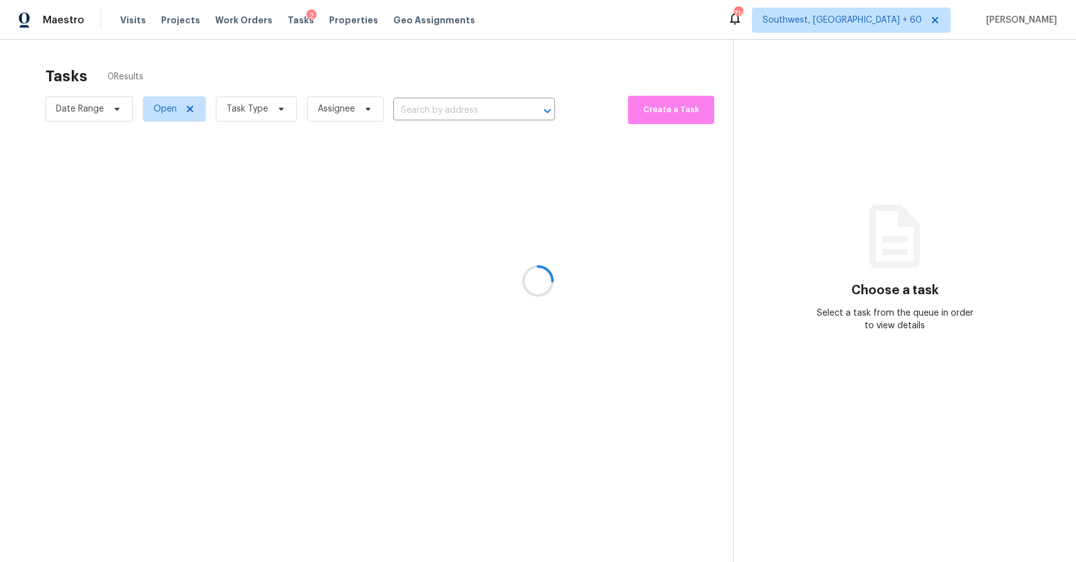
click at [455, 110] on div at bounding box center [538, 281] width 1076 height 562
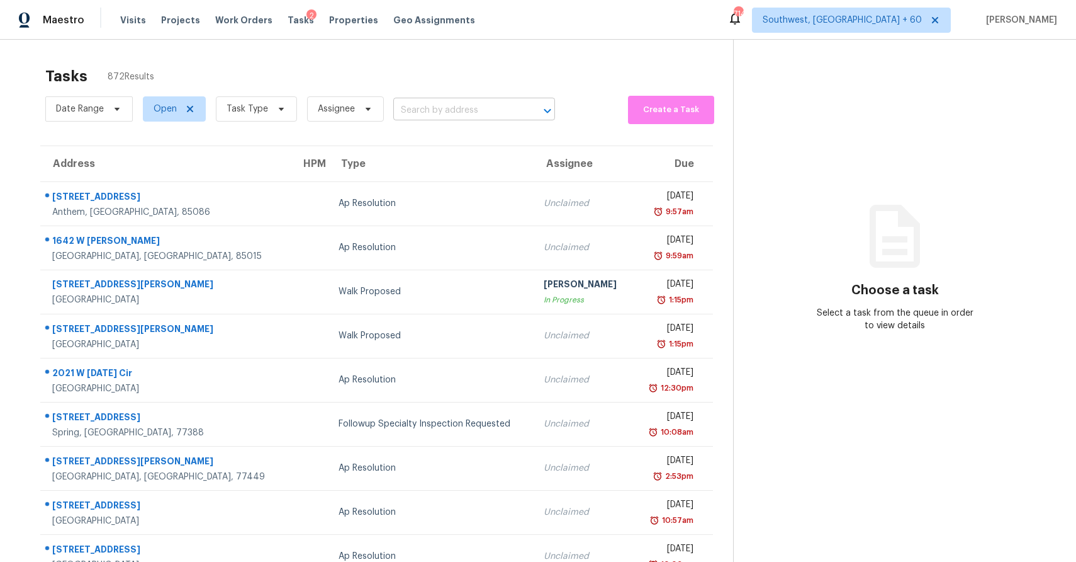
click at [473, 119] on input "text" at bounding box center [456, 111] width 127 height 20
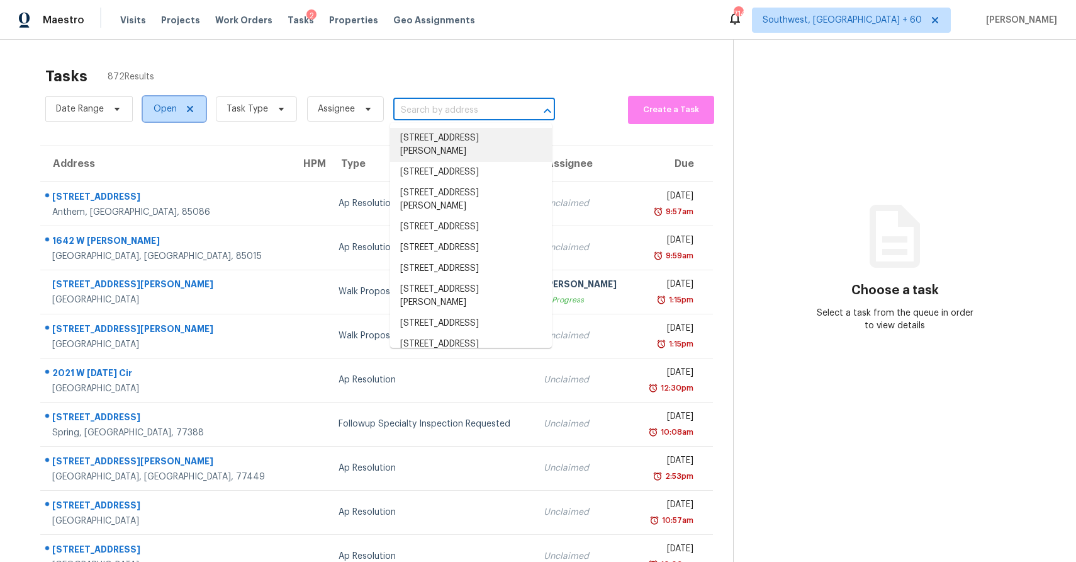
click at [146, 117] on span "Open" at bounding box center [174, 108] width 63 height 25
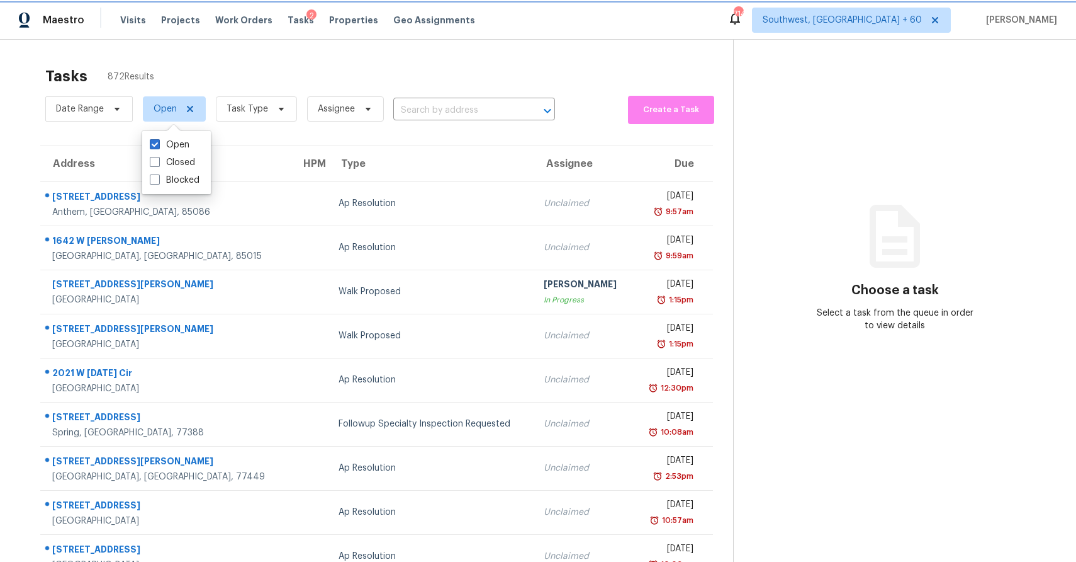
click at [164, 106] on span "Open" at bounding box center [165, 109] width 23 height 13
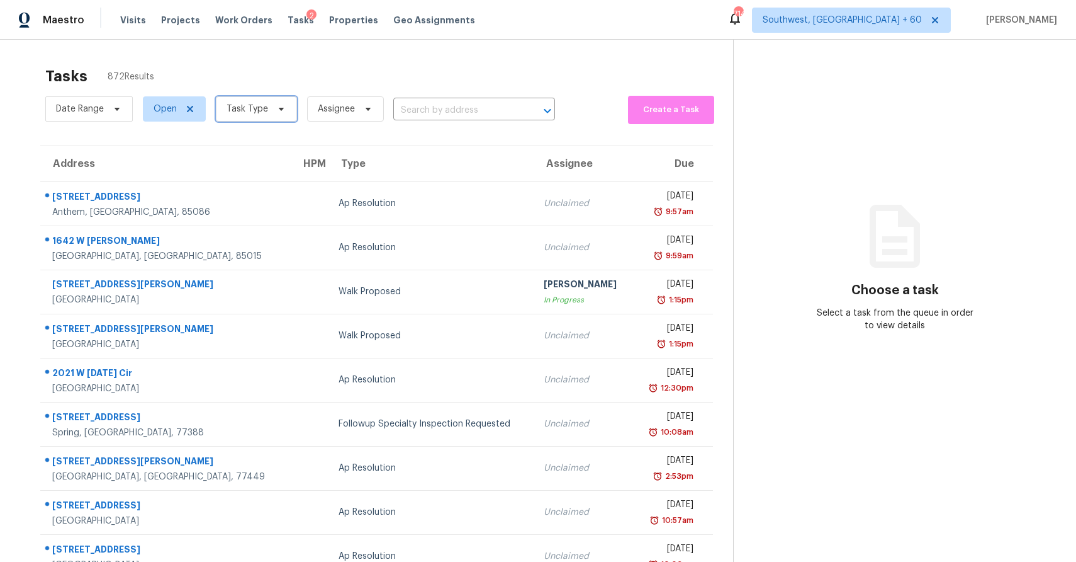
click at [232, 105] on span "Task Type" at bounding box center [248, 109] width 42 height 13
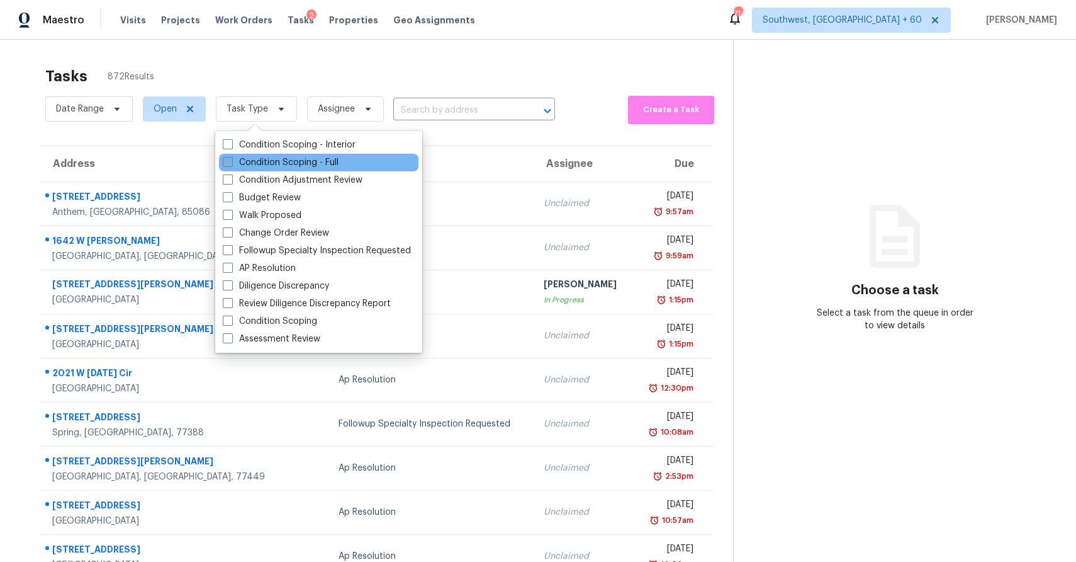
click at [290, 159] on label "Condition Scoping - Full" at bounding box center [281, 162] width 116 height 13
click at [231, 159] on input "Condition Scoping - Full" at bounding box center [227, 160] width 8 height 8
checkbox input "true"
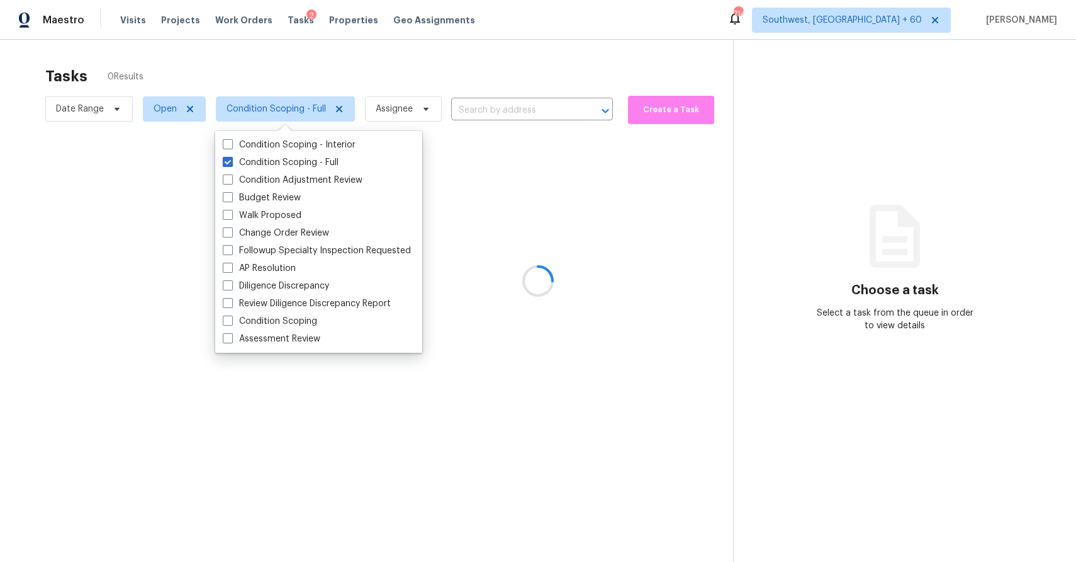
click at [303, 47] on div at bounding box center [538, 281] width 1076 height 562
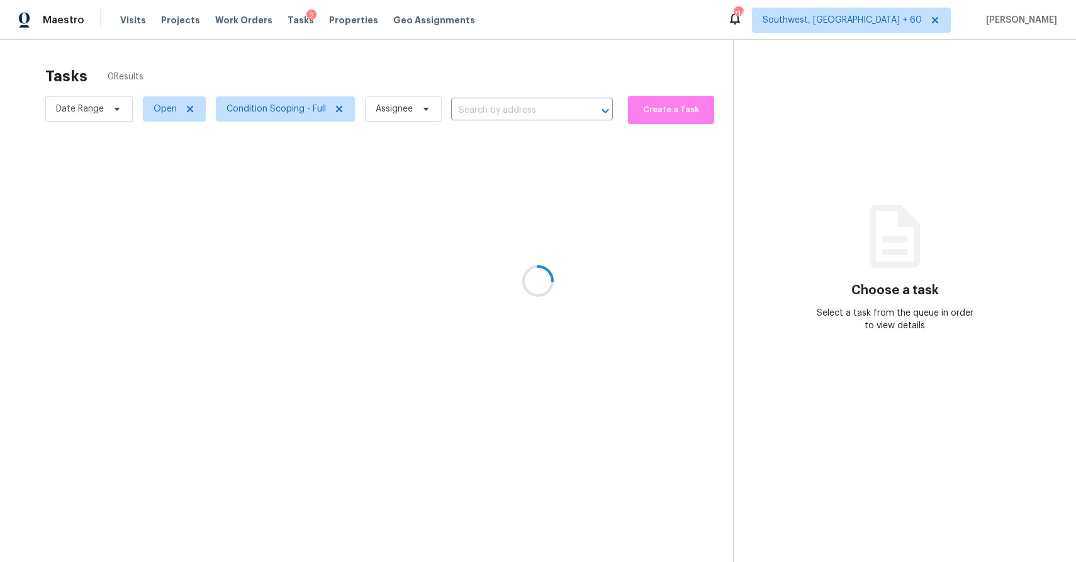
click at [159, 109] on div at bounding box center [538, 281] width 1076 height 562
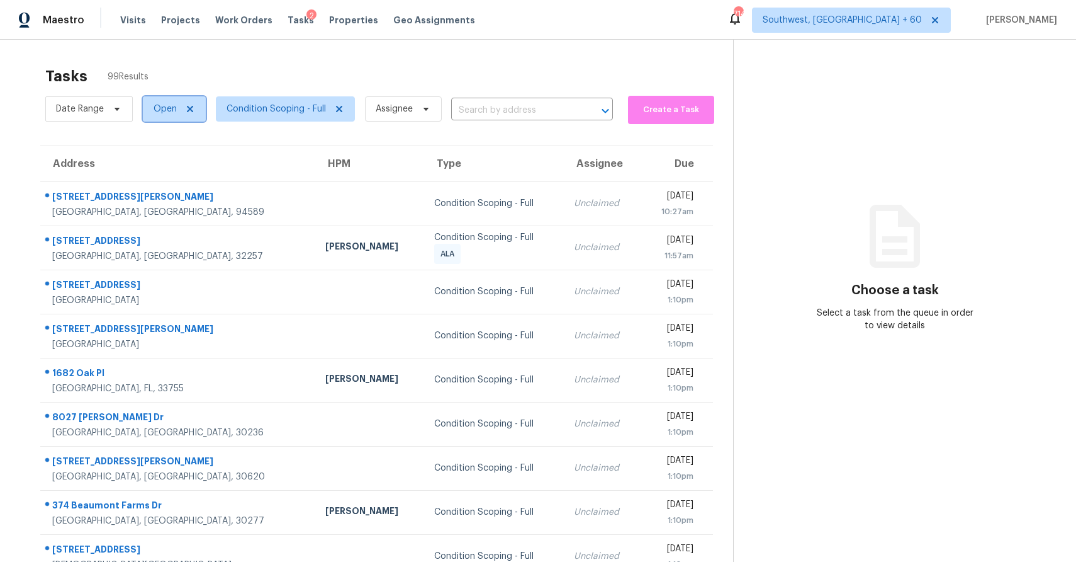
click at [159, 109] on span "Open" at bounding box center [165, 109] width 23 height 13
click at [181, 162] on label "Closed" at bounding box center [172, 162] width 45 height 13
click at [158, 162] on input "Closed" at bounding box center [154, 160] width 8 height 8
checkbox input "true"
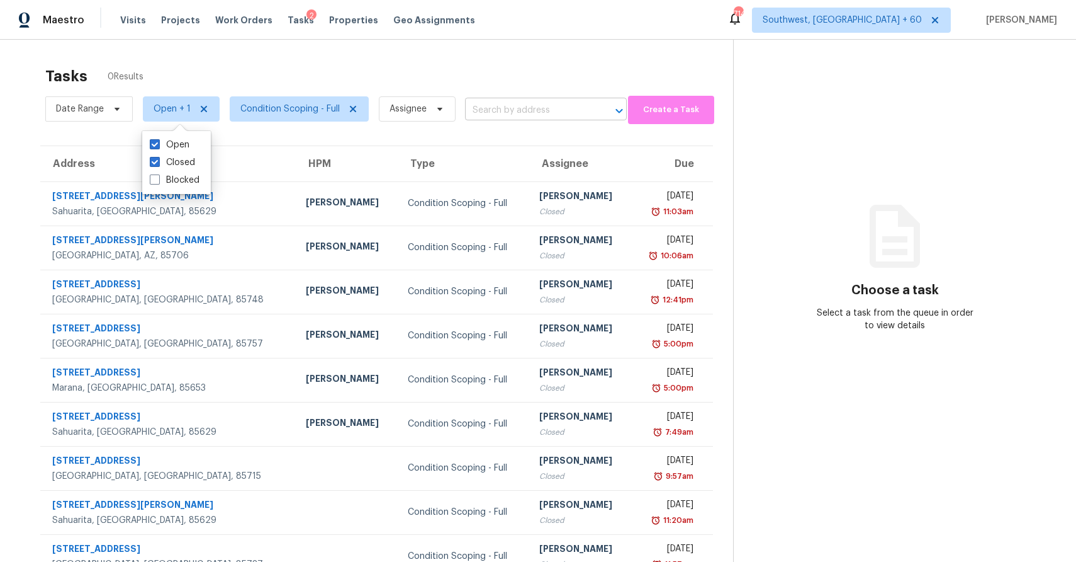
click at [506, 107] on input "text" at bounding box center [528, 111] width 127 height 20
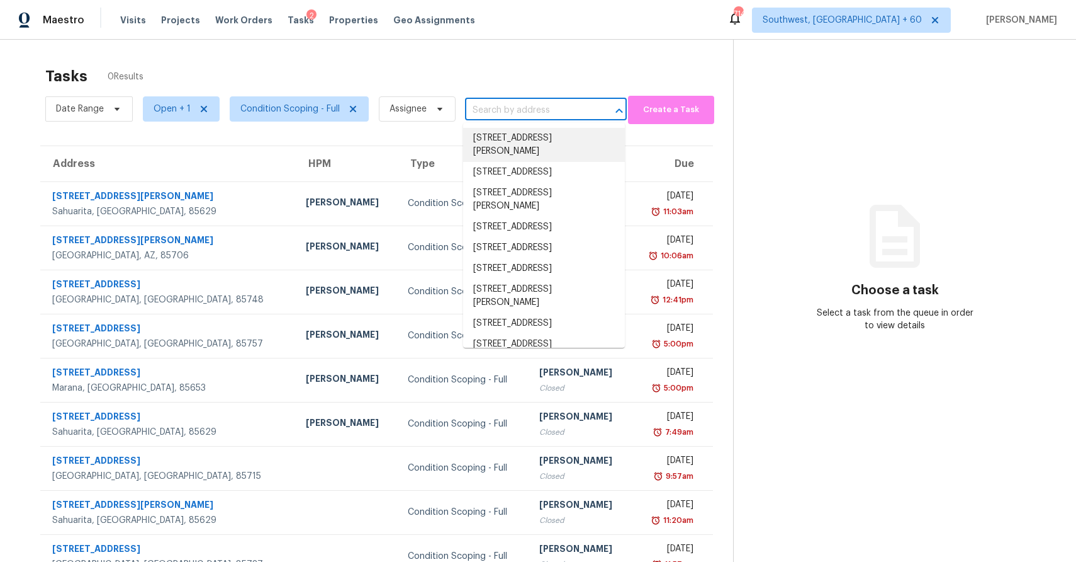
paste input "[STREET_ADDRESS]"
type input "[STREET_ADDRESS]"
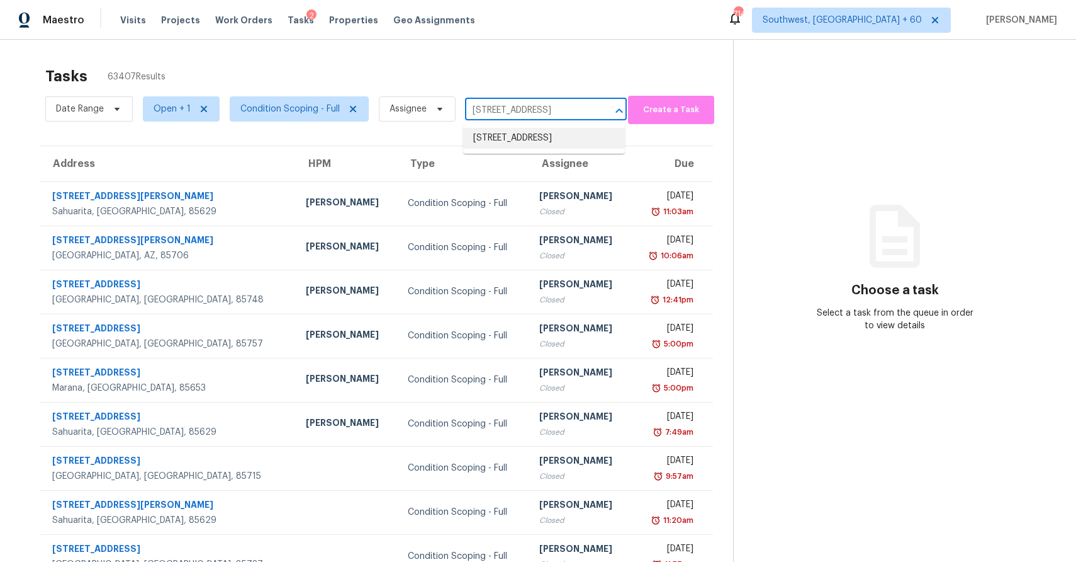
click at [550, 146] on li "[STREET_ADDRESS]" at bounding box center [544, 138] width 162 height 21
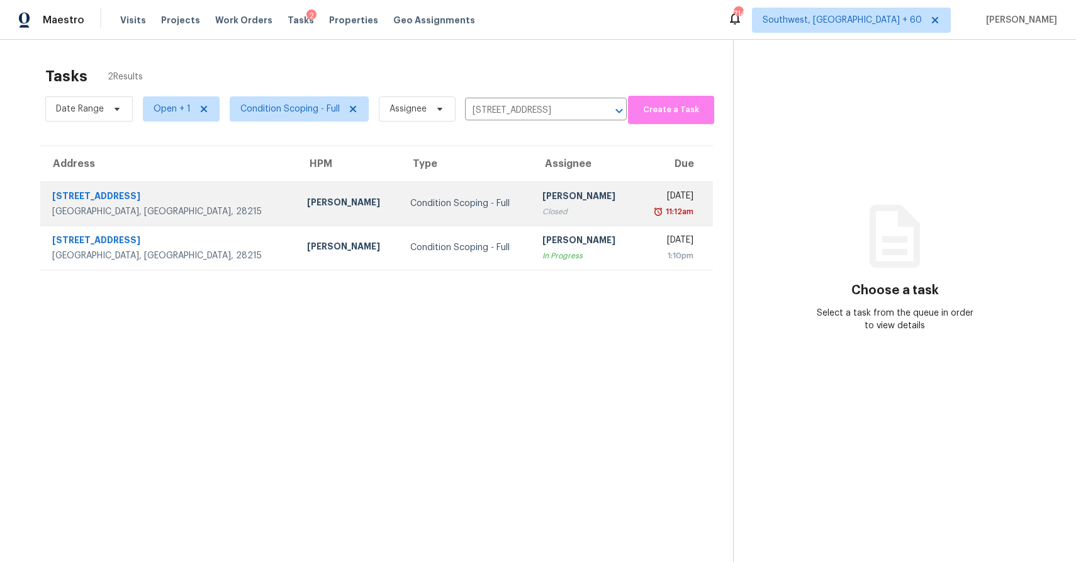
click at [562, 210] on td "[PERSON_NAME] P Closed" at bounding box center [584, 203] width 103 height 44
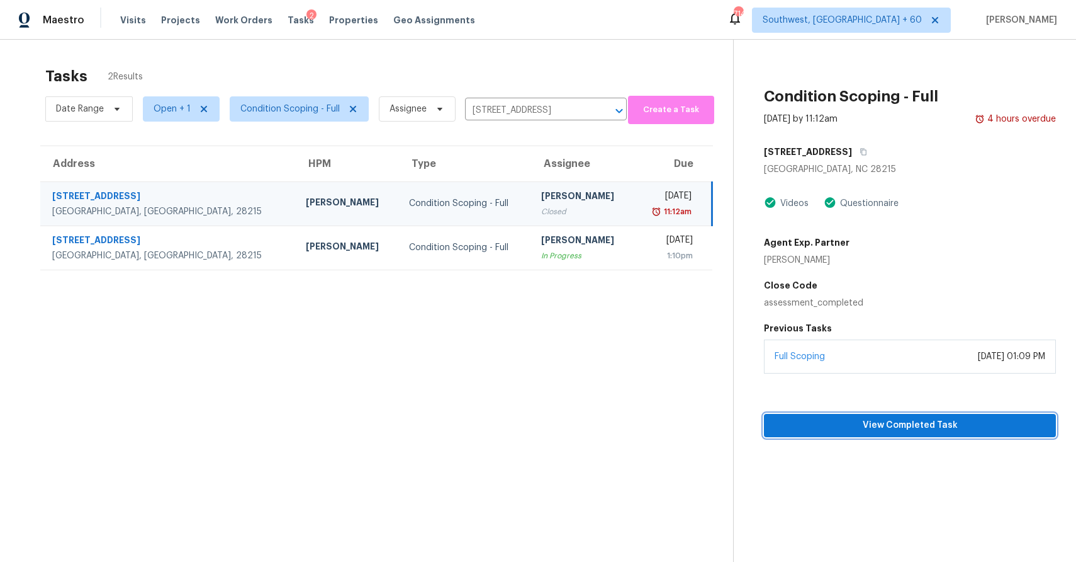
click at [943, 419] on span "View Completed Task" at bounding box center [910, 425] width 272 height 16
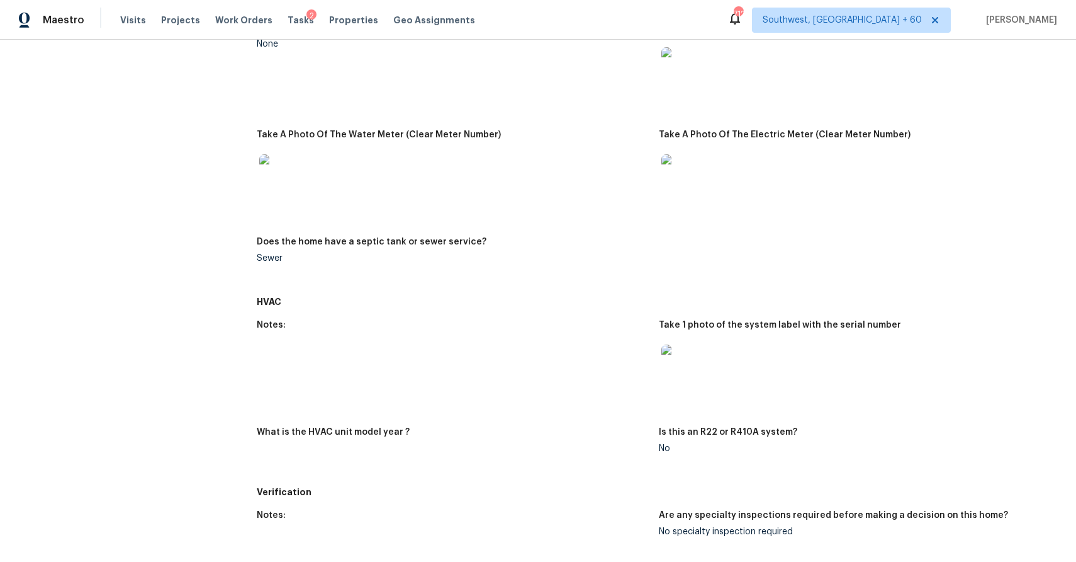
scroll to position [720, 0]
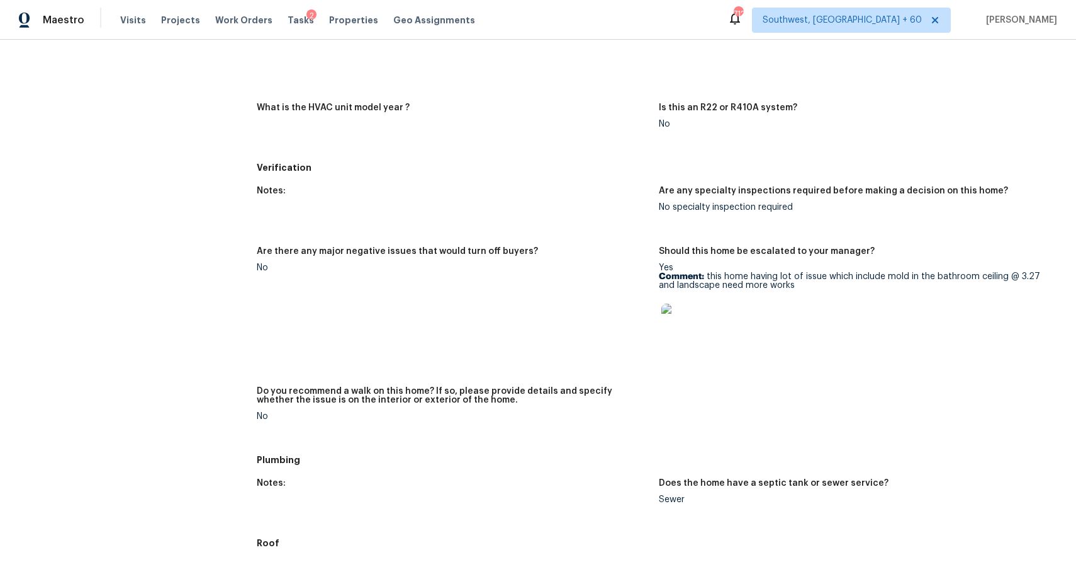
click at [684, 322] on img at bounding box center [682, 323] width 40 height 40
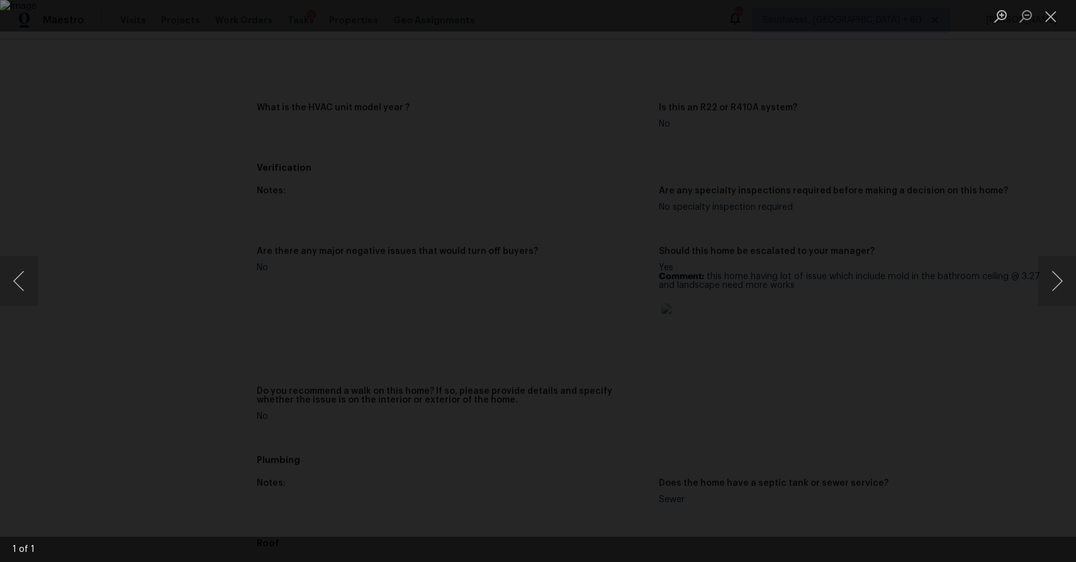
click at [927, 235] on div "Lightbox" at bounding box center [538, 281] width 1076 height 562
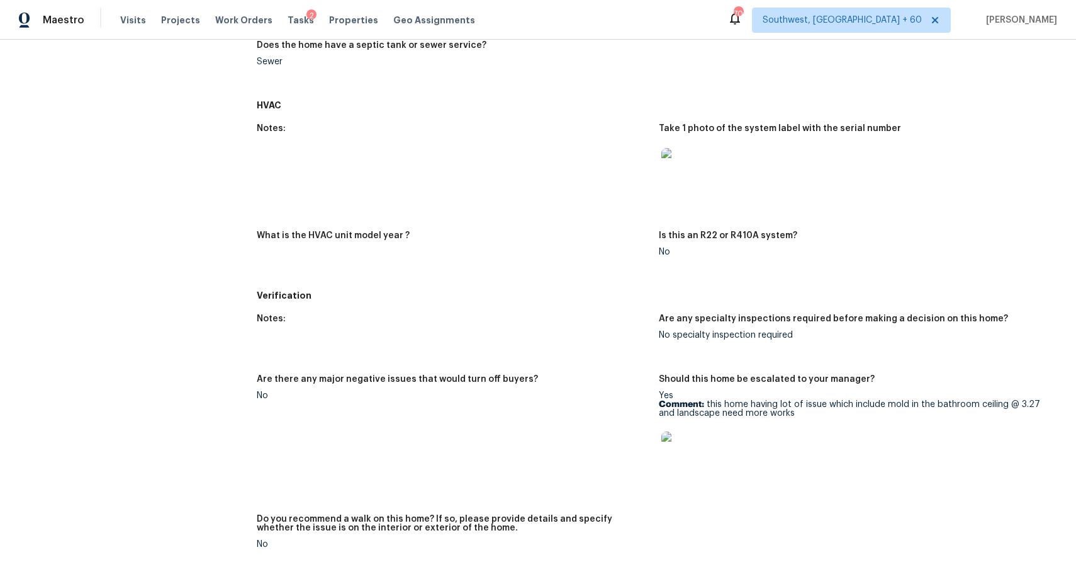
scroll to position [590, 0]
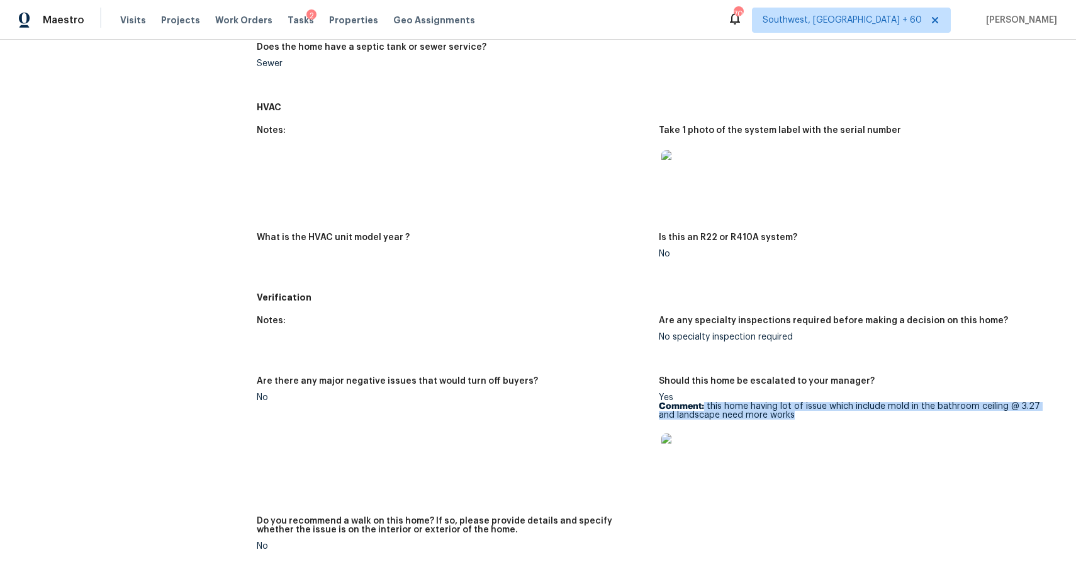
drag, startPoint x: 705, startPoint y: 405, endPoint x: 858, endPoint y: 412, distance: 153.2
click at [858, 412] on p "Comment: this home having lot of issue which include mold in the bathroom ceili…" at bounding box center [855, 411] width 392 height 18
copy p "this home having lot of issue which include mold in the bathroom ceiling @ 3.27…"
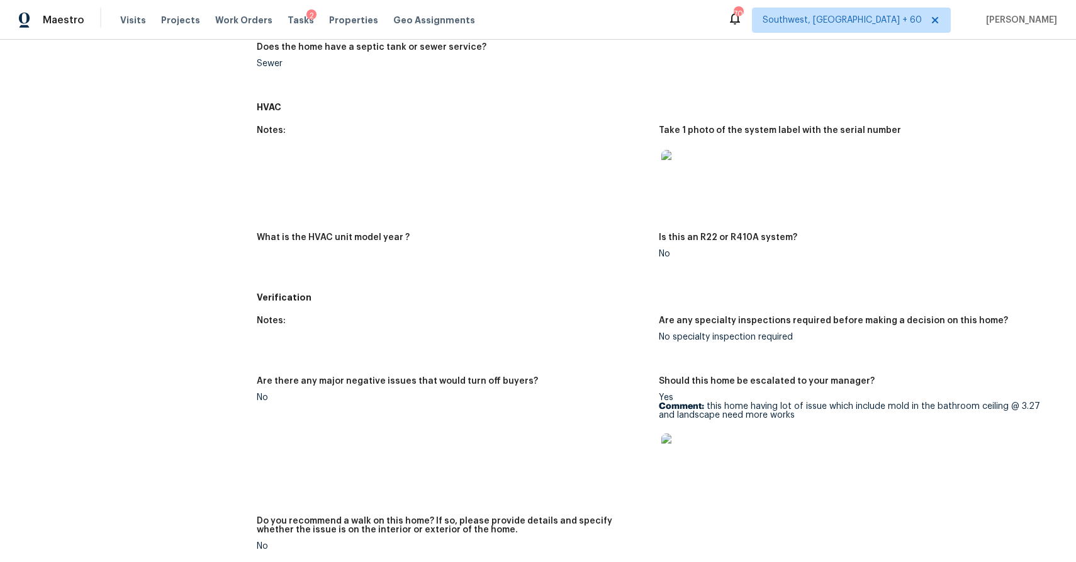
drag, startPoint x: 858, startPoint y: 412, endPoint x: 431, endPoint y: 33, distance: 571.2
click at [433, 38] on div "Maestro Visits Projects Work Orders Tasks 2 Properties Geo Assignments [STREET_…" at bounding box center [538, 281] width 1076 height 562
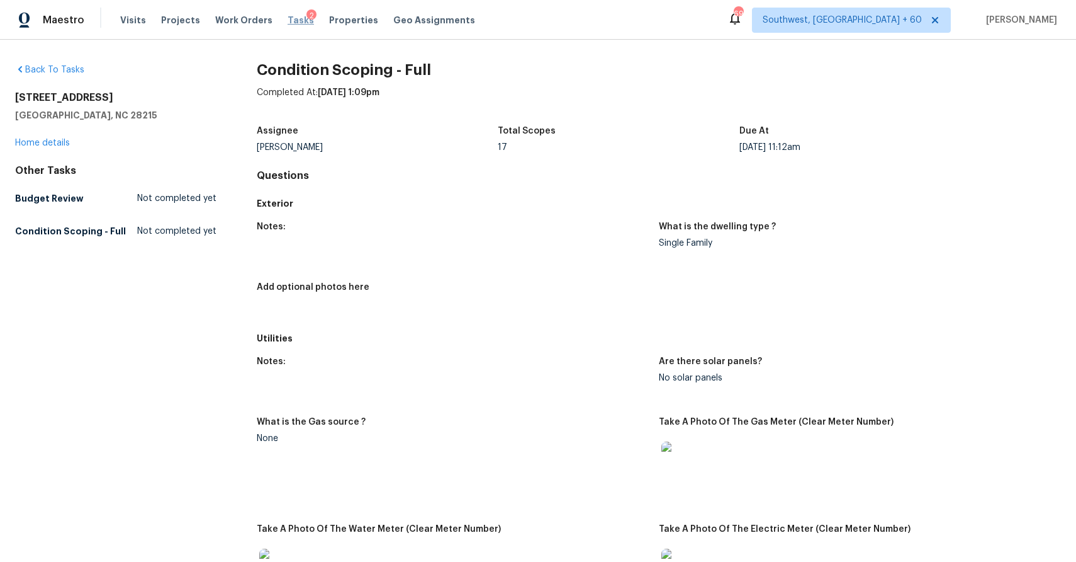
click at [288, 18] on span "Tasks" at bounding box center [301, 20] width 26 height 9
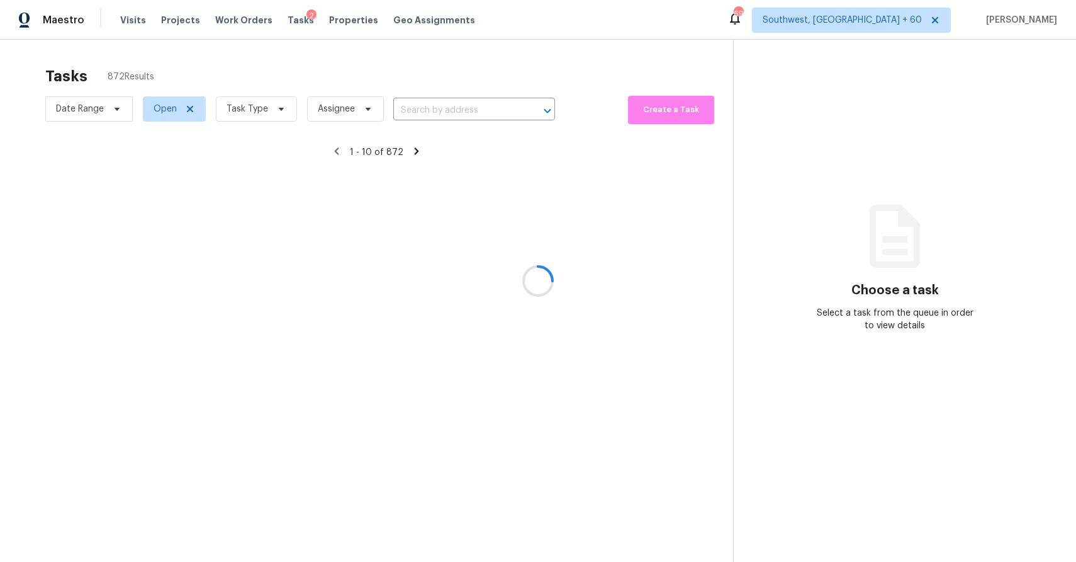
click at [342, 76] on div at bounding box center [538, 281] width 1076 height 562
click at [171, 108] on div at bounding box center [538, 281] width 1076 height 562
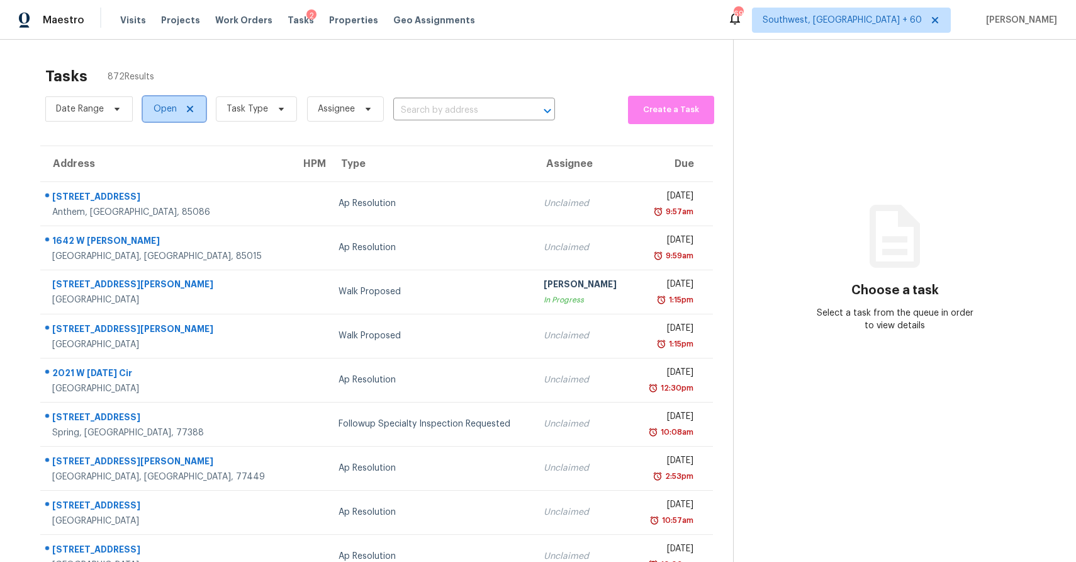
click at [151, 108] on span "Open" at bounding box center [174, 108] width 63 height 25
click at [165, 162] on label "Closed" at bounding box center [172, 162] width 45 height 13
click at [158, 162] on input "Closed" at bounding box center [154, 160] width 8 height 8
checkbox input "true"
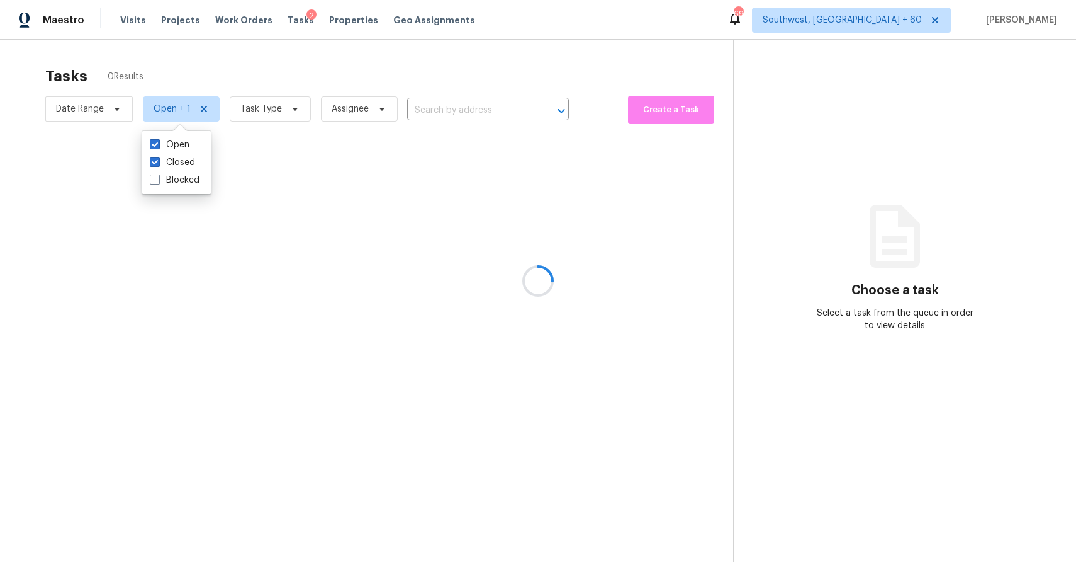
click at [229, 118] on div at bounding box center [538, 281] width 1076 height 562
click at [368, 77] on div at bounding box center [538, 281] width 1076 height 562
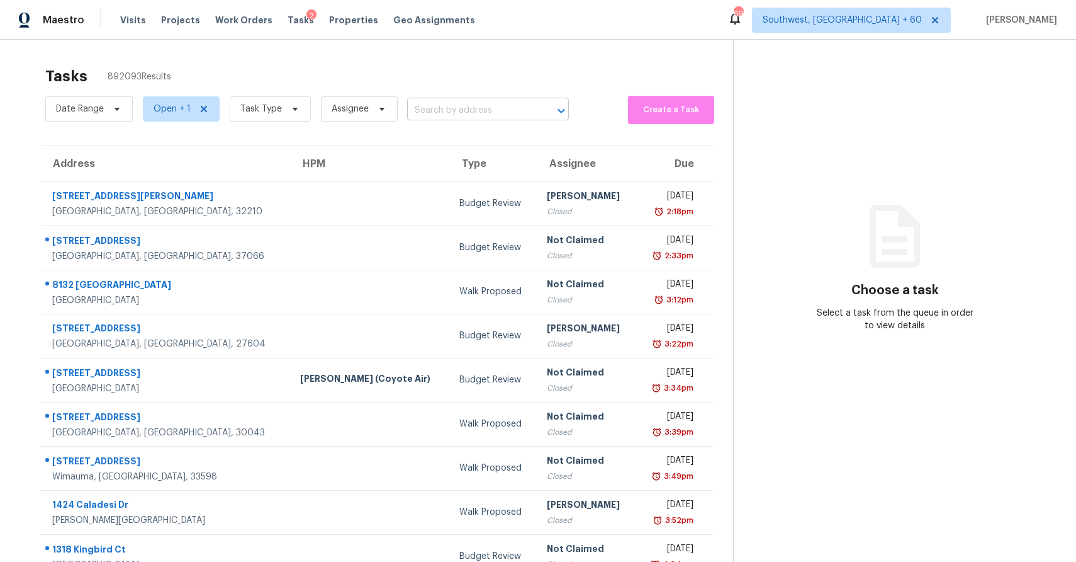
click at [481, 114] on input "text" at bounding box center [470, 111] width 127 height 20
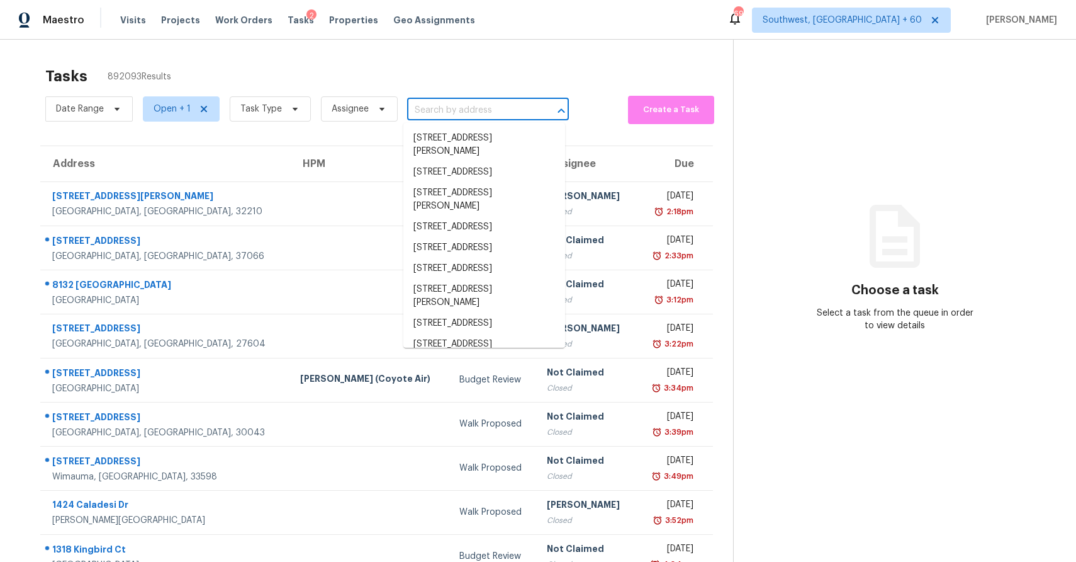
paste input "[URL][DOMAIN_NAME][US_STATE][US_STATE][US_STATE][DATE][US_STATE][US_STATE].."
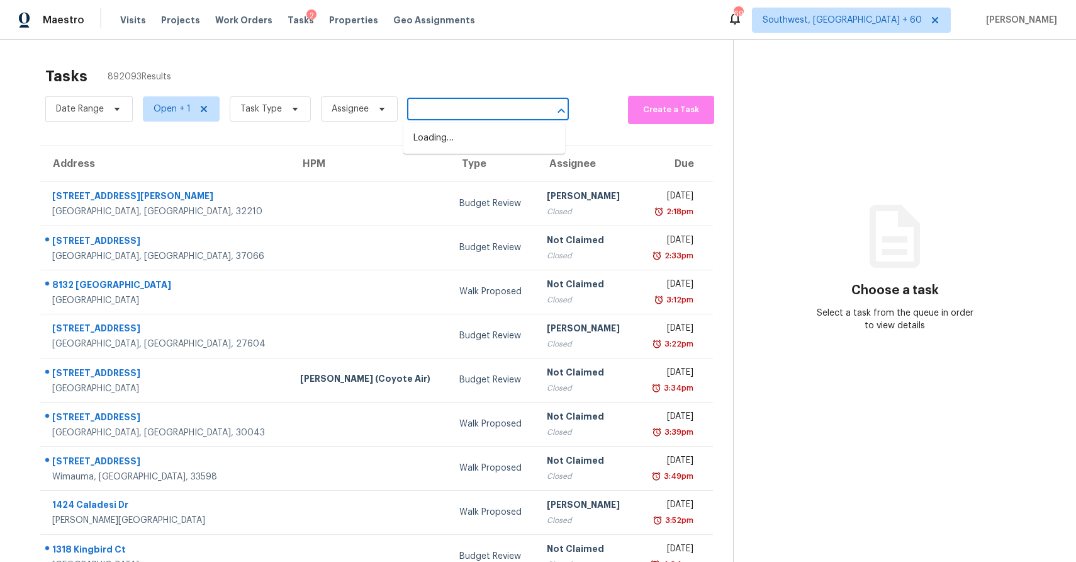
type input "[URL][DOMAIN_NAME][US_STATE][US_STATE][US_STATE][DATE][US_STATE][US_STATE].."
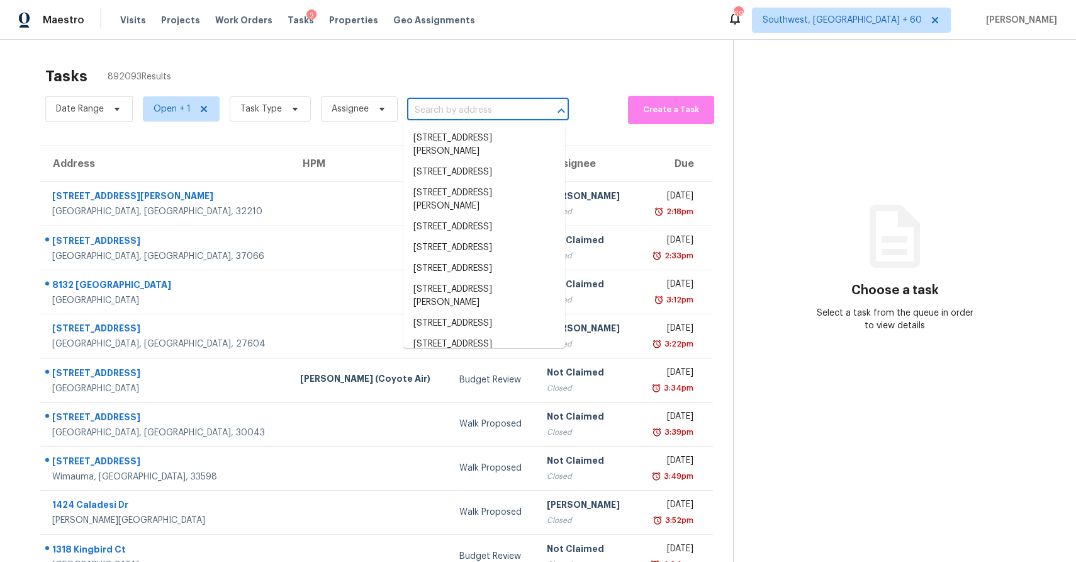
scroll to position [0, 0]
click at [449, 99] on div "Date Range Open + 1 Task Type Assignee ​" at bounding box center [307, 109] width 524 height 33
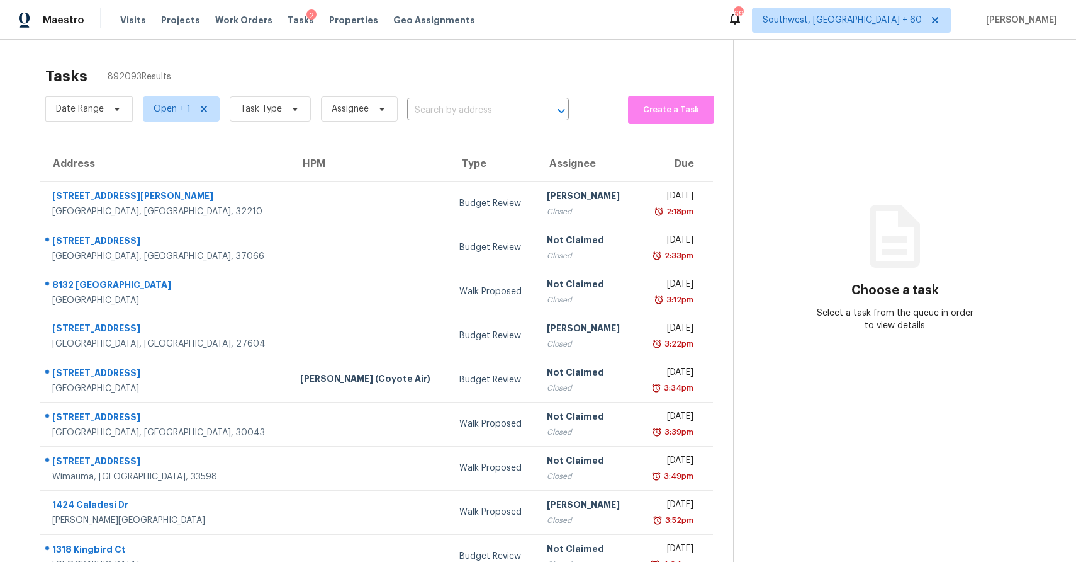
click at [449, 99] on div "Date Range Open + 1 Task Type Assignee ​" at bounding box center [307, 109] width 524 height 33
click at [456, 114] on input "text" at bounding box center [470, 111] width 127 height 20
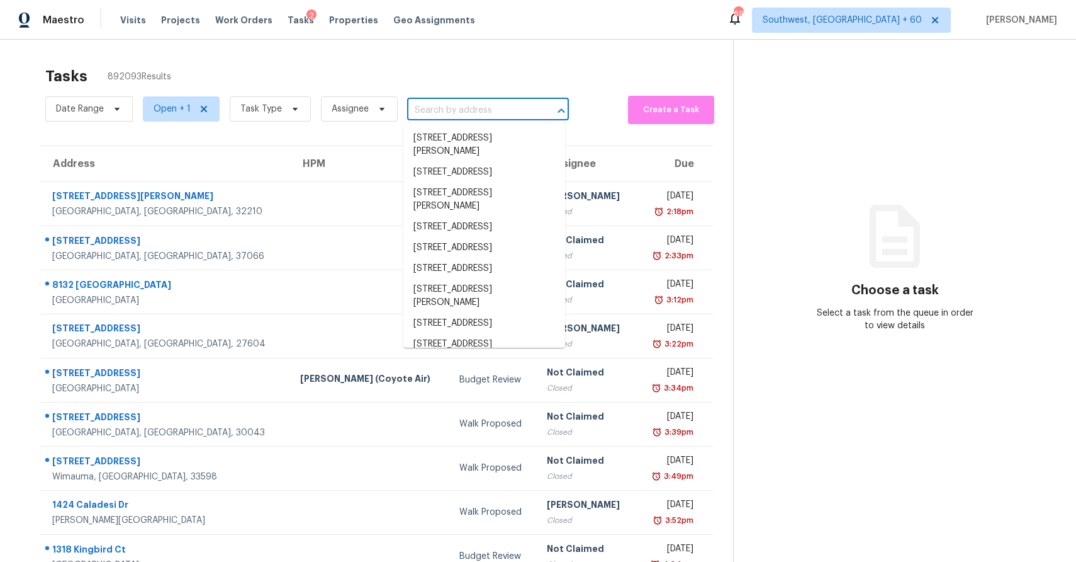
paste input "[STREET_ADDRESS]"
type input "[STREET_ADDRESS]"
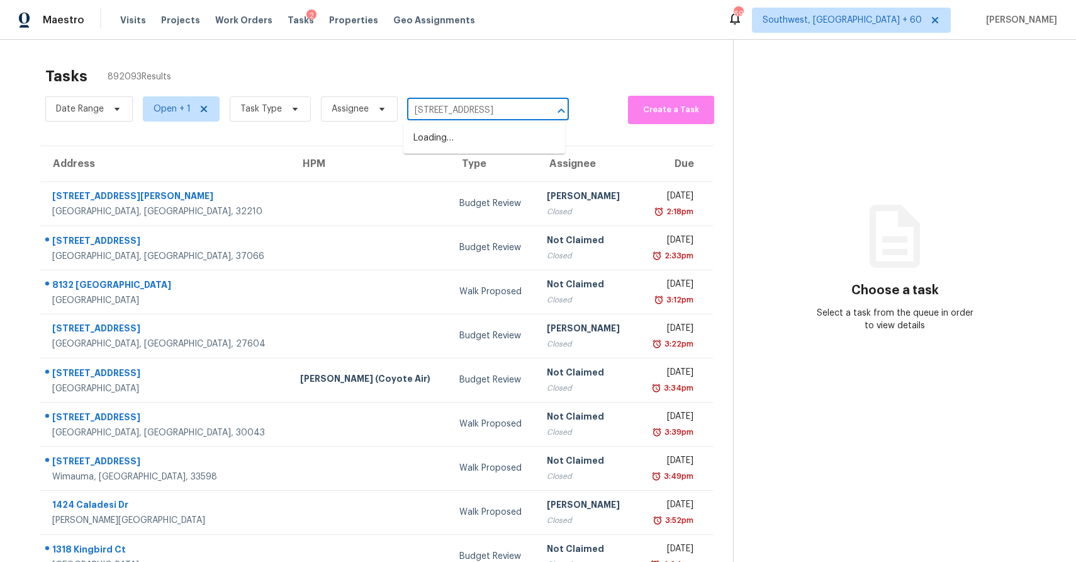
scroll to position [0, 45]
click at [471, 136] on li "[STREET_ADDRESS]" at bounding box center [485, 138] width 162 height 21
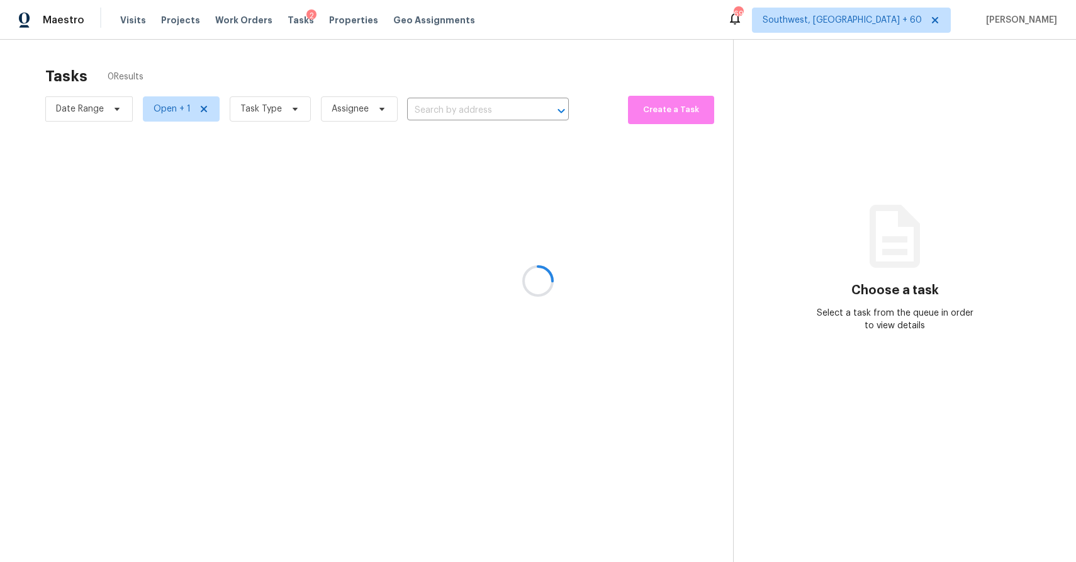
type input "[STREET_ADDRESS]"
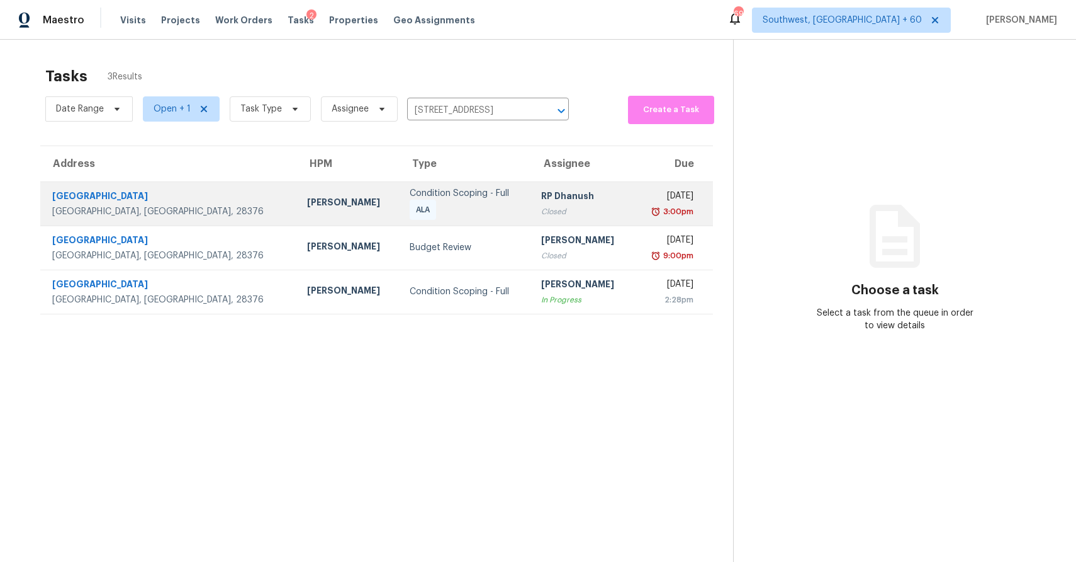
click at [541, 194] on div "RP Dhanush" at bounding box center [582, 197] width 82 height 16
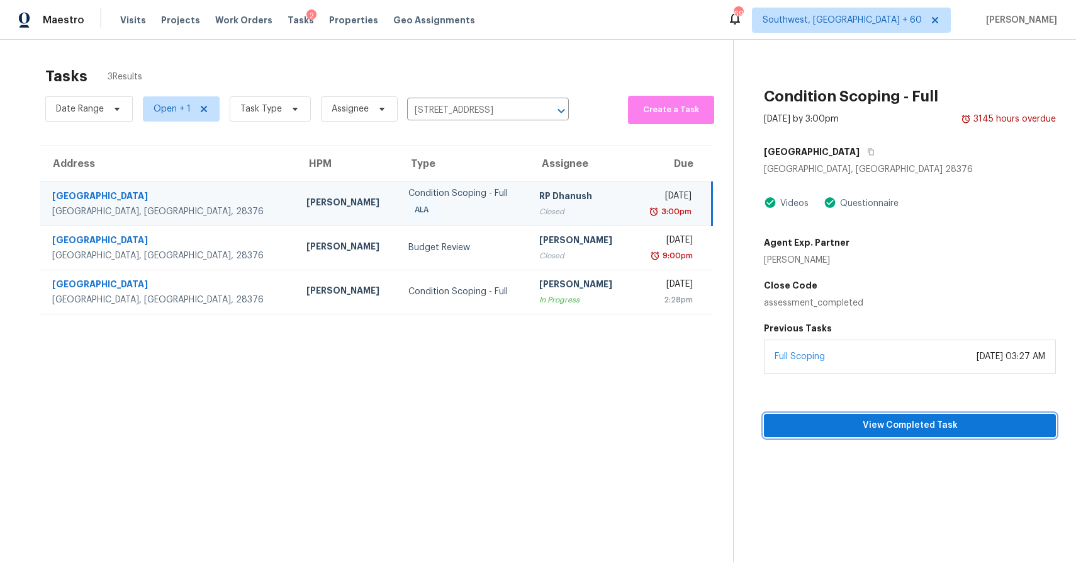
click at [957, 430] on span "View Completed Task" at bounding box center [910, 425] width 272 height 16
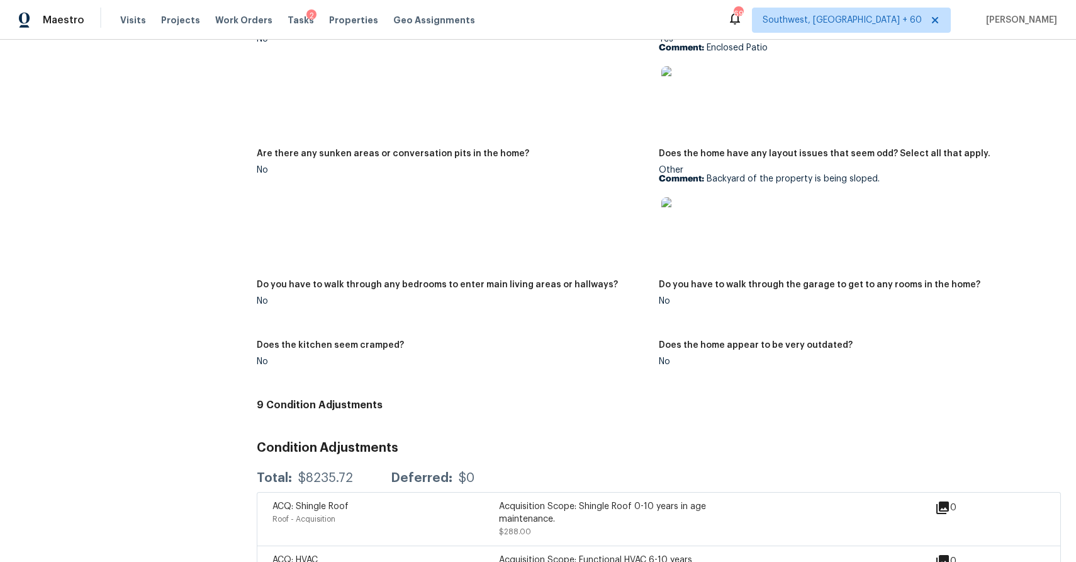
scroll to position [1521, 0]
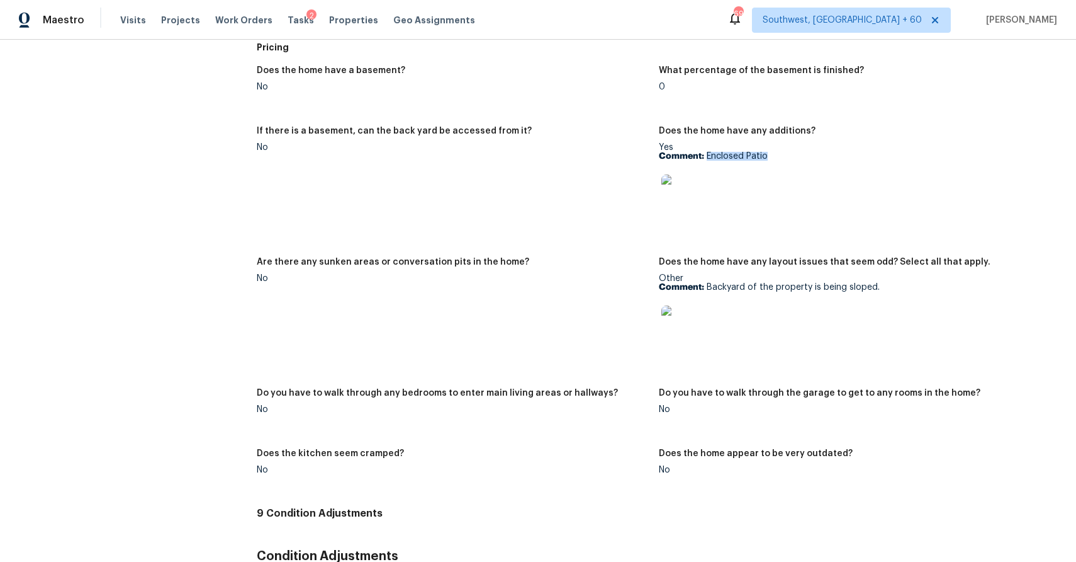
drag, startPoint x: 706, startPoint y: 153, endPoint x: 784, endPoint y: 153, distance: 77.4
click at [784, 153] on p "Comment: Enclosed Patio" at bounding box center [855, 156] width 392 height 9
copy p "Enclosed Patio"
click at [657, 176] on figure "If there is a basement, can the back yard be accessed from it? No" at bounding box center [458, 185] width 402 height 116
click at [676, 183] on img at bounding box center [682, 194] width 40 height 40
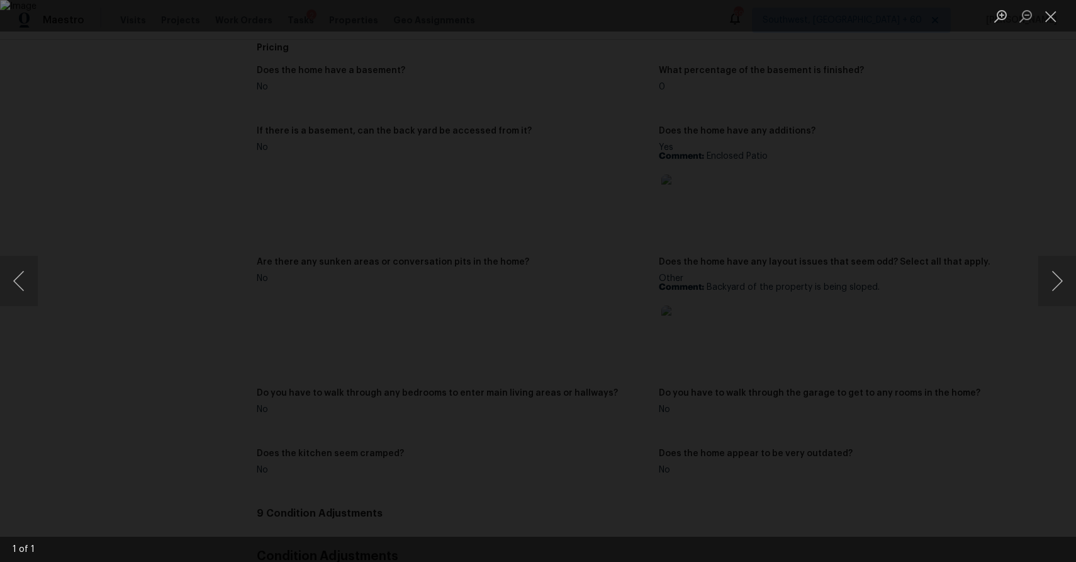
click at [932, 206] on div "Lightbox" at bounding box center [538, 281] width 1076 height 562
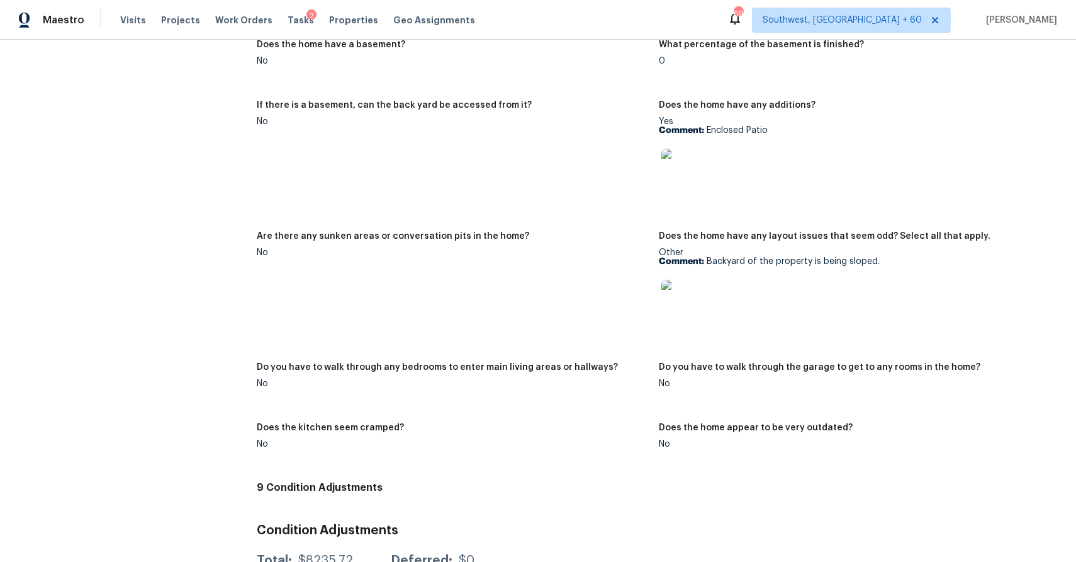
scroll to position [2222, 0]
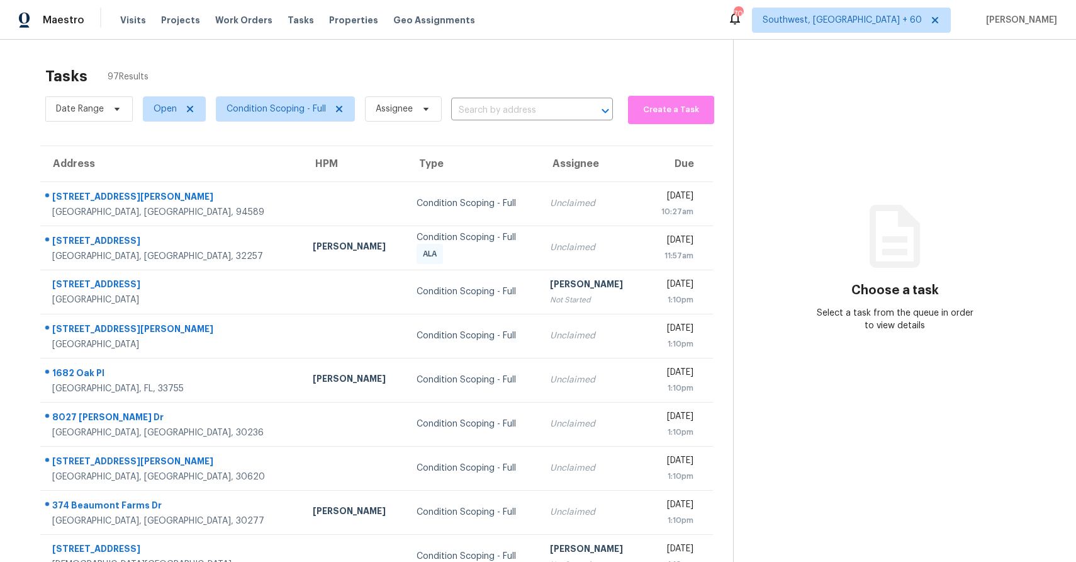
click at [653, 65] on div "Tasks 97 Results" at bounding box center [389, 76] width 688 height 33
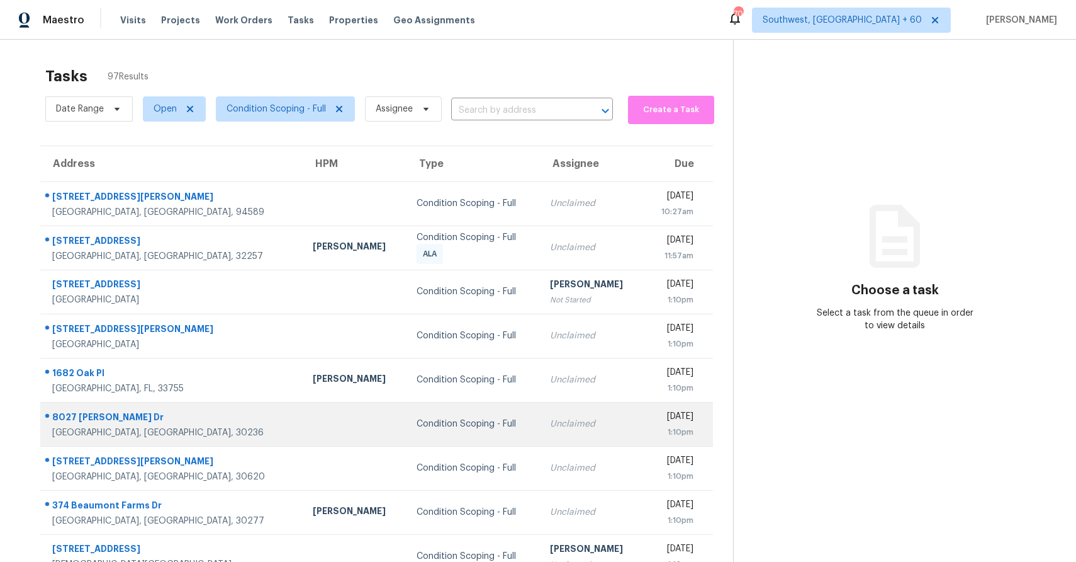
scroll to position [94, 0]
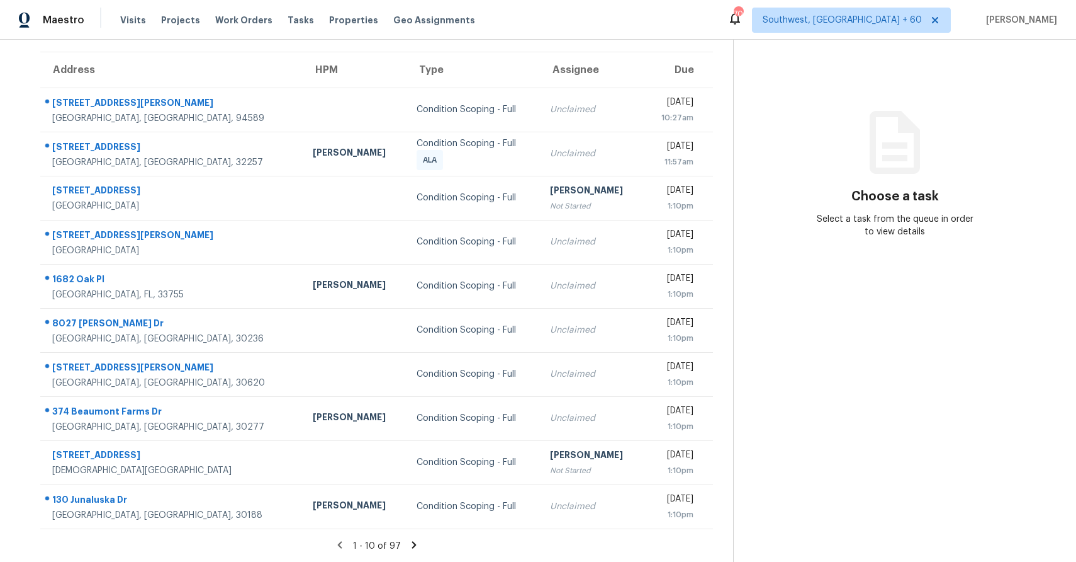
click at [415, 543] on icon at bounding box center [414, 544] width 11 height 11
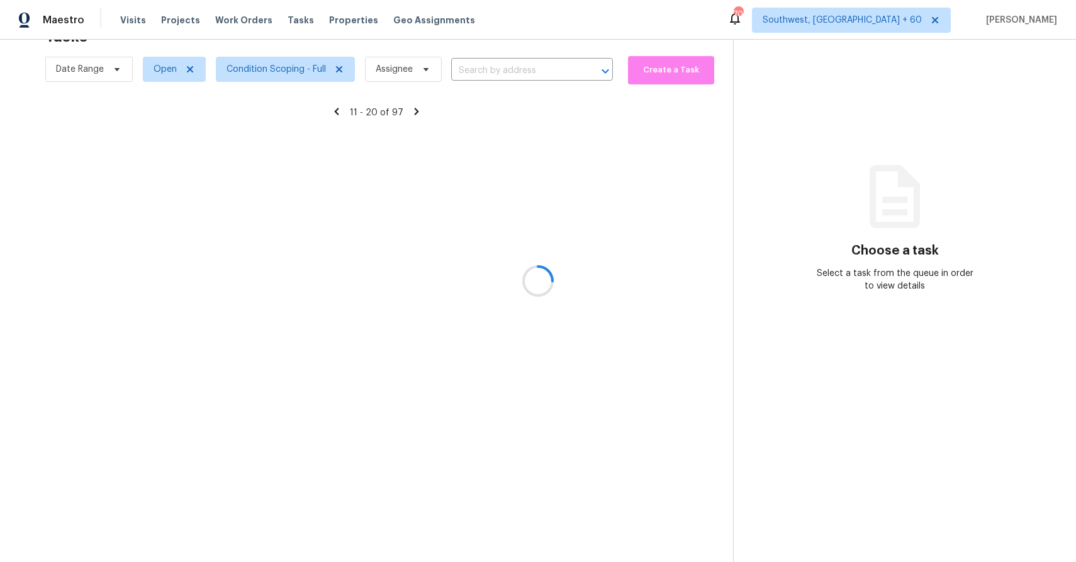
click at [415, 543] on div at bounding box center [538, 281] width 1076 height 562
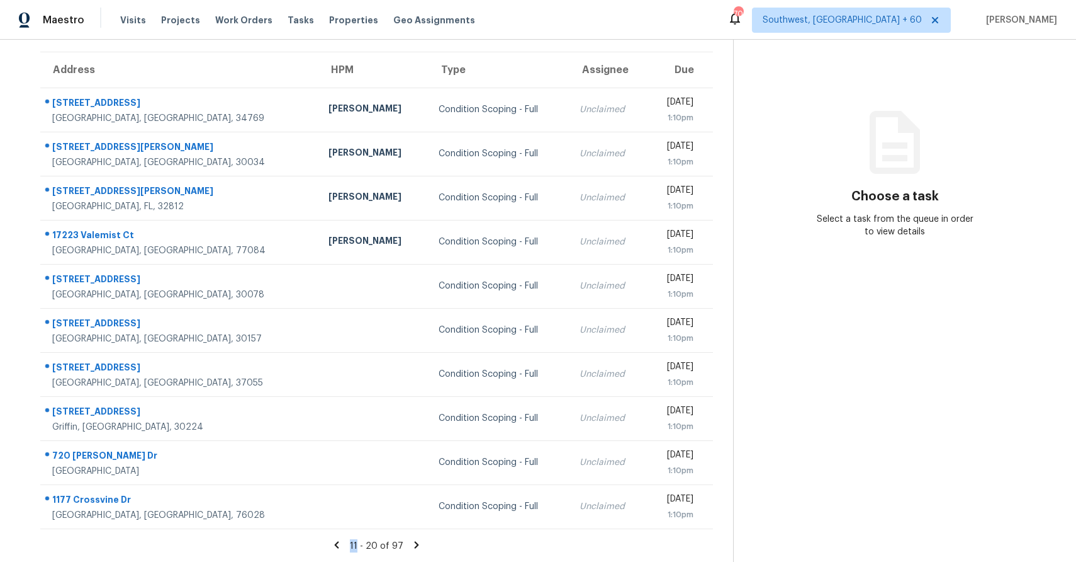
click at [417, 548] on icon at bounding box center [416, 544] width 11 height 11
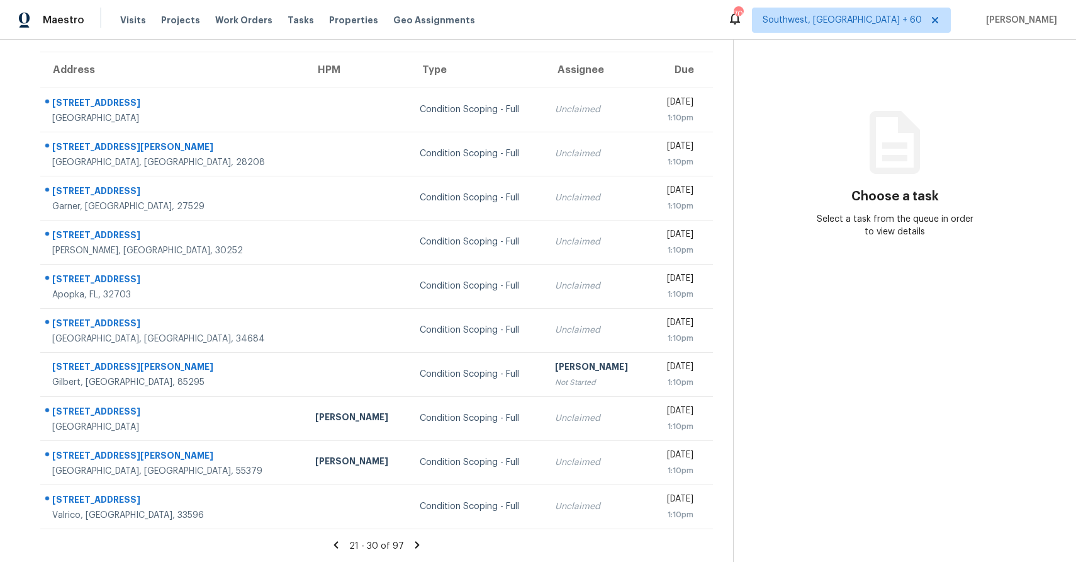
click at [545, 64] on th "Assignee" at bounding box center [597, 69] width 105 height 35
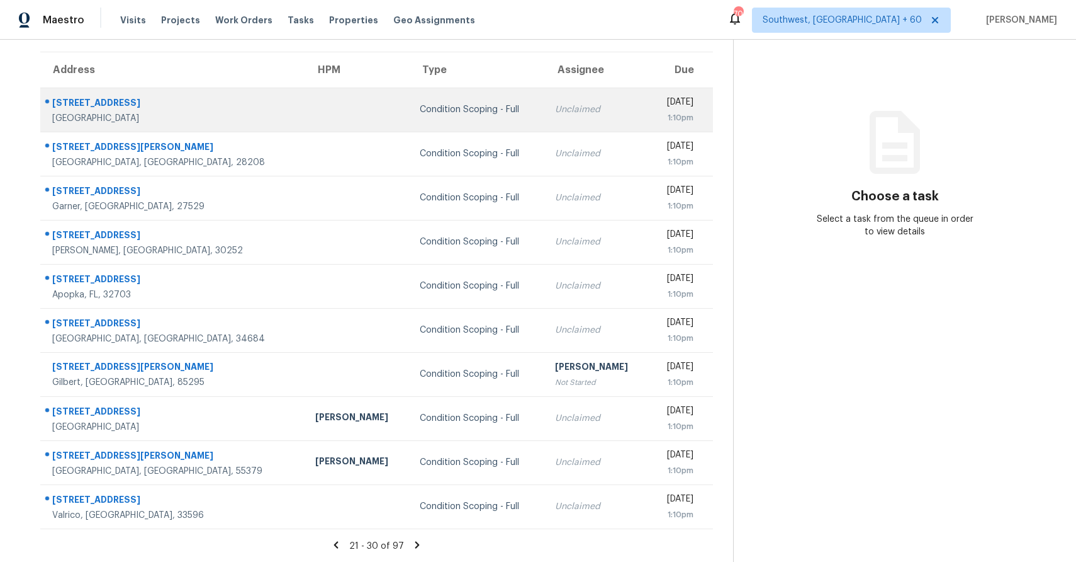
click at [545, 118] on td "Unclaimed" at bounding box center [597, 110] width 105 height 44
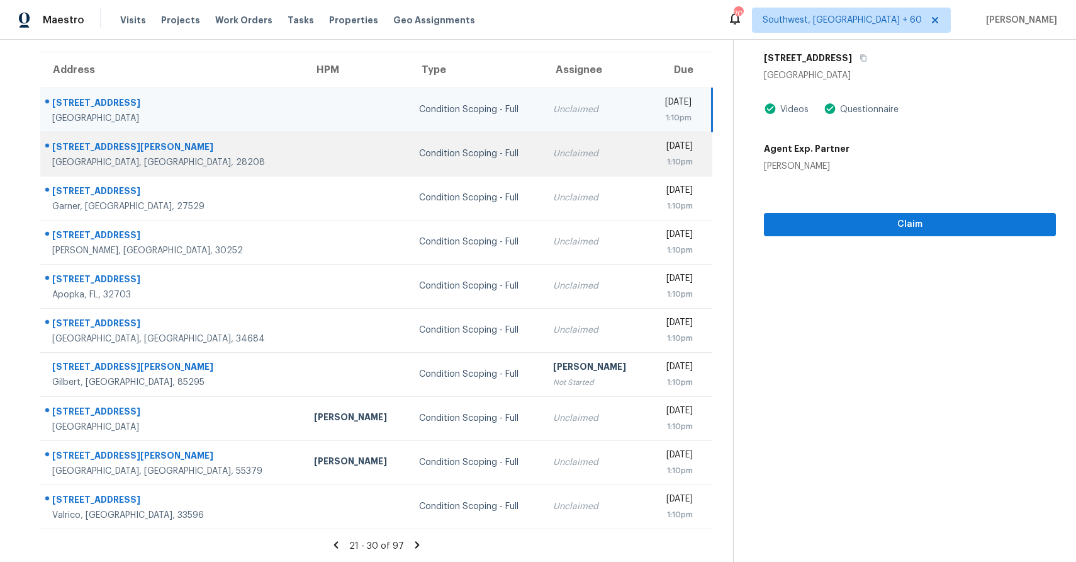
click at [543, 145] on td "Unclaimed" at bounding box center [595, 154] width 104 height 44
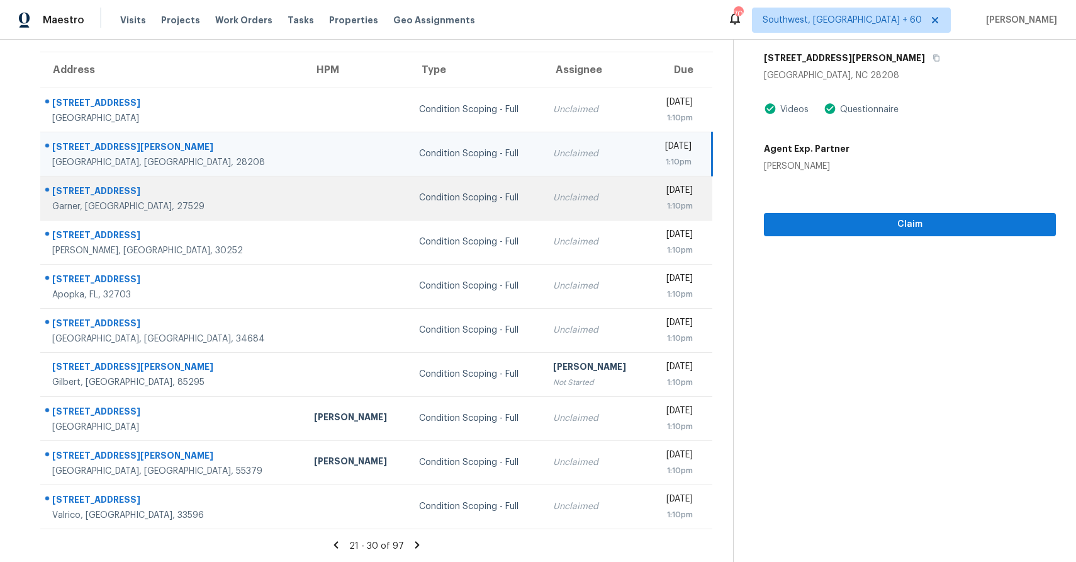
click at [553, 198] on div "Unclaimed" at bounding box center [595, 197] width 84 height 13
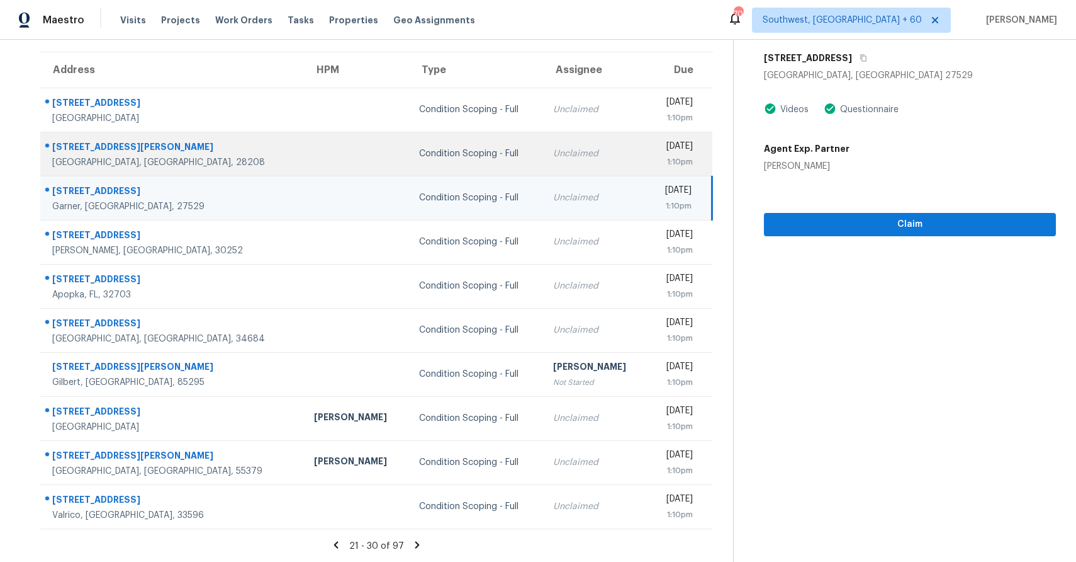
click at [553, 158] on div "Unclaimed" at bounding box center [595, 153] width 84 height 13
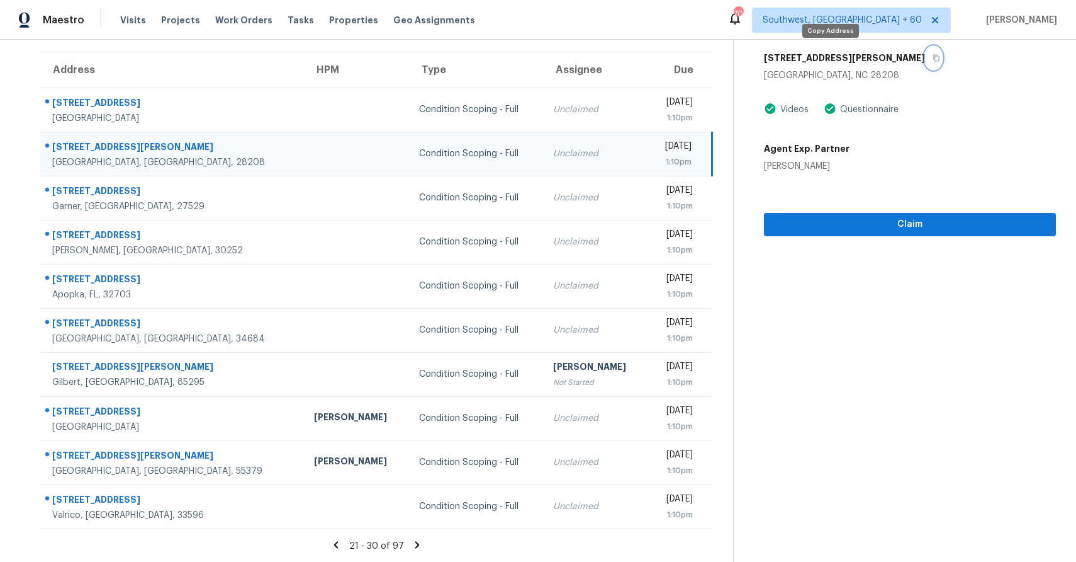
click at [925, 50] on button "button" at bounding box center [933, 58] width 17 height 23
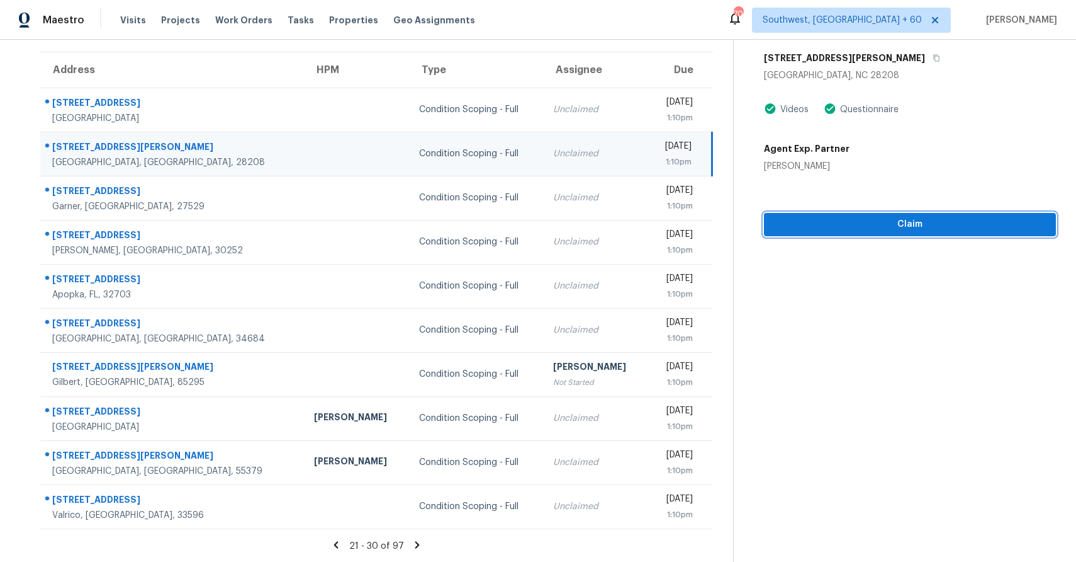
click at [870, 227] on span "Claim" at bounding box center [910, 225] width 272 height 16
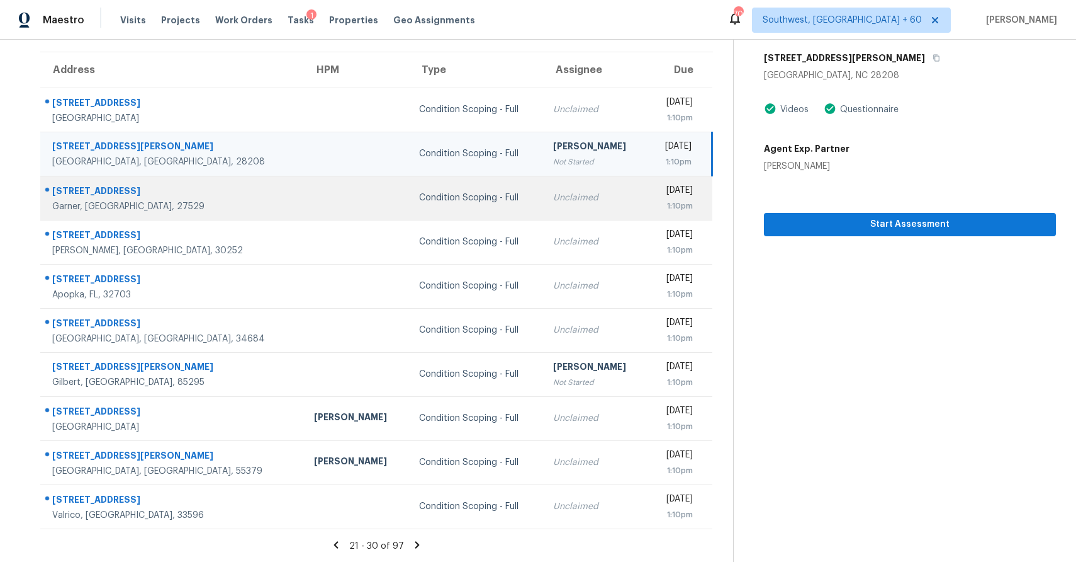
click at [553, 199] on div "Unclaimed" at bounding box center [595, 197] width 84 height 13
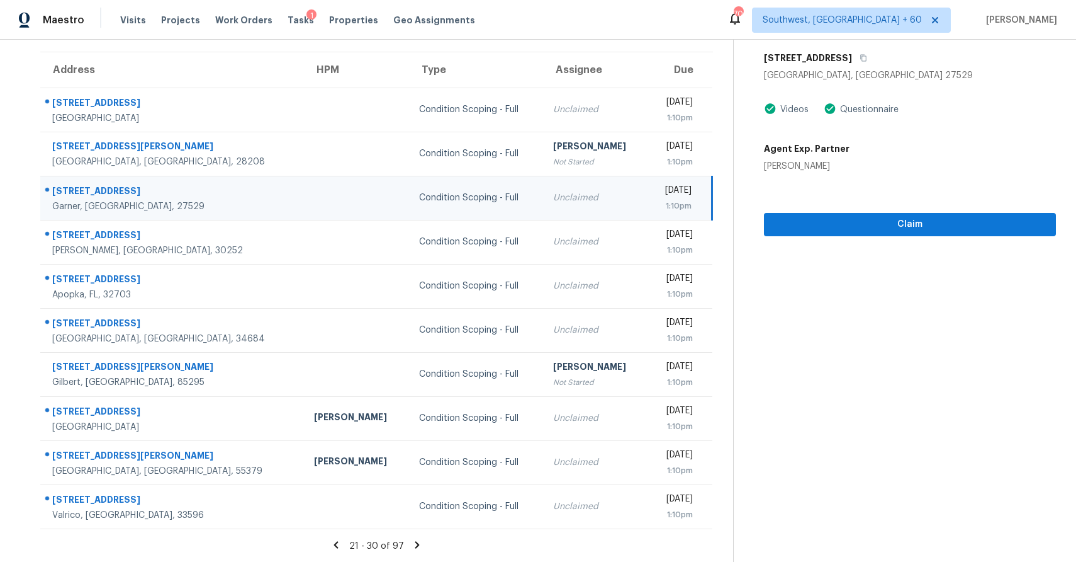
click at [857, 57] on div "[STREET_ADDRESS]" at bounding box center [910, 58] width 292 height 23
click at [852, 52] on button "button" at bounding box center [860, 58] width 17 height 23
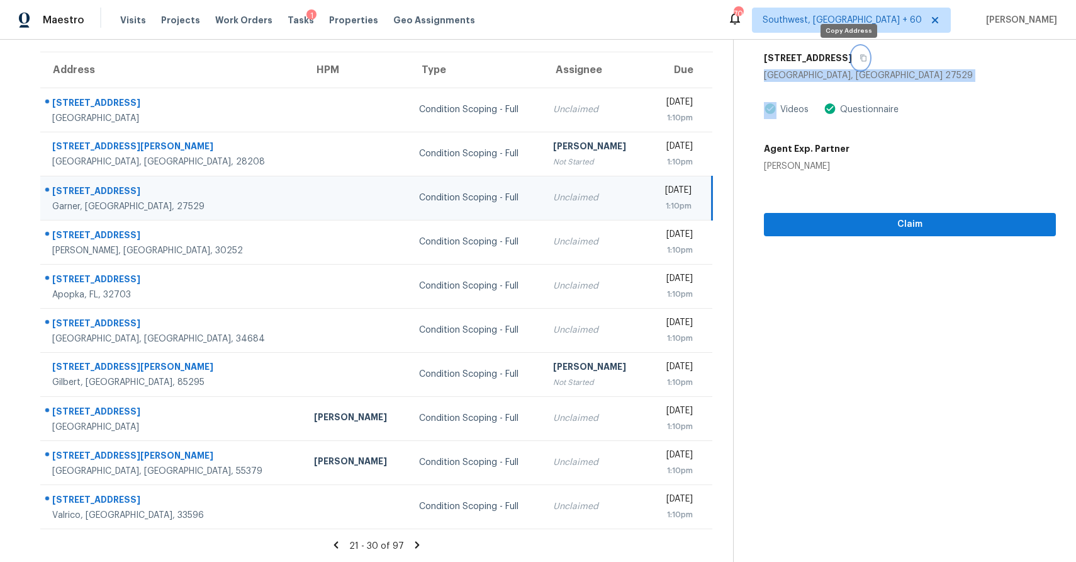
click at [852, 52] on button "button" at bounding box center [860, 58] width 17 height 23
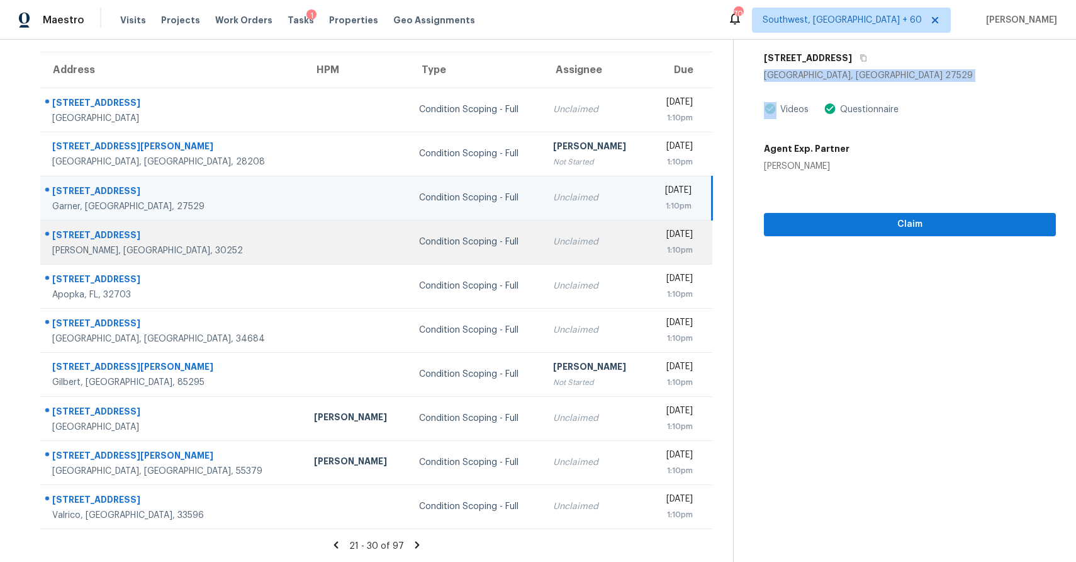
click at [555, 249] on td "Unclaimed" at bounding box center [595, 242] width 104 height 44
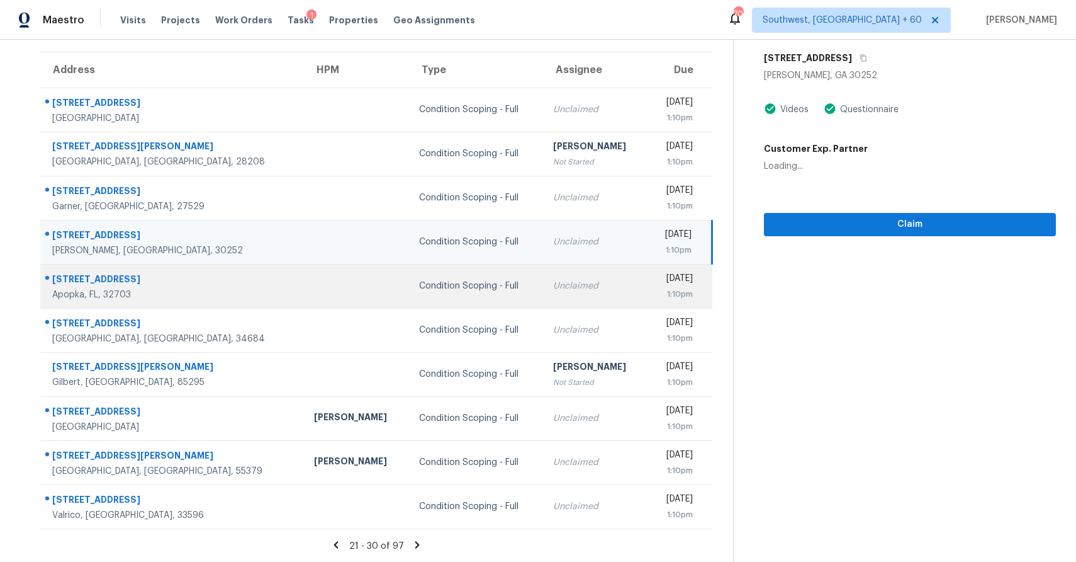
click at [558, 281] on div "Unclaimed" at bounding box center [595, 286] width 84 height 13
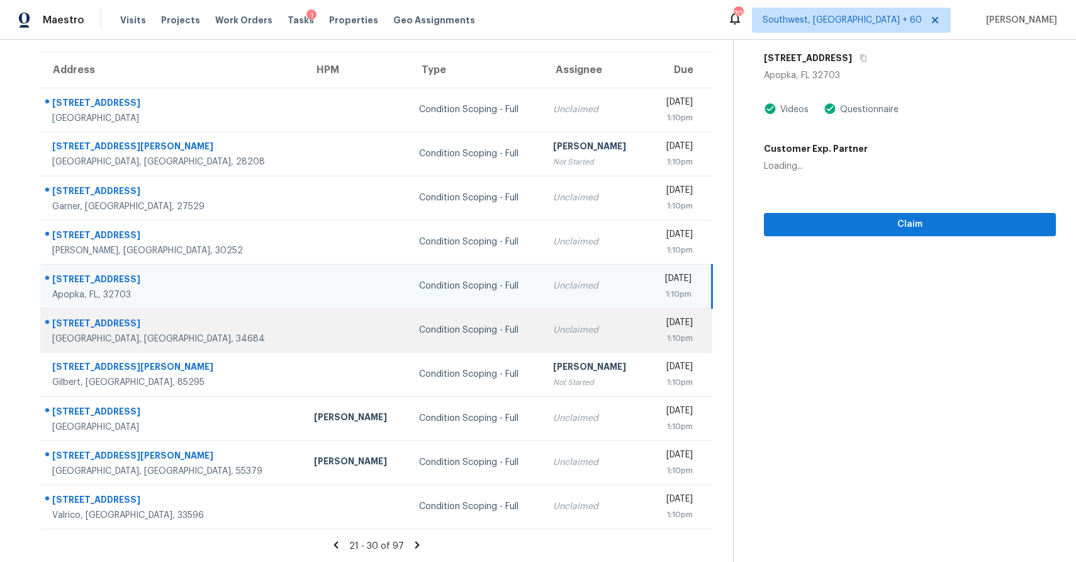
click at [553, 330] on div "Unclaimed" at bounding box center [595, 330] width 84 height 13
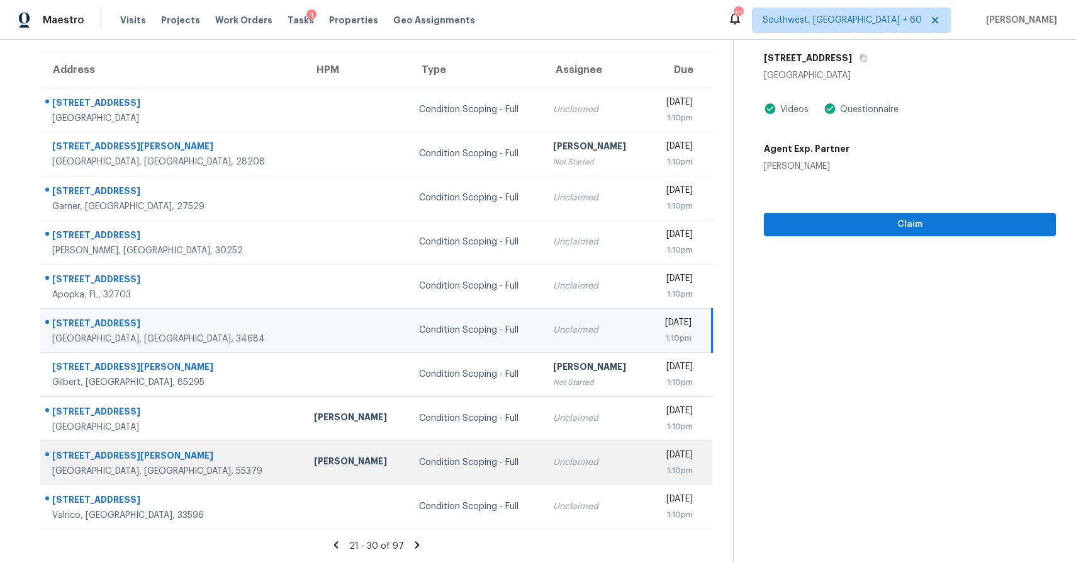
click at [553, 464] on div "Unclaimed" at bounding box center [595, 462] width 84 height 13
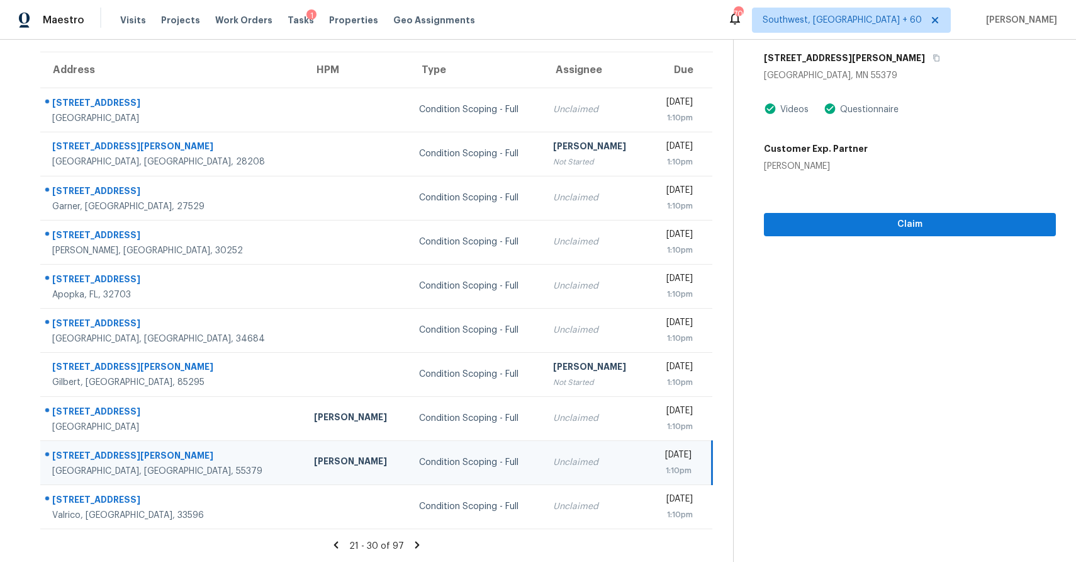
click at [413, 542] on icon at bounding box center [417, 544] width 11 height 11
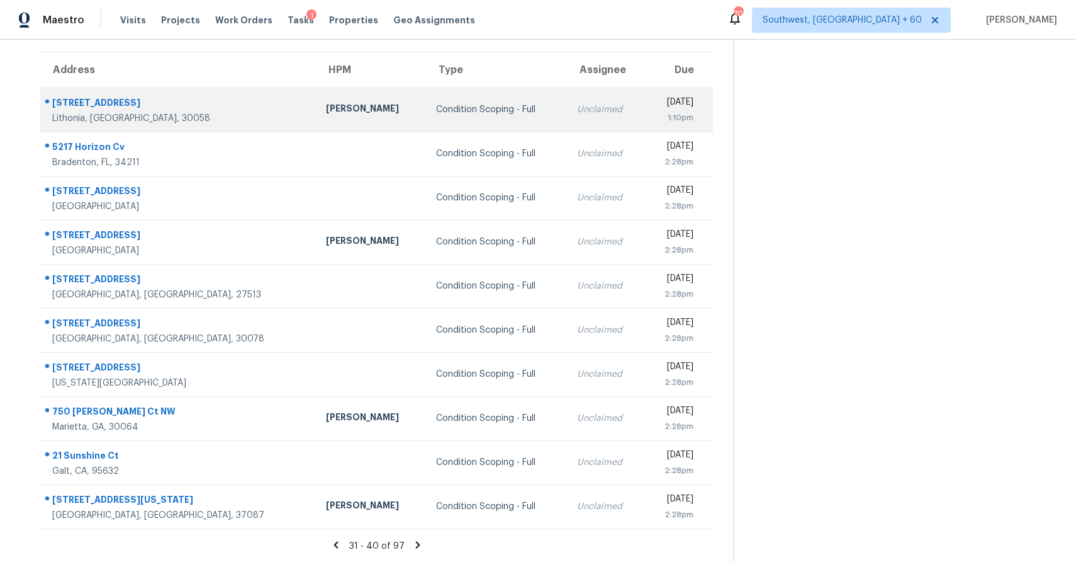
click at [577, 106] on div "Unclaimed" at bounding box center [605, 109] width 57 height 13
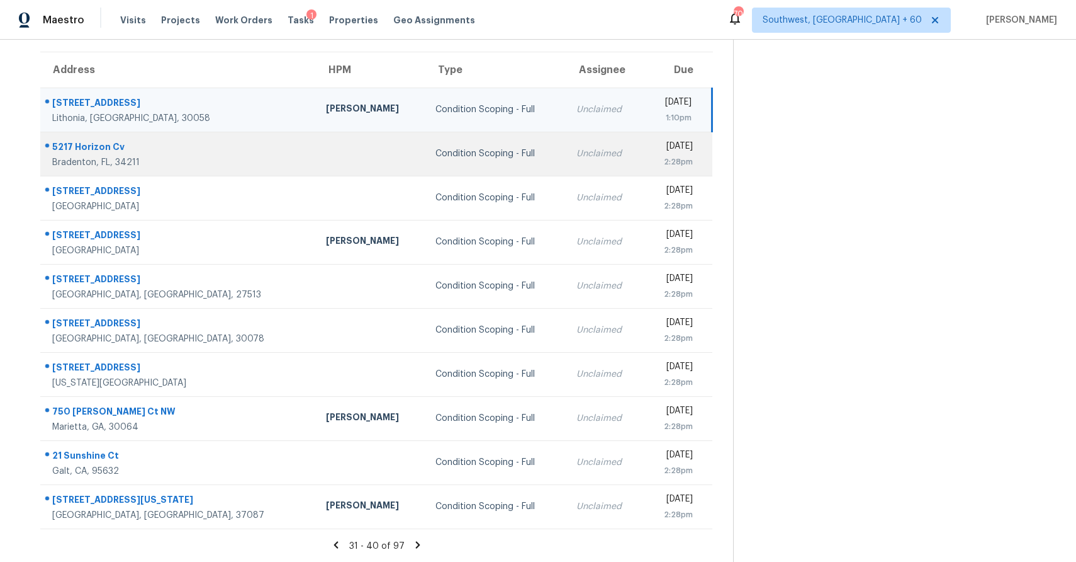
click at [478, 142] on td "Condition Scoping - Full" at bounding box center [496, 154] width 141 height 44
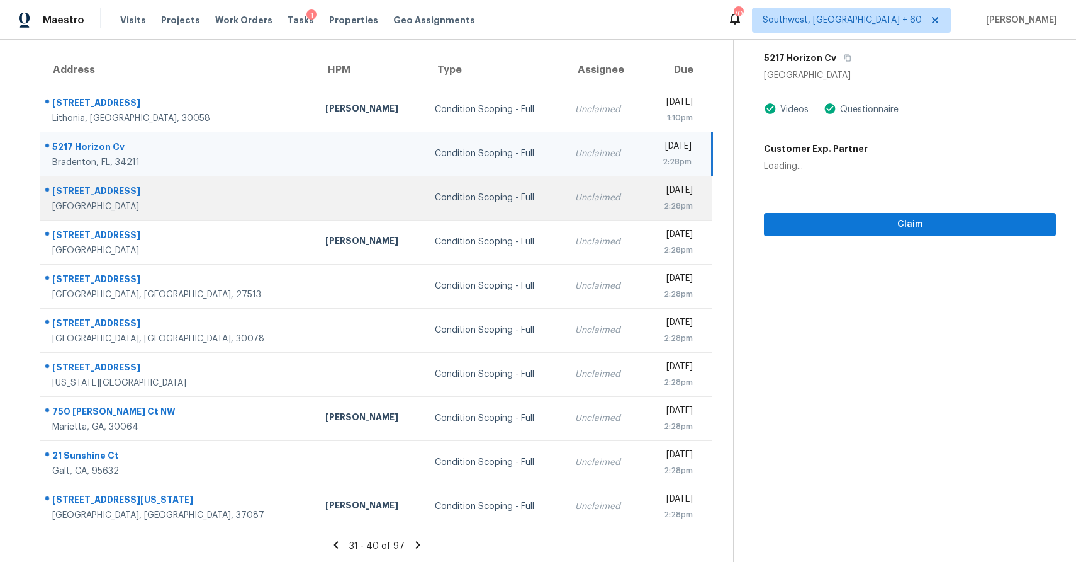
click at [472, 186] on td "Condition Scoping - Full" at bounding box center [495, 198] width 140 height 44
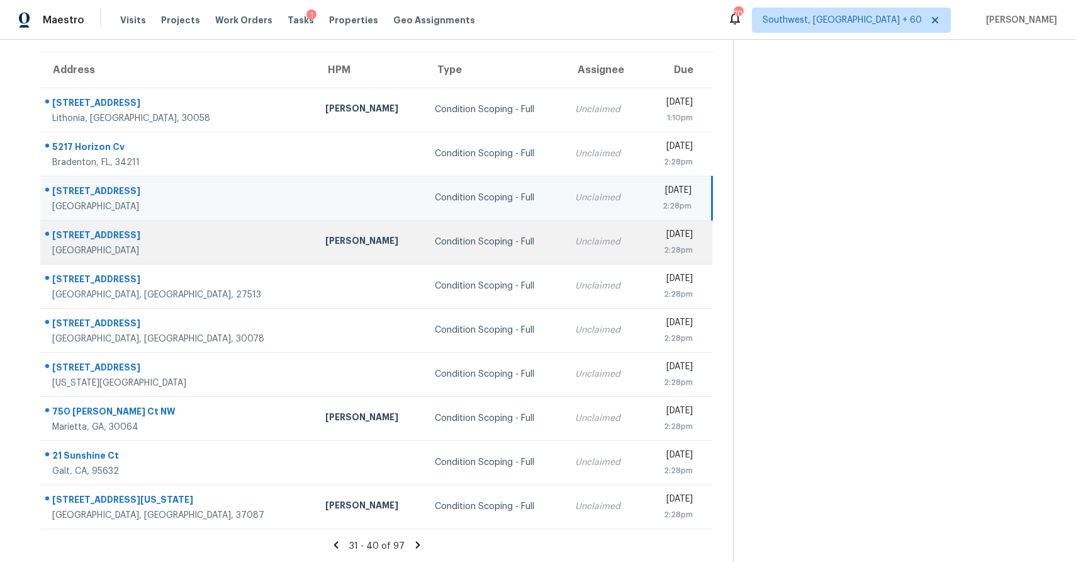
click at [438, 259] on td "Condition Scoping - Full" at bounding box center [495, 242] width 140 height 44
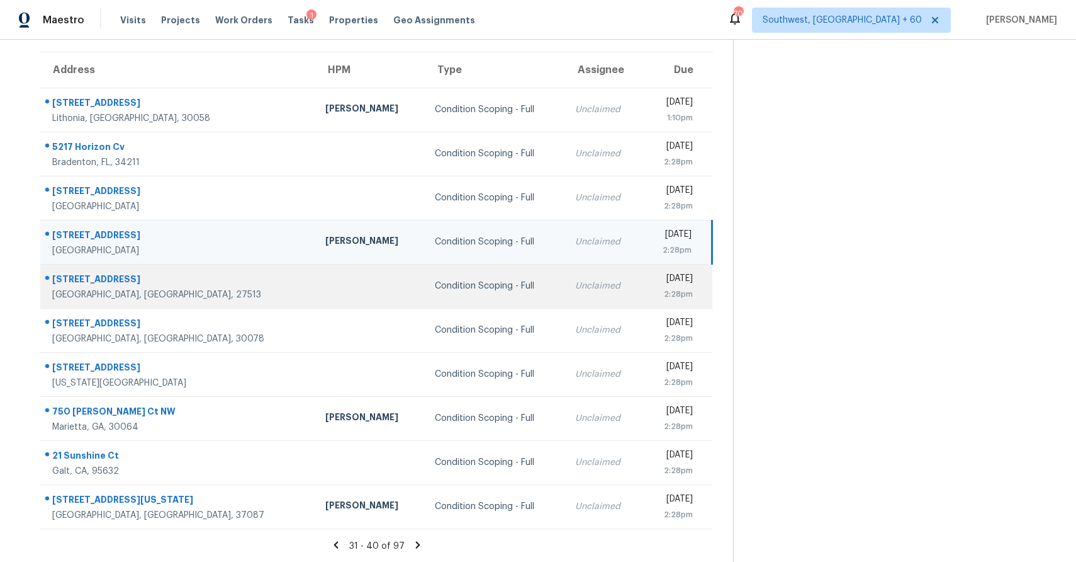
click at [436, 292] on td "Condition Scoping - Full" at bounding box center [495, 286] width 140 height 44
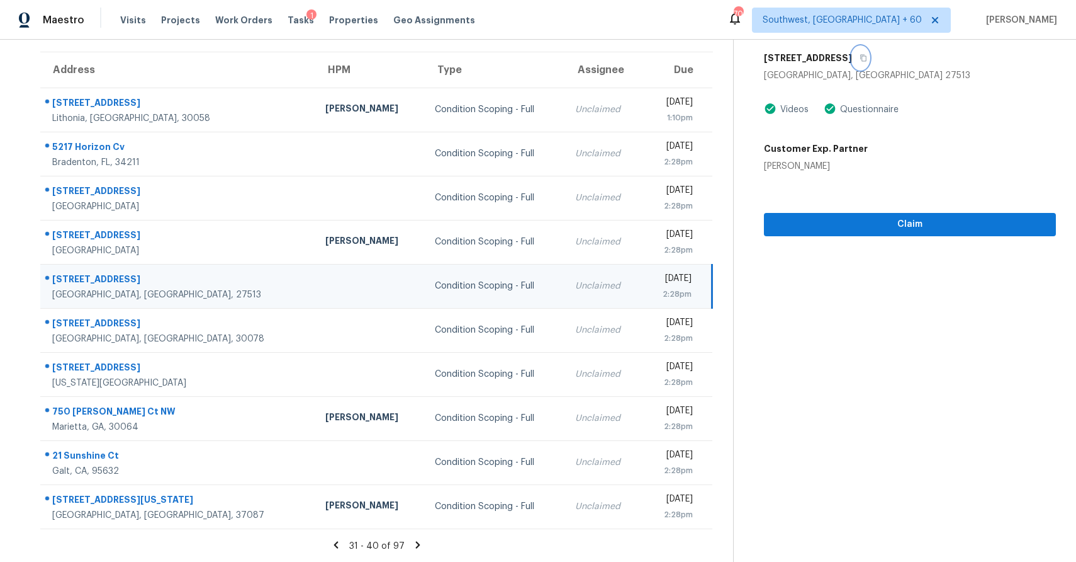
click at [852, 53] on button "button" at bounding box center [860, 58] width 17 height 23
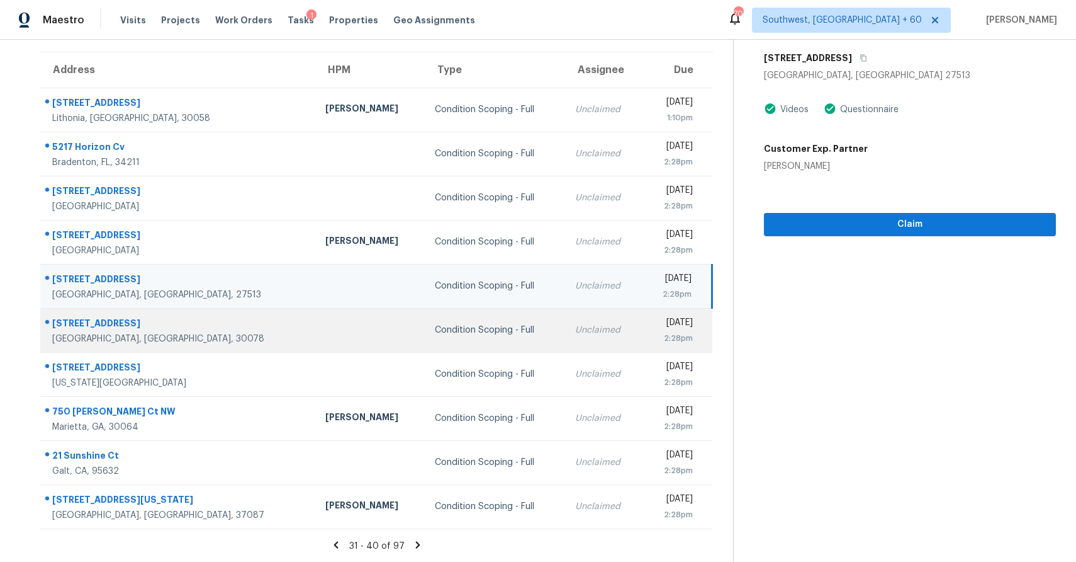
click at [575, 331] on div "Unclaimed" at bounding box center [603, 330] width 57 height 13
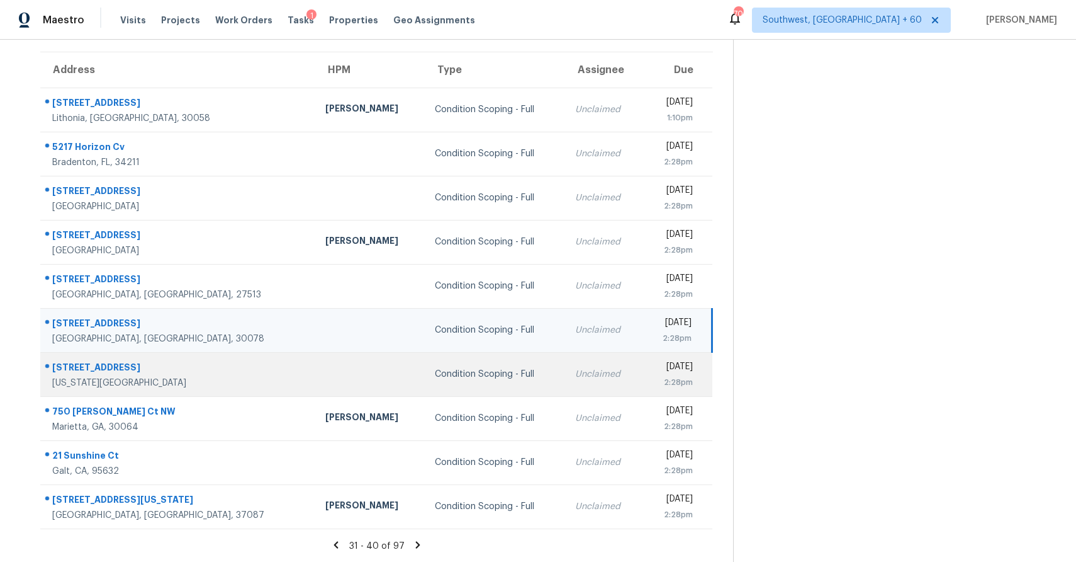
click at [565, 366] on td "Unclaimed" at bounding box center [603, 374] width 77 height 44
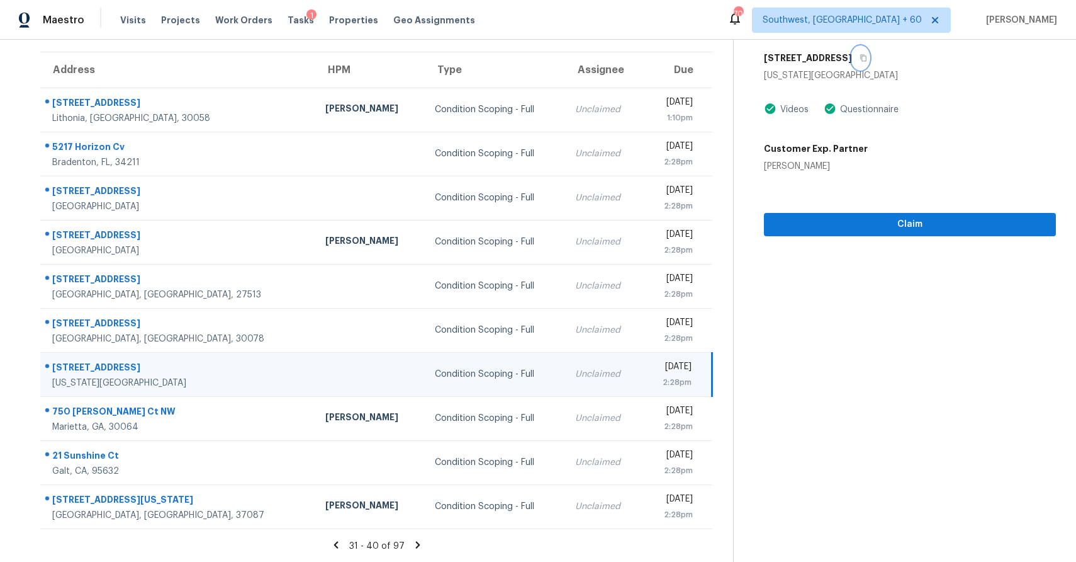
click at [861, 50] on button "button" at bounding box center [860, 58] width 17 height 23
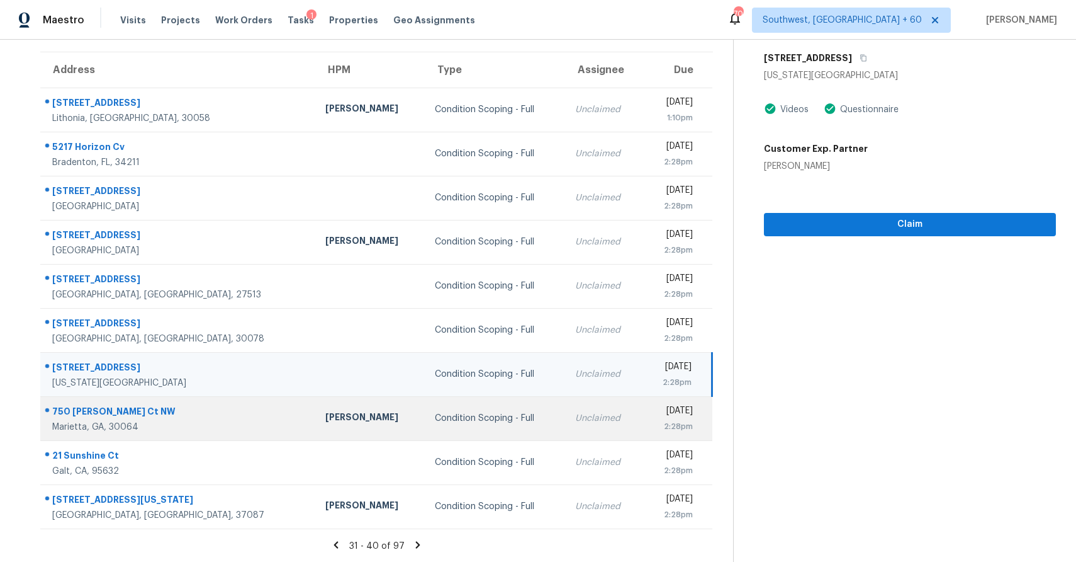
click at [642, 414] on td "[DATE] 2:28pm" at bounding box center [677, 418] width 70 height 44
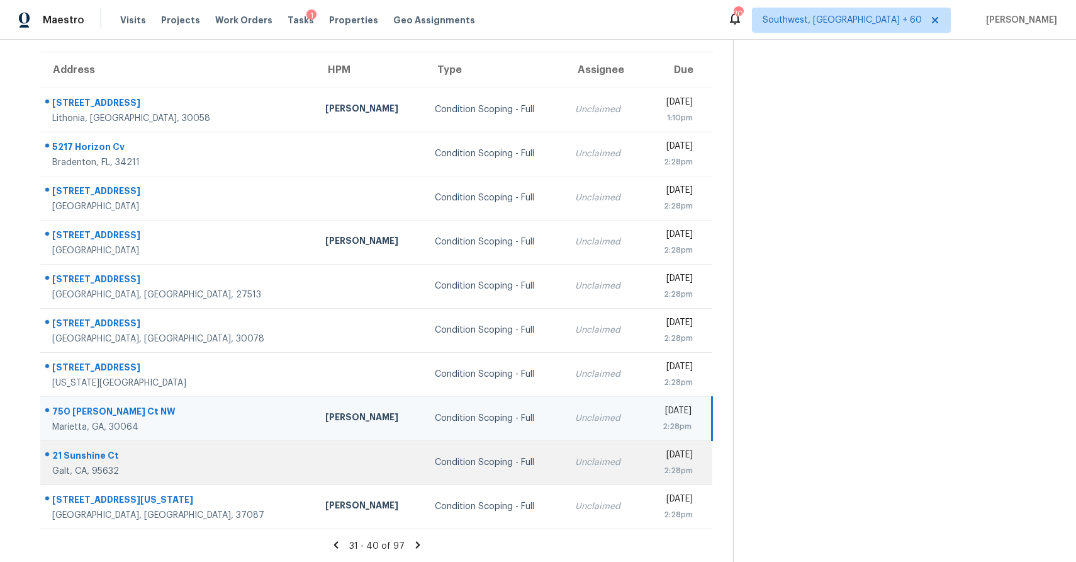
click at [565, 451] on td "Unclaimed" at bounding box center [603, 462] width 77 height 44
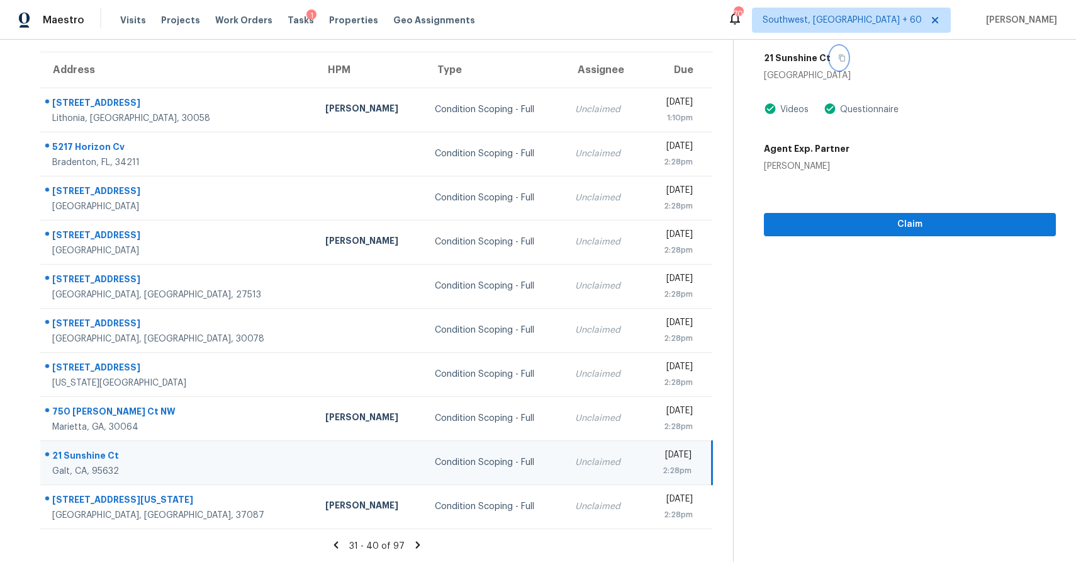
click at [839, 54] on icon "button" at bounding box center [843, 58] width 8 height 8
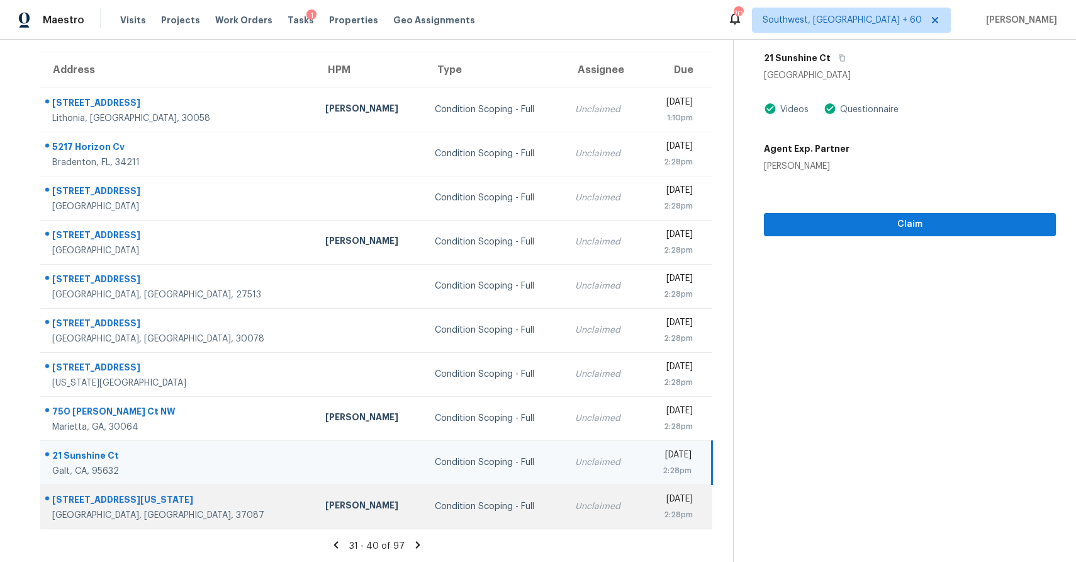
click at [575, 504] on div "Unclaimed" at bounding box center [603, 506] width 57 height 13
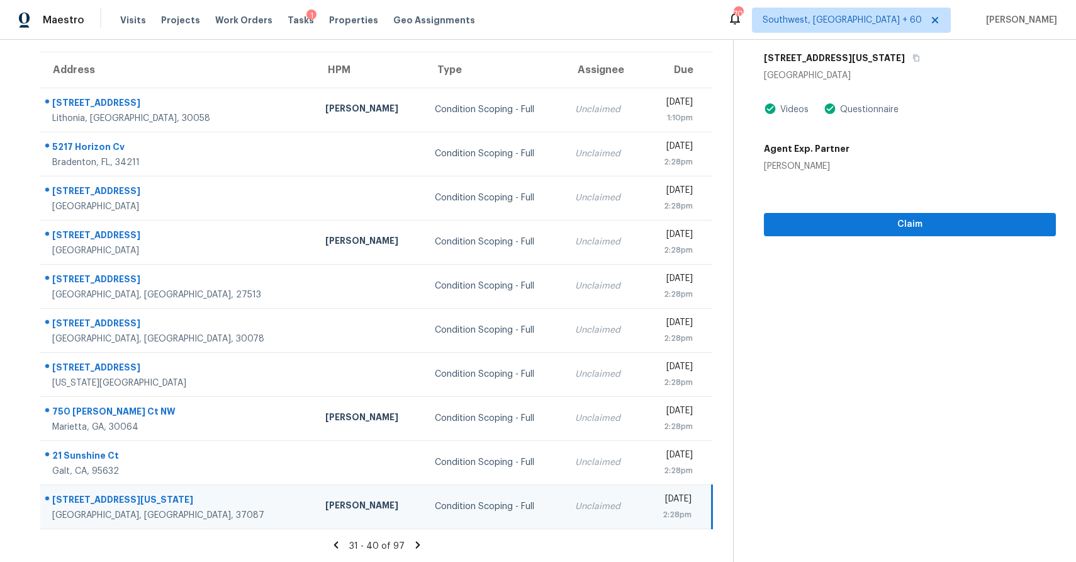
click at [876, 50] on div "[STREET_ADDRESS][US_STATE]" at bounding box center [910, 58] width 292 height 23
click at [913, 60] on icon "button" at bounding box center [916, 58] width 6 height 7
click at [412, 547] on icon at bounding box center [417, 544] width 11 height 11
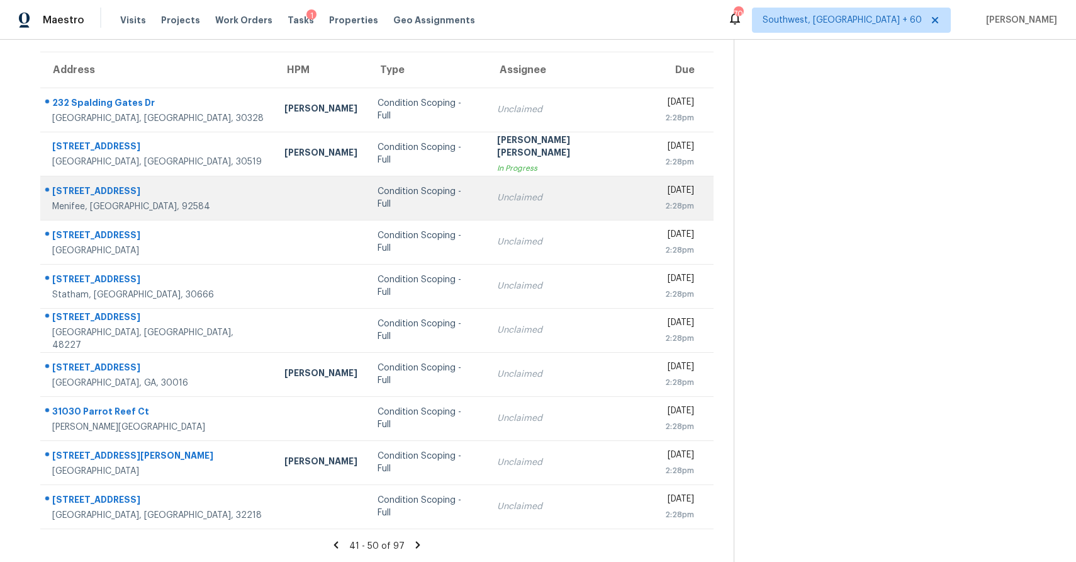
click at [480, 207] on td "Condition Scoping - Full" at bounding box center [428, 198] width 120 height 44
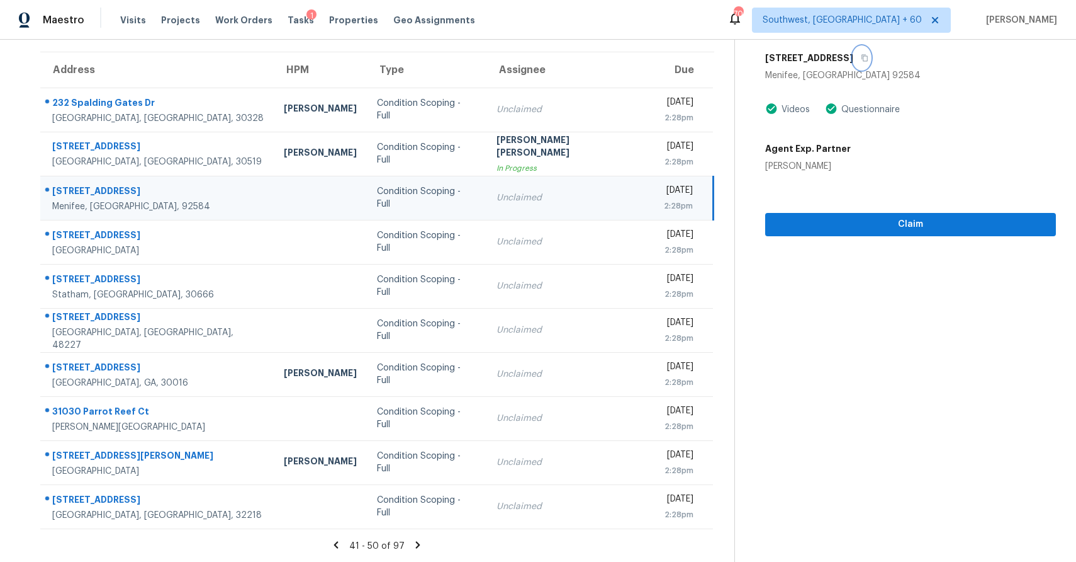
click at [858, 48] on button "button" at bounding box center [862, 58] width 17 height 23
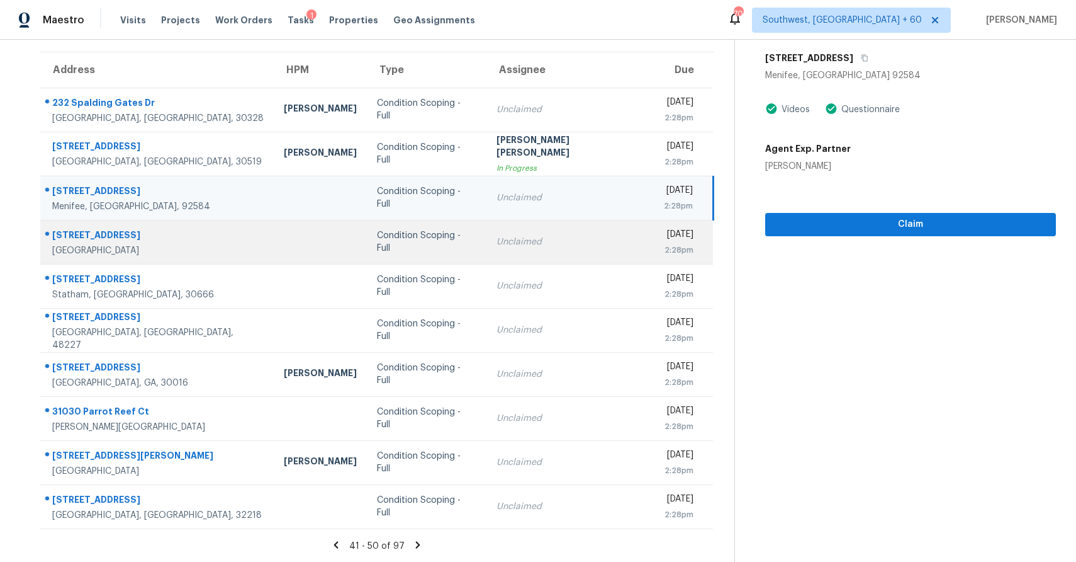
click at [423, 259] on td "Condition Scoping - Full" at bounding box center [426, 242] width 119 height 44
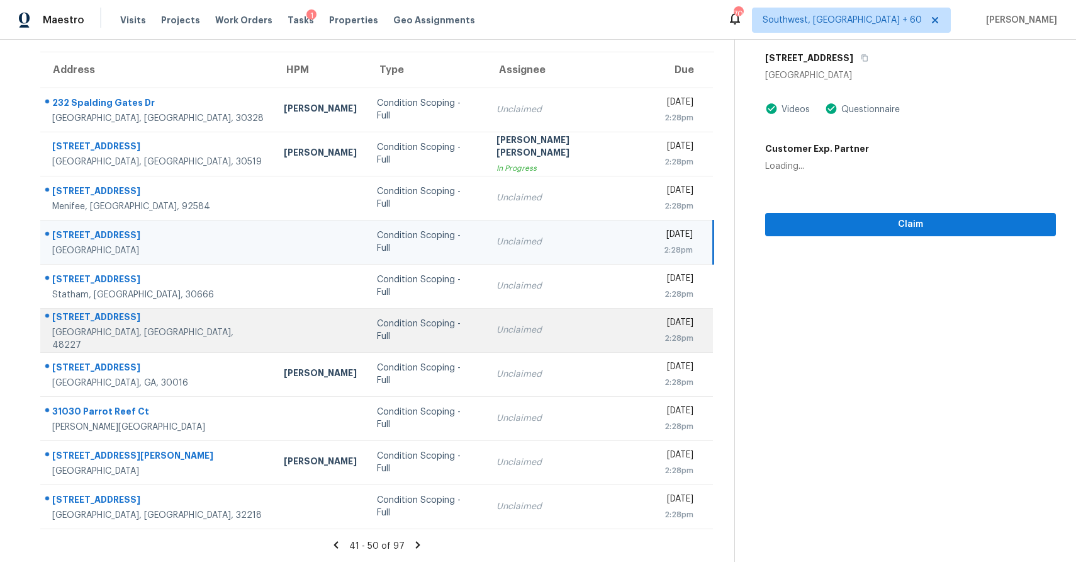
click at [465, 330] on div "Condition Scoping - Full" at bounding box center [426, 329] width 99 height 25
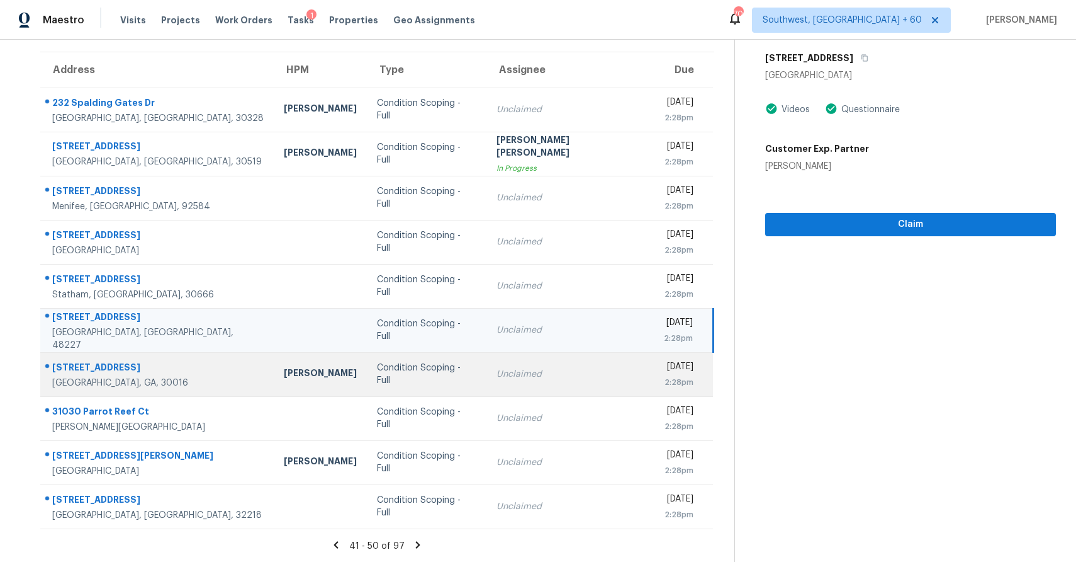
click at [460, 384] on td "Condition Scoping - Full" at bounding box center [426, 374] width 119 height 44
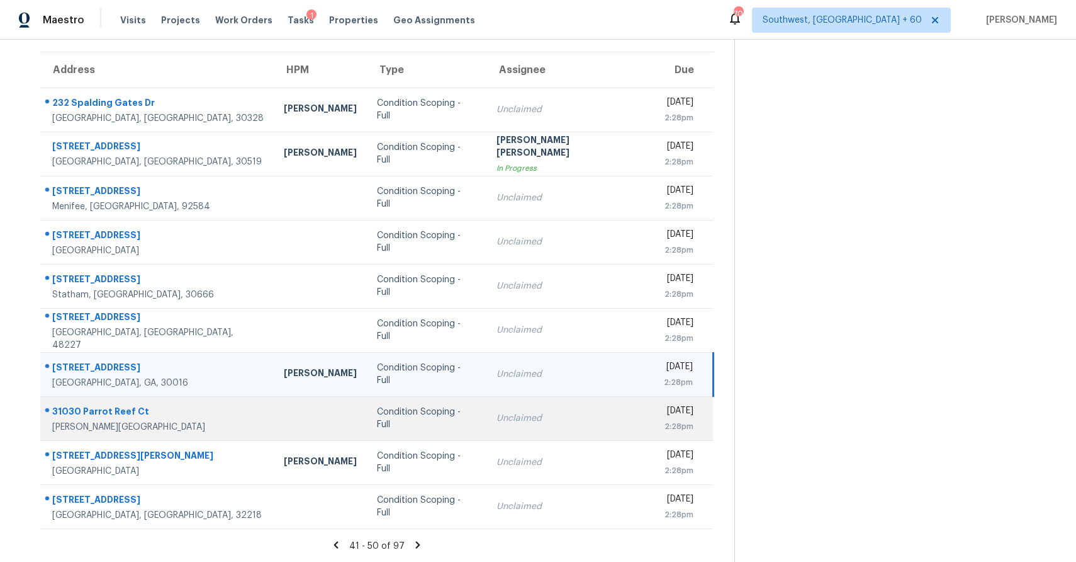
click at [449, 427] on td "Condition Scoping - Full" at bounding box center [426, 418] width 119 height 44
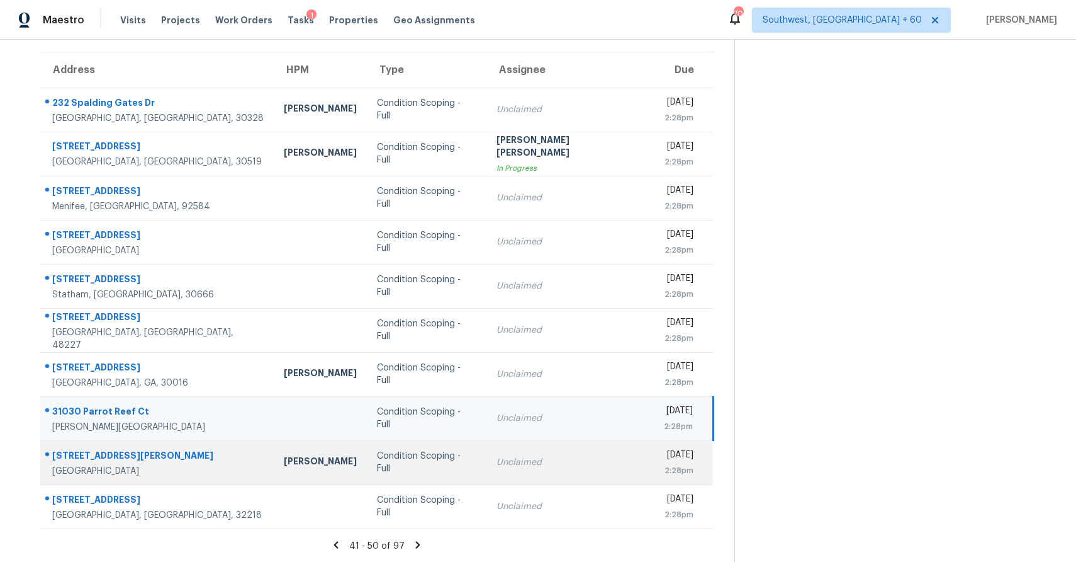
click at [447, 478] on td "Condition Scoping - Full" at bounding box center [426, 462] width 119 height 44
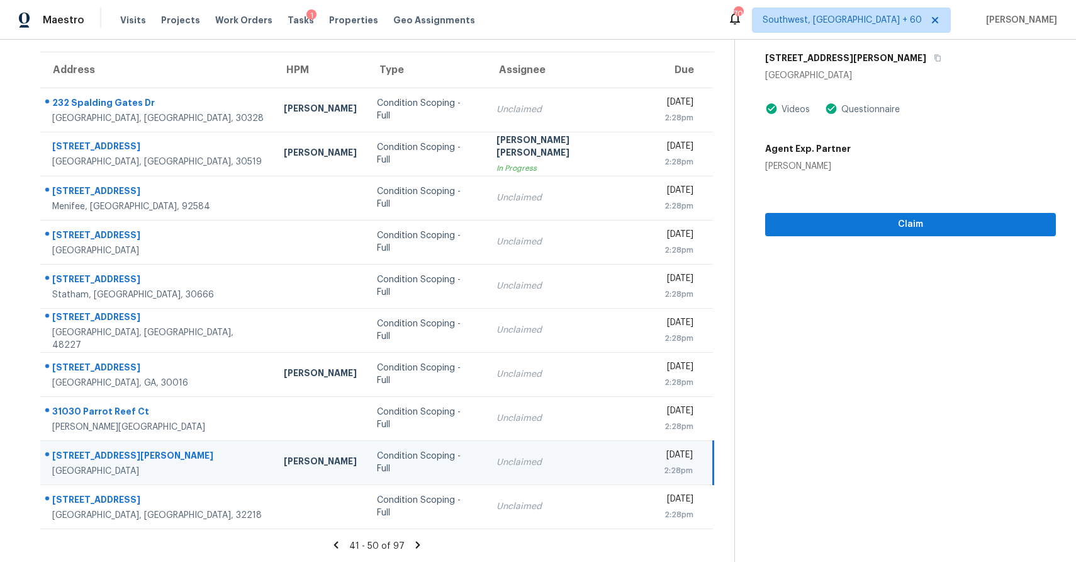
click at [869, 71] on div "[GEOGRAPHIC_DATA]" at bounding box center [910, 75] width 291 height 13
click at [869, 69] on div "[GEOGRAPHIC_DATA]" at bounding box center [910, 75] width 291 height 13
click at [934, 57] on icon "button" at bounding box center [938, 58] width 8 height 8
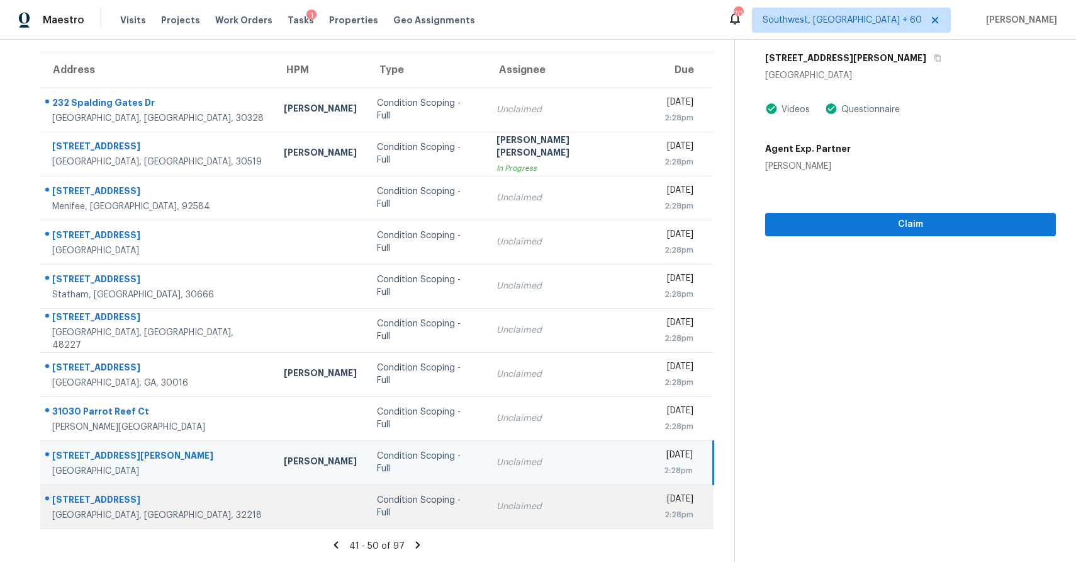
click at [487, 492] on td "Unclaimed" at bounding box center [570, 506] width 167 height 44
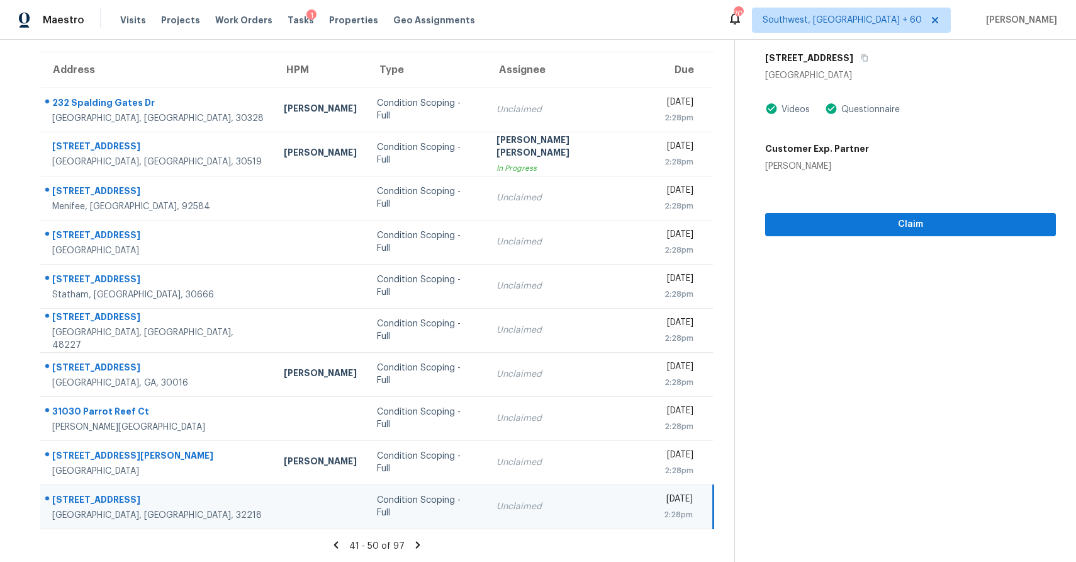
click at [412, 541] on icon at bounding box center [417, 544] width 11 height 11
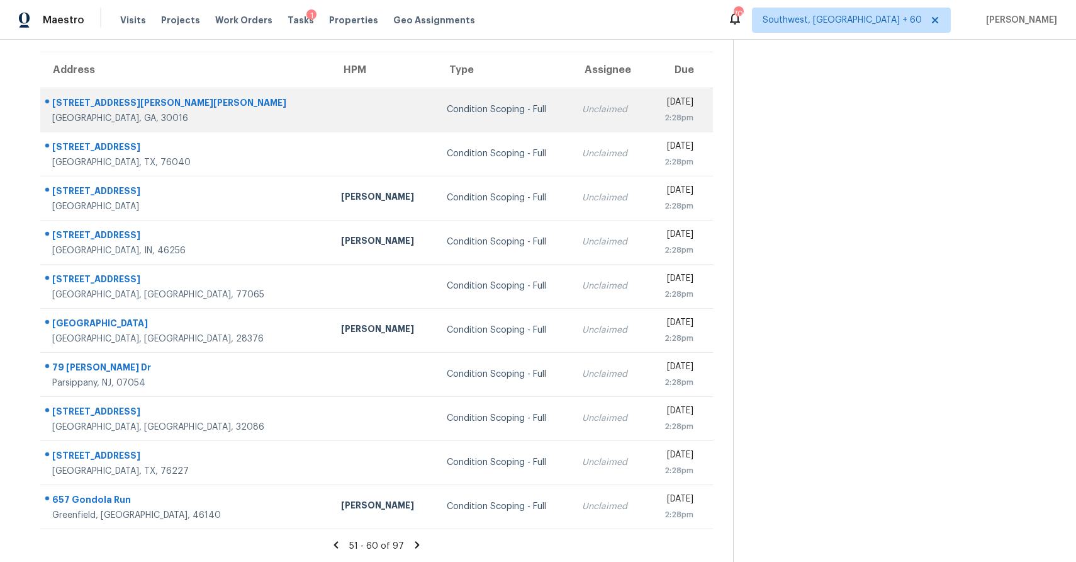
click at [572, 120] on td "Unclaimed" at bounding box center [609, 110] width 74 height 44
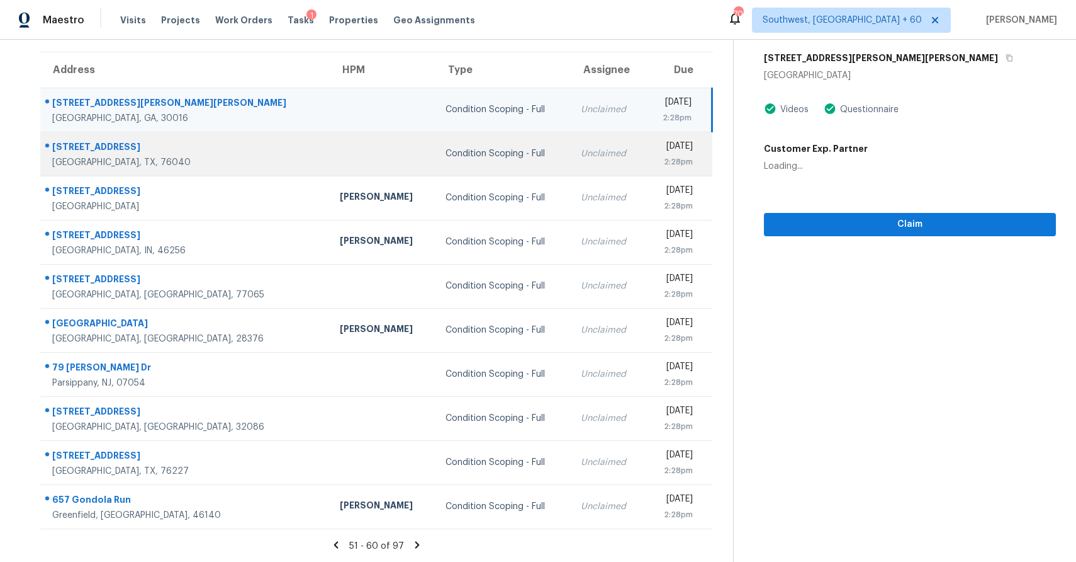
click at [571, 142] on td "Unclaimed" at bounding box center [608, 154] width 74 height 44
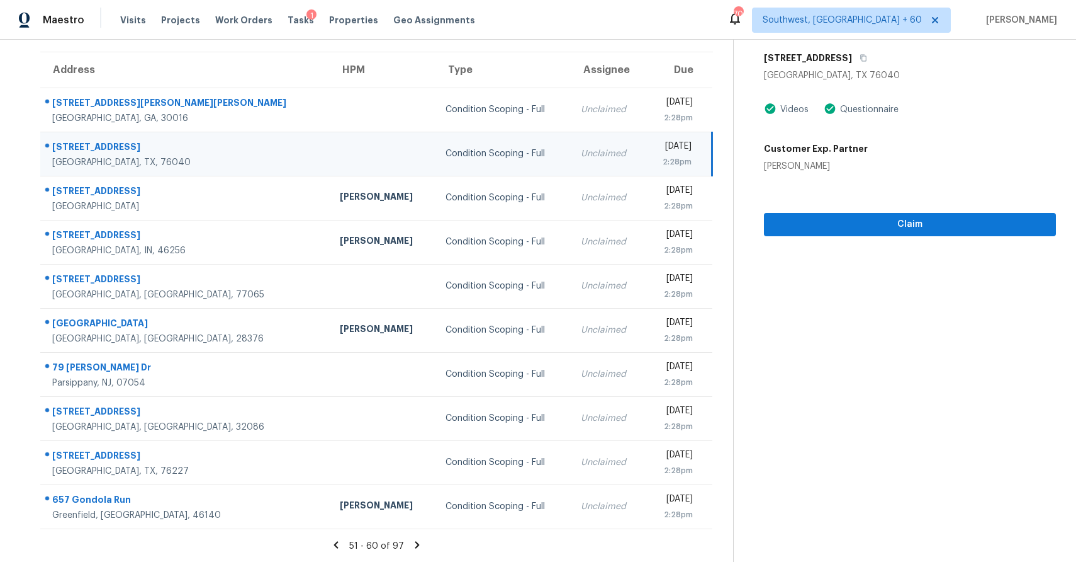
click at [864, 77] on div "[GEOGRAPHIC_DATA], TX 76040" at bounding box center [910, 75] width 292 height 13
click at [873, 70] on div "[GEOGRAPHIC_DATA], TX 76040" at bounding box center [910, 75] width 292 height 13
click at [869, 66] on button "button" at bounding box center [860, 58] width 17 height 23
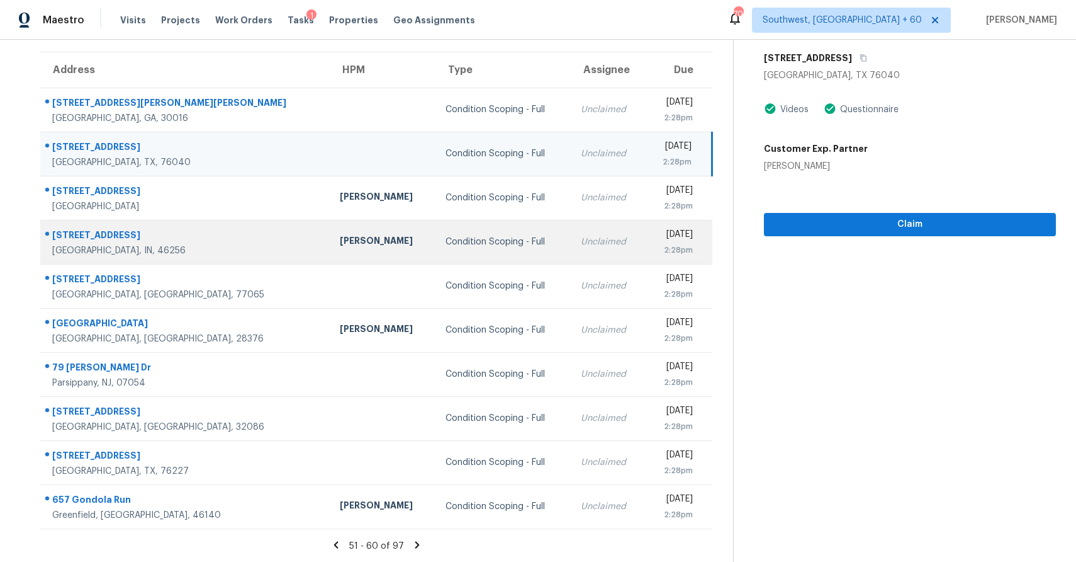
click at [581, 244] on div "Unclaimed" at bounding box center [608, 241] width 54 height 13
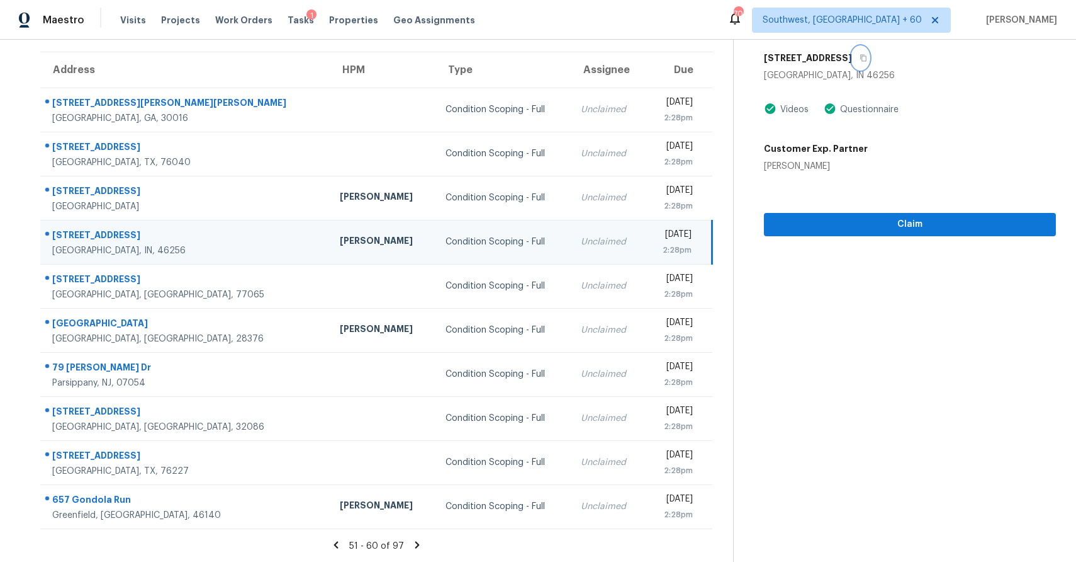
click at [852, 67] on button "button" at bounding box center [860, 58] width 17 height 23
click at [852, 64] on button "button" at bounding box center [860, 58] width 17 height 23
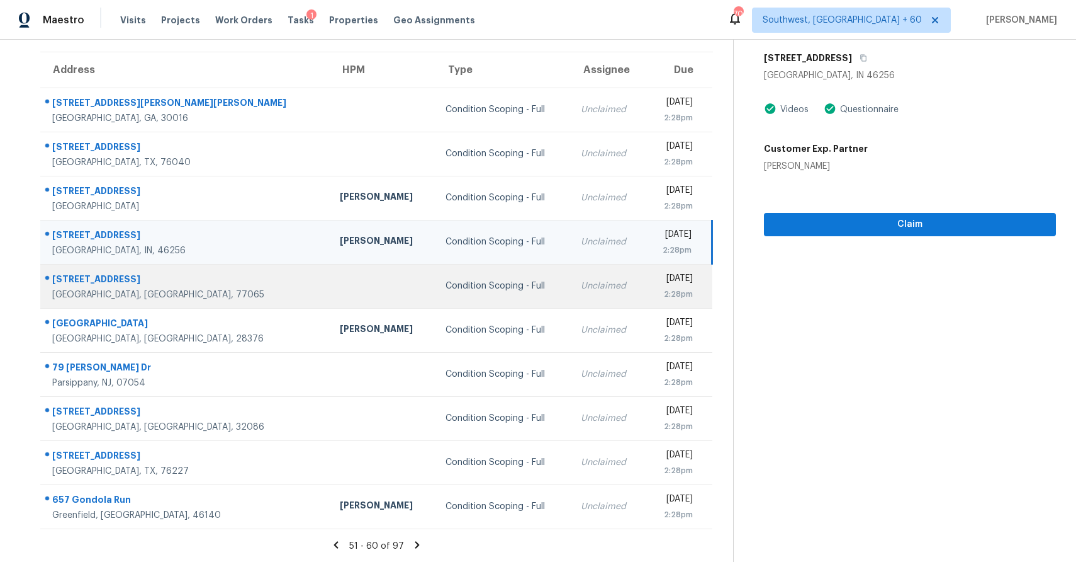
click at [436, 277] on td "Condition Scoping - Full" at bounding box center [503, 286] width 135 height 44
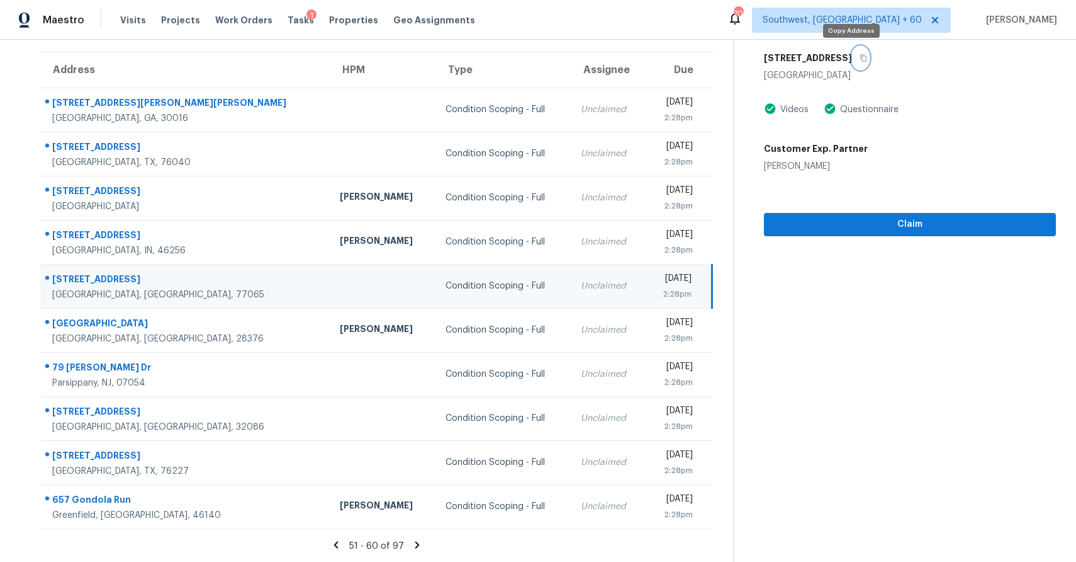
click at [860, 57] on icon "button" at bounding box center [864, 58] width 8 height 8
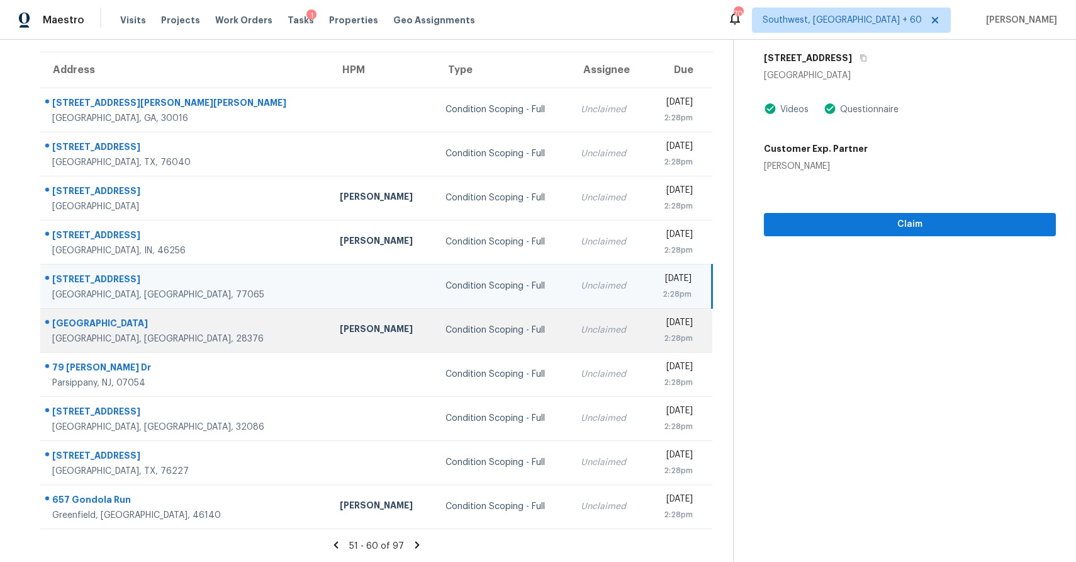
click at [571, 308] on td "Unclaimed" at bounding box center [608, 330] width 74 height 44
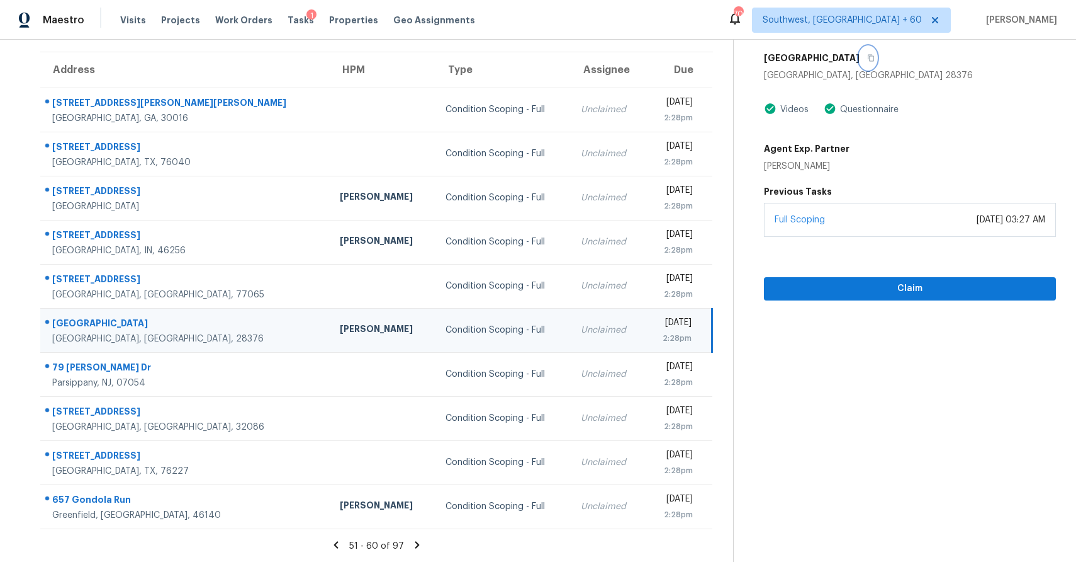
click at [862, 65] on button "button" at bounding box center [868, 58] width 17 height 23
click at [891, 285] on span "Claim" at bounding box center [910, 289] width 272 height 16
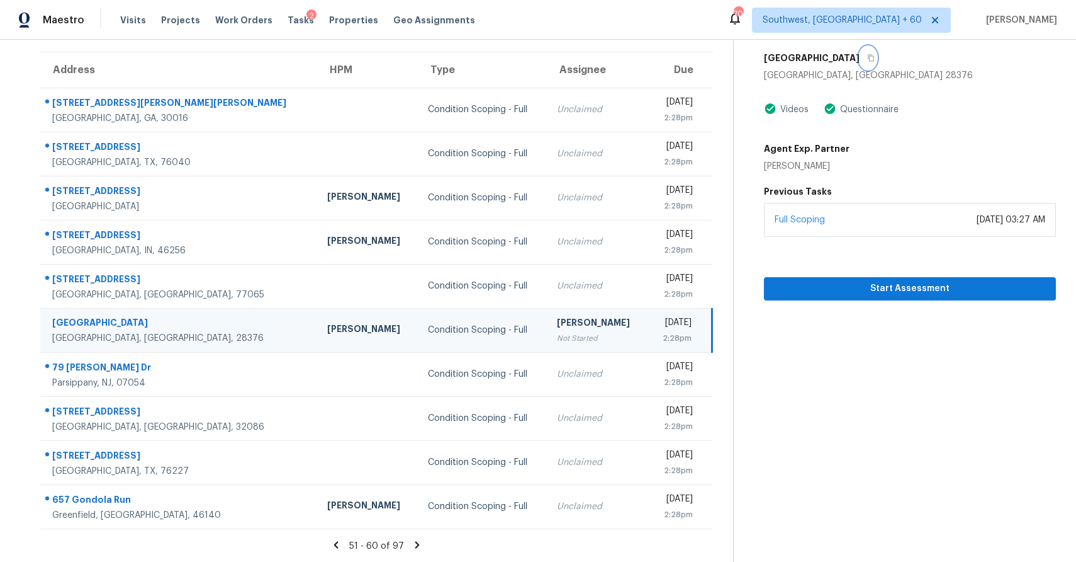
click at [867, 57] on icon "button" at bounding box center [871, 58] width 8 height 8
click at [964, 286] on span "Start Assessment" at bounding box center [910, 289] width 272 height 16
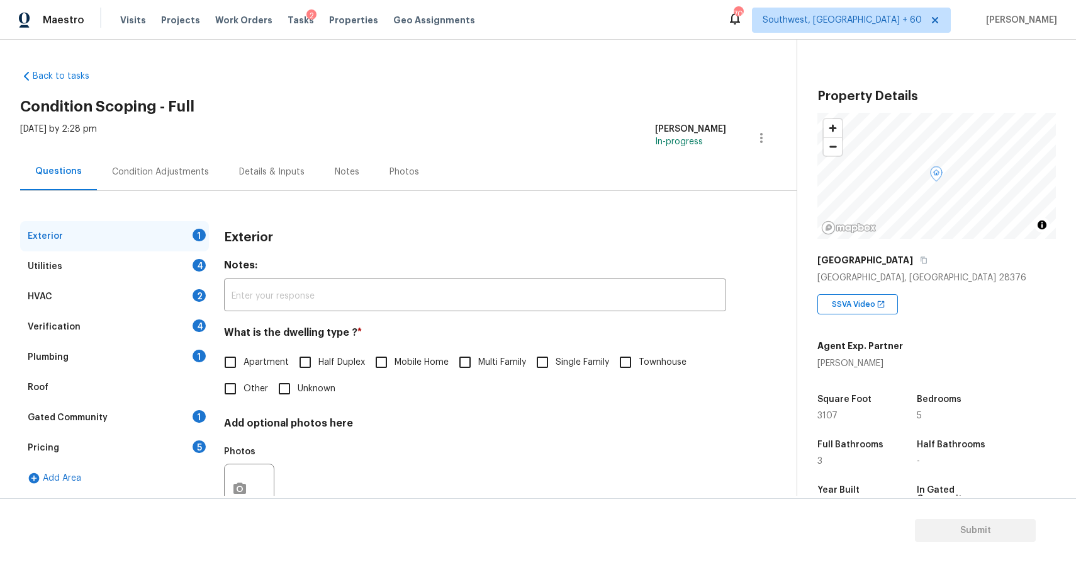
scroll to position [45, 0]
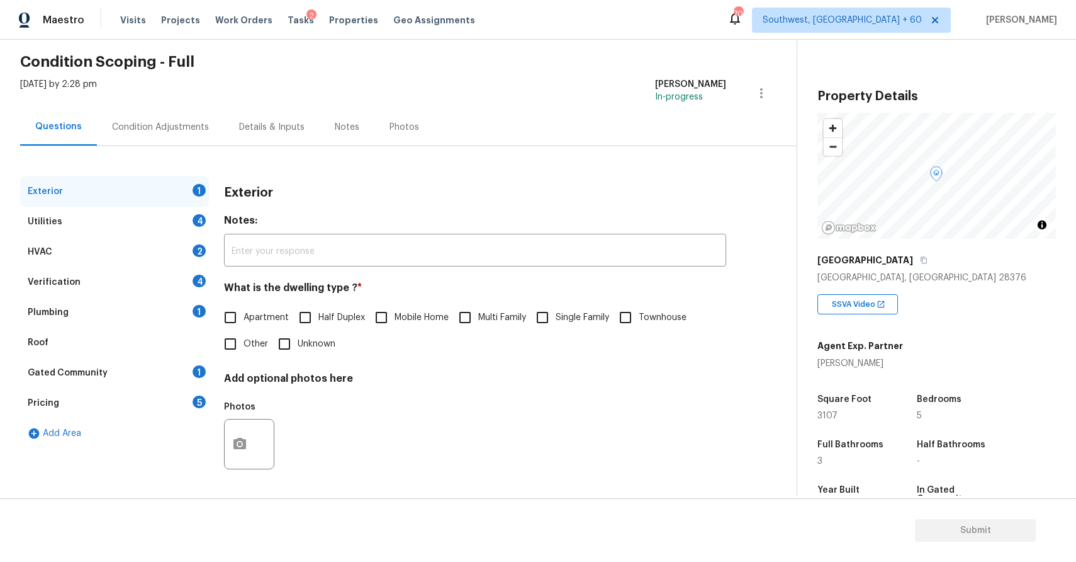
click at [570, 304] on label "Single Family" at bounding box center [569, 317] width 80 height 26
click at [556, 304] on input "Single Family" at bounding box center [542, 317] width 26 height 26
checkbox input "true"
click at [168, 213] on div "Utilities 4" at bounding box center [114, 221] width 189 height 30
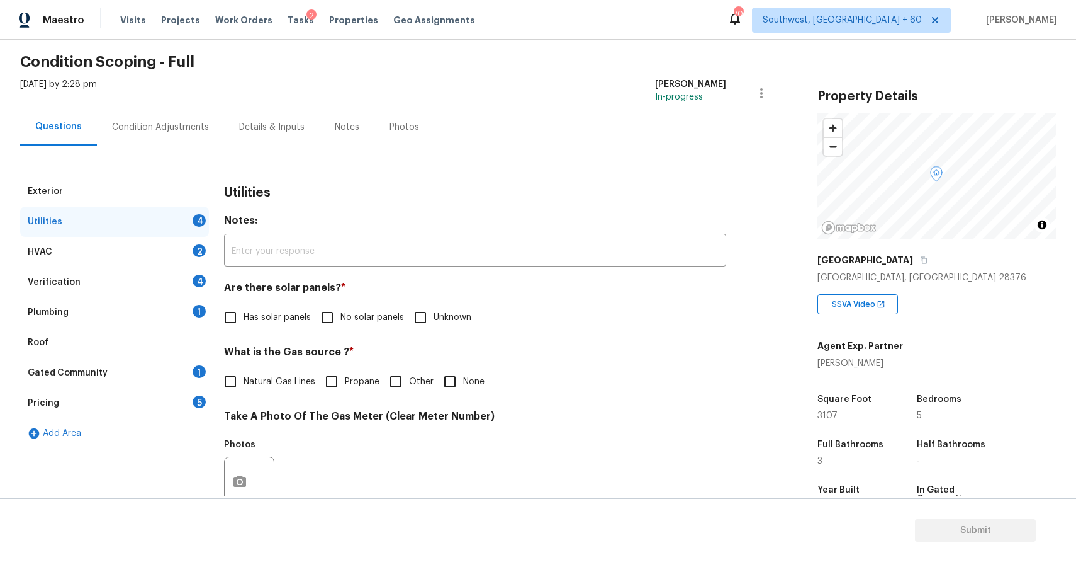
click at [345, 313] on span "No solar panels" at bounding box center [373, 317] width 64 height 13
click at [341, 313] on input "No solar panels" at bounding box center [327, 317] width 26 height 26
checkbox input "true"
click at [458, 390] on input "None" at bounding box center [450, 381] width 26 height 26
checkbox input "true"
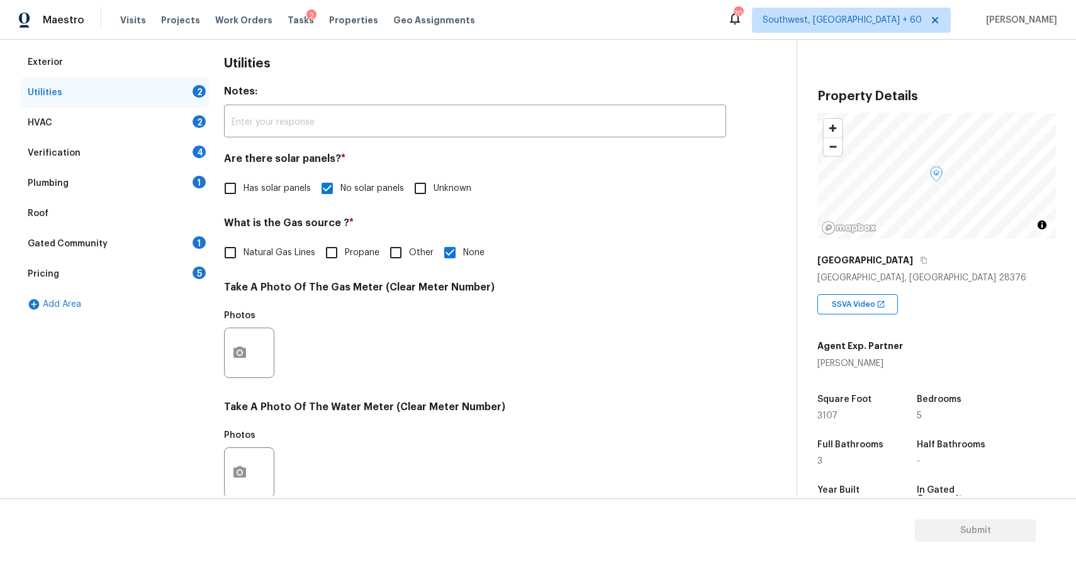
scroll to position [232, 0]
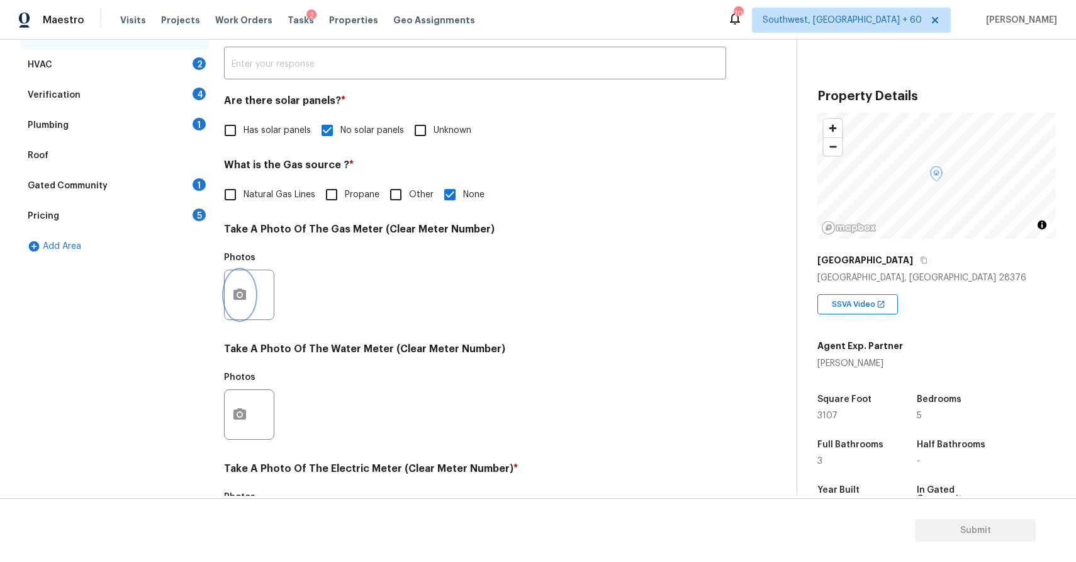
click at [248, 301] on button "button" at bounding box center [240, 294] width 30 height 49
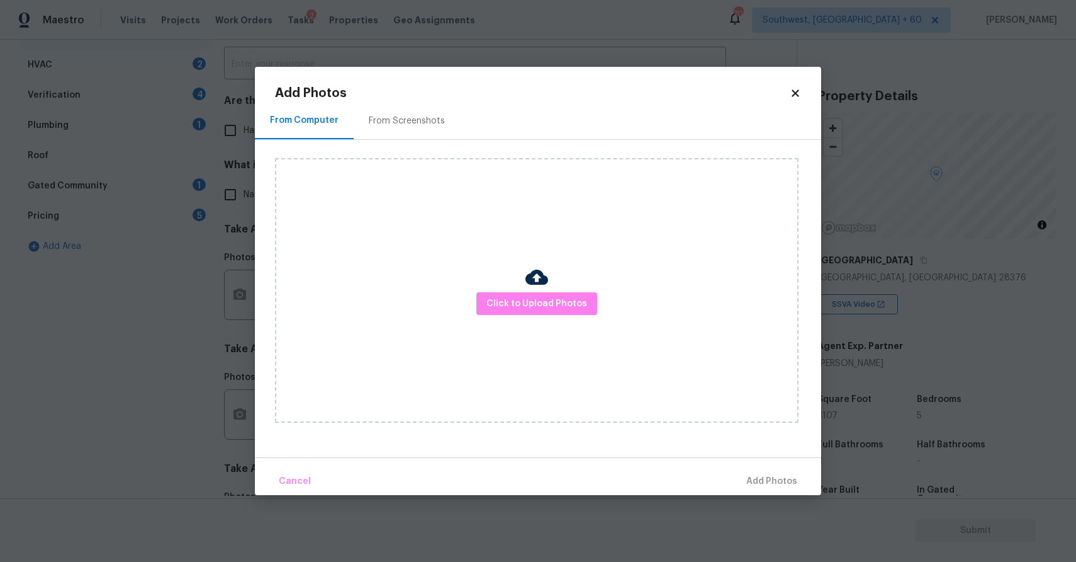
click at [564, 290] on div "Click to Upload Photos" at bounding box center [537, 290] width 524 height 264
click at [570, 298] on span "Click to Upload Photos" at bounding box center [537, 304] width 101 height 16
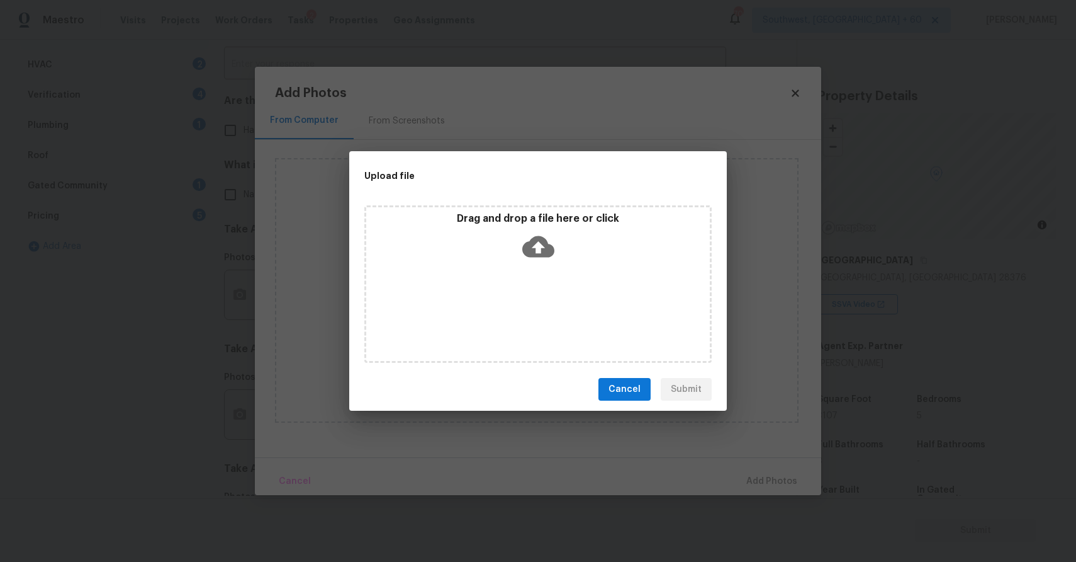
click at [570, 298] on div "Drag and drop a file here or click" at bounding box center [537, 283] width 347 height 157
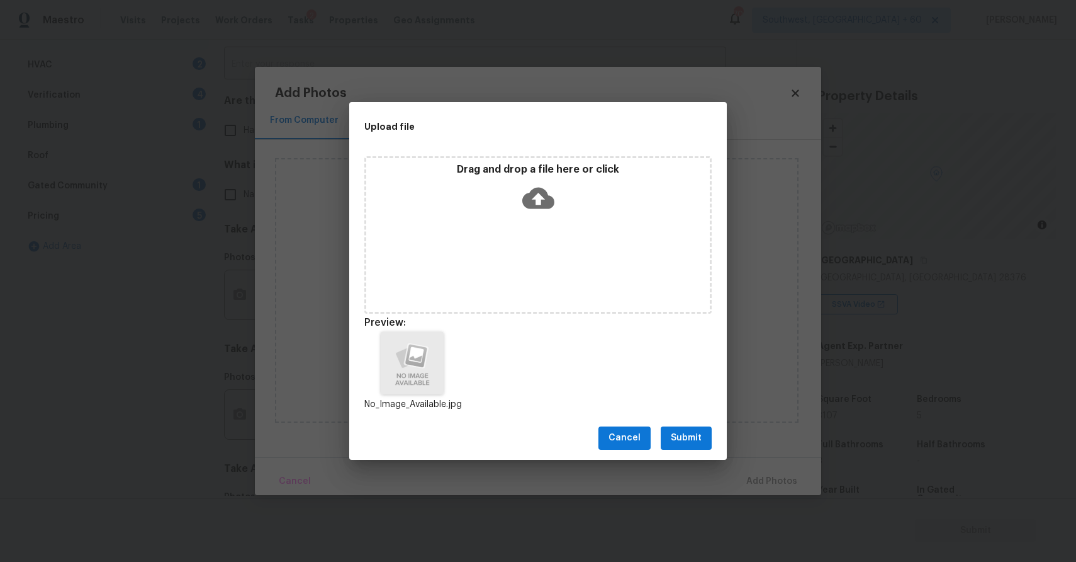
click at [695, 430] on span "Submit" at bounding box center [686, 438] width 31 height 16
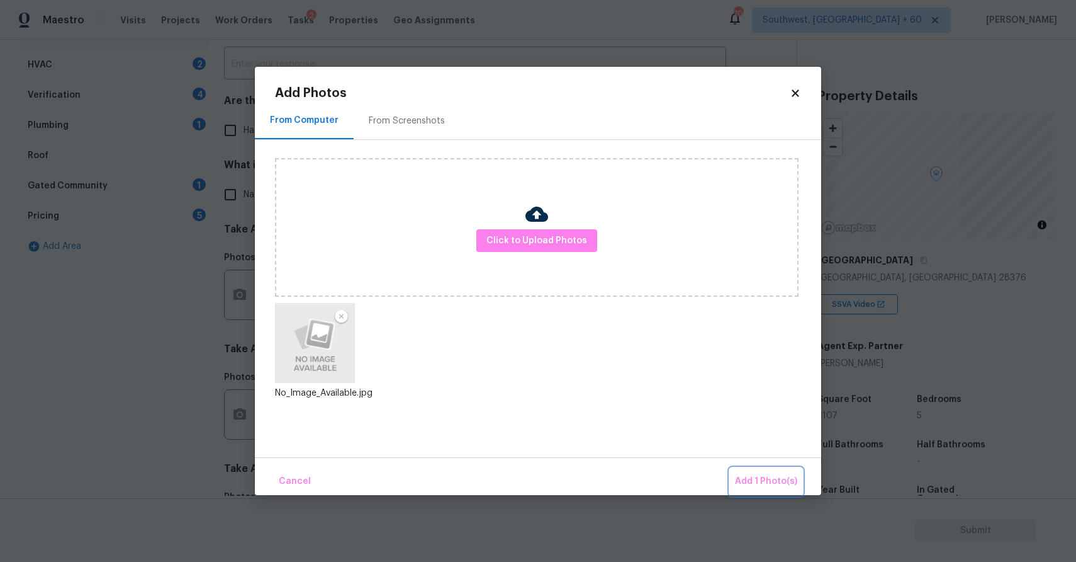
click at [760, 472] on button "Add 1 Photo(s)" at bounding box center [766, 481] width 72 height 27
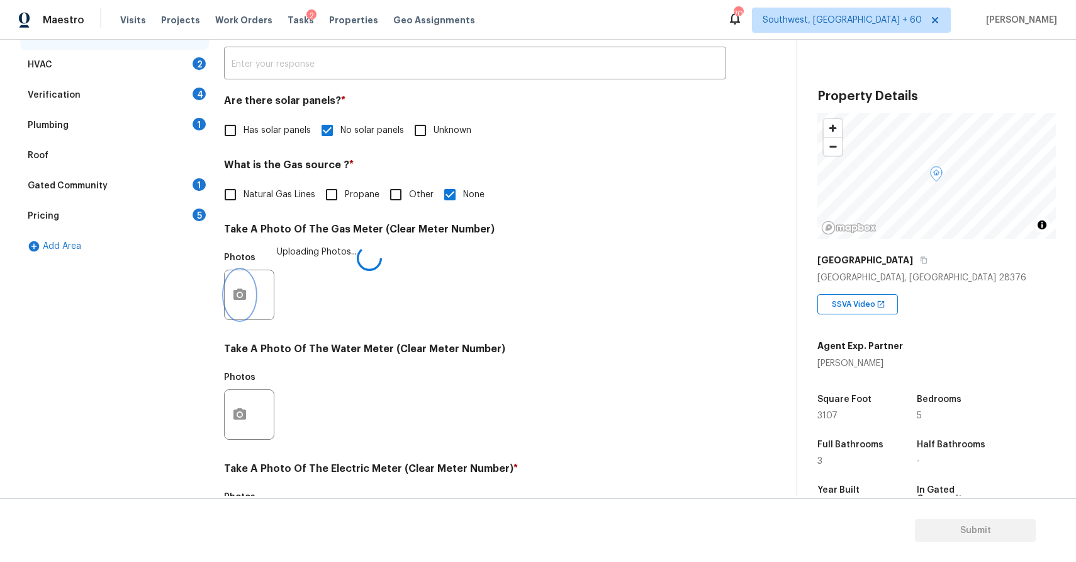
scroll to position [386, 0]
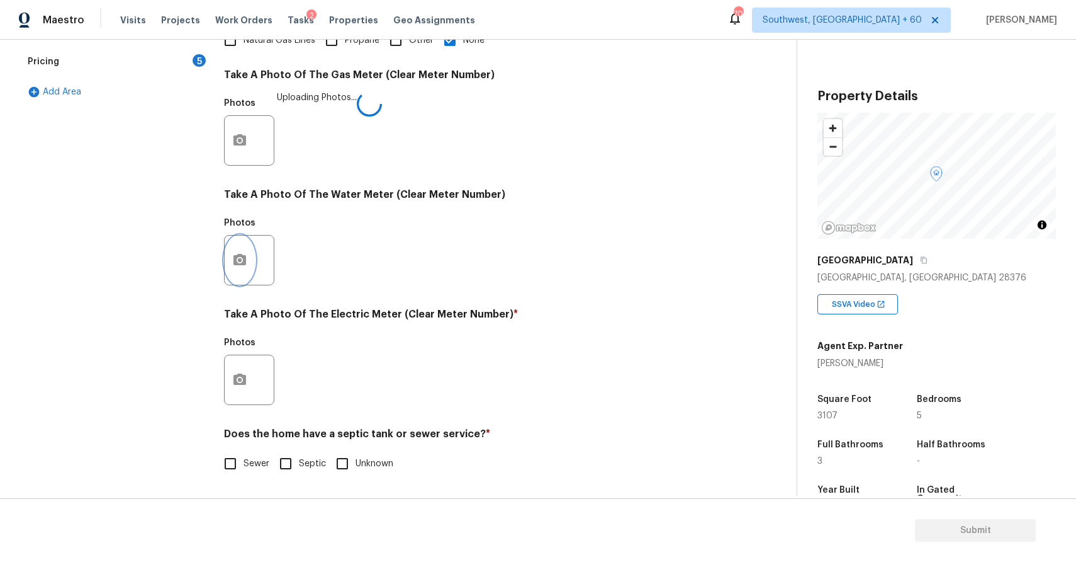
click at [227, 268] on button "button" at bounding box center [240, 259] width 30 height 49
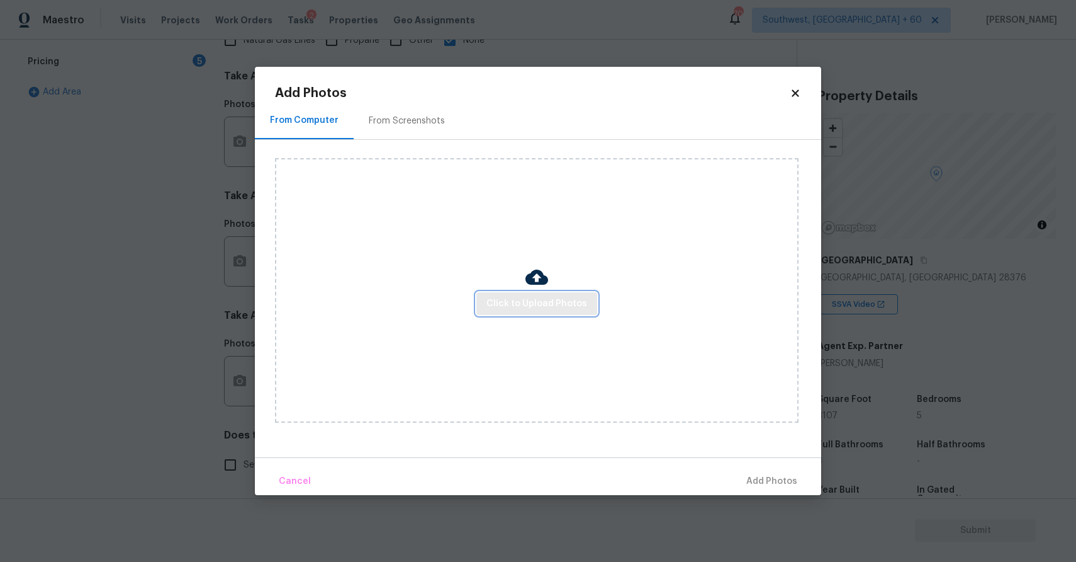
click at [527, 301] on span "Click to Upload Photos" at bounding box center [537, 304] width 101 height 16
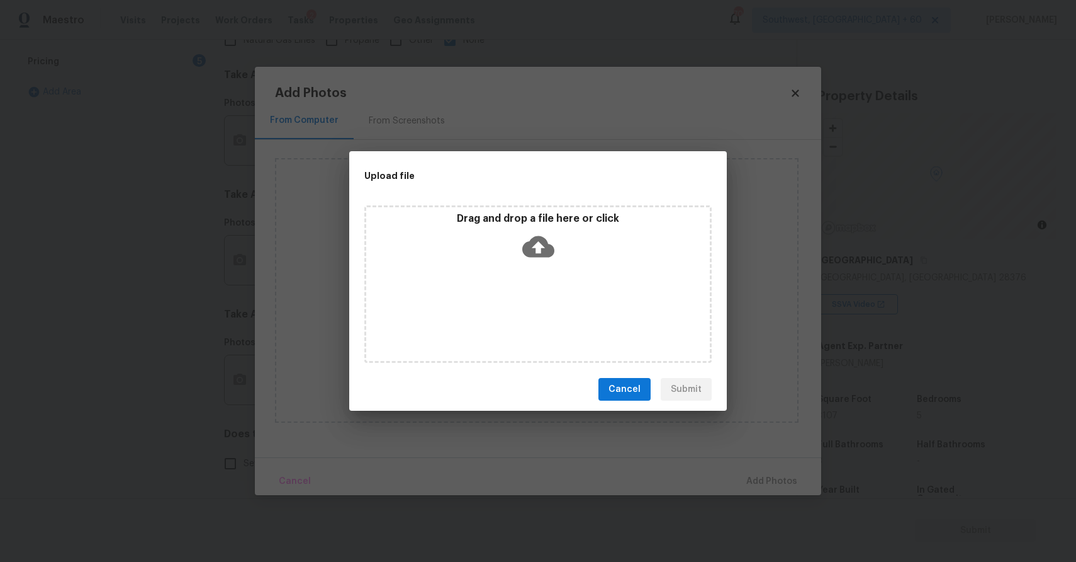
click at [527, 301] on div "Drag and drop a file here or click" at bounding box center [537, 283] width 347 height 157
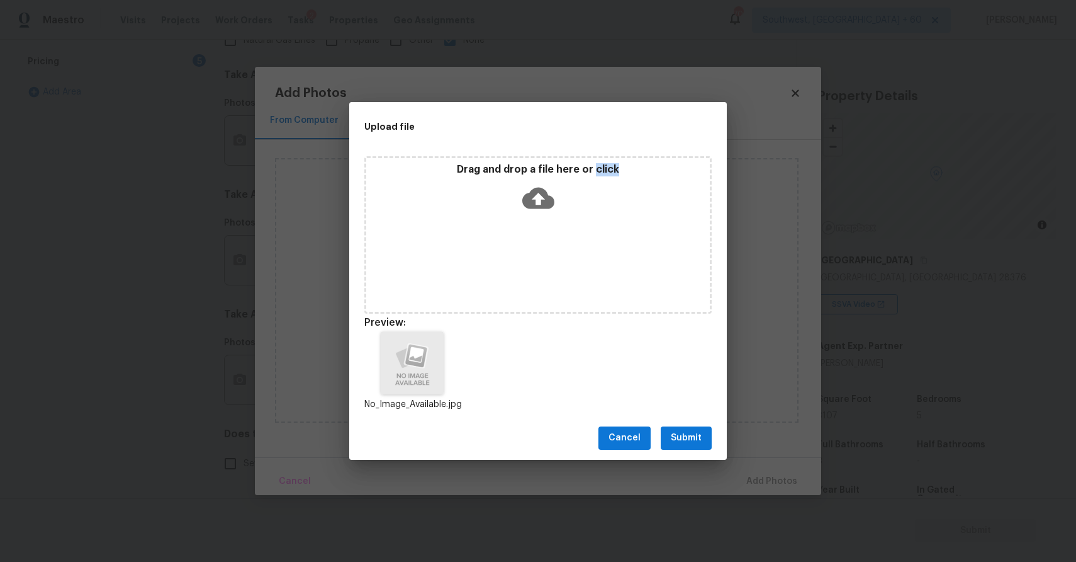
click at [681, 421] on div "Cancel Submit" at bounding box center [538, 437] width 378 height 43
click at [692, 434] on span "Submit" at bounding box center [686, 438] width 31 height 16
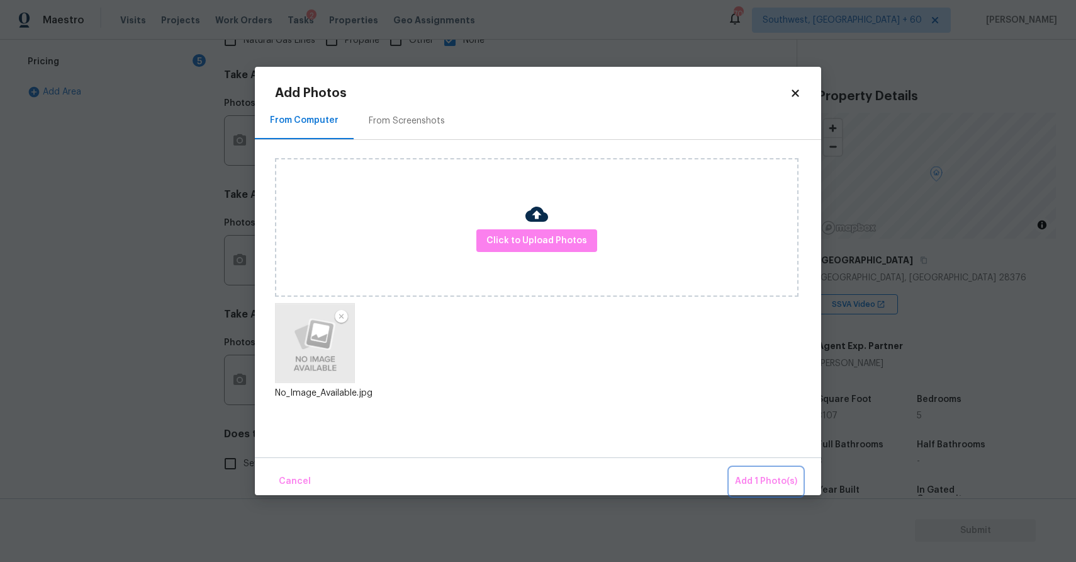
click at [744, 470] on button "Add 1 Photo(s)" at bounding box center [766, 481] width 72 height 27
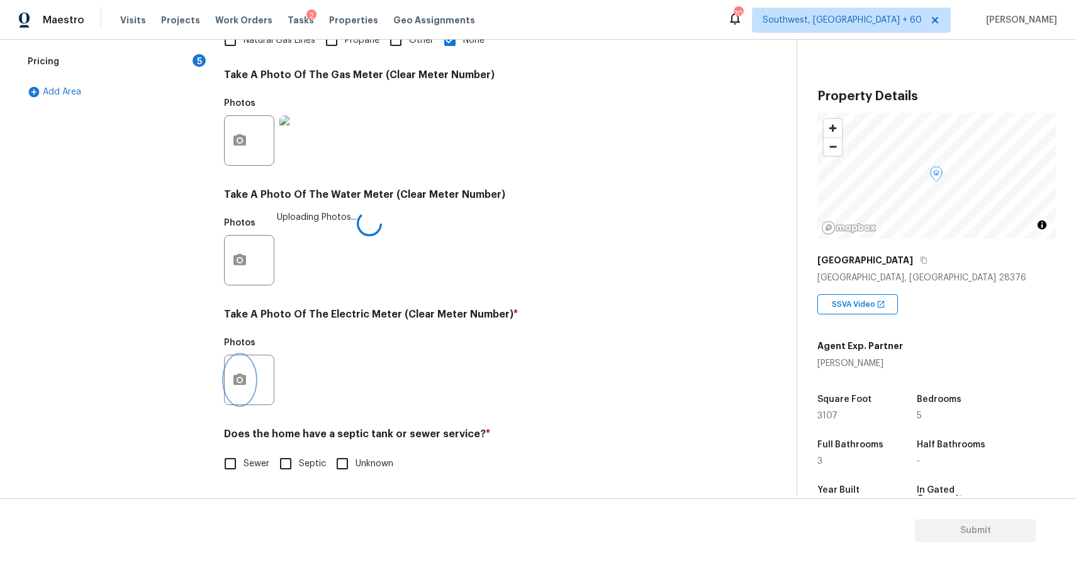
click at [252, 370] on button "button" at bounding box center [240, 379] width 30 height 49
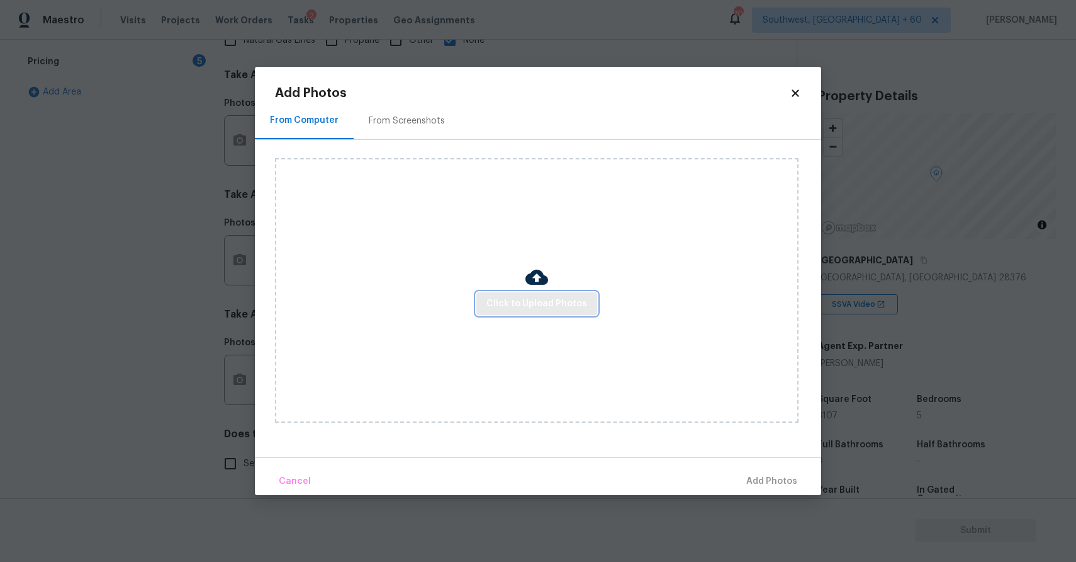
click at [533, 295] on button "Click to Upload Photos" at bounding box center [537, 303] width 121 height 23
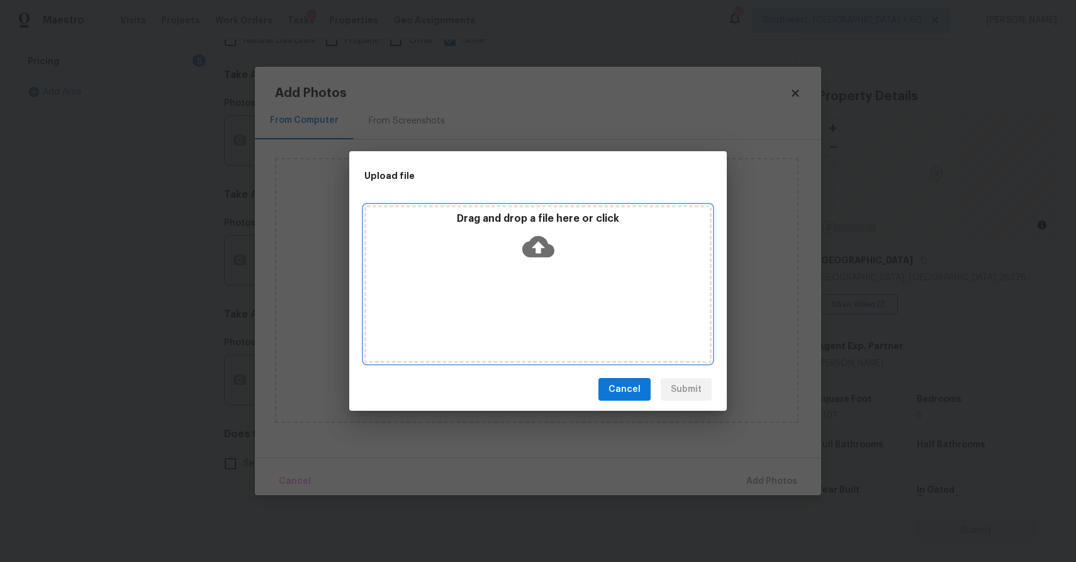
click at [533, 295] on div "Drag and drop a file here or click" at bounding box center [537, 283] width 347 height 157
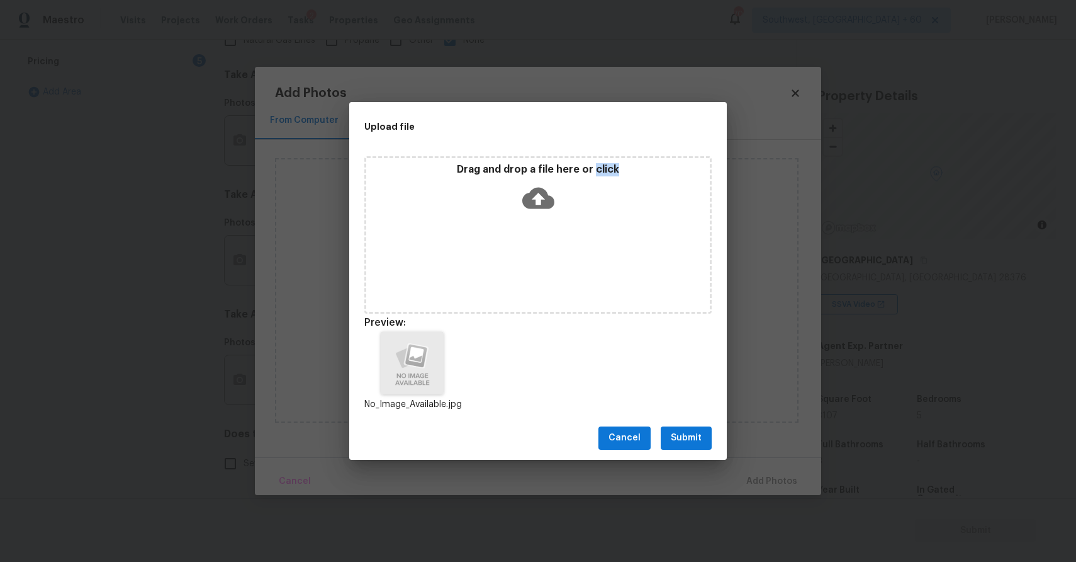
click at [687, 422] on div "Cancel Submit" at bounding box center [538, 437] width 378 height 43
click at [706, 439] on button "Submit" at bounding box center [686, 437] width 51 height 23
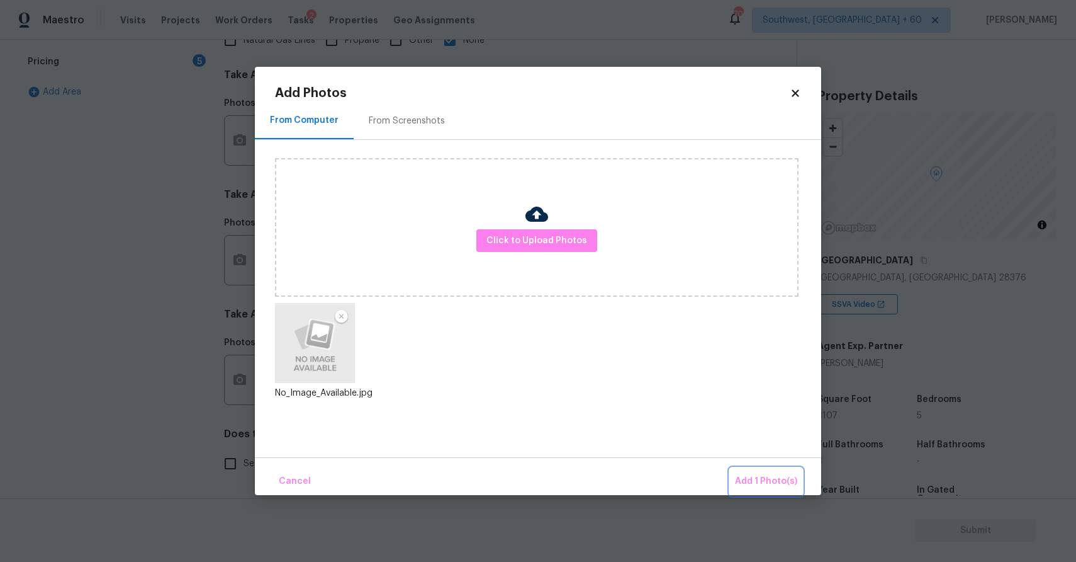
click at [742, 474] on span "Add 1 Photo(s)" at bounding box center [766, 481] width 62 height 16
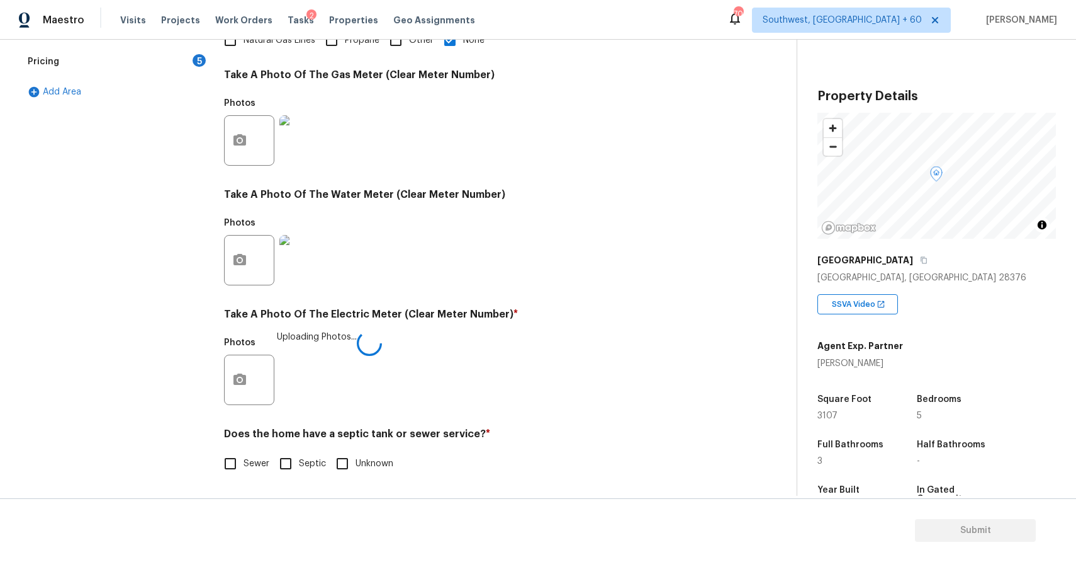
click at [240, 457] on input "Sewer" at bounding box center [230, 463] width 26 height 26
checkbox input "true"
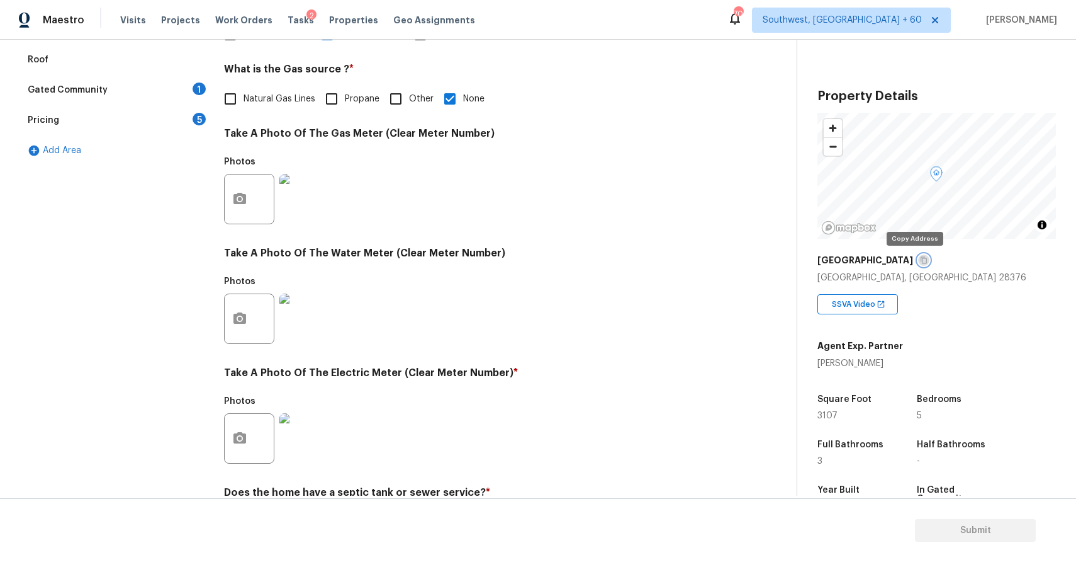
click at [918, 264] on button "button" at bounding box center [923, 259] width 11 height 11
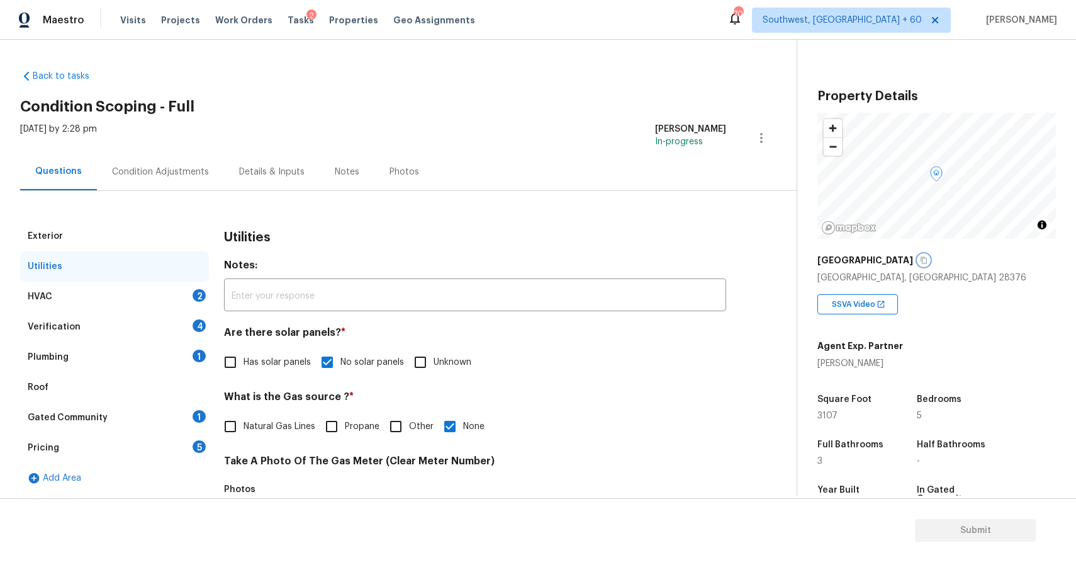
scroll to position [77, 0]
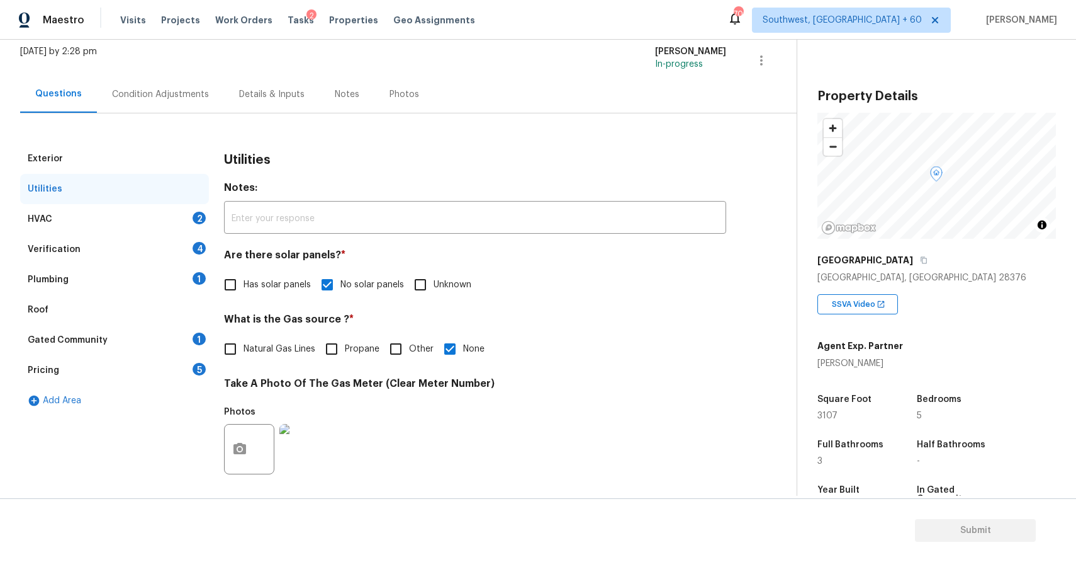
click at [272, 353] on span "Natural Gas Lines" at bounding box center [280, 348] width 72 height 13
click at [244, 353] on input "Natural Gas Lines" at bounding box center [230, 349] width 26 height 26
checkbox input "true"
checkbox input "false"
click at [161, 213] on div "HVAC 2" at bounding box center [114, 219] width 189 height 30
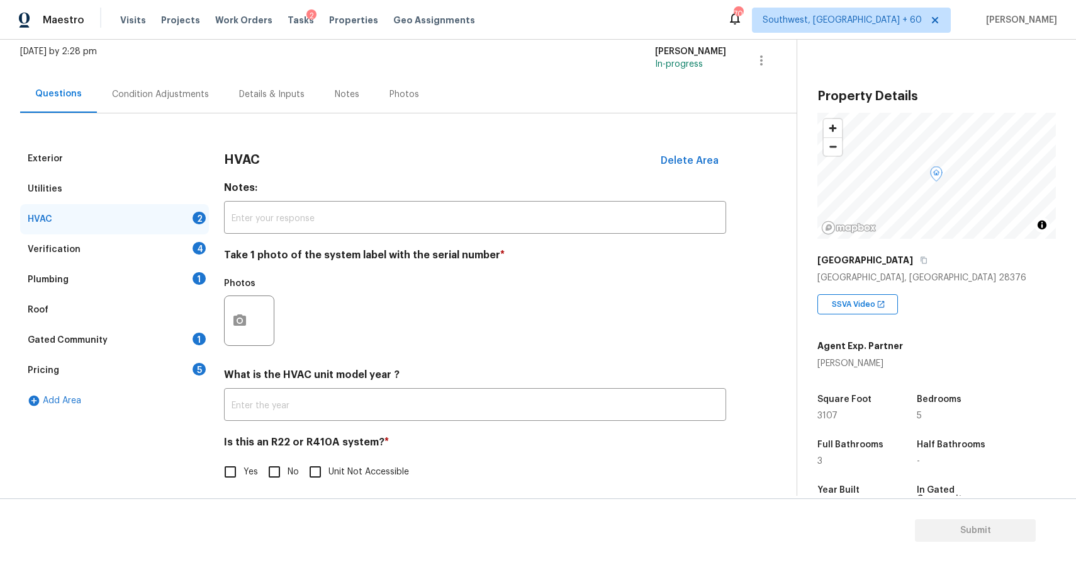
scroll to position [86, 0]
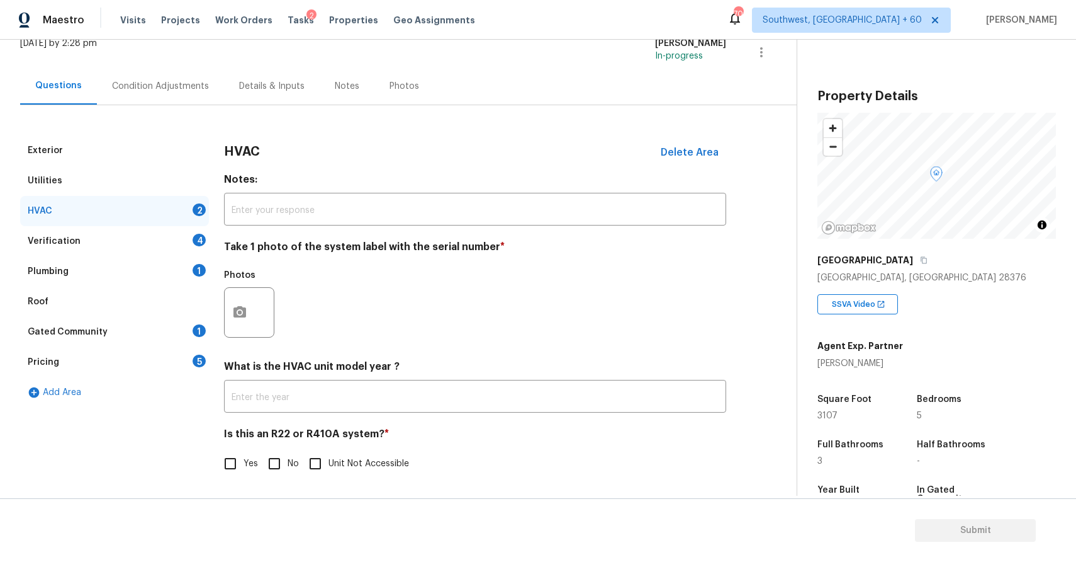
click at [280, 460] on input "No" at bounding box center [274, 463] width 26 height 26
checkbox input "true"
click at [231, 329] on button "button" at bounding box center [240, 312] width 30 height 49
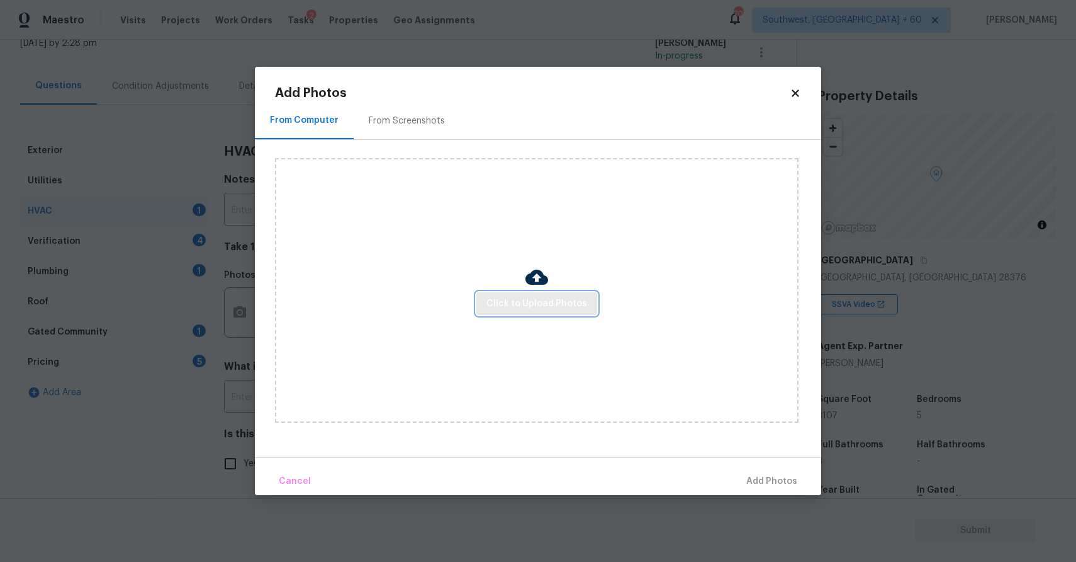
click at [570, 306] on span "Click to Upload Photos" at bounding box center [537, 304] width 101 height 16
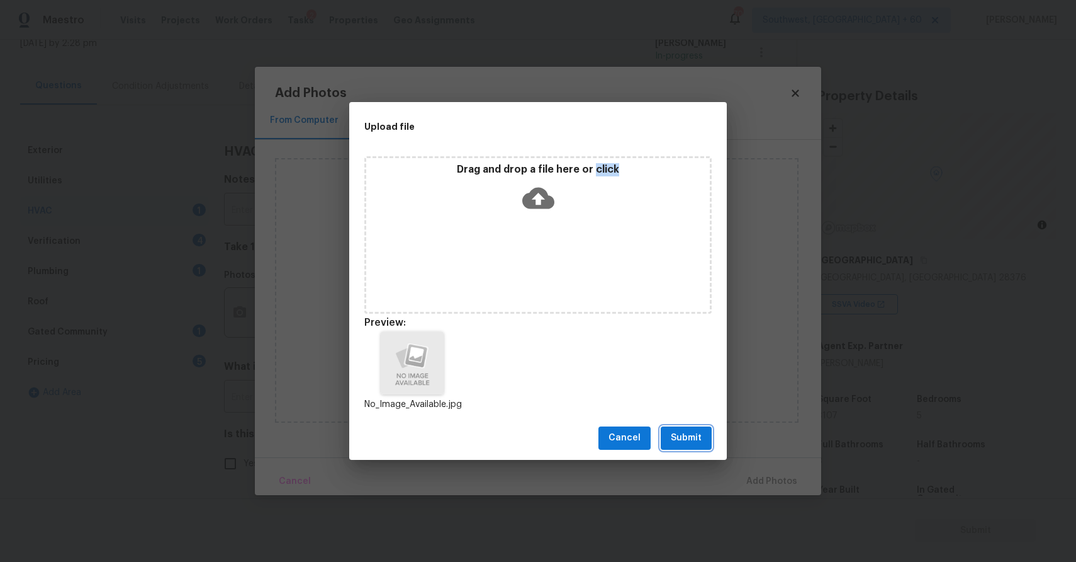
click at [681, 436] on span "Submit" at bounding box center [686, 438] width 31 height 16
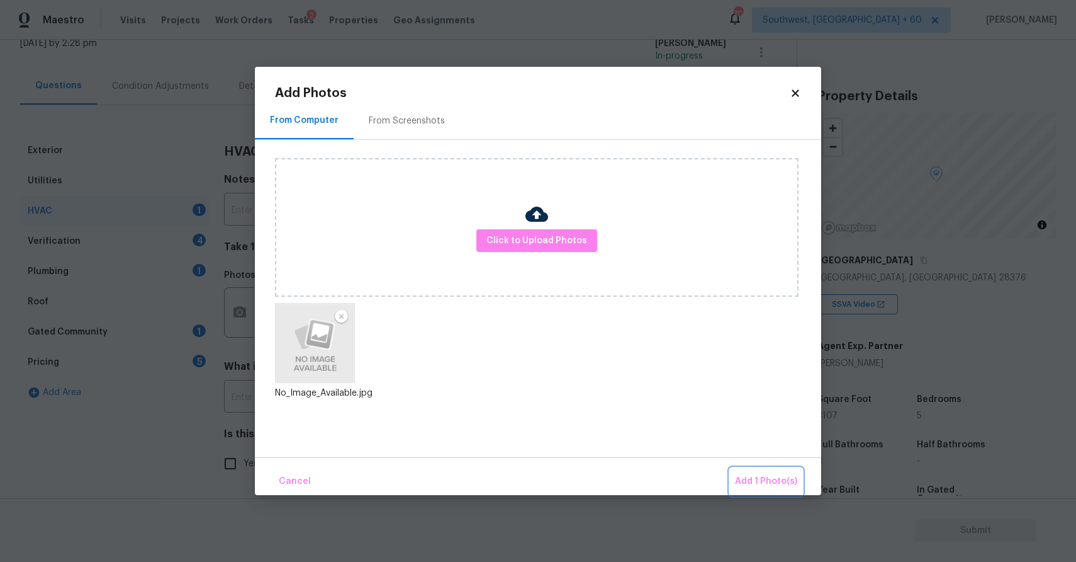
click at [762, 485] on span "Add 1 Photo(s)" at bounding box center [766, 481] width 62 height 16
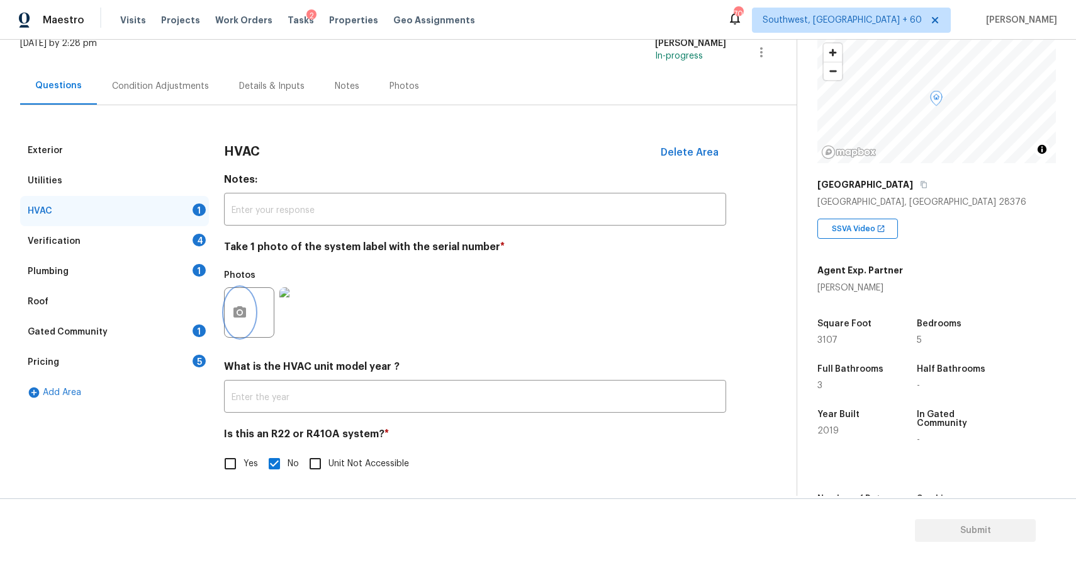
scroll to position [72, 0]
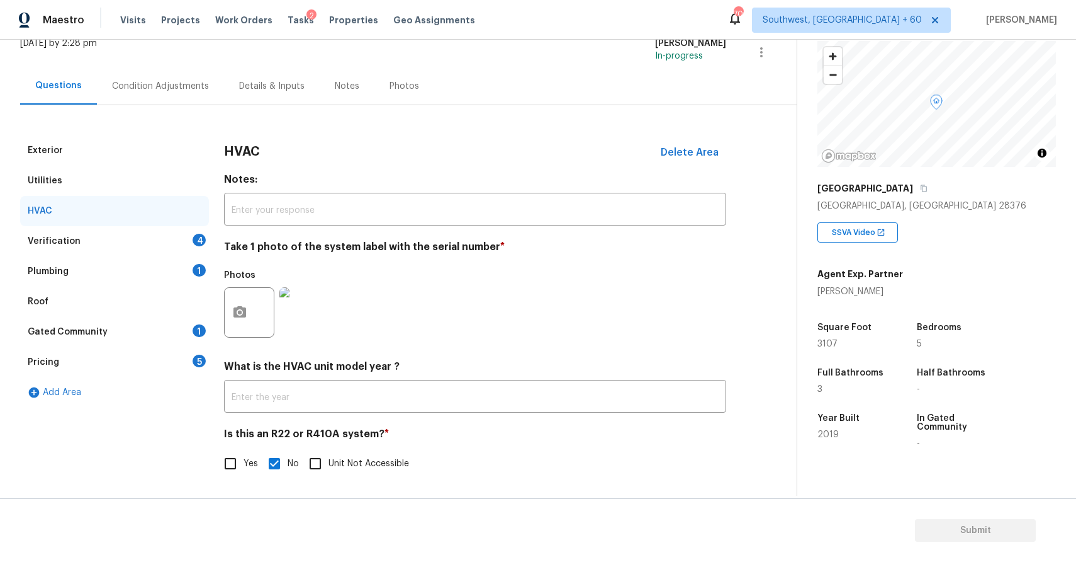
click at [168, 242] on div "Verification 4" at bounding box center [114, 241] width 189 height 30
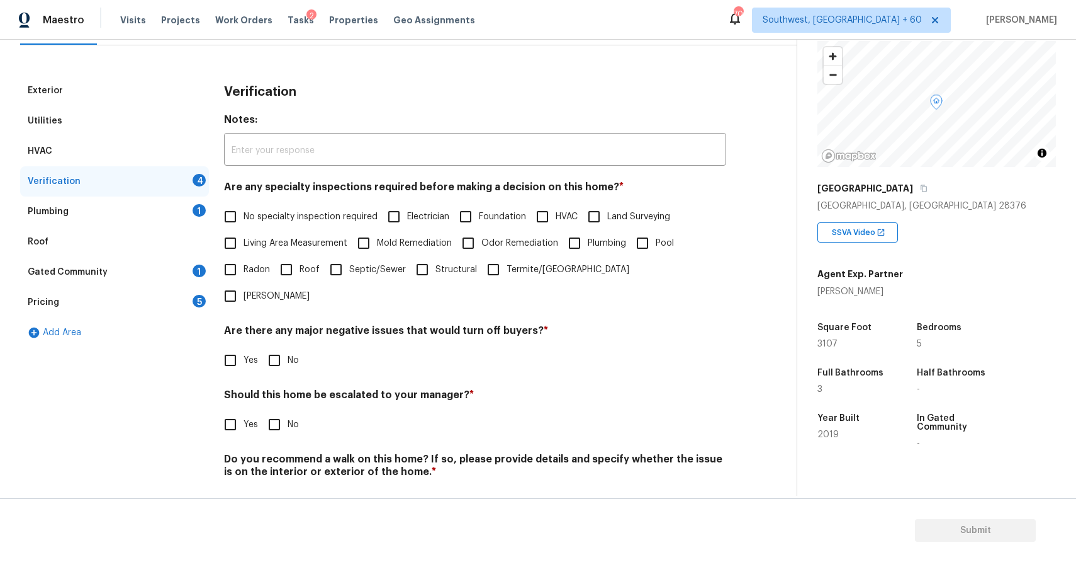
scroll to position [157, 0]
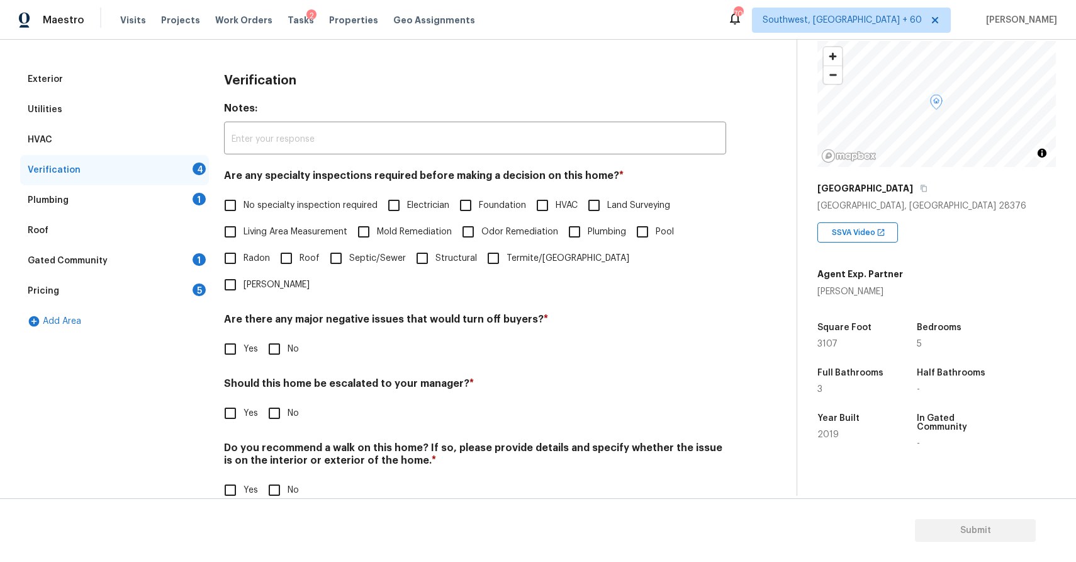
click at [320, 212] on span "No specialty inspection required" at bounding box center [311, 205] width 134 height 13
click at [244, 212] on input "No specialty inspection required" at bounding box center [230, 205] width 26 height 26
checkbox input "true"
click at [276, 336] on input "No" at bounding box center [274, 349] width 26 height 26
checkbox input "true"
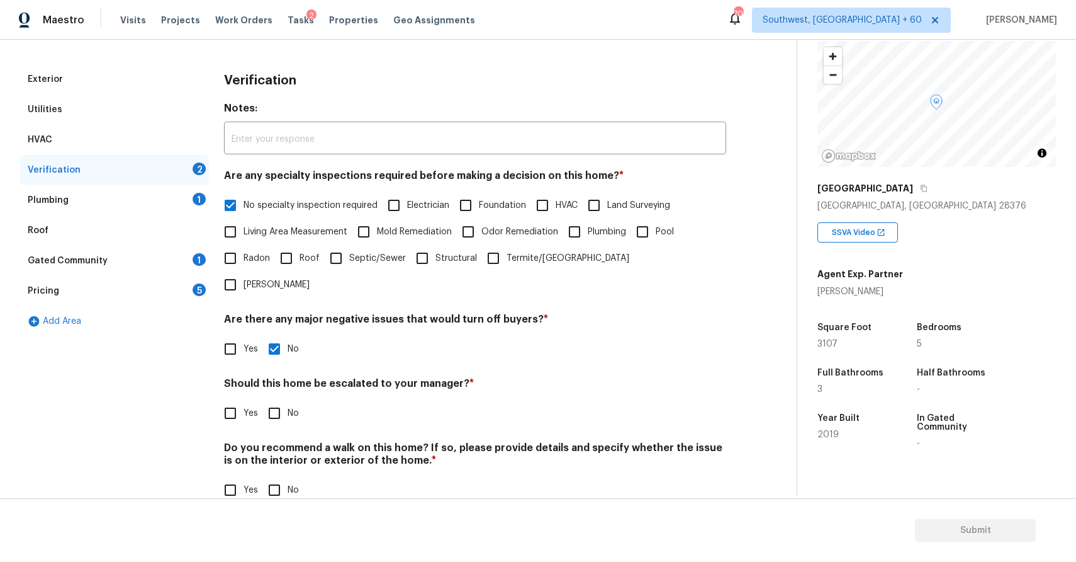
click at [281, 400] on input "No" at bounding box center [274, 413] width 26 height 26
checkbox input "true"
click at [236, 377] on div "Should this home be escalated to your manager? * Yes No" at bounding box center [475, 401] width 502 height 49
click at [244, 407] on span "Yes" at bounding box center [251, 413] width 14 height 13
click at [244, 400] on input "Yes" at bounding box center [230, 413] width 26 height 26
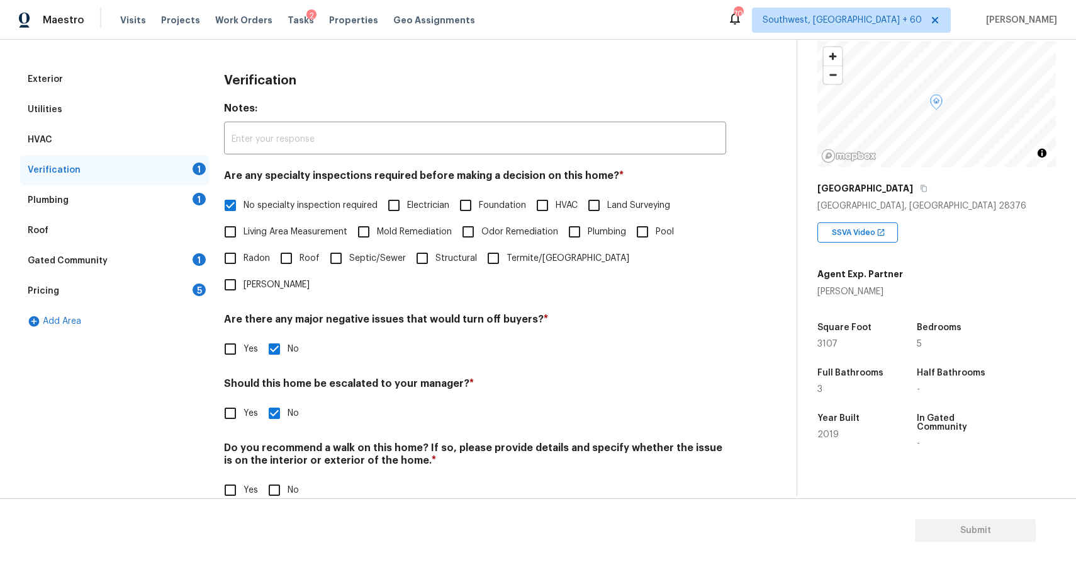
checkbox input "true"
checkbox input "false"
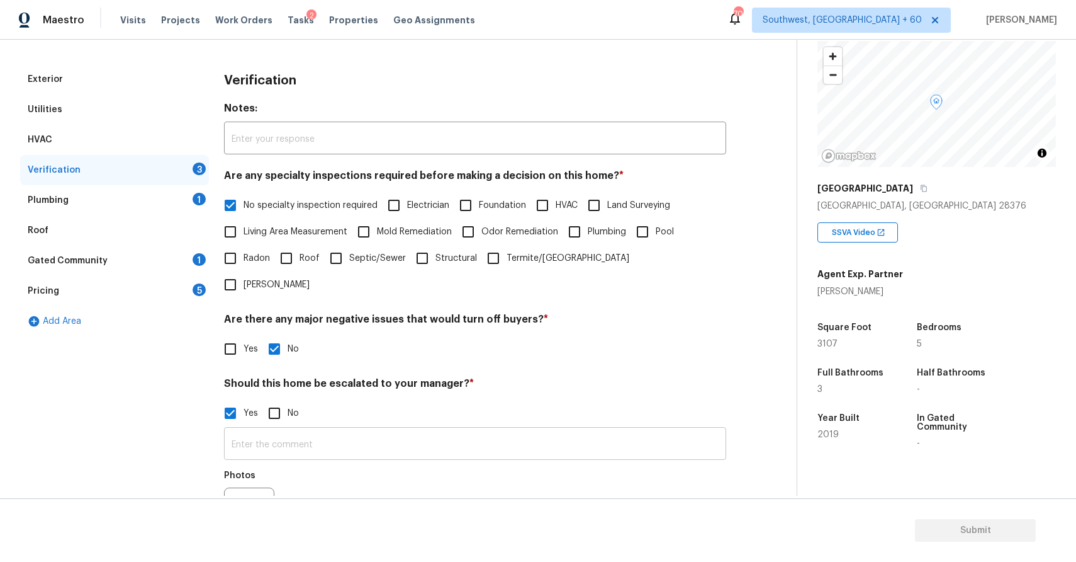
scroll to position [276, 0]
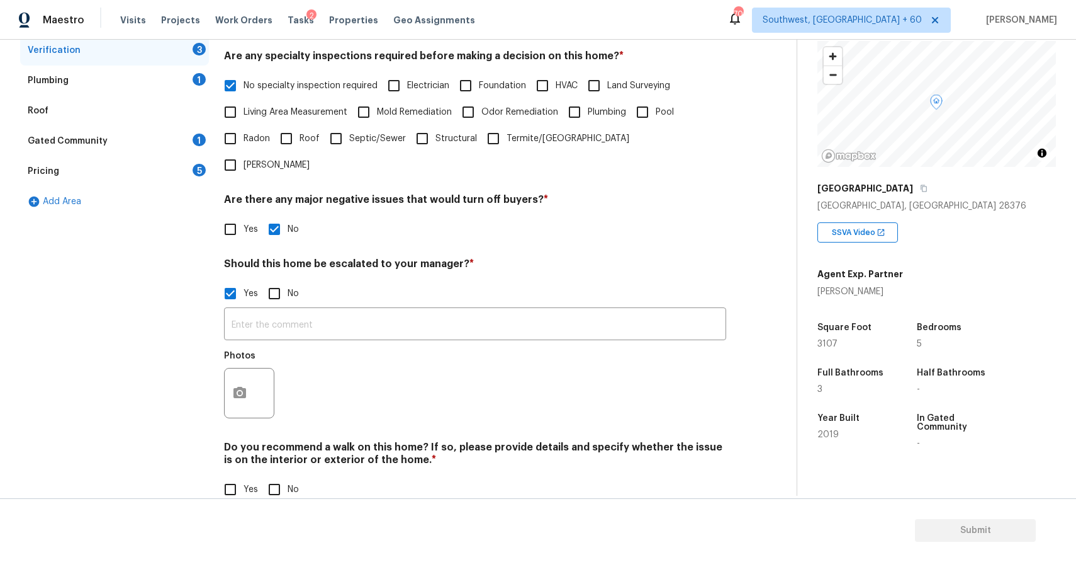
click at [278, 476] on input "No" at bounding box center [274, 489] width 26 height 26
checkbox input "true"
click at [239, 385] on icon "button" at bounding box center [239, 392] width 15 height 15
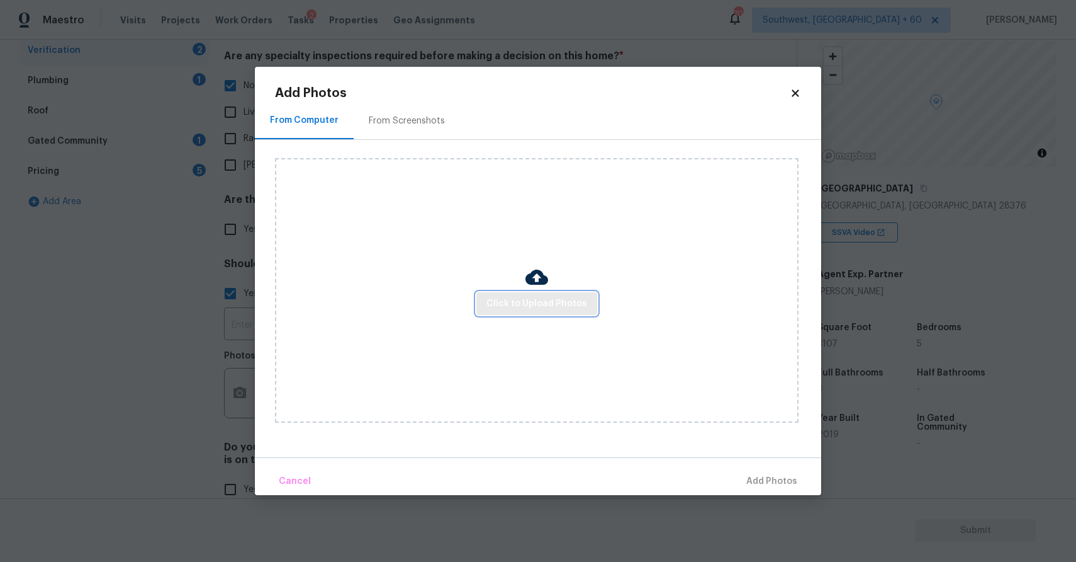
click at [559, 303] on span "Click to Upload Photos" at bounding box center [537, 304] width 101 height 16
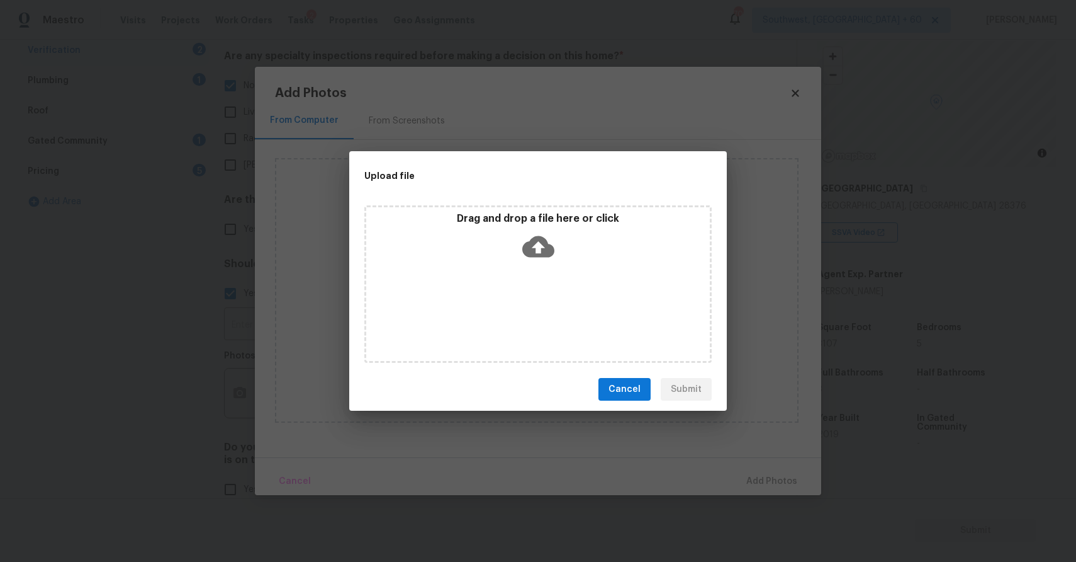
click at [559, 303] on div "Drag and drop a file here or click" at bounding box center [537, 283] width 347 height 157
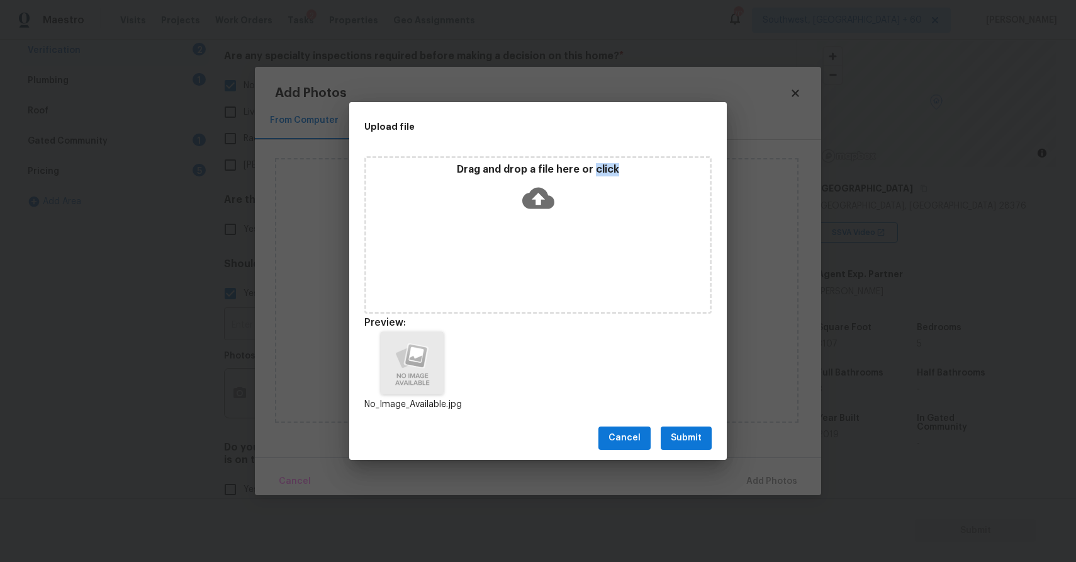
click at [694, 430] on span "Submit" at bounding box center [686, 438] width 31 height 16
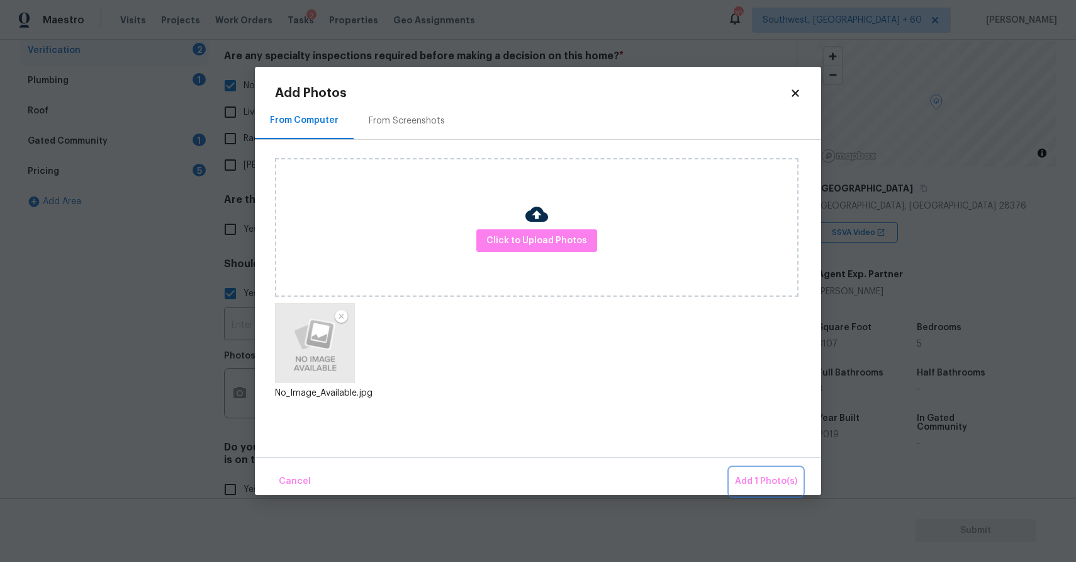
click at [761, 474] on span "Add 1 Photo(s)" at bounding box center [766, 481] width 62 height 16
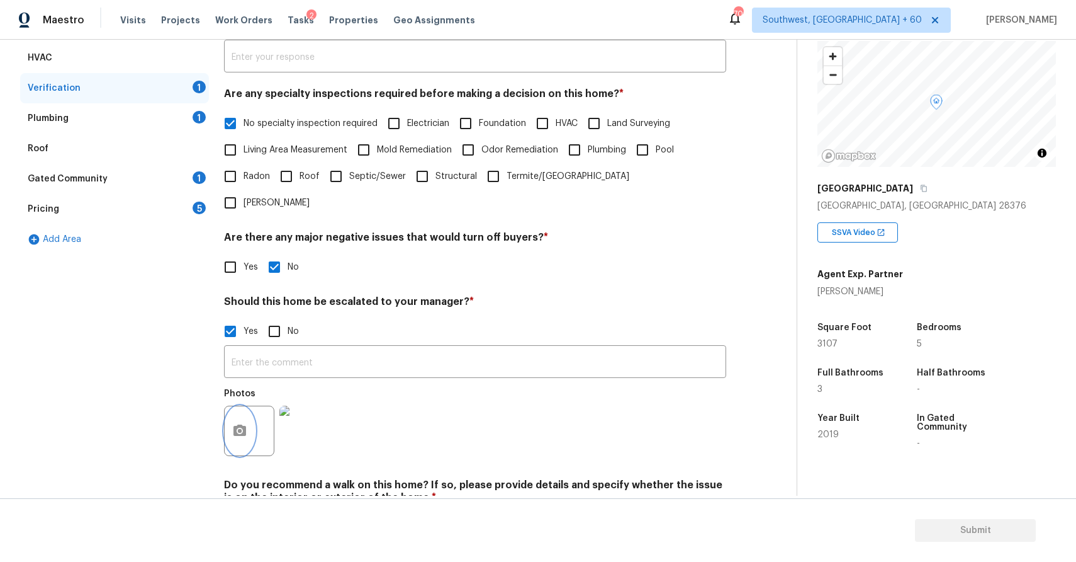
scroll to position [0, 0]
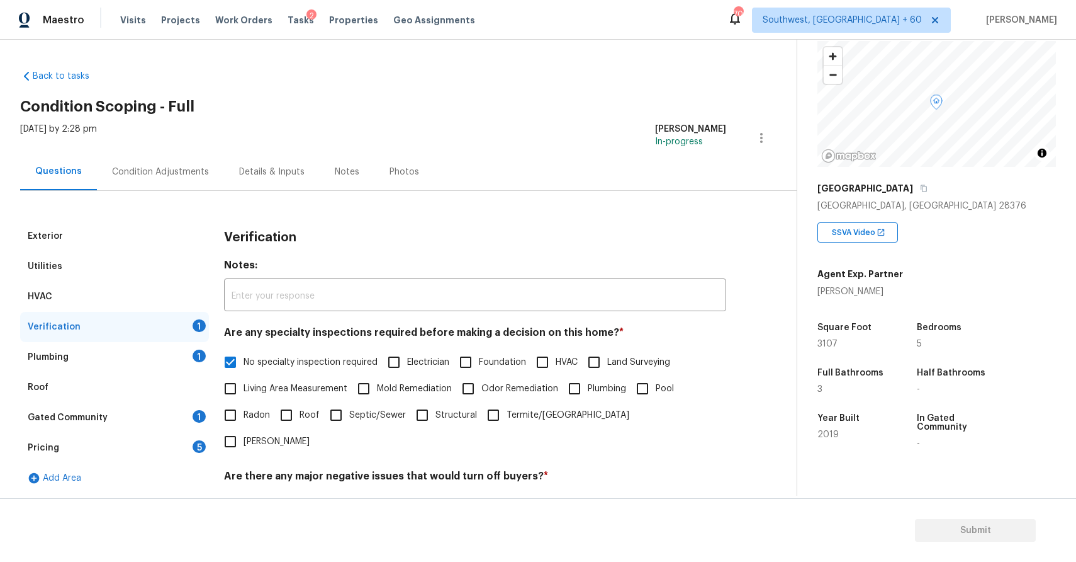
click at [179, 349] on div "Plumbing 1" at bounding box center [114, 357] width 189 height 30
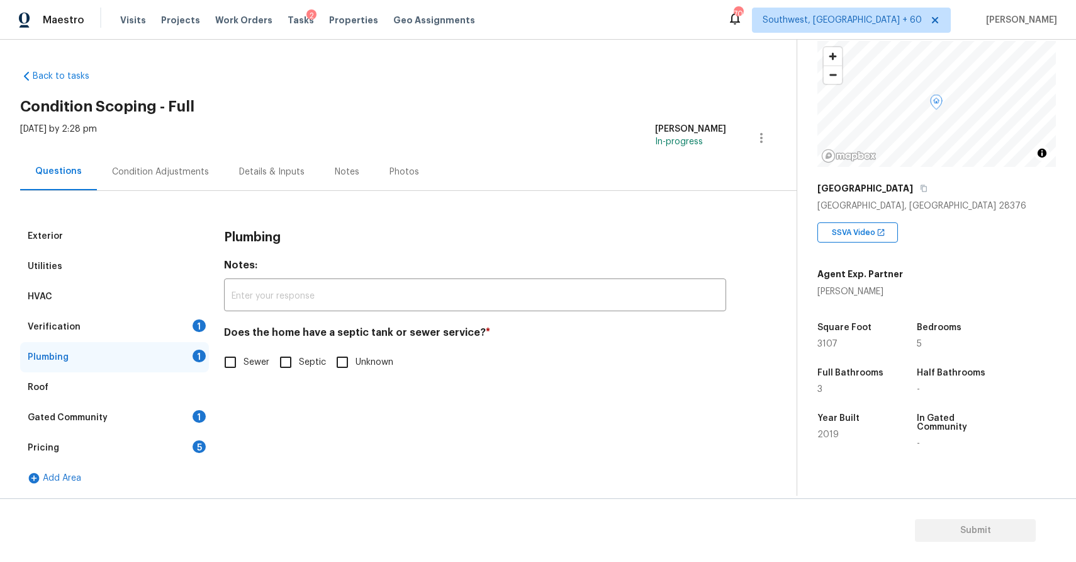
click at [254, 366] on span "Sewer" at bounding box center [257, 362] width 26 height 13
click at [244, 366] on input "Sewer" at bounding box center [230, 362] width 26 height 26
checkbox input "true"
click at [134, 438] on div "Pricing 5" at bounding box center [114, 447] width 189 height 30
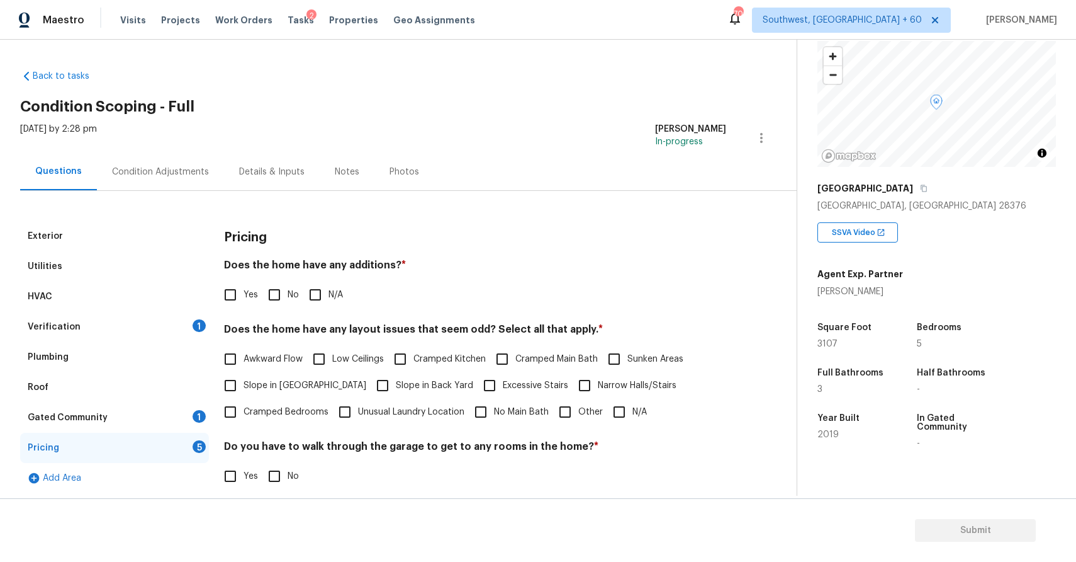
click at [166, 413] on div "Gated Community 1" at bounding box center [114, 417] width 189 height 30
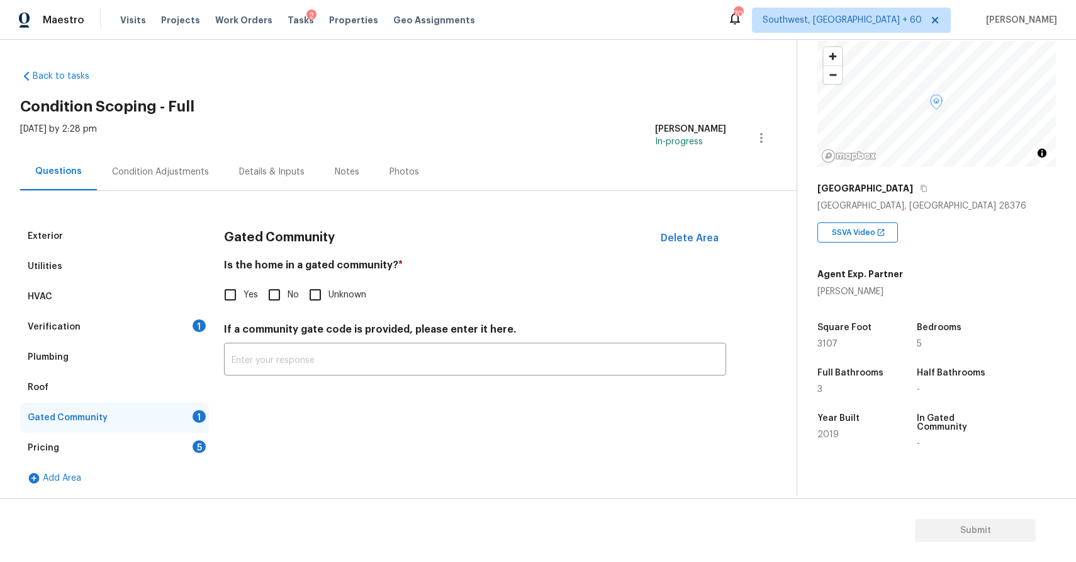
click at [278, 291] on input "No" at bounding box center [274, 294] width 26 height 26
checkbox input "true"
click at [108, 449] on div "Pricing 5" at bounding box center [114, 447] width 189 height 30
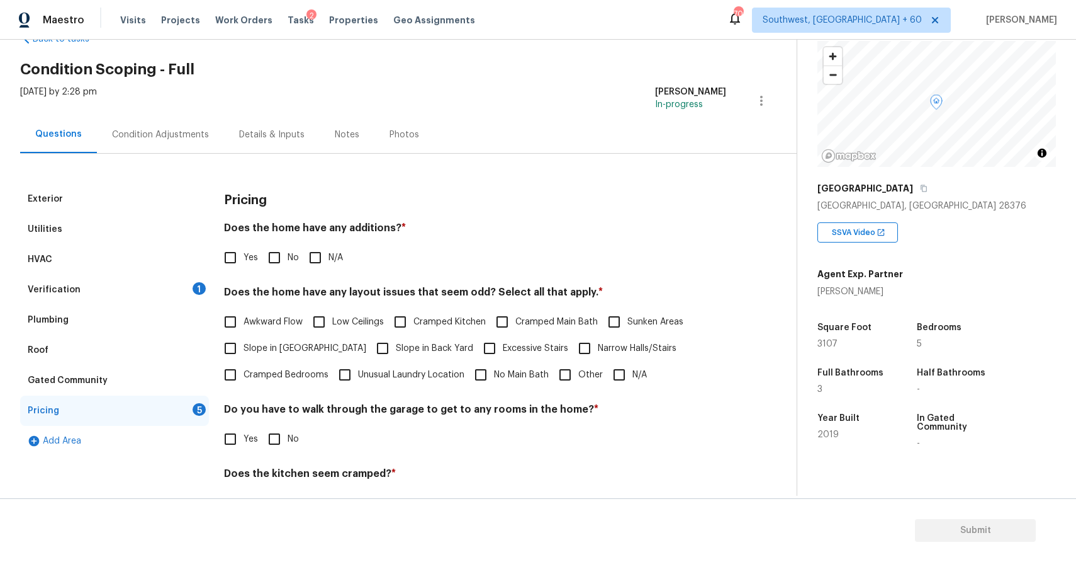
scroll to position [69, 0]
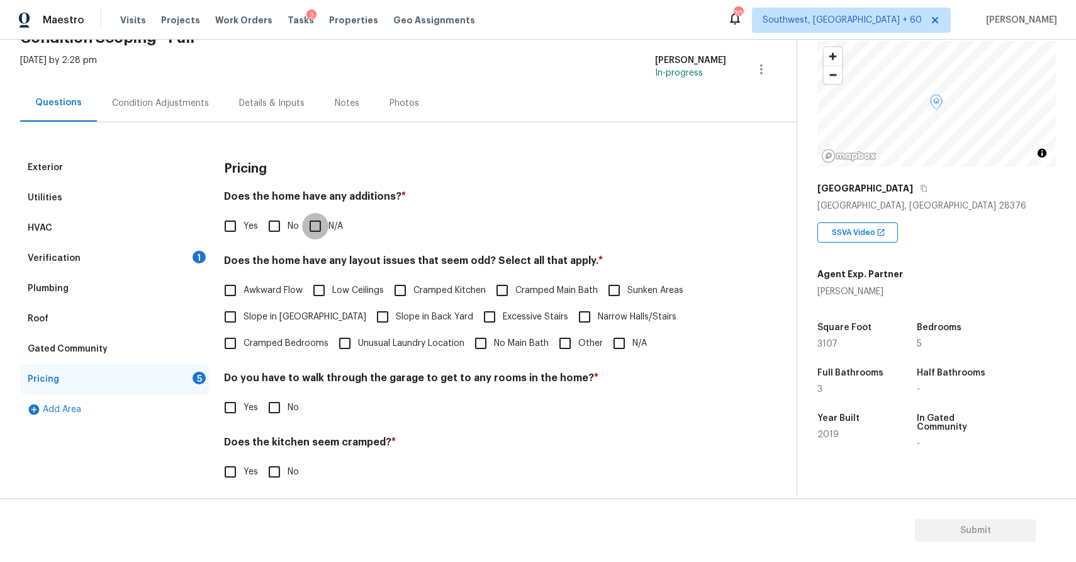
click at [315, 225] on input "N/A" at bounding box center [315, 226] width 26 height 26
checkbox input "true"
click at [614, 341] on input "N/A" at bounding box center [619, 343] width 26 height 26
click at [614, 341] on input "N/A" at bounding box center [619, 344] width 26 height 26
click at [613, 344] on input "N/A" at bounding box center [619, 343] width 26 height 26
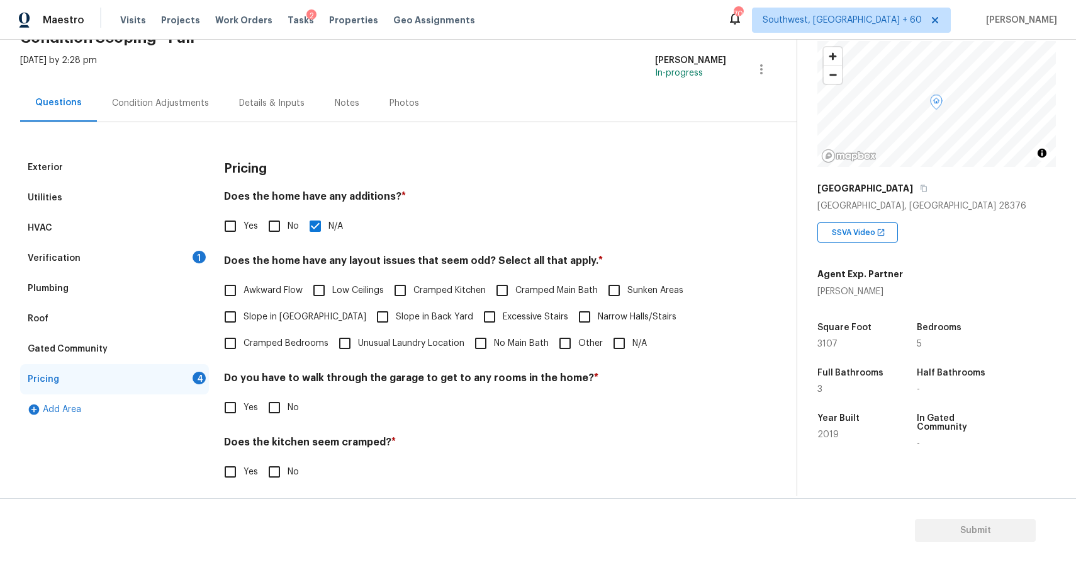
checkbox input "true"
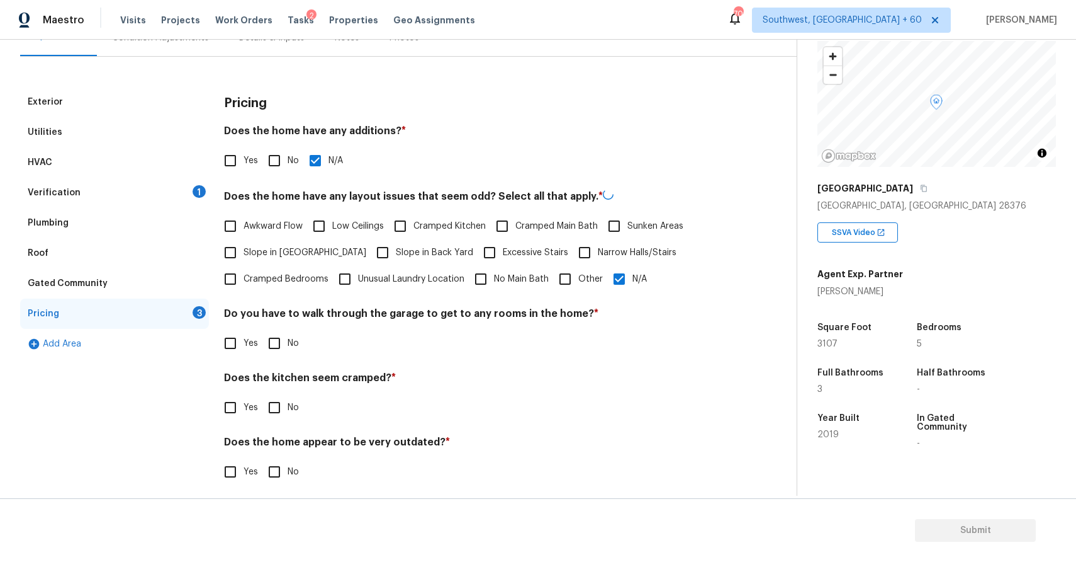
scroll to position [141, 0]
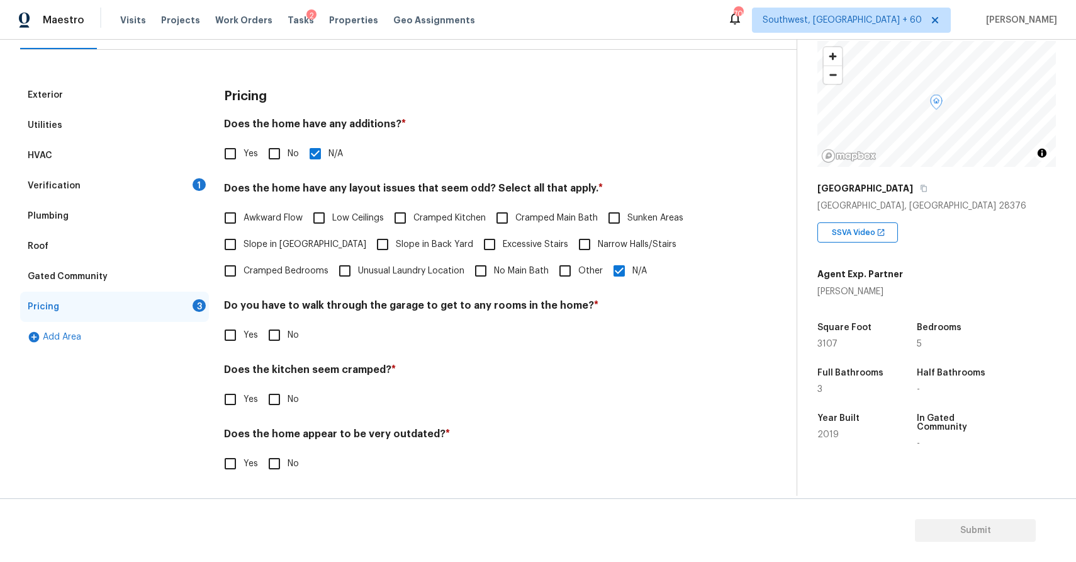
click at [274, 327] on input "No" at bounding box center [274, 335] width 26 height 26
checkbox input "true"
click at [274, 405] on input "No" at bounding box center [274, 399] width 26 height 26
checkbox input "true"
click at [282, 460] on input "No" at bounding box center [274, 463] width 26 height 26
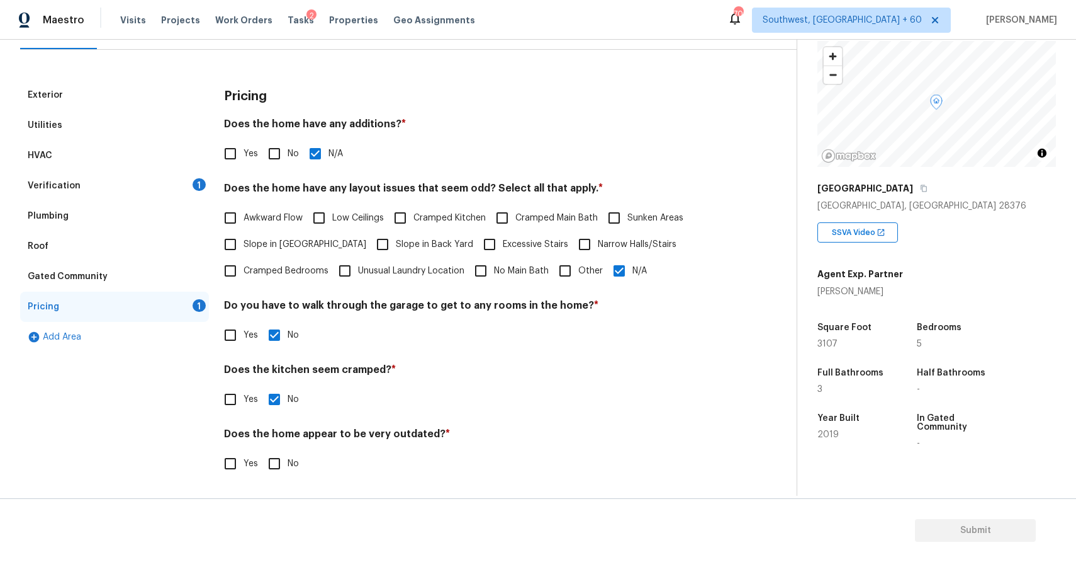
checkbox input "true"
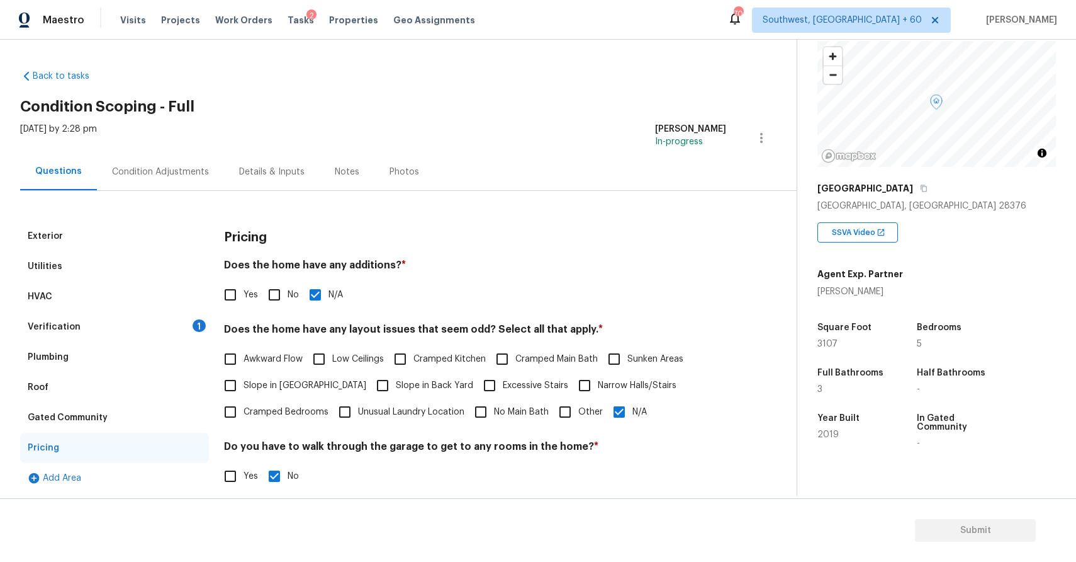
click at [197, 329] on div "1" at bounding box center [199, 325] width 13 height 13
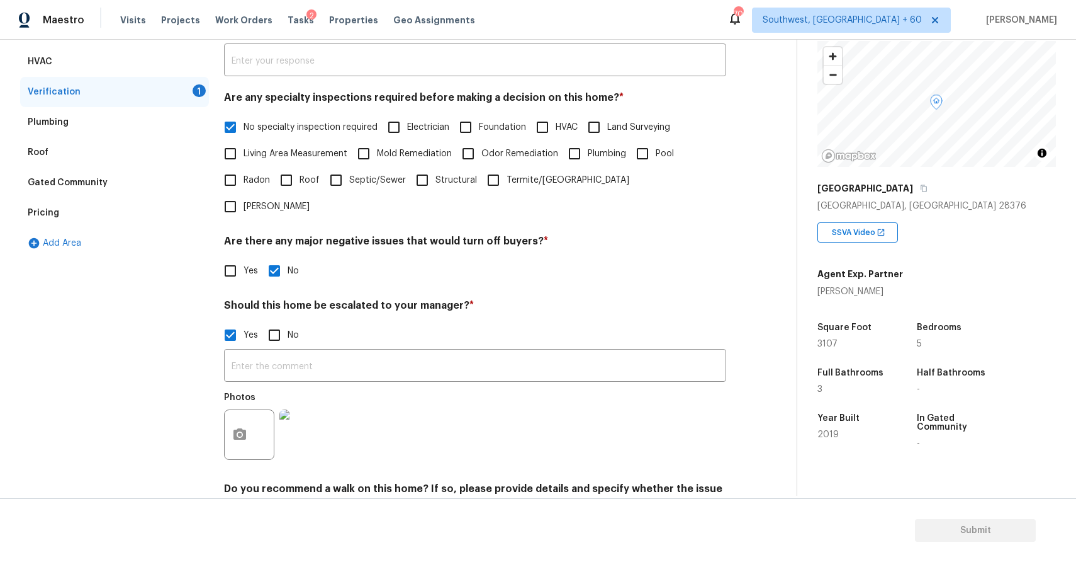
scroll to position [276, 0]
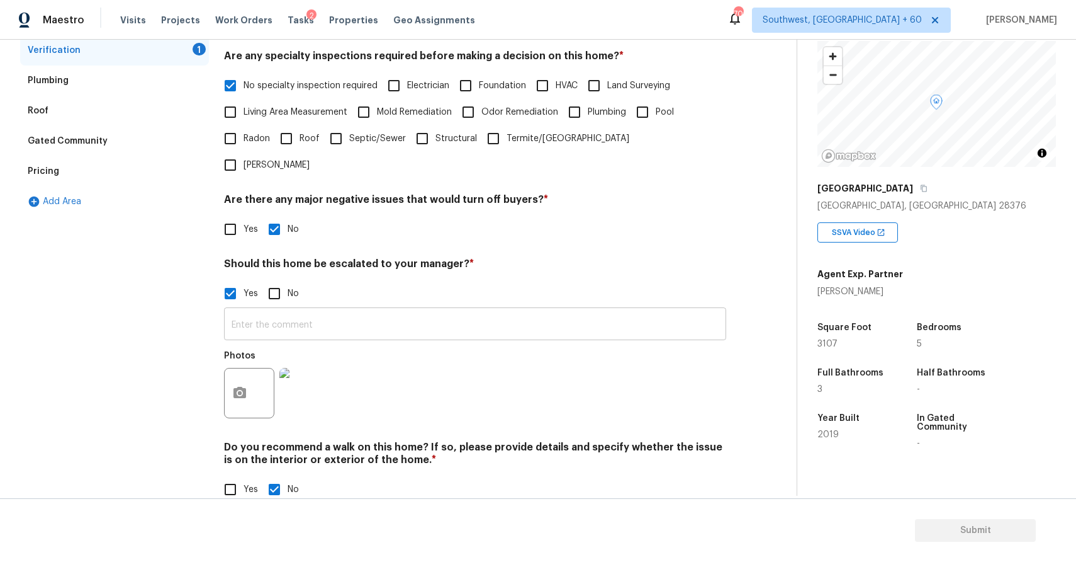
click at [568, 310] on input "text" at bounding box center [475, 325] width 502 height 30
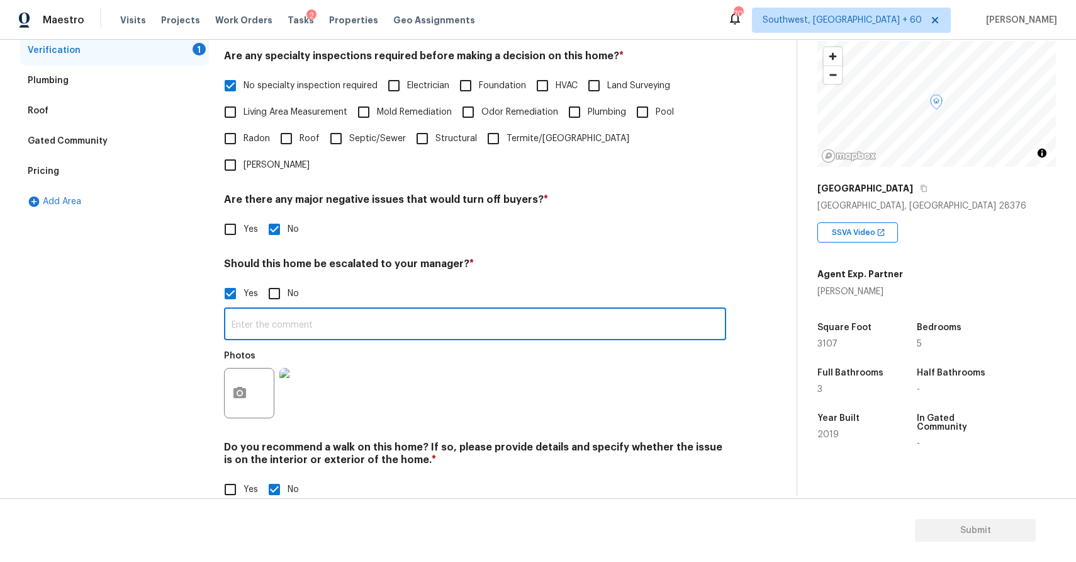
paste input "[STREET_ADDRESS]"
type input "[STREET_ADDRESS]"
paste input "This is a duplicate assessment ,last assessment completed recently ,all scopes …"
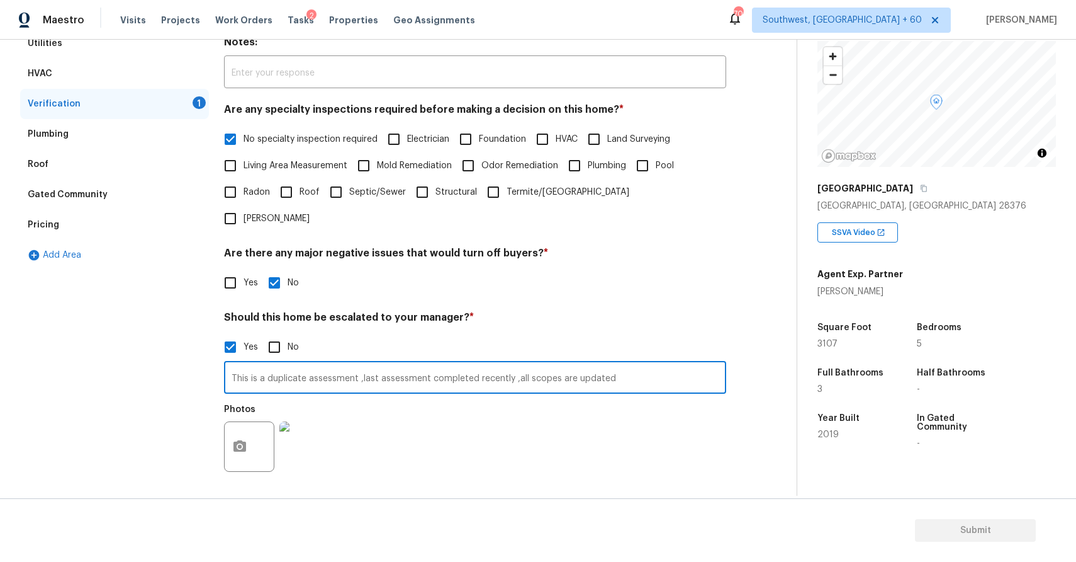
scroll to position [167, 0]
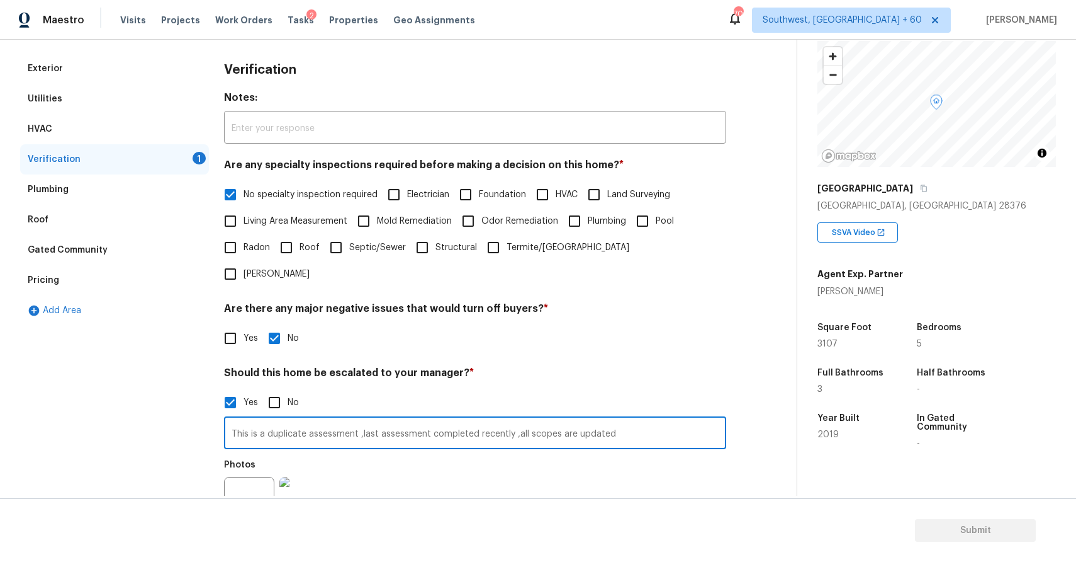
type input "This is a duplicate assessment ,last assessment completed recently ,all scopes …"
click at [79, 206] on div "Roof" at bounding box center [114, 220] width 189 height 30
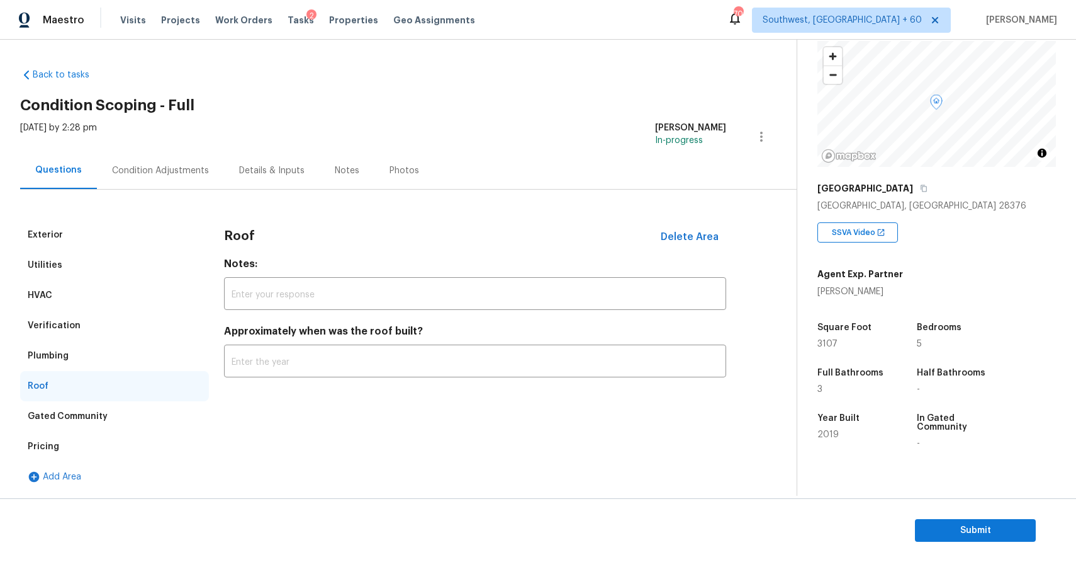
scroll to position [1, 0]
click at [94, 393] on div "Roof" at bounding box center [114, 386] width 189 height 30
click at [70, 443] on div "Pricing" at bounding box center [114, 446] width 189 height 30
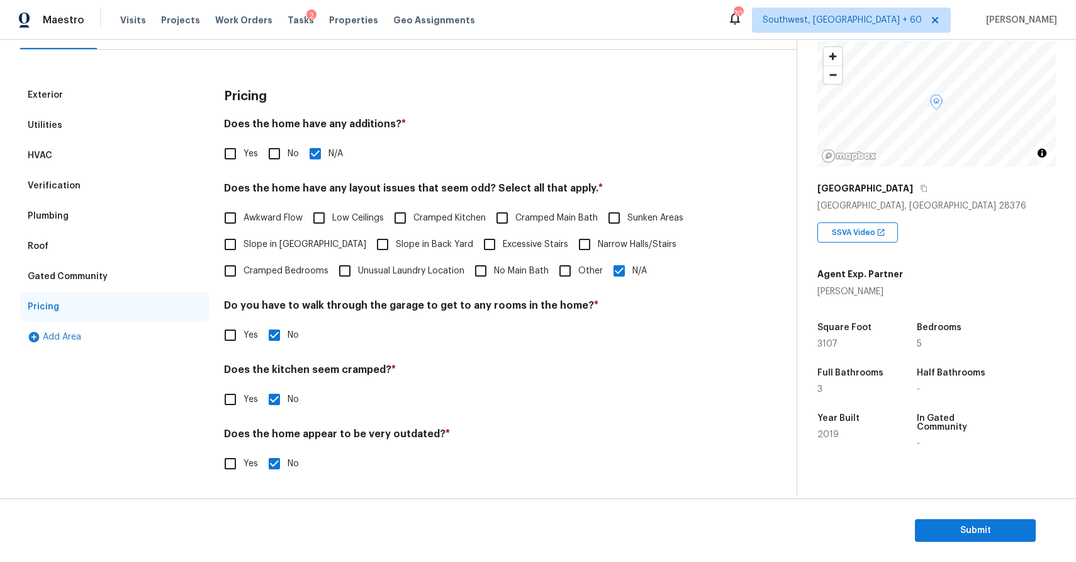
click at [234, 149] on input "Yes" at bounding box center [230, 153] width 26 height 26
checkbox input "true"
checkbox input "false"
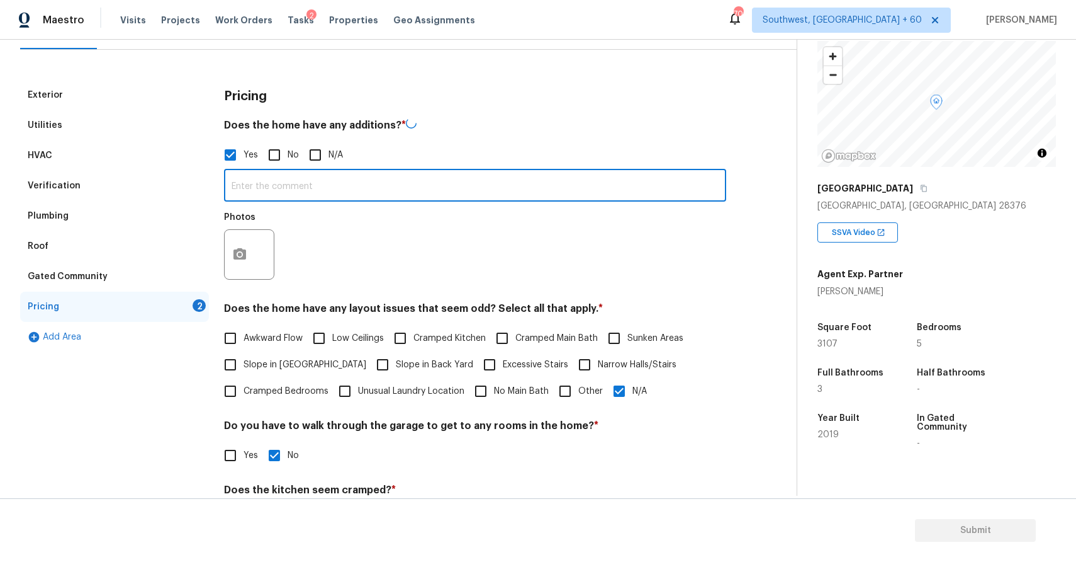
click at [266, 189] on input "text" at bounding box center [475, 187] width 502 height 30
type input "enclosed patio"
click at [251, 243] on button "button" at bounding box center [240, 253] width 30 height 49
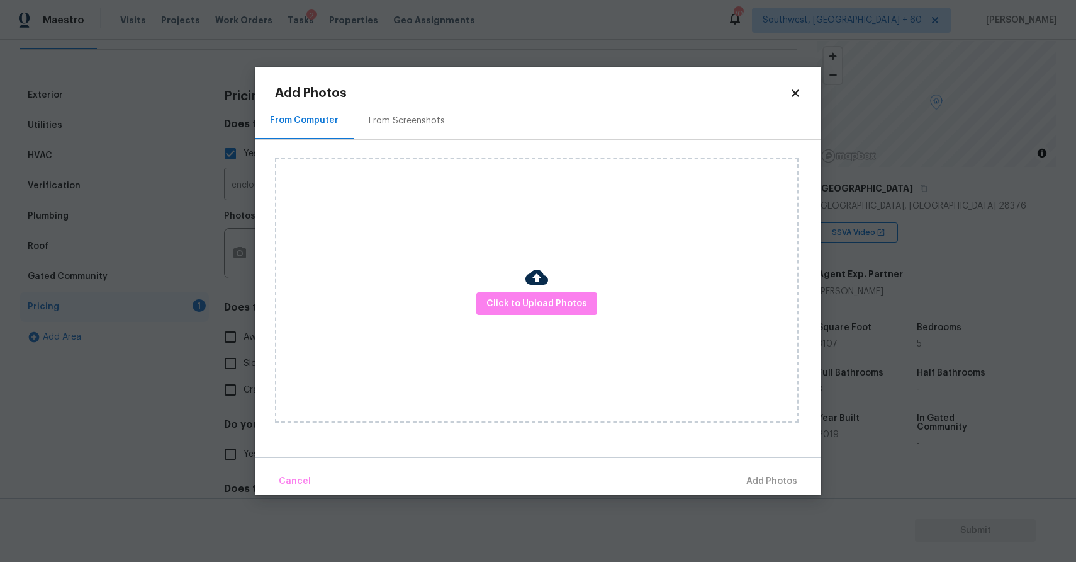
click at [500, 275] on div "Click to Upload Photos" at bounding box center [537, 290] width 524 height 264
click at [523, 305] on span "Click to Upload Photos" at bounding box center [537, 304] width 101 height 16
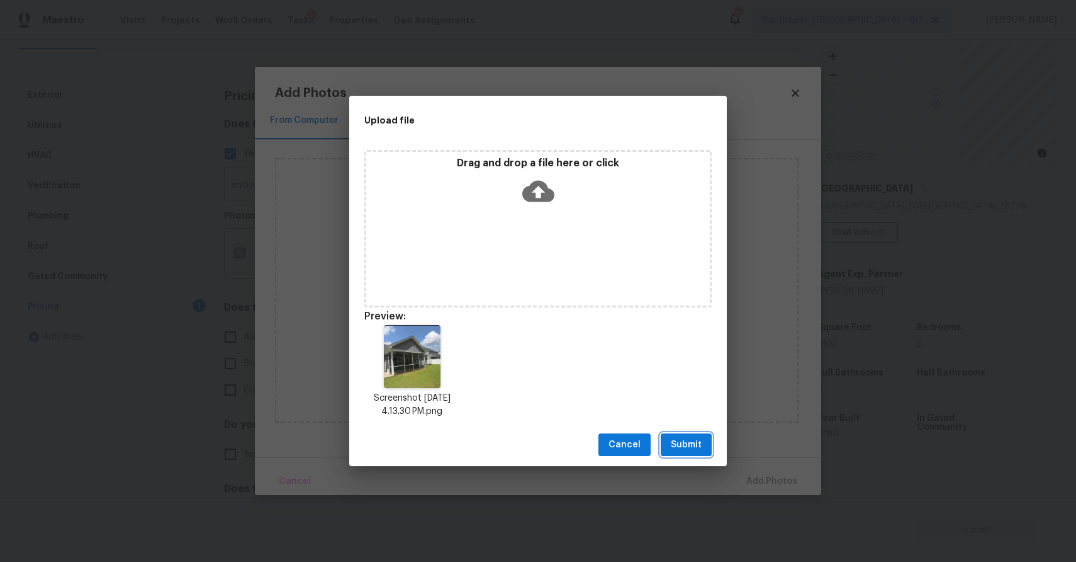
click at [683, 433] on button "Submit" at bounding box center [686, 444] width 51 height 23
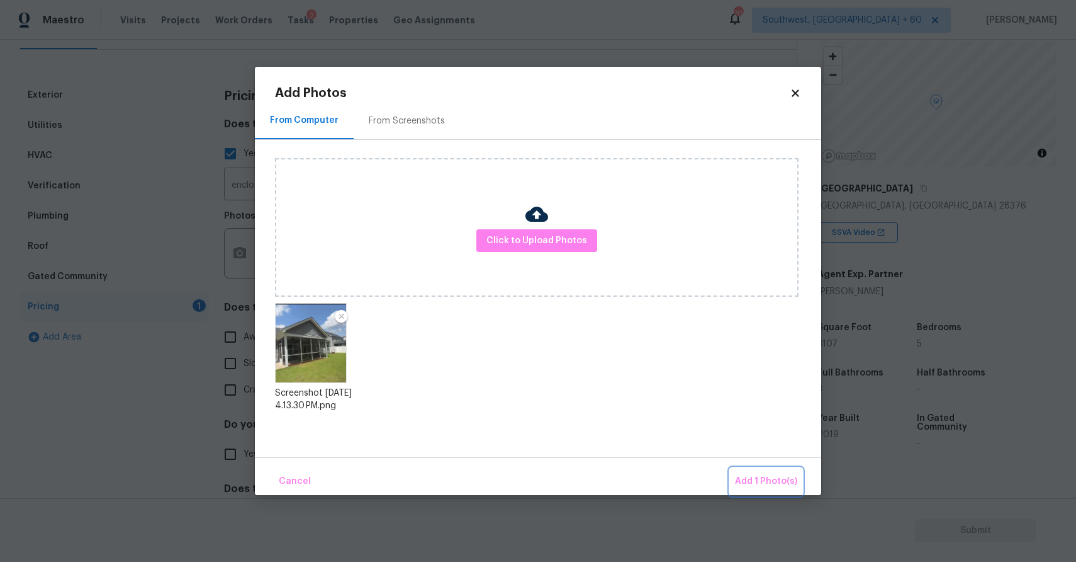
click at [761, 469] on button "Add 1 Photo(s)" at bounding box center [766, 481] width 72 height 27
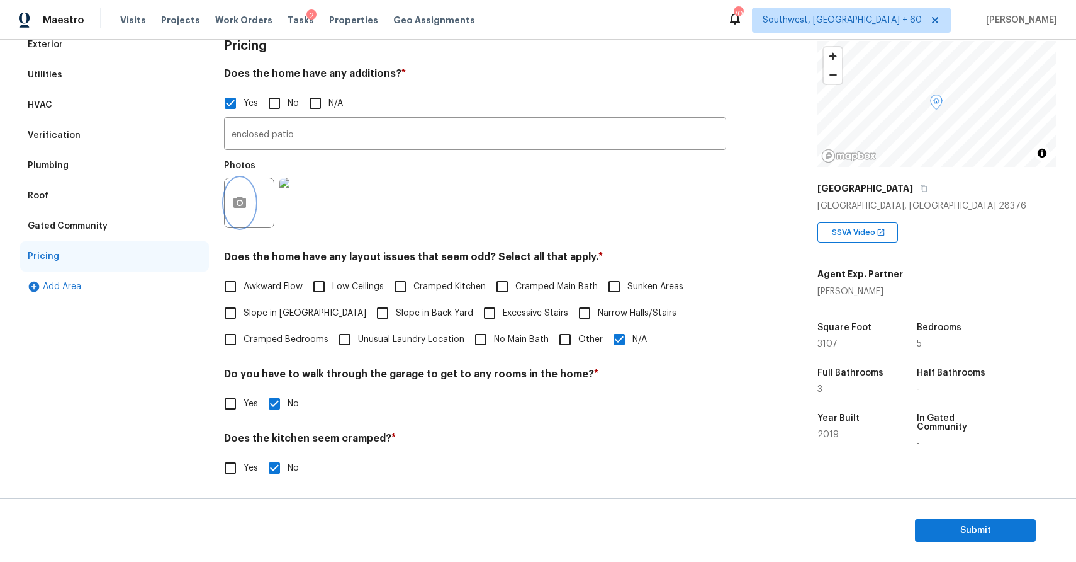
scroll to position [0, 0]
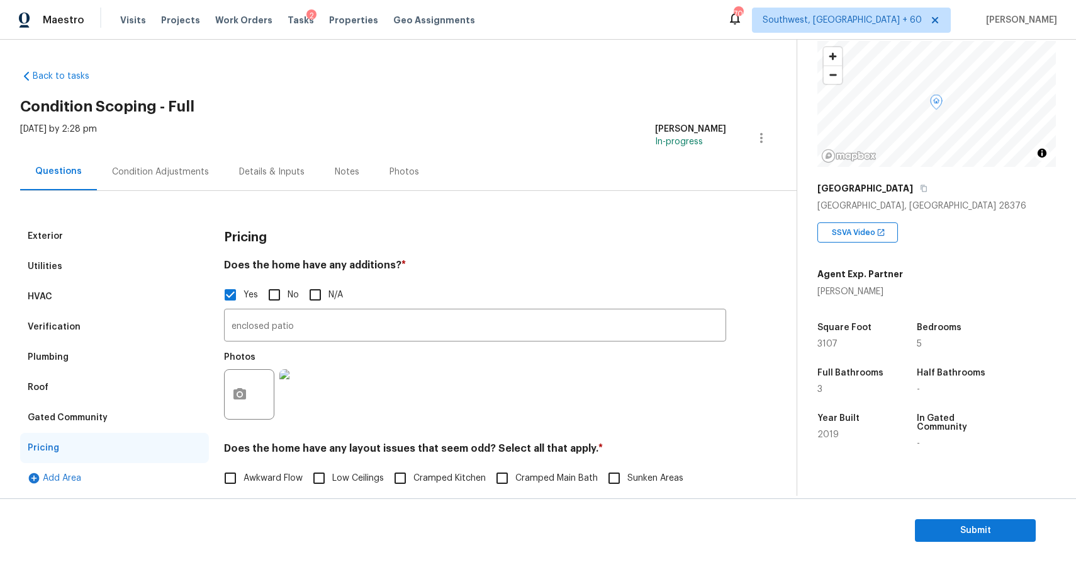
click at [174, 171] on div "Condition Adjustments" at bounding box center [160, 172] width 97 height 13
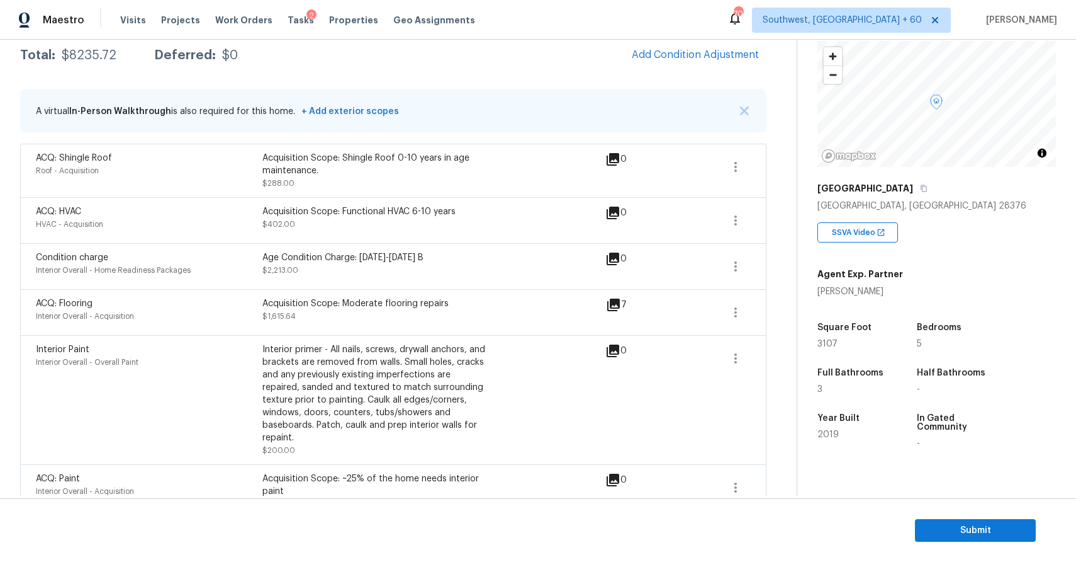
scroll to position [232, 0]
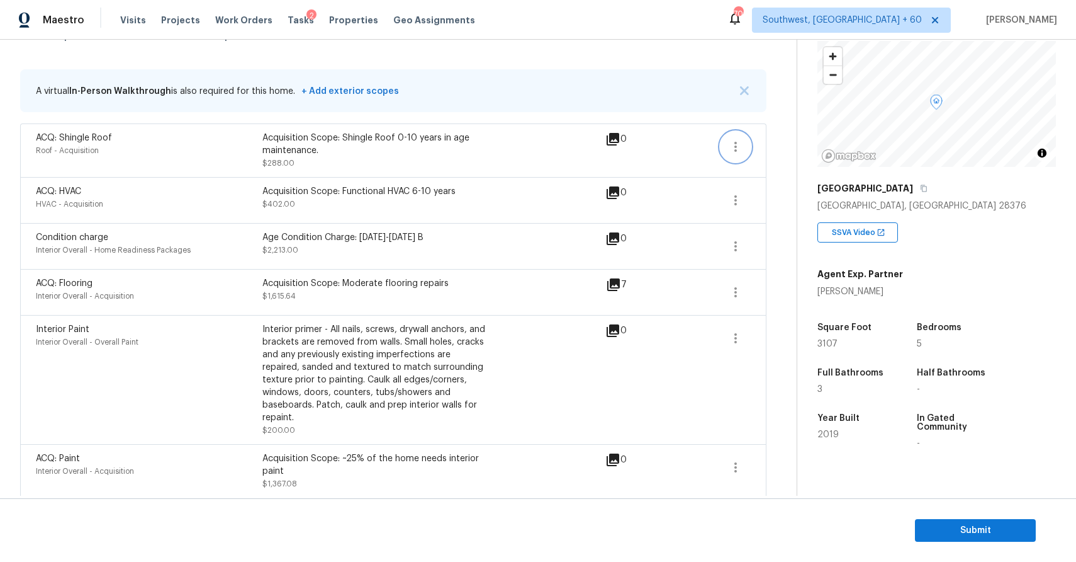
click at [734, 142] on icon "button" at bounding box center [735, 146] width 15 height 15
click at [771, 145] on div "Back to tasks Condition Scoping - Full [DATE] by 2:28 pm [PERSON_NAME] P In-pro…" at bounding box center [408, 314] width 777 height 973
click at [743, 145] on icon "button" at bounding box center [735, 146] width 15 height 15
click at [782, 153] on link "Edit" at bounding box center [807, 144] width 107 height 19
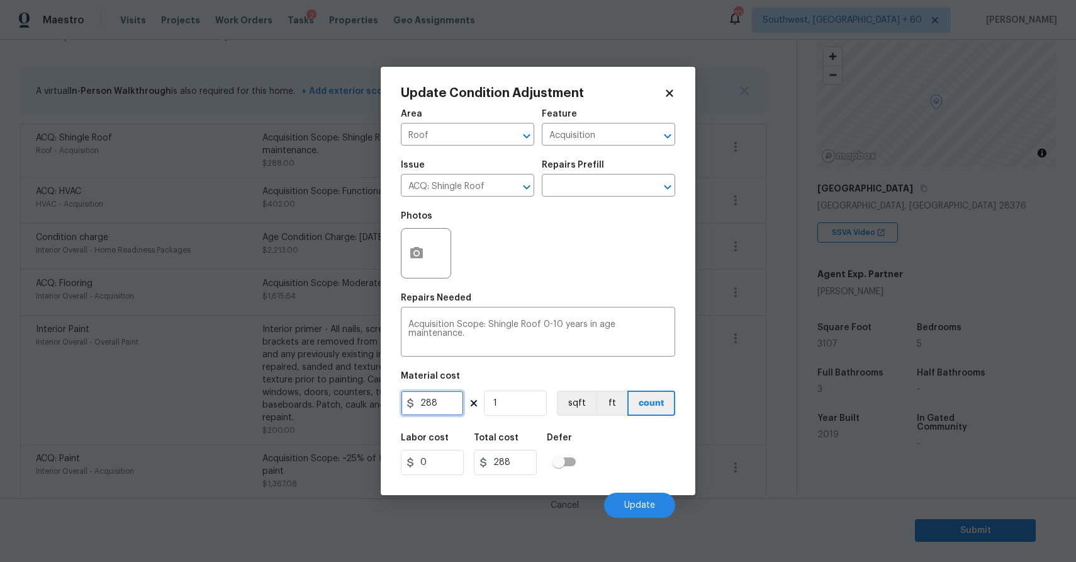
click at [438, 393] on input "288" at bounding box center [432, 402] width 63 height 25
type input "1"
click at [636, 497] on button "Update" at bounding box center [639, 504] width 71 height 25
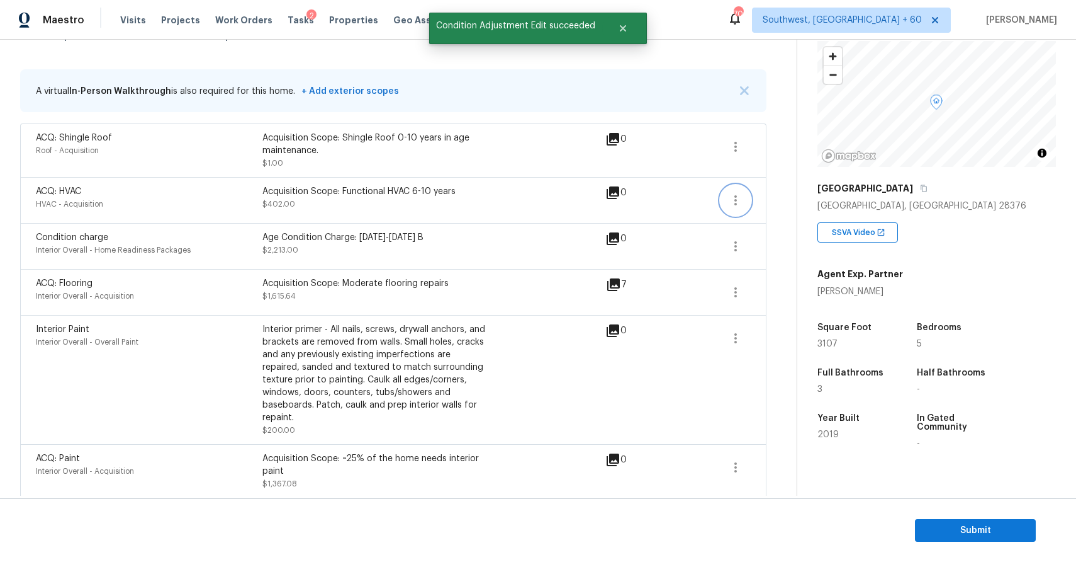
click at [741, 201] on icon "button" at bounding box center [735, 200] width 15 height 15
click at [782, 200] on div "Edit" at bounding box center [808, 198] width 98 height 13
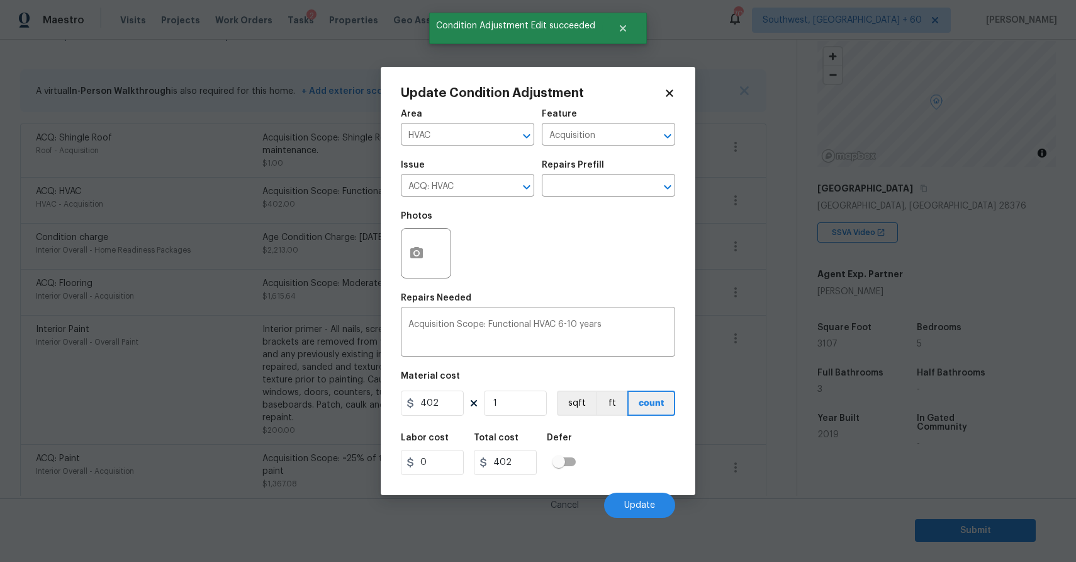
click at [455, 390] on figure "Material cost 402 1 sqft ft count" at bounding box center [538, 394] width 274 height 47
click at [459, 399] on input "402" at bounding box center [432, 402] width 63 height 25
type input "1"
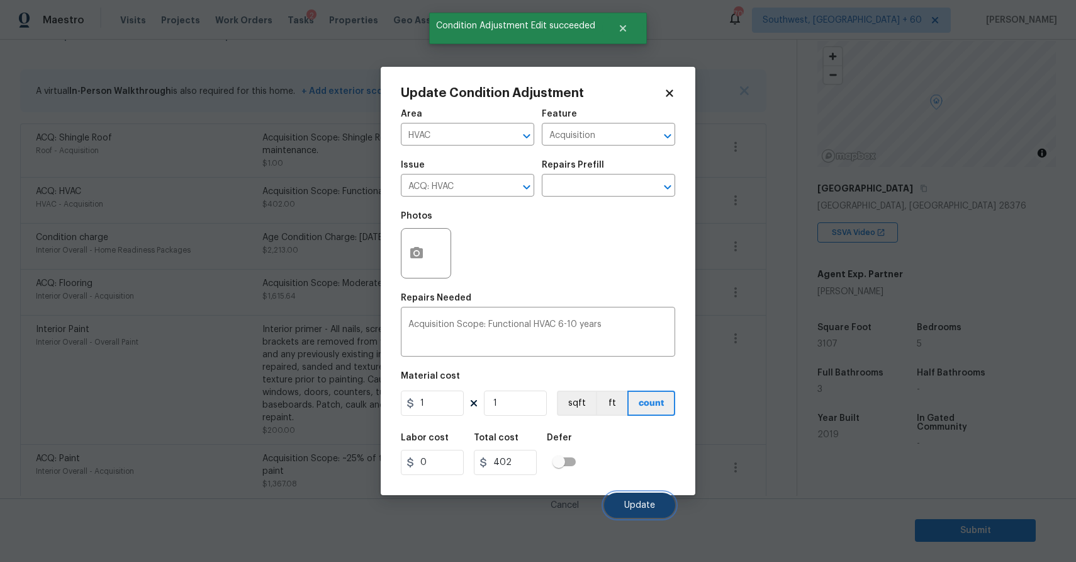
type input "1"
click at [661, 512] on button "Update" at bounding box center [639, 504] width 71 height 25
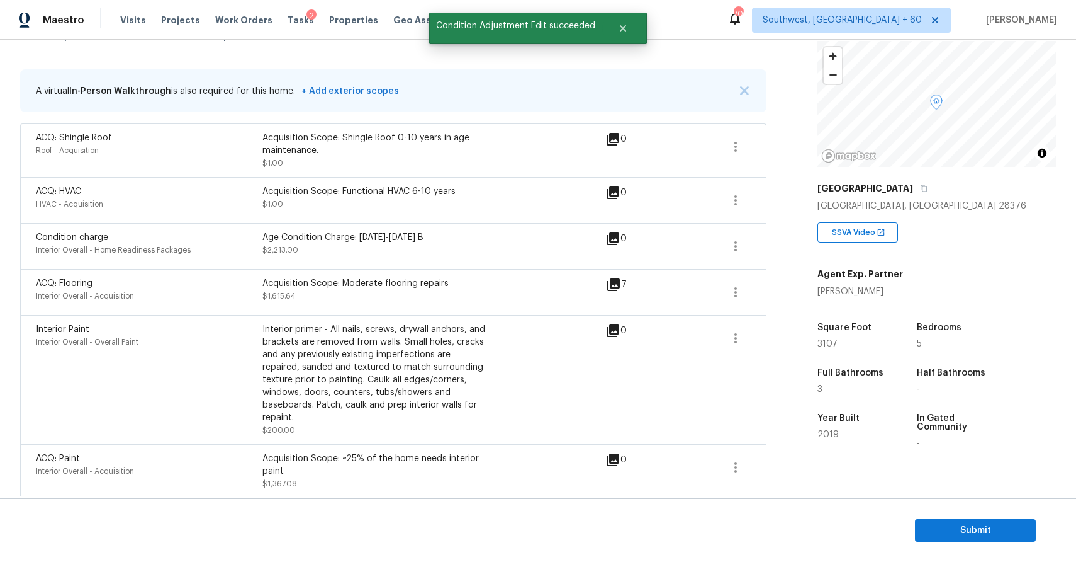
scroll to position [317, 0]
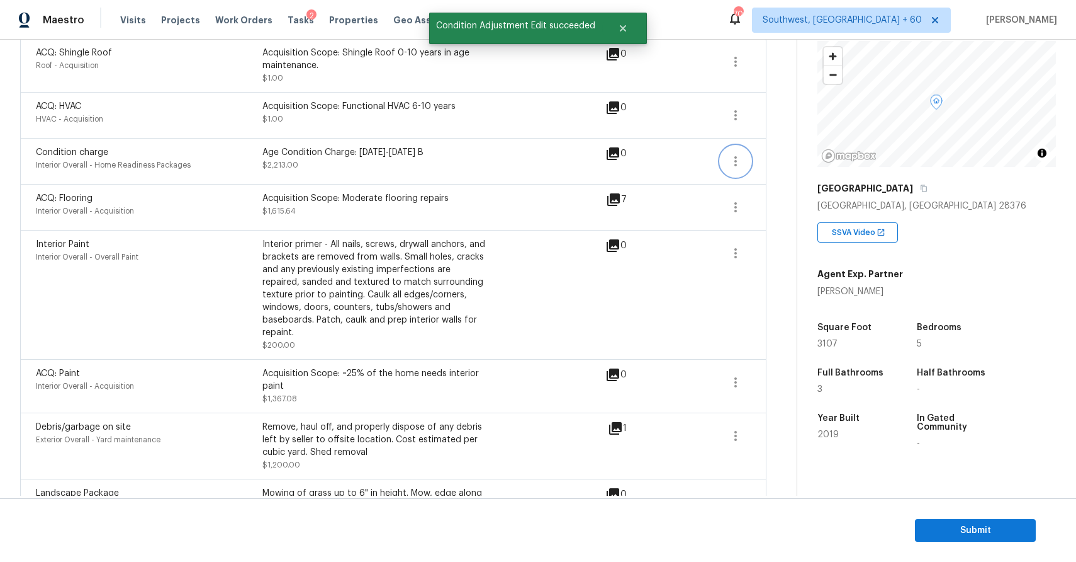
click at [736, 161] on icon "button" at bounding box center [736, 161] width 3 height 10
click at [772, 162] on div "Edit" at bounding box center [808, 159] width 98 height 13
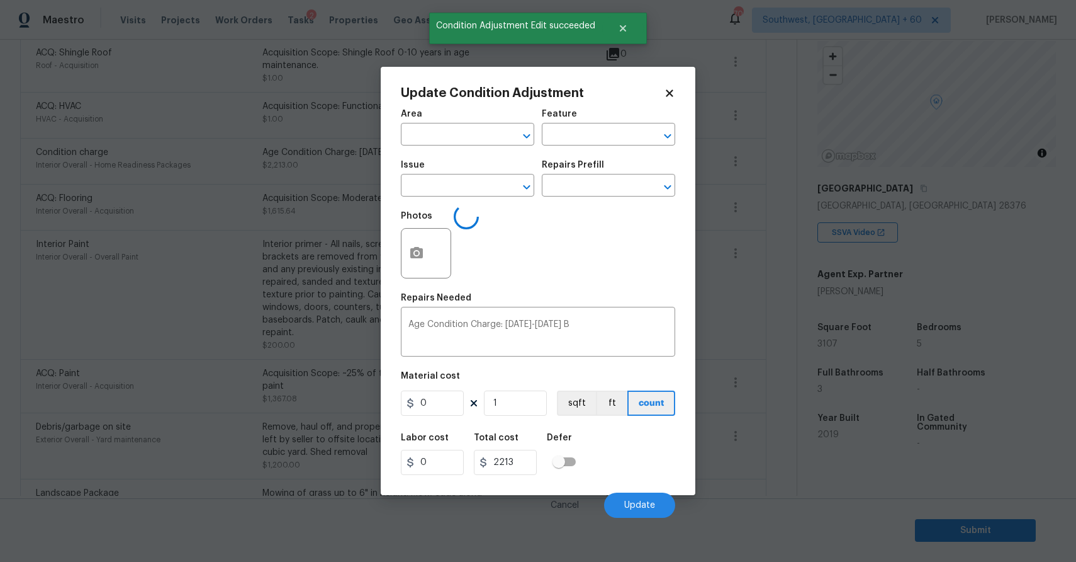
type input "Interior Overall"
type input "Home Readiness Packages"
type input "Condition charge"
click at [449, 413] on input "2213" at bounding box center [432, 402] width 63 height 25
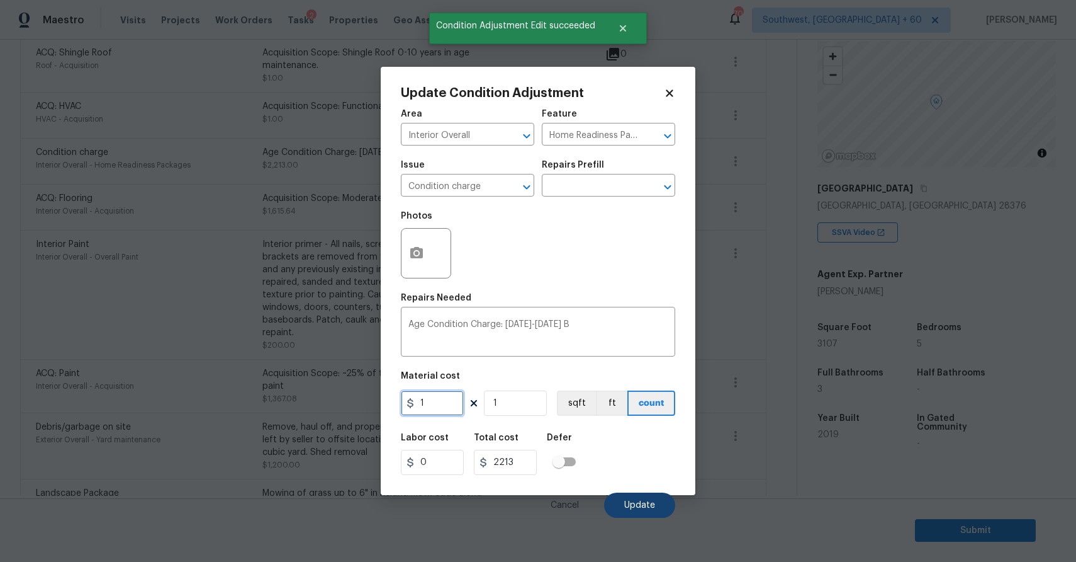
type input "1"
click at [647, 509] on span "Update" at bounding box center [639, 504] width 31 height 9
type input "1"
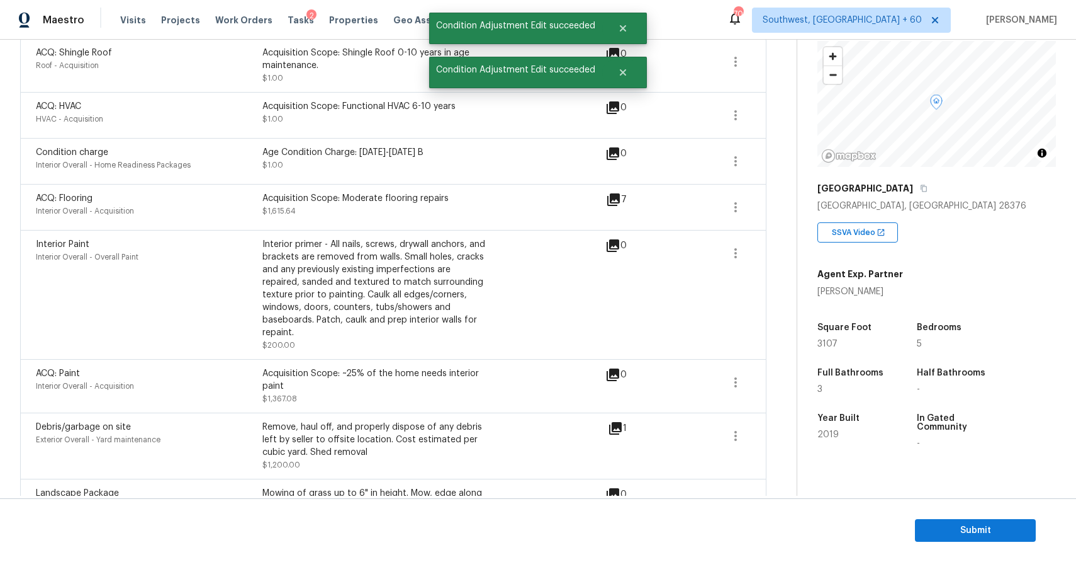
scroll to position [0, 0]
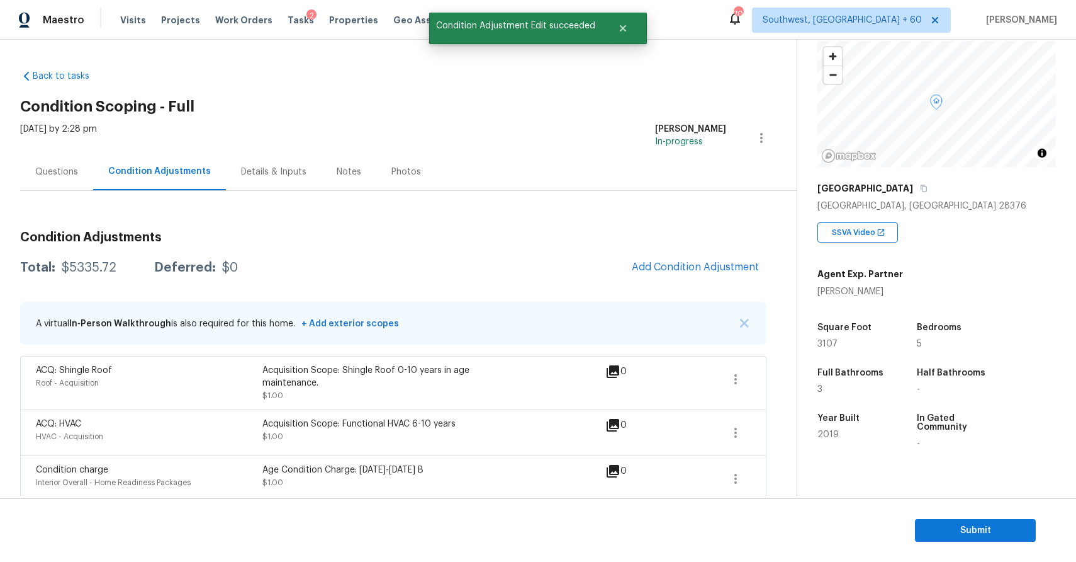
click at [82, 256] on div "Total: $5335.72 Deferred: $0 Add Condition Adjustment" at bounding box center [393, 268] width 747 height 28
copy div "$5335.72"
click at [55, 155] on div "Questions" at bounding box center [56, 171] width 73 height 37
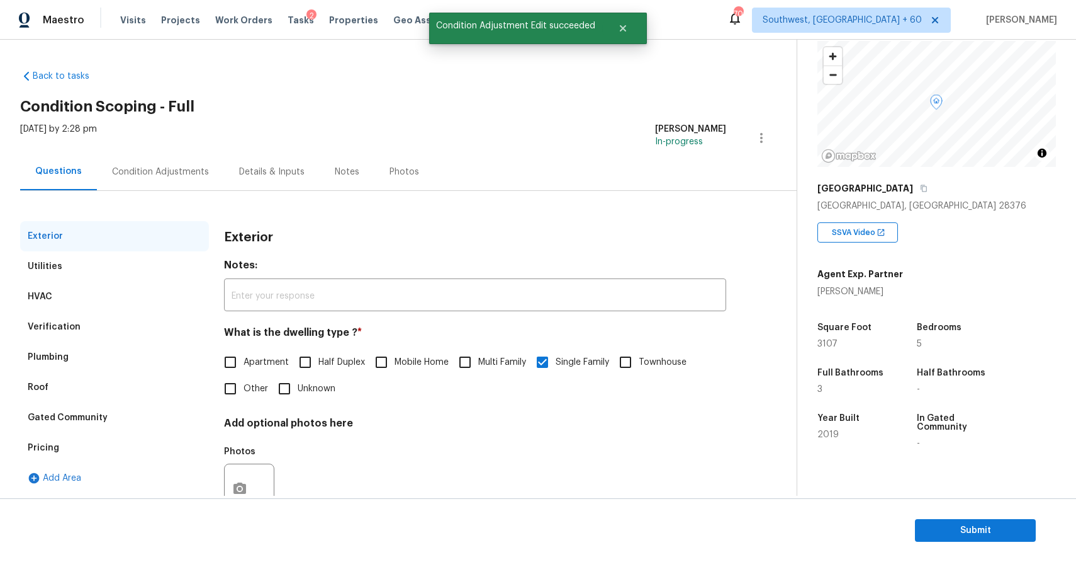
scroll to position [45, 0]
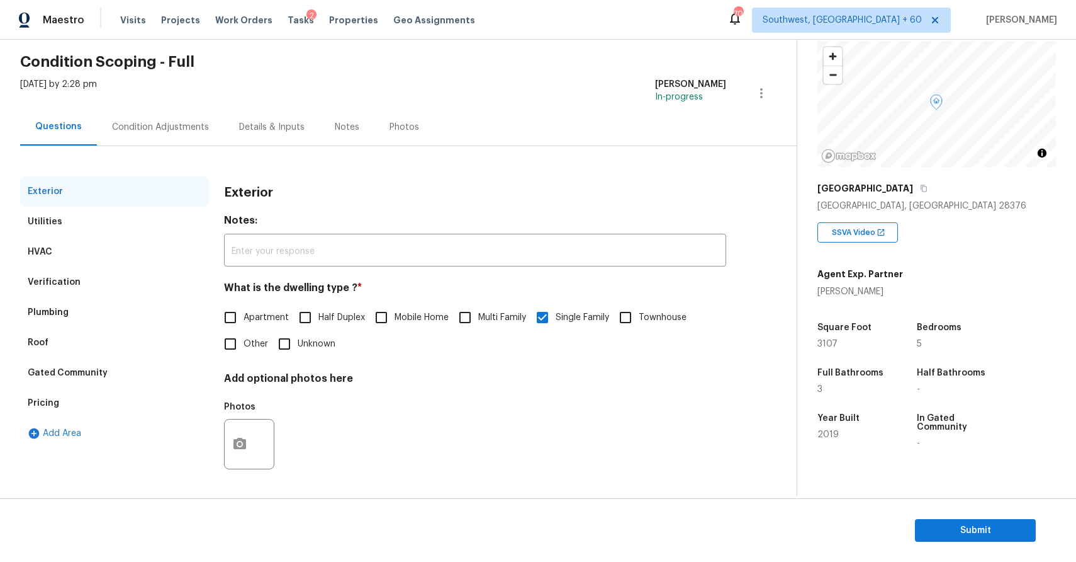
click at [92, 307] on div "Plumbing" at bounding box center [114, 312] width 189 height 30
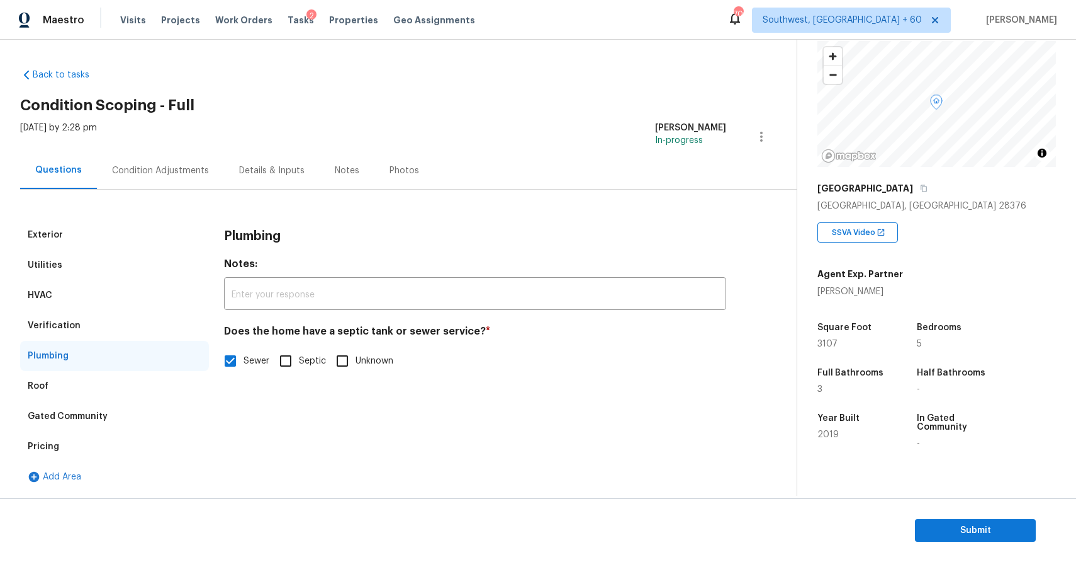
click at [106, 333] on div "Verification" at bounding box center [114, 325] width 189 height 30
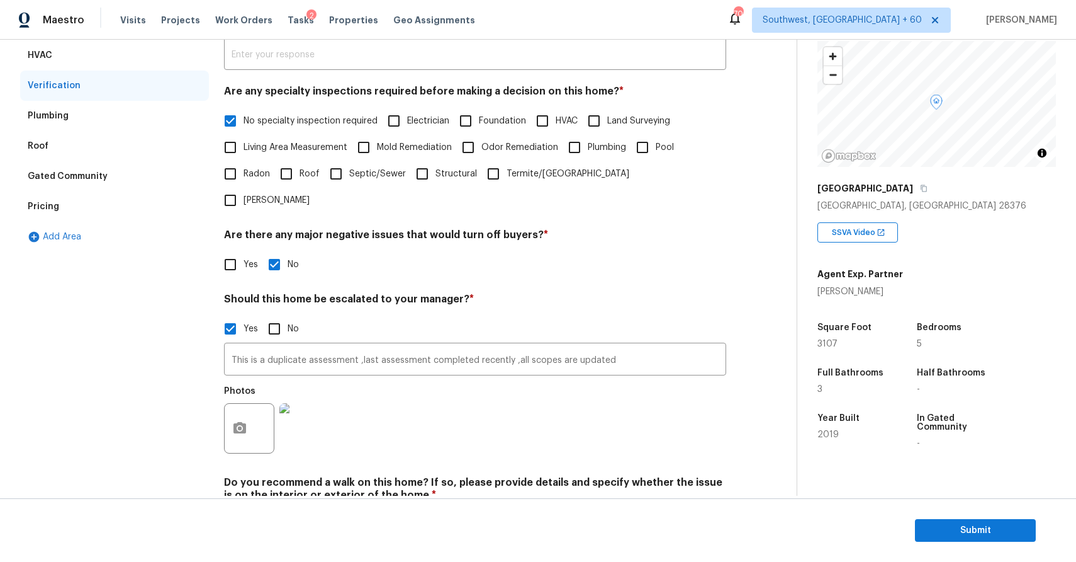
scroll to position [276, 0]
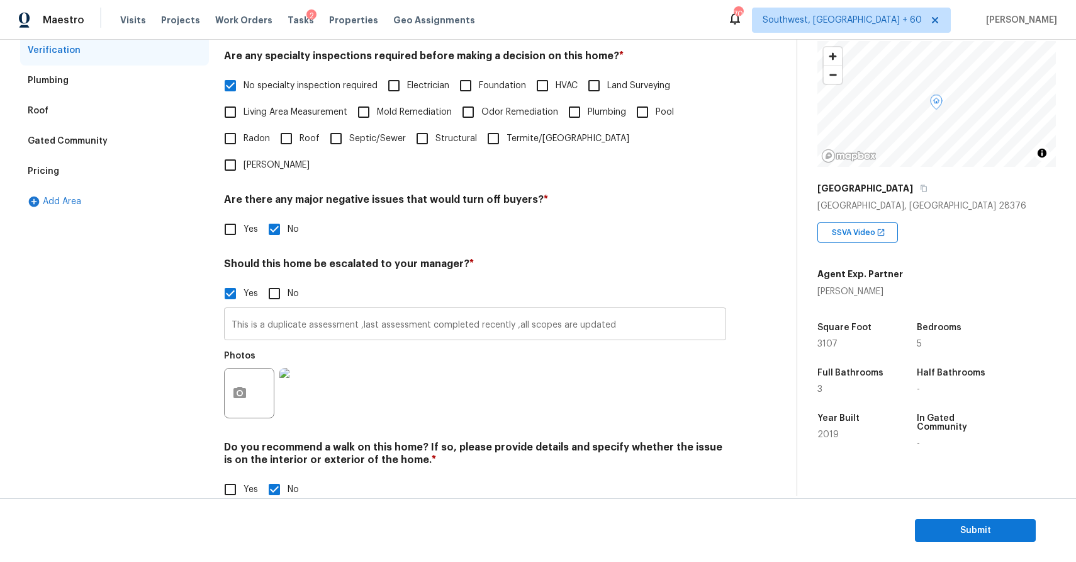
click at [342, 310] on input "This is a duplicate assessment ,last assessment completed recently ,all scopes …" at bounding box center [475, 325] width 502 height 30
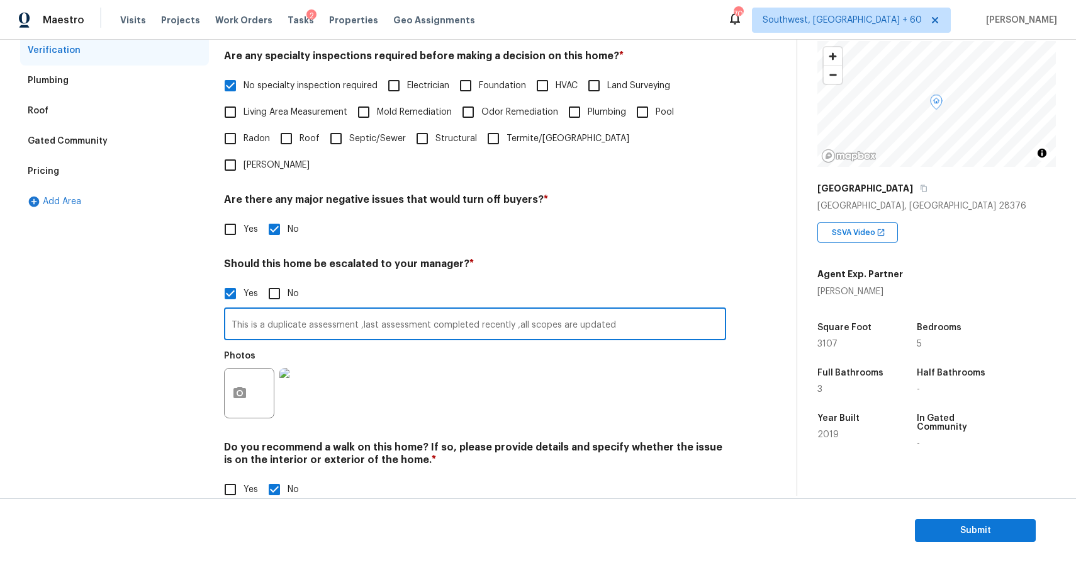
click at [342, 310] on input "This is a duplicate assessment ,last assessment completed recently ,all scopes …" at bounding box center [475, 325] width 502 height 30
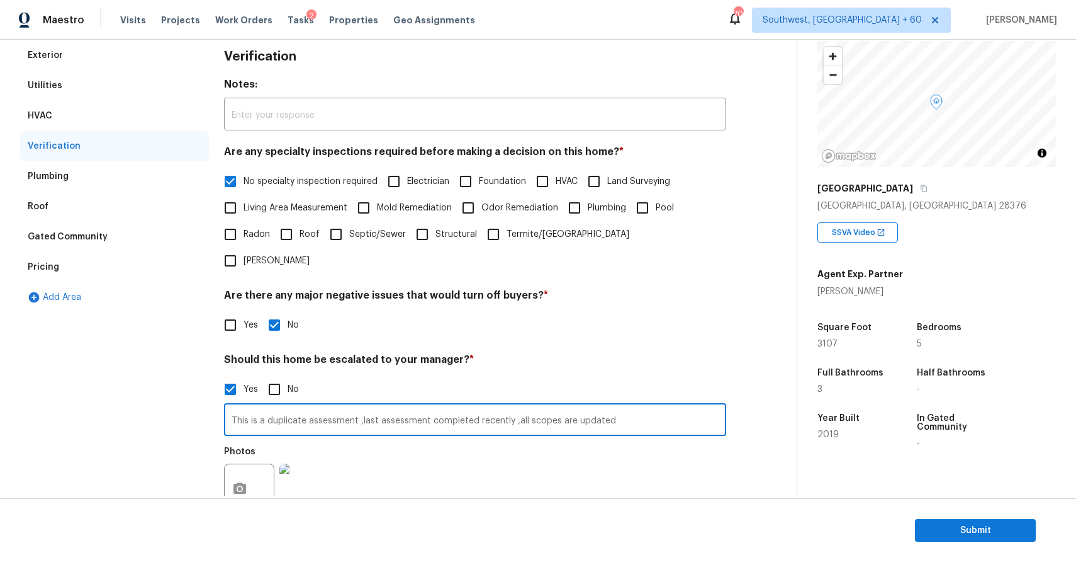
scroll to position [92, 0]
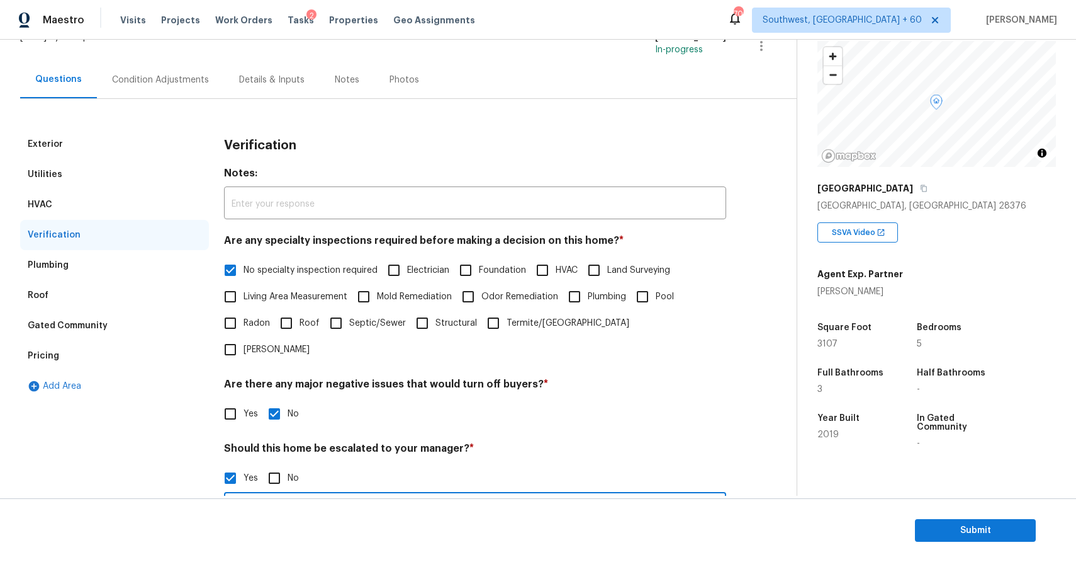
click at [171, 95] on div "Condition Adjustments" at bounding box center [160, 79] width 127 height 37
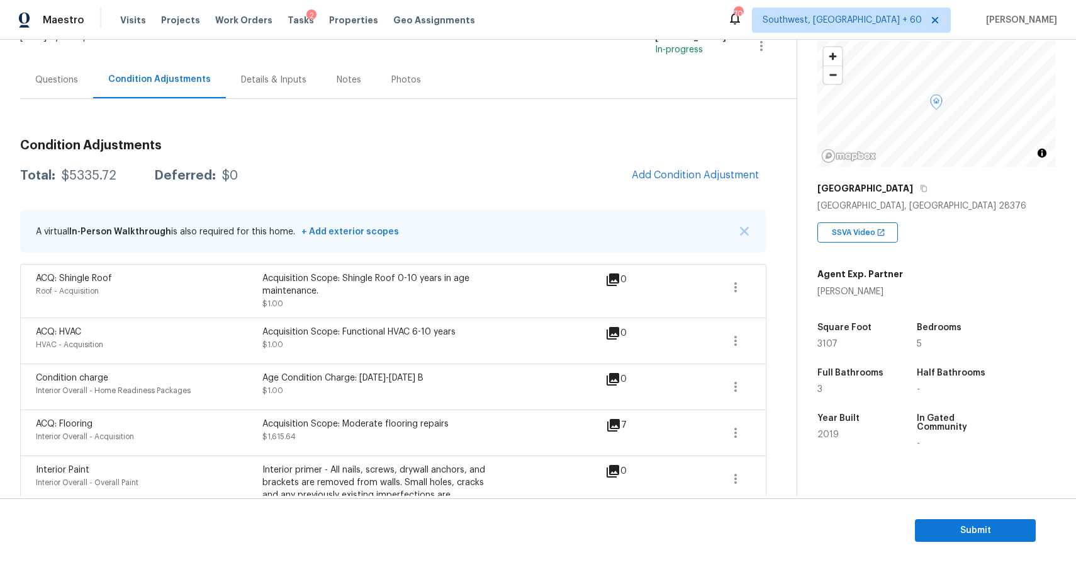
click at [113, 154] on div "Condition Adjustments Total: $5335.72 Deferred: $0 Add Condition Adjustment A v…" at bounding box center [393, 533] width 747 height 808
click at [103, 168] on div "Total: $5335.72 Deferred: $0 Add Condition Adjustment" at bounding box center [393, 176] width 747 height 28
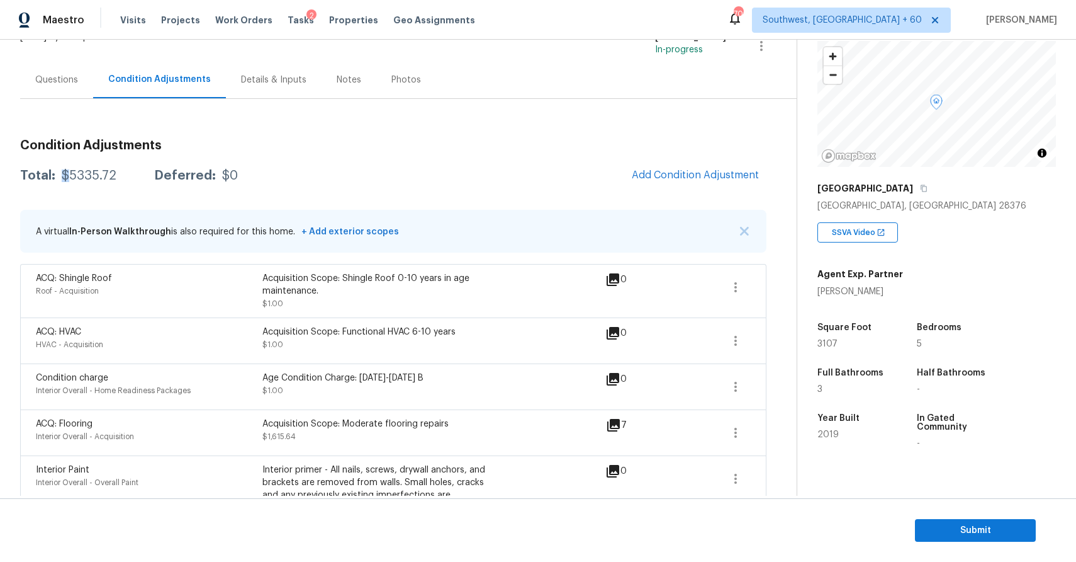
click at [103, 168] on div "Total: $5335.72 Deferred: $0 Add Condition Adjustment" at bounding box center [393, 176] width 747 height 28
copy div "$5335.72"
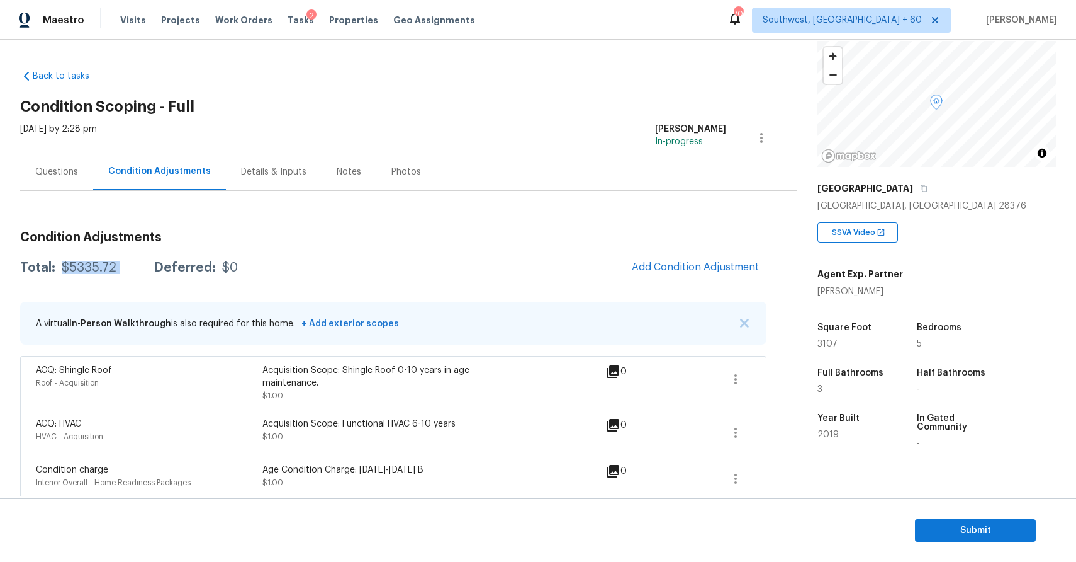
click at [58, 161] on div "Questions" at bounding box center [56, 171] width 73 height 37
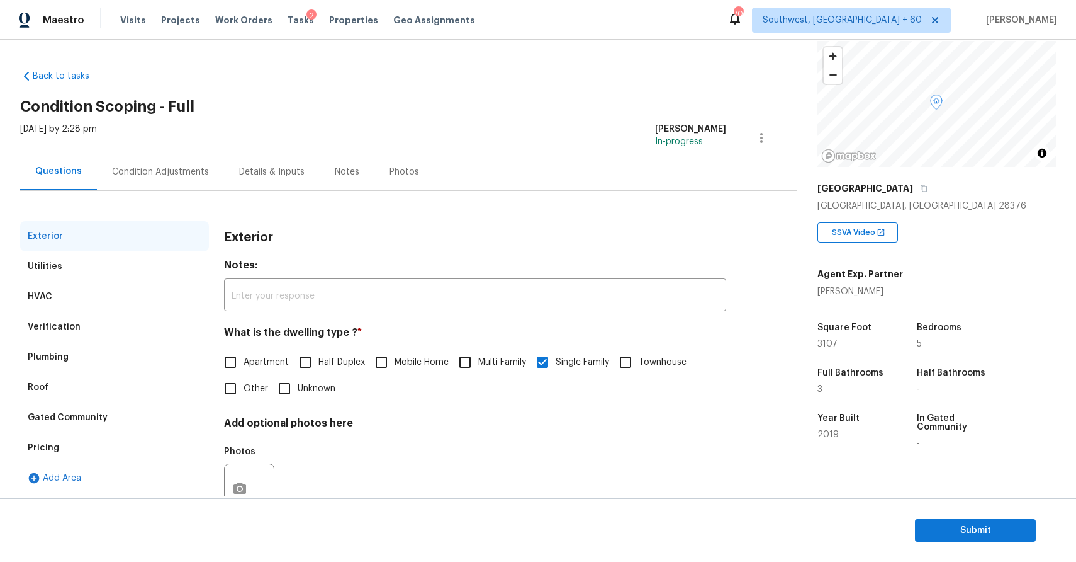
scroll to position [45, 0]
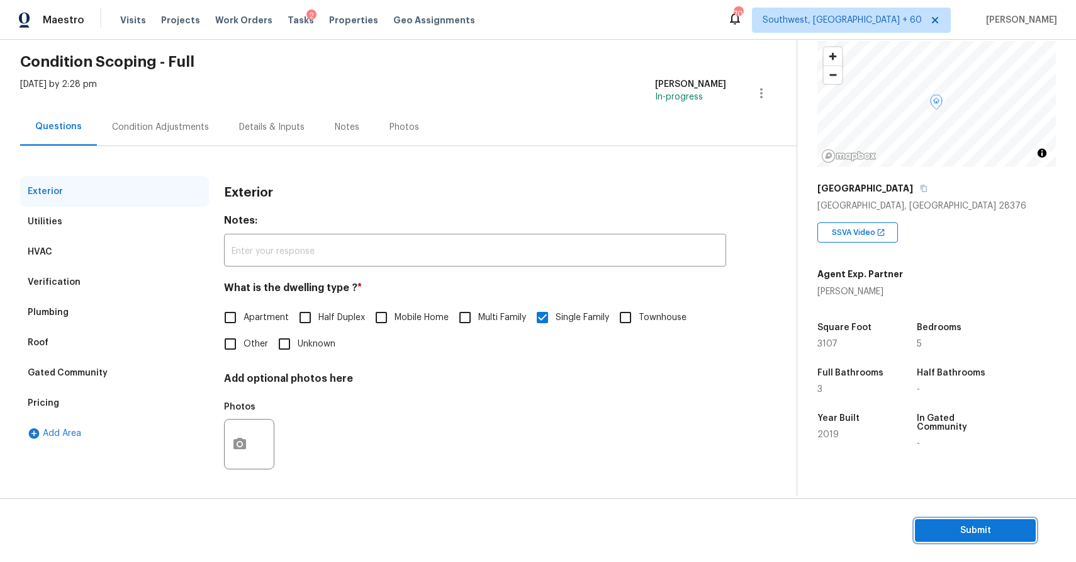
click at [1035, 523] on button "Submit" at bounding box center [975, 530] width 121 height 23
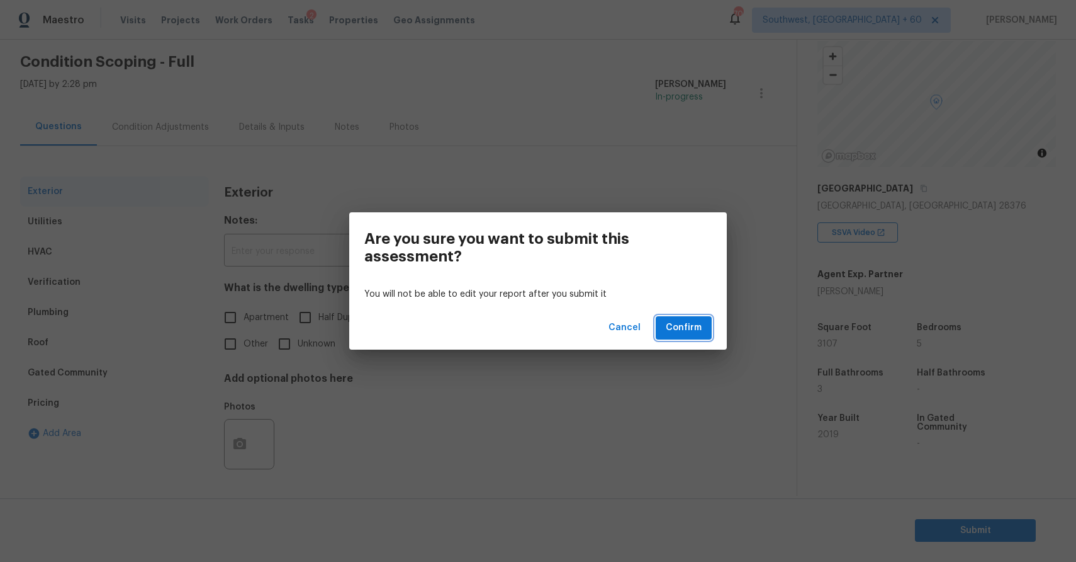
click at [711, 336] on button "Confirm" at bounding box center [684, 327] width 56 height 23
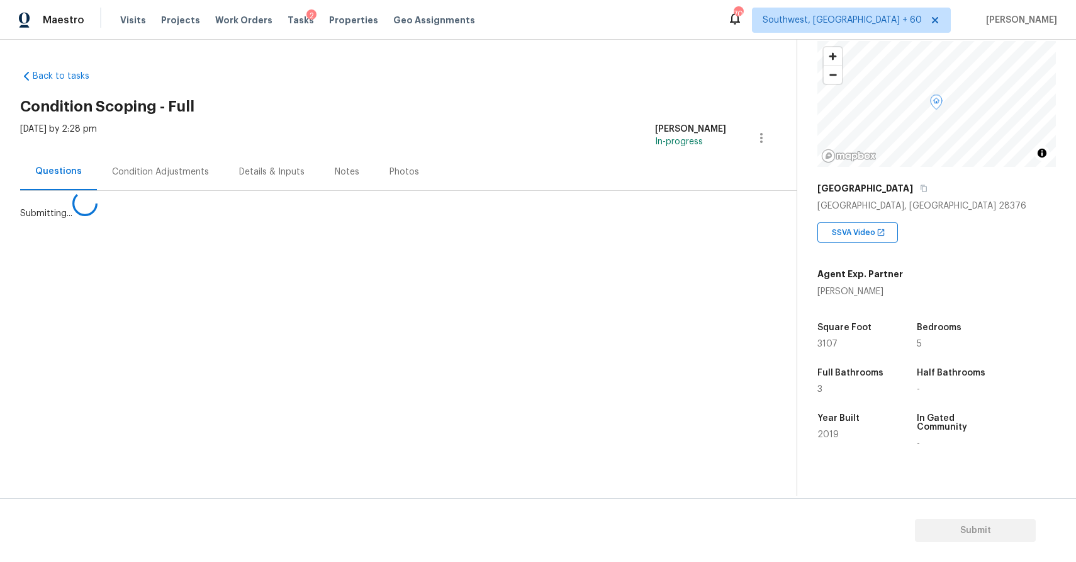
scroll to position [0, 0]
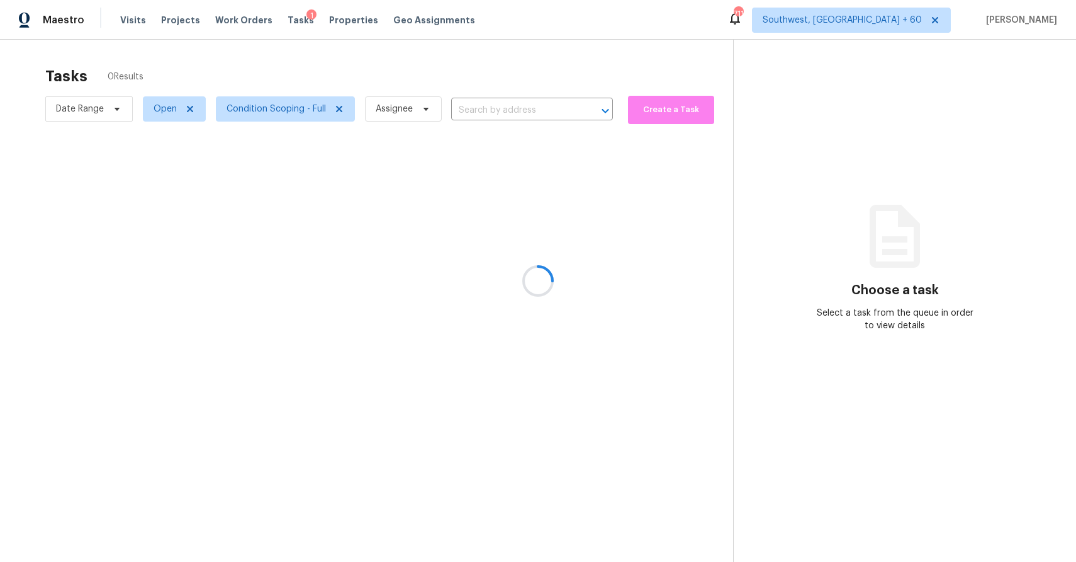
click at [522, 116] on div at bounding box center [538, 281] width 1076 height 562
click at [516, 108] on div at bounding box center [538, 281] width 1076 height 562
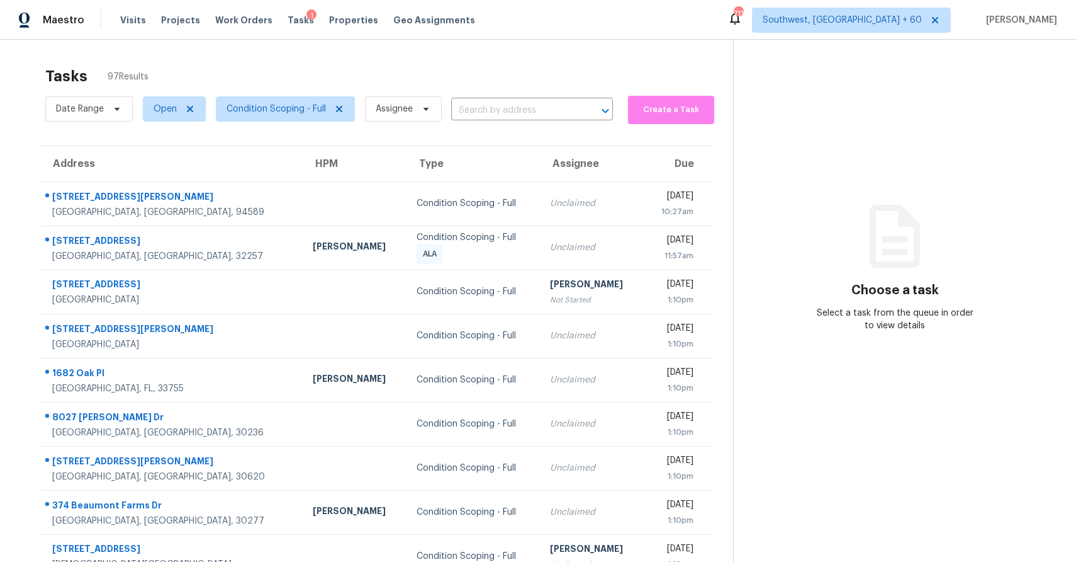
click at [516, 108] on input "text" at bounding box center [514, 111] width 127 height 20
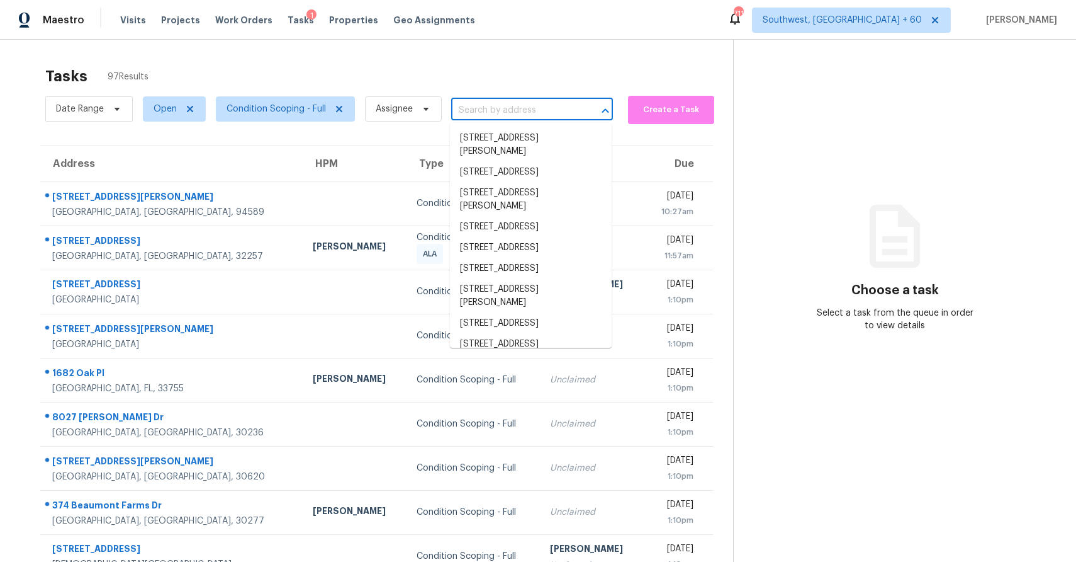
paste input "[STREET_ADDRESS][PERSON_NAME]"
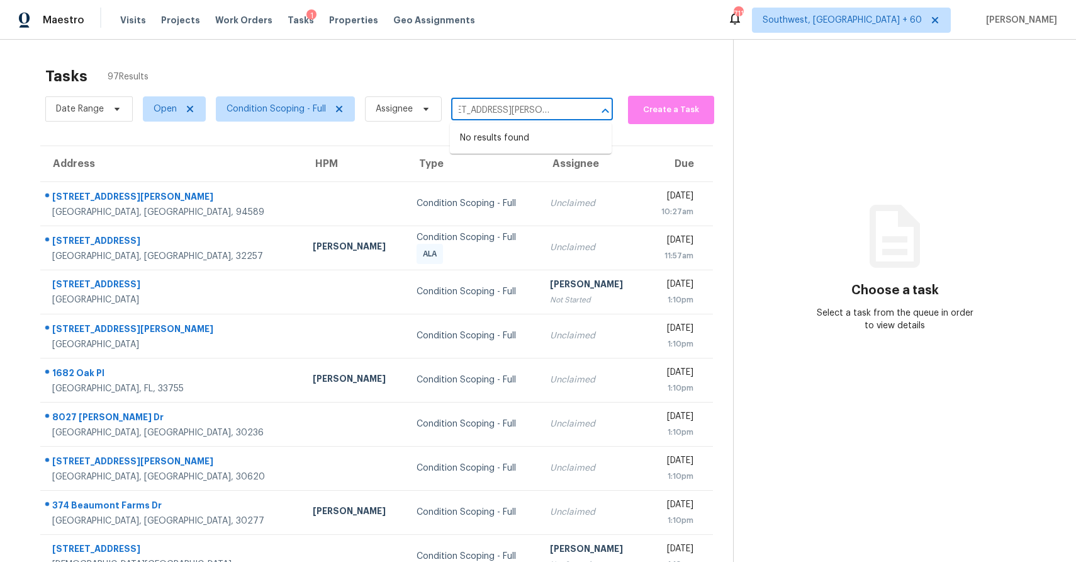
type input "[STREET_ADDRESS][PERSON_NAME]"
click at [531, 124] on div "Date Range Open Condition Scoping - Full Assignee ​" at bounding box center [329, 109] width 568 height 33
click at [539, 113] on input "text" at bounding box center [514, 111] width 127 height 20
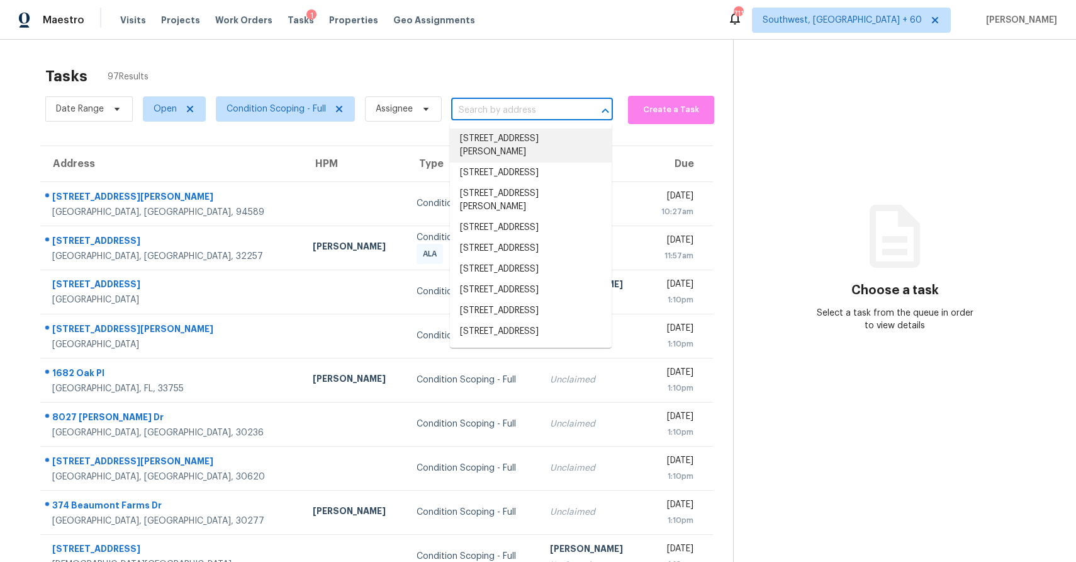
scroll to position [533, 0]
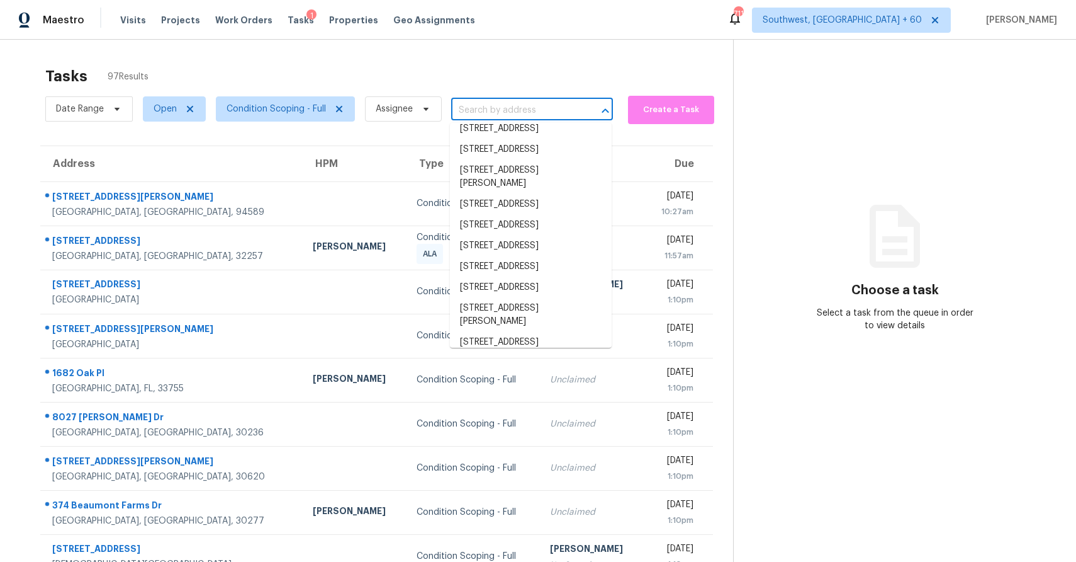
click at [789, 375] on section "Choose a task Select a task from the queue in order to view details" at bounding box center [894, 348] width 323 height 616
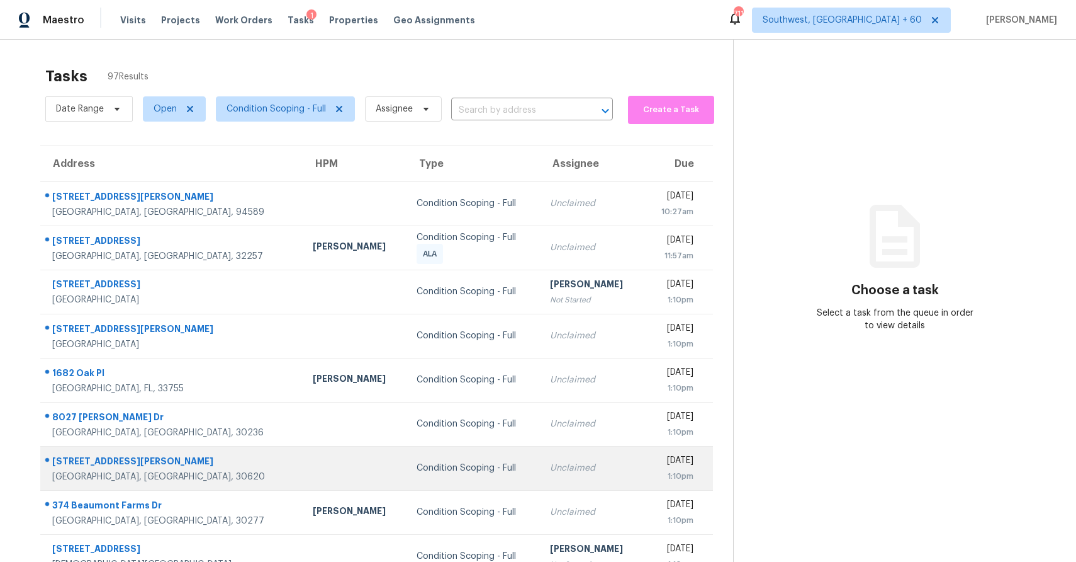
scroll to position [94, 0]
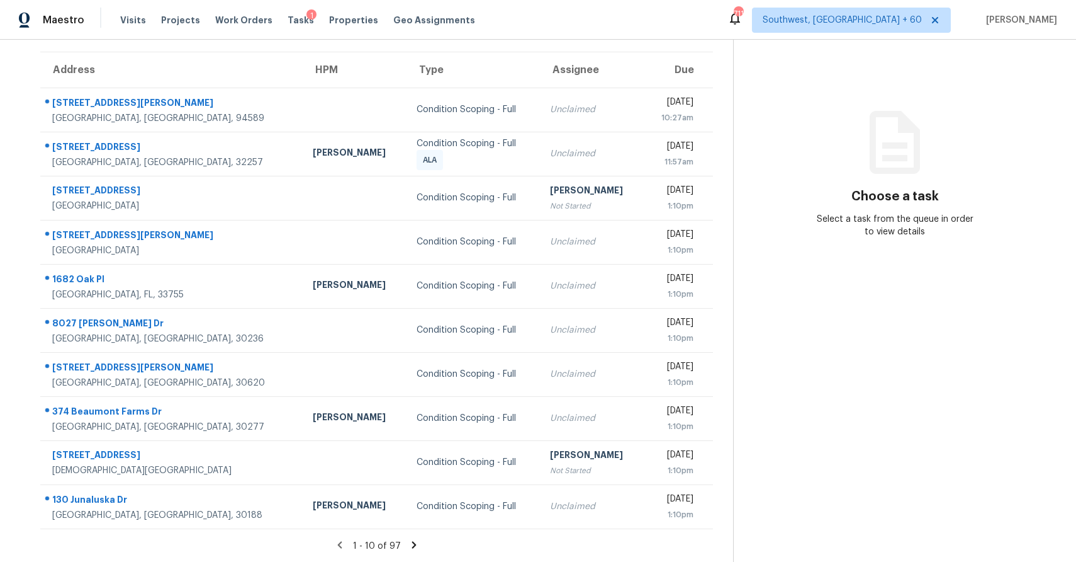
click at [415, 543] on icon at bounding box center [414, 544] width 11 height 11
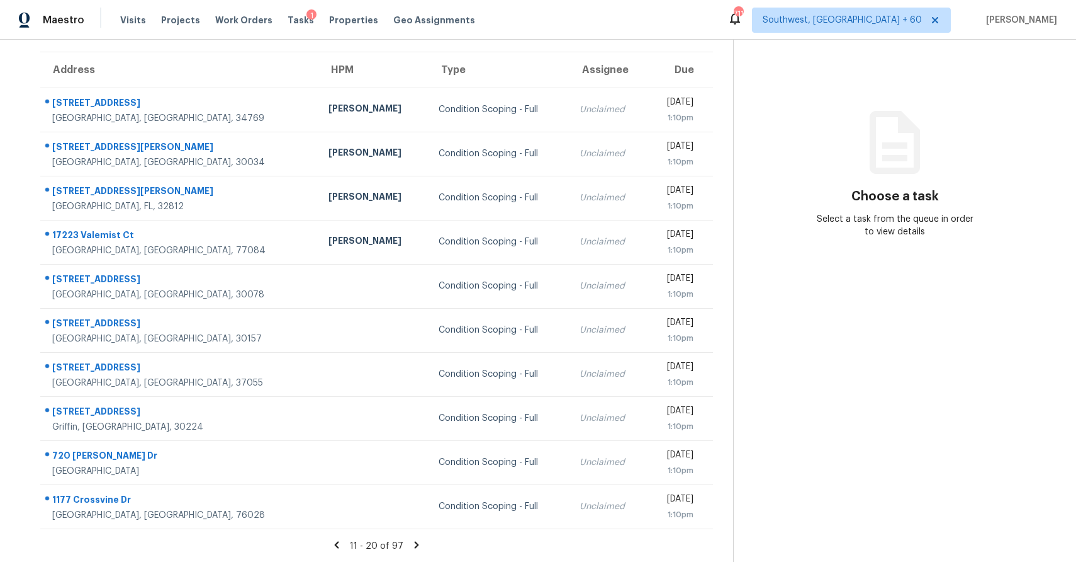
click at [405, 542] on div "11 - 20 of 97" at bounding box center [376, 545] width 713 height 13
click at [424, 539] on div "11 - 20 of 97" at bounding box center [376, 545] width 713 height 13
click at [415, 539] on icon at bounding box center [416, 544] width 11 height 11
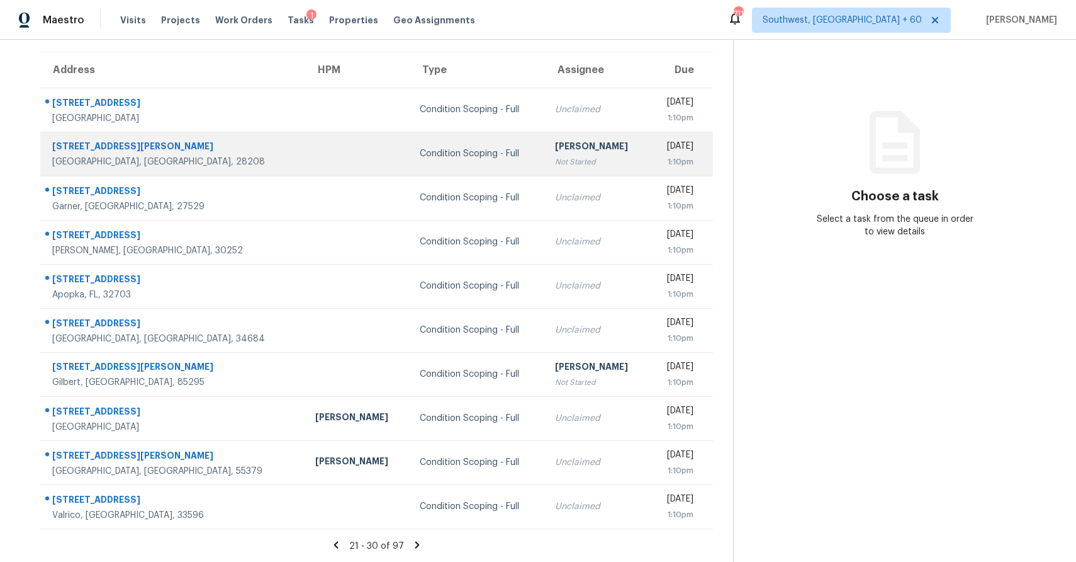
click at [545, 134] on td "[PERSON_NAME] P Not Started" at bounding box center [597, 154] width 105 height 44
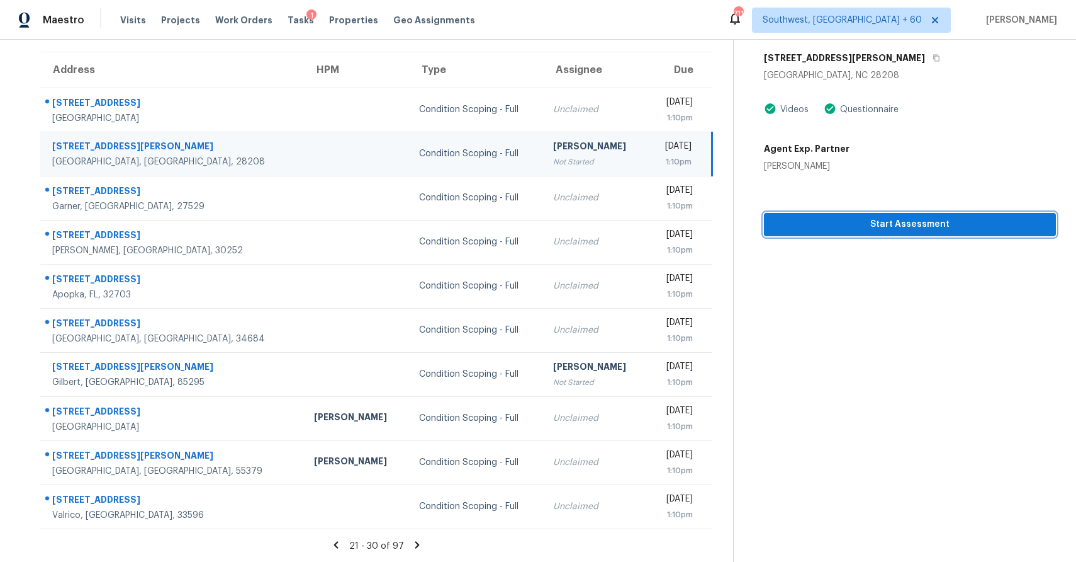
click at [865, 223] on span "Start Assessment" at bounding box center [910, 225] width 272 height 16
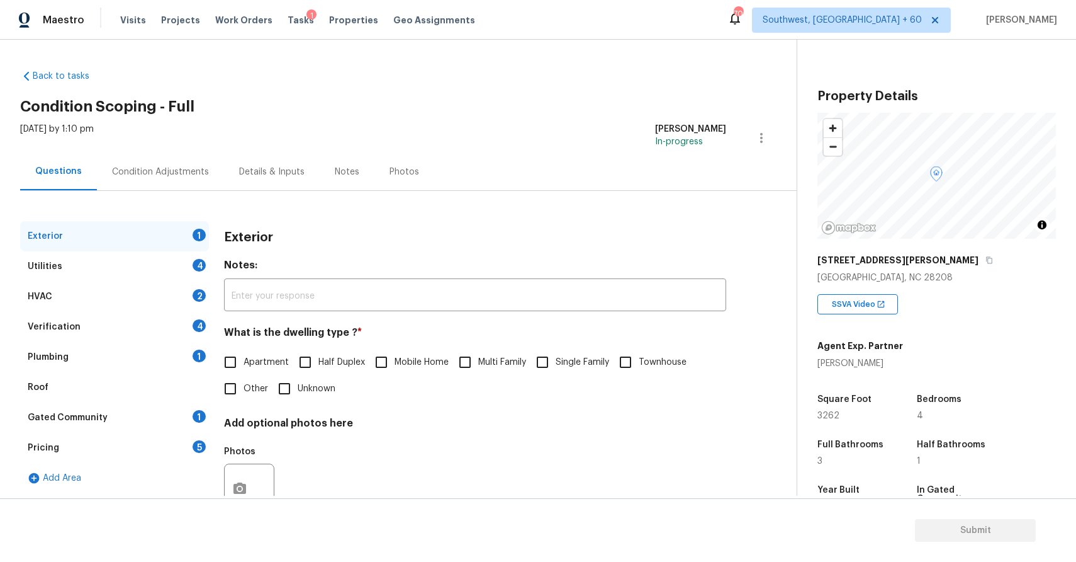
click at [882, 254] on div "[STREET_ADDRESS][PERSON_NAME]" at bounding box center [937, 260] width 239 height 23
click at [987, 258] on icon "button" at bounding box center [990, 260] width 6 height 7
click at [91, 458] on div "Pricing 5" at bounding box center [114, 447] width 189 height 30
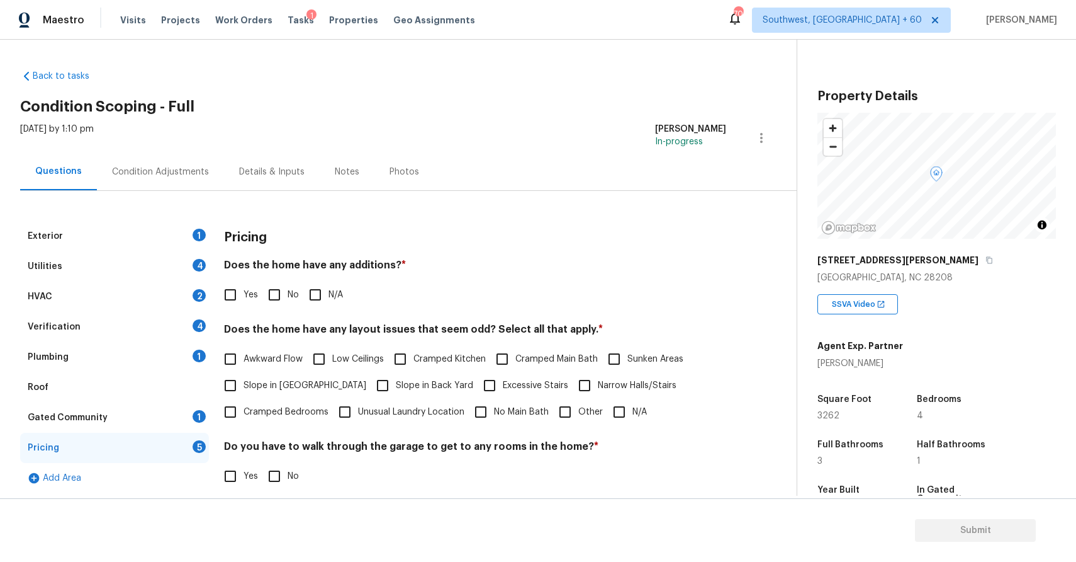
click at [562, 414] on input "Other" at bounding box center [565, 411] width 26 height 26
checkbox input "true"
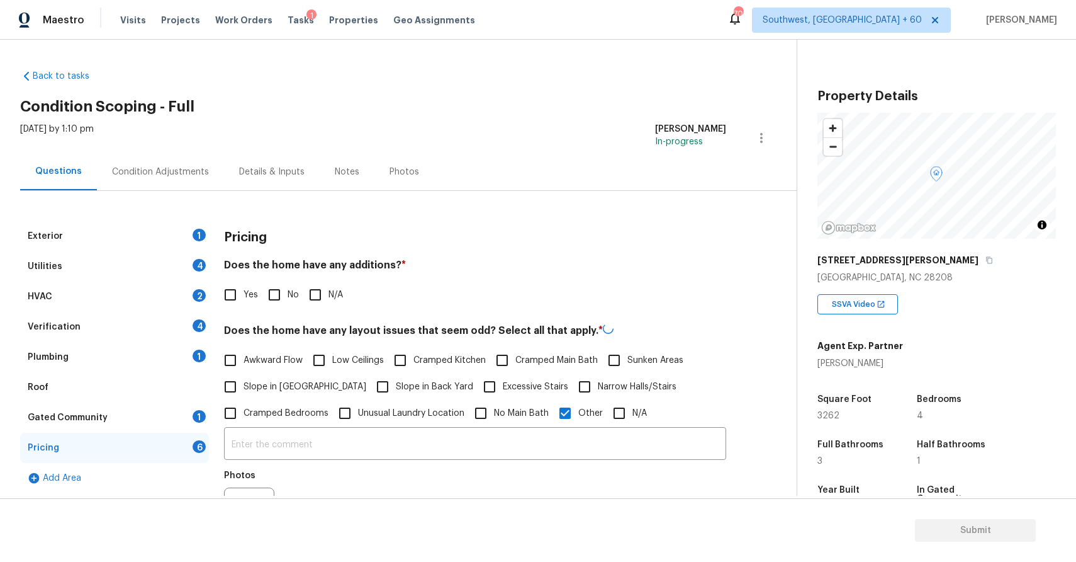
click at [516, 416] on span "No Main Bath" at bounding box center [521, 413] width 55 height 13
click at [494, 416] on input "No Main Bath" at bounding box center [481, 413] width 26 height 26
click at [525, 432] on input "text" at bounding box center [475, 444] width 502 height 30
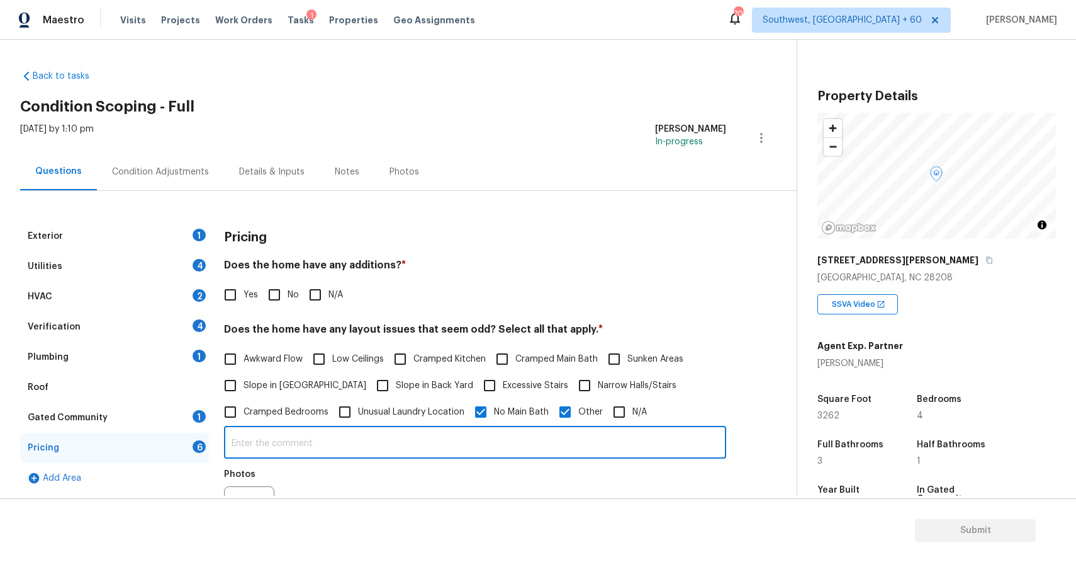
click at [512, 398] on div "Awkward Flow Low Ceilings Cramped Kitchen Cramped Main Bath Sunken Areas Slope …" at bounding box center [475, 385] width 502 height 79
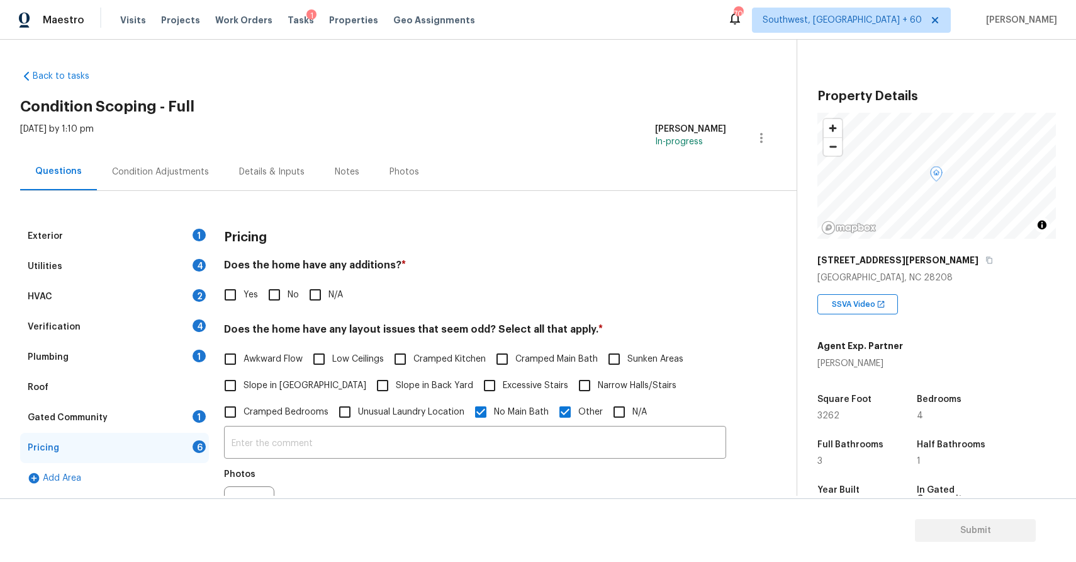
click at [522, 419] on label "No Main Bath" at bounding box center [508, 411] width 81 height 26
click at [494, 419] on input "No Main Bath" at bounding box center [481, 411] width 26 height 26
checkbox input "false"
click at [530, 441] on input "text" at bounding box center [475, 445] width 502 height 30
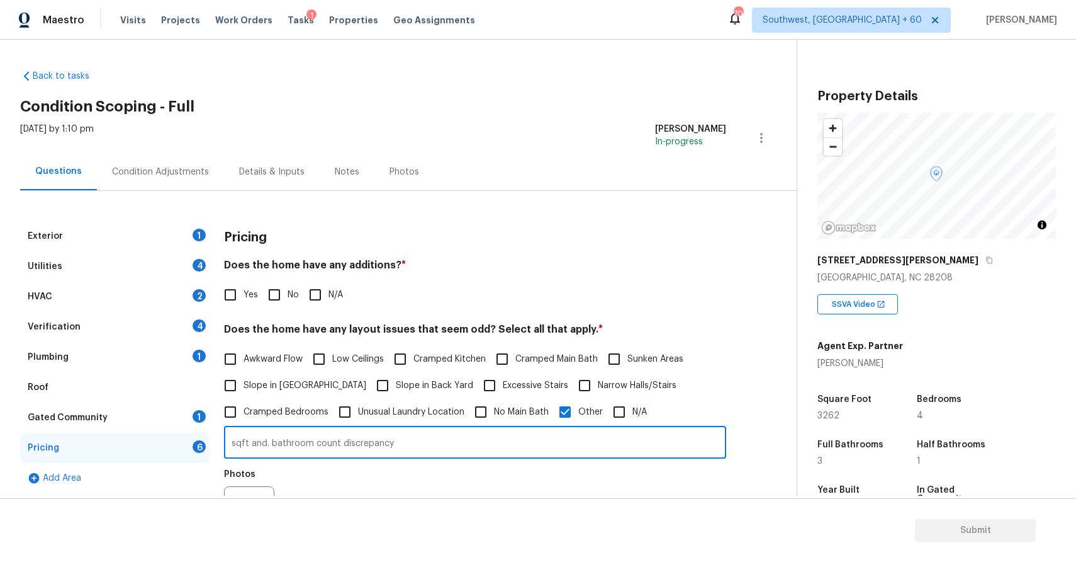
scroll to position [129, 0]
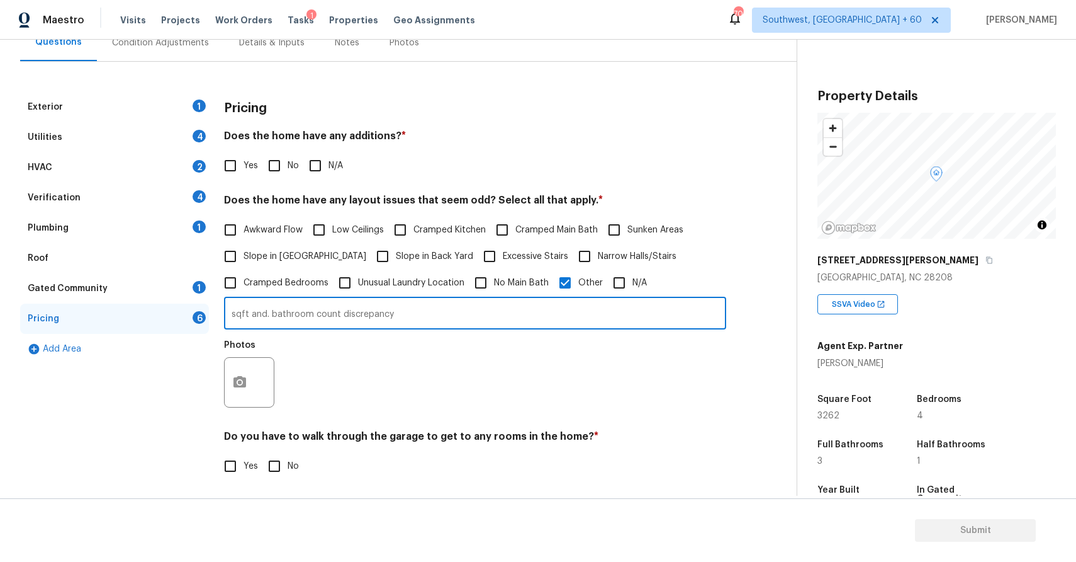
type input "sqft and. bathroom count discrepancy"
click at [220, 407] on div "Exterior 1 Utilities 4 HVAC 2 Verification 4 Plumbing 1 Roof Gated Community 1 …" at bounding box center [393, 357] width 747 height 531
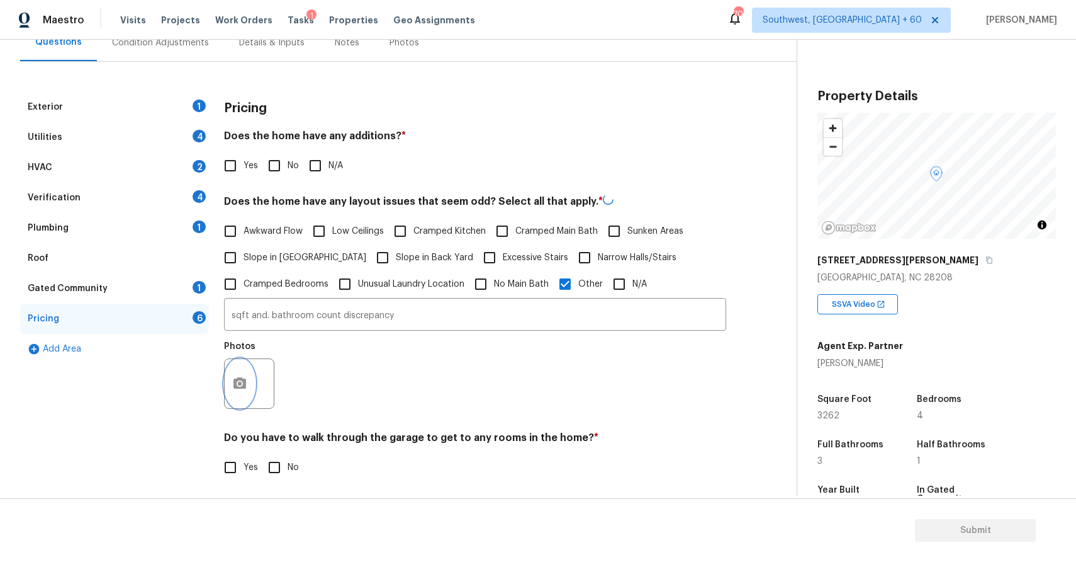
click at [239, 392] on button "button" at bounding box center [240, 383] width 30 height 49
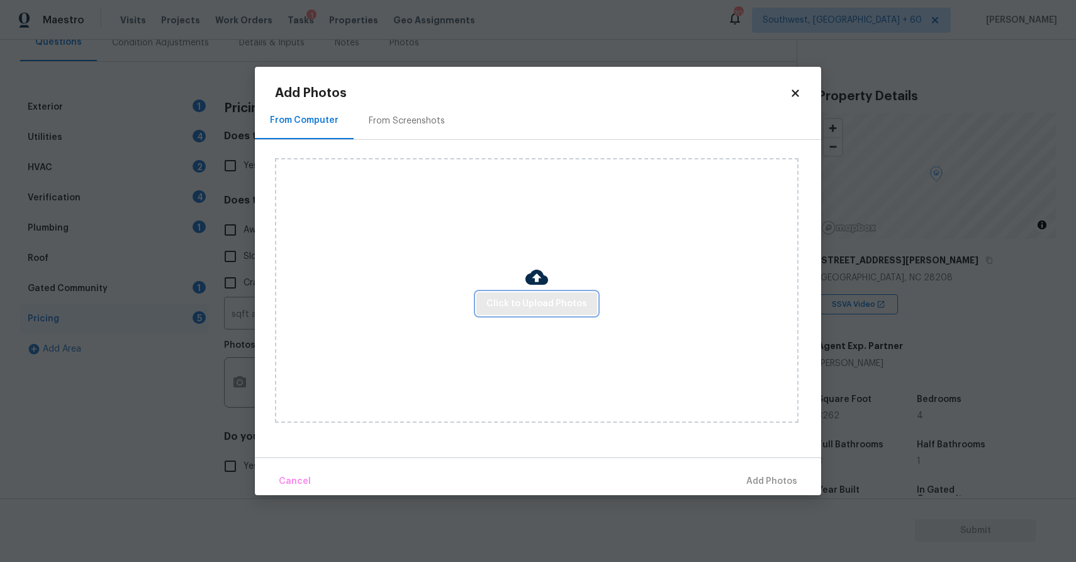
click at [494, 302] on span "Click to Upload Photos" at bounding box center [537, 304] width 101 height 16
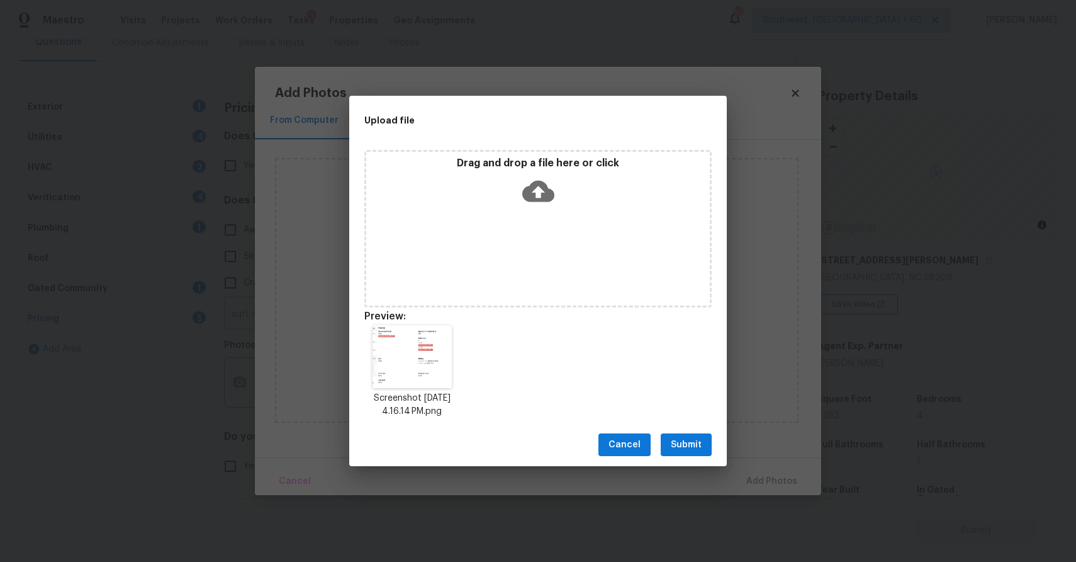
click at [677, 453] on button "Submit" at bounding box center [686, 444] width 51 height 23
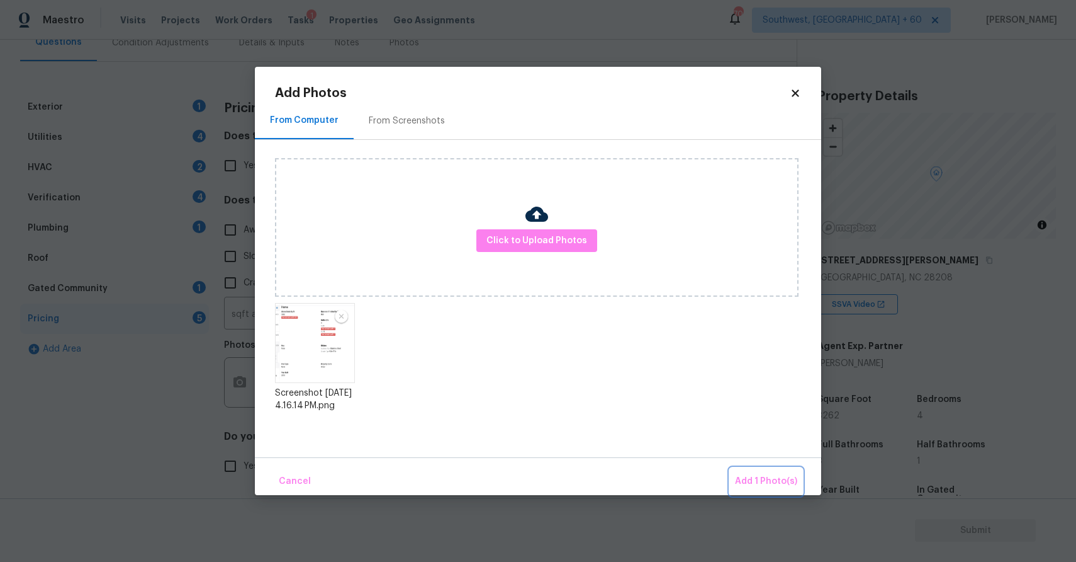
click at [765, 480] on span "Add 1 Photo(s)" at bounding box center [766, 481] width 62 height 16
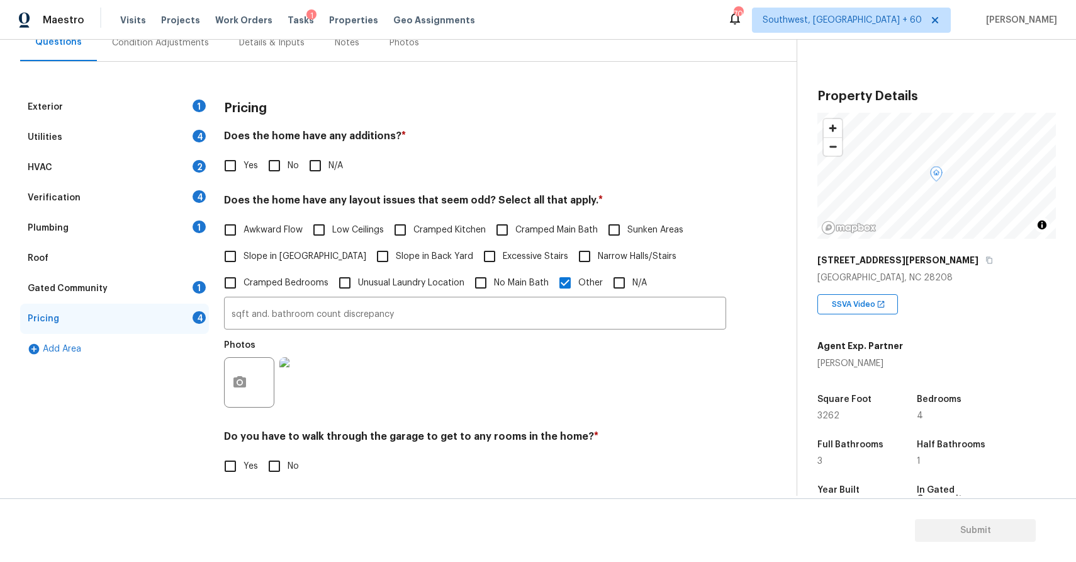
click at [537, 369] on div "Photos" at bounding box center [475, 374] width 502 height 82
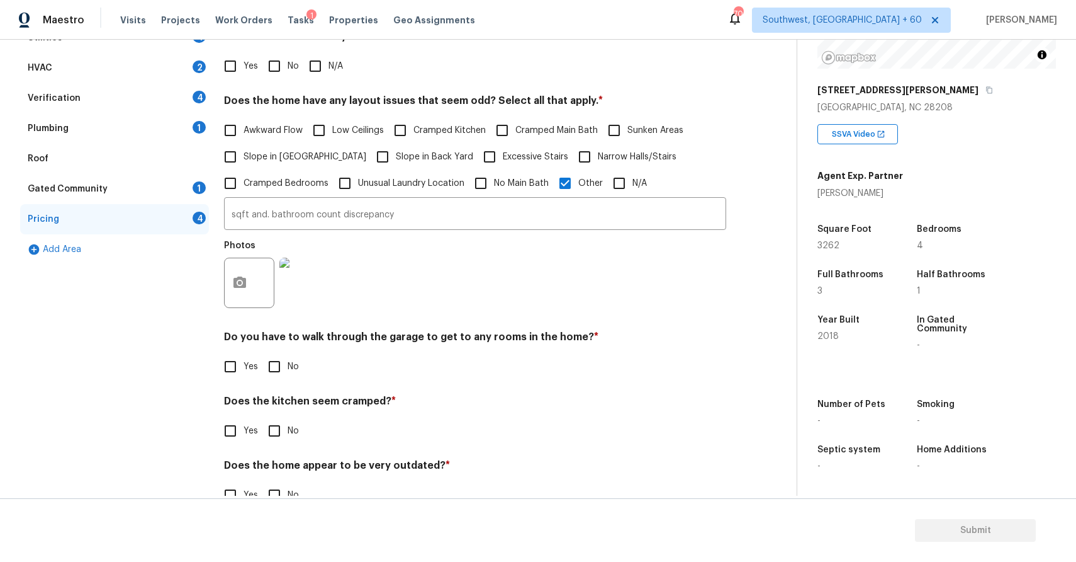
scroll to position [0, 0]
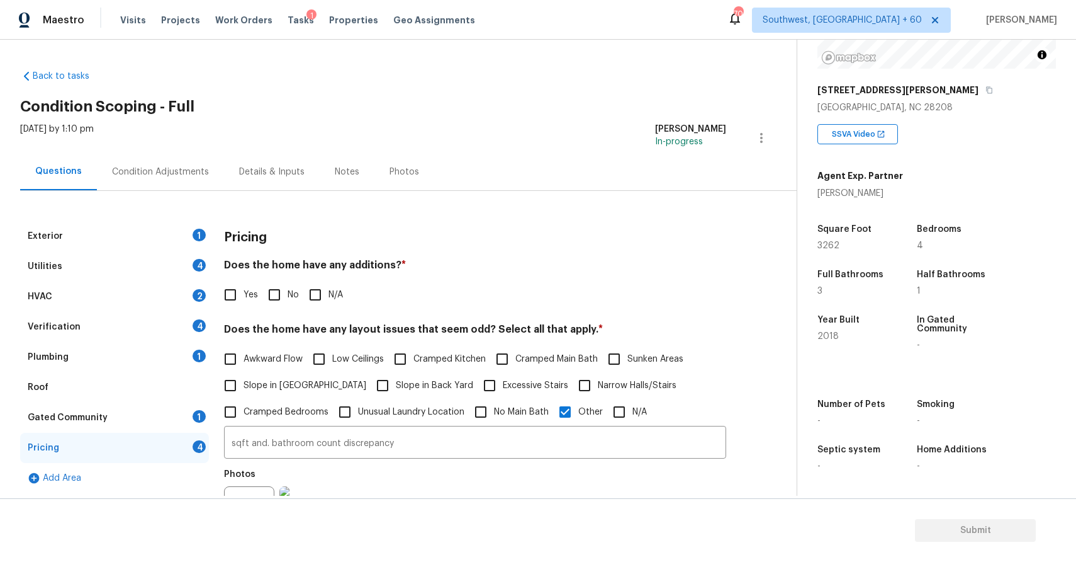
click at [268, 227] on div "Pricing" at bounding box center [475, 237] width 502 height 33
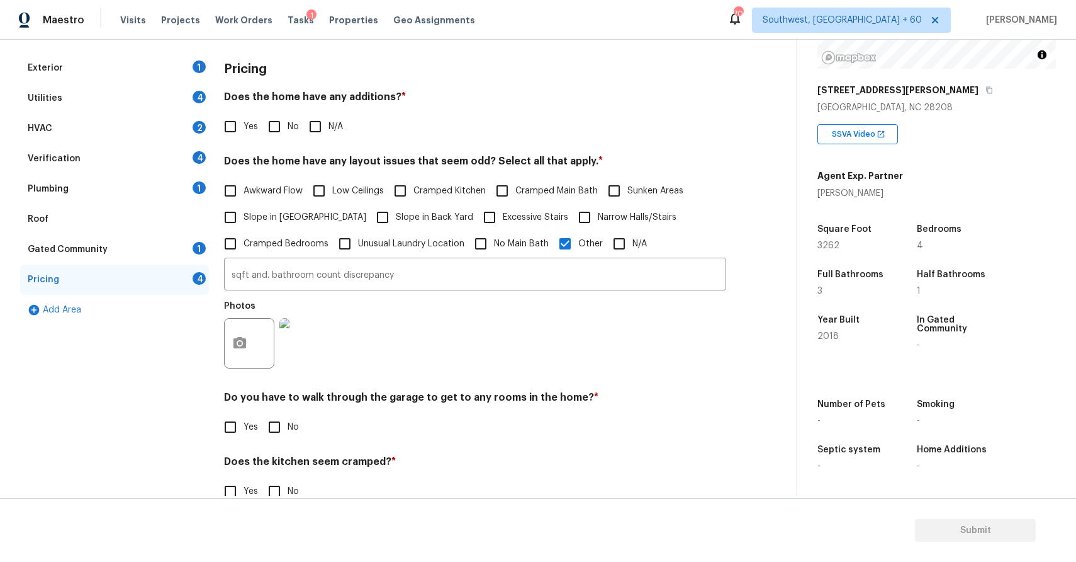
scroll to position [218, 0]
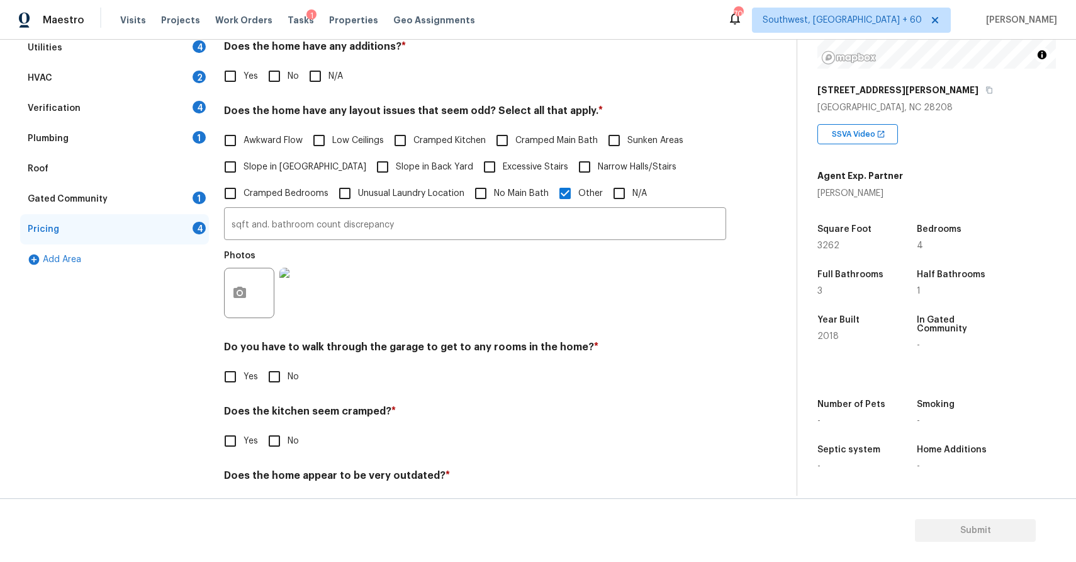
click at [489, 368] on div "Yes No" at bounding box center [475, 376] width 502 height 26
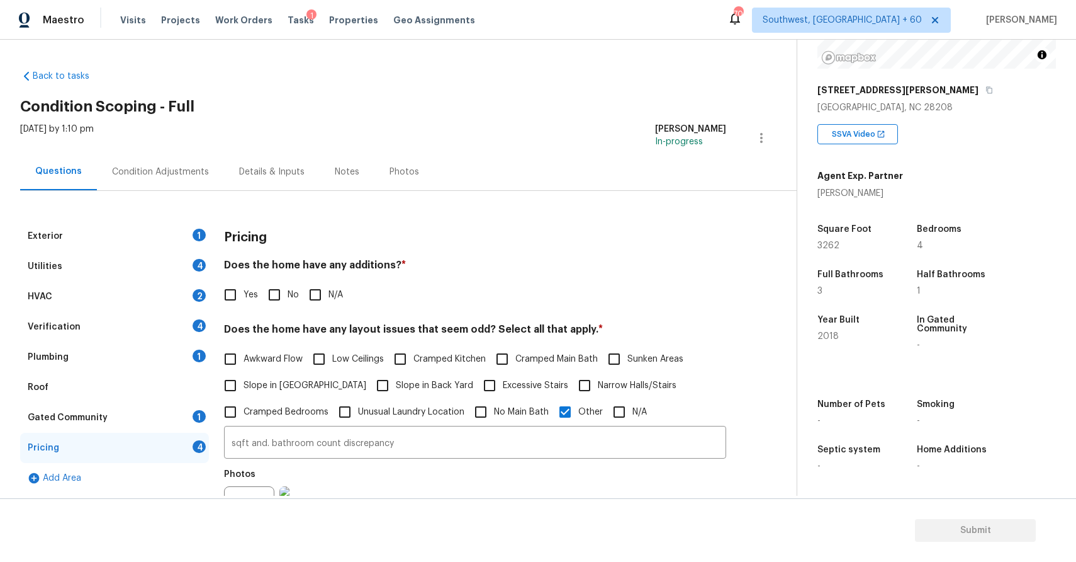
click at [150, 246] on div "Exterior 1" at bounding box center [114, 236] width 189 height 30
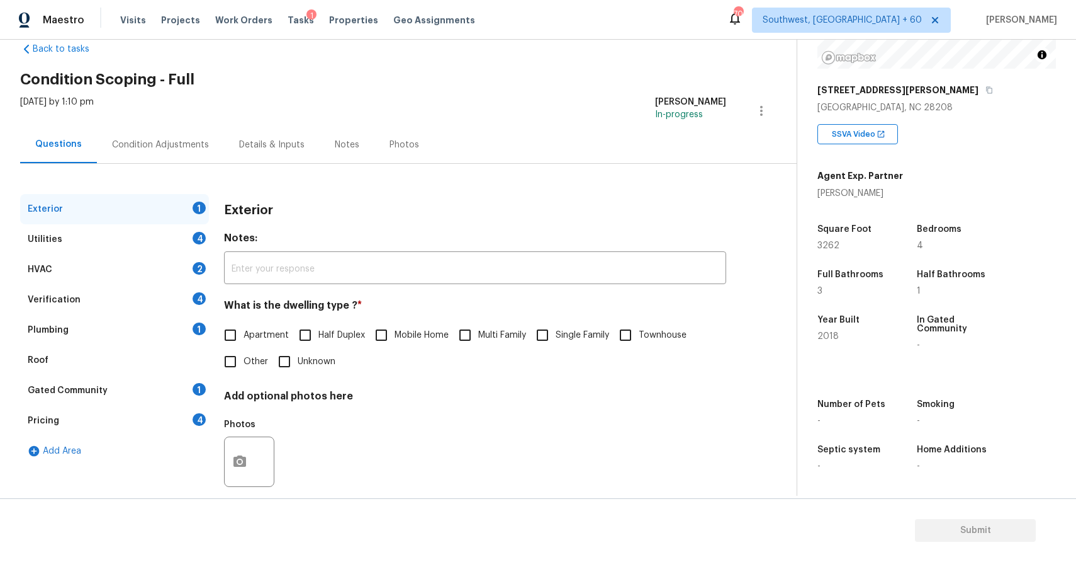
scroll to position [45, 0]
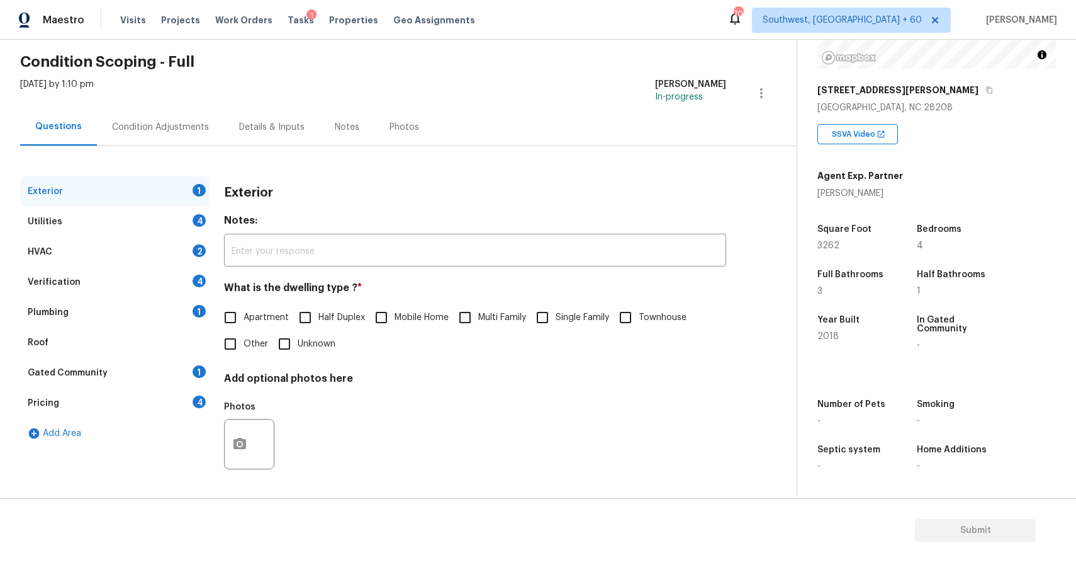
click at [550, 302] on div "What is the dwelling type ? * Apartment Half Duplex Mobile Home Multi Family Si…" at bounding box center [475, 319] width 502 height 76
click at [577, 312] on span "Single Family" at bounding box center [583, 317] width 54 height 13
click at [556, 312] on input "Single Family" at bounding box center [542, 317] width 26 height 26
checkbox input "true"
click at [133, 211] on div "Utilities 4" at bounding box center [114, 221] width 189 height 30
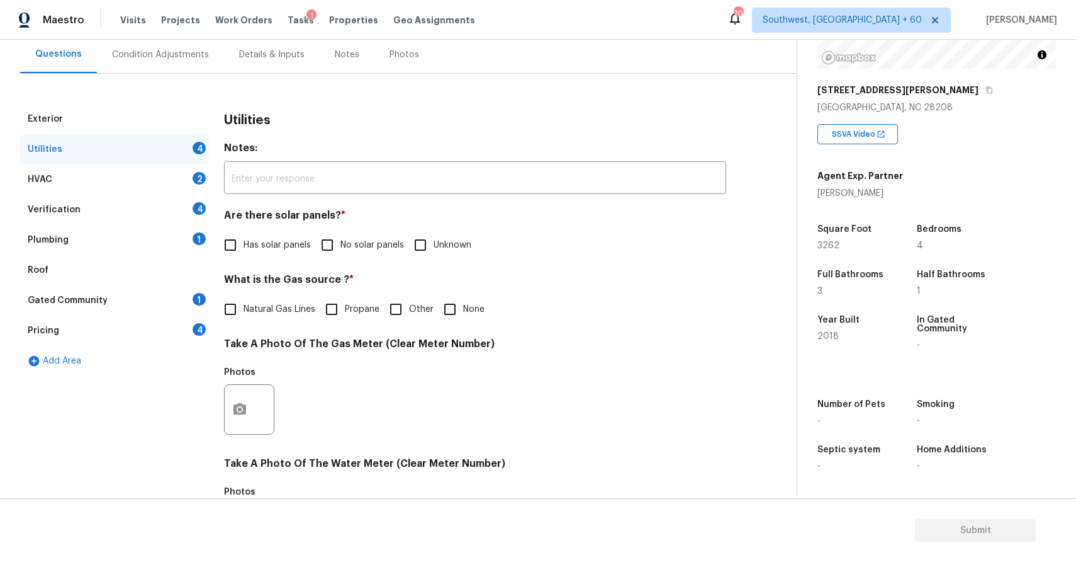
scroll to position [142, 0]
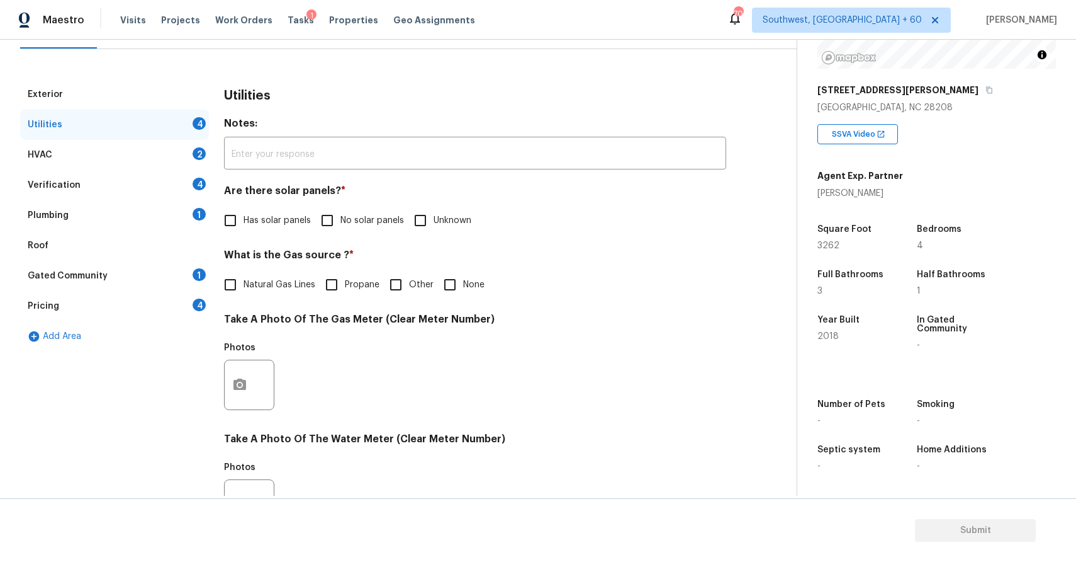
click at [359, 219] on span "No solar panels" at bounding box center [373, 220] width 64 height 13
click at [341, 219] on input "No solar panels" at bounding box center [327, 220] width 26 height 26
checkbox input "true"
click at [212, 386] on div "Exterior Utilities 3 HVAC 2 Verification 4 Plumbing 1 Roof Gated Community 1 Pr…" at bounding box center [393, 407] width 747 height 657
click at [246, 388] on icon "button" at bounding box center [240, 383] width 13 height 11
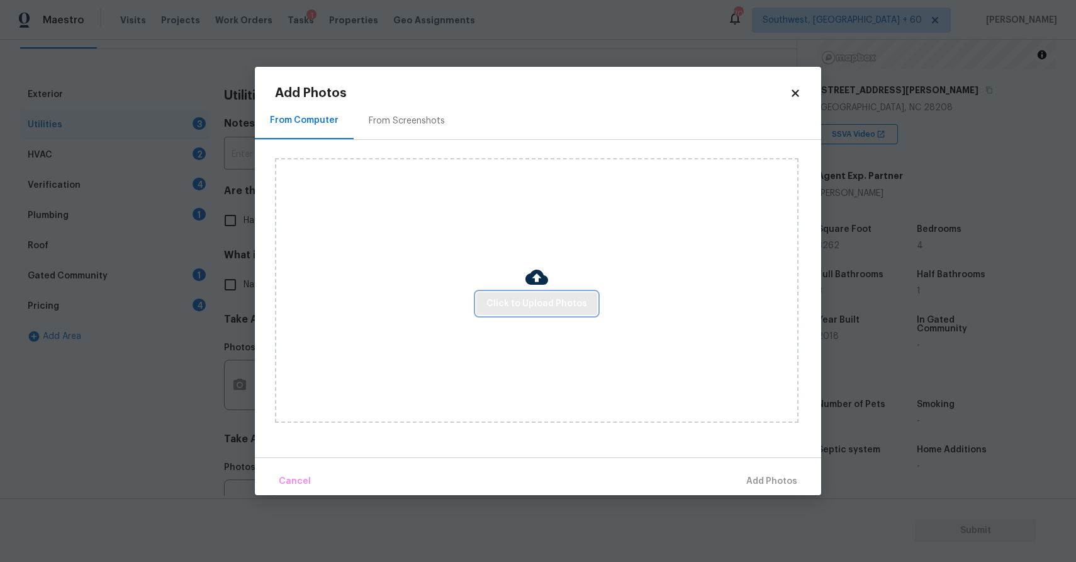
click at [497, 313] on button "Click to Upload Photos" at bounding box center [537, 303] width 121 height 23
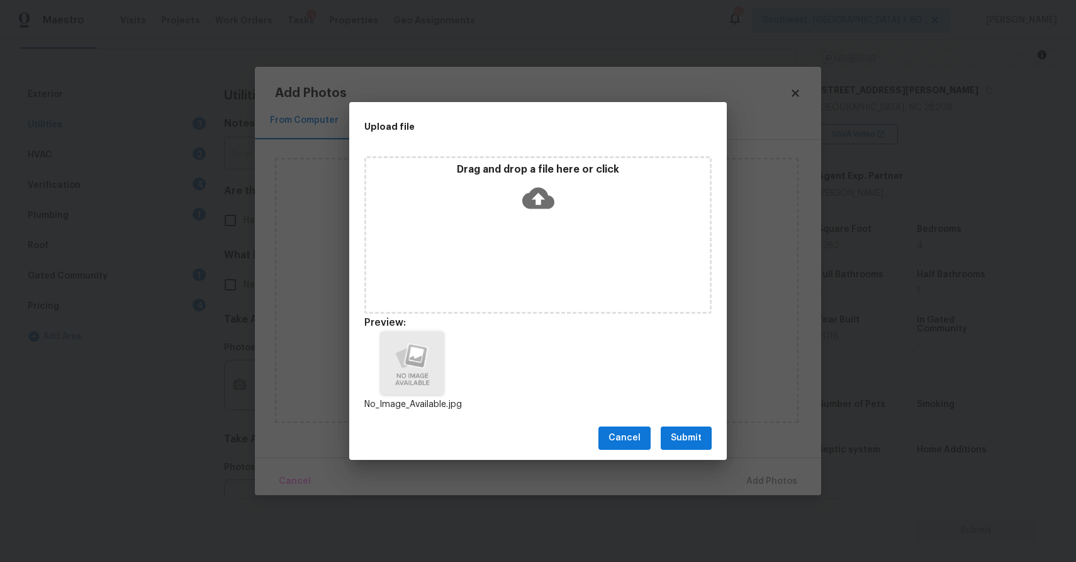
drag, startPoint x: 715, startPoint y: 499, endPoint x: 714, endPoint y: 473, distance: 26.5
click at [715, 496] on div "Upload file Drag and drop a file here or click Preview: No_Image_Available.jpg …" at bounding box center [538, 281] width 1076 height 562
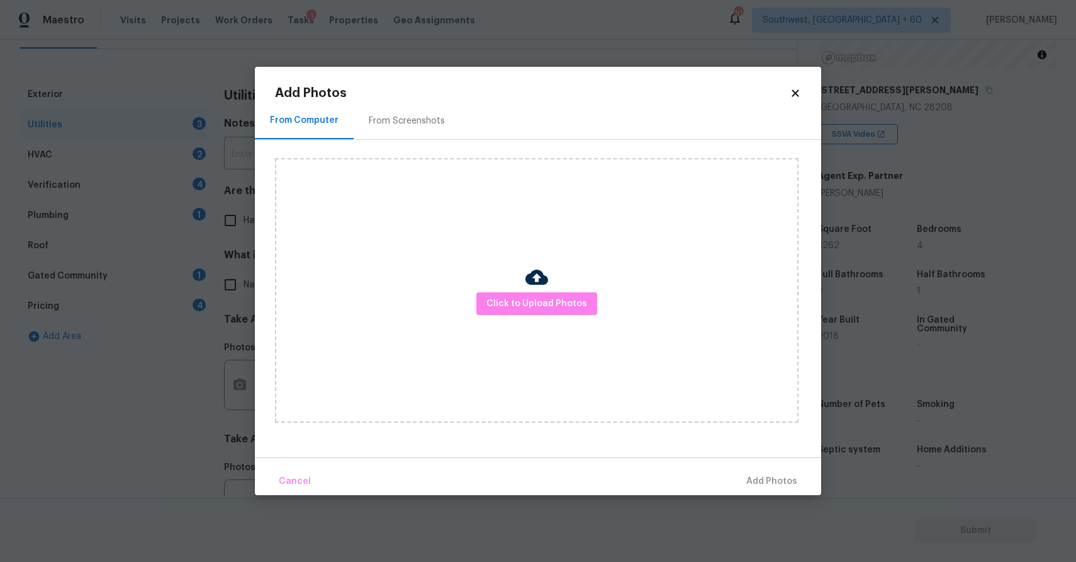
click at [714, 473] on div "Cancel Add Photos" at bounding box center [538, 476] width 567 height 38
click at [556, 286] on div "Click to Upload Photos" at bounding box center [537, 290] width 524 height 264
click at [563, 296] on span "Click to Upload Photos" at bounding box center [537, 304] width 101 height 16
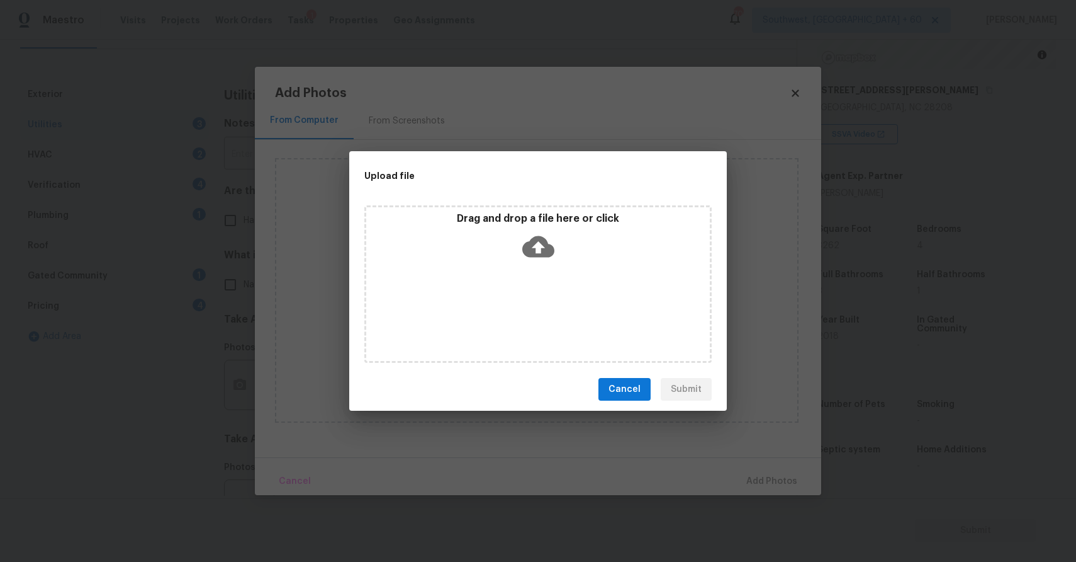
click at [563, 295] on div "Drag and drop a file here or click" at bounding box center [537, 283] width 347 height 157
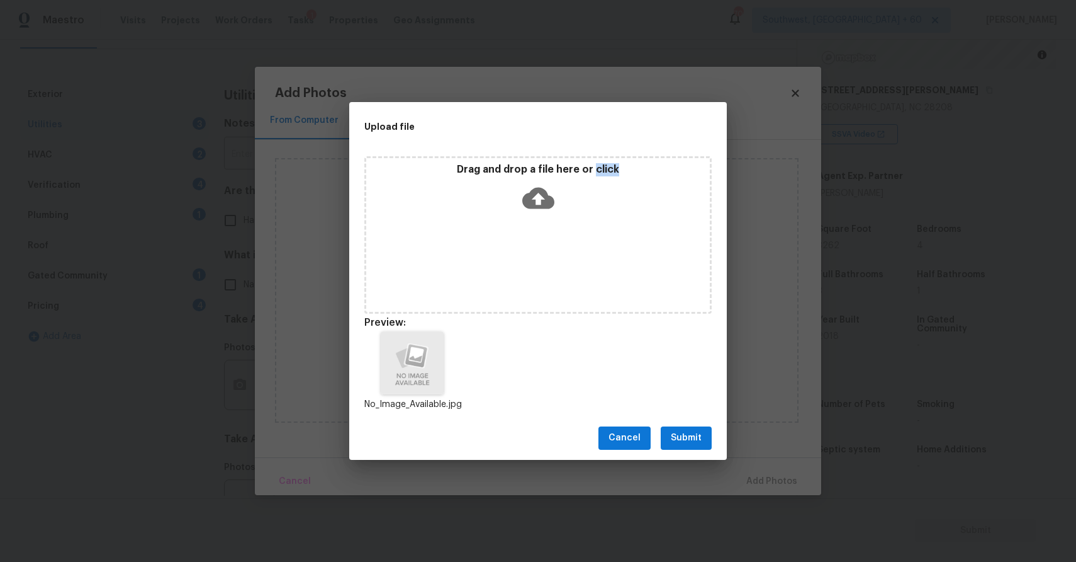
click at [708, 439] on button "Submit" at bounding box center [686, 437] width 51 height 23
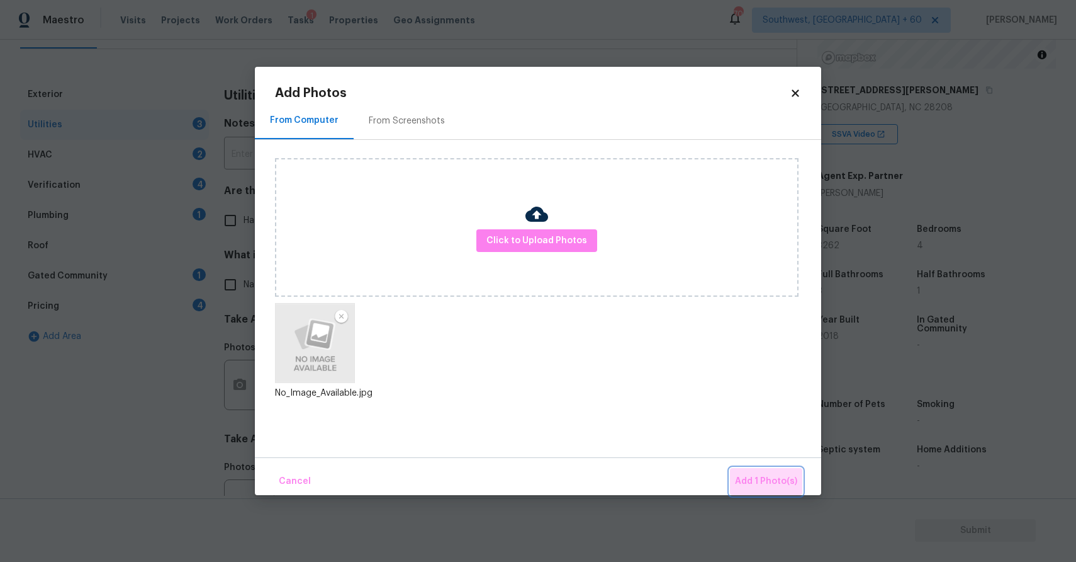
click at [786, 475] on span "Add 1 Photo(s)" at bounding box center [766, 481] width 62 height 16
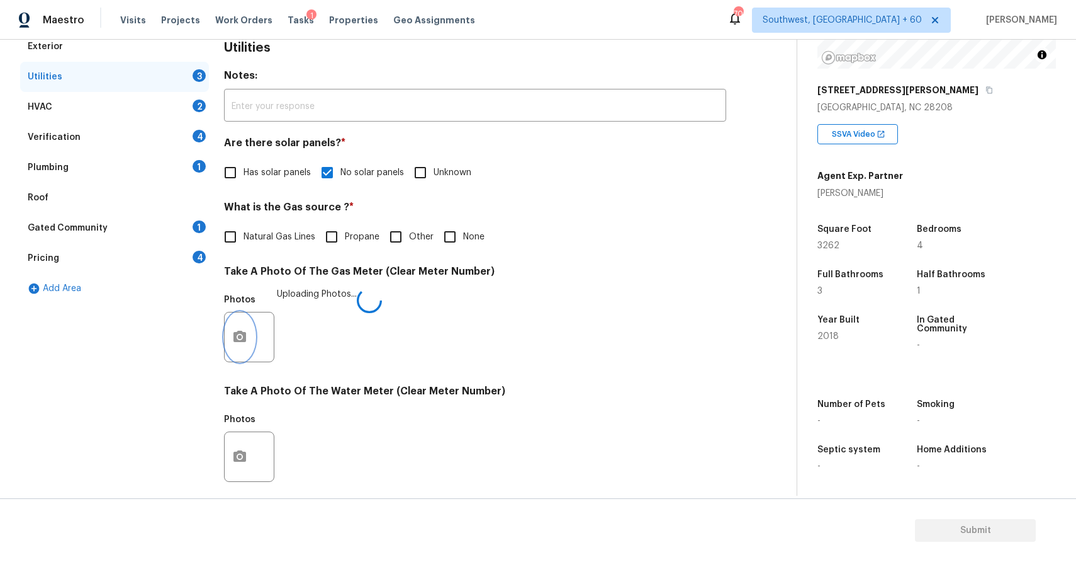
scroll to position [218, 0]
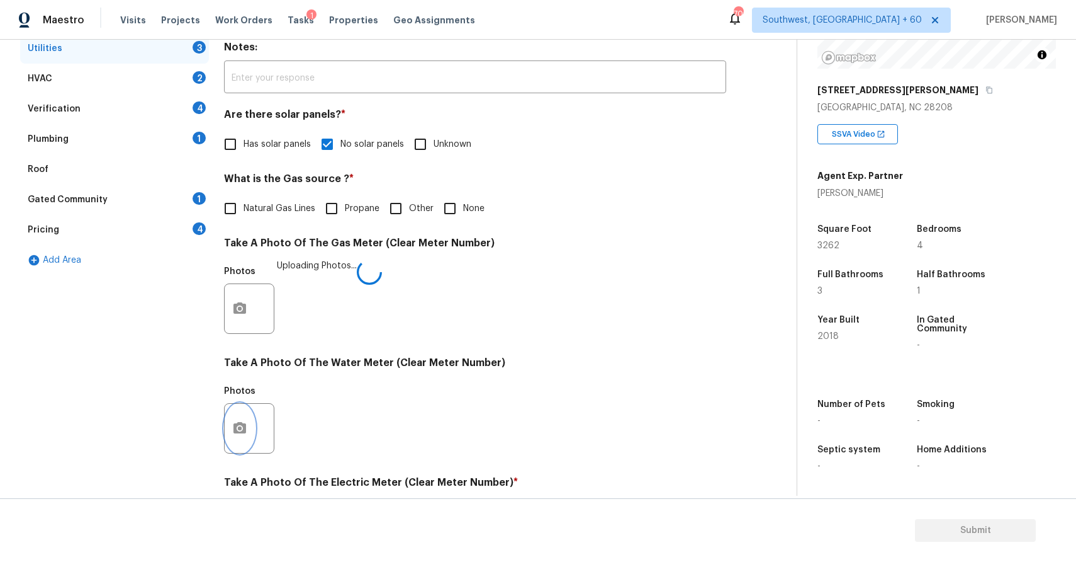
click at [247, 421] on icon "button" at bounding box center [239, 428] width 15 height 15
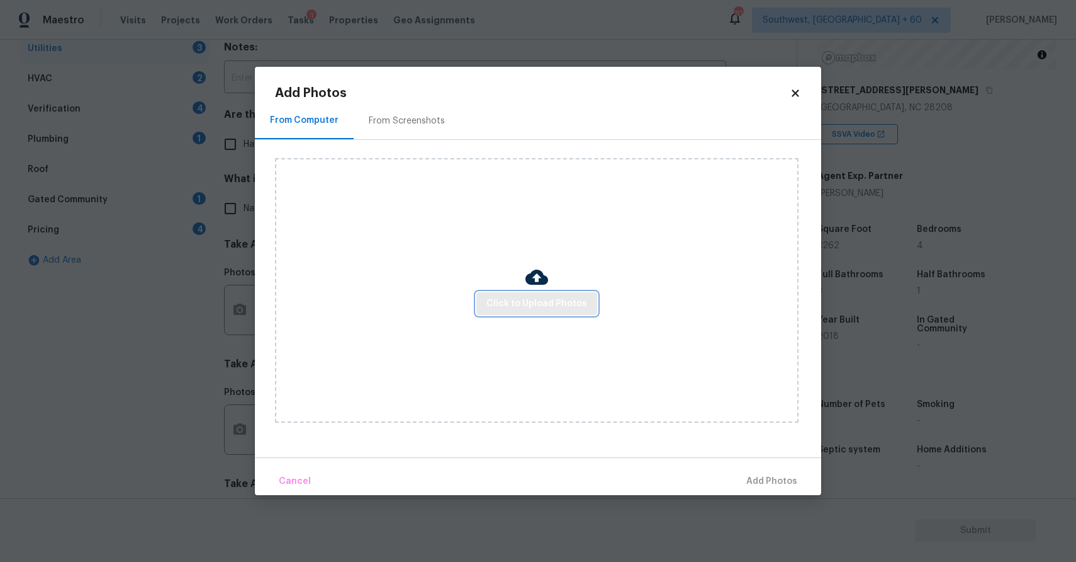
click at [543, 306] on span "Click to Upload Photos" at bounding box center [537, 304] width 101 height 16
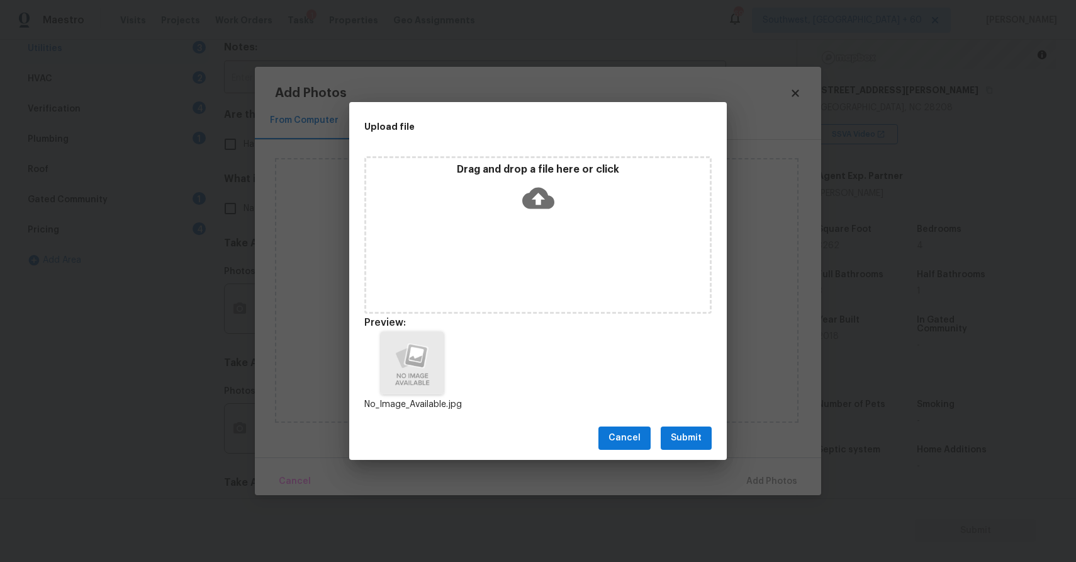
click at [686, 421] on div "Cancel Submit" at bounding box center [538, 437] width 378 height 43
click at [695, 434] on span "Submit" at bounding box center [686, 438] width 31 height 16
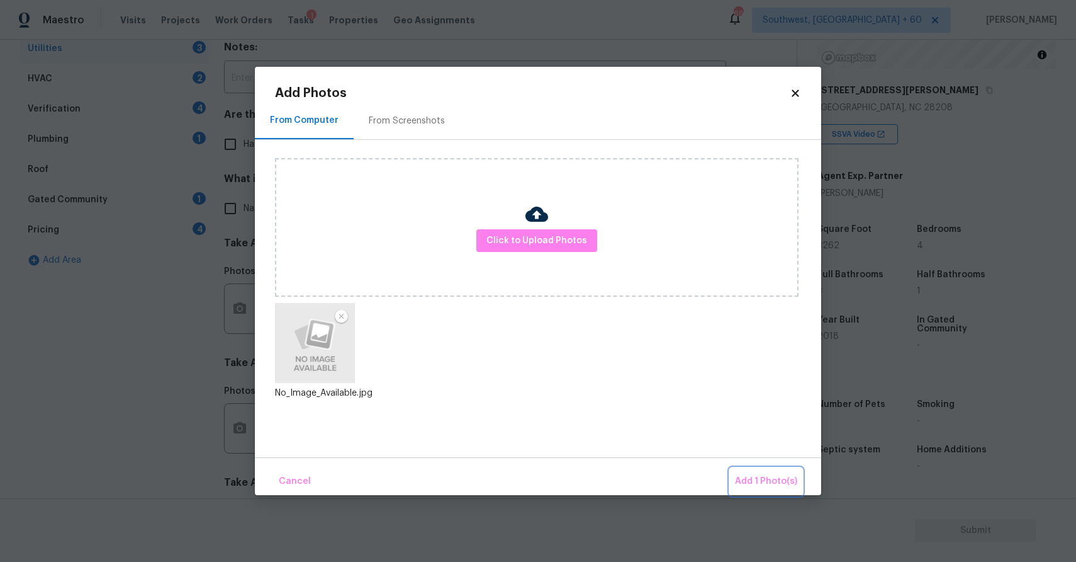
click at [777, 483] on span "Add 1 Photo(s)" at bounding box center [766, 481] width 62 height 16
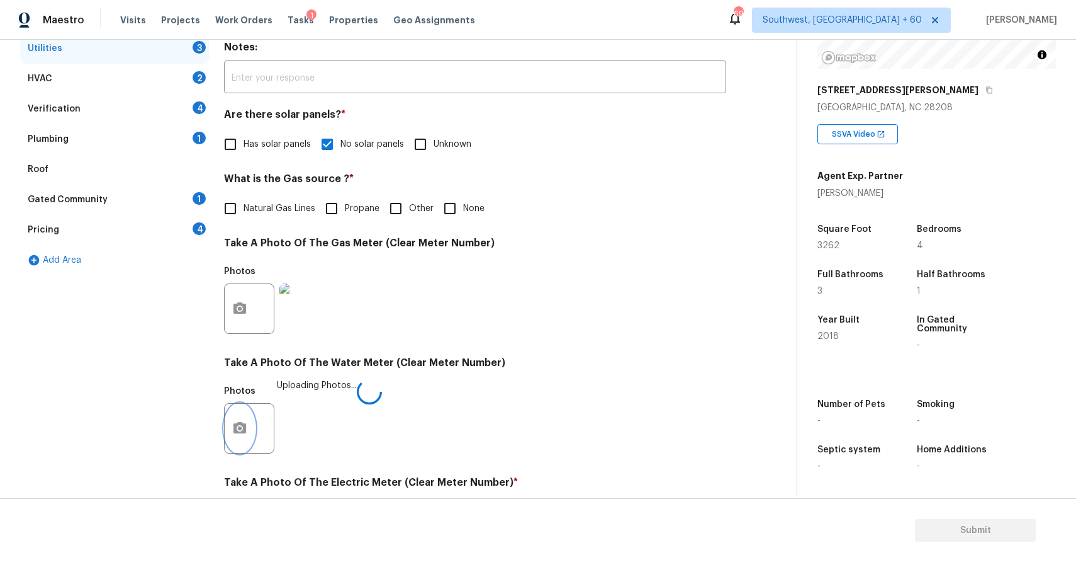
scroll to position [386, 0]
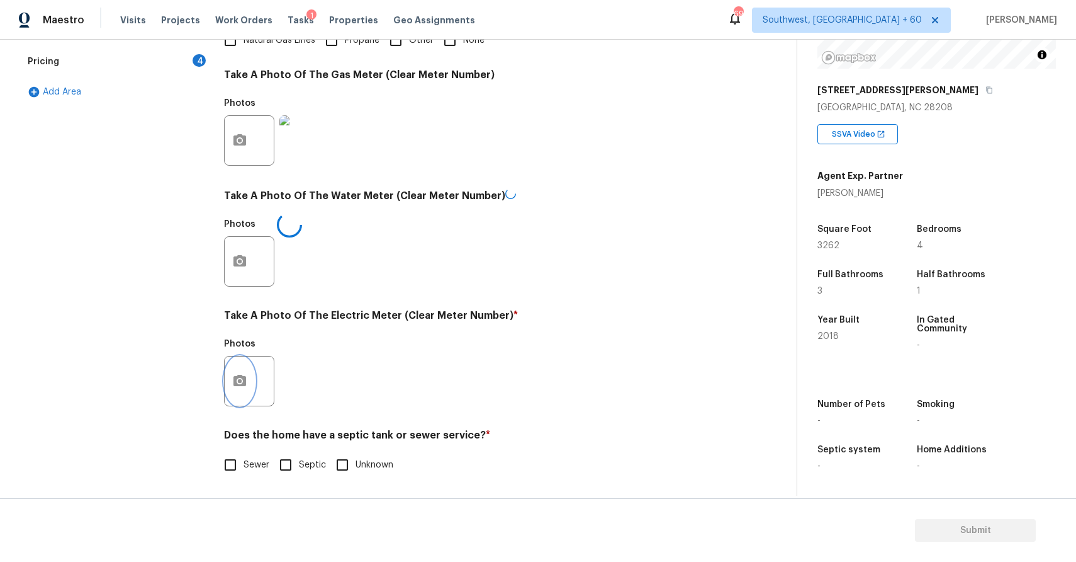
click at [238, 376] on icon "button" at bounding box center [240, 380] width 13 height 11
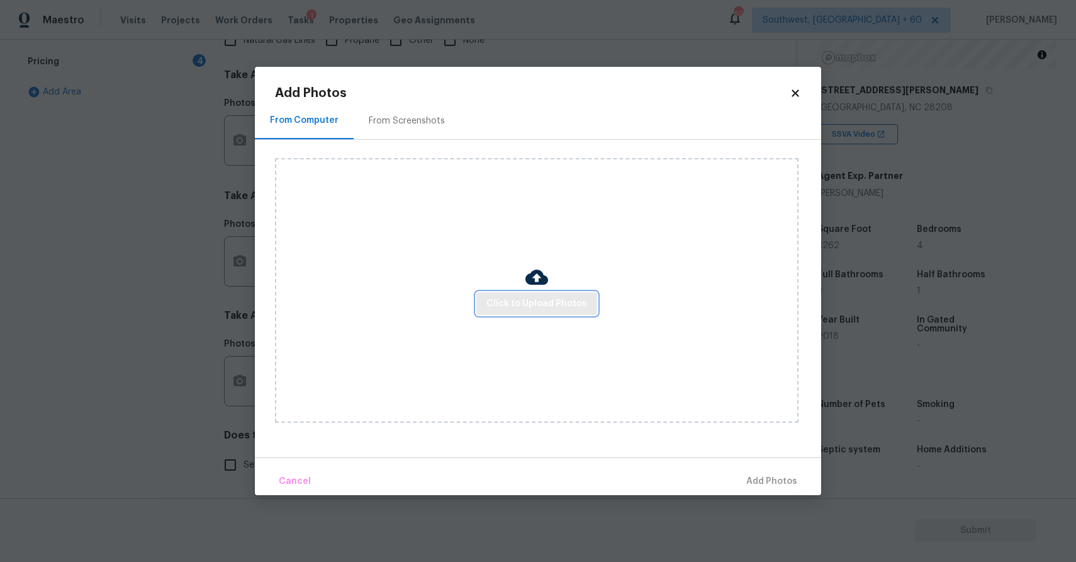
click at [526, 302] on span "Click to Upload Photos" at bounding box center [537, 304] width 101 height 16
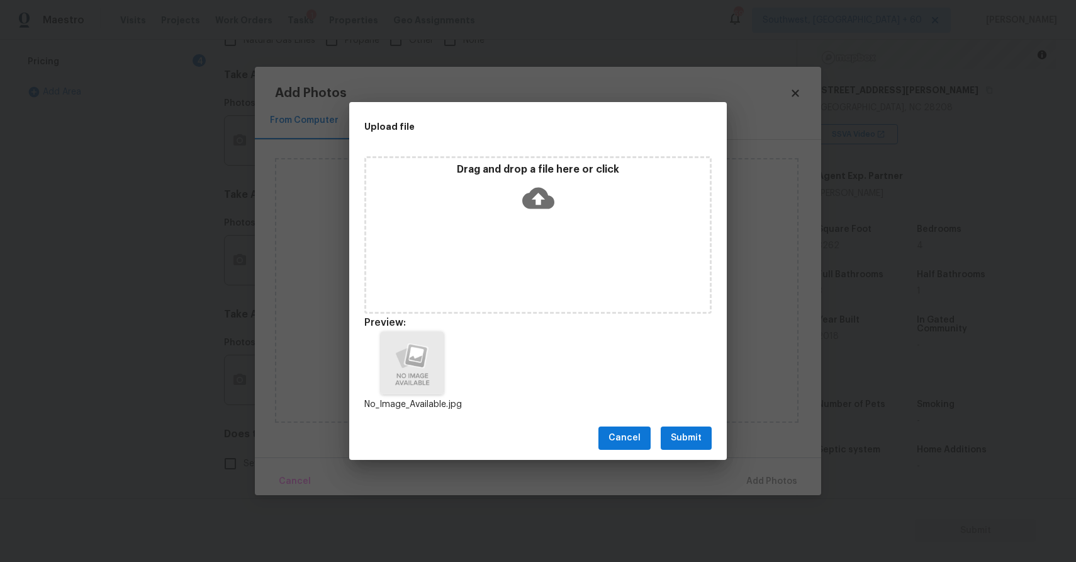
click at [692, 444] on span "Submit" at bounding box center [686, 438] width 31 height 16
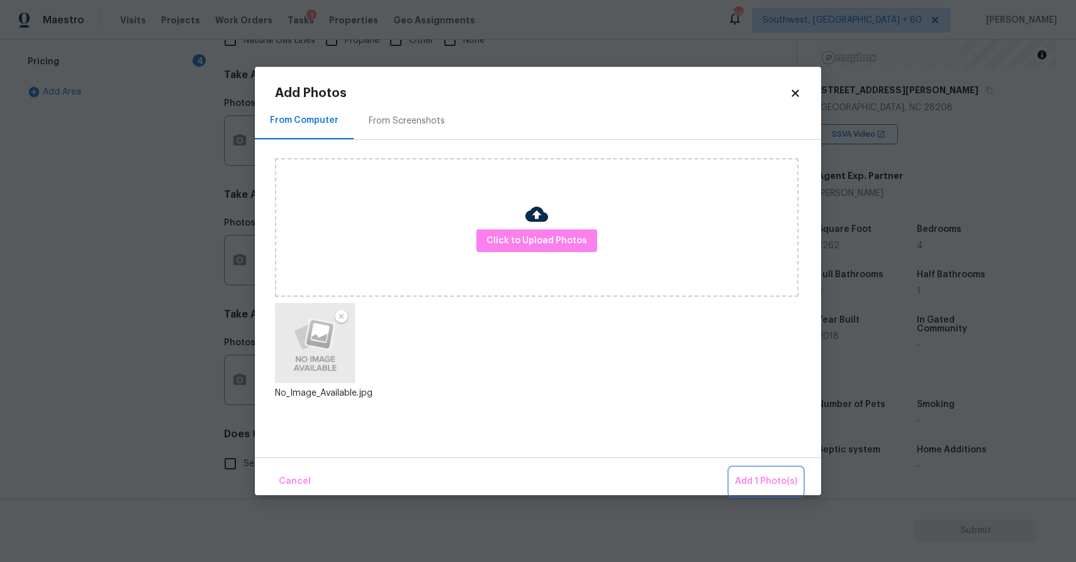
click at [775, 480] on span "Add 1 Photo(s)" at bounding box center [766, 481] width 62 height 16
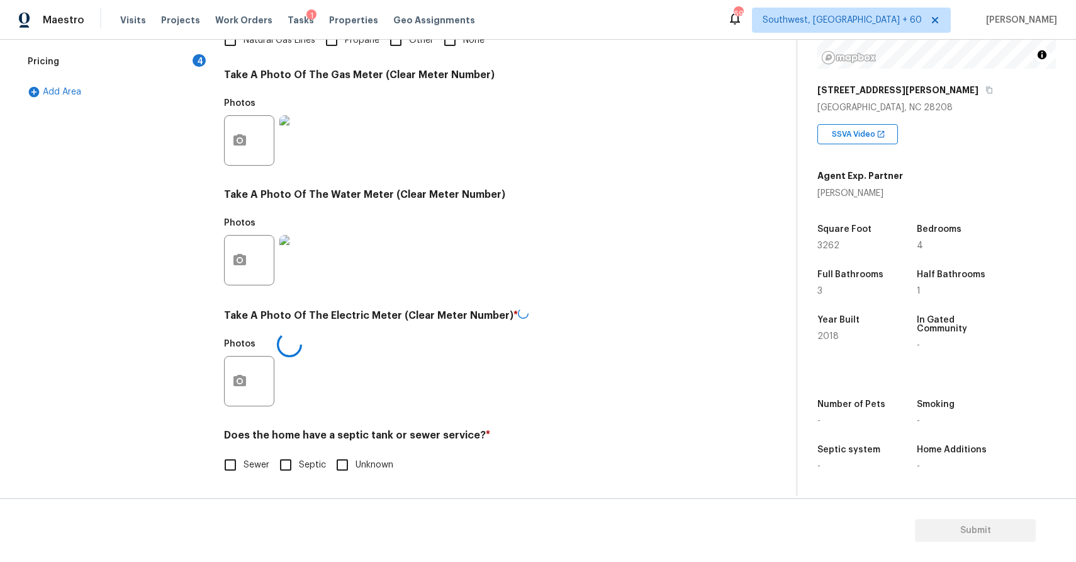
click at [223, 460] on input "Sewer" at bounding box center [230, 464] width 26 height 26
checkbox input "true"
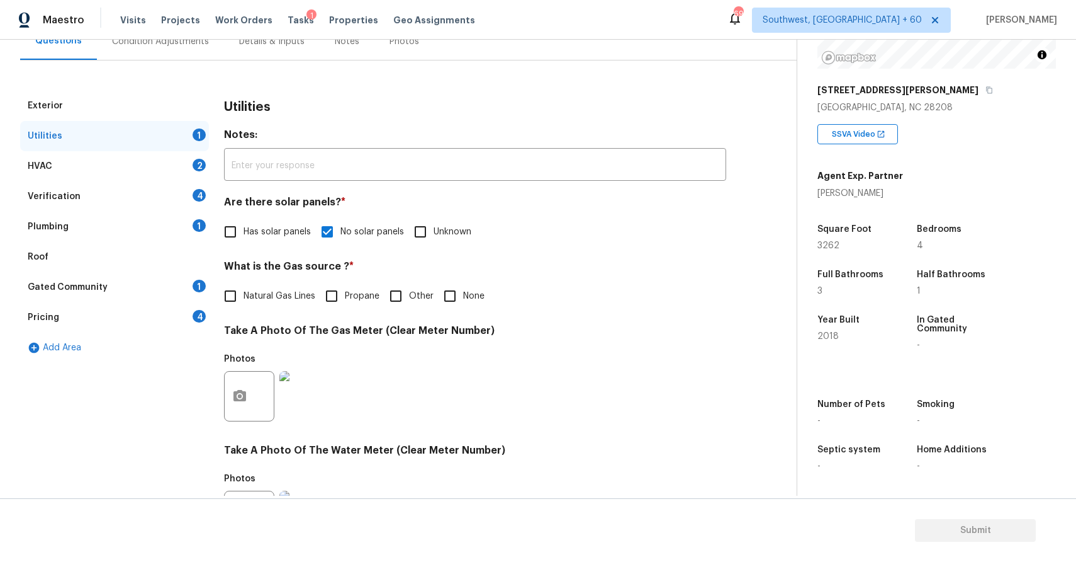
click at [154, 162] on div "HVAC 2" at bounding box center [114, 166] width 189 height 30
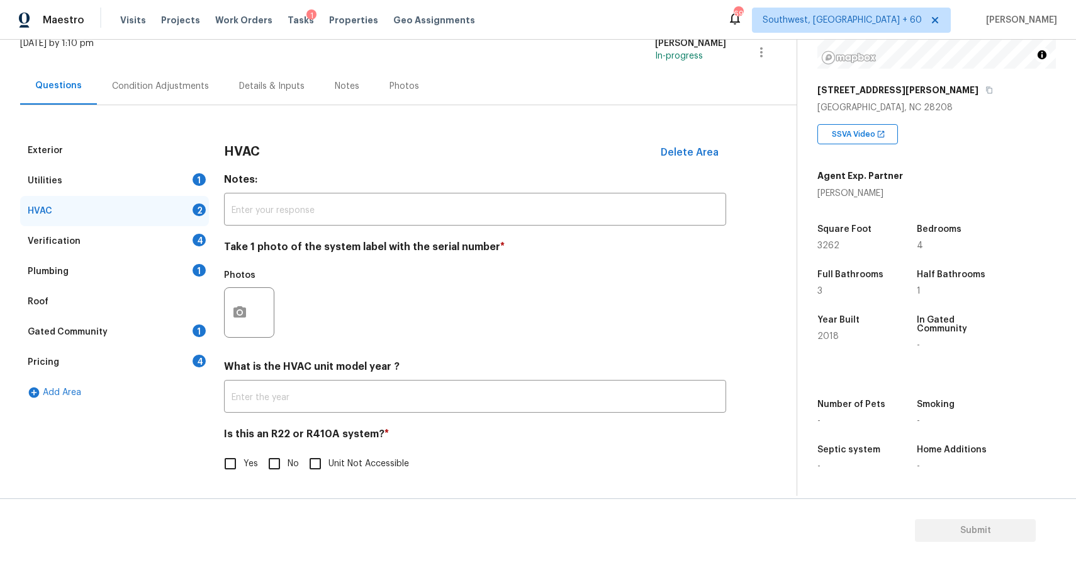
click at [263, 305] on div at bounding box center [249, 312] width 50 height 50
click at [254, 310] on button "button" at bounding box center [240, 312] width 30 height 49
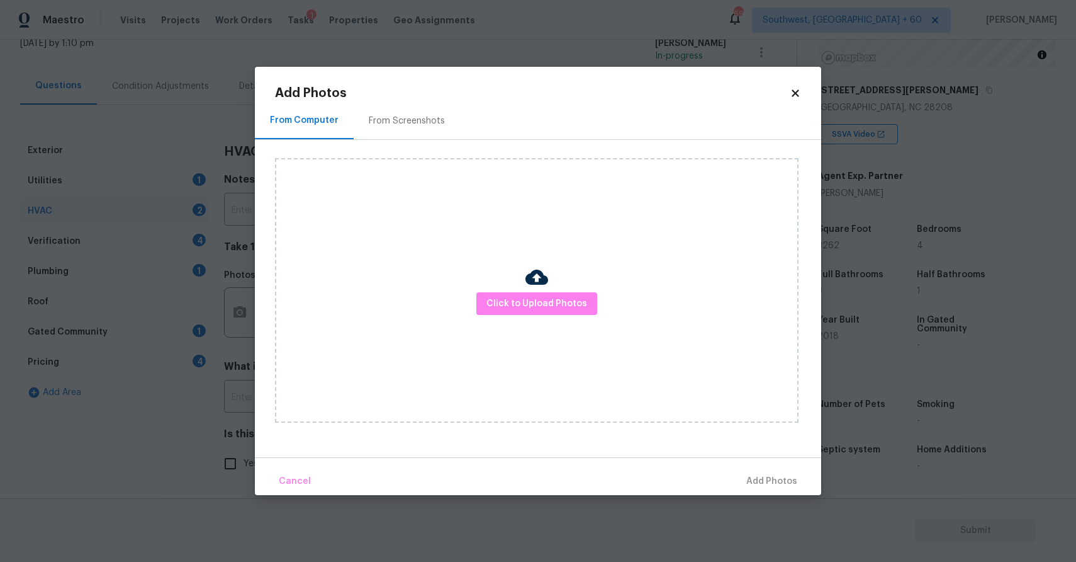
click at [254, 310] on body "Maestro Visits Projects Work Orders Tasks 1 Properties Geo Assignments 699 Sout…" at bounding box center [538, 281] width 1076 height 562
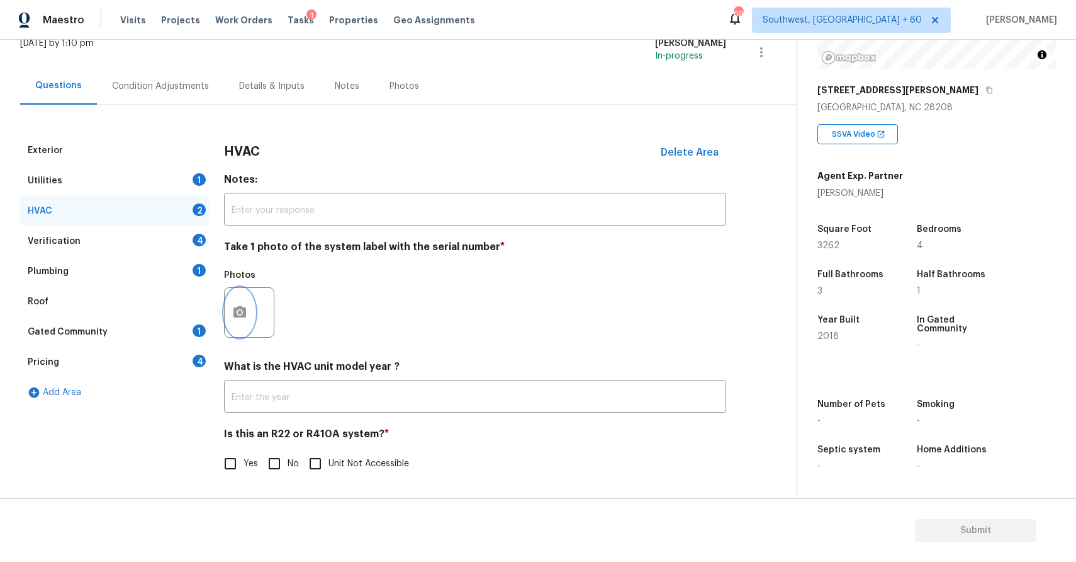
click at [238, 307] on icon "button" at bounding box center [240, 311] width 13 height 11
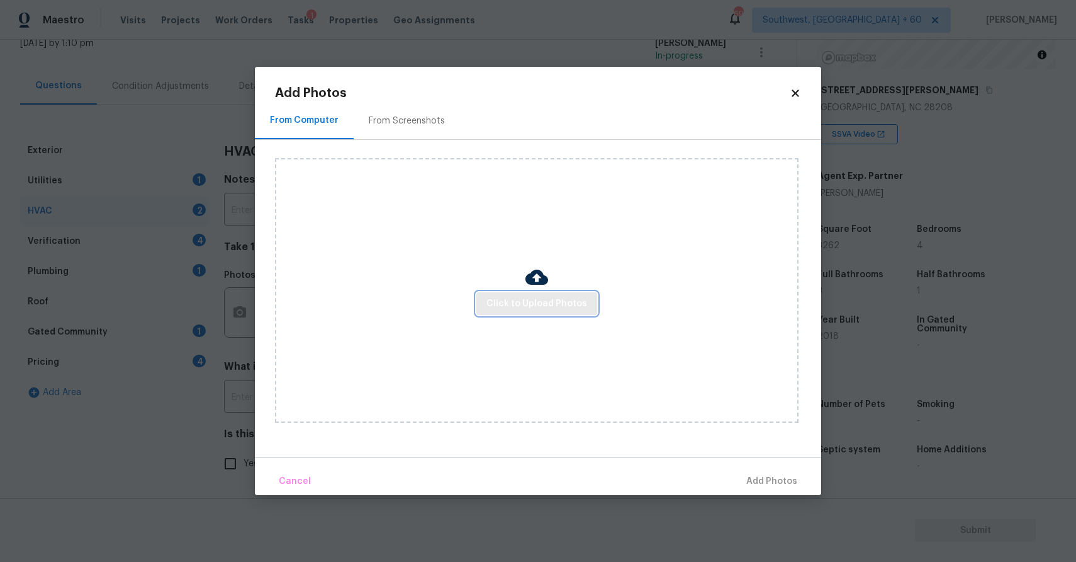
click at [500, 296] on span "Click to Upload Photos" at bounding box center [537, 304] width 101 height 16
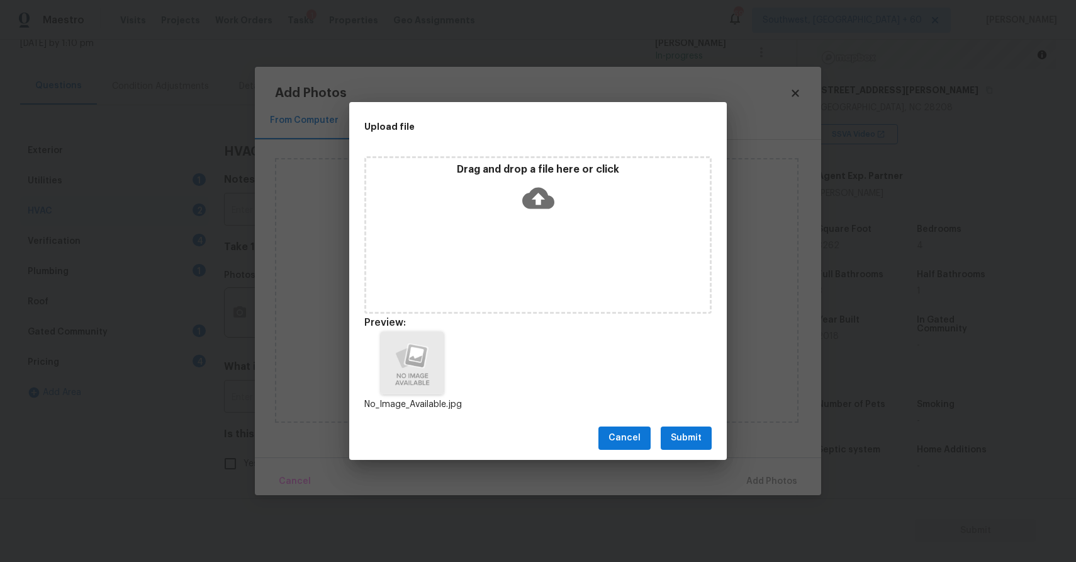
click at [691, 436] on span "Submit" at bounding box center [686, 438] width 31 height 16
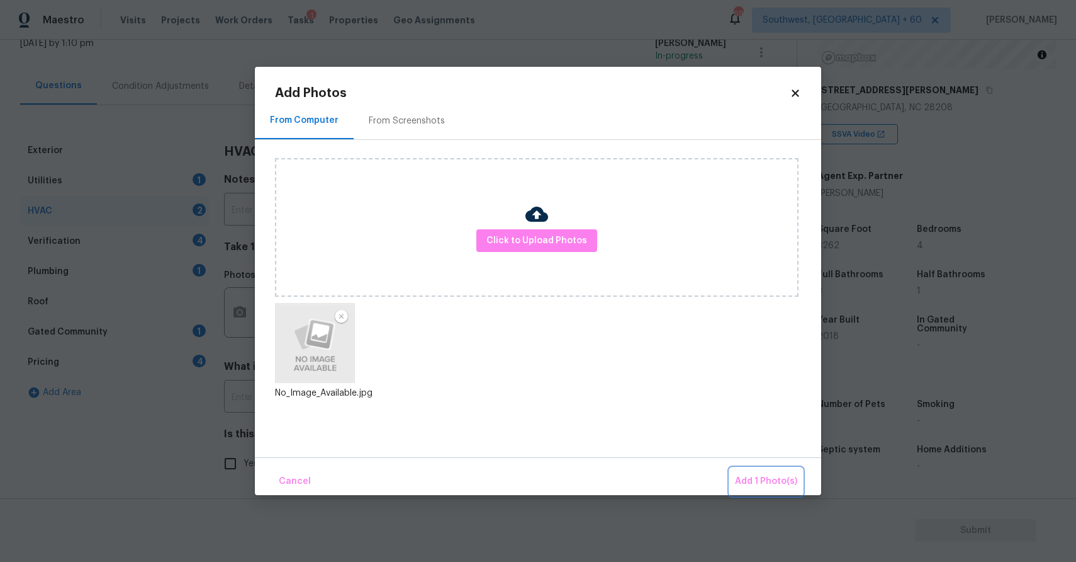
click at [763, 482] on span "Add 1 Photo(s)" at bounding box center [766, 481] width 62 height 16
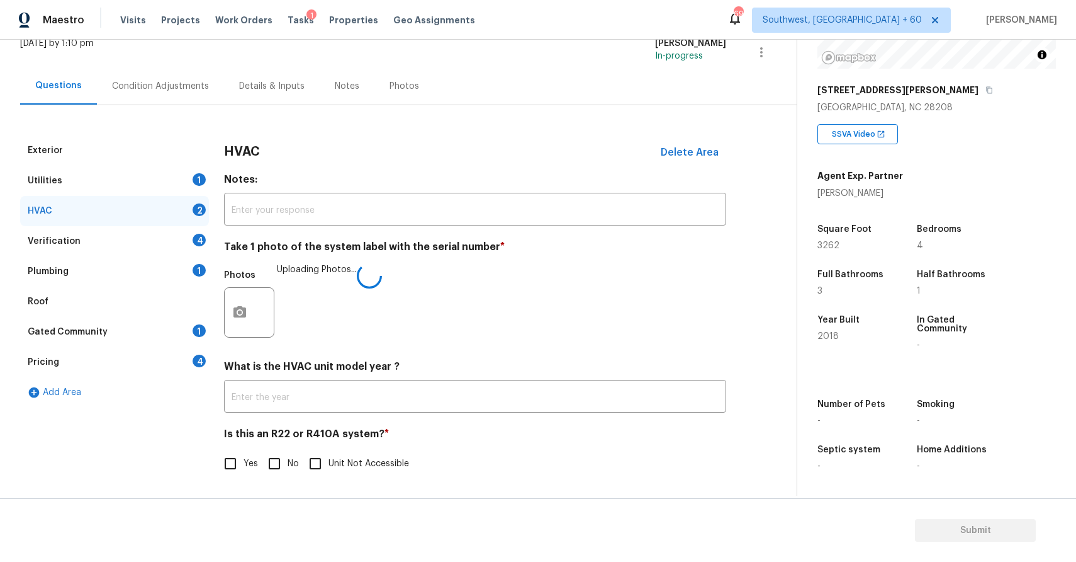
click at [288, 458] on span "No" at bounding box center [293, 463] width 11 height 13
click at [288, 458] on input "No" at bounding box center [274, 463] width 26 height 26
checkbox input "true"
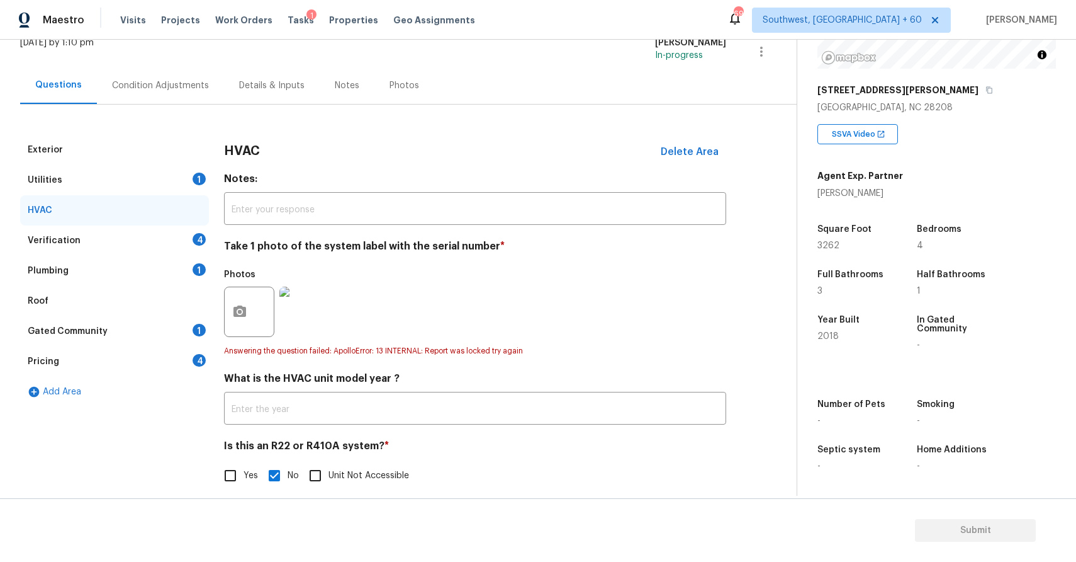
click at [159, 227] on div "Verification 4" at bounding box center [114, 240] width 189 height 30
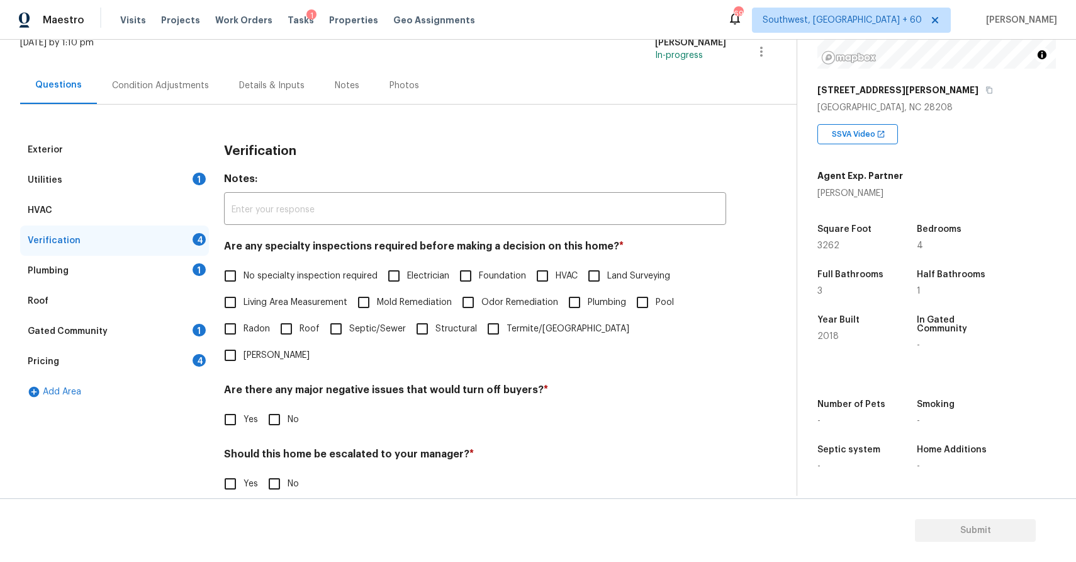
click at [302, 279] on span "No specialty inspection required" at bounding box center [311, 275] width 134 height 13
click at [244, 279] on input "No specialty inspection required" at bounding box center [230, 276] width 26 height 26
checkbox input "true"
click at [278, 406] on input "No" at bounding box center [274, 419] width 26 height 26
checkbox input "true"
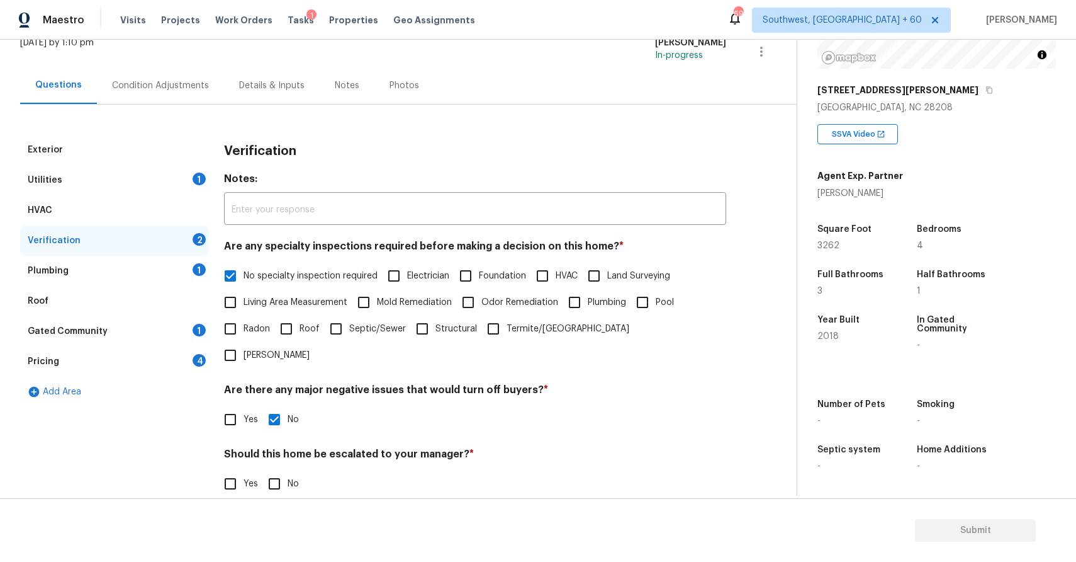
click at [290, 477] on span "No" at bounding box center [293, 483] width 11 height 13
click at [288, 470] on input "No" at bounding box center [274, 483] width 26 height 26
checkbox input "true"
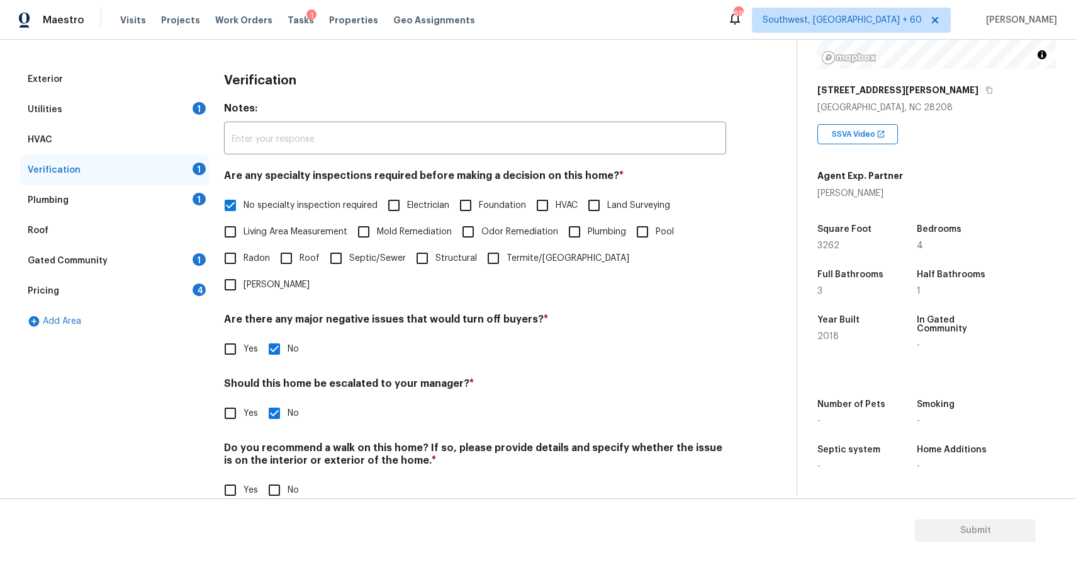
click at [283, 477] on input "No" at bounding box center [274, 490] width 26 height 26
checkbox input "true"
click at [178, 181] on div "Verification" at bounding box center [114, 170] width 189 height 30
click at [157, 213] on div "Plumbing 1" at bounding box center [114, 200] width 189 height 30
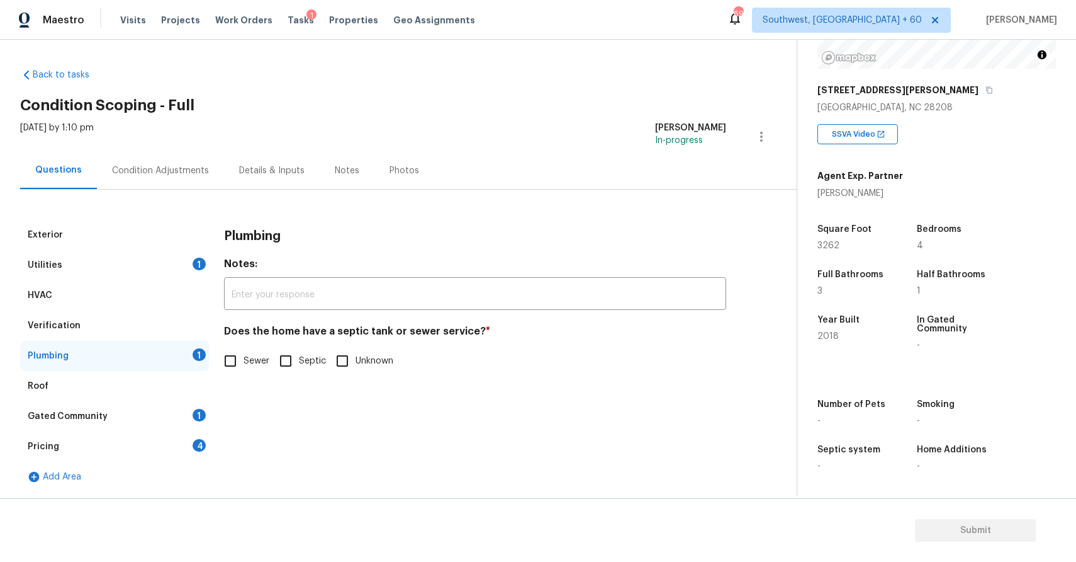
click at [225, 376] on div "Plumbing Notes: ​ Does the home have a septic tank or sewer service? * Sewer Se…" at bounding box center [475, 304] width 502 height 169
click at [235, 363] on input "Sewer" at bounding box center [230, 360] width 26 height 26
checkbox input "true"
click at [150, 419] on div "Gated Community 1" at bounding box center [114, 416] width 189 height 30
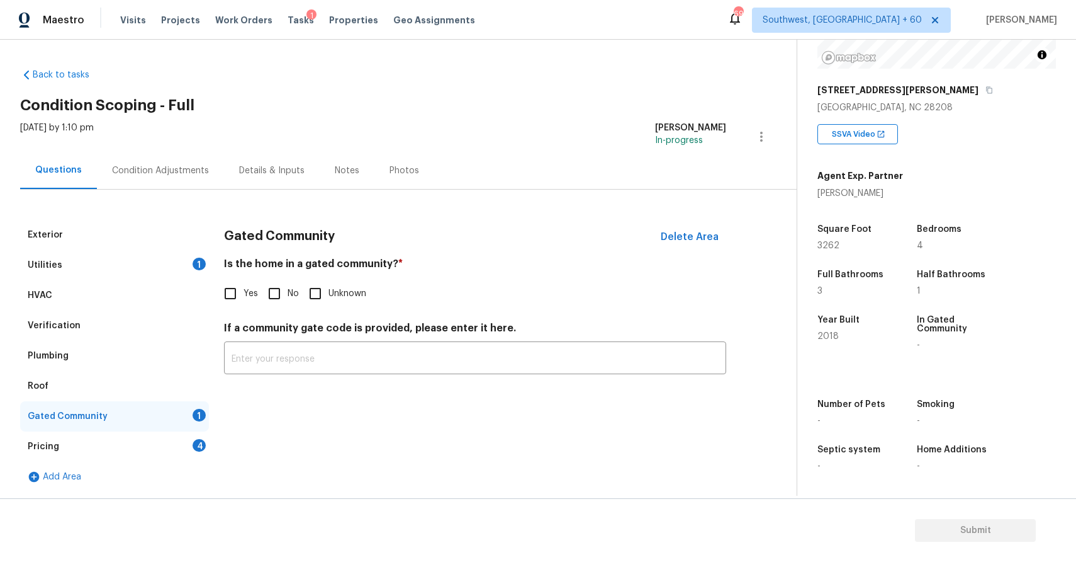
click at [280, 294] on input "No" at bounding box center [274, 293] width 26 height 26
checkbox input "true"
click at [165, 432] on div "Pricing 4" at bounding box center [114, 446] width 189 height 30
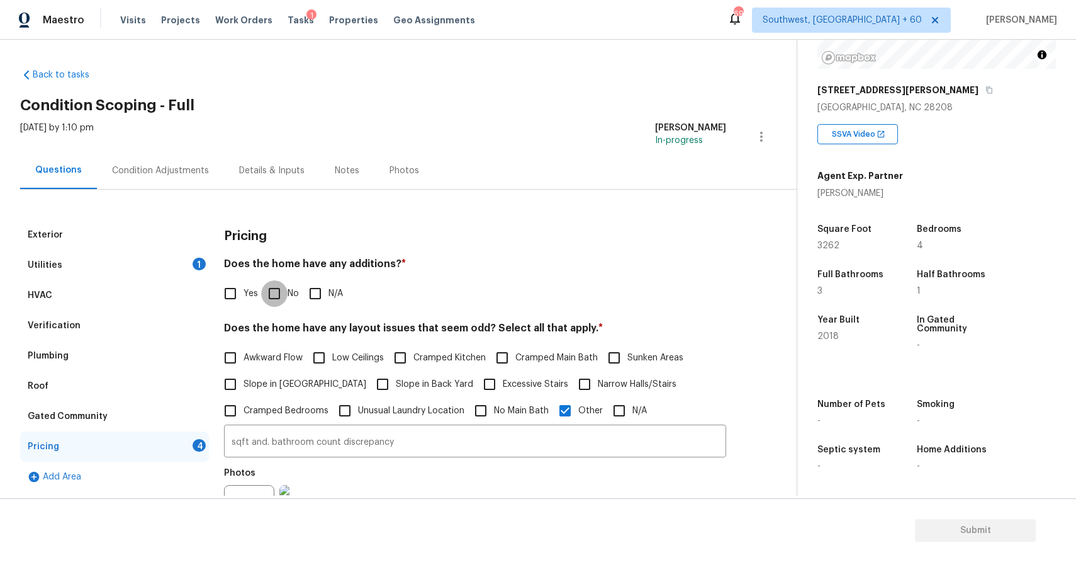
click at [282, 283] on input "No" at bounding box center [274, 293] width 26 height 26
checkbox input "true"
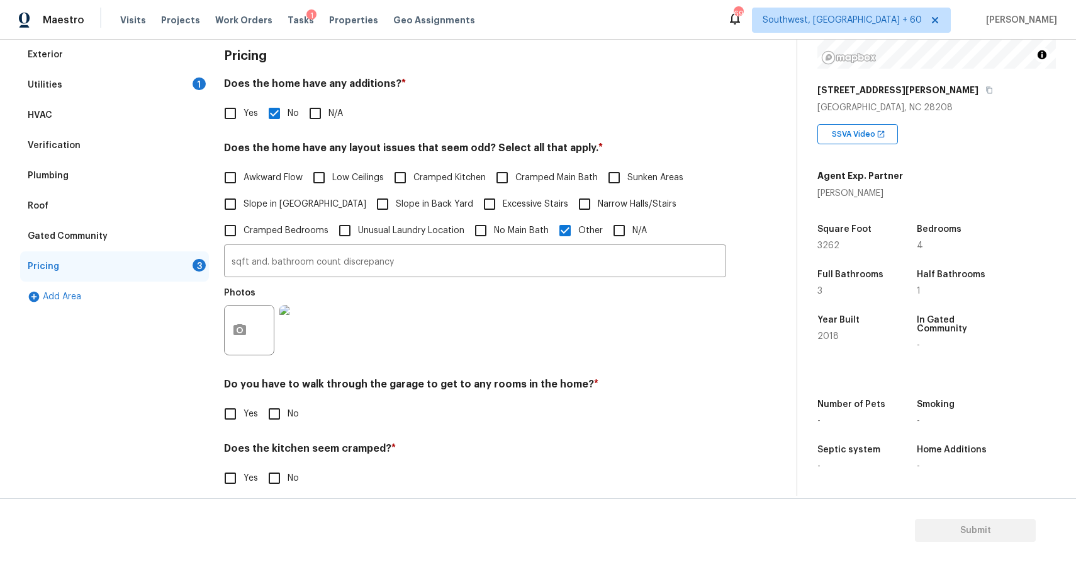
scroll to position [260, 0]
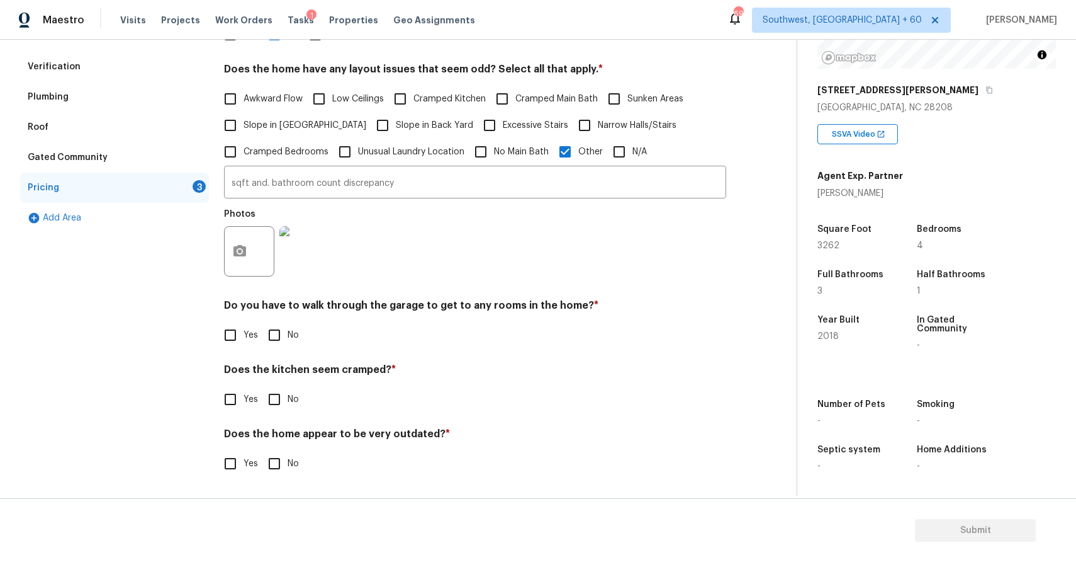
click at [278, 319] on div "Do you have to walk through the garage to get to any rooms in the home? * Yes No" at bounding box center [475, 323] width 502 height 49
click at [271, 336] on input "No" at bounding box center [274, 335] width 26 height 26
checkbox input "true"
click at [280, 403] on input "No" at bounding box center [274, 399] width 26 height 26
checkbox input "true"
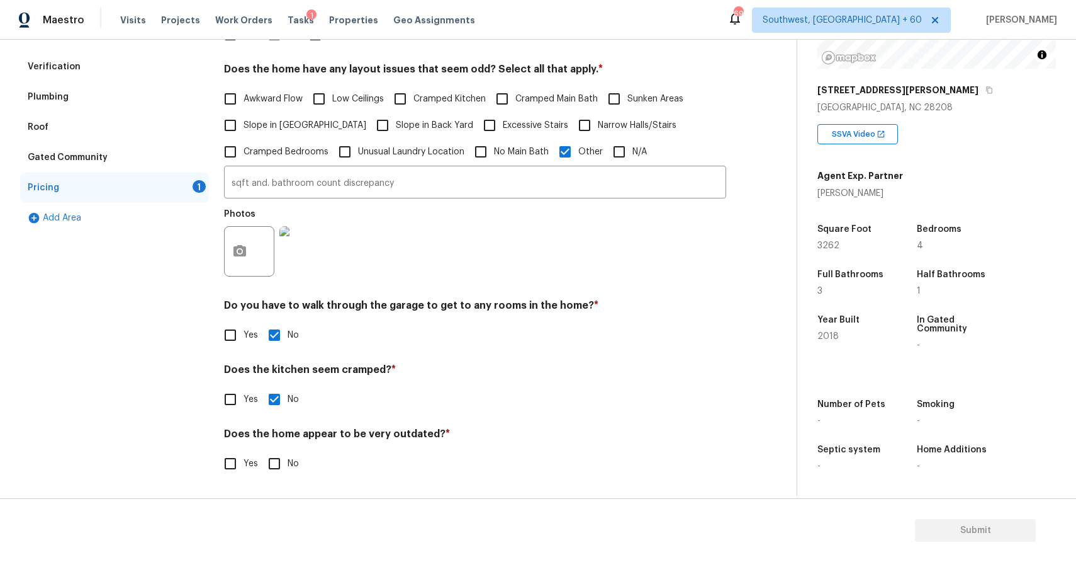
click at [293, 457] on span "No" at bounding box center [293, 463] width 11 height 13
click at [288, 456] on input "No" at bounding box center [274, 463] width 26 height 26
checkbox input "true"
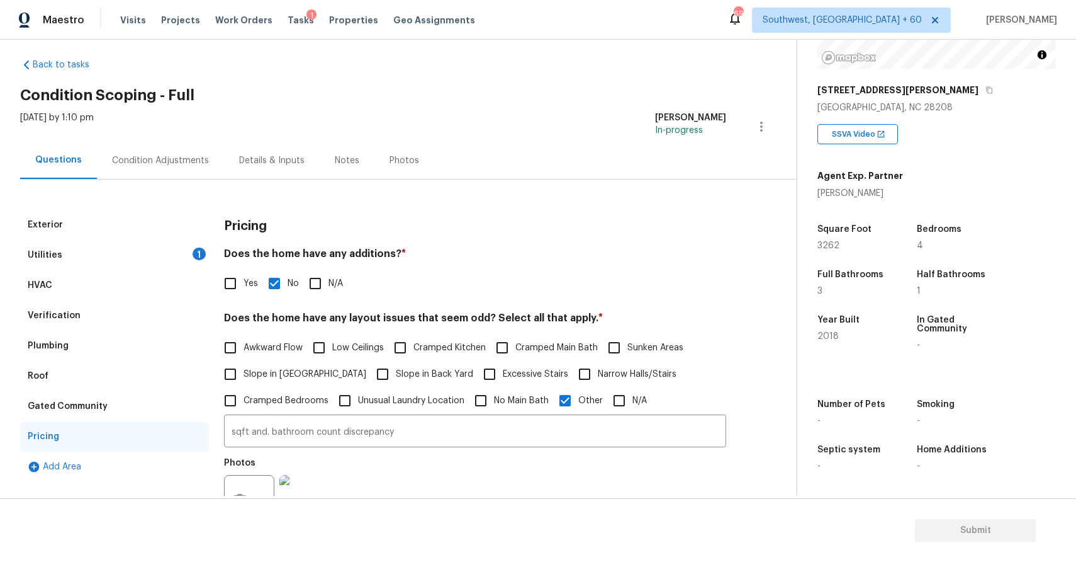
scroll to position [0, 0]
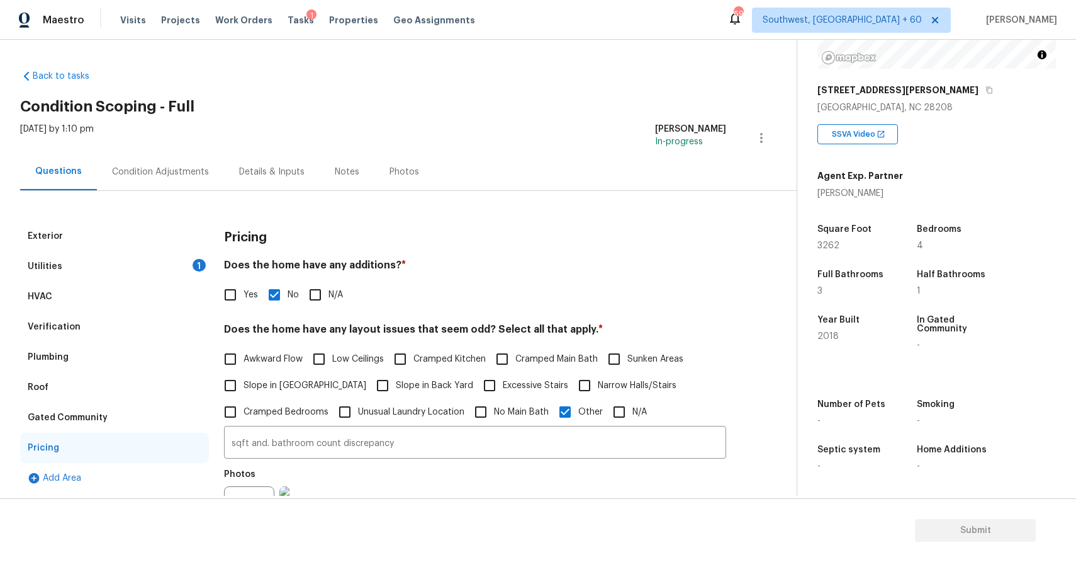
click at [125, 153] on div "Condition Adjustments" at bounding box center [160, 171] width 127 height 37
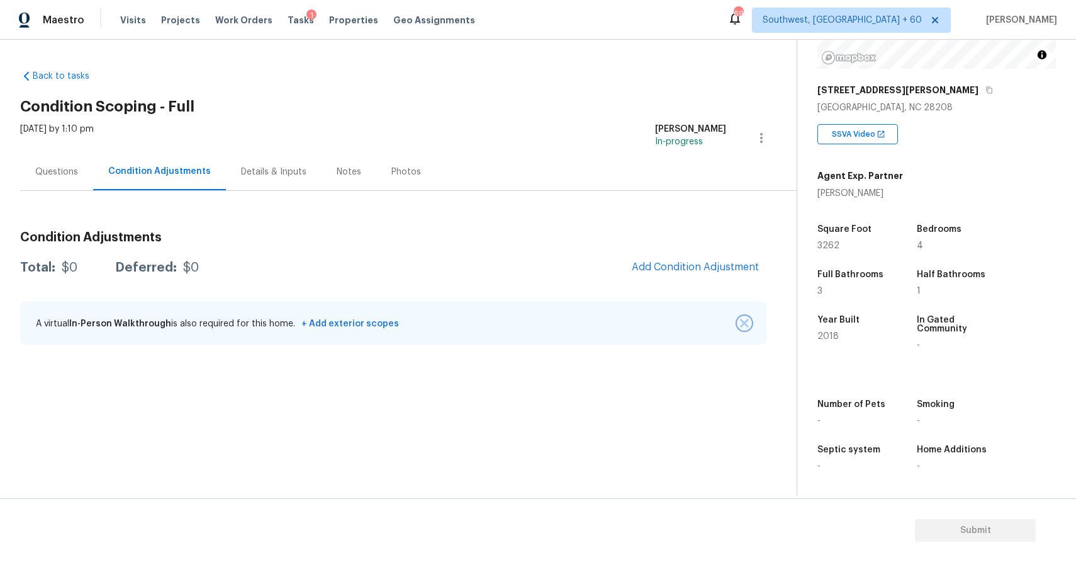
click at [749, 321] on button "button" at bounding box center [744, 323] width 13 height 13
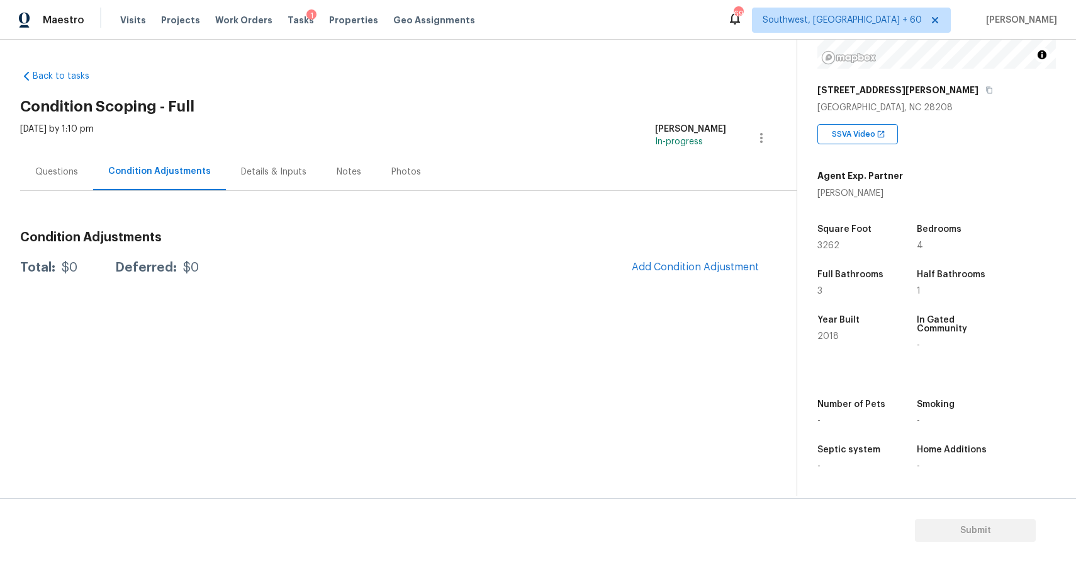
click at [701, 248] on div "Condition Adjustments Total: $0 Deferred: $0 Add Condition Adjustment" at bounding box center [393, 251] width 747 height 60
click at [723, 269] on span "Add Condition Adjustment" at bounding box center [695, 266] width 127 height 11
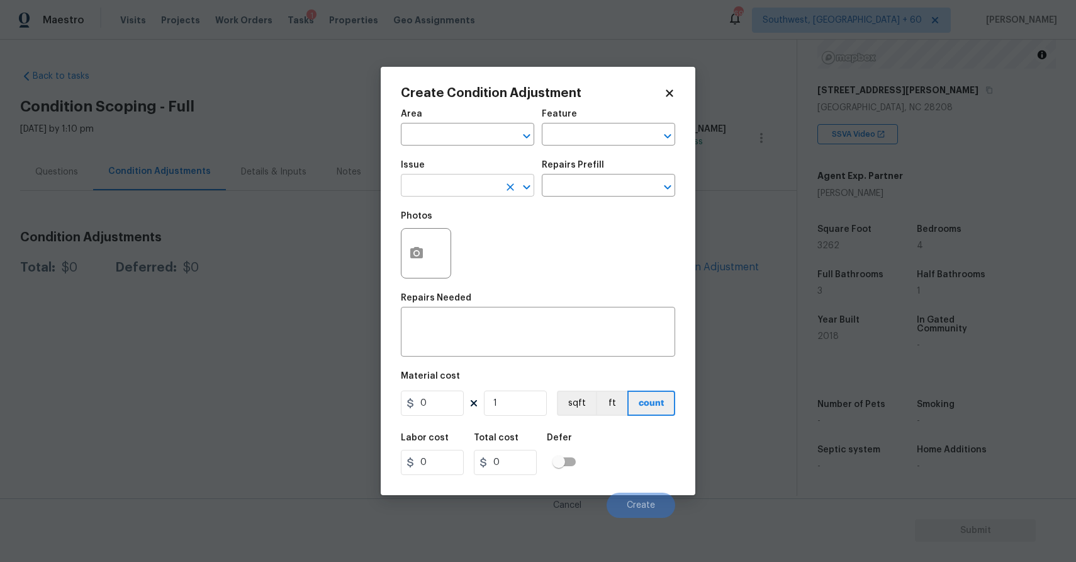
click at [434, 195] on input "text" at bounding box center [450, 187] width 98 height 20
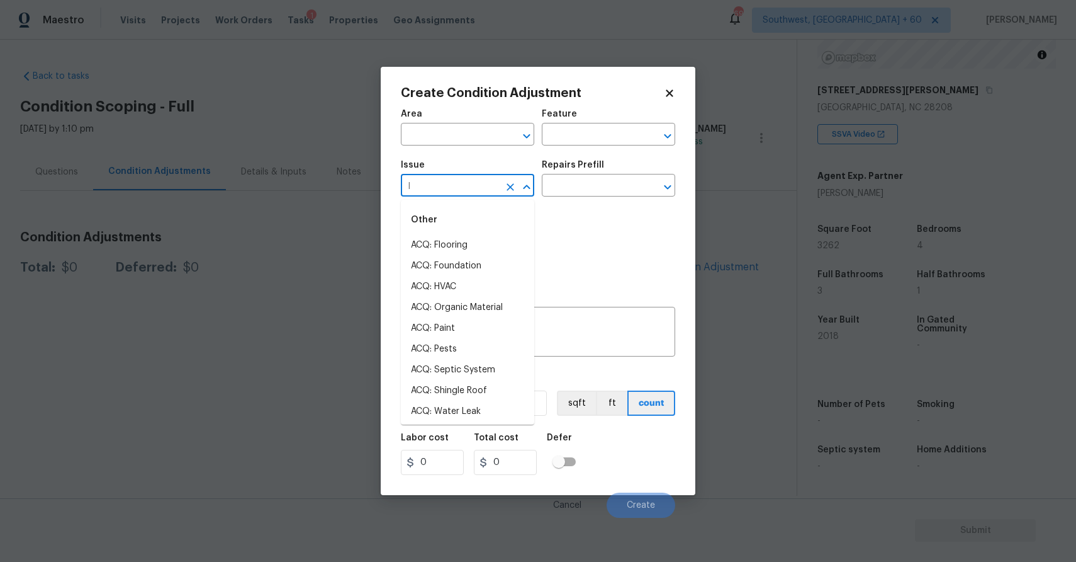
type input "la"
type input "n"
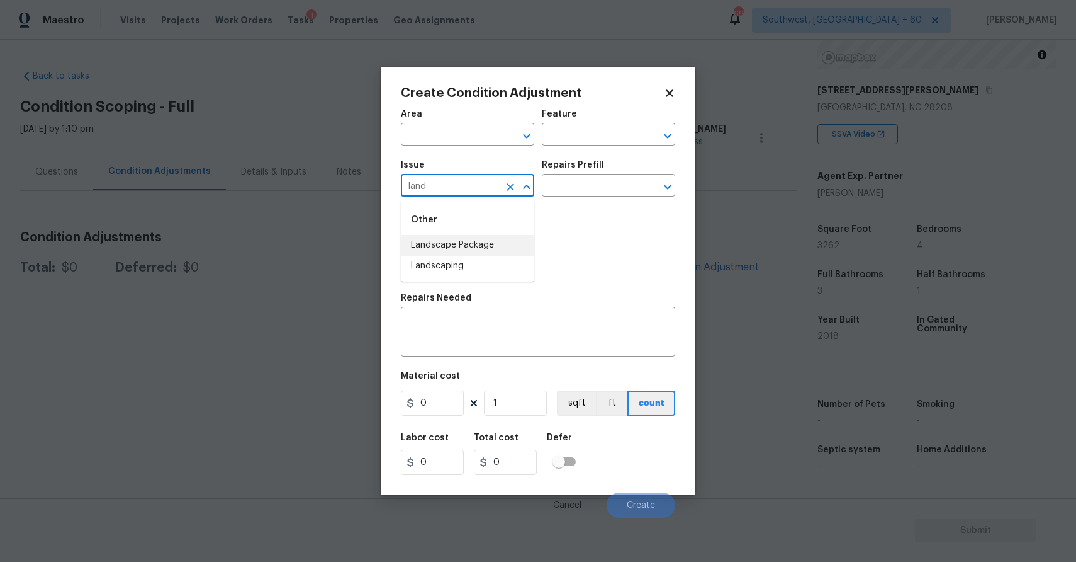
click at [515, 237] on li "Landscape Package" at bounding box center [467, 245] width 133 height 21
type input "Landscape Package"
click at [569, 189] on input "text" at bounding box center [591, 187] width 98 height 20
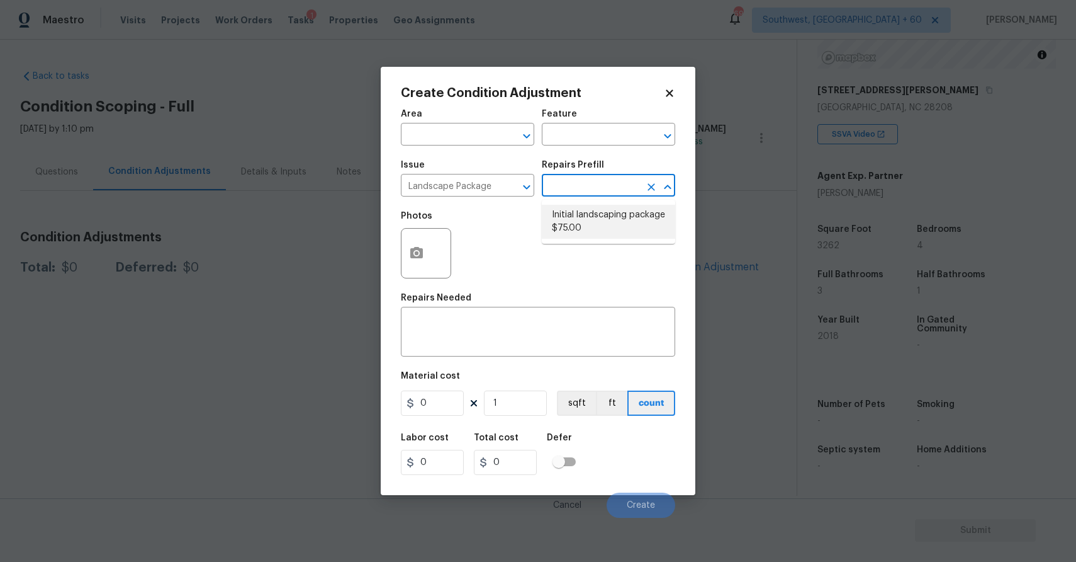
click at [590, 209] on li "Initial landscaping package $75.00" at bounding box center [608, 222] width 133 height 34
type input "Home Readiness Packages"
type textarea "Mowing of grass up to 6" in height. Mow, edge along driveways & sidewalks, trim…"
type input "75"
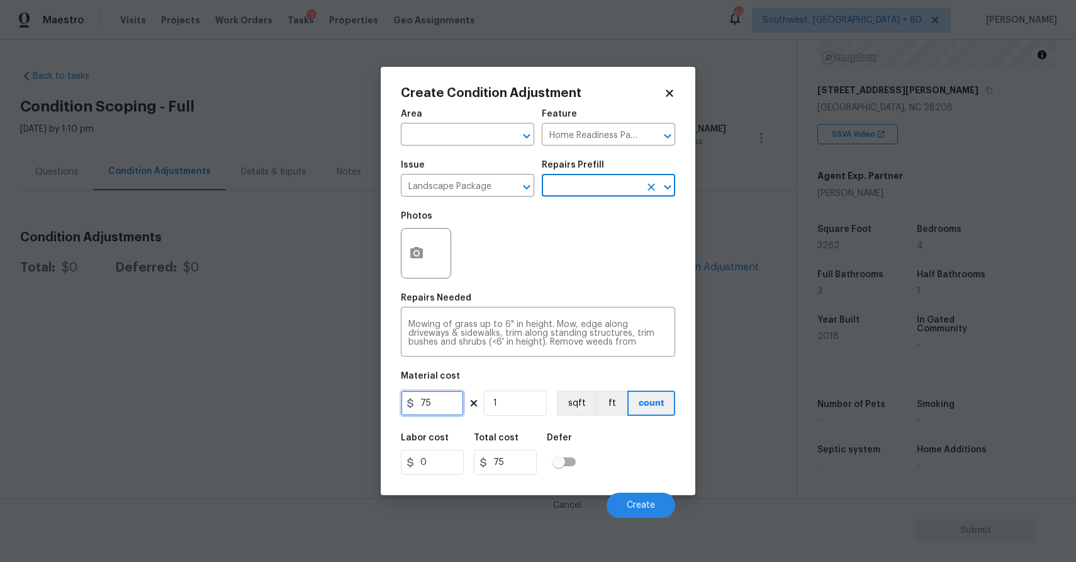
click at [452, 399] on input "75" at bounding box center [432, 402] width 63 height 25
type input "300"
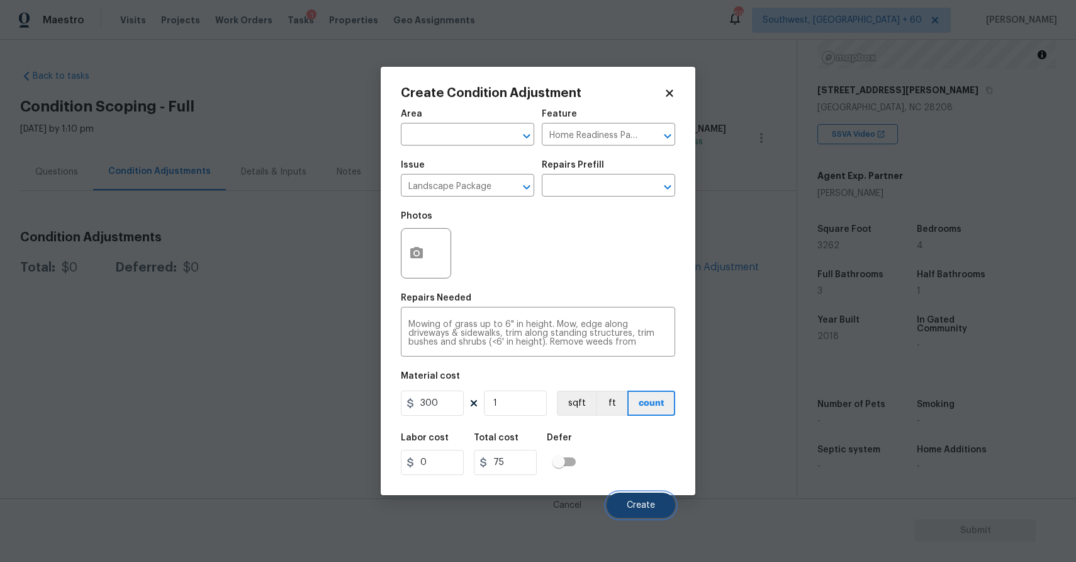
type input "300"
click at [653, 508] on span "Create" at bounding box center [641, 504] width 28 height 9
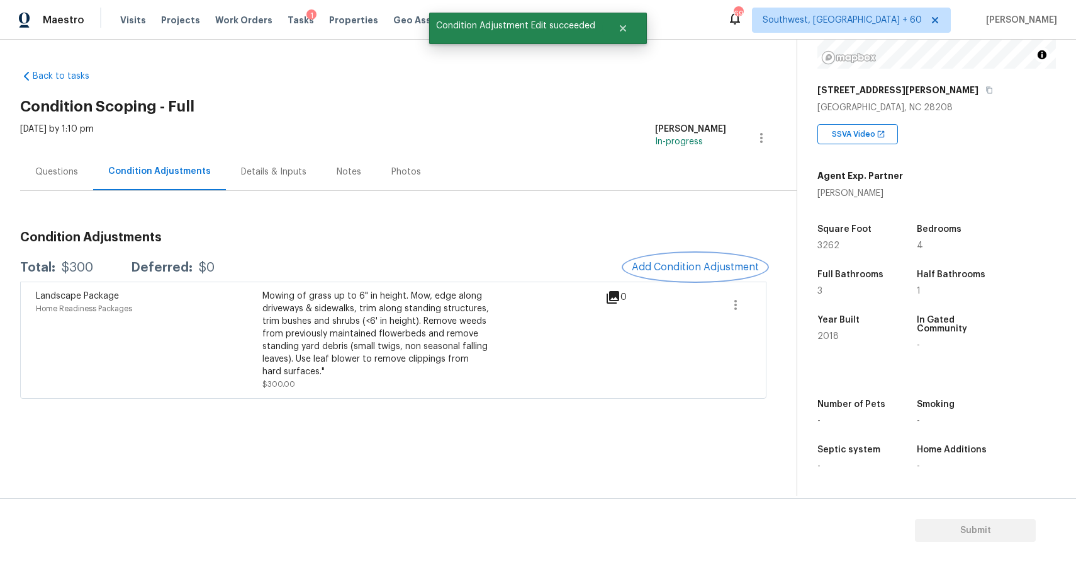
click at [691, 256] on button "Add Condition Adjustment" at bounding box center [695, 267] width 142 height 26
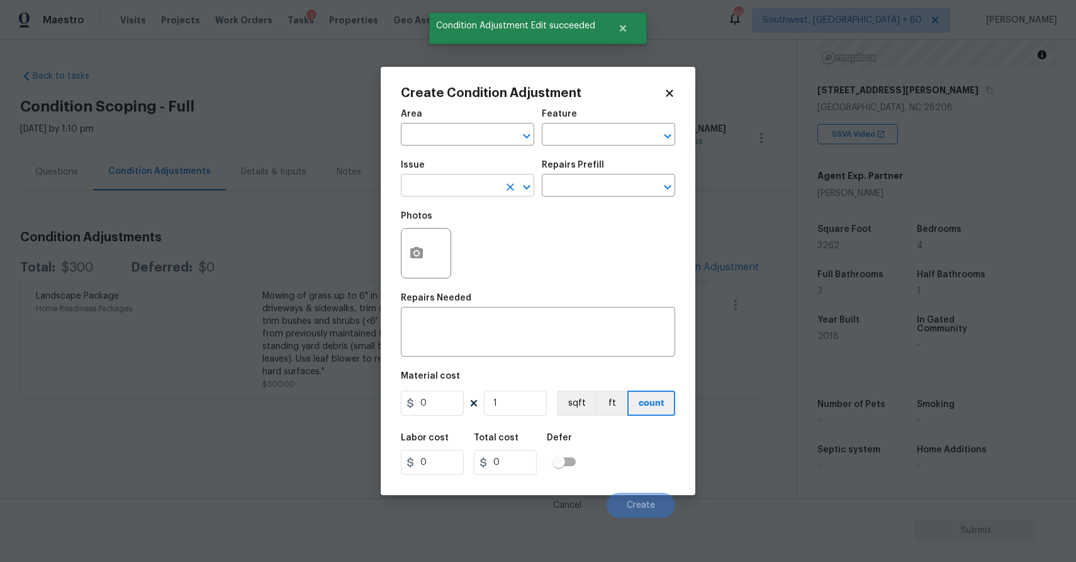
click at [490, 181] on input "text" at bounding box center [450, 187] width 98 height 20
type input "o"
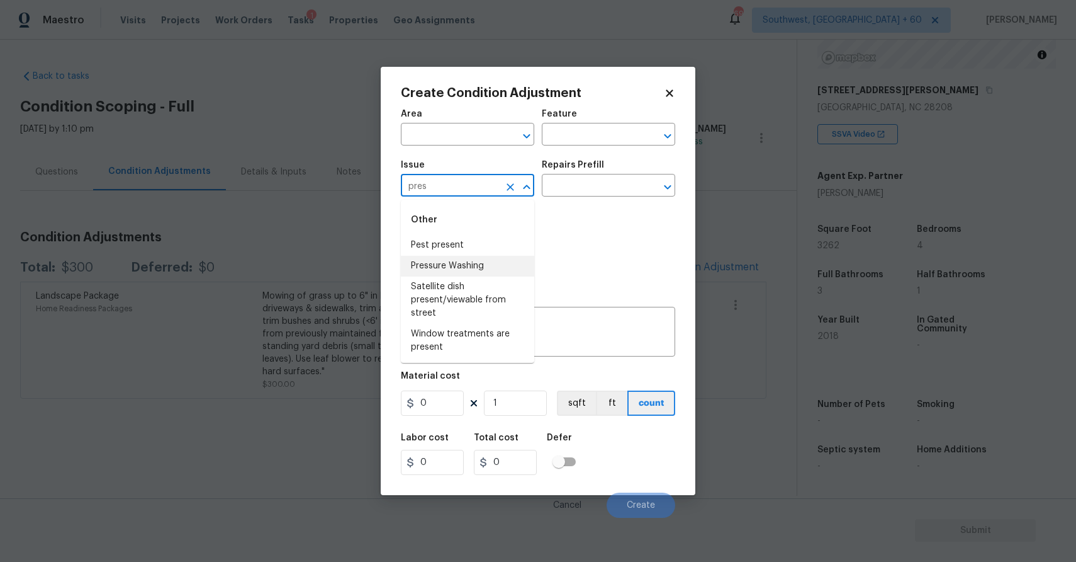
click at [462, 268] on li "Pressure Washing" at bounding box center [467, 266] width 133 height 21
type input "Pressure Washing"
click at [573, 164] on h5 "Repairs Prefill" at bounding box center [573, 165] width 62 height 9
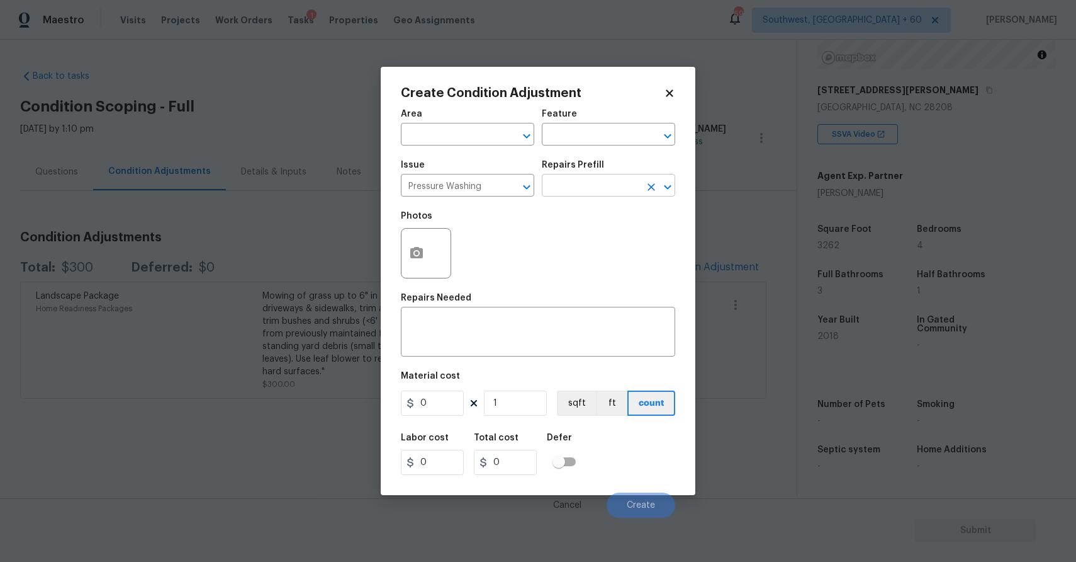
click at [599, 189] on input "text" at bounding box center [591, 187] width 98 height 20
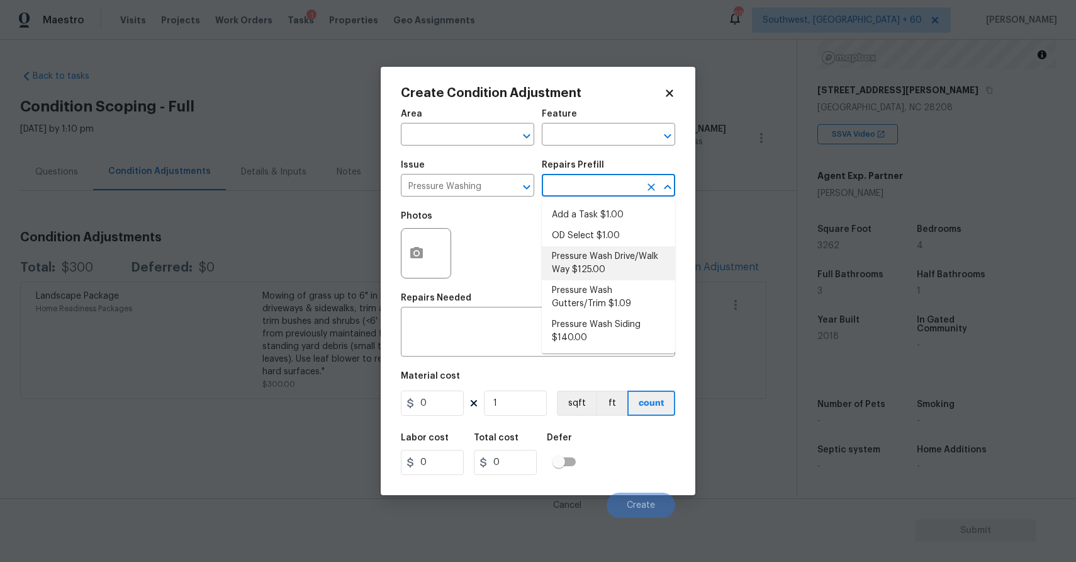
click at [633, 269] on li "Pressure Wash Drive/Walk Way $125.00" at bounding box center [608, 263] width 133 height 34
type input "Siding"
type textarea "Pressure wash the driveways/walkways as directed by the PM. Ensure that all deb…"
type input "125"
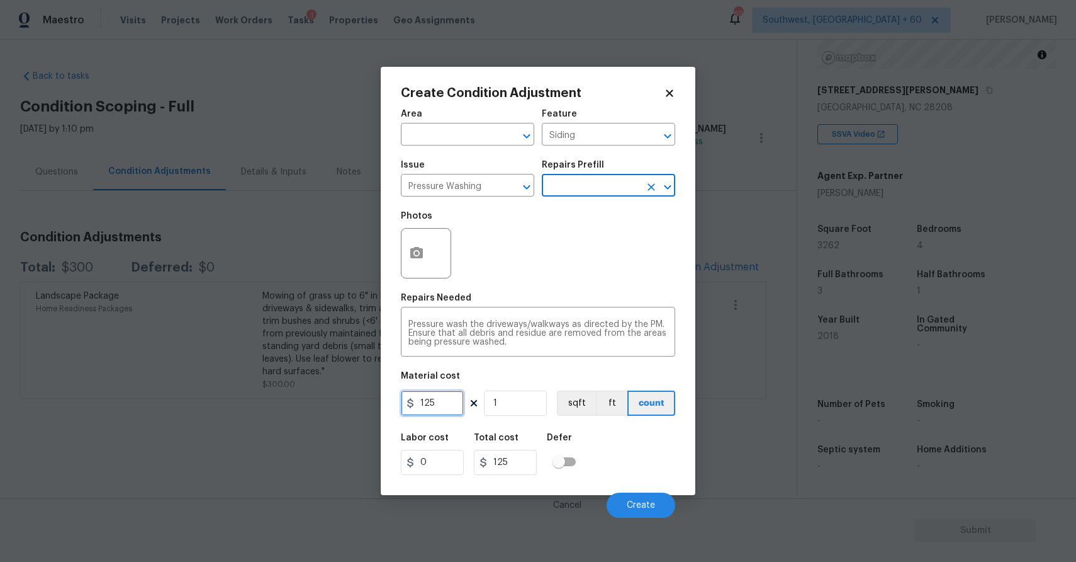
click at [436, 403] on input "125" at bounding box center [432, 402] width 63 height 25
type input "300"
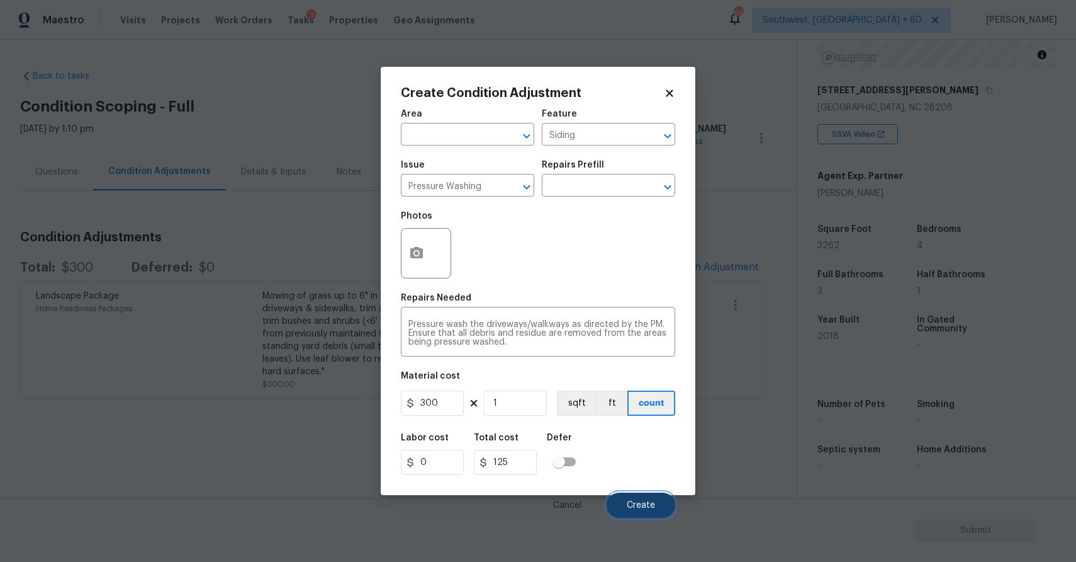
type input "300"
click at [672, 502] on button "Create" at bounding box center [641, 504] width 69 height 25
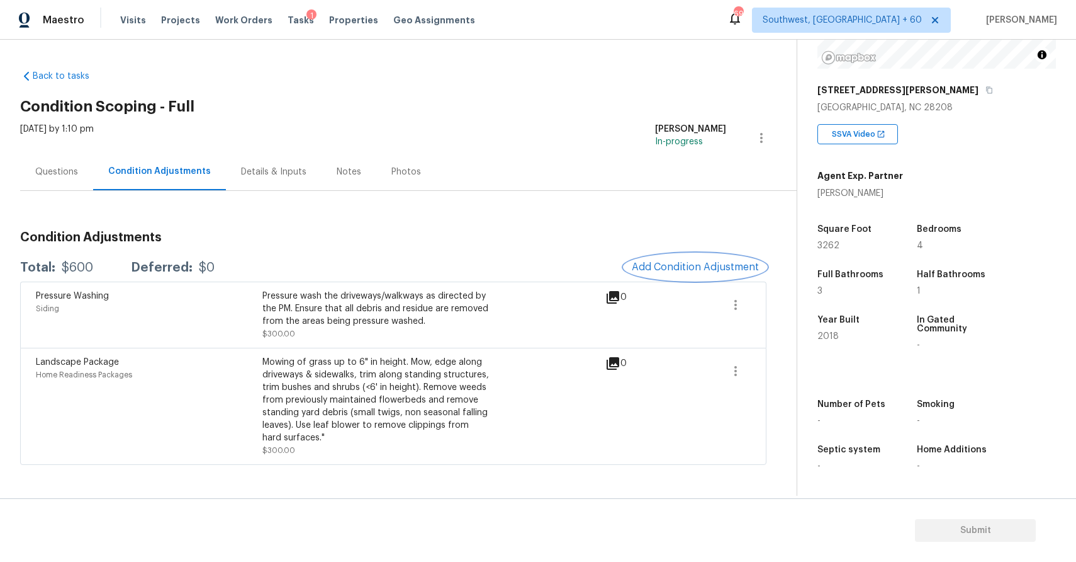
click at [725, 263] on span "Add Condition Adjustment" at bounding box center [695, 266] width 127 height 11
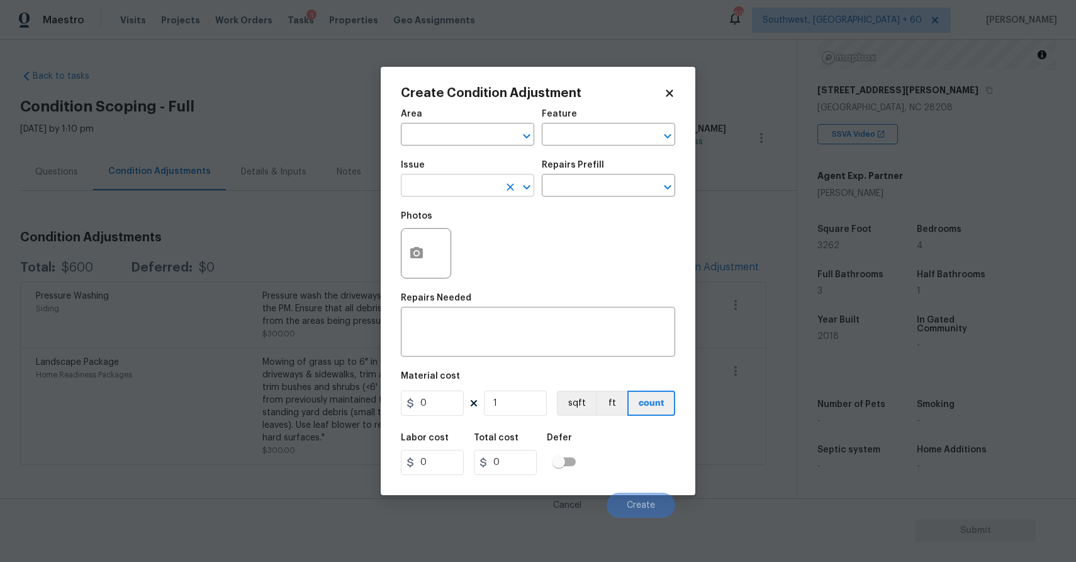
click at [445, 195] on input "text" at bounding box center [450, 187] width 98 height 20
click at [438, 251] on li "ACQ: Paint" at bounding box center [467, 245] width 133 height 21
type input "ACQ: Paint"
click at [606, 196] on input "text" at bounding box center [591, 187] width 98 height 20
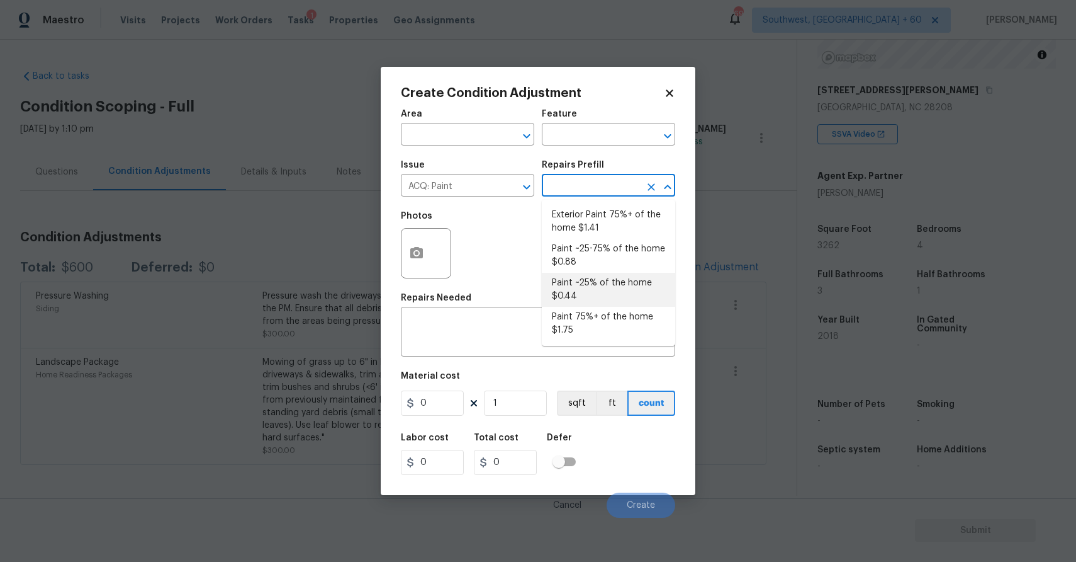
click at [612, 286] on li "Paint ~25% of the home $0.44" at bounding box center [608, 290] width 133 height 34
type input "Acquisition"
type textarea "Acquisition Scope: ~25% of the home needs interior paint"
type input "0.44"
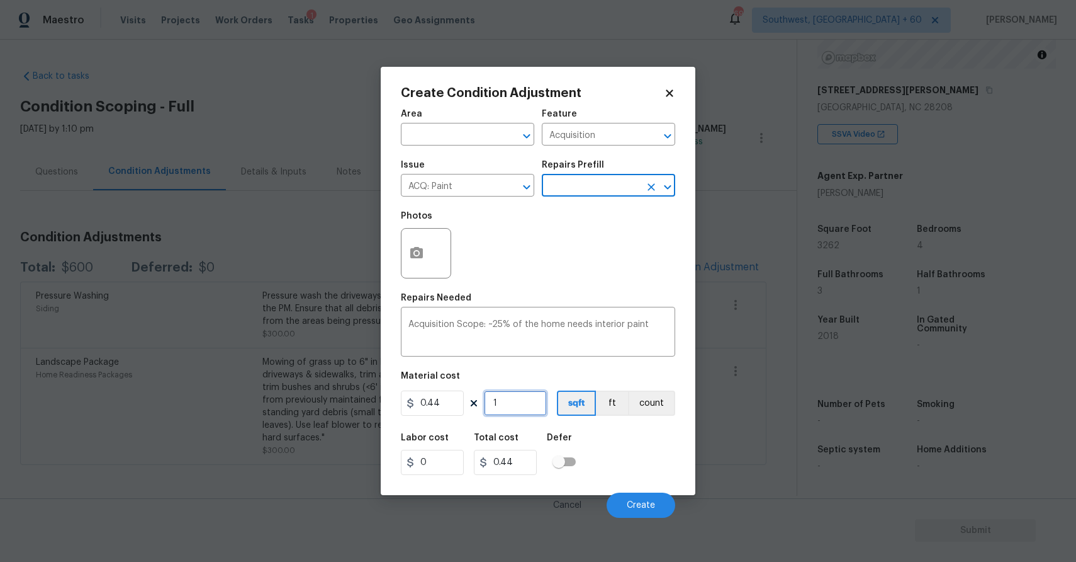
click at [497, 399] on input "1" at bounding box center [515, 402] width 63 height 25
type input "0"
type input "3"
type input "1.32"
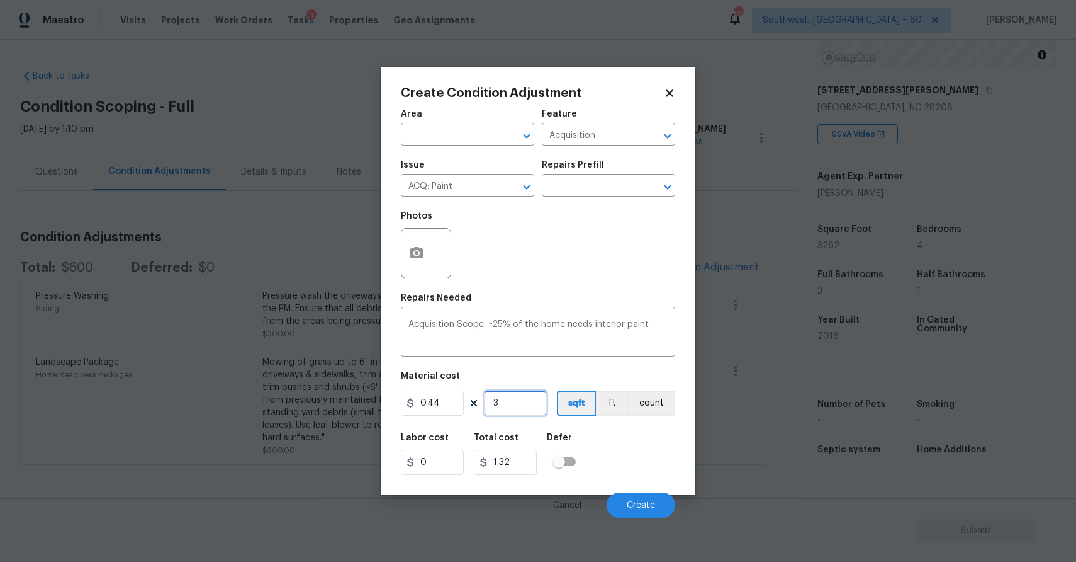
type input "32"
type input "14.08"
type input "326"
type input "143.44"
type input "3263"
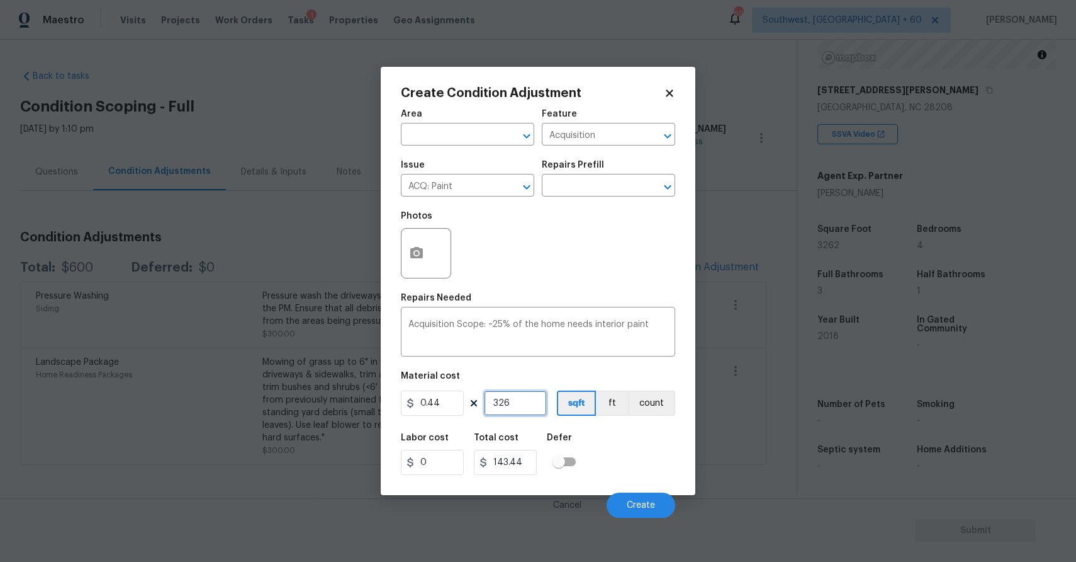
type input "1435.72"
type input "326"
type input "143.44"
type input "3262"
type input "1435.28"
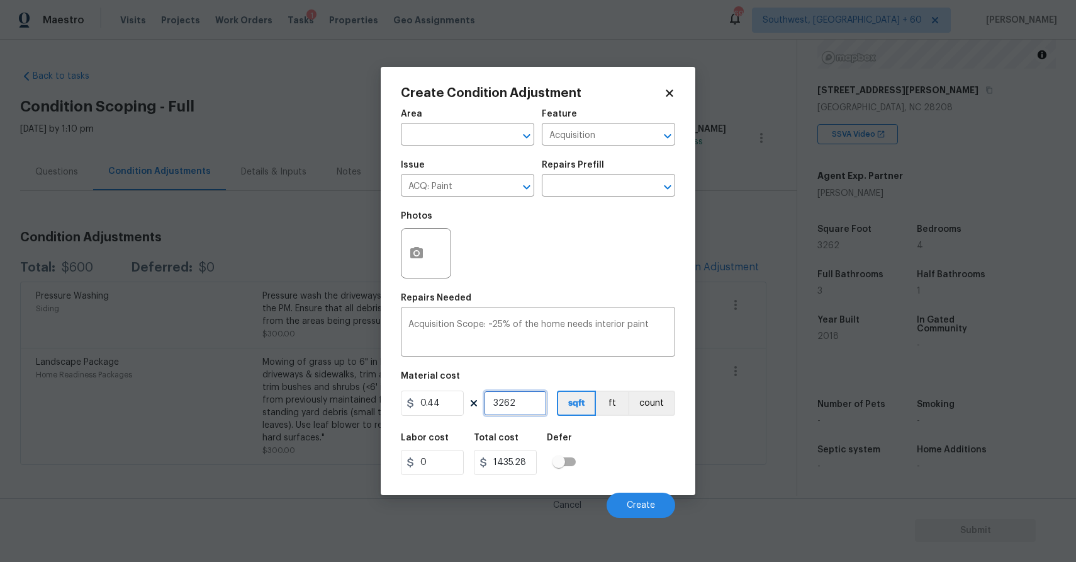
type input "3262"
click at [638, 492] on div "Cancel Create" at bounding box center [538, 499] width 274 height 35
click at [633, 510] on button "Create" at bounding box center [641, 504] width 69 height 25
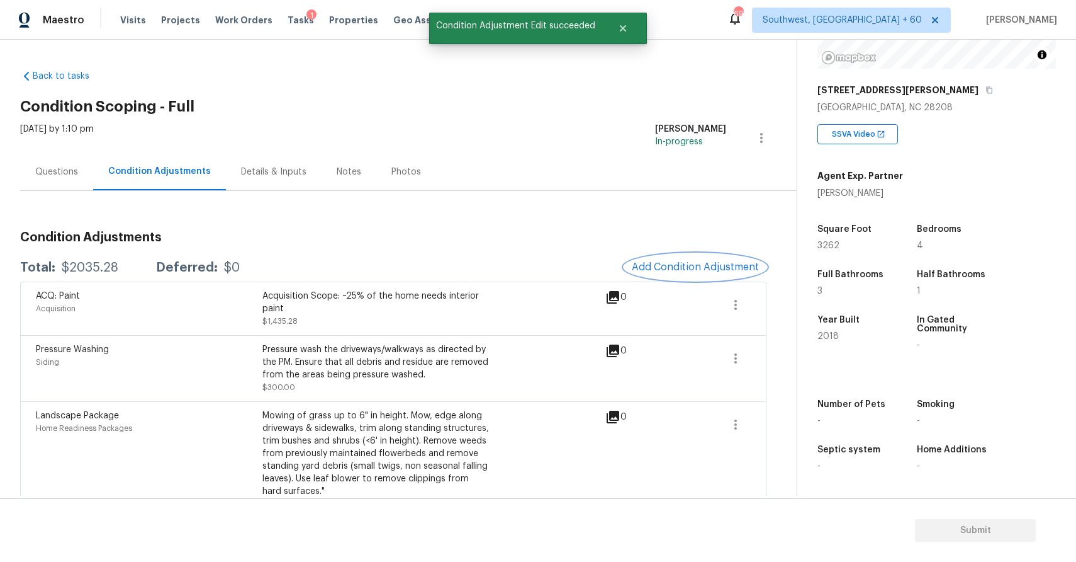
click at [669, 269] on span "Add Condition Adjustment" at bounding box center [695, 266] width 127 height 11
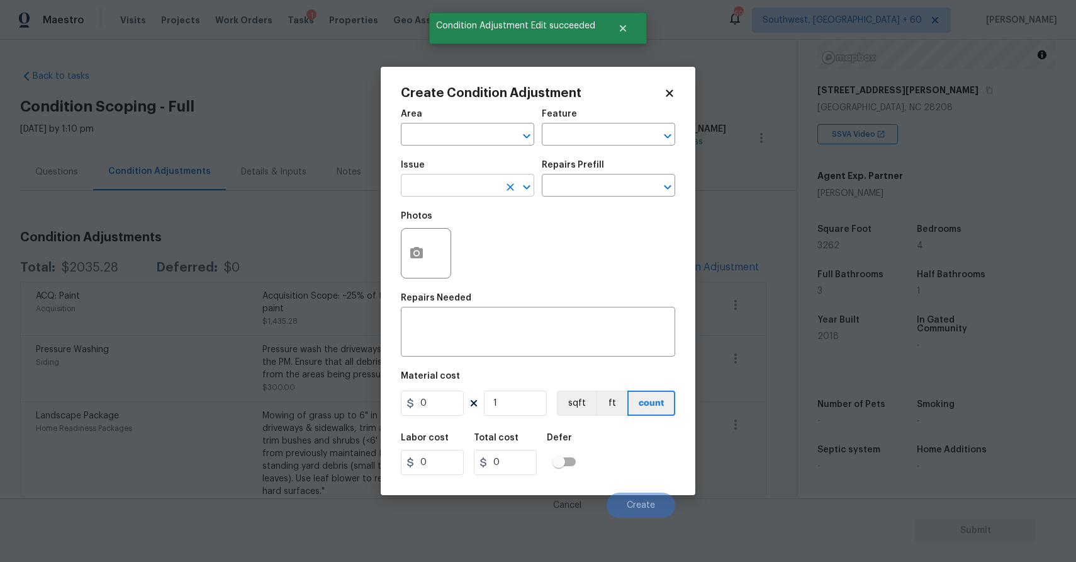
click at [446, 194] on input "text" at bounding box center [450, 187] width 98 height 20
click at [473, 235] on li "ACQ: Flooring" at bounding box center [467, 245] width 133 height 21
type input "ACQ: Flooring"
click at [591, 195] on input "text" at bounding box center [591, 187] width 98 height 20
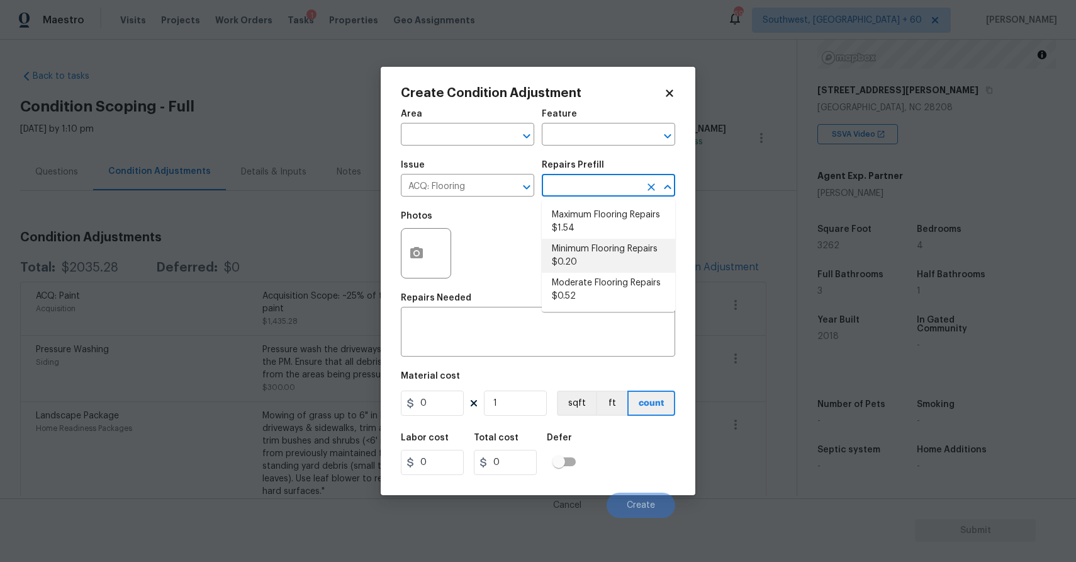
click at [607, 247] on li "Minimum Flooring Repairs $0.20" at bounding box center [608, 256] width 133 height 34
type input "Acquisition"
type textarea "Acquisition Scope: Minimum flooring repairs"
type input "0.2"
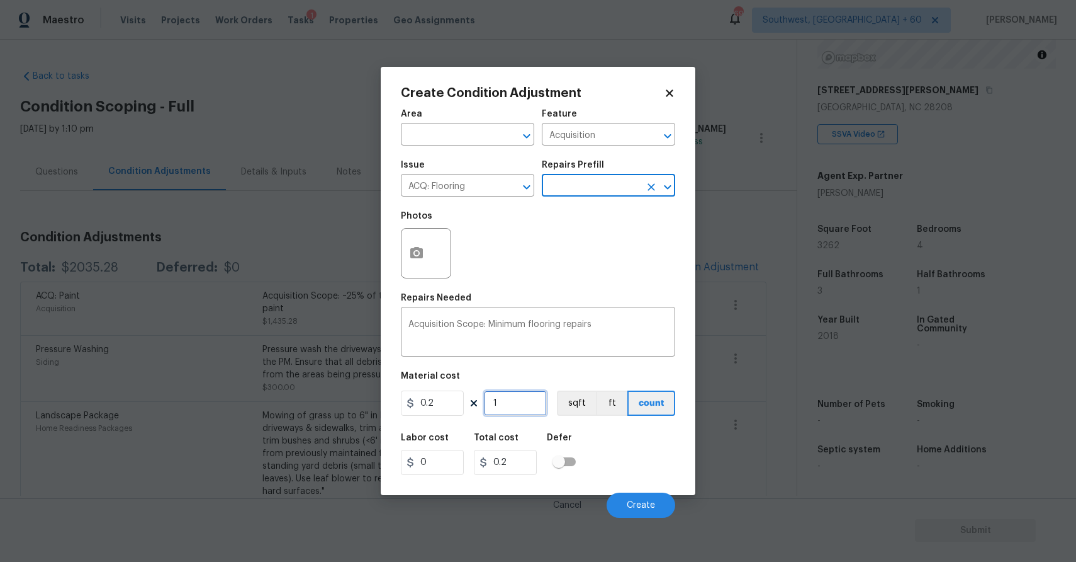
click at [505, 408] on input "1" at bounding box center [515, 402] width 63 height 25
type input "3"
type input "0.6"
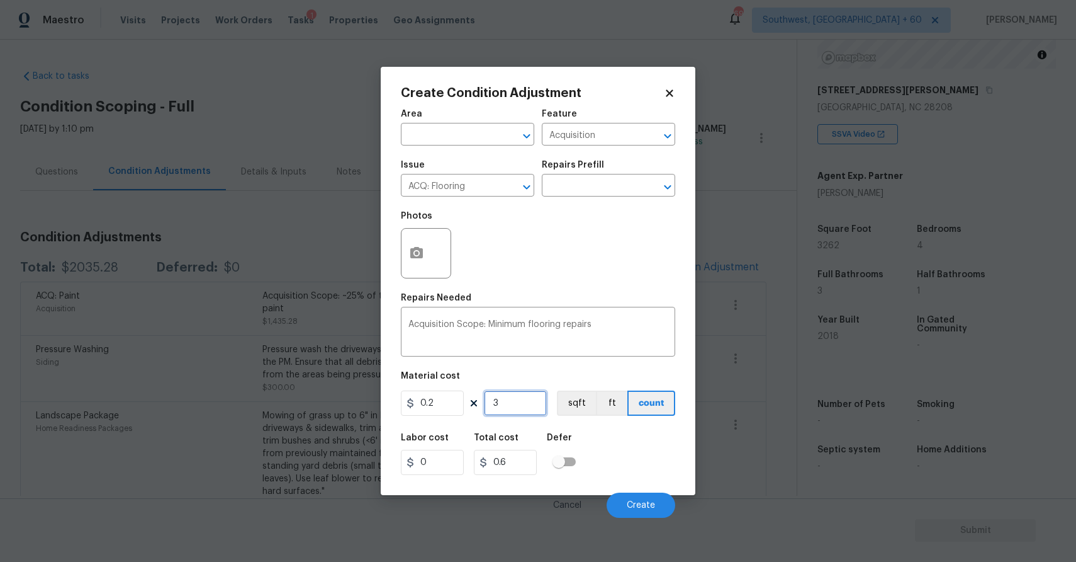
type input "32"
type input "6.4"
type input "326"
type input "65.2"
type input "3262"
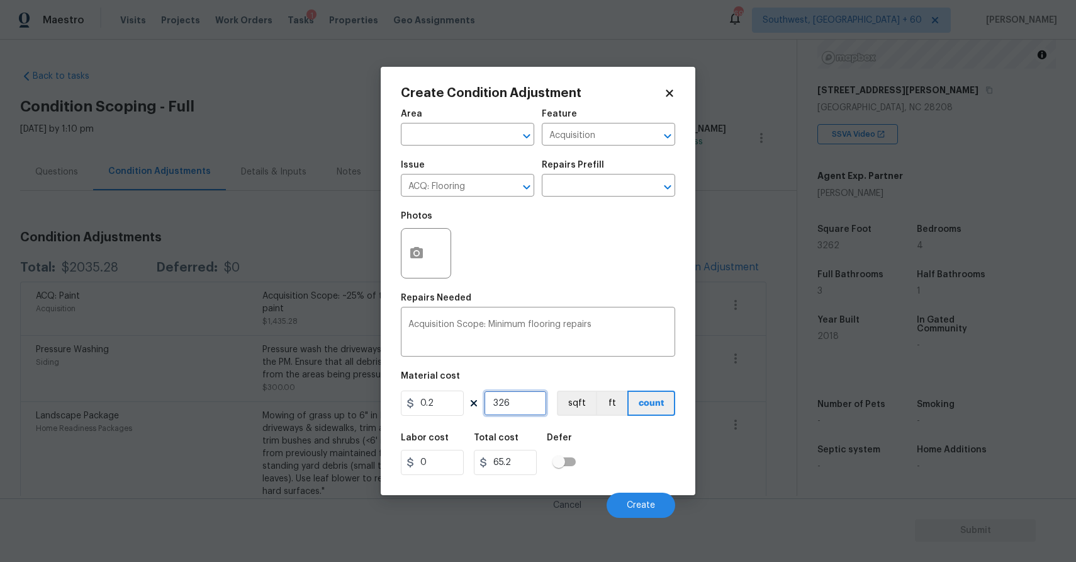
type input "652.4"
type input "3262"
click at [635, 499] on button "Create" at bounding box center [641, 504] width 69 height 25
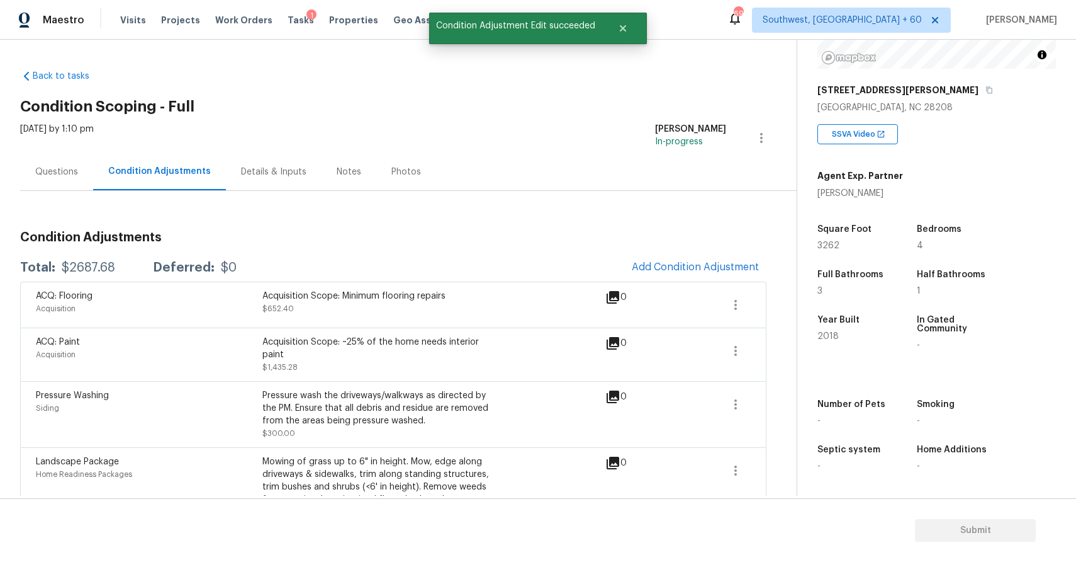
click at [78, 153] on div "Questions" at bounding box center [56, 171] width 73 height 37
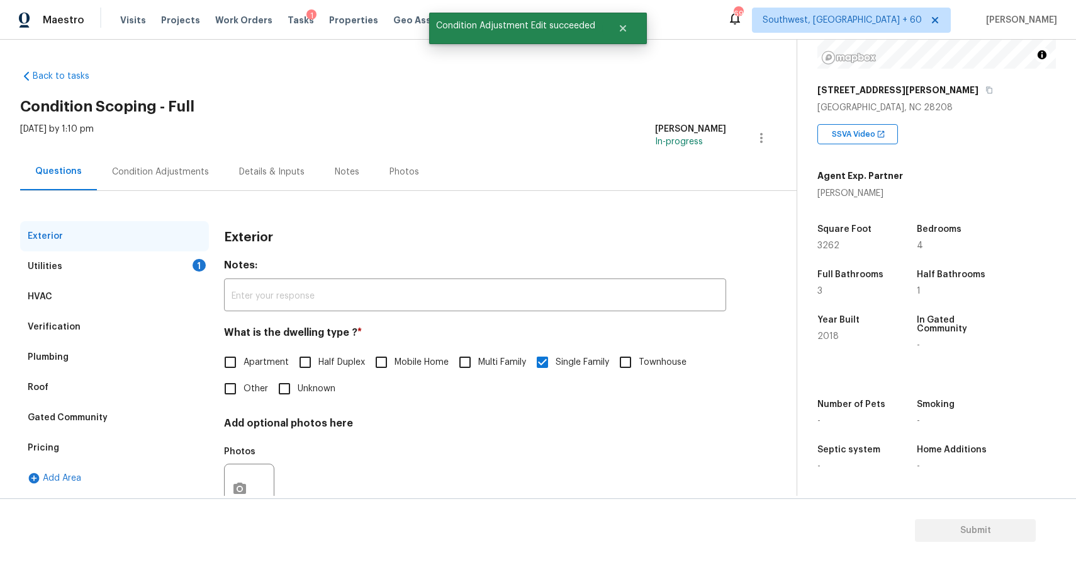
click at [158, 252] on div "Utilities 1" at bounding box center [114, 266] width 189 height 30
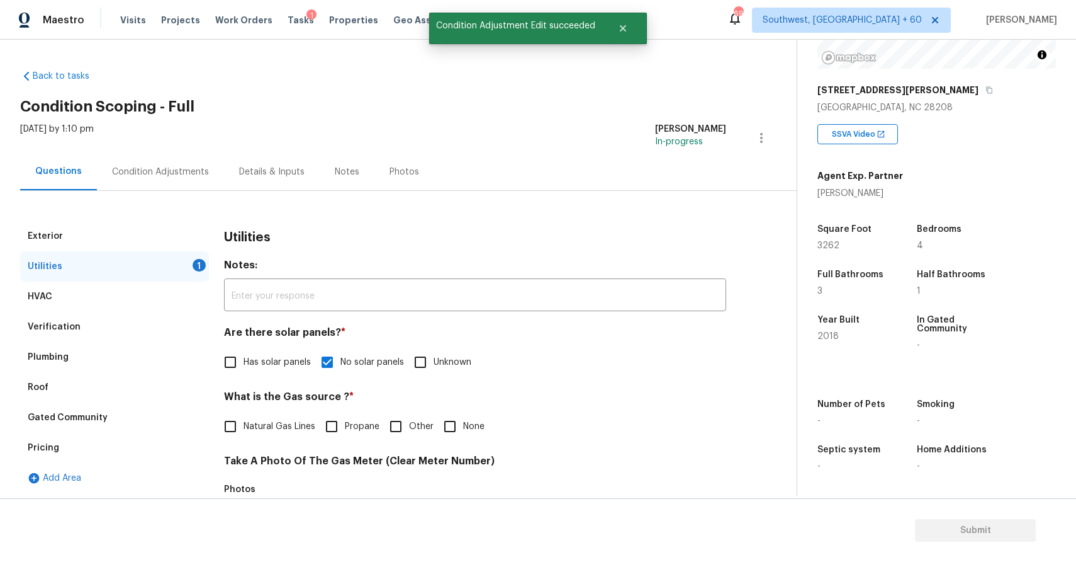
click at [263, 409] on div "What is the Gas source ? * Natural Gas Lines Propane Other None" at bounding box center [475, 414] width 502 height 49
click at [269, 420] on span "Natural Gas Lines" at bounding box center [280, 426] width 72 height 13
click at [244, 419] on input "Natural Gas Lines" at bounding box center [230, 426] width 26 height 26
checkbox input "true"
click at [152, 166] on div "Condition Adjustments" at bounding box center [160, 172] width 97 height 13
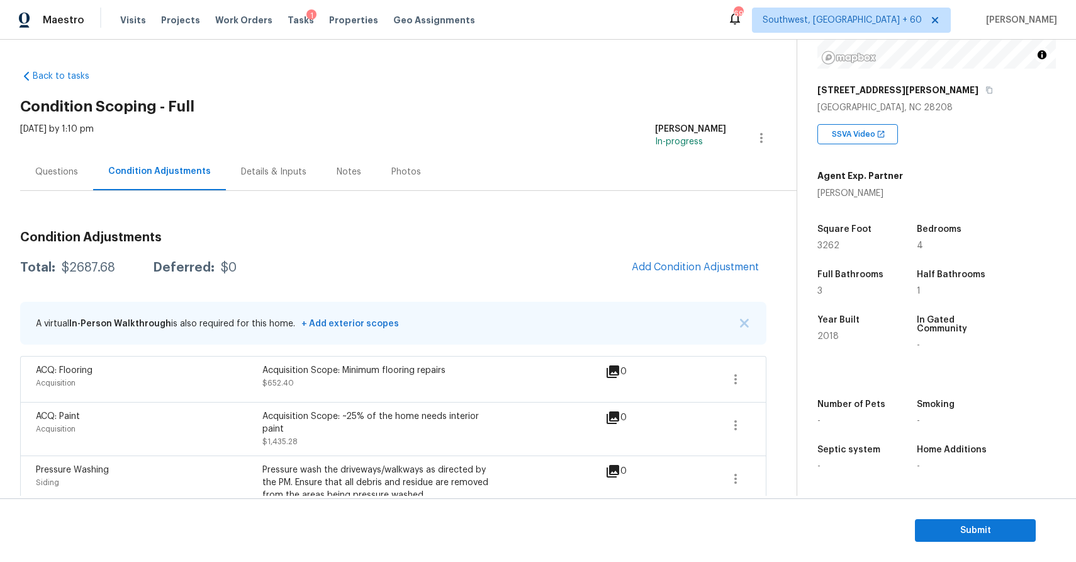
click at [26, 189] on div "Questions" at bounding box center [56, 171] width 73 height 37
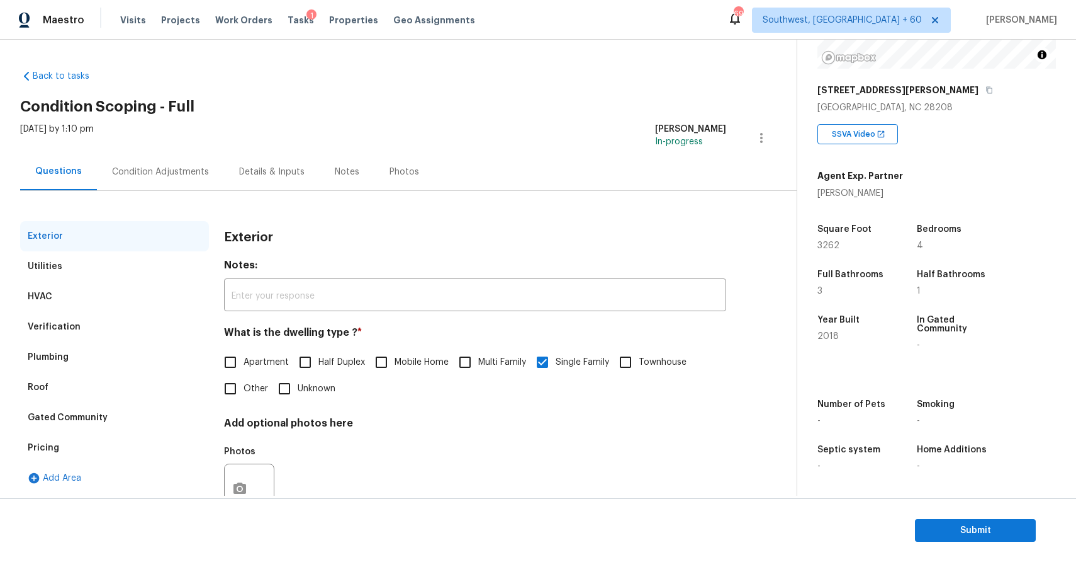
click at [169, 166] on div "Condition Adjustments" at bounding box center [160, 172] width 97 height 13
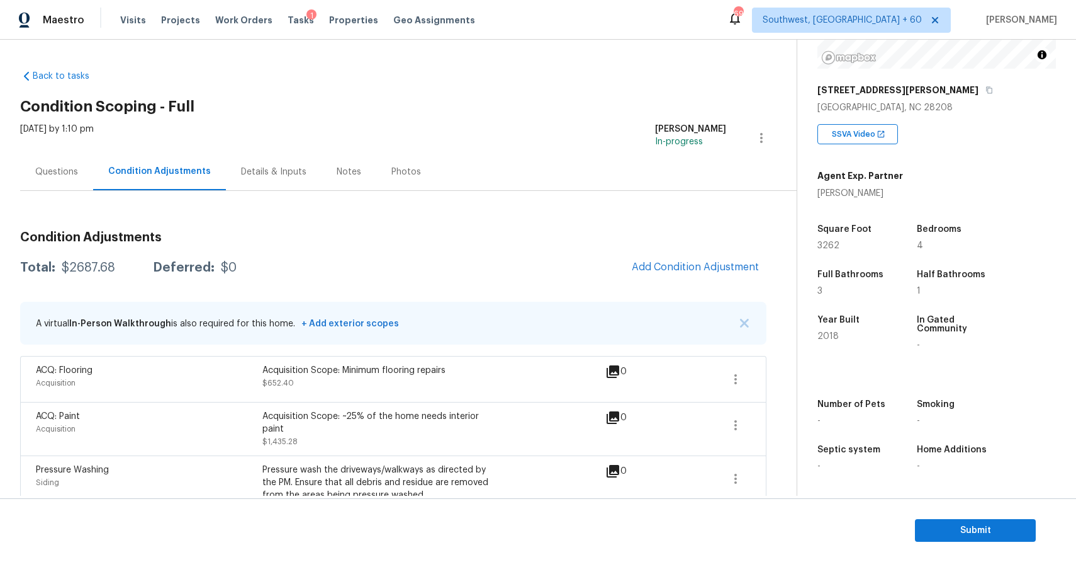
click at [77, 276] on div "Total: $2687.68 Deferred: $0 Add Condition Adjustment" at bounding box center [393, 268] width 747 height 28
copy div "$2687.68"
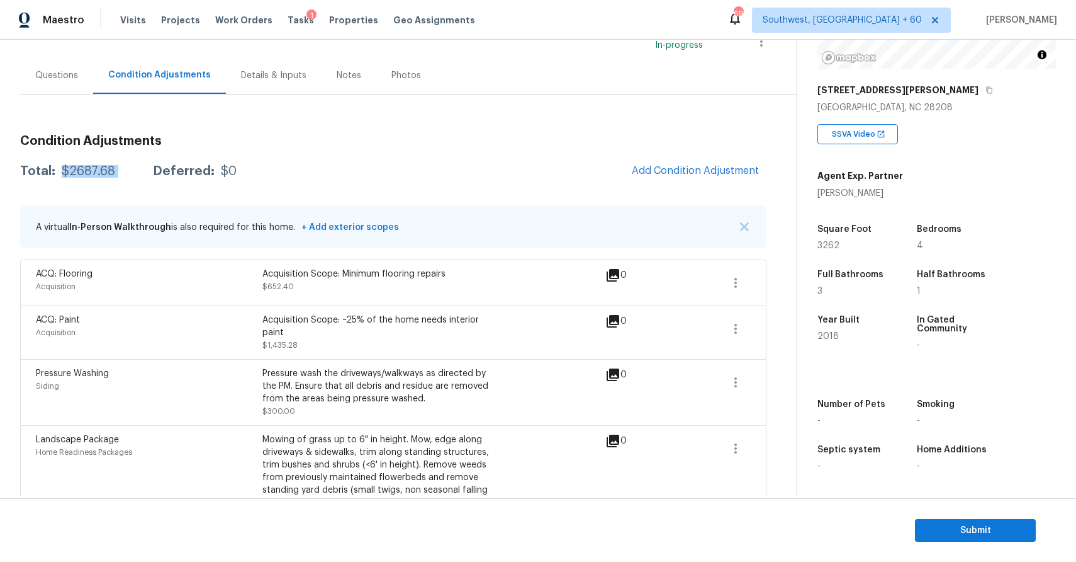
scroll to position [113, 0]
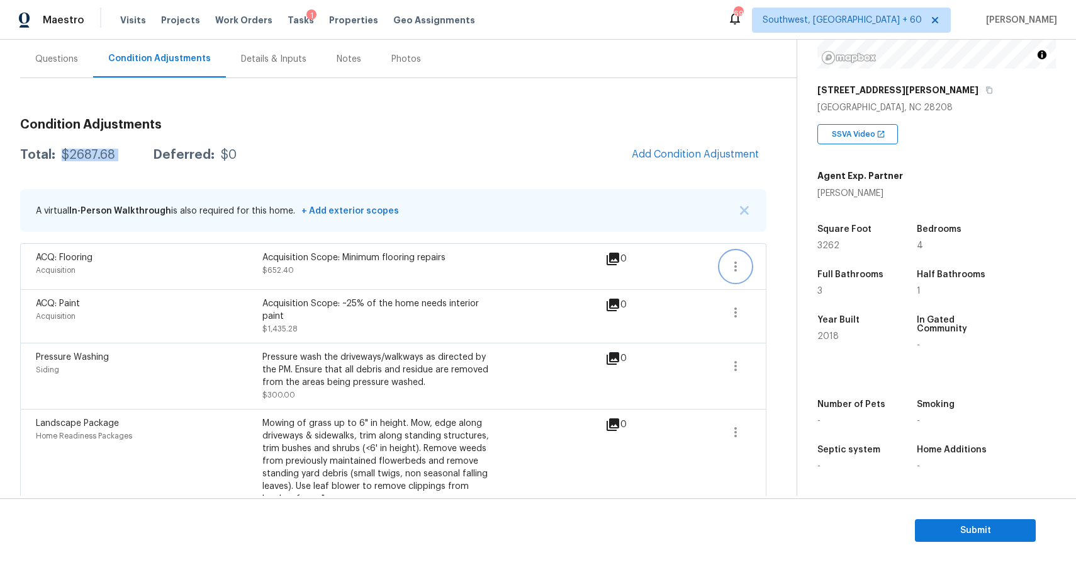
click at [735, 266] on icon "button" at bounding box center [736, 266] width 3 height 10
click at [771, 274] on ul "Edit" at bounding box center [807, 263] width 113 height 25
click at [768, 264] on div "Edit" at bounding box center [808, 263] width 98 height 13
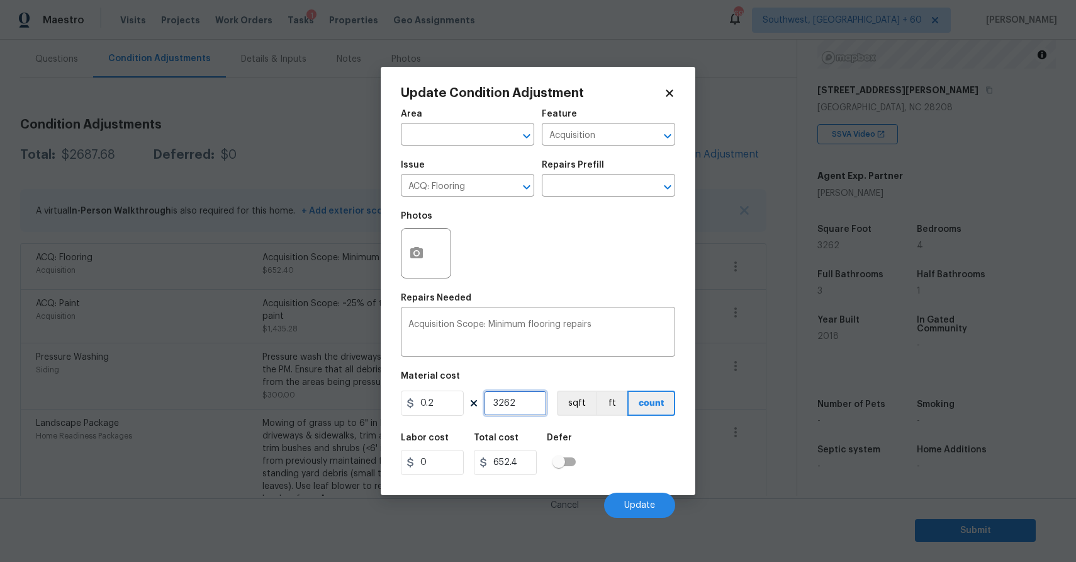
click at [534, 398] on input "3262" at bounding box center [515, 402] width 63 height 25
type input "2"
type input "0.4"
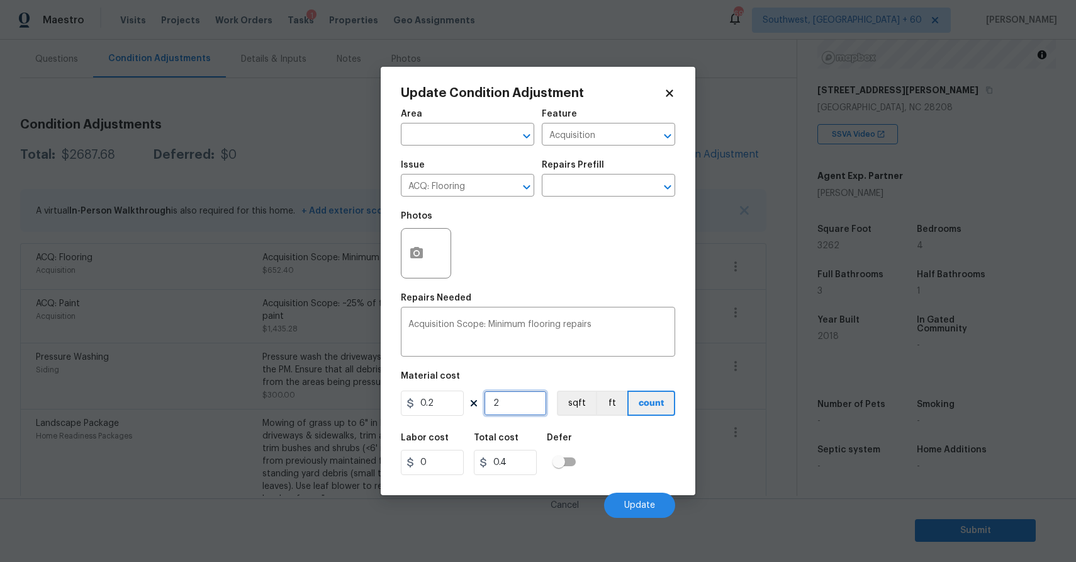
type input "0"
type input "4"
type input "0.8"
type input "41"
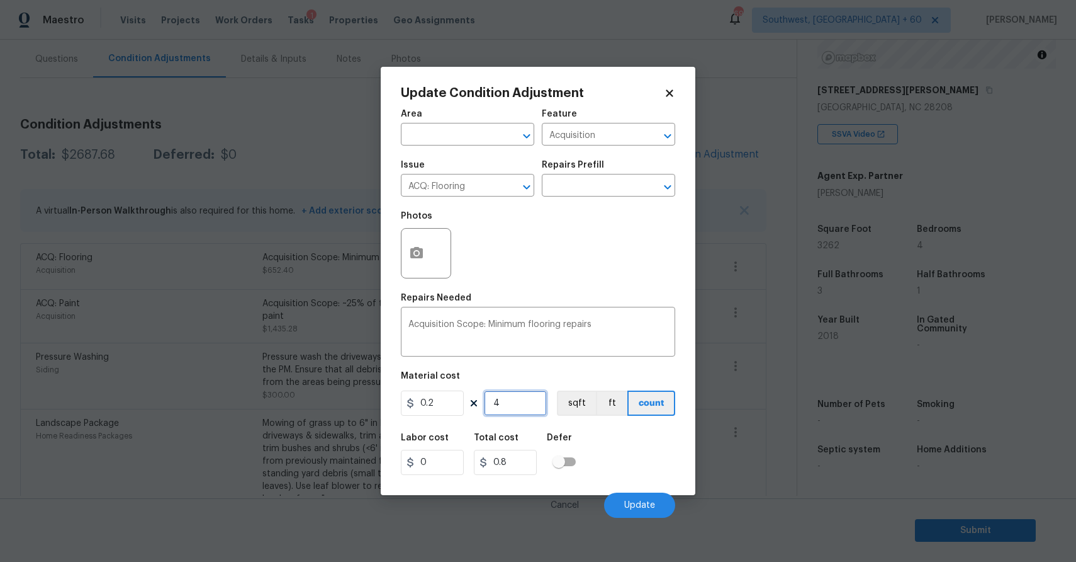
type input "8.2"
type input "411"
type input "82.2"
type input "4112"
type input "822.4"
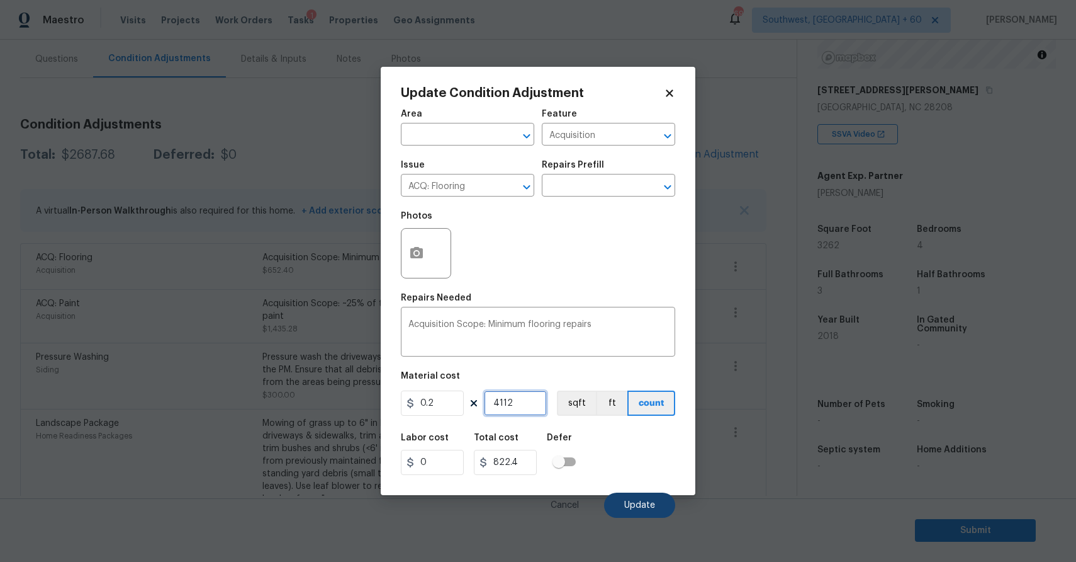
type input "4112"
click at [619, 503] on button "Update" at bounding box center [639, 504] width 71 height 25
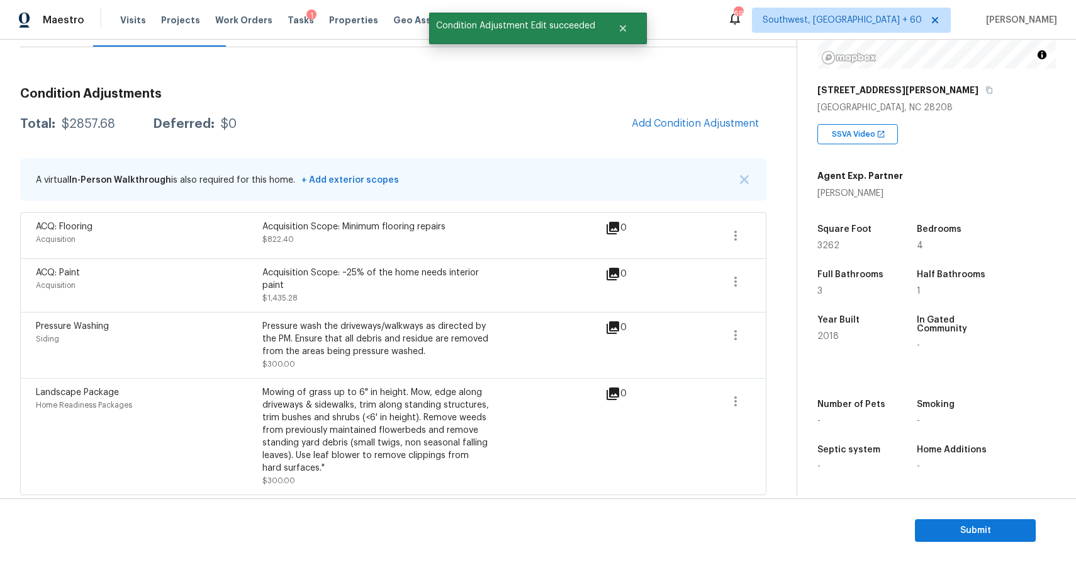
scroll to position [147, 0]
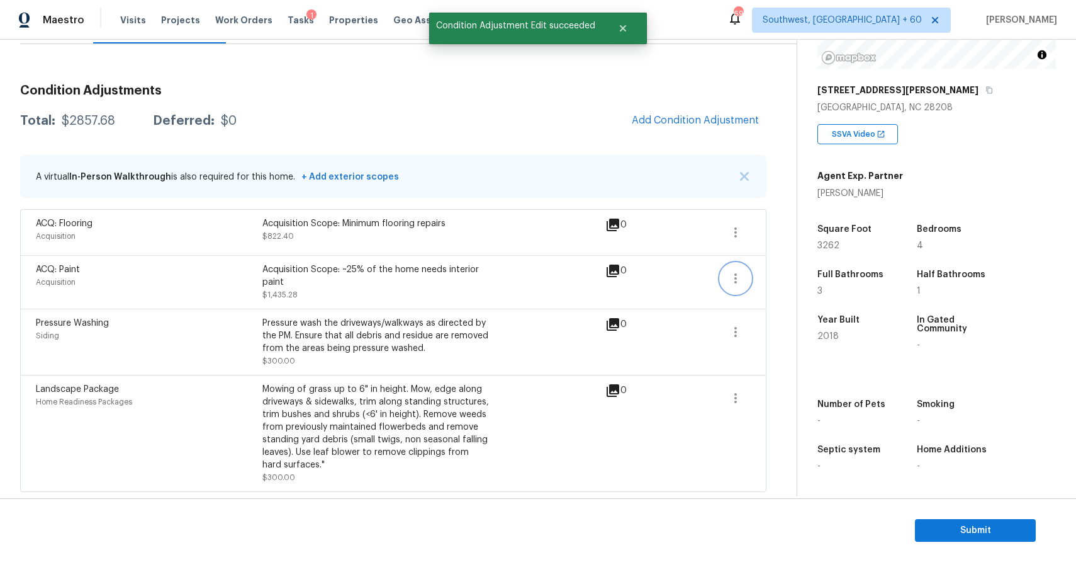
click at [729, 281] on icon "button" at bounding box center [735, 278] width 15 height 15
click at [767, 281] on link "Edit" at bounding box center [807, 275] width 107 height 19
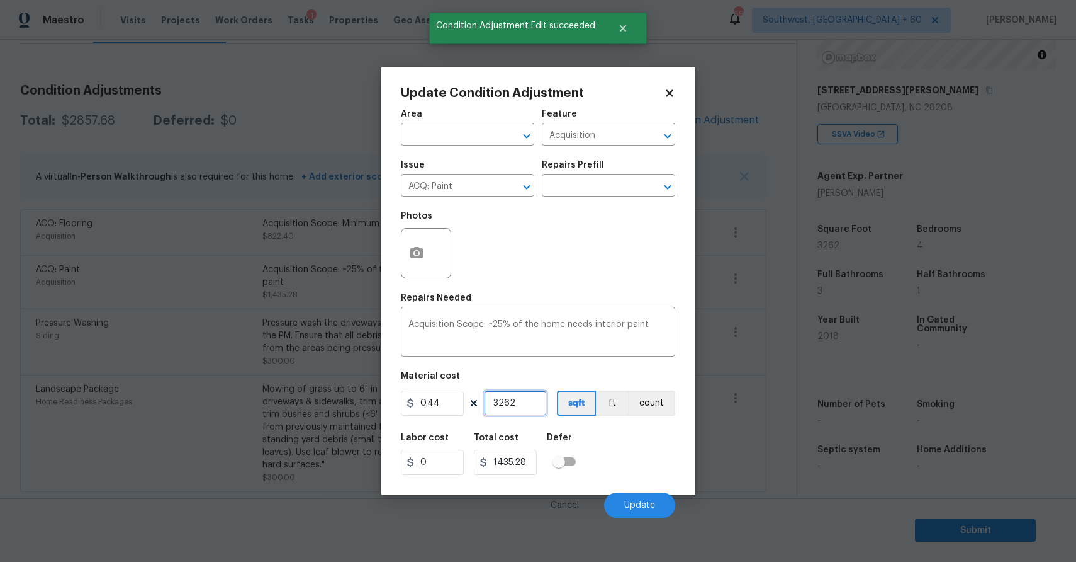
click at [519, 402] on input "3262" at bounding box center [515, 402] width 63 height 25
type input "4"
type input "1.76"
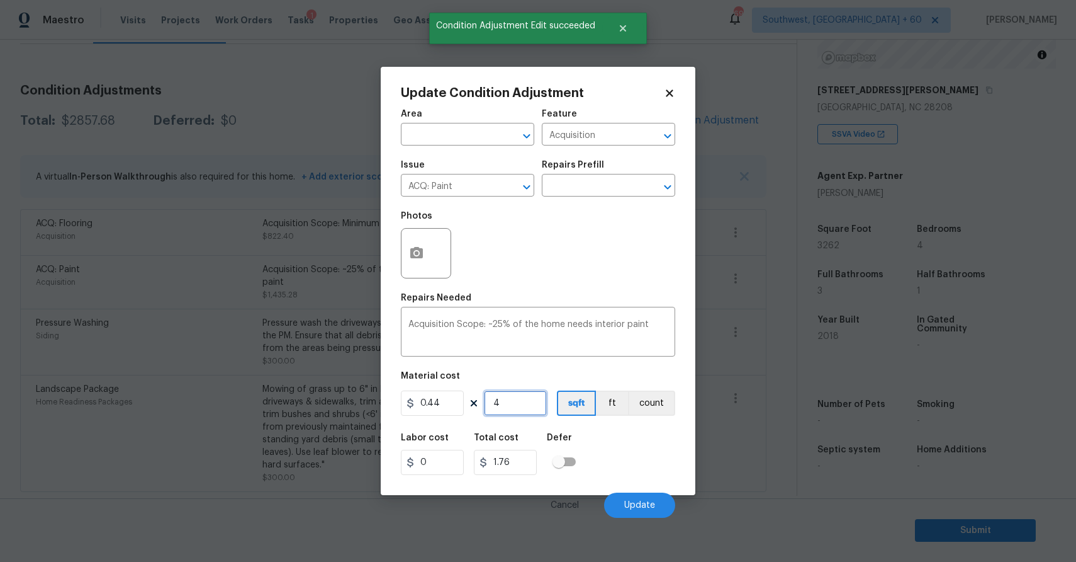
type input "41"
type input "18.04"
type input "411"
type input "180.84"
type input "4112"
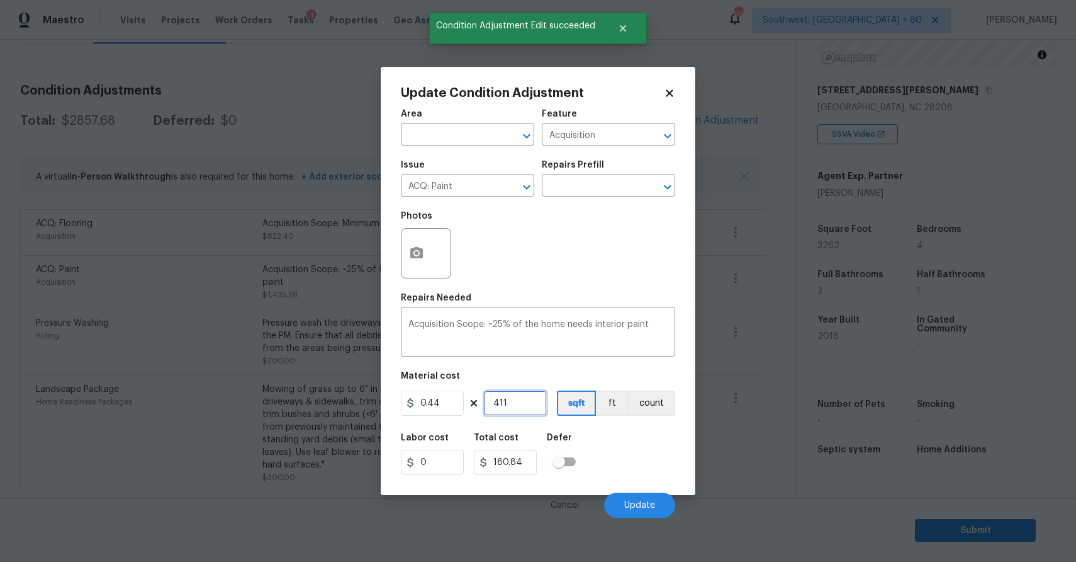
type input "1809.28"
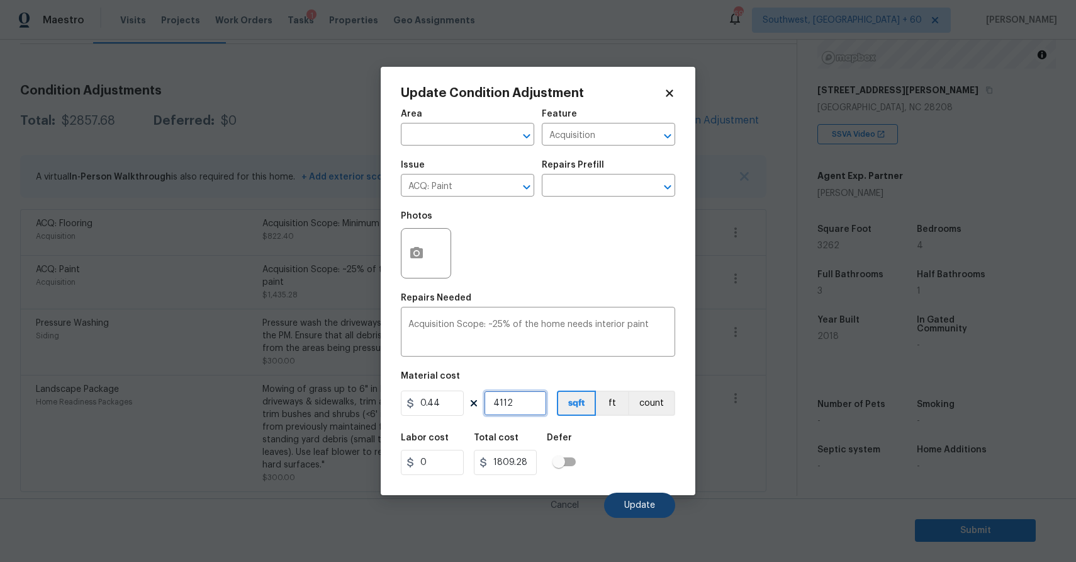
type input "4112"
click at [637, 508] on span "Update" at bounding box center [639, 504] width 31 height 9
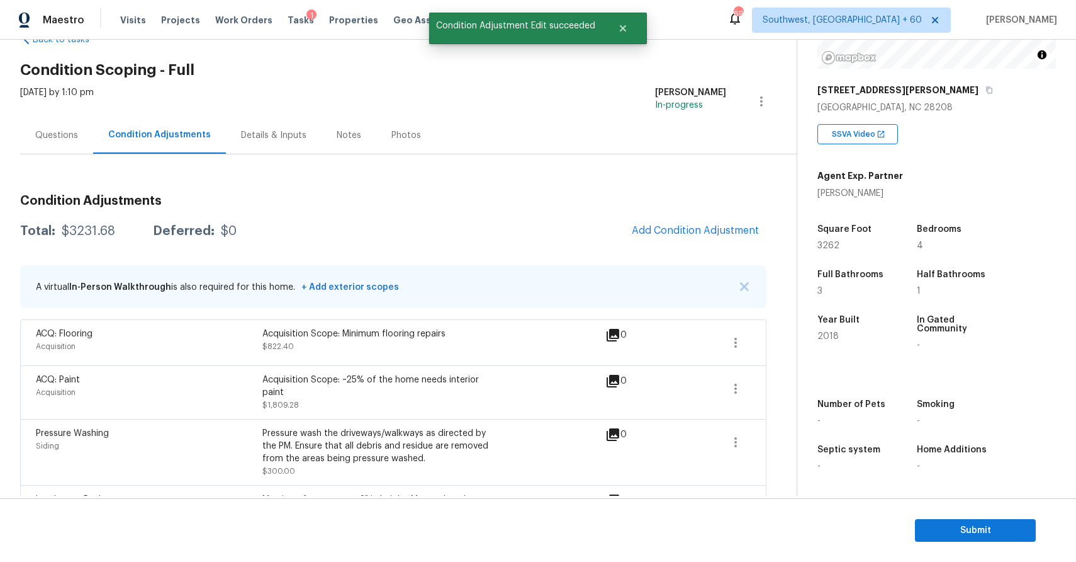
click at [50, 125] on div "Questions" at bounding box center [56, 134] width 73 height 37
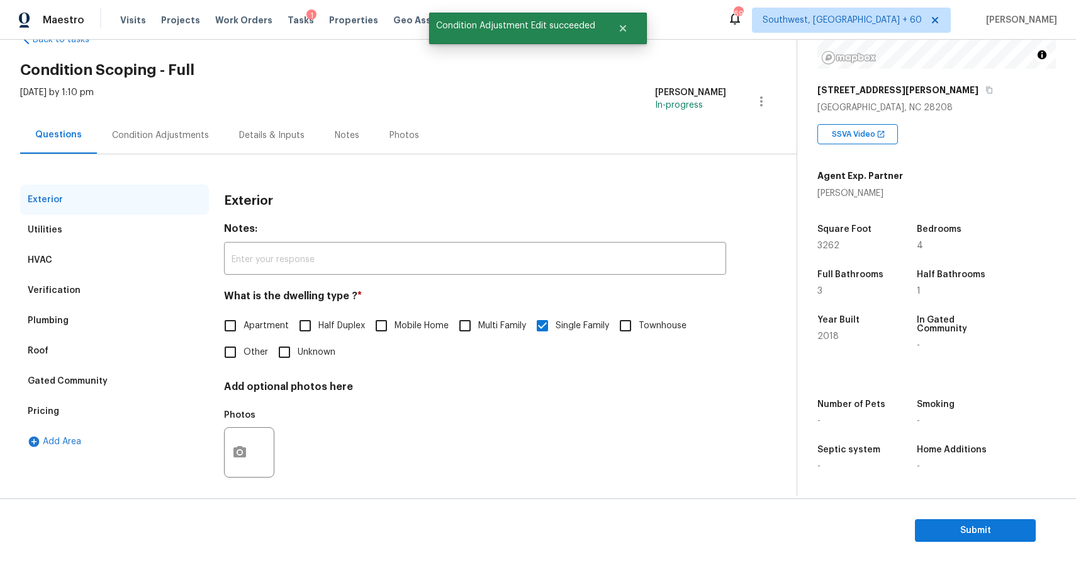
scroll to position [37, 0]
click at [125, 135] on div "Condition Adjustments" at bounding box center [160, 135] width 97 height 13
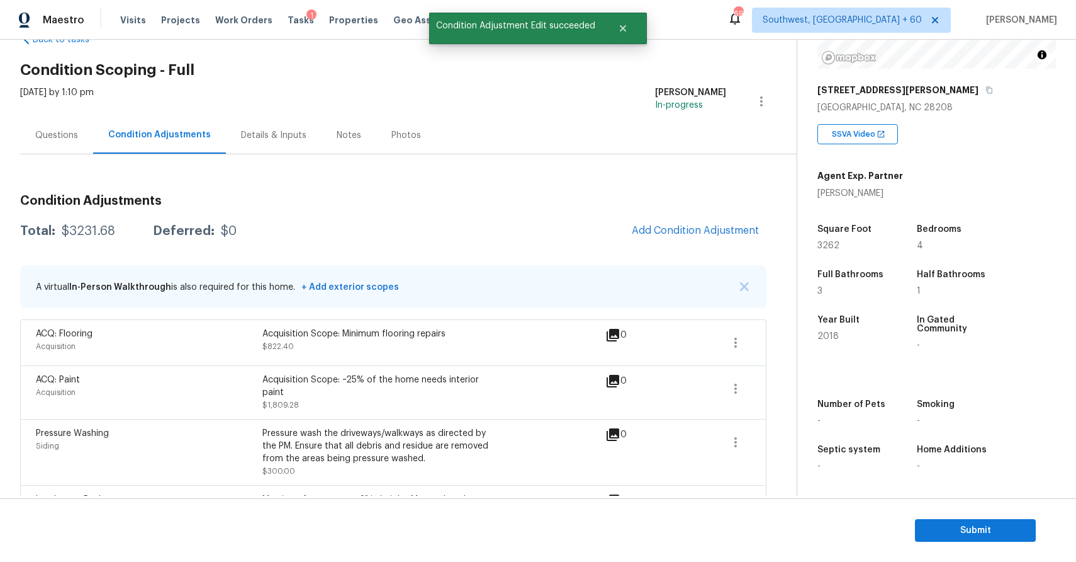
click at [90, 217] on div "Total: $3231.68 Deferred: $0 Add Condition Adjustment" at bounding box center [393, 231] width 747 height 28
click at [90, 219] on div "Total: $3231.68 Deferred: $0 Add Condition Adjustment" at bounding box center [393, 231] width 747 height 28
copy div "$3231.68"
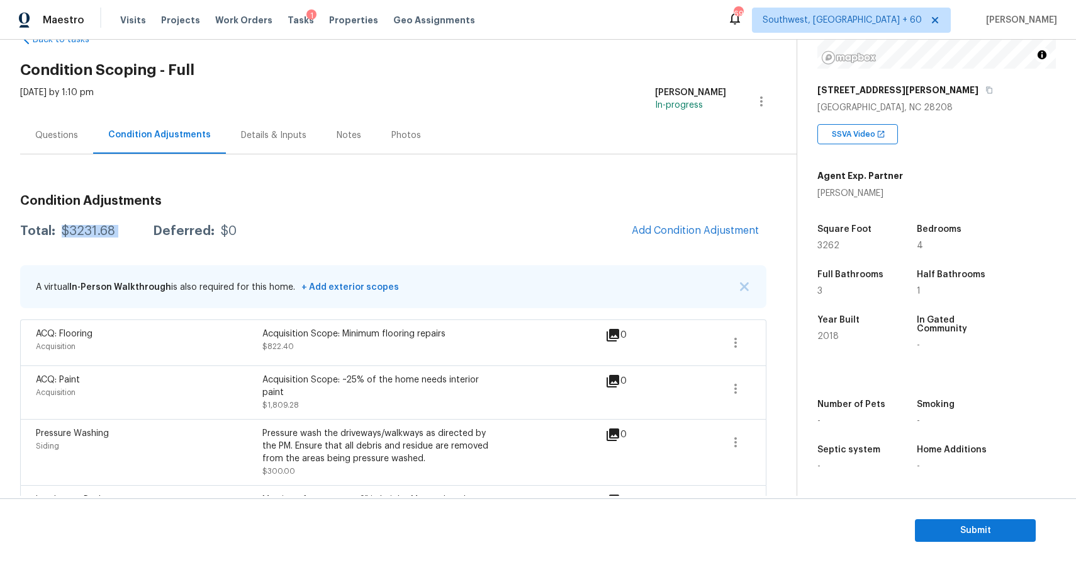
click at [65, 120] on div "Questions" at bounding box center [56, 134] width 73 height 37
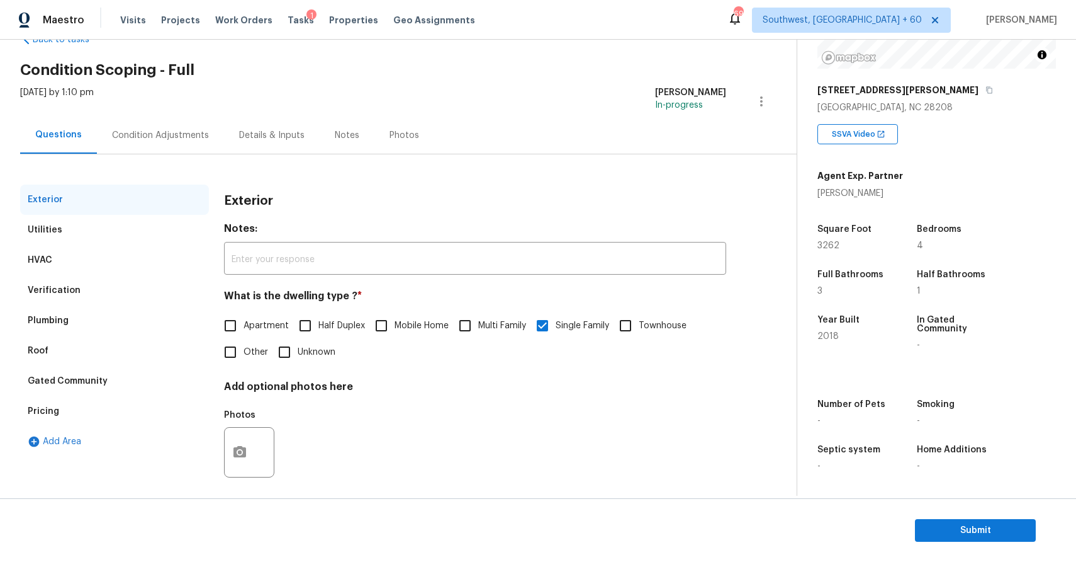
scroll to position [45, 0]
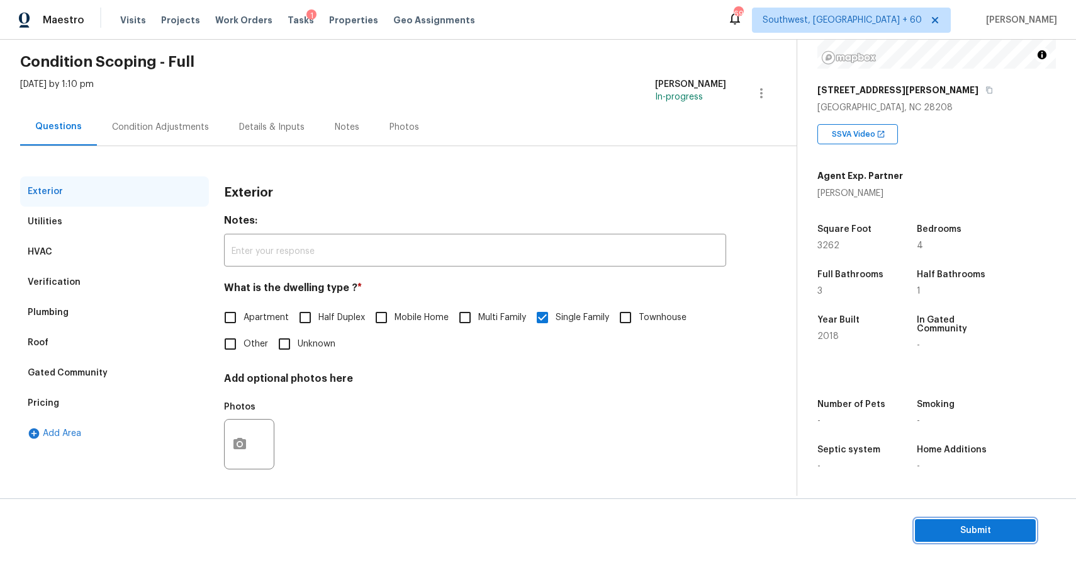
click at [973, 522] on span "Submit" at bounding box center [975, 530] width 101 height 16
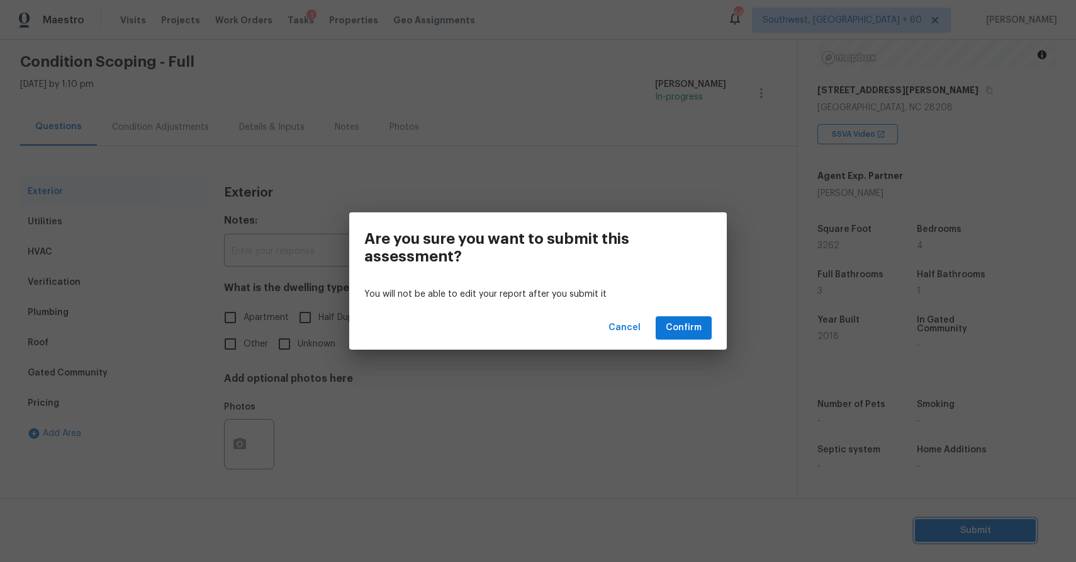
click at [169, 358] on div "Are you sure you want to submit this assessment? You will not be able to edit y…" at bounding box center [538, 281] width 1076 height 562
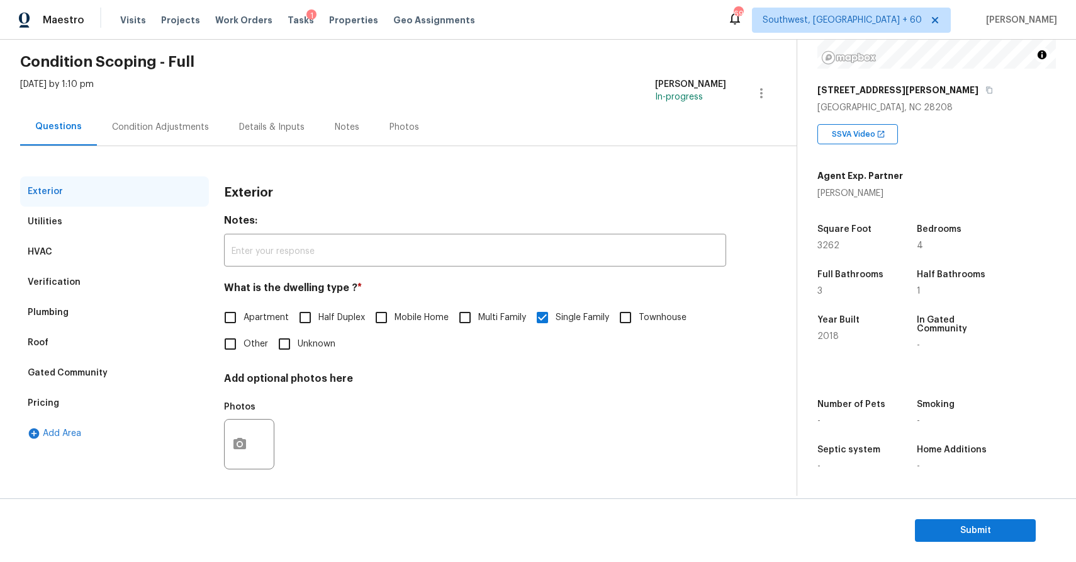
click at [145, 400] on div "Pricing" at bounding box center [114, 403] width 189 height 30
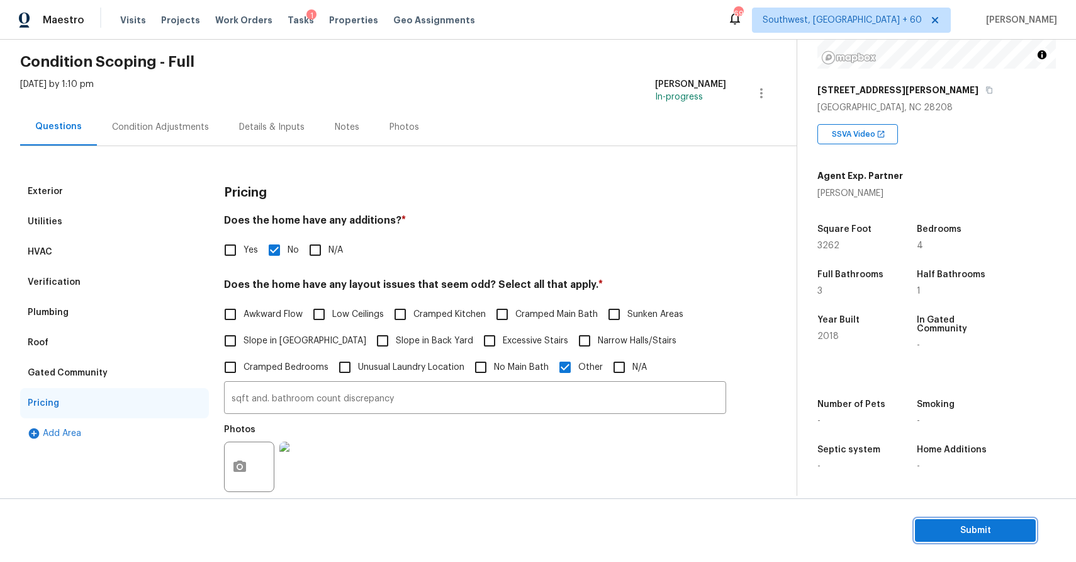
click at [956, 534] on span "Submit" at bounding box center [975, 530] width 101 height 16
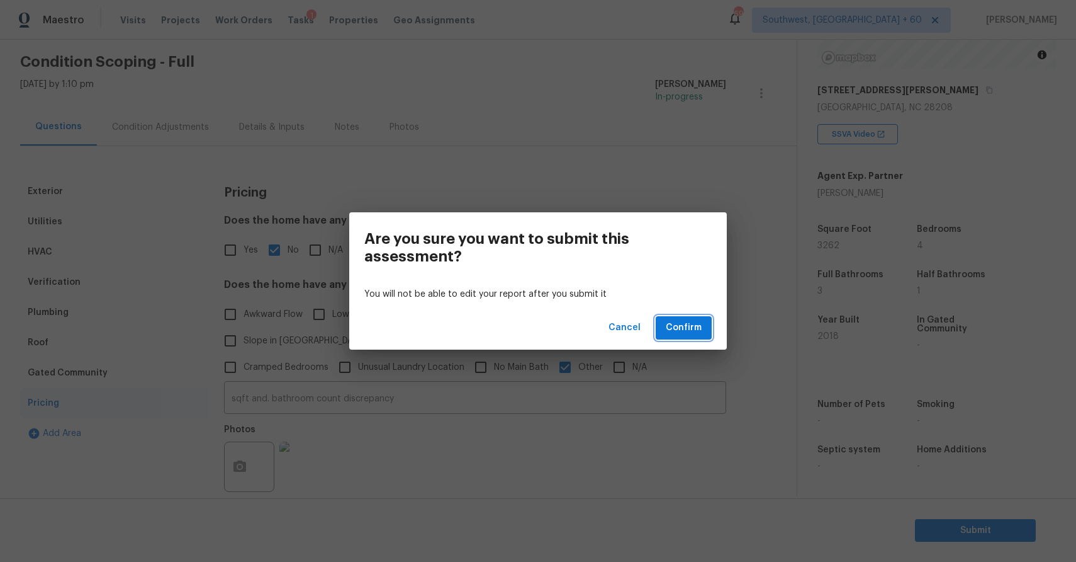
click at [701, 320] on span "Confirm" at bounding box center [684, 328] width 36 height 16
